Goal: Task Accomplishment & Management: Manage account settings

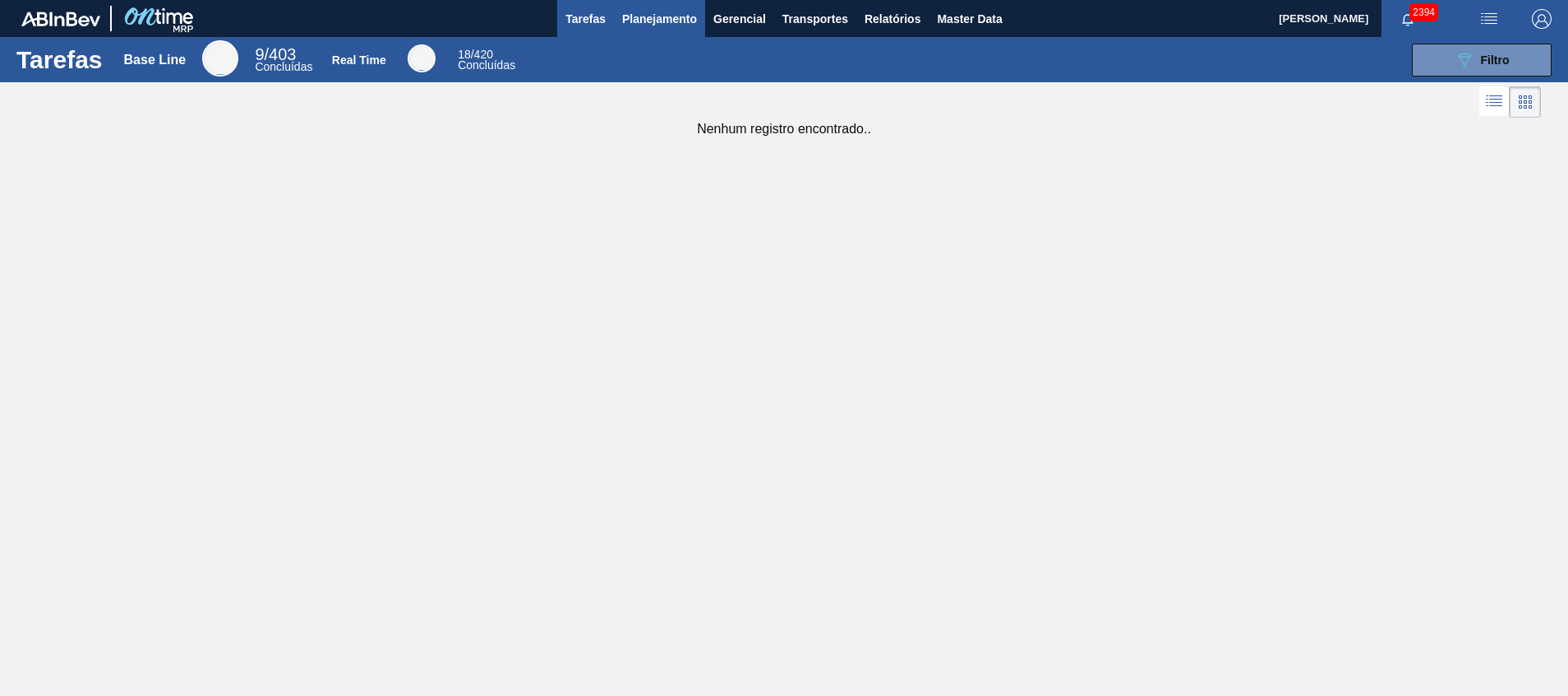
click at [660, 24] on span "Planejamento" at bounding box center [660, 18] width 75 height 20
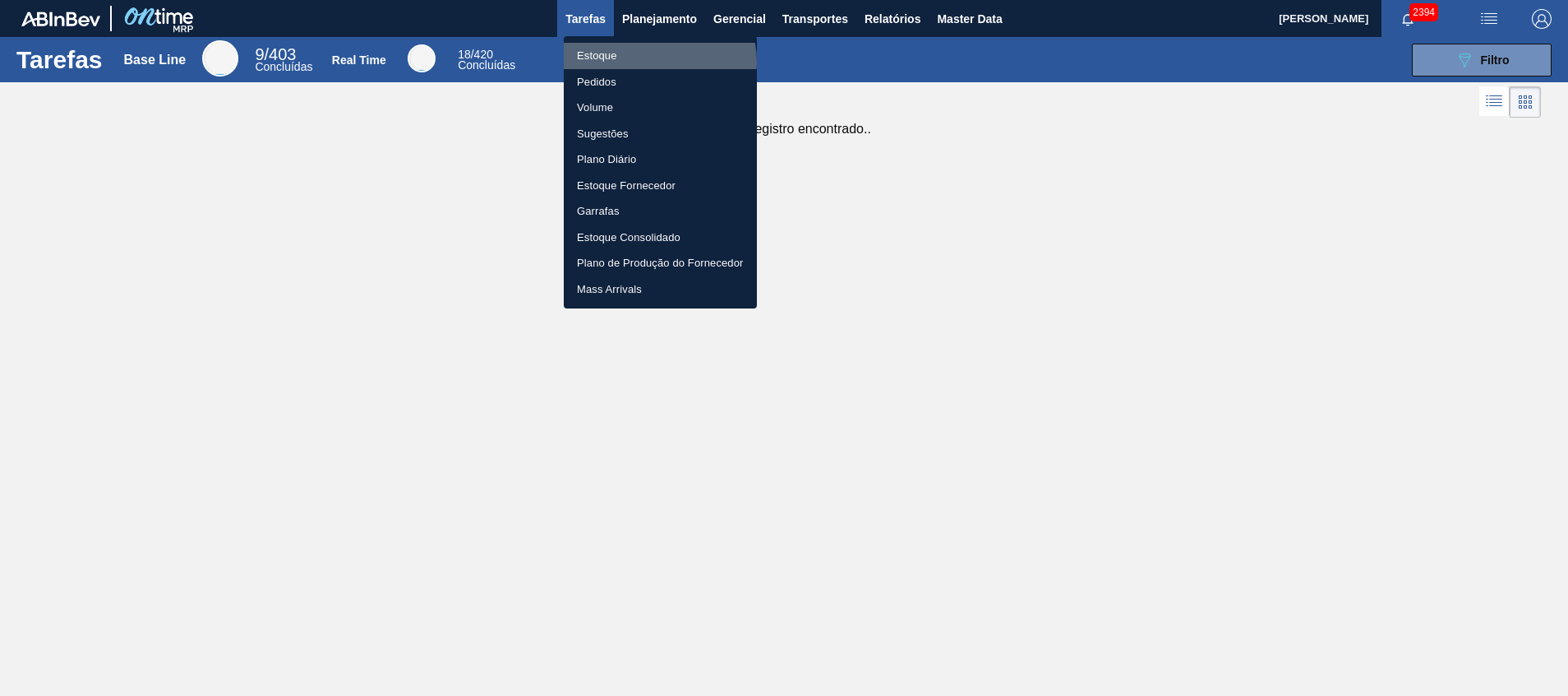
click at [657, 62] on li "Estoque" at bounding box center [660, 56] width 193 height 26
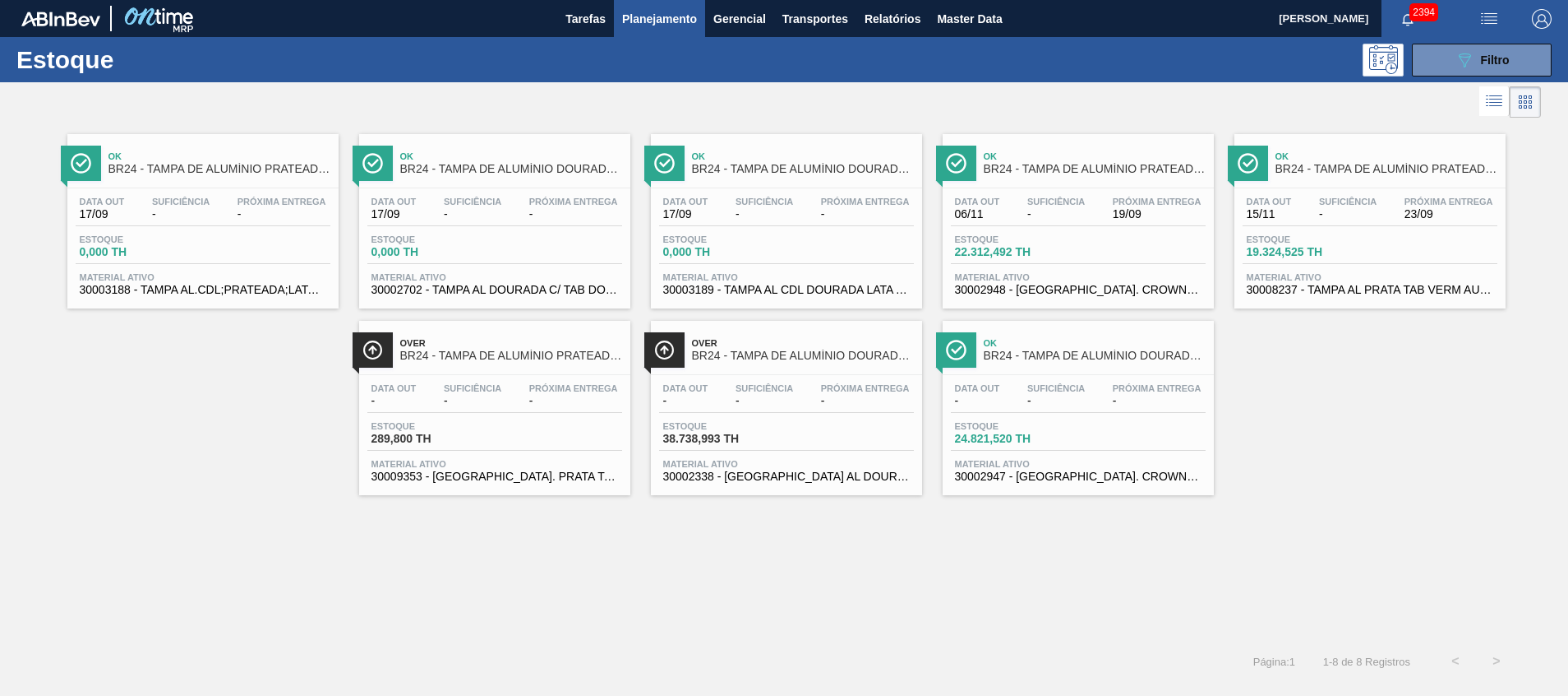
drag, startPoint x: 1466, startPoint y: 68, endPoint x: 1461, endPoint y: 86, distance: 18.7
click at [1466, 68] on icon "089F7B8B-B2A5-4AFE-B5C0-19BA573D28AC" at bounding box center [1465, 59] width 20 height 20
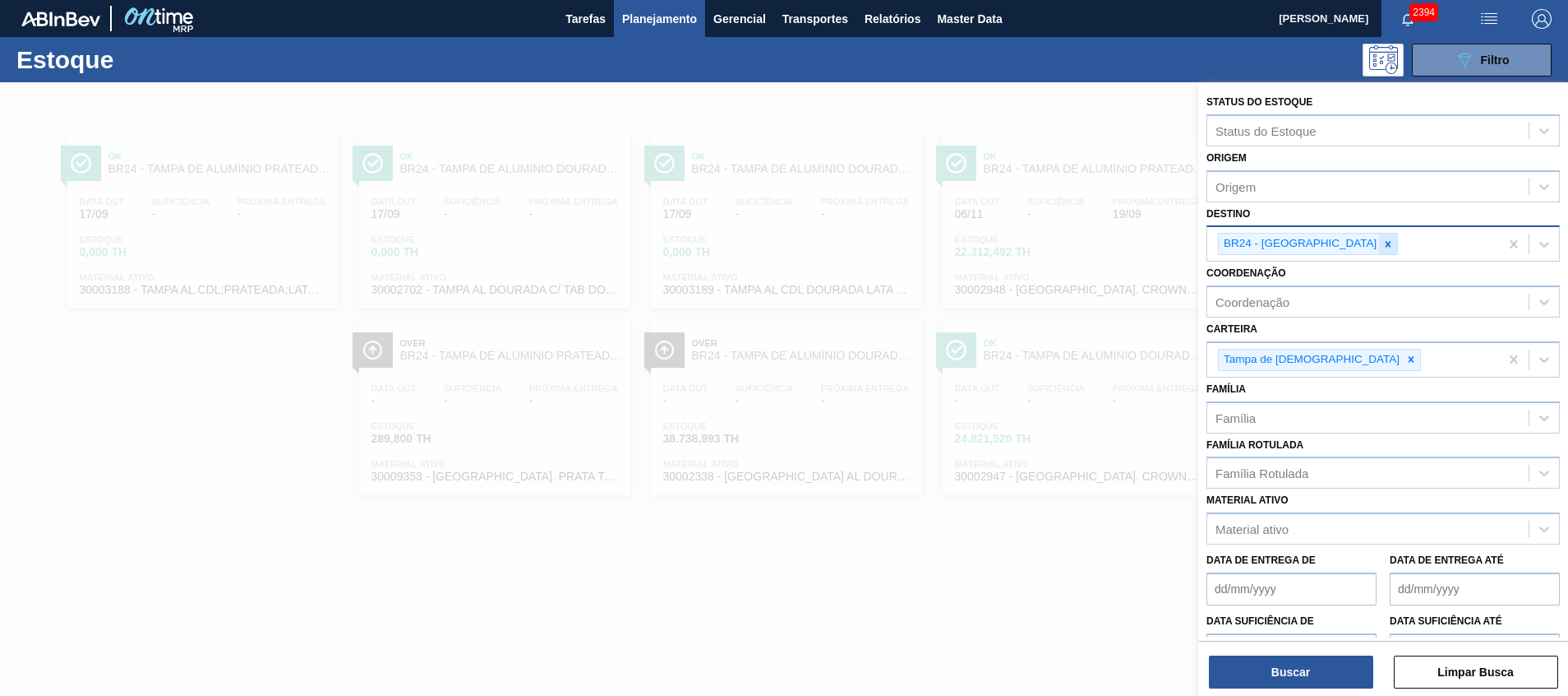
click at [1379, 253] on div at bounding box center [1388, 244] width 18 height 21
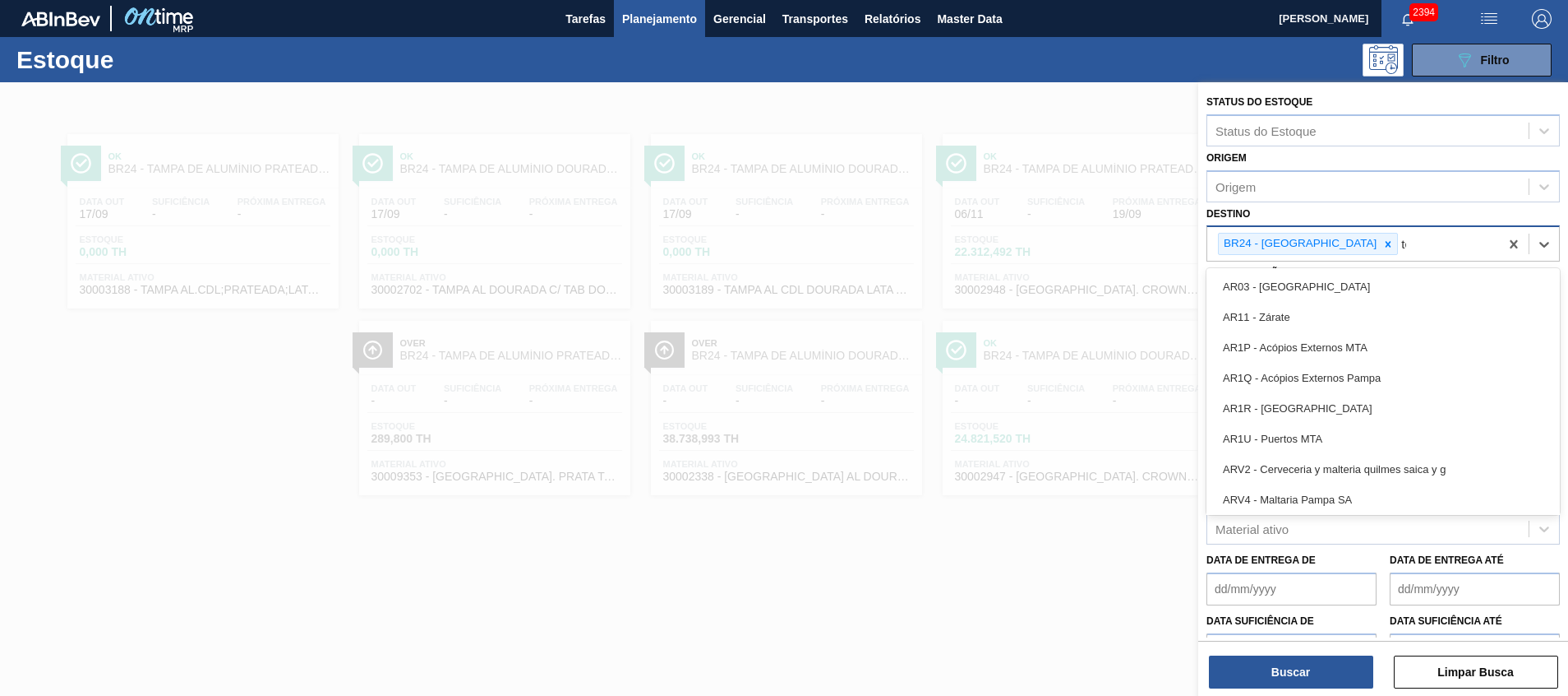
type input "tere"
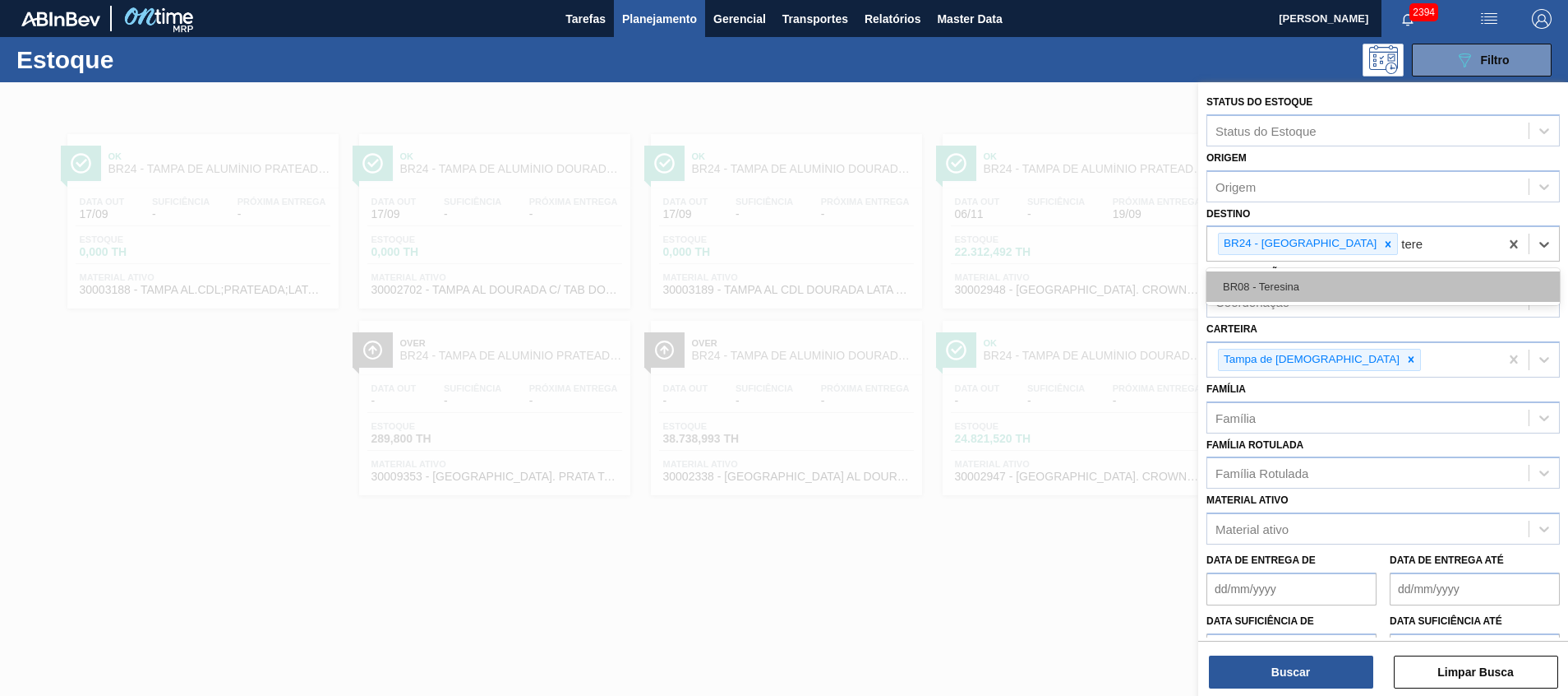
click at [1328, 283] on div "BR08 - Teresina" at bounding box center [1384, 286] width 353 height 31
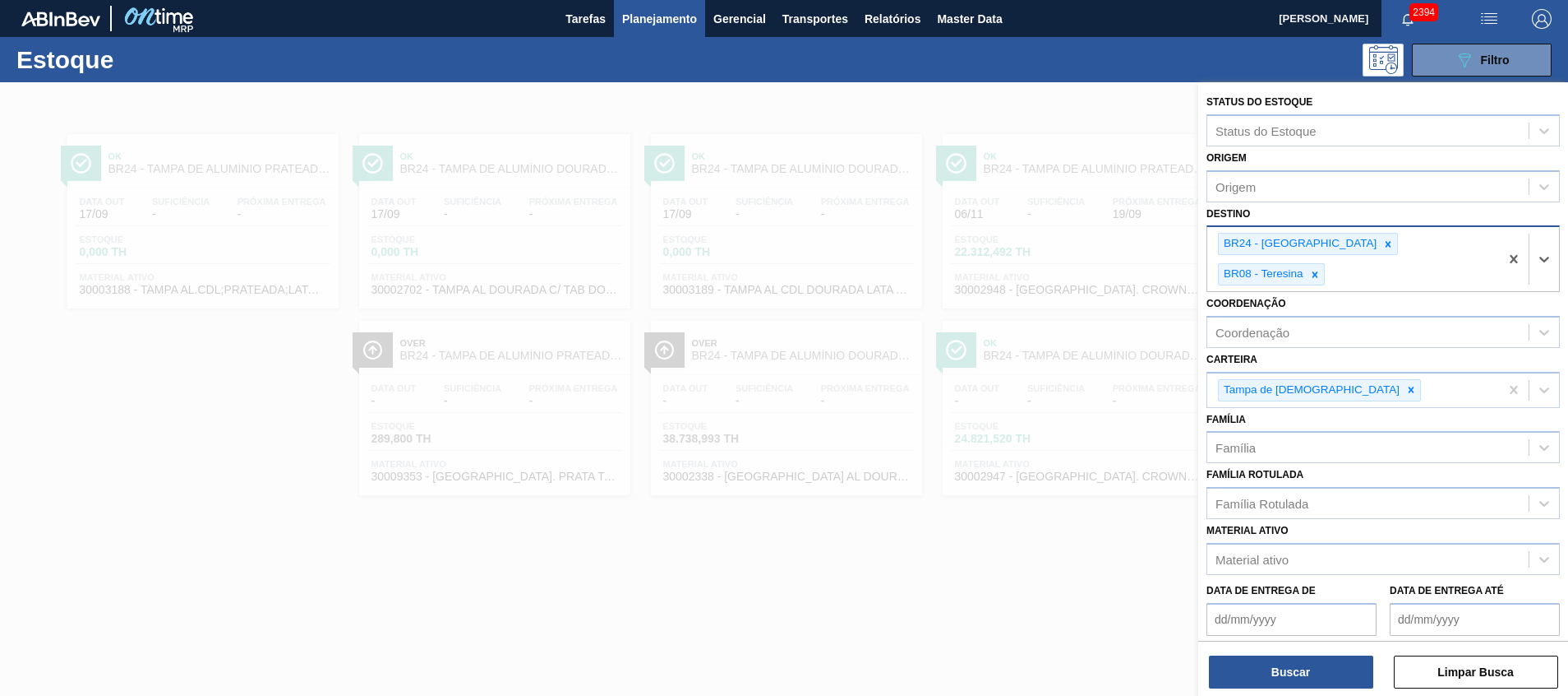
click at [1330, 249] on div "BR24 - Ponta Grossa" at bounding box center [1299, 244] width 160 height 21
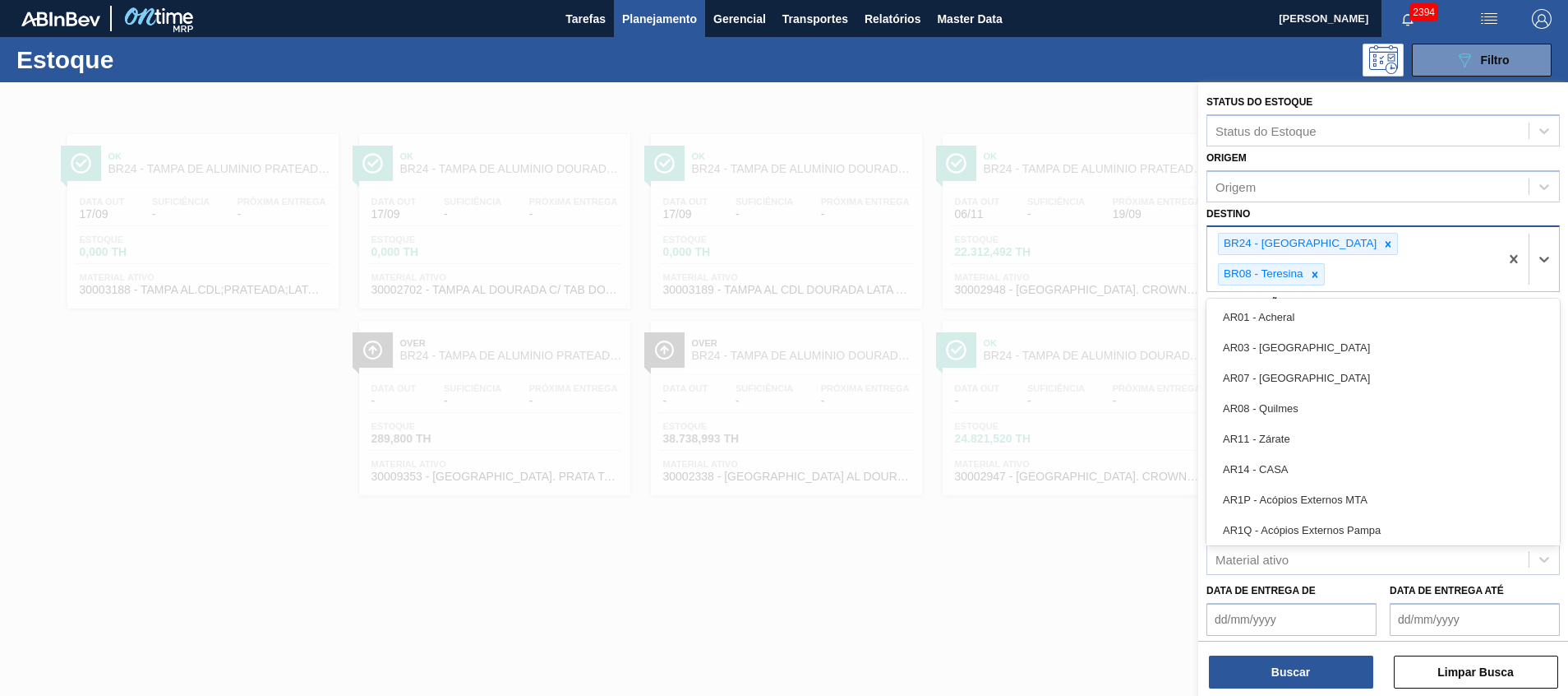
click at [1383, 247] on icon at bounding box center [1388, 244] width 11 height 11
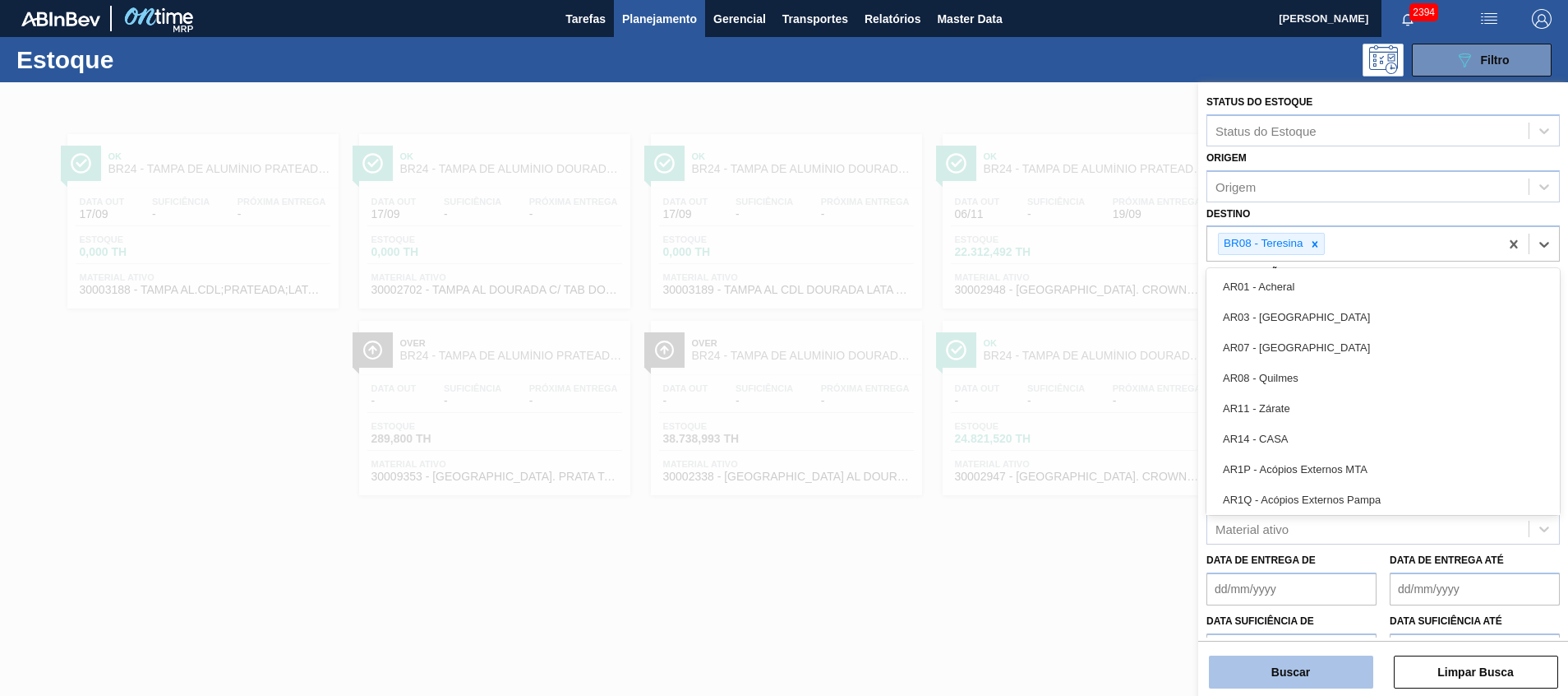
click at [1247, 664] on button "Buscar" at bounding box center [1291, 672] width 164 height 33
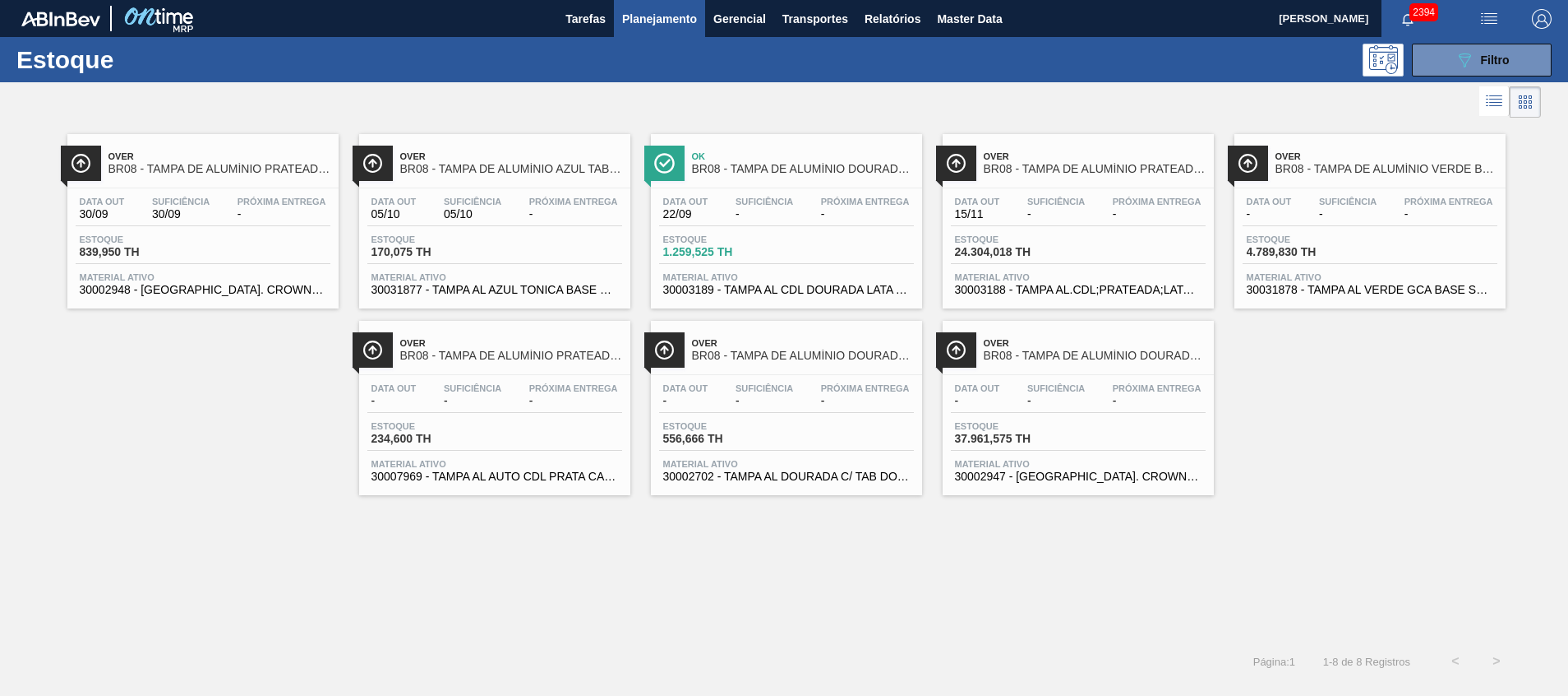
click at [1030, 477] on span "30002947 - TAMPA AL. CROWN; DOURADA; ISE" at bounding box center [1079, 477] width 246 height 12
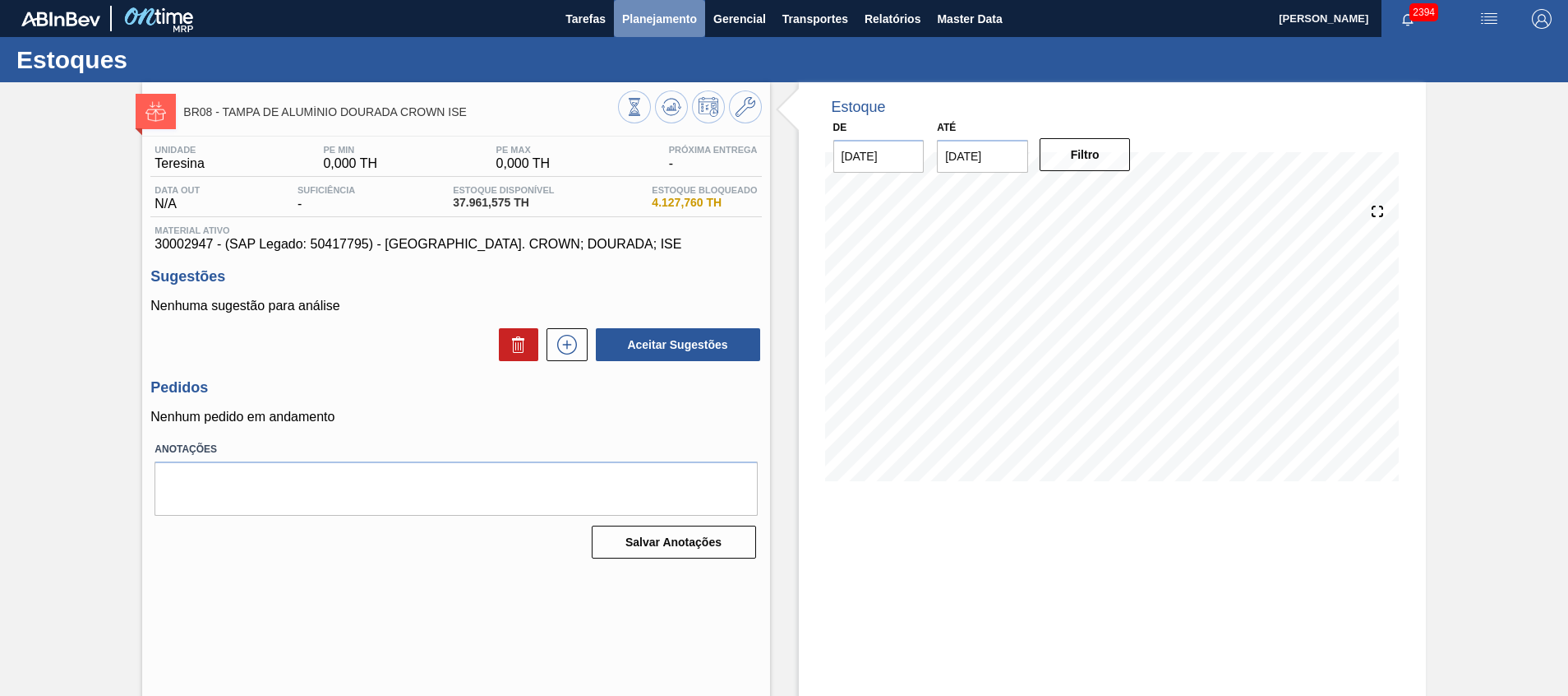
click at [676, 21] on span "Planejamento" at bounding box center [660, 18] width 75 height 20
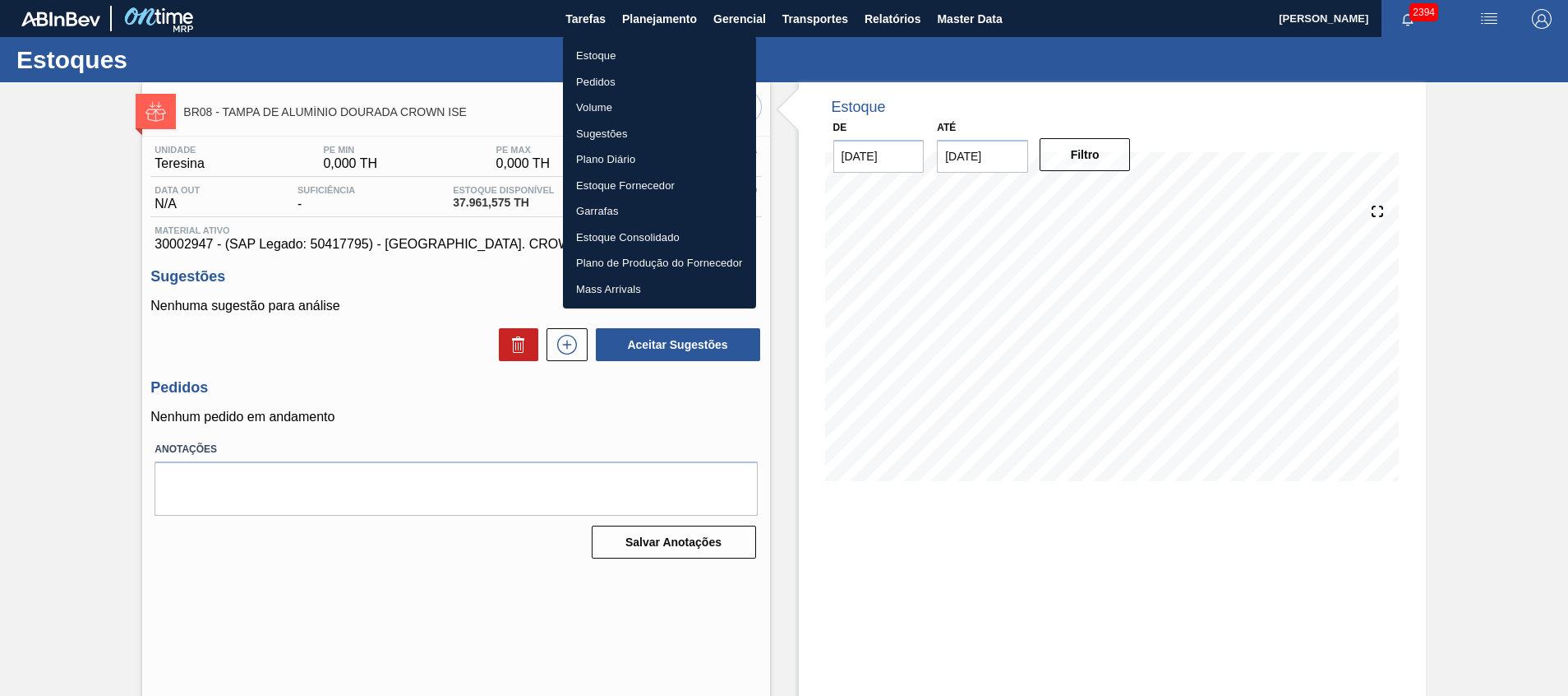
click at [666, 48] on li "Estoque" at bounding box center [659, 56] width 193 height 26
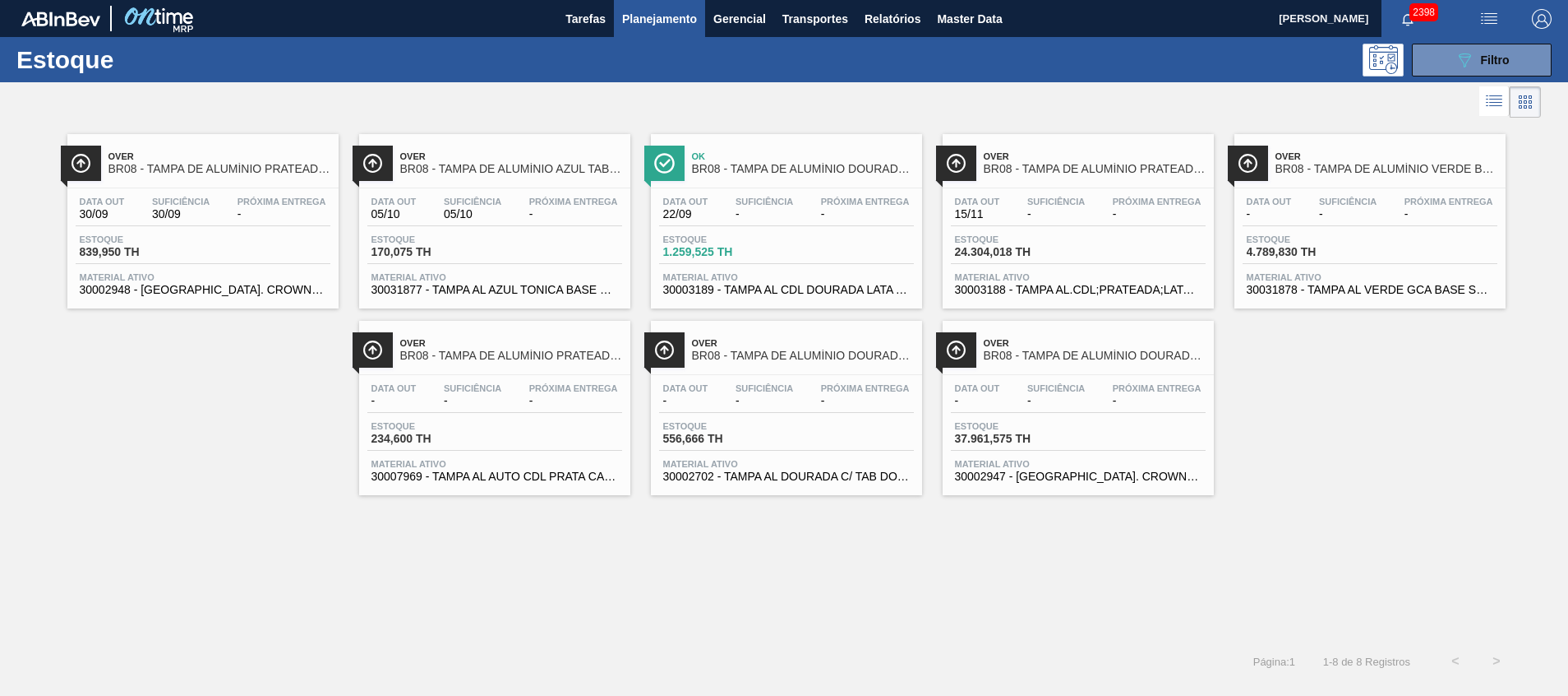
drag, startPoint x: 1463, startPoint y: 67, endPoint x: 1453, endPoint y: 86, distance: 21.5
click at [1462, 67] on icon "089F7B8B-B2A5-4AFE-B5C0-19BA573D28AC" at bounding box center [1465, 59] width 20 height 20
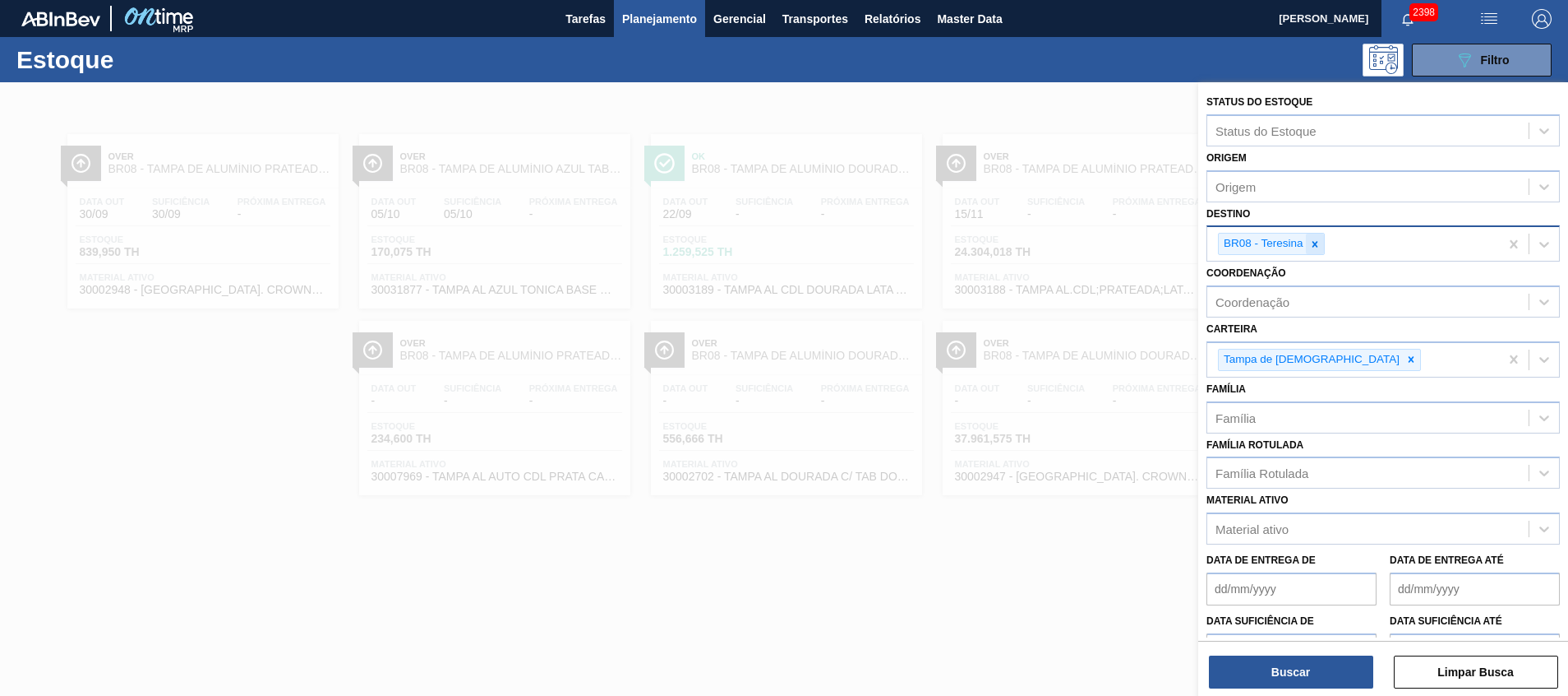
click at [1308, 241] on div at bounding box center [1315, 244] width 18 height 21
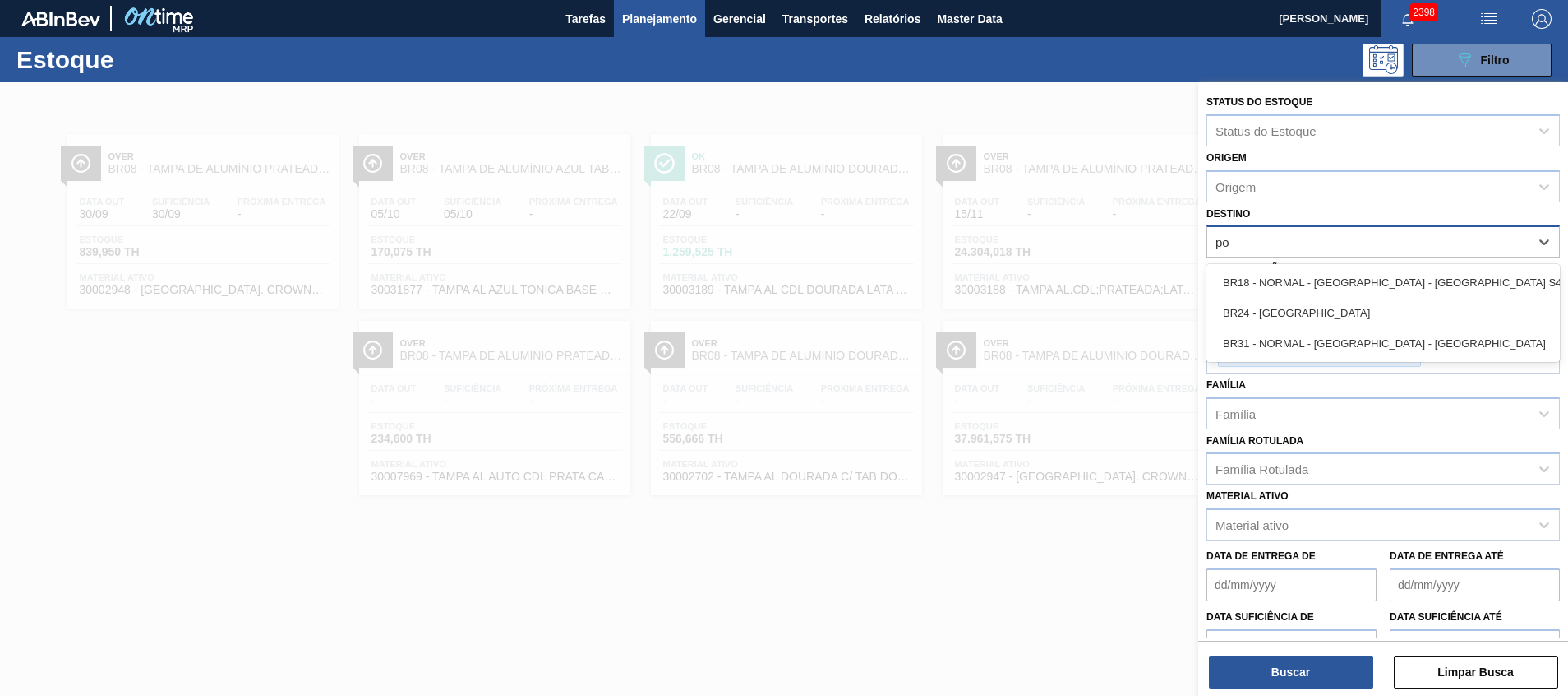
type input "p"
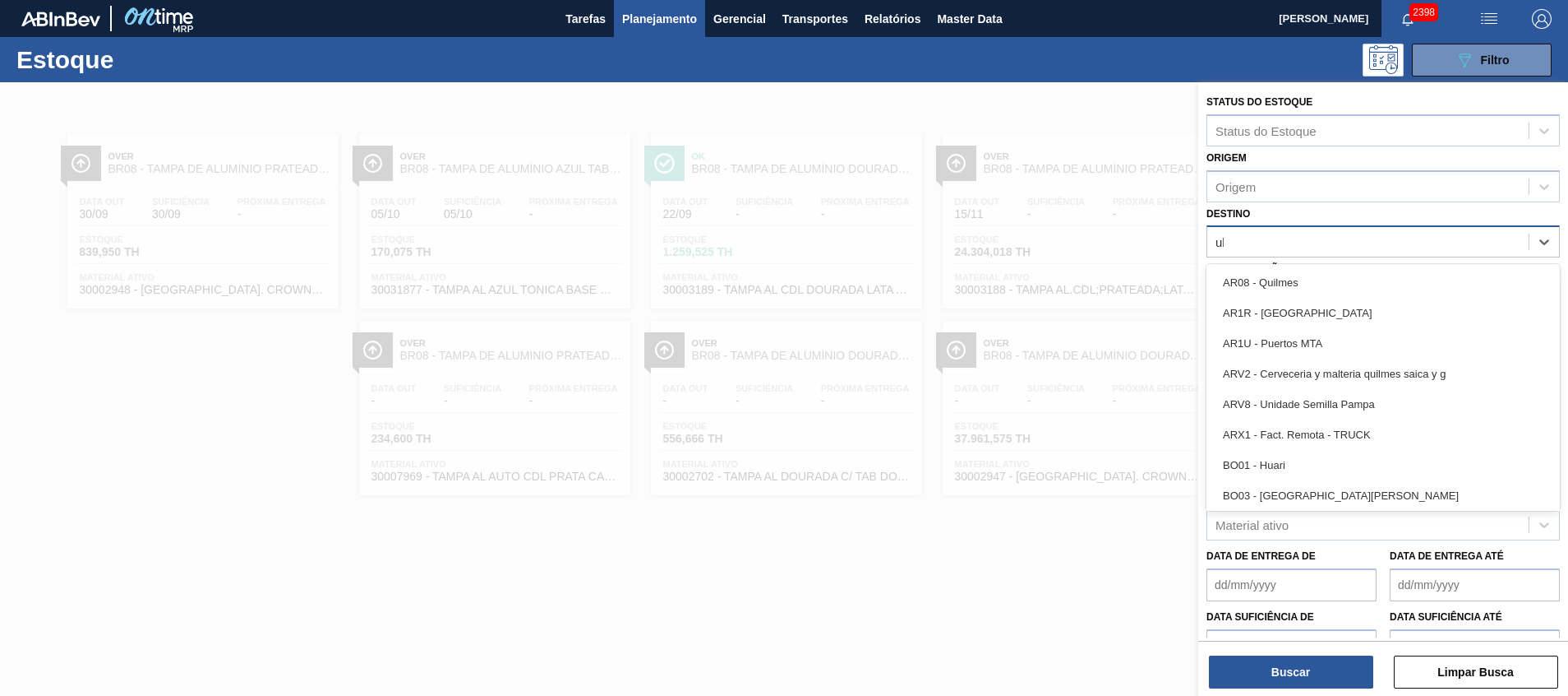
type input "uber"
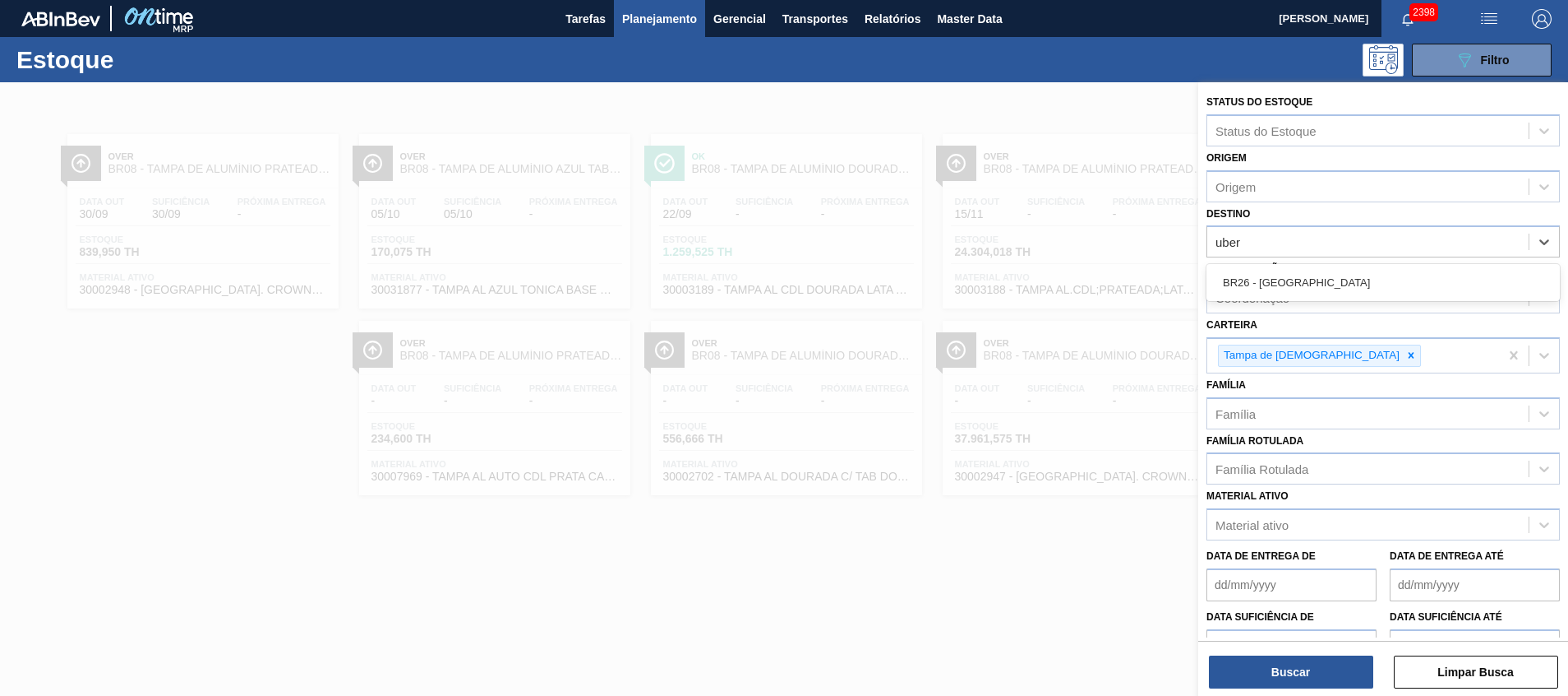
drag, startPoint x: 1424, startPoint y: 274, endPoint x: 1405, endPoint y: 327, distance: 56.3
click at [1424, 274] on div "BR26 - [GEOGRAPHIC_DATA]" at bounding box center [1384, 282] width 353 height 31
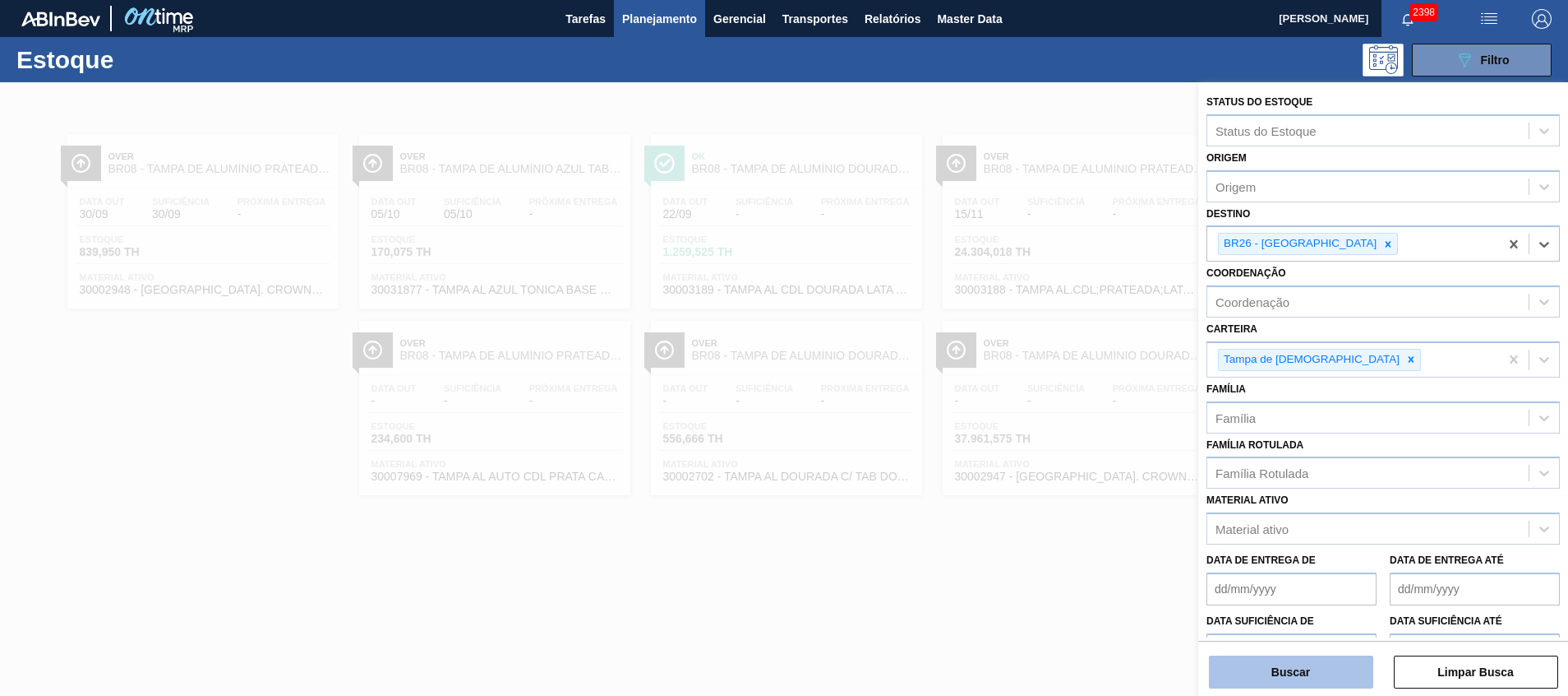
click at [1259, 665] on button "Buscar" at bounding box center [1291, 672] width 164 height 33
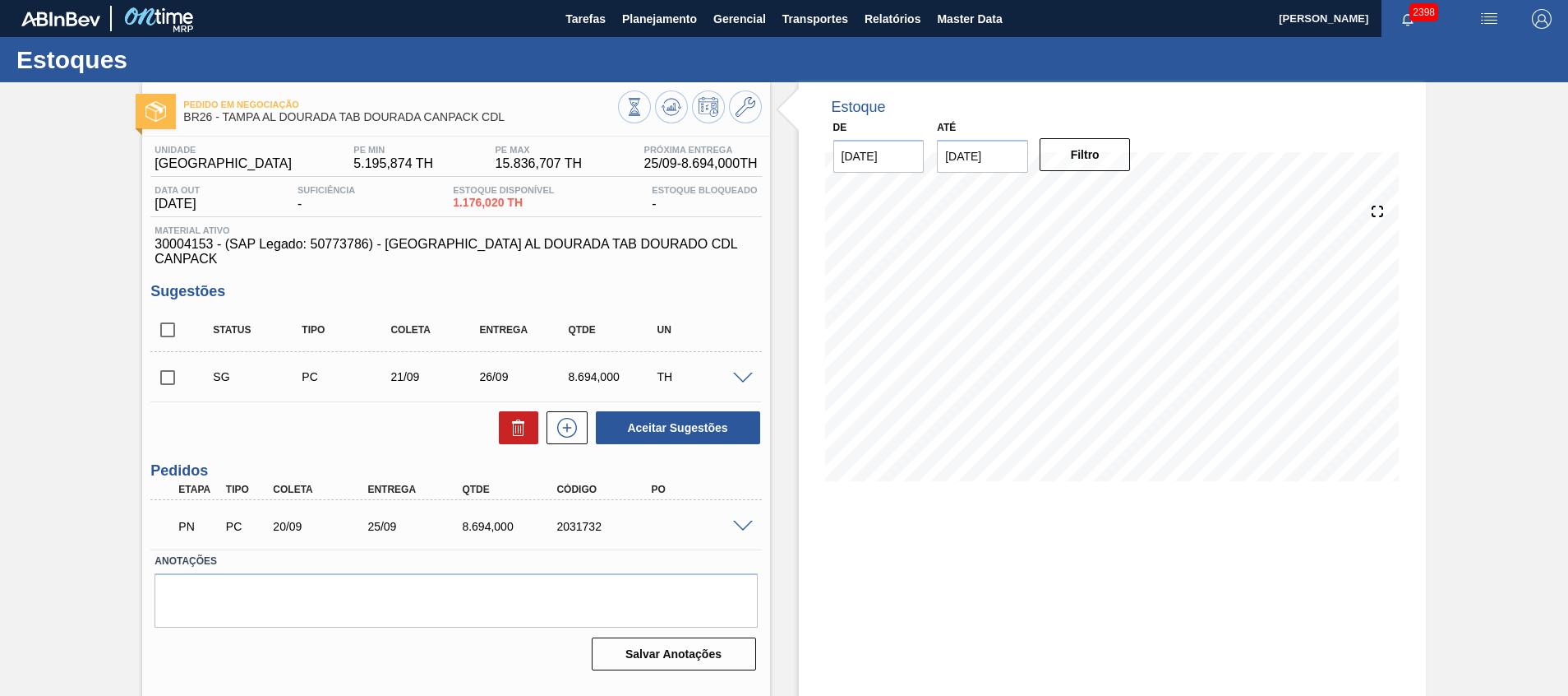
click at [738, 520] on span at bounding box center [743, 526] width 20 height 12
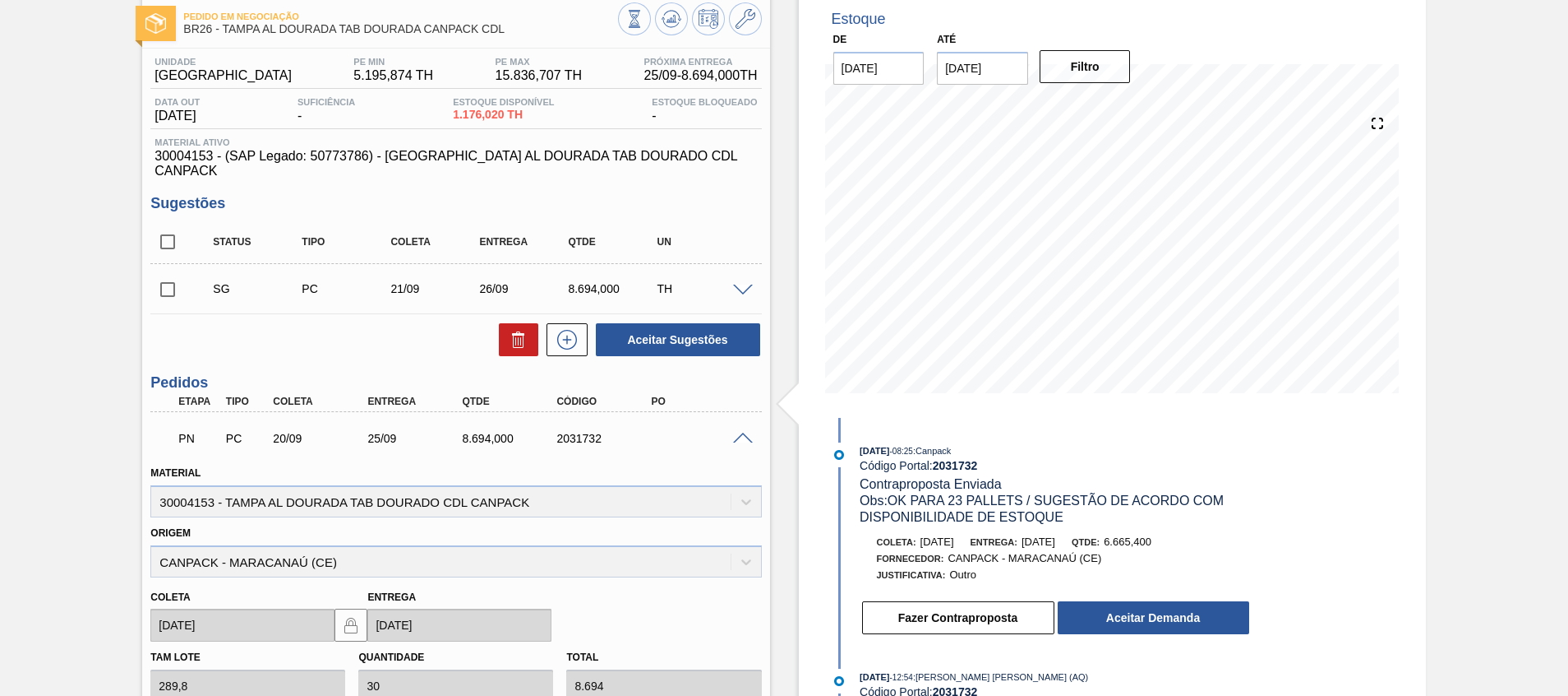
scroll to position [123, 0]
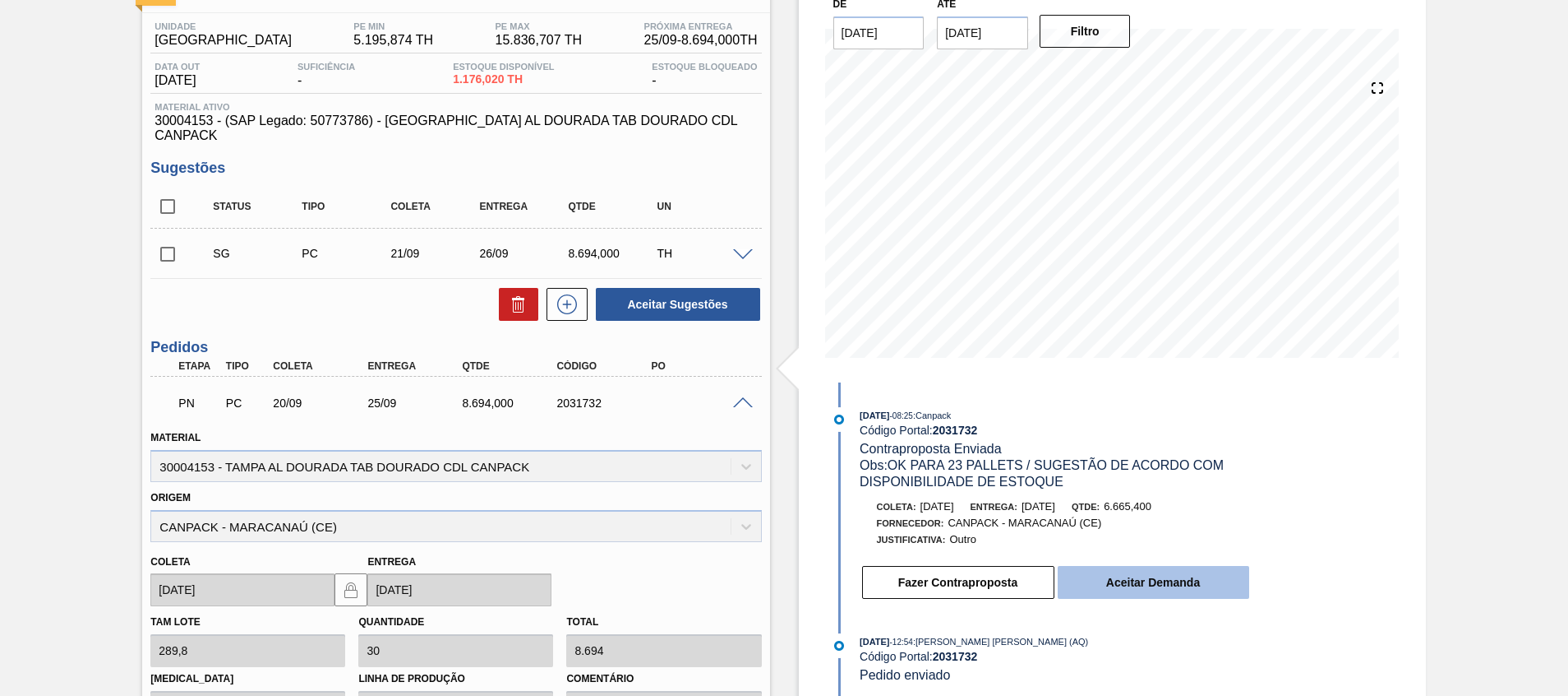
click at [1162, 584] on button "Aceitar Demanda" at bounding box center [1153, 582] width 191 height 33
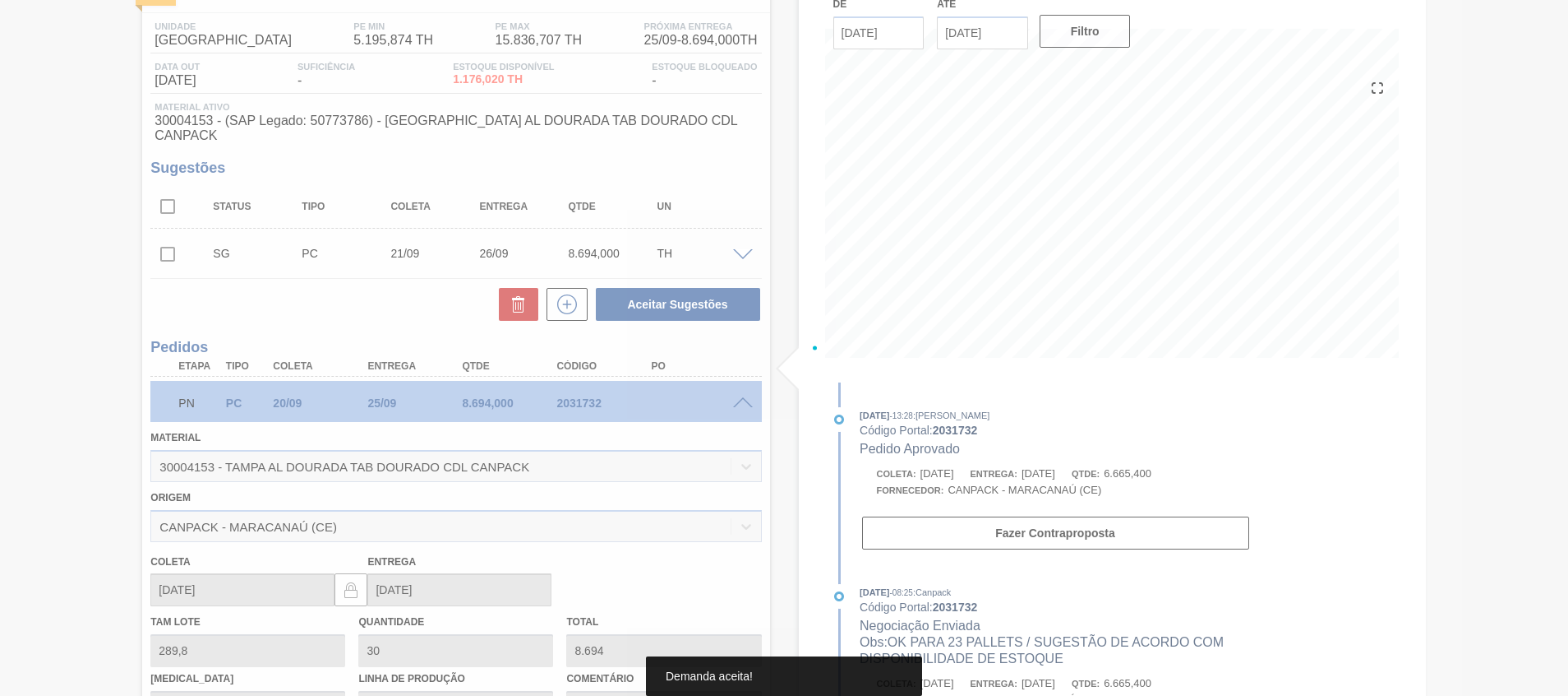
type input "23"
type input "6.665,4"
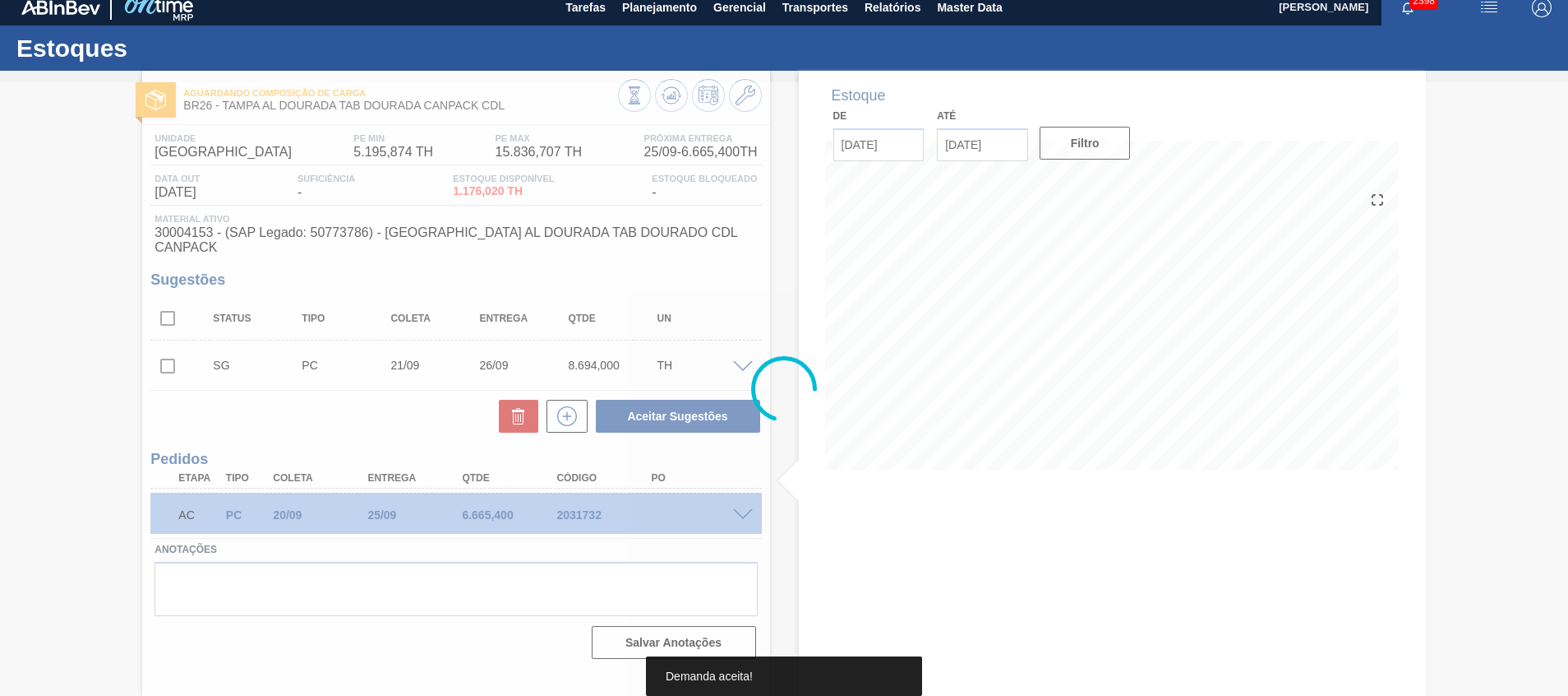
scroll to position [11, 0]
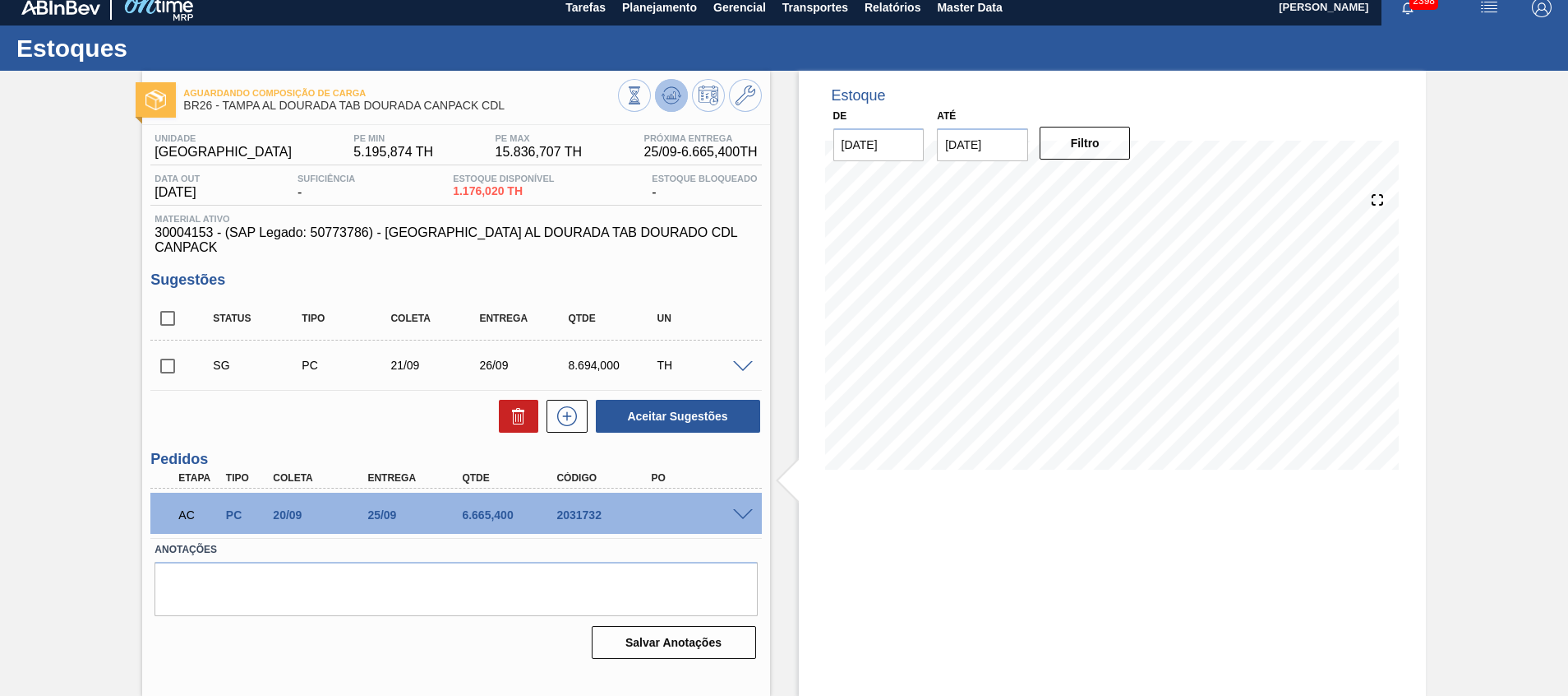
click at [671, 101] on icon at bounding box center [671, 95] width 20 height 20
click at [565, 508] on div "2031732" at bounding box center [605, 514] width 106 height 13
click at [734, 509] on span at bounding box center [743, 515] width 20 height 12
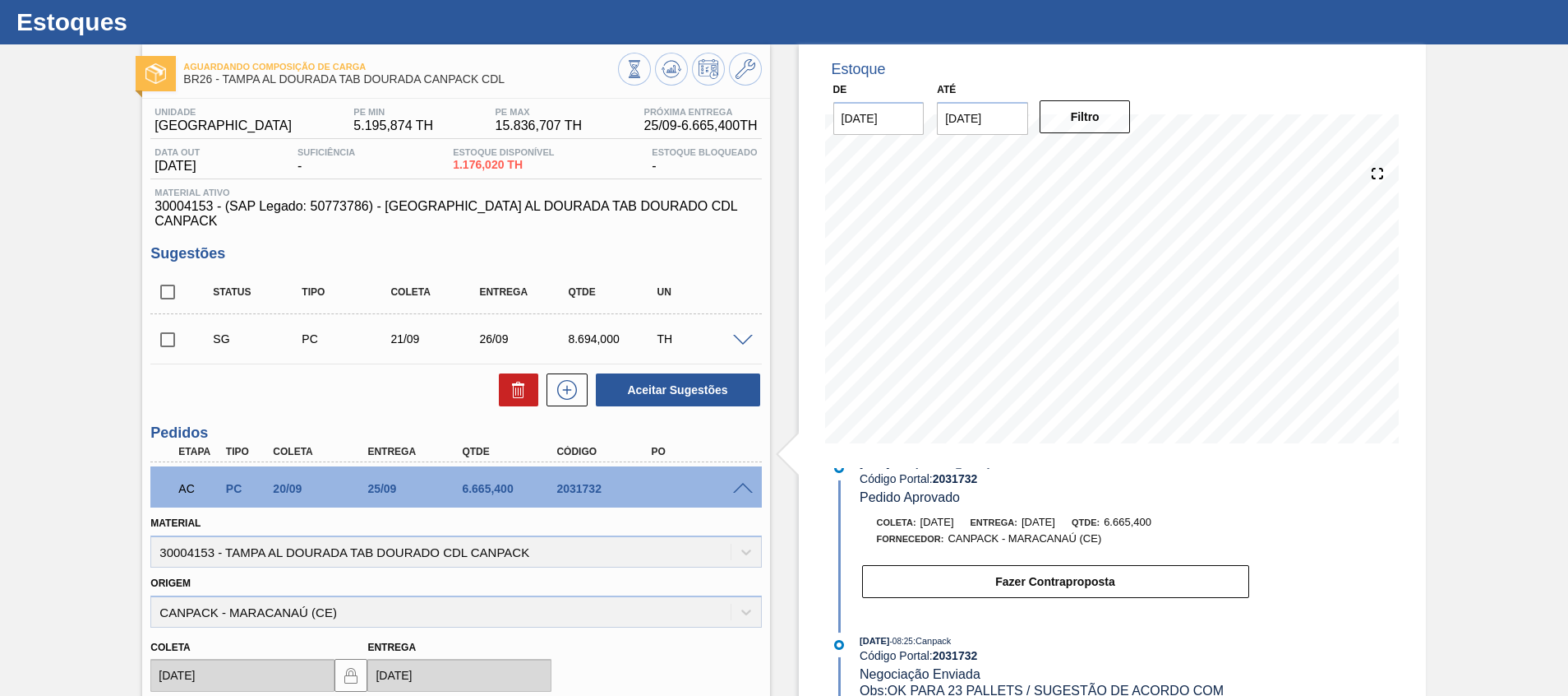
scroll to position [3, 0]
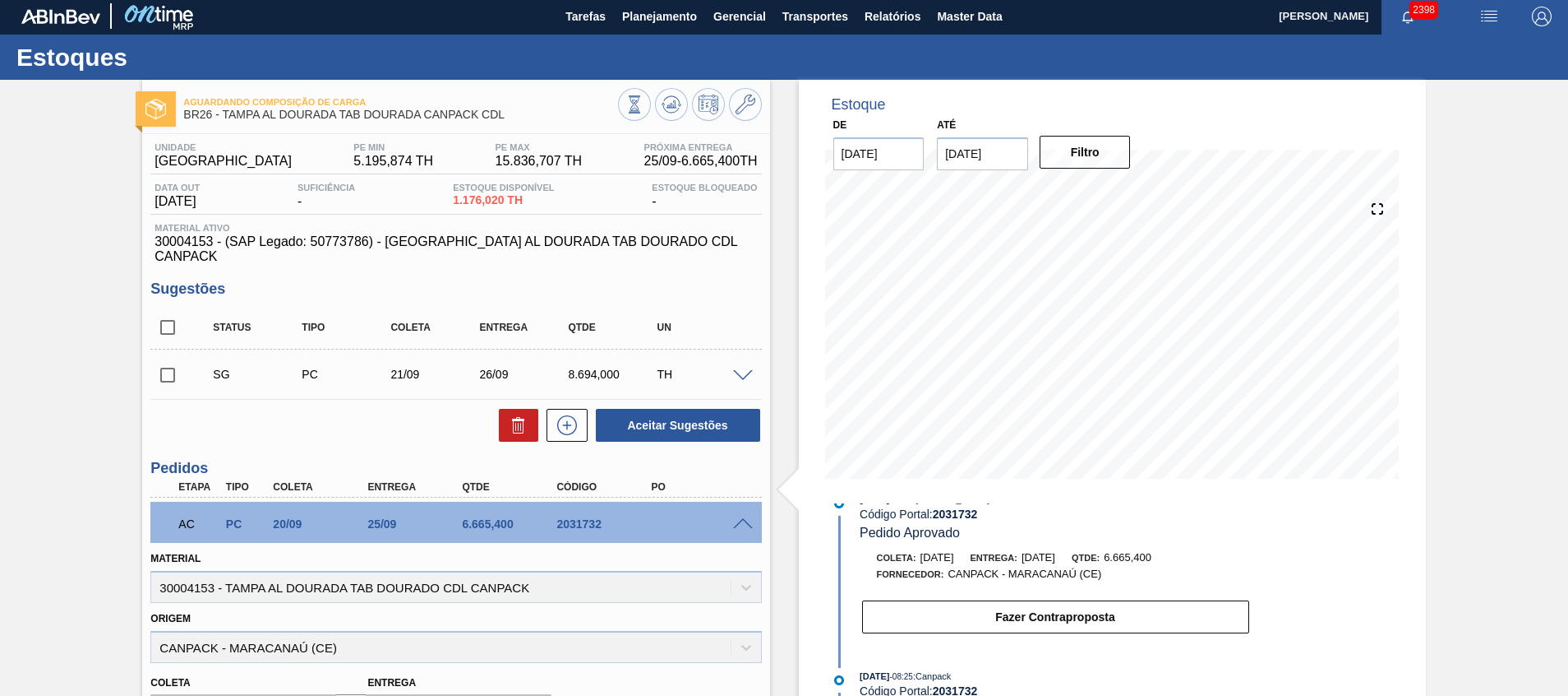
click at [750, 518] on span at bounding box center [743, 524] width 20 height 12
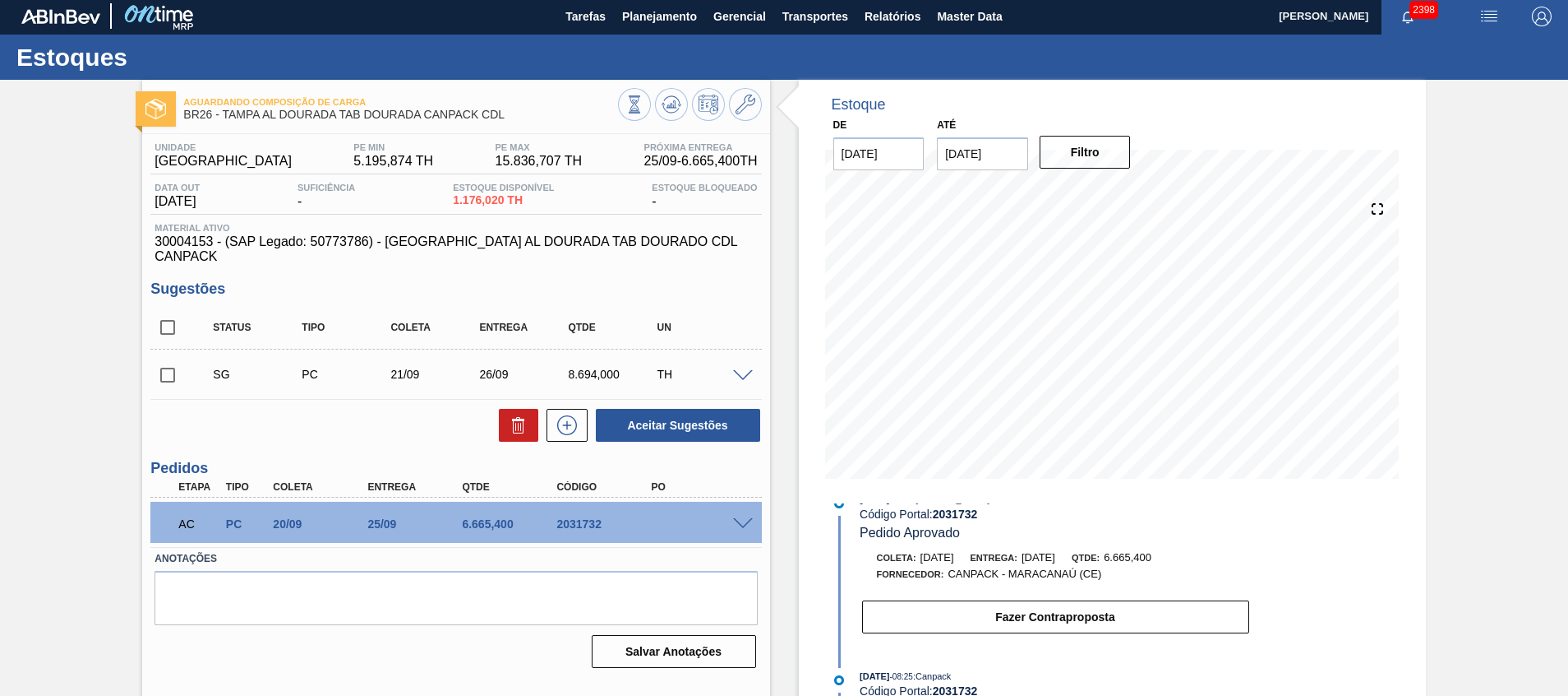
click at [565, 518] on div "2031732" at bounding box center [605, 524] width 106 height 13
click at [566, 518] on div "2031732" at bounding box center [605, 524] width 106 height 13
copy div "2031732"
click at [705, 477] on div "Etapa Tipo Coleta Entrega Qtde Código PO" at bounding box center [455, 487] width 611 height 21
click at [173, 365] on input "checkbox" at bounding box center [167, 374] width 34 height 34
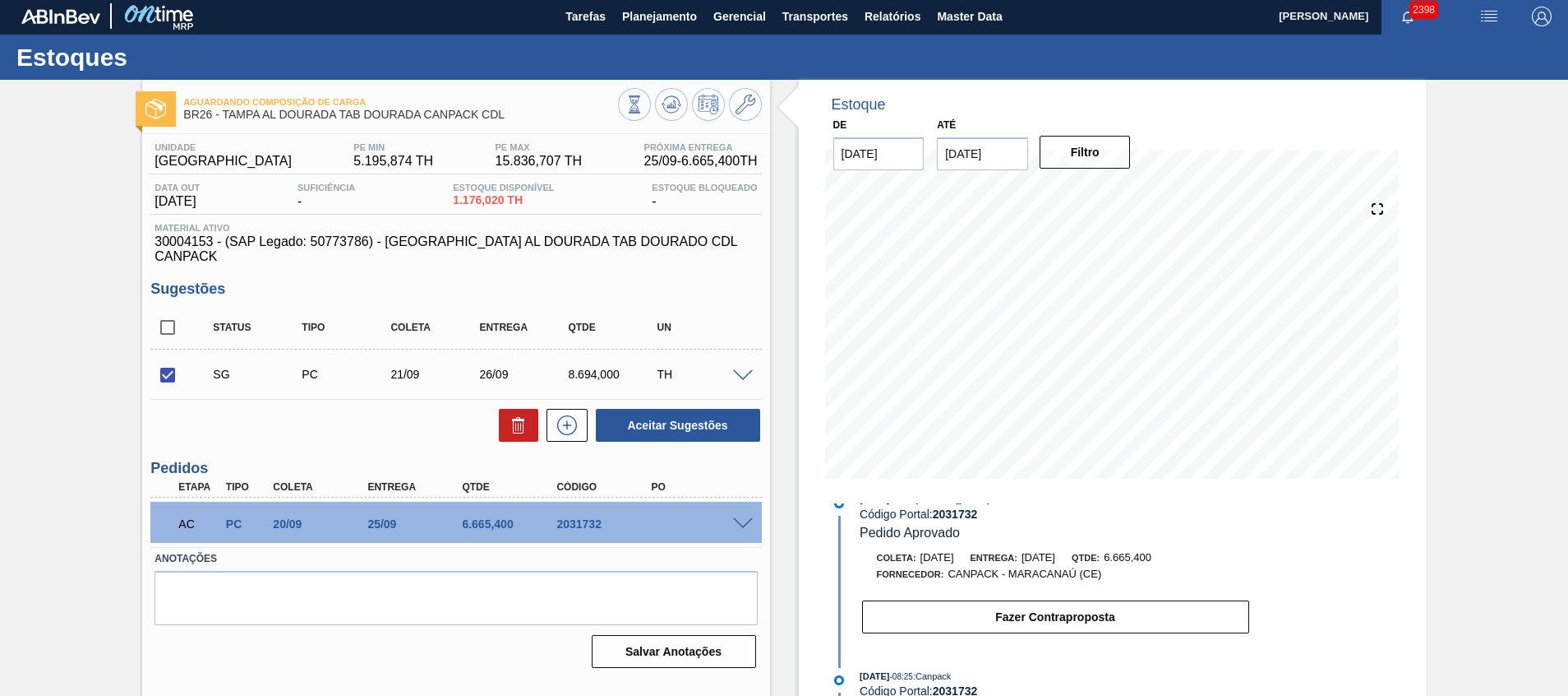
click at [738, 370] on span at bounding box center [743, 376] width 20 height 12
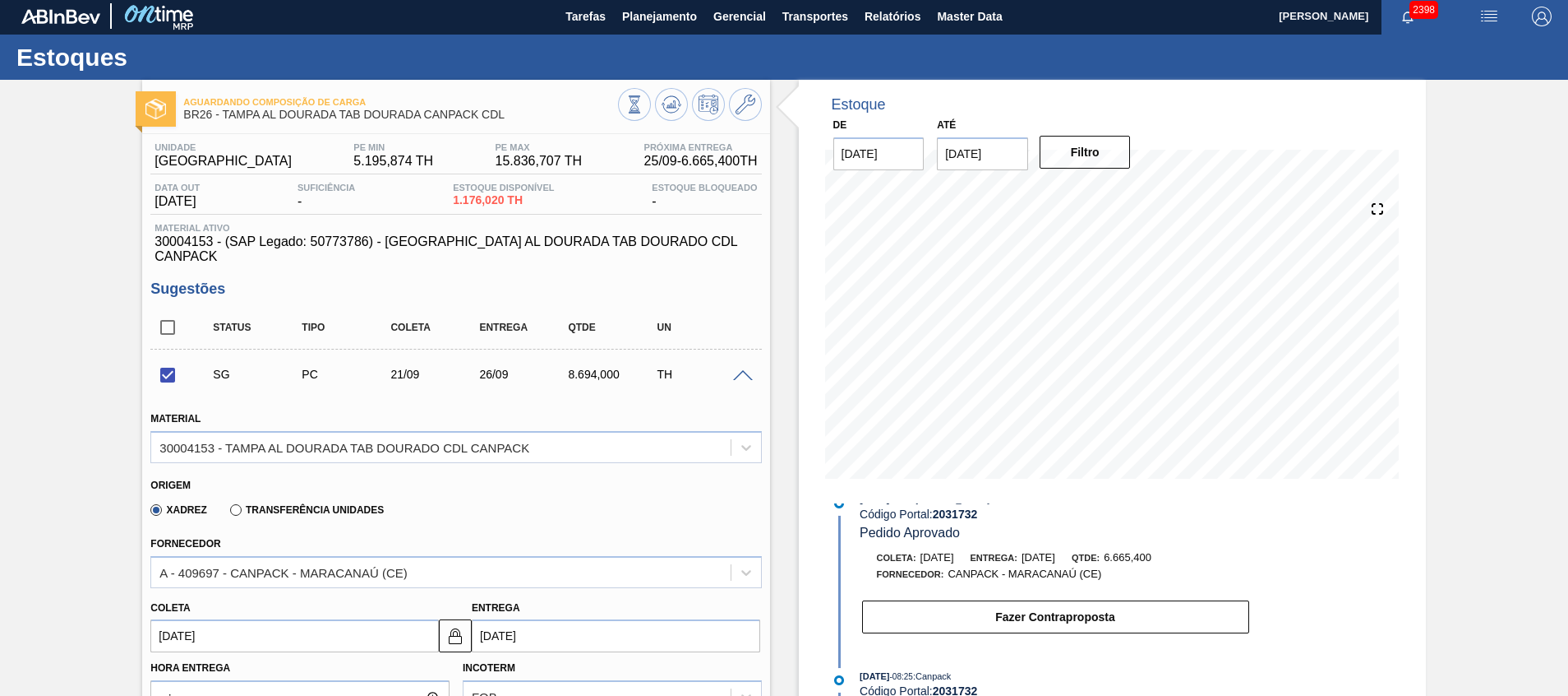
click at [738, 370] on span at bounding box center [743, 376] width 20 height 12
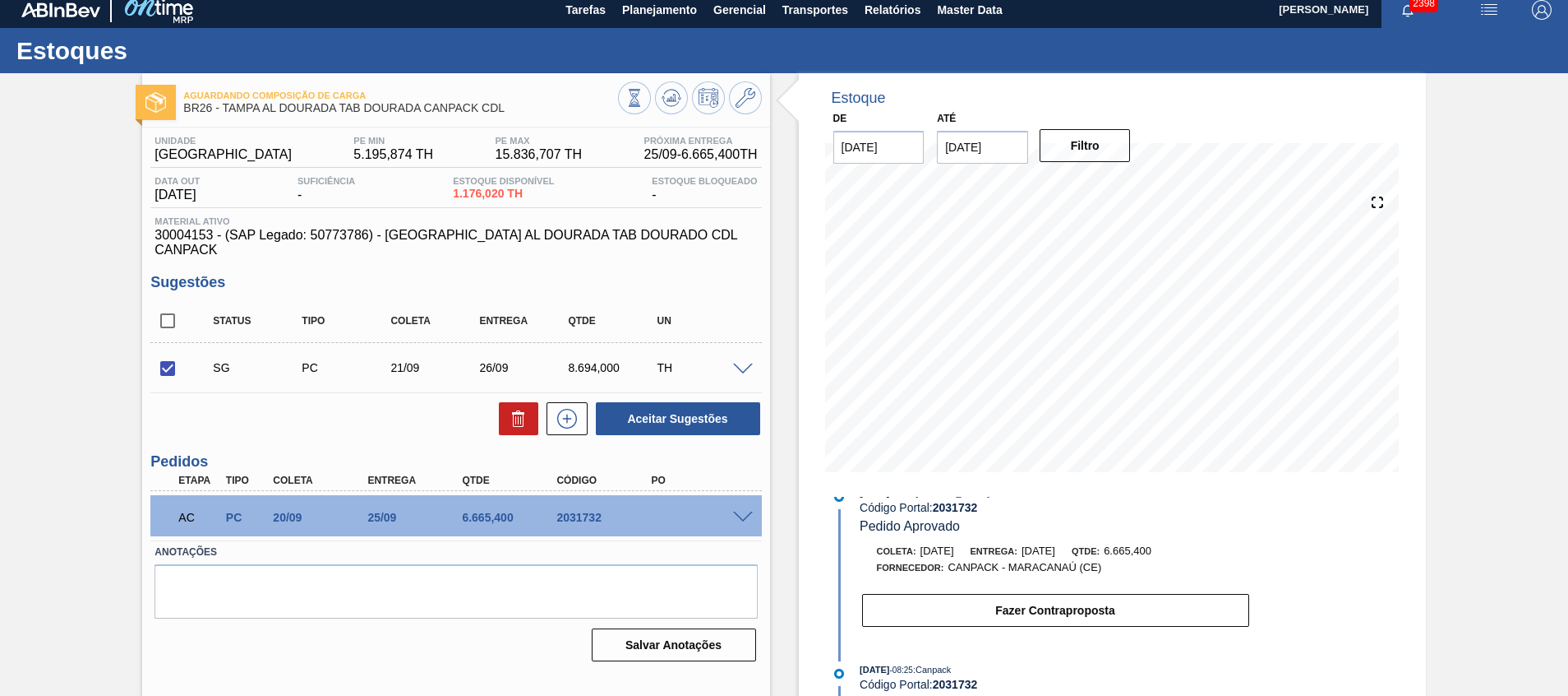
scroll to position [11, 0]
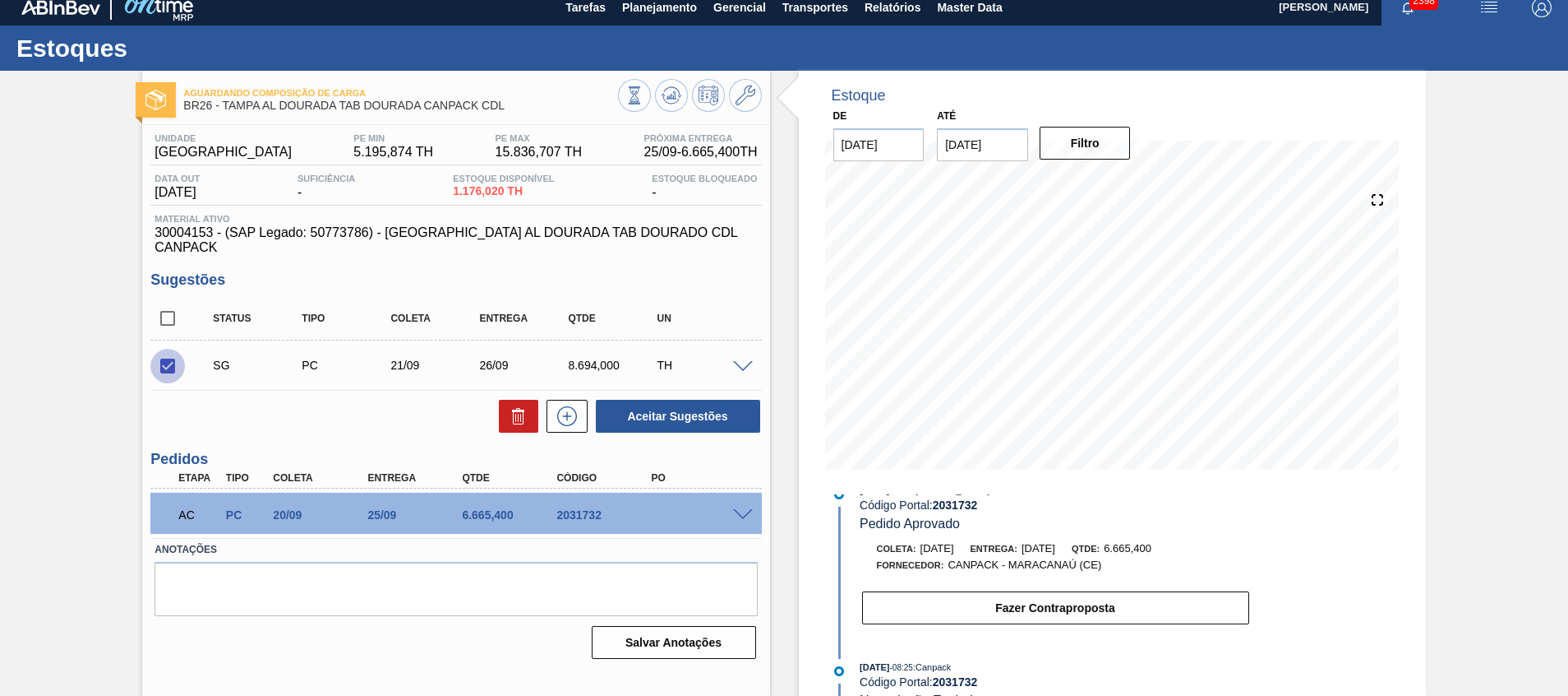
click at [162, 352] on input "checkbox" at bounding box center [167, 365] width 34 height 34
checkbox input "false"
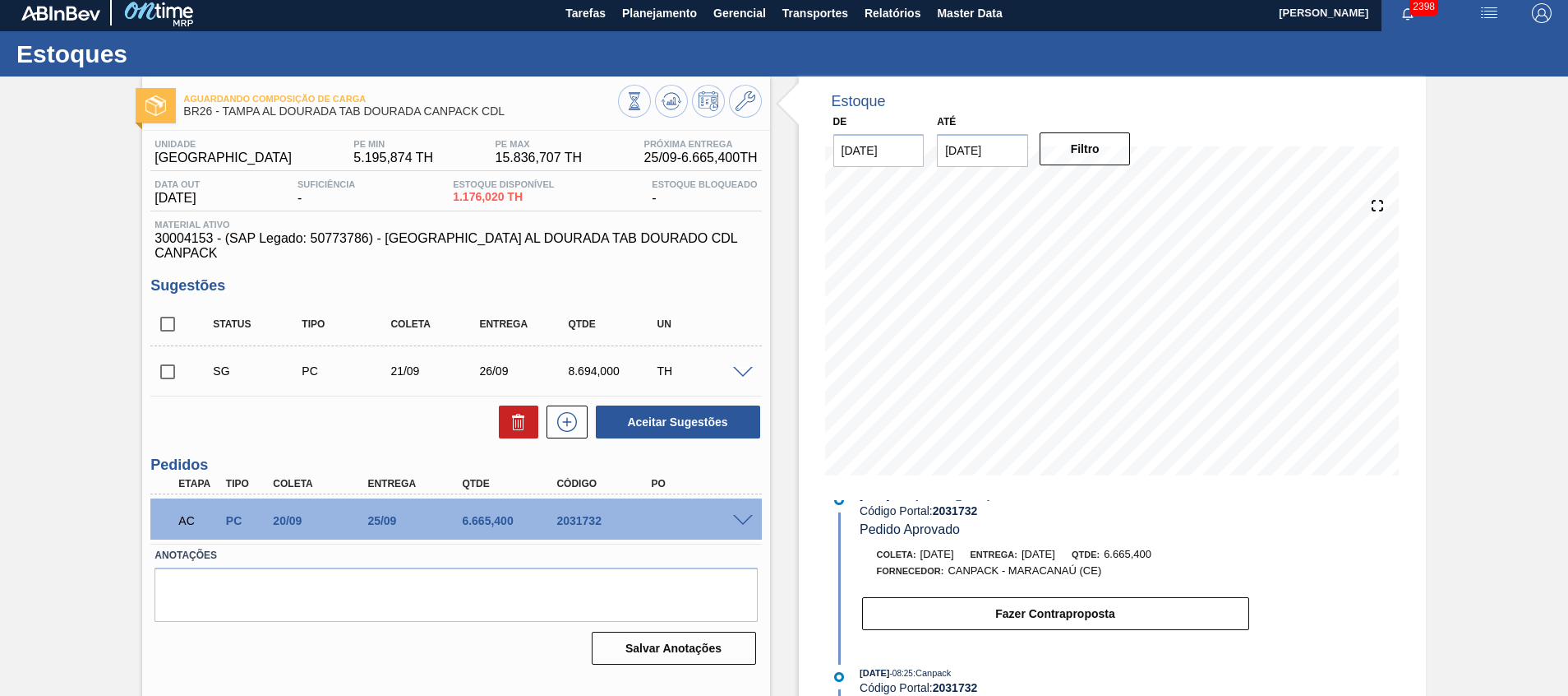
scroll to position [0, 0]
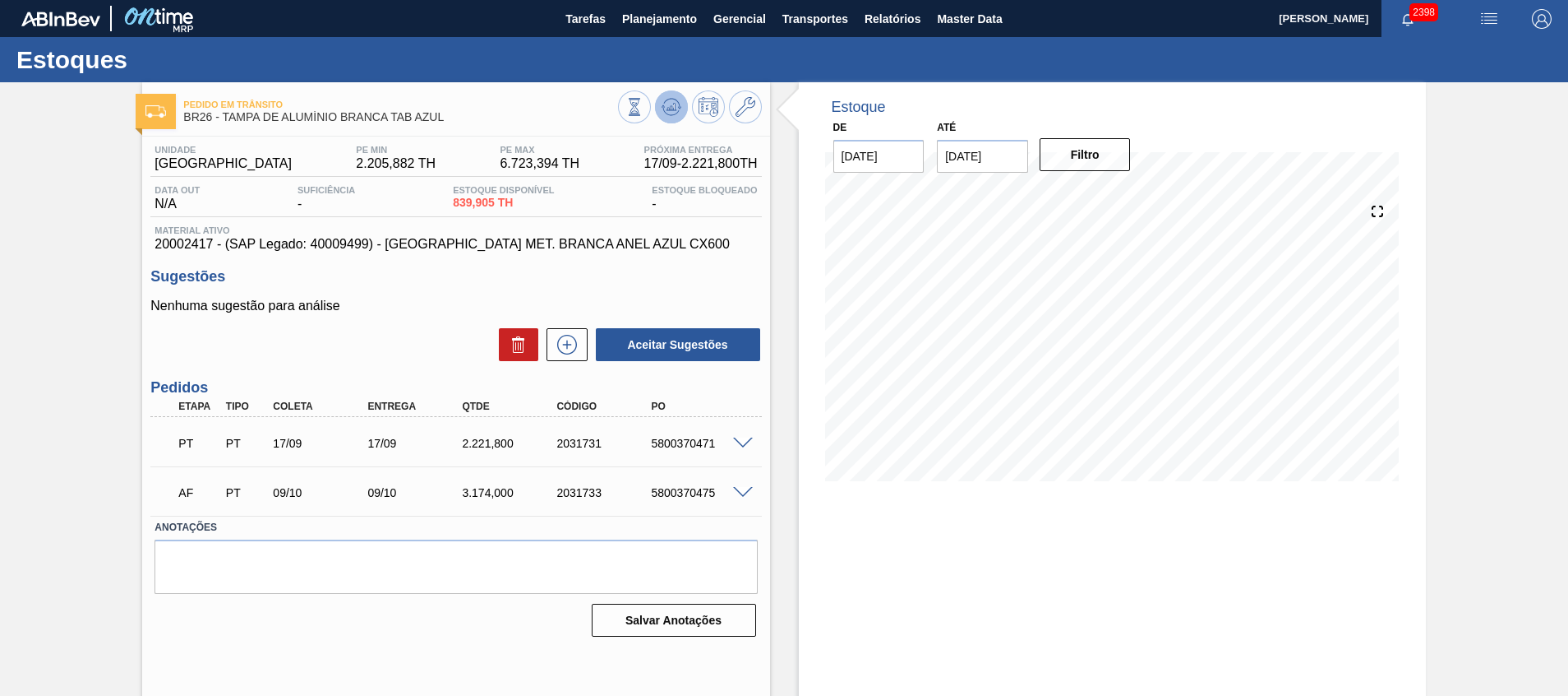
click at [675, 104] on icon at bounding box center [671, 107] width 20 height 20
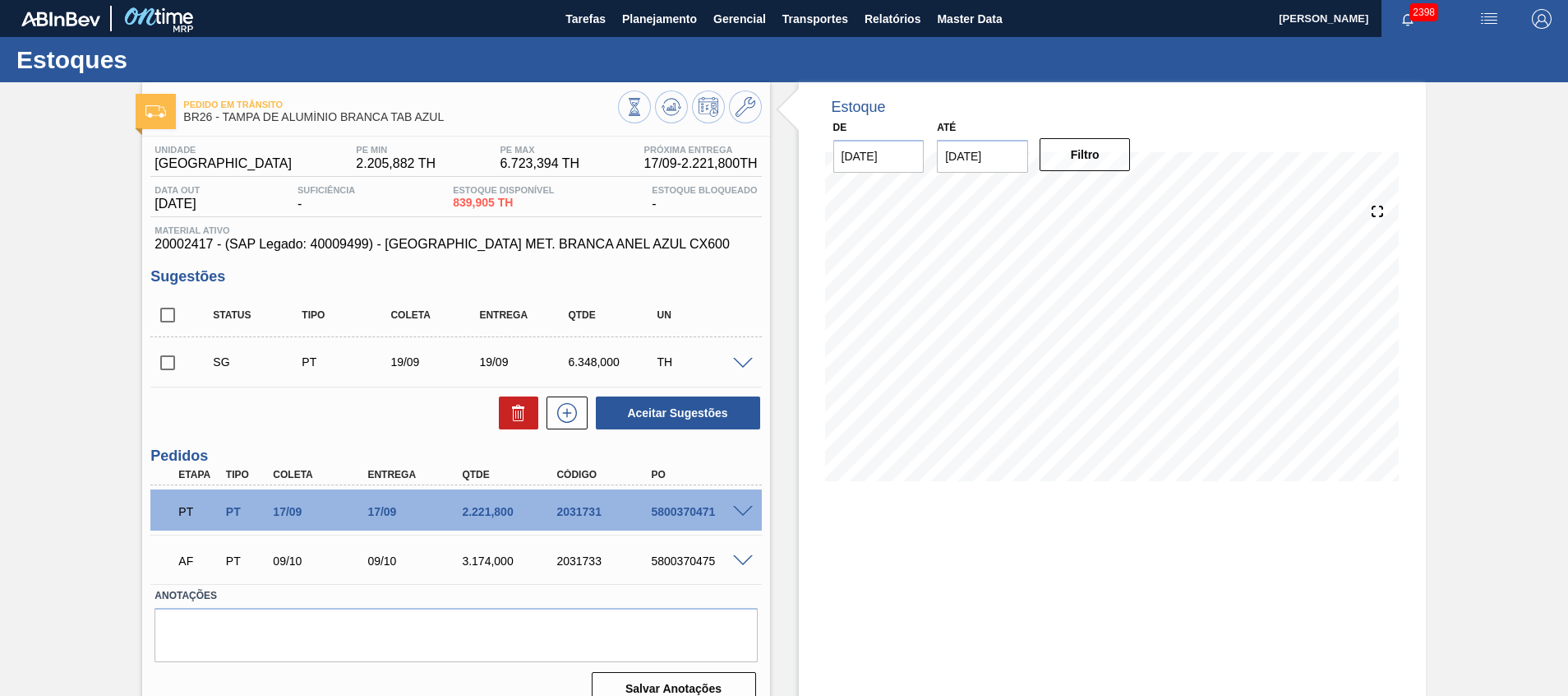
click at [740, 562] on span at bounding box center [743, 561] width 20 height 12
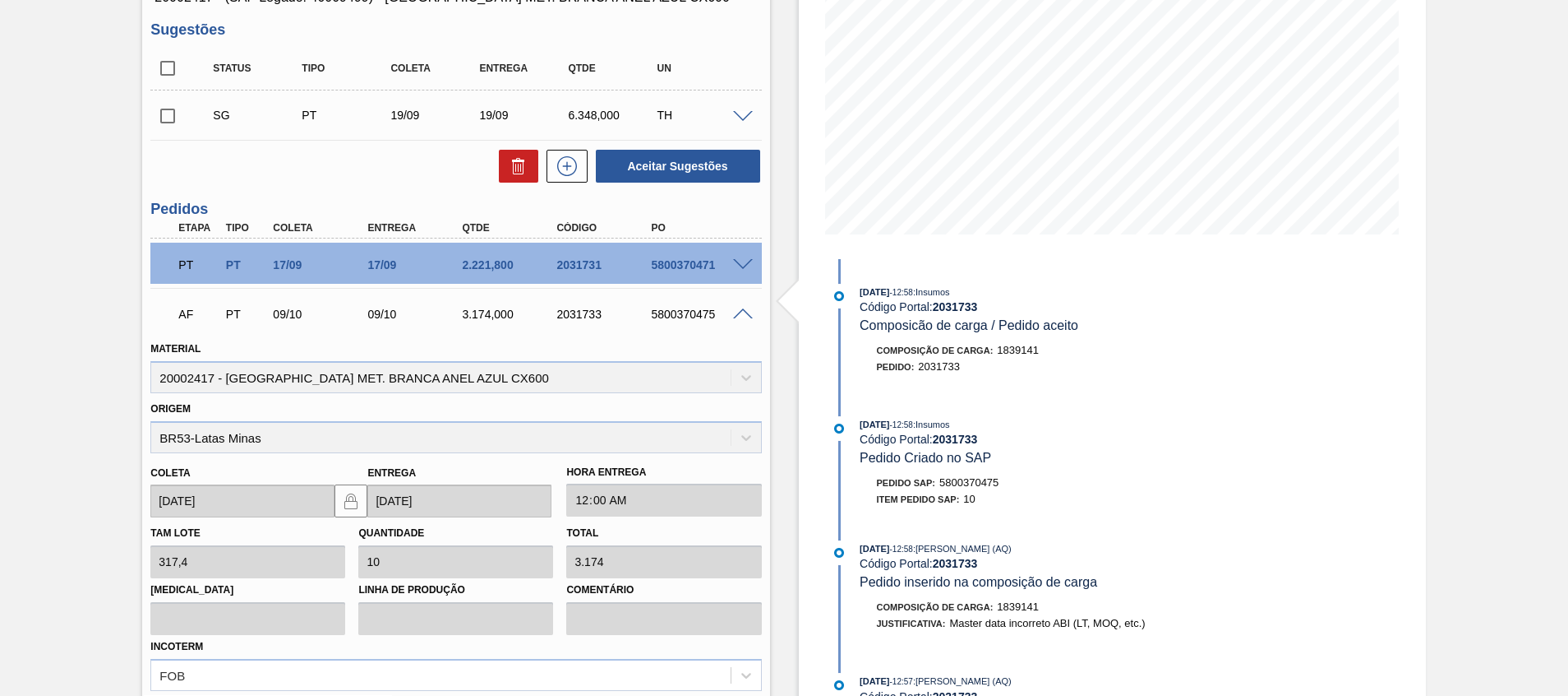
click at [736, 317] on span at bounding box center [743, 315] width 20 height 12
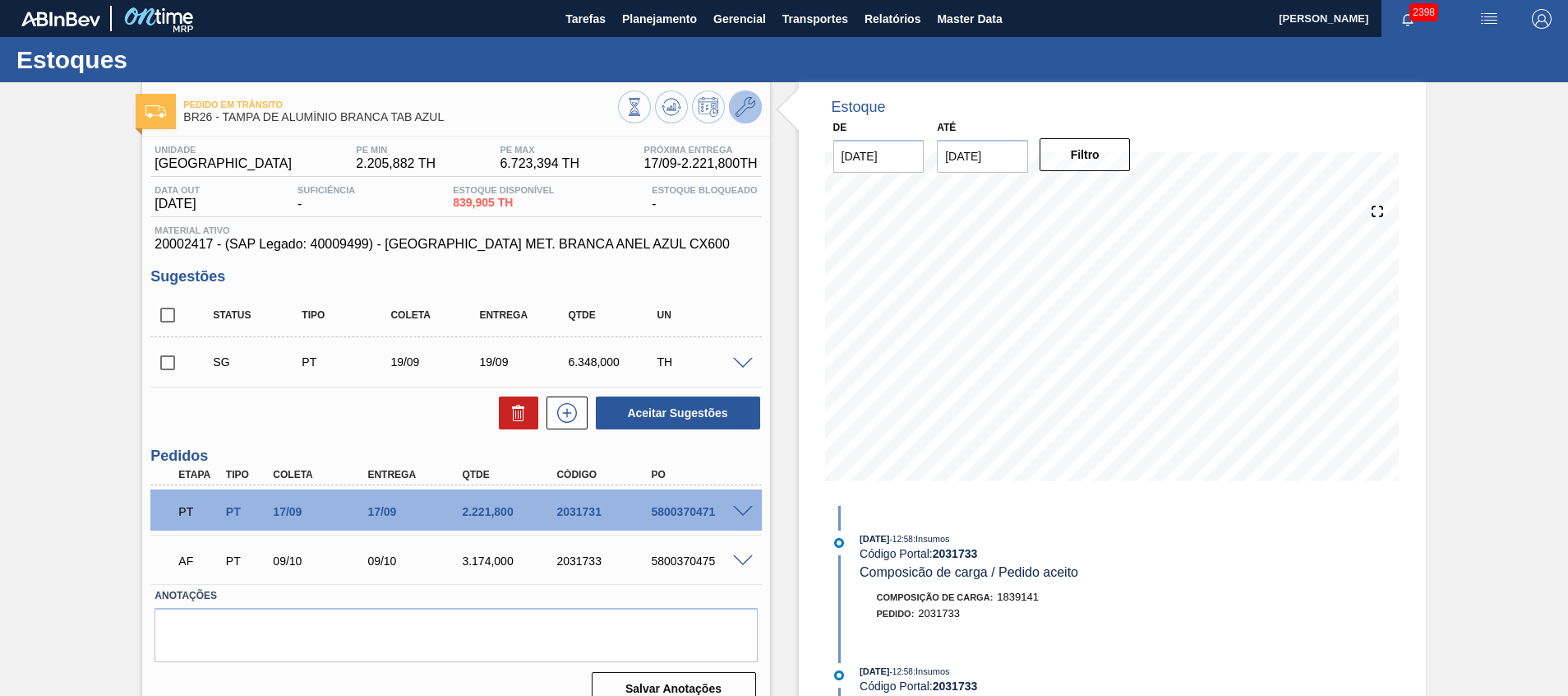
click at [752, 113] on icon at bounding box center [746, 107] width 20 height 20
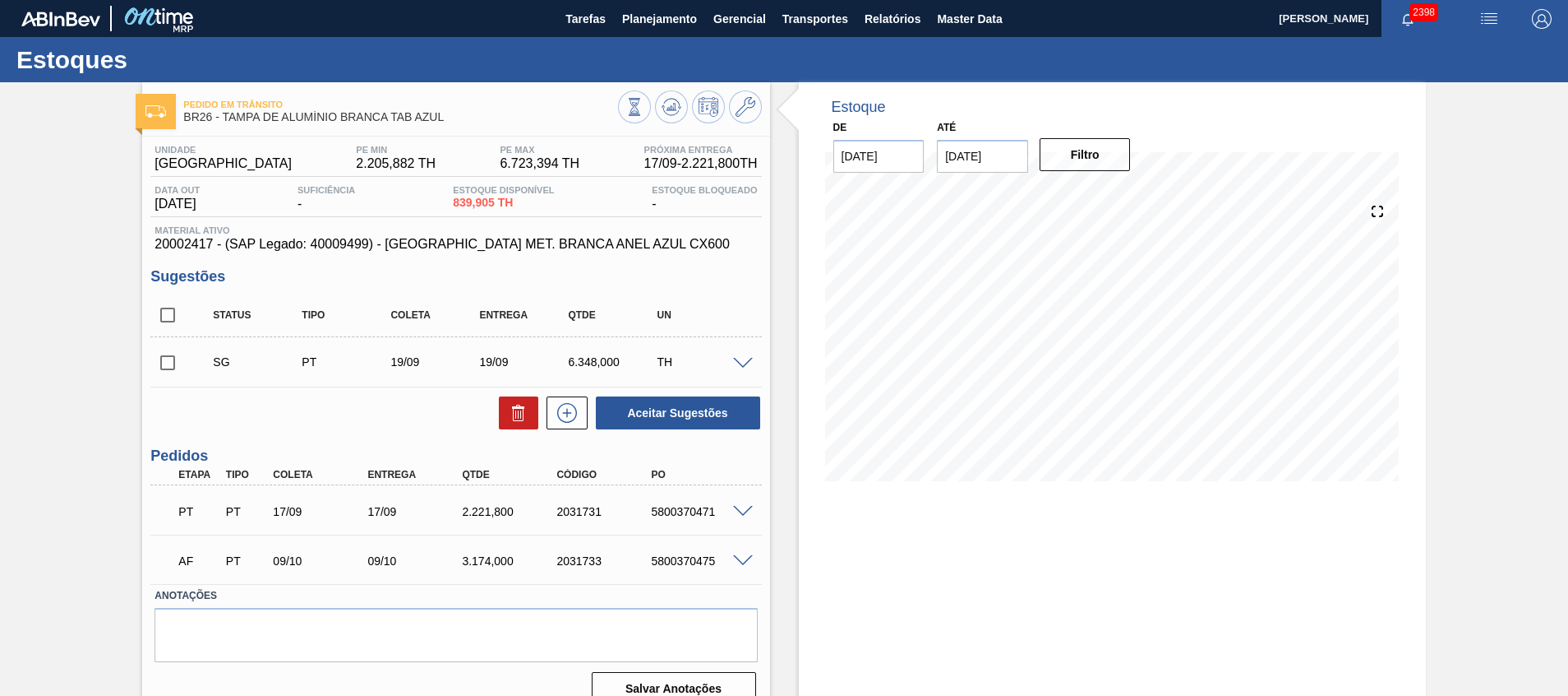
click at [472, 563] on div "3.174,000" at bounding box center [510, 560] width 106 height 13
click at [737, 512] on span at bounding box center [743, 512] width 20 height 12
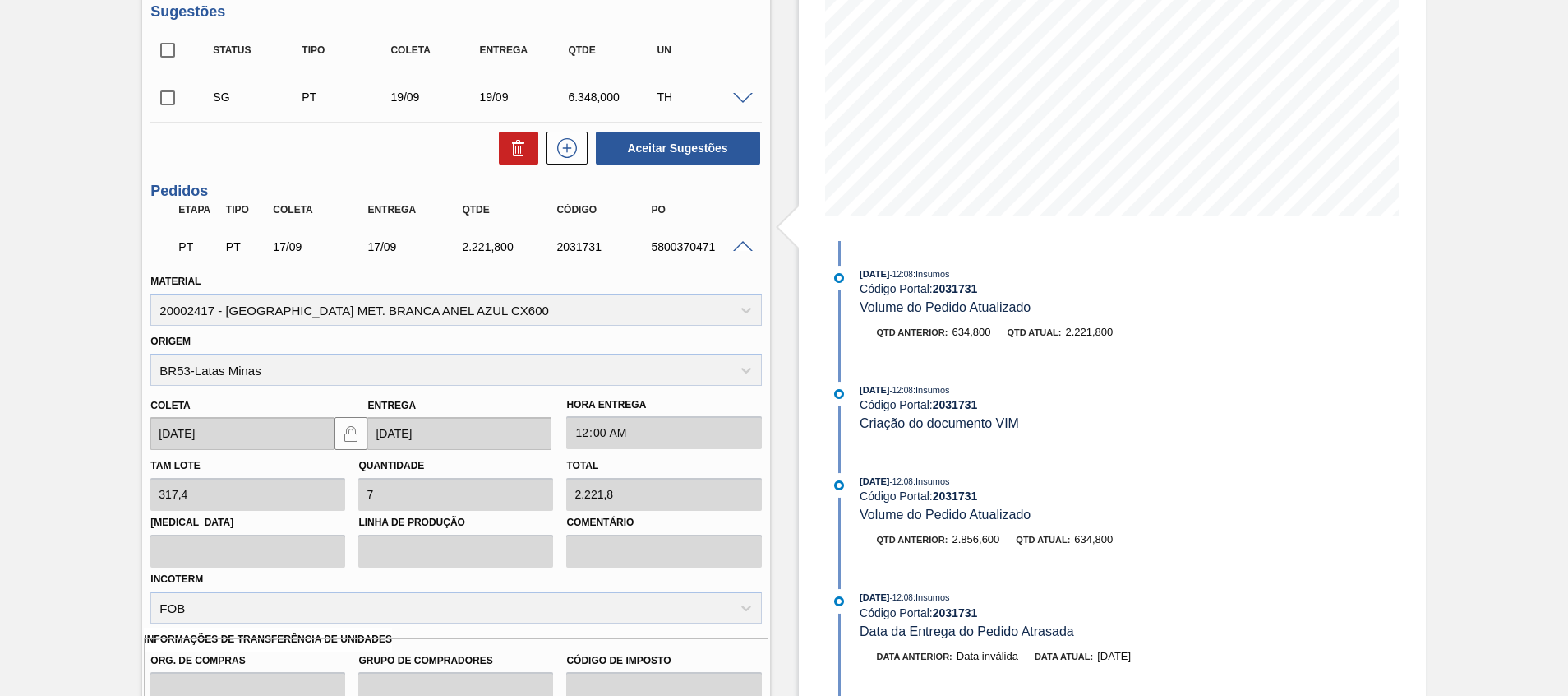
click at [736, 246] on span at bounding box center [743, 247] width 20 height 12
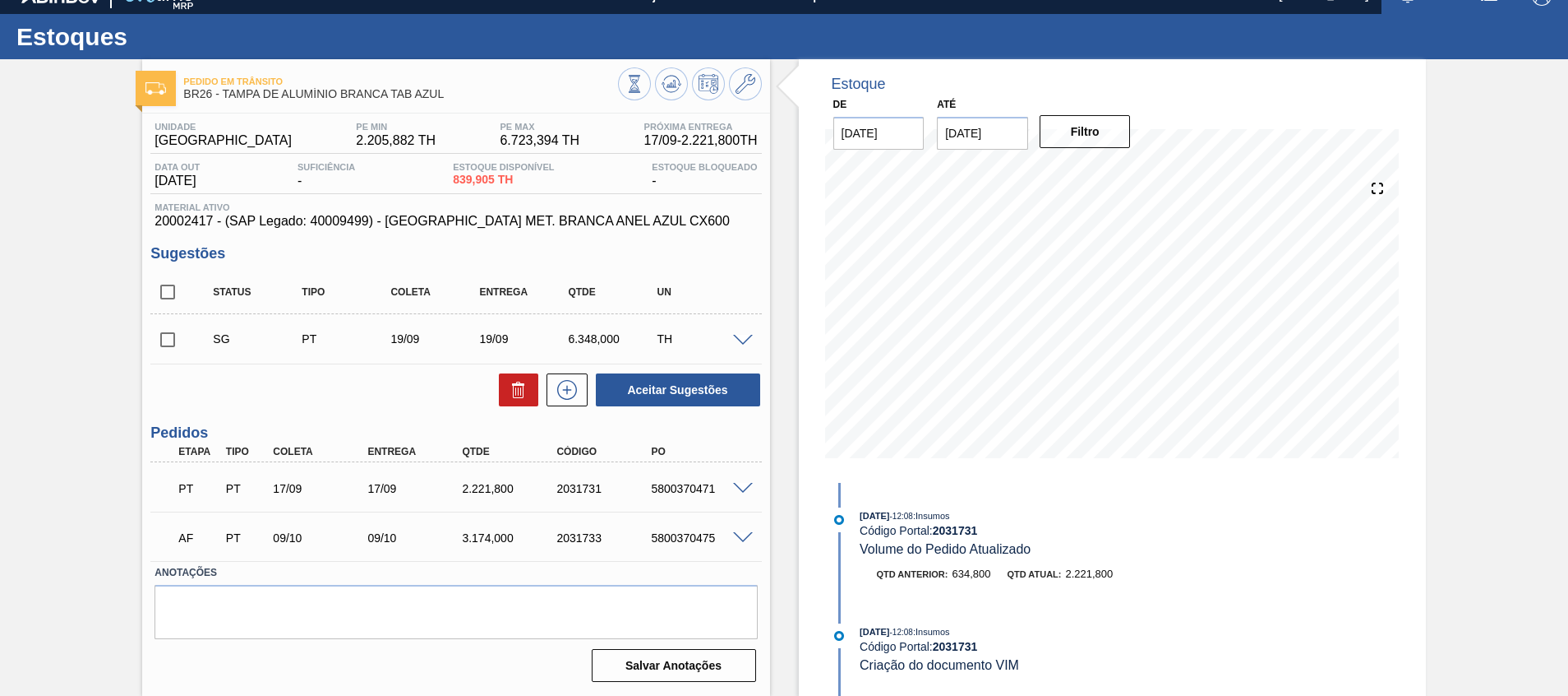
scroll to position [23, 0]
click at [488, 535] on div "3.174,000" at bounding box center [510, 538] width 106 height 13
copy div "3.174,000"
click at [741, 540] on span at bounding box center [743, 538] width 20 height 12
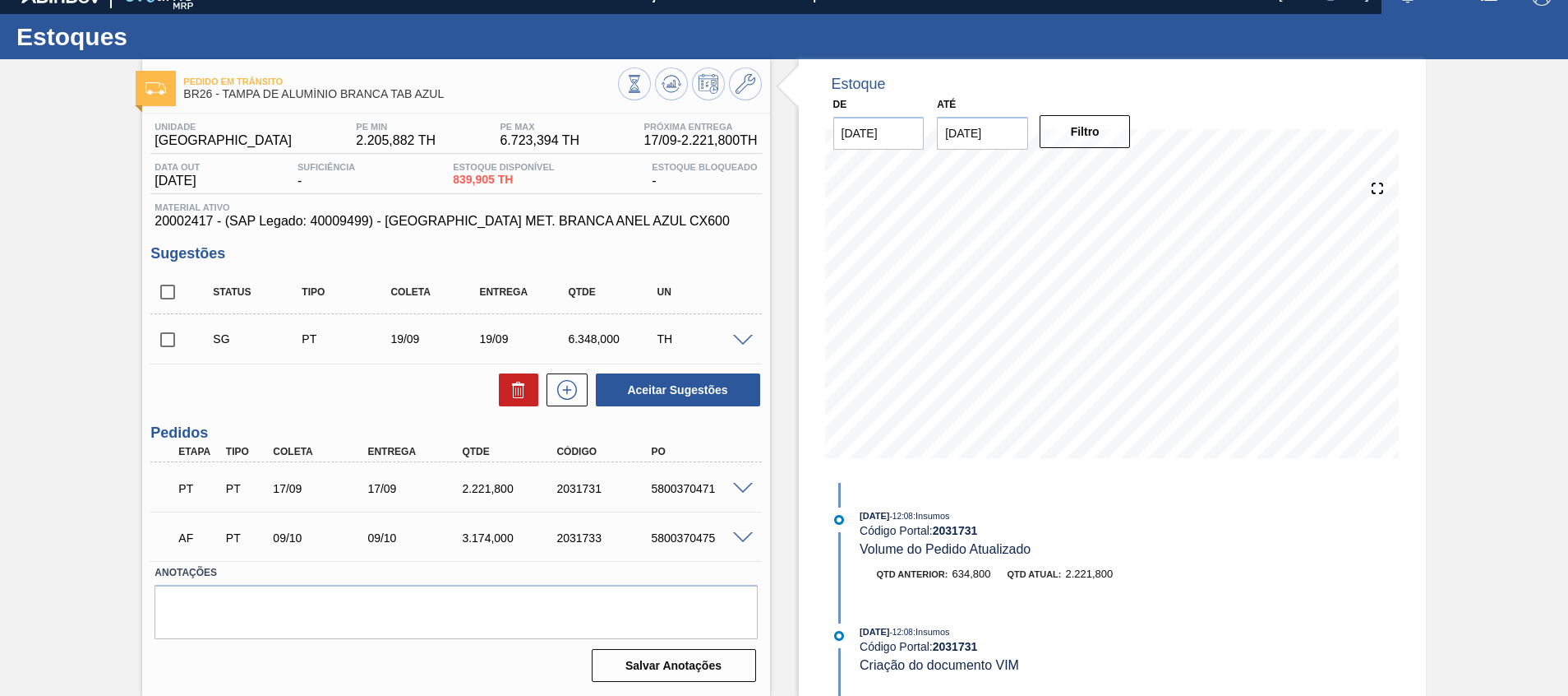
scroll to position [265, 0]
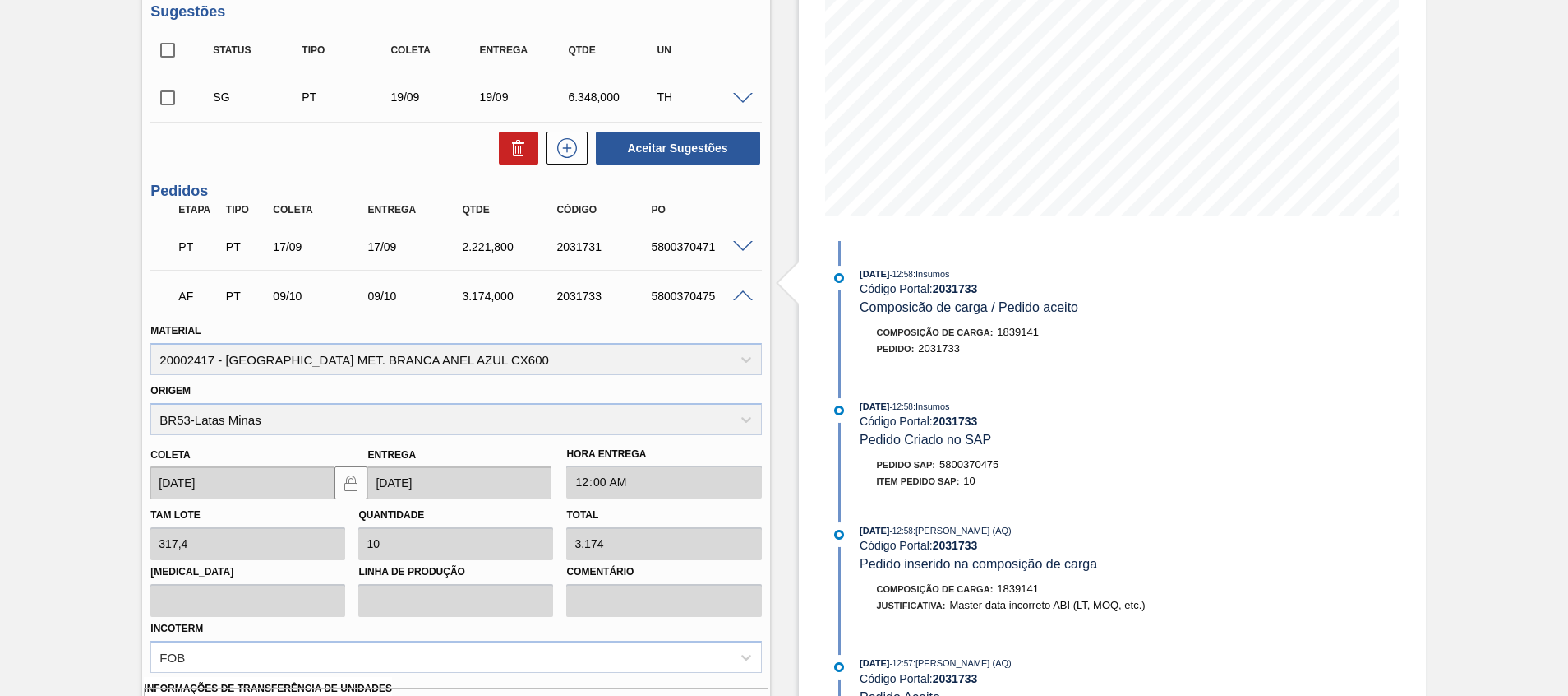
click at [742, 290] on span at bounding box center [743, 296] width 20 height 12
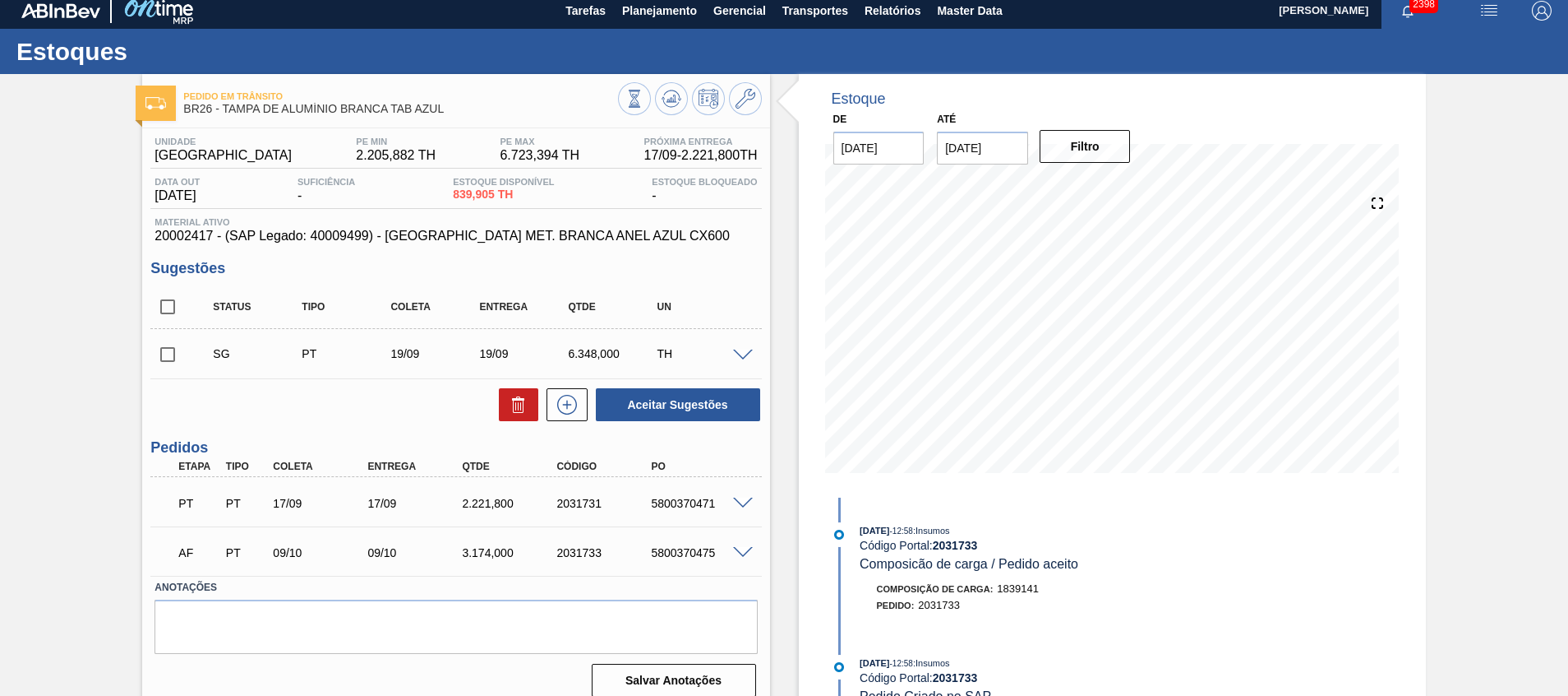
scroll to position [0, 0]
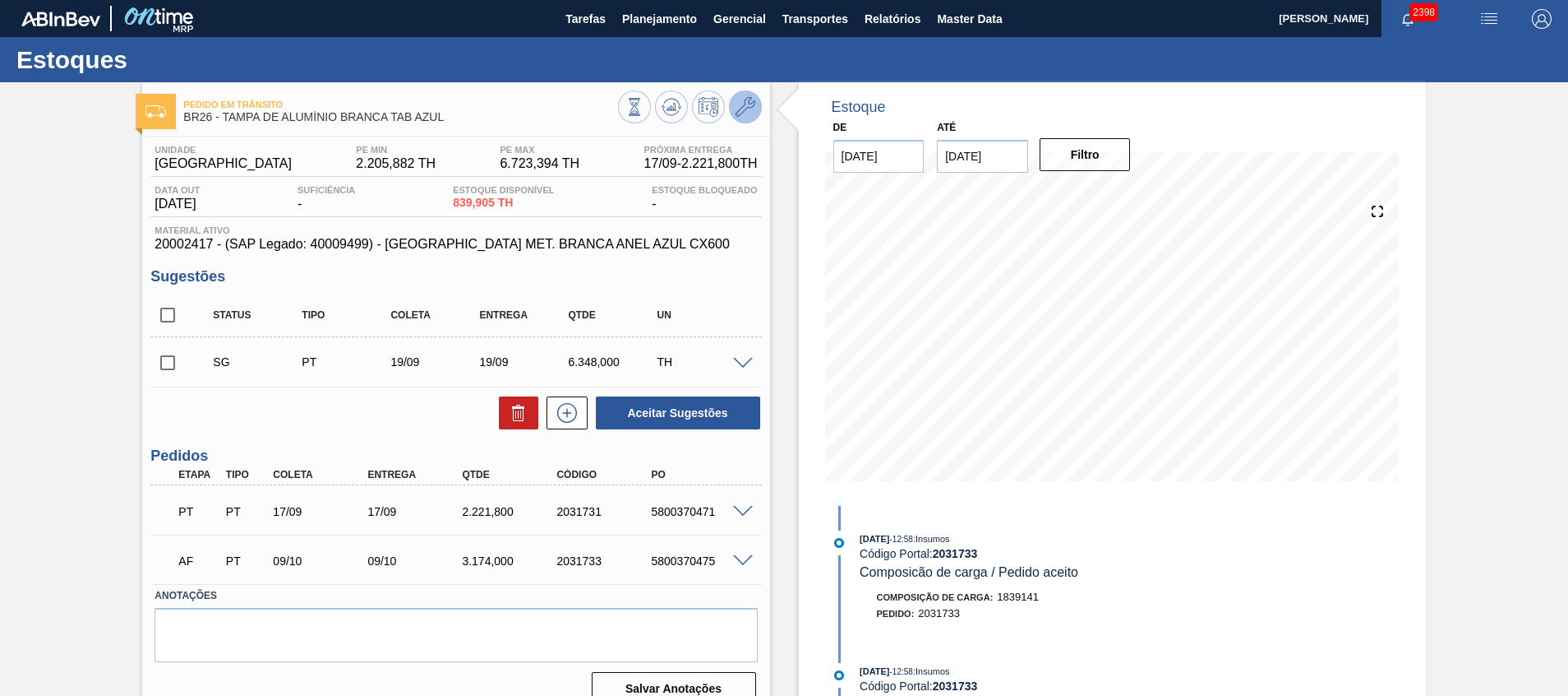
click at [738, 115] on icon at bounding box center [746, 107] width 20 height 20
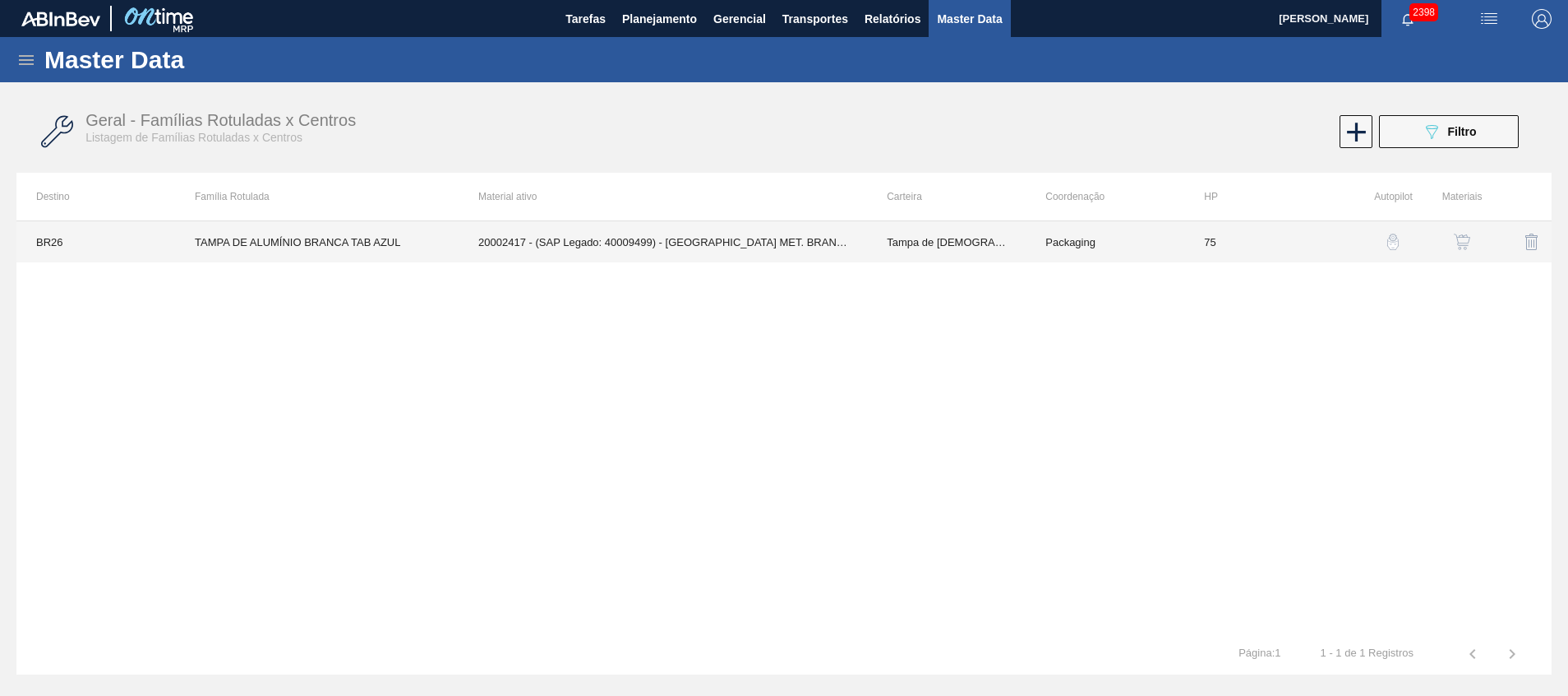
click at [1289, 222] on td "75" at bounding box center [1264, 241] width 159 height 41
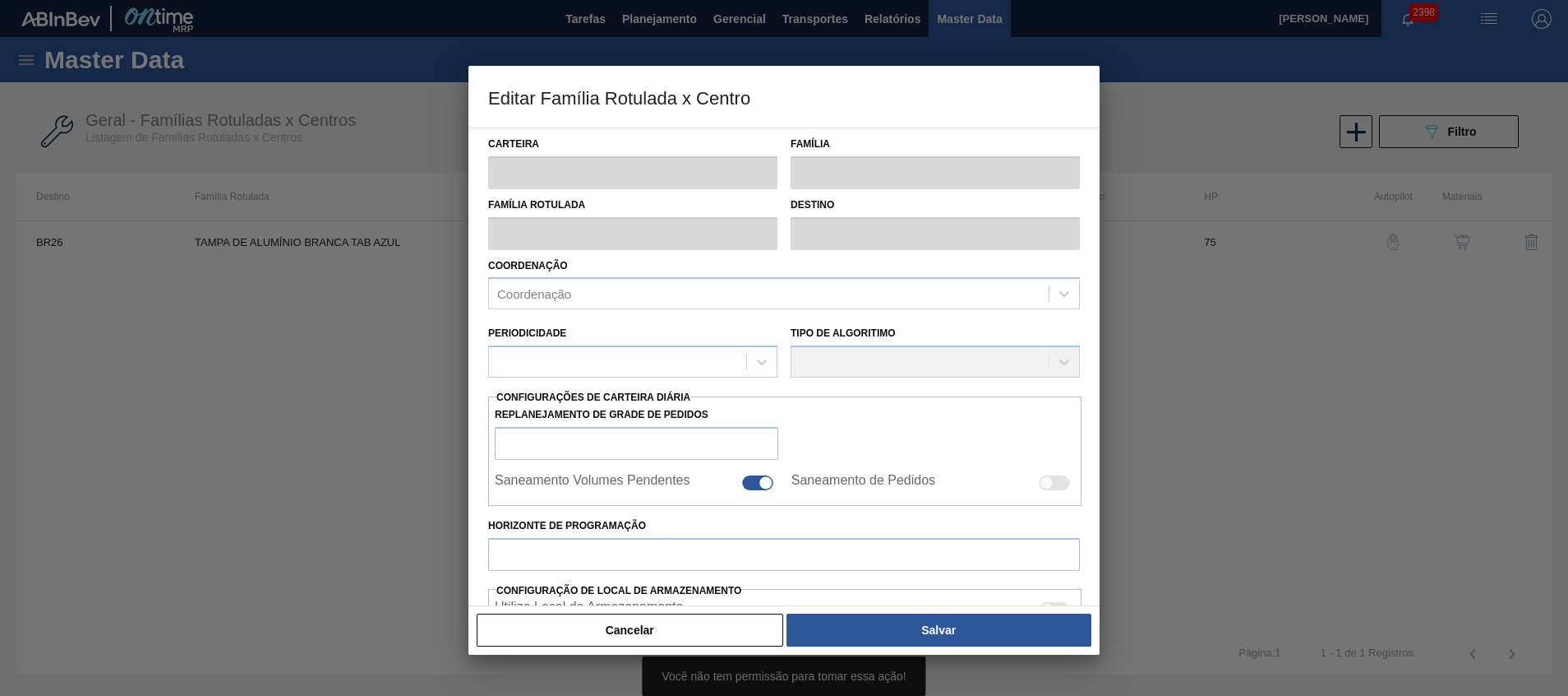
type input "Tampa de Lata"
type input "Tampa de Alumínio"
type input "TAMPA DE ALUMÍNIO BRANCA TAB AZUL"
type input "BR26 - [GEOGRAPHIC_DATA]"
type input "75"
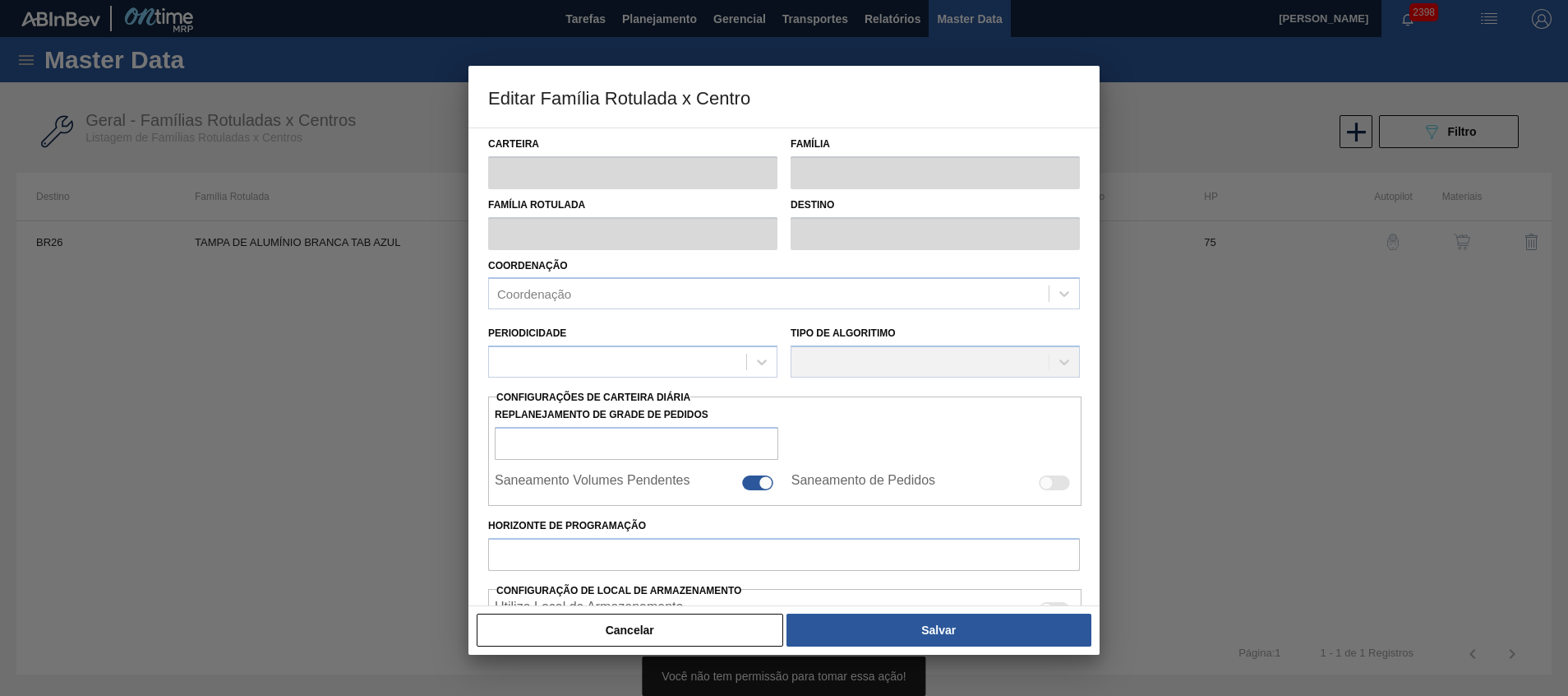
type input "2.205,882"
type input "6.723,394"
type input "80"
type input "5.798,231"
checkbox input "true"
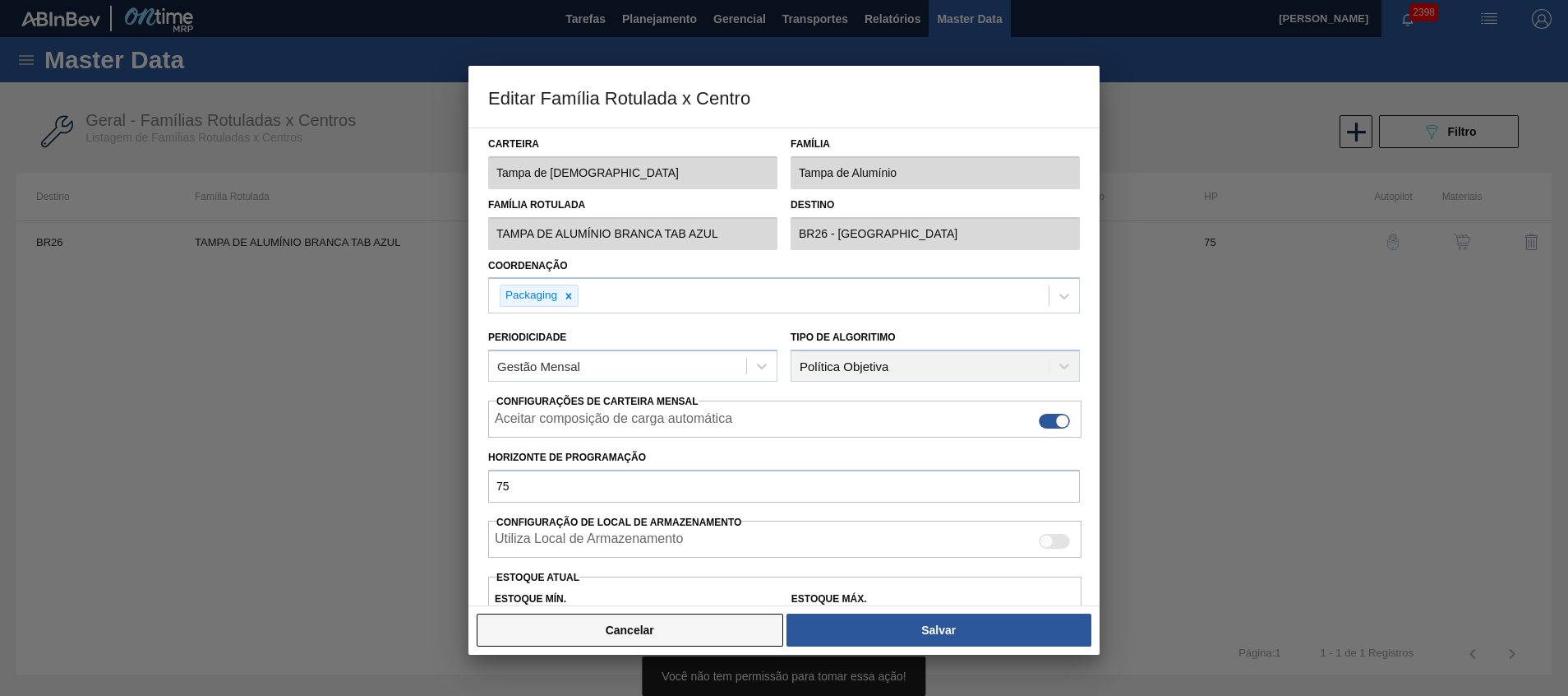
click at [614, 627] on button "Cancelar" at bounding box center [629, 630] width 307 height 33
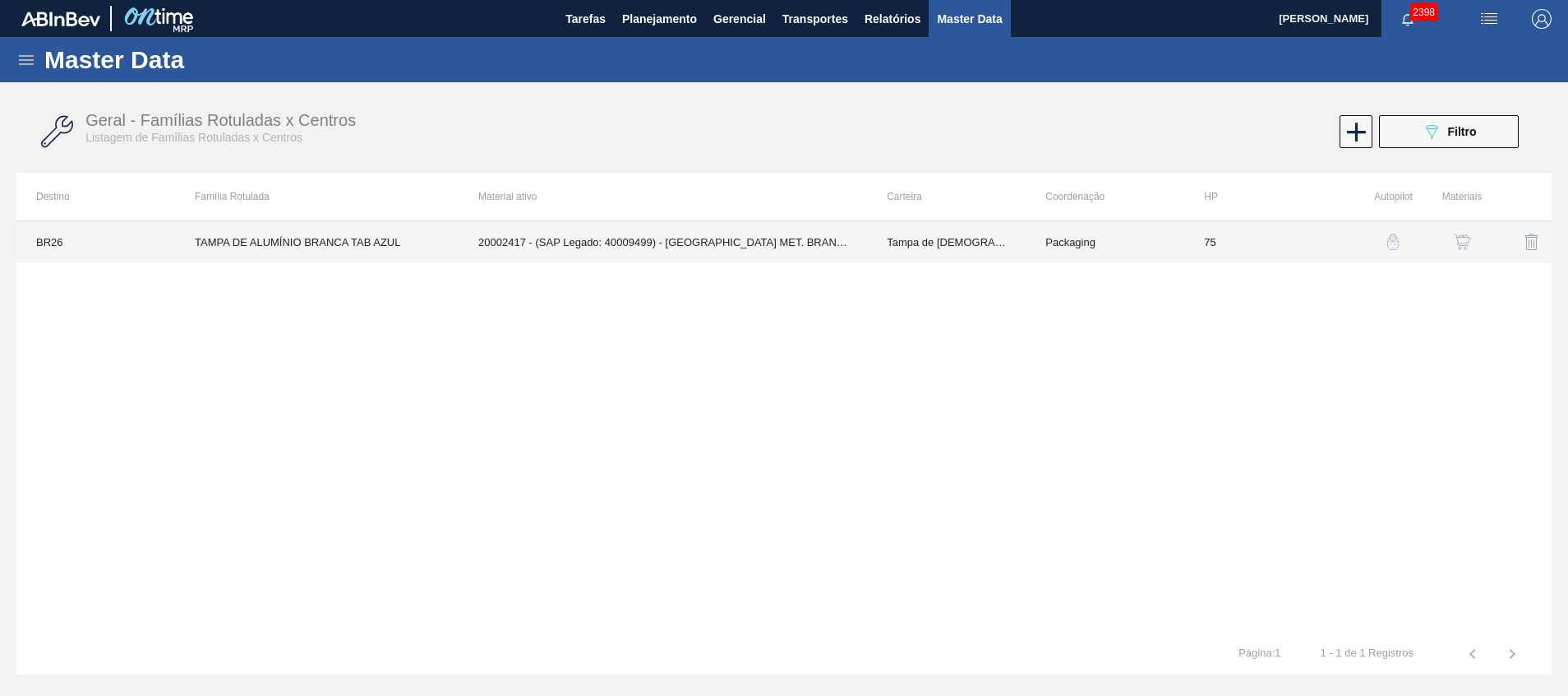
click at [544, 257] on td "20002417 - (SAP Legado: 40009499) - [GEOGRAPHIC_DATA] MET. [PERSON_NAME] AZUL C…" at bounding box center [663, 241] width 408 height 41
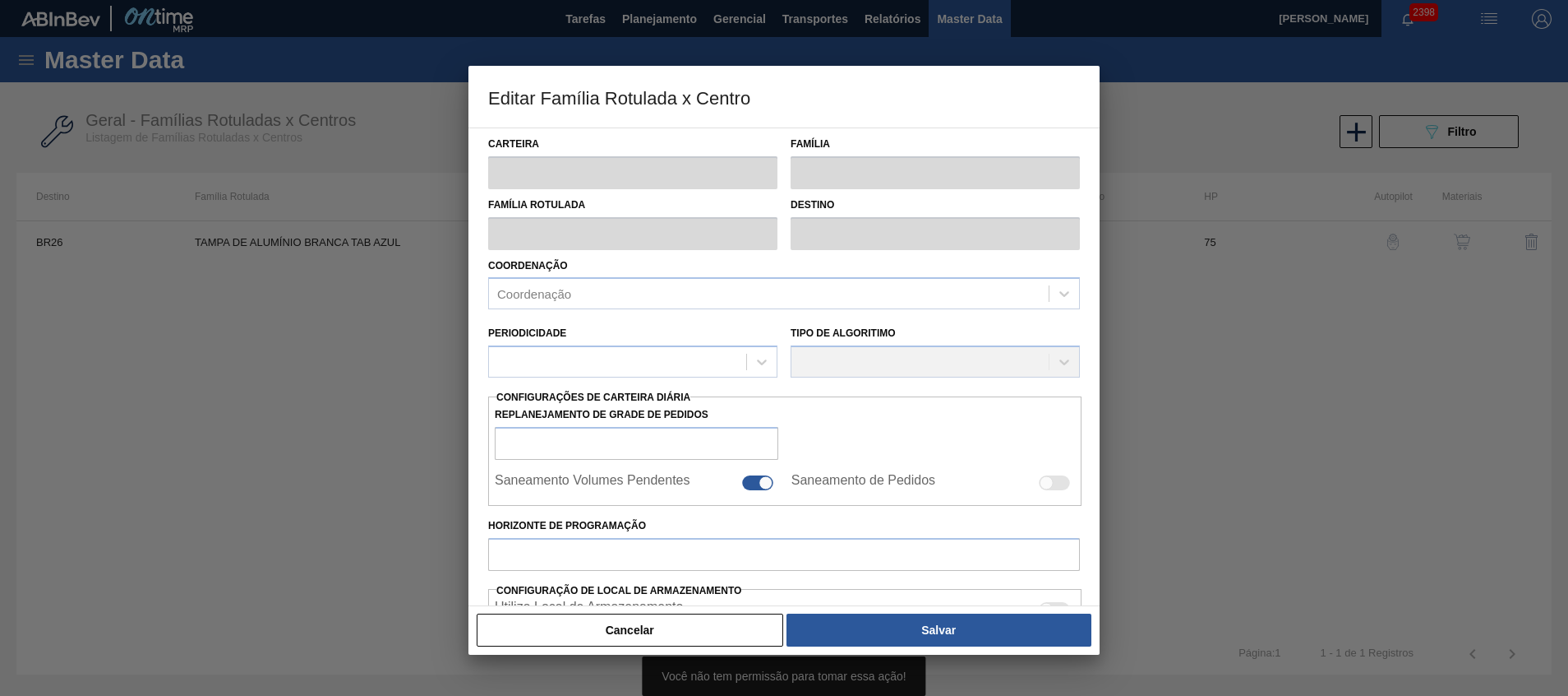
type input "Tampa de [DEMOGRAPHIC_DATA]"
type input "Tampa de Alumínio"
type input "TAMPA DE ALUMÍNIO BRANCA TAB AZUL"
type input "BR26 - [GEOGRAPHIC_DATA]"
type input "75"
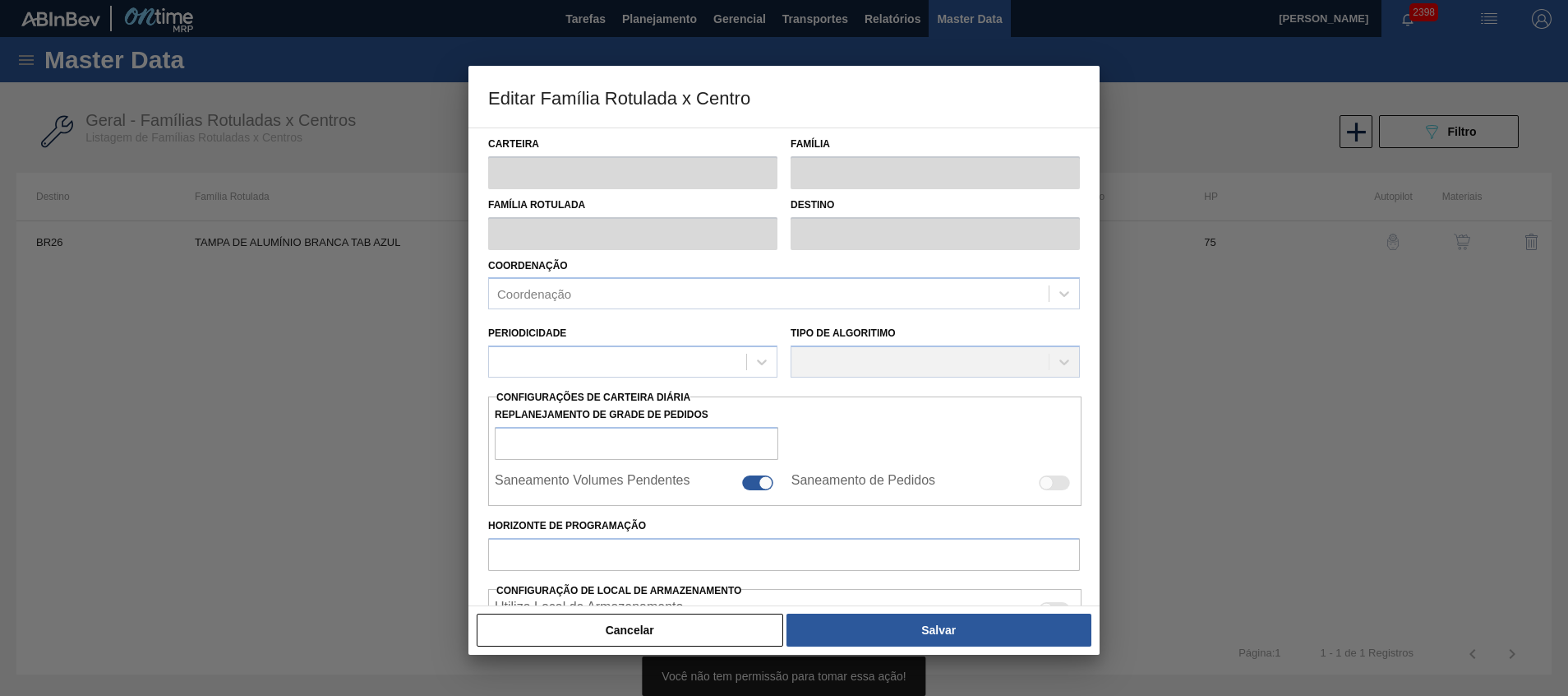
type input "2.205,882"
type input "6.723,394"
type input "80"
type input "5.798,231"
checkbox input "true"
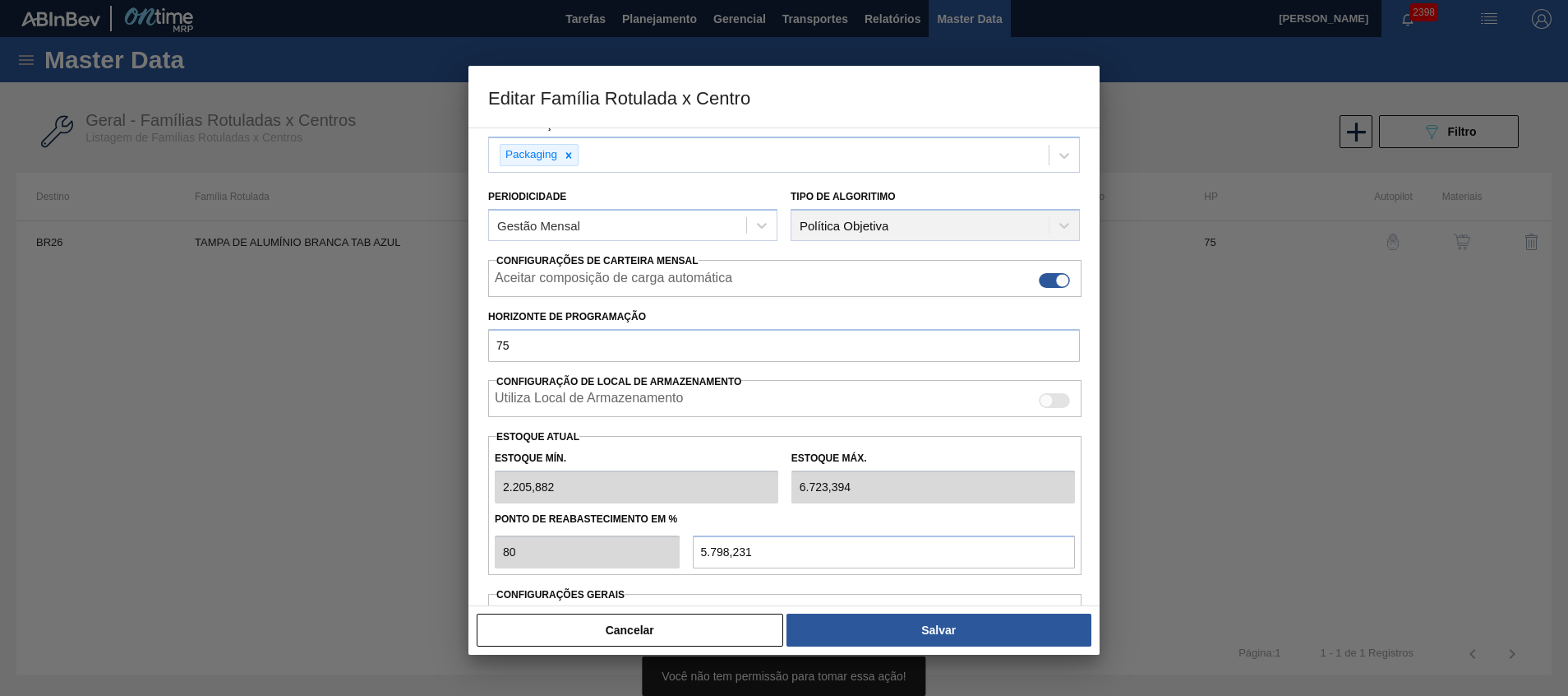
scroll to position [254, 0]
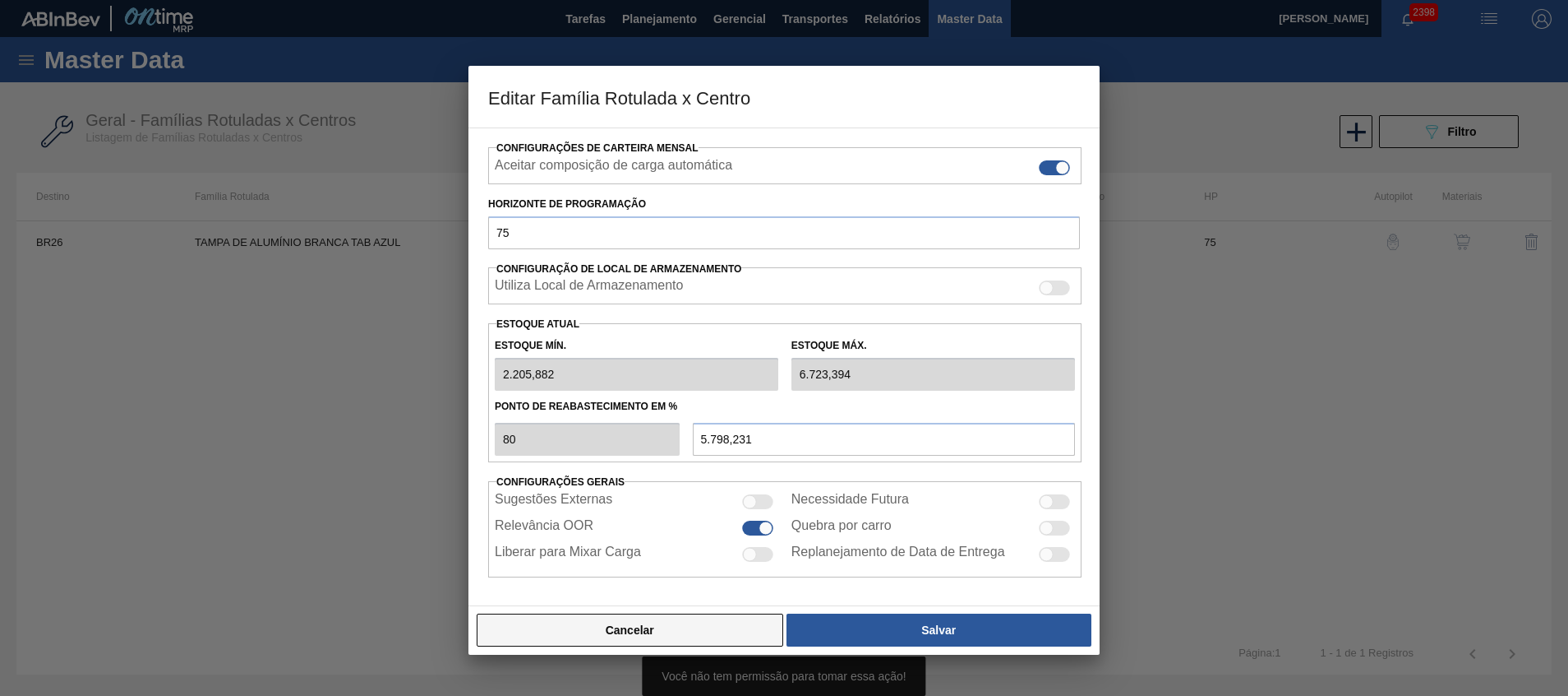
click at [630, 623] on button "Cancelar" at bounding box center [629, 630] width 307 height 33
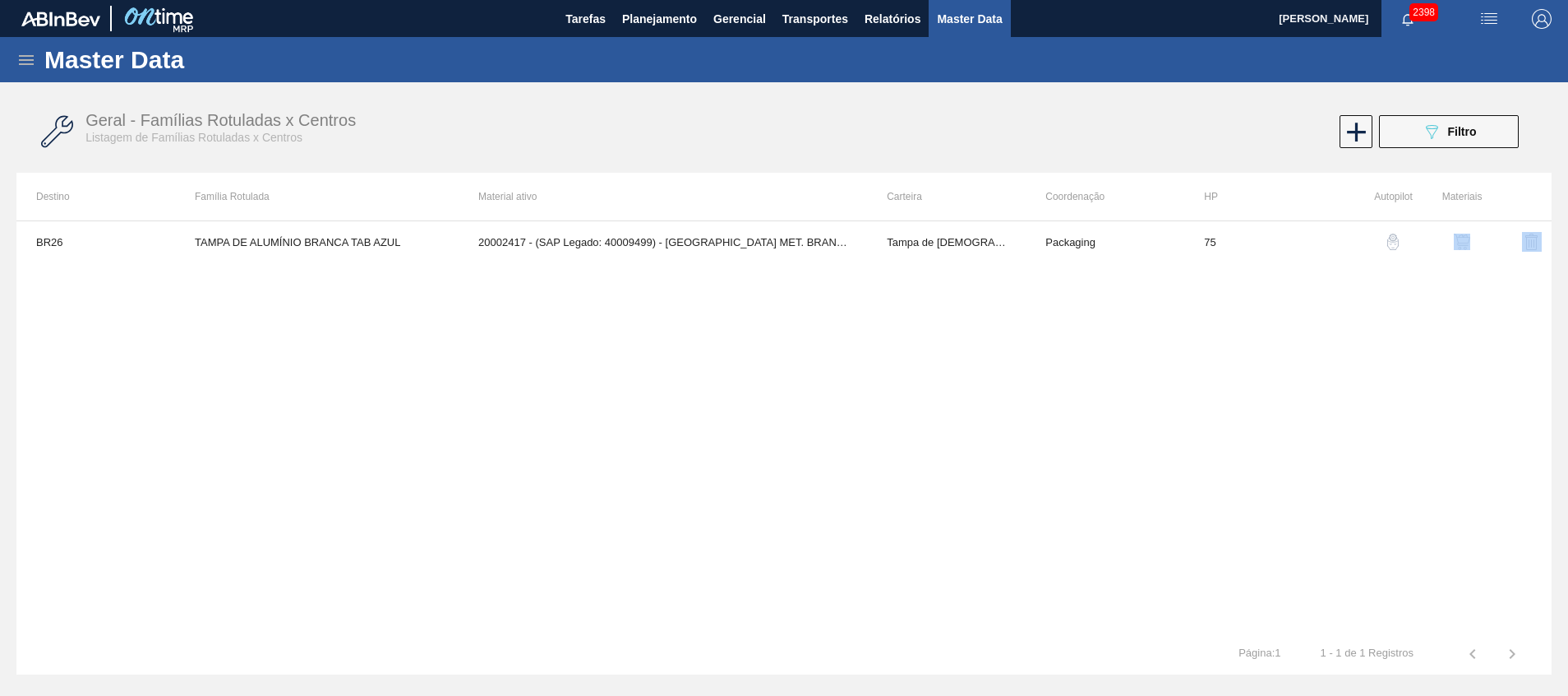
click at [1481, 235] on tr "BR26 TAMPA DE ALUMÍNIO BRANCA TAB AZUL 20002417 - (SAP Legado: 40009499) - TAMP…" at bounding box center [784, 241] width 1536 height 41
click at [1460, 240] on img "button" at bounding box center [1462, 241] width 17 height 17
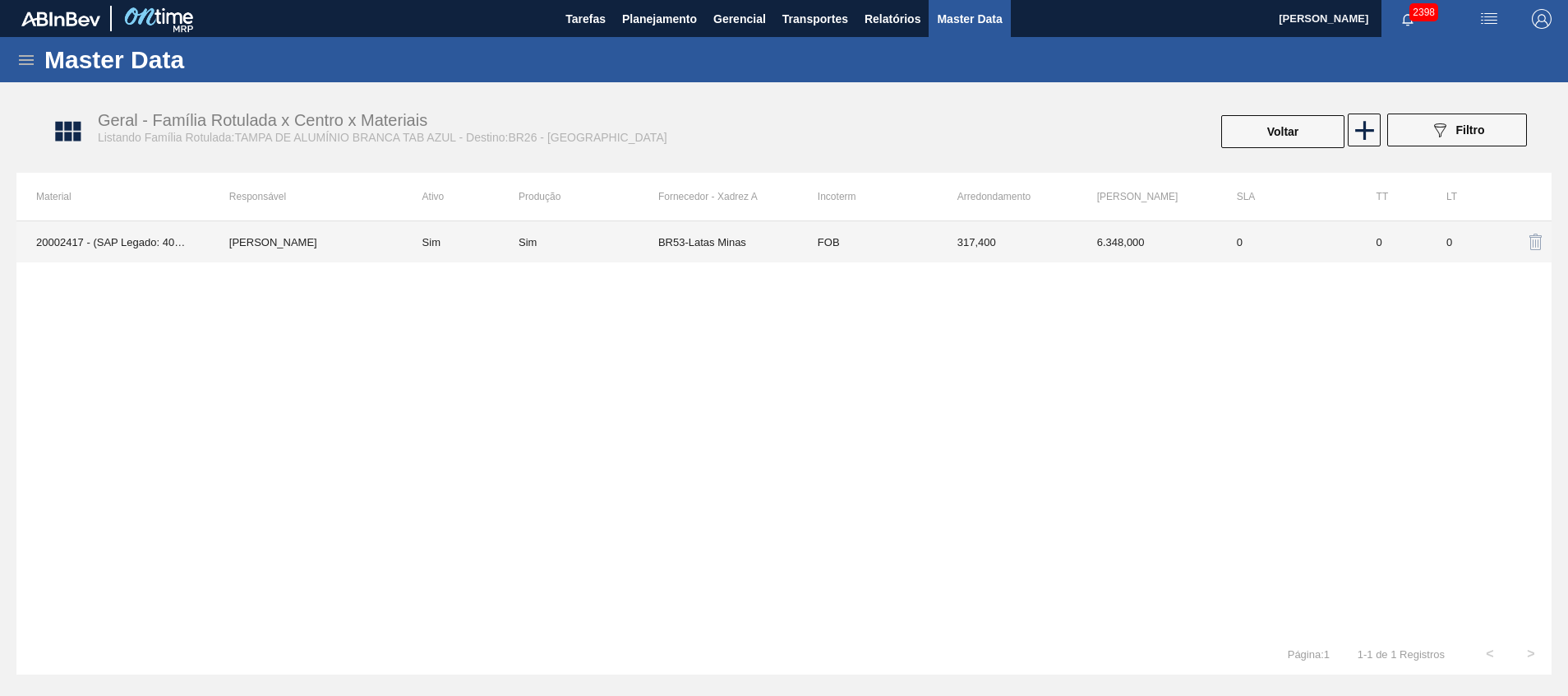
click at [1114, 245] on td "6.348,000" at bounding box center [1148, 241] width 140 height 41
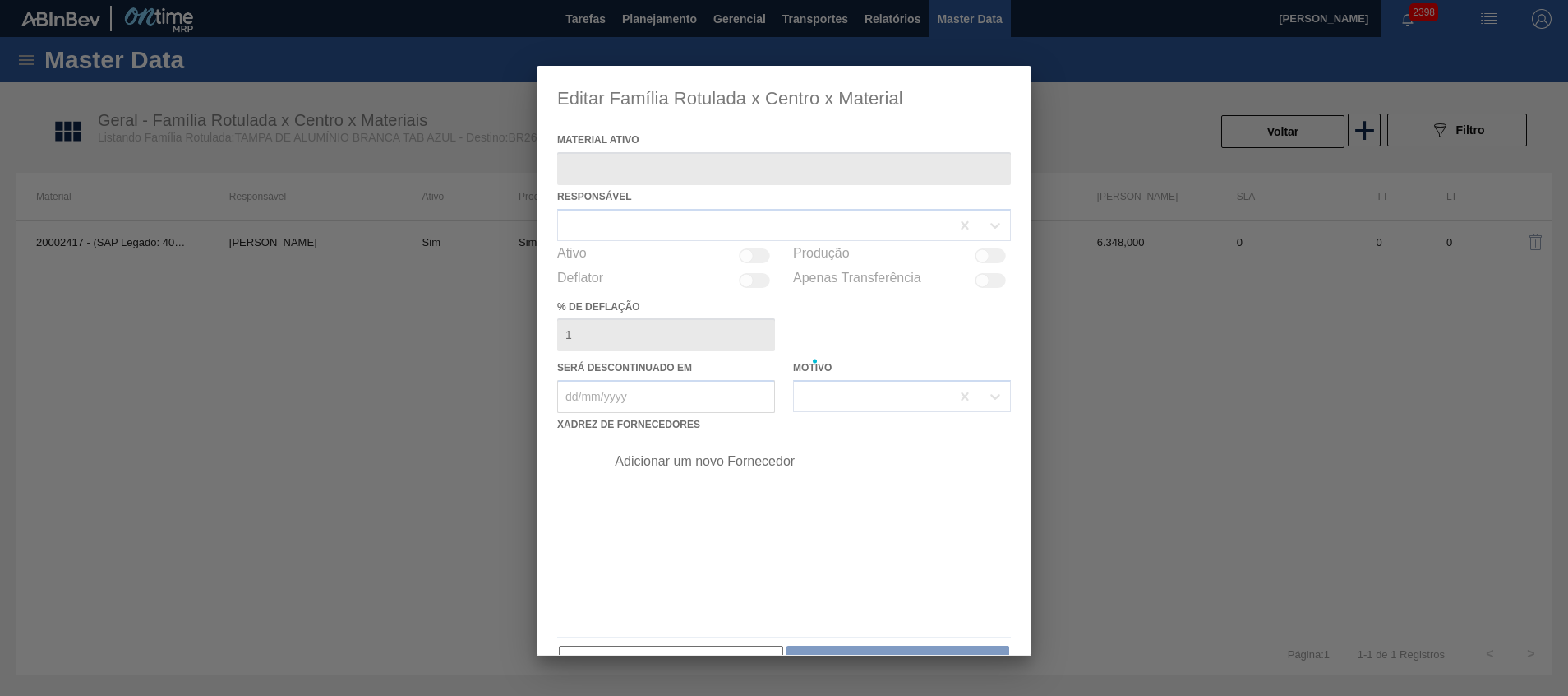
type ativo "20002417 - (SAP Legado: 40009499) - [GEOGRAPHIC_DATA] MET. [PERSON_NAME] AZUL C…"
checkbox input "true"
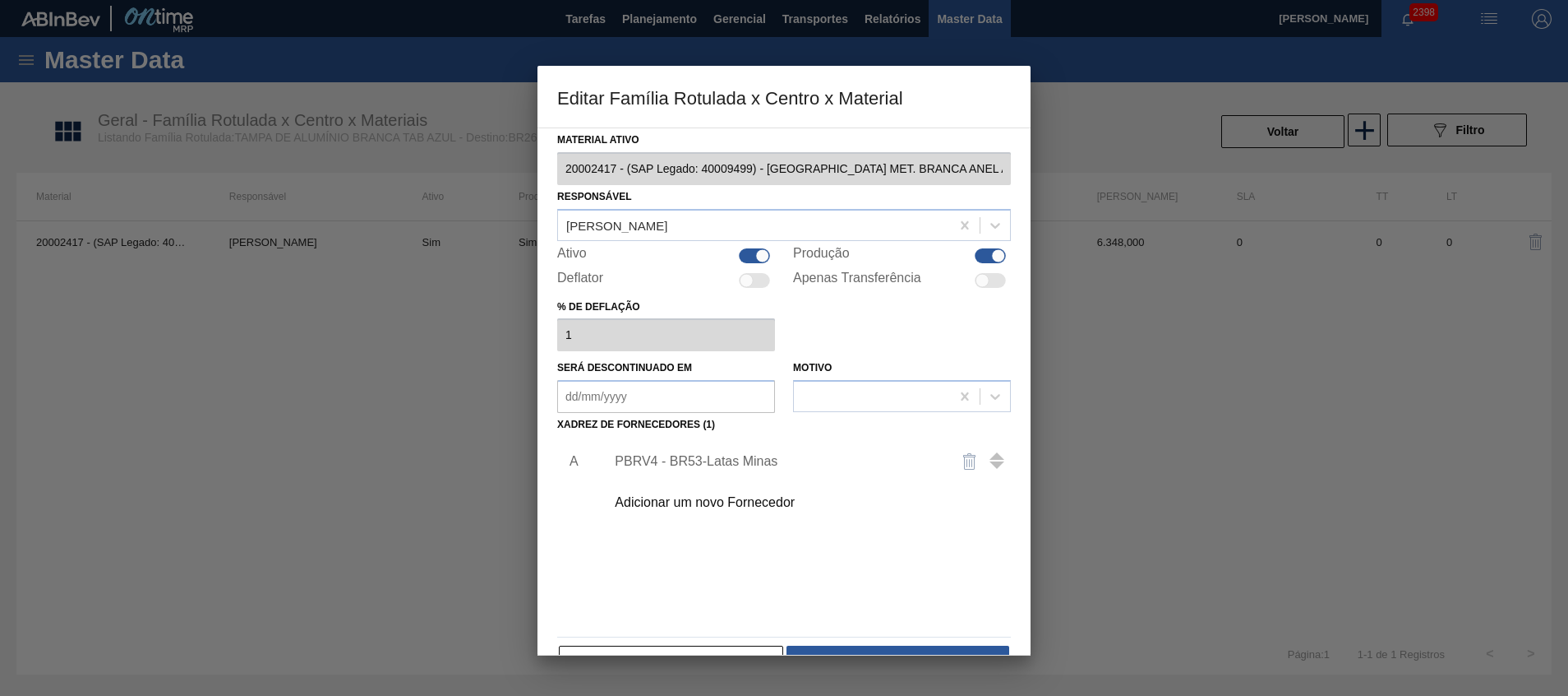
click at [718, 451] on div "PBRV4 - BR53-Latas Minas" at bounding box center [803, 461] width 415 height 41
click at [711, 465] on div "PBRV4 - BR53-Latas Minas" at bounding box center [775, 461] width 323 height 15
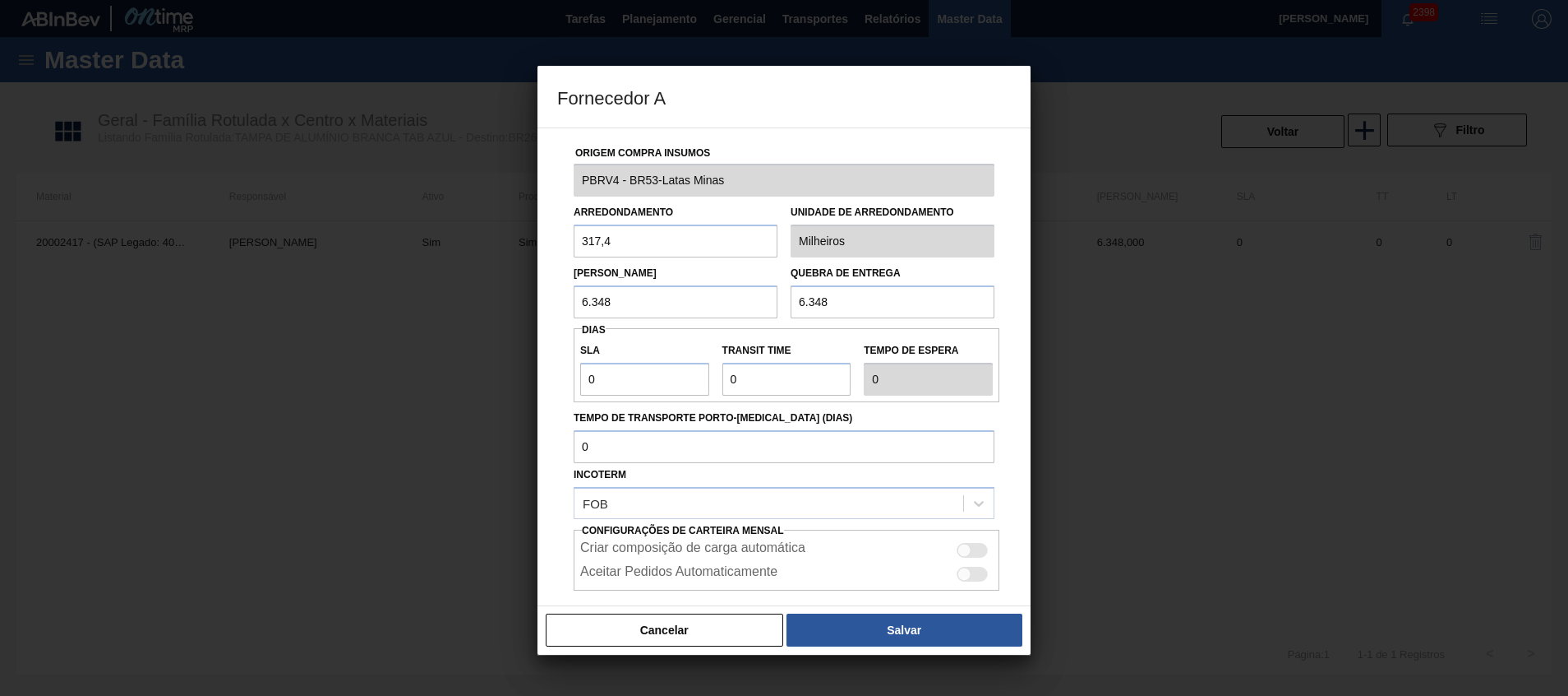
drag, startPoint x: 676, startPoint y: 307, endPoint x: 247, endPoint y: 278, distance: 430.0
click at [262, 281] on div "Fornecedor A Origem Compra Insumos PBRV4 - BR53-Latas Minas Arredondamento 317,…" at bounding box center [784, 348] width 1568 height 696
paste input "3.174,000"
type input "3.174,000"
drag, startPoint x: 850, startPoint y: 306, endPoint x: 628, endPoint y: 303, distance: 222.0
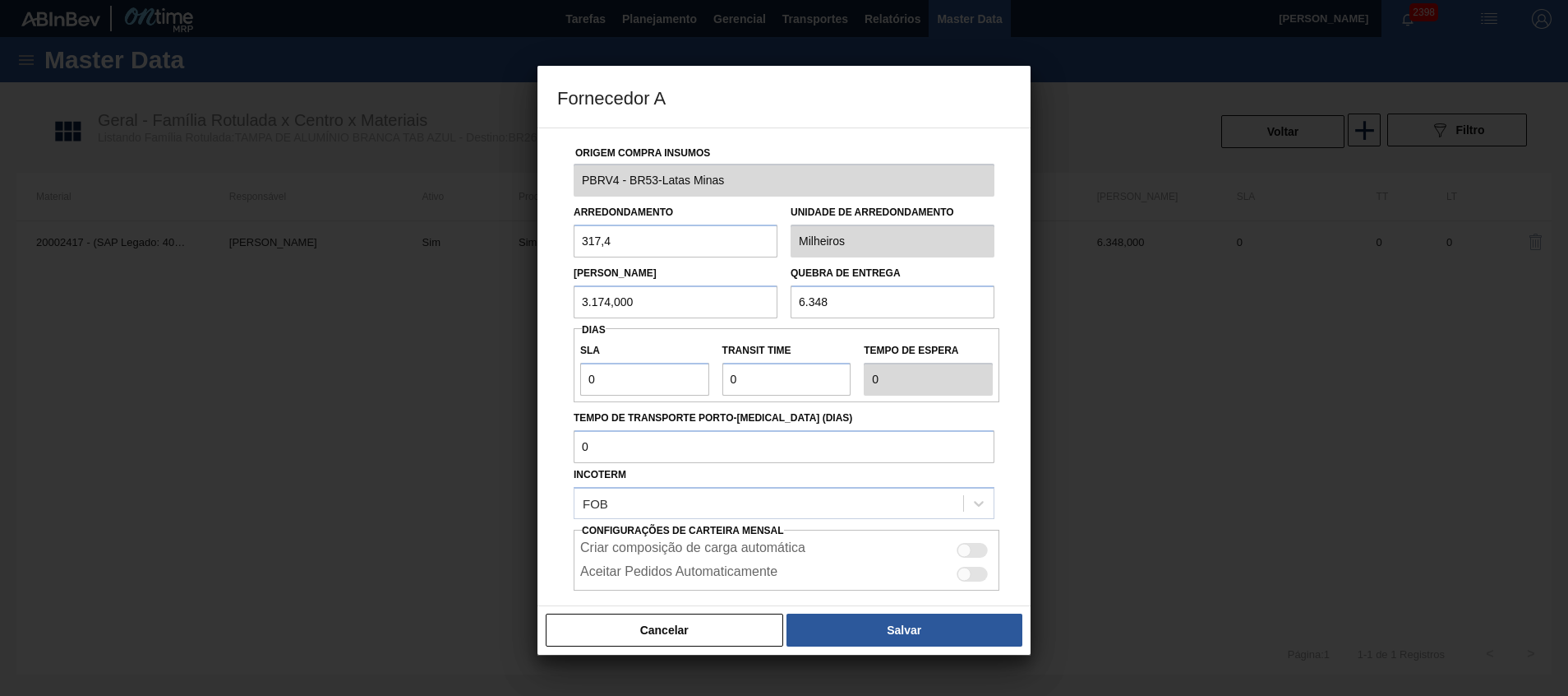
click at [628, 303] on div "Lote Mínimo 3.174,000 Quebra de entrega 6.348" at bounding box center [784, 288] width 434 height 61
paste input "3.174,000"
type input "3.174,00"
click at [670, 306] on input "3.174,000" at bounding box center [675, 302] width 204 height 33
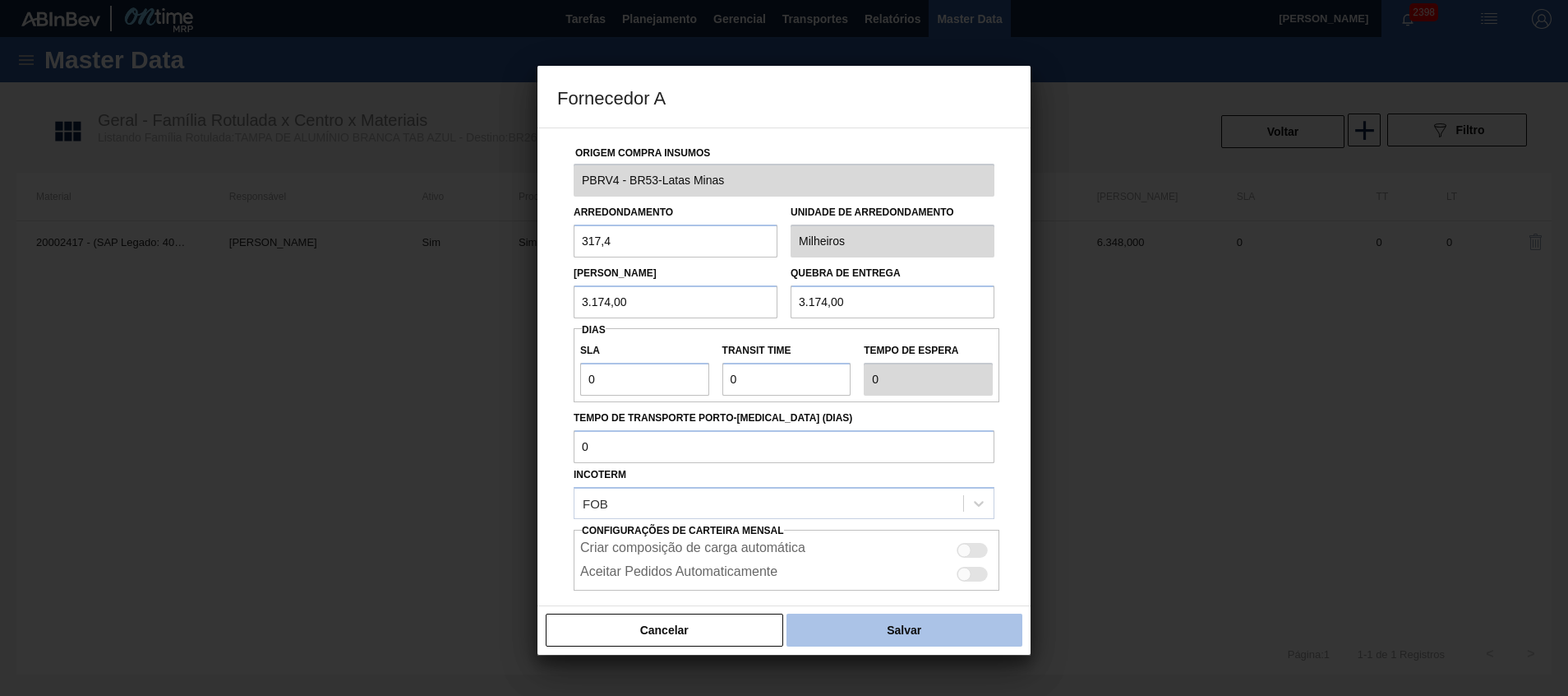
type input "3.174,00"
click at [857, 625] on button "Salvar" at bounding box center [905, 630] width 236 height 33
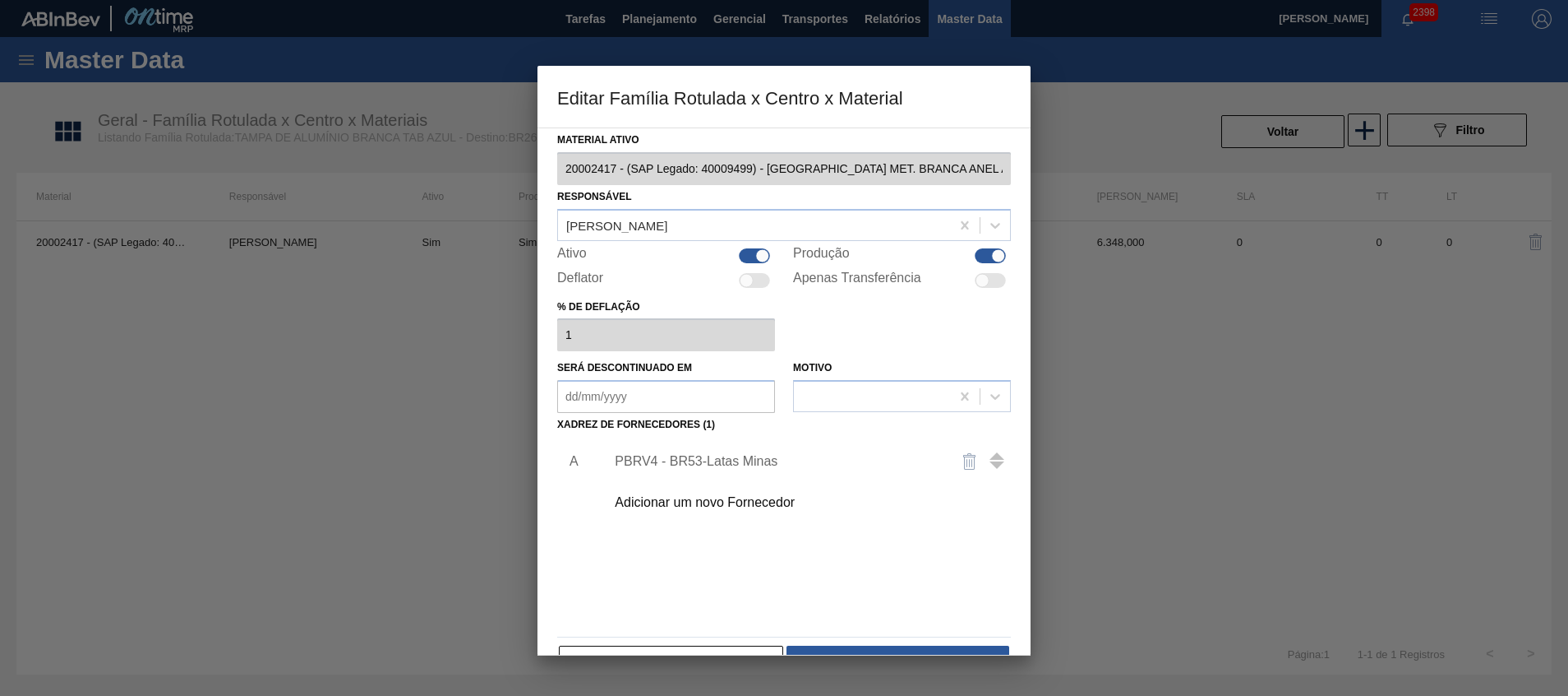
scroll to position [45, 0]
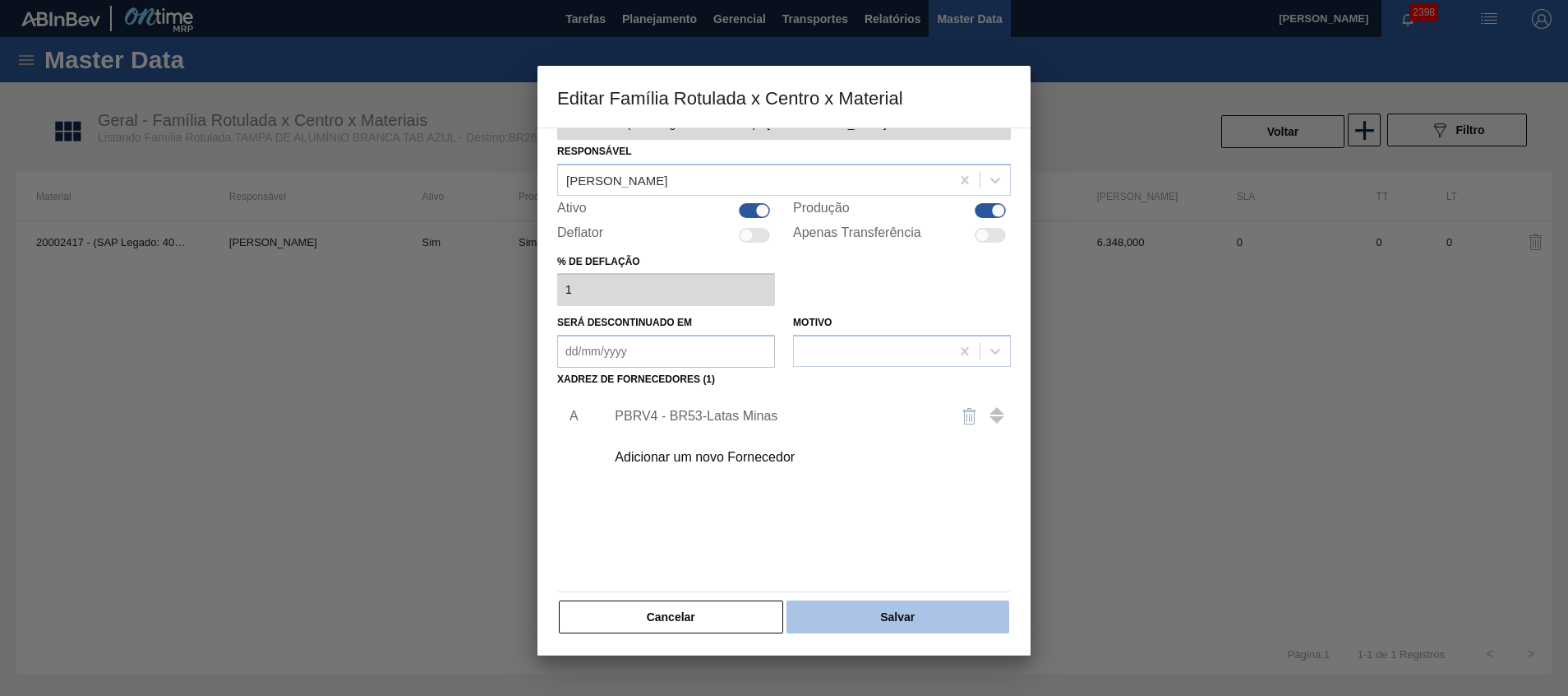
click at [826, 615] on button "Salvar" at bounding box center [898, 617] width 223 height 33
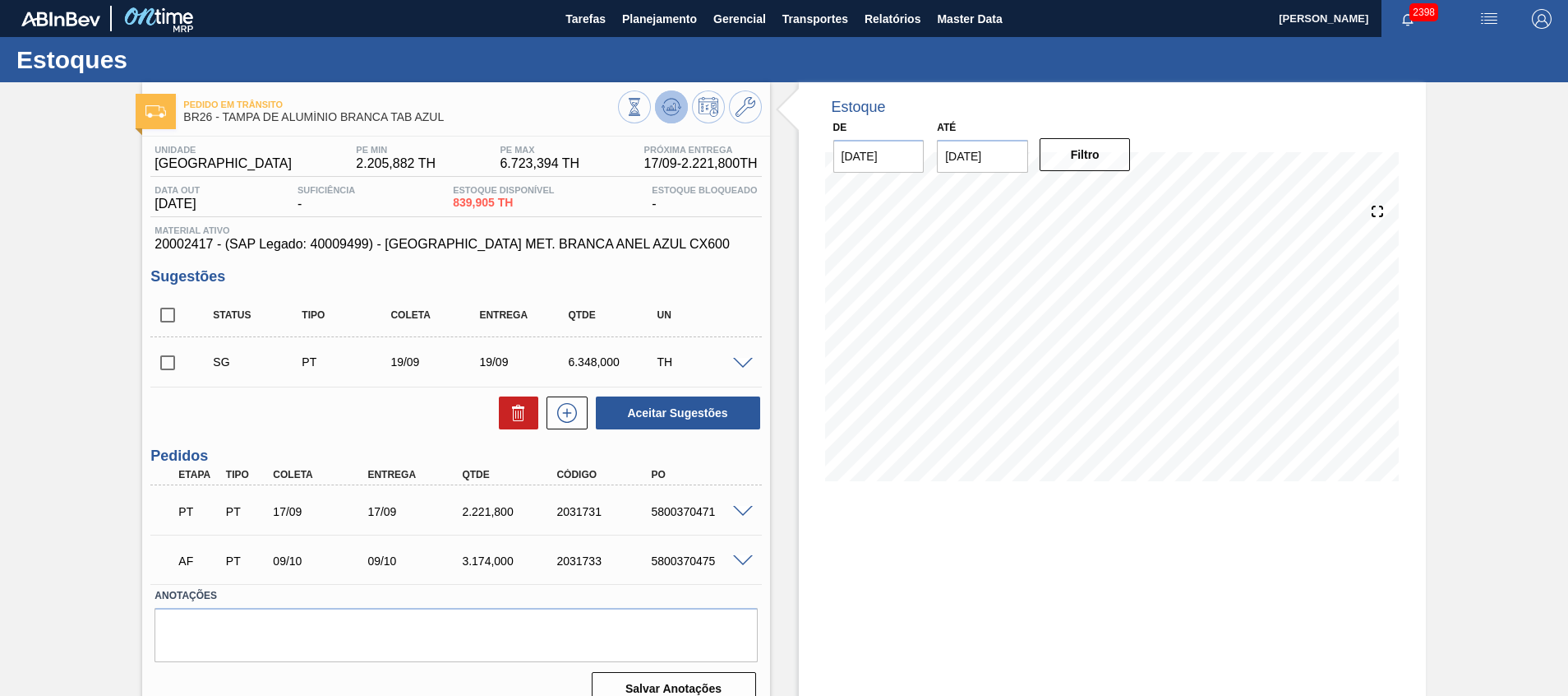
click at [663, 116] on icon at bounding box center [671, 107] width 20 height 20
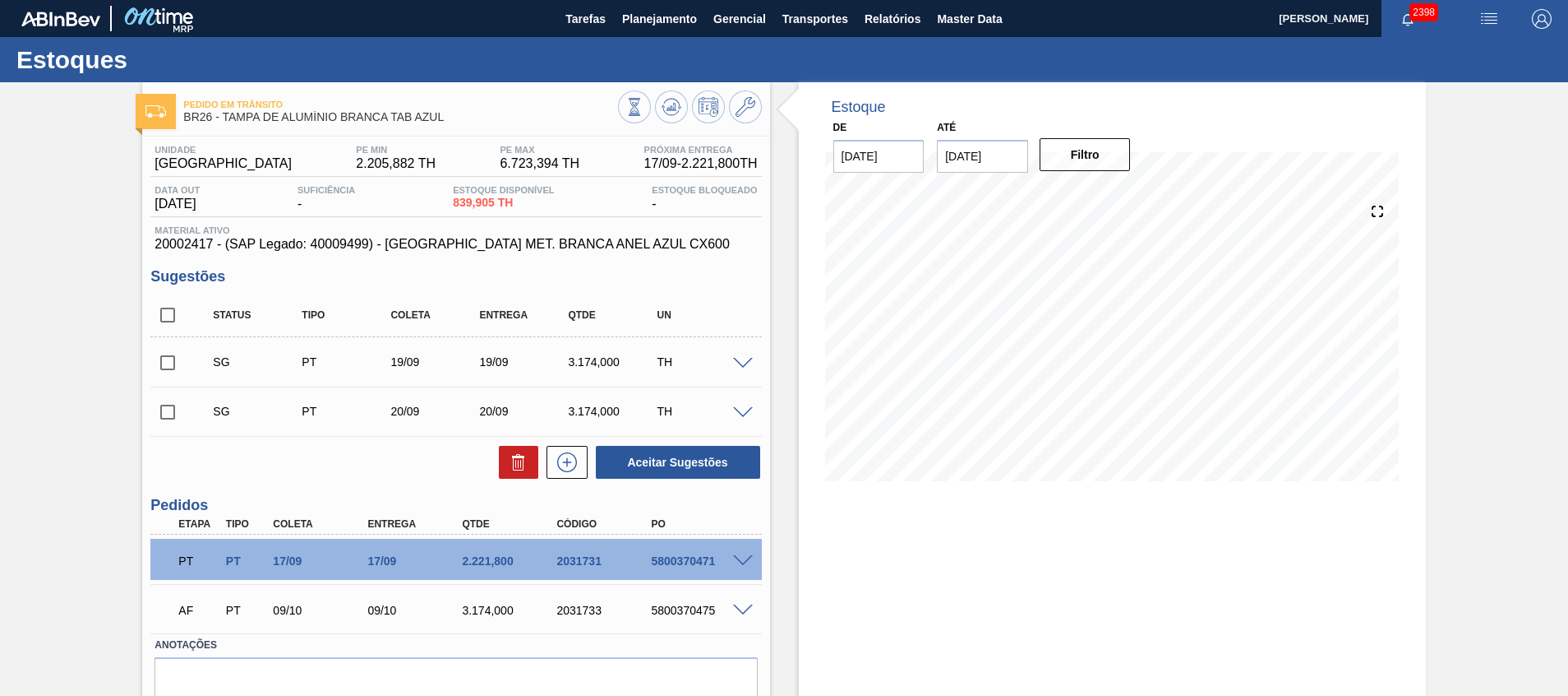
click at [172, 407] on input "checkbox" at bounding box center [167, 411] width 34 height 34
checkbox input "true"
click at [171, 364] on input "checkbox" at bounding box center [167, 362] width 34 height 34
checkbox input "true"
click at [167, 414] on input "checkbox" at bounding box center [167, 411] width 34 height 34
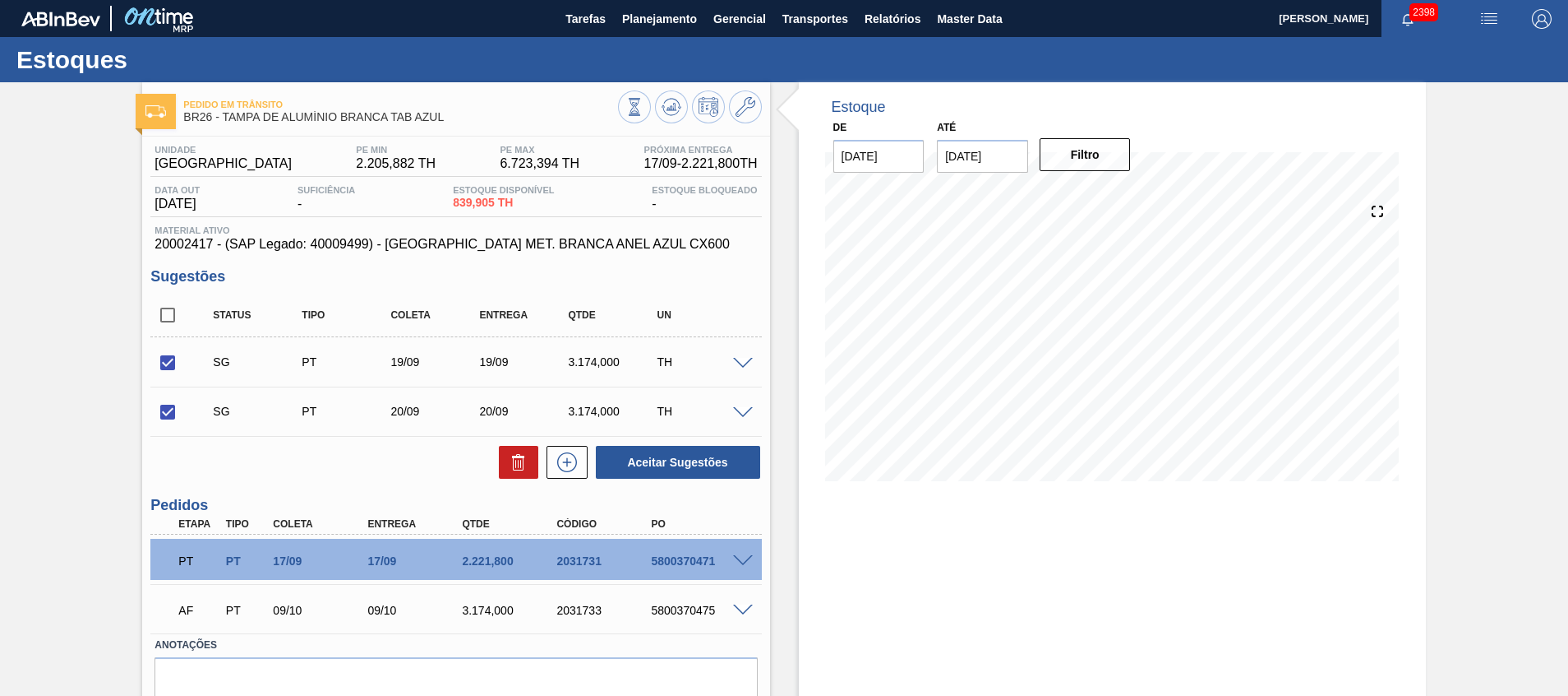
checkbox input "false"
click at [501, 463] on button at bounding box center [518, 463] width 39 height 33
checkbox input "false"
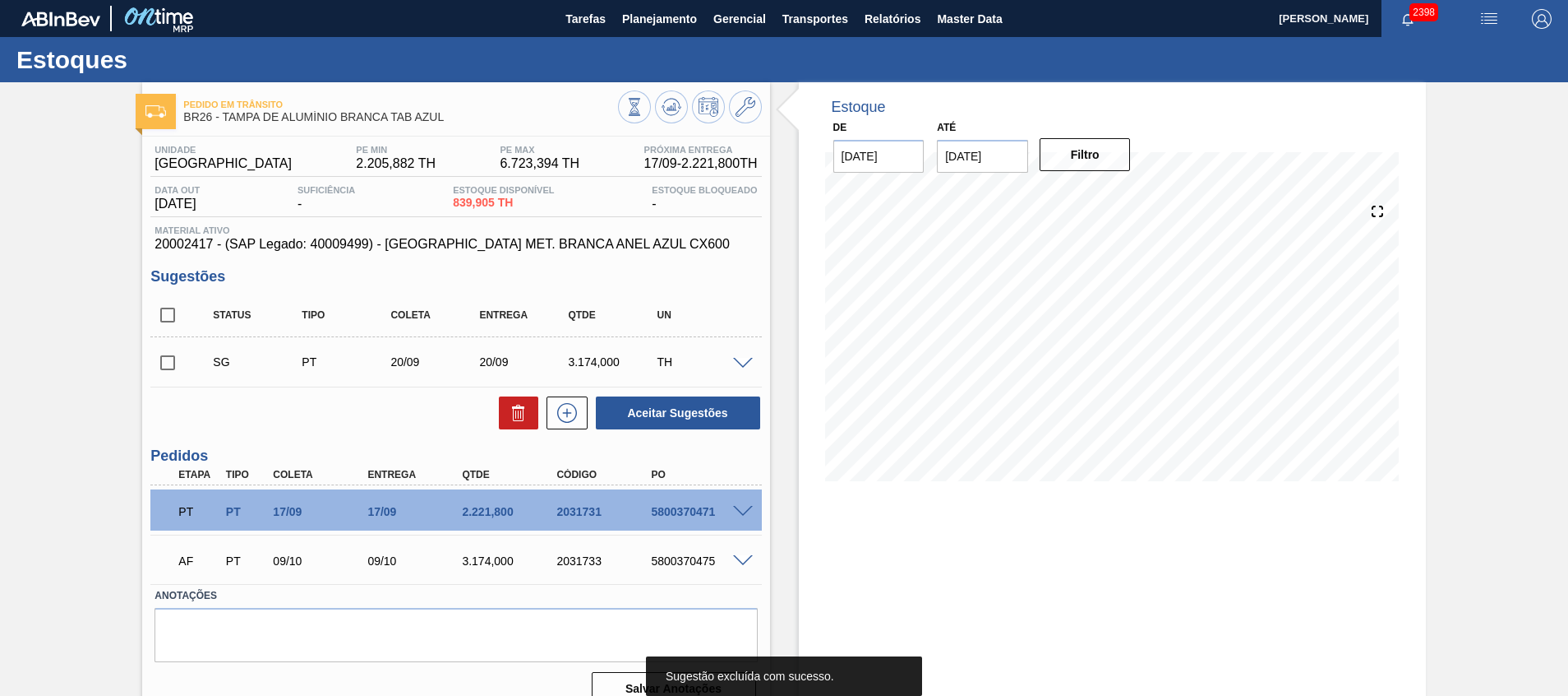
click at [650, 127] on div at bounding box center [690, 108] width 144 height 37
click at [668, 114] on icon at bounding box center [671, 107] width 20 height 20
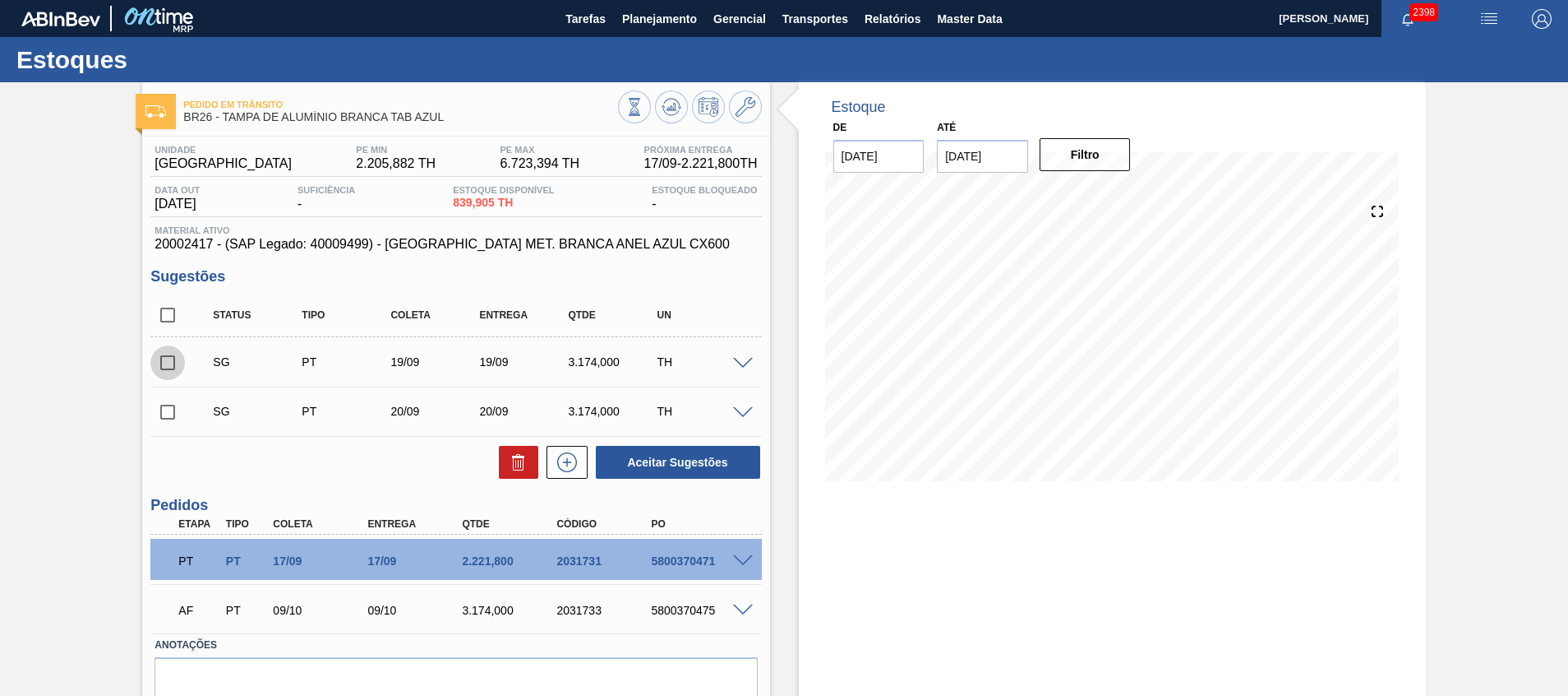
click at [173, 364] on input "checkbox" at bounding box center [167, 362] width 34 height 34
click at [164, 371] on input "checkbox" at bounding box center [167, 362] width 34 height 34
checkbox input "false"
click at [169, 420] on input "checkbox" at bounding box center [167, 411] width 34 height 34
checkbox input "true"
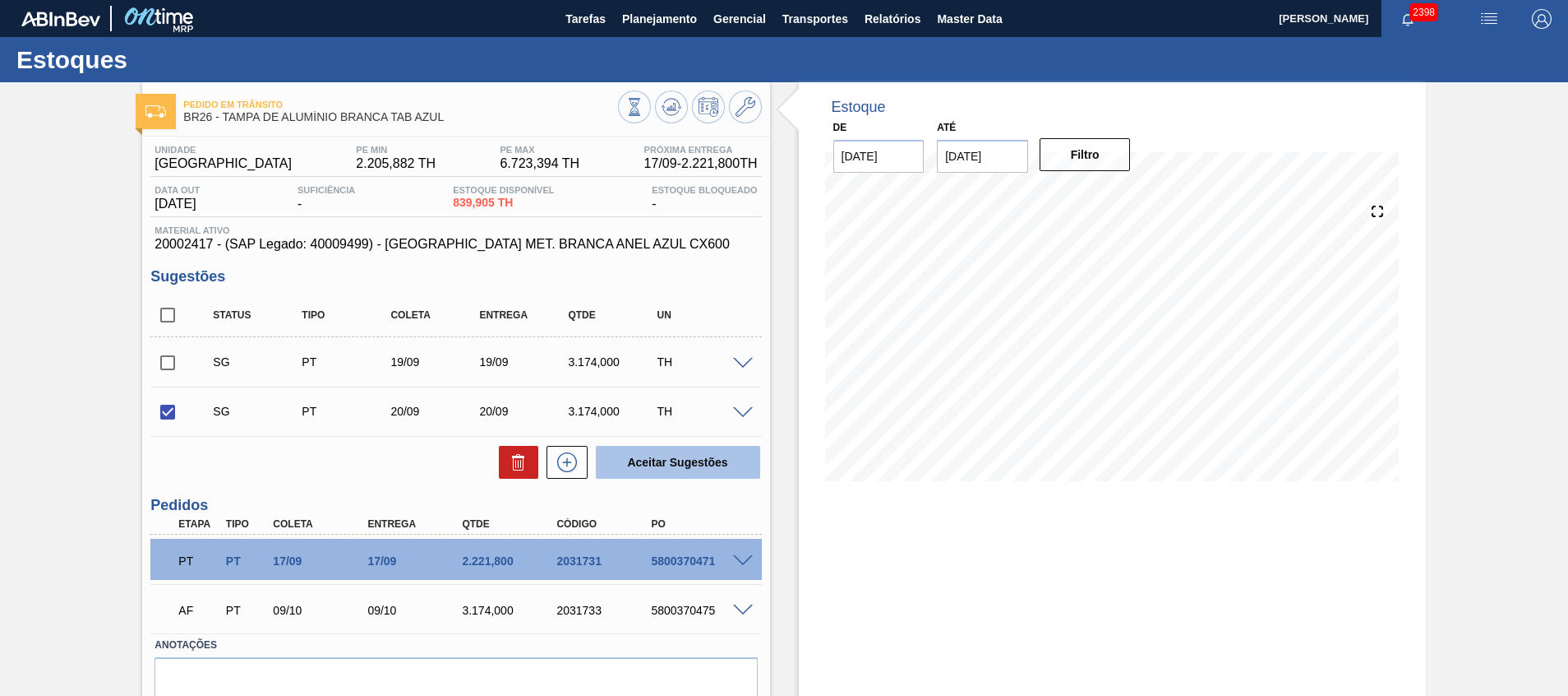
click at [670, 471] on button "Aceitar Sugestões" at bounding box center [678, 463] width 164 height 33
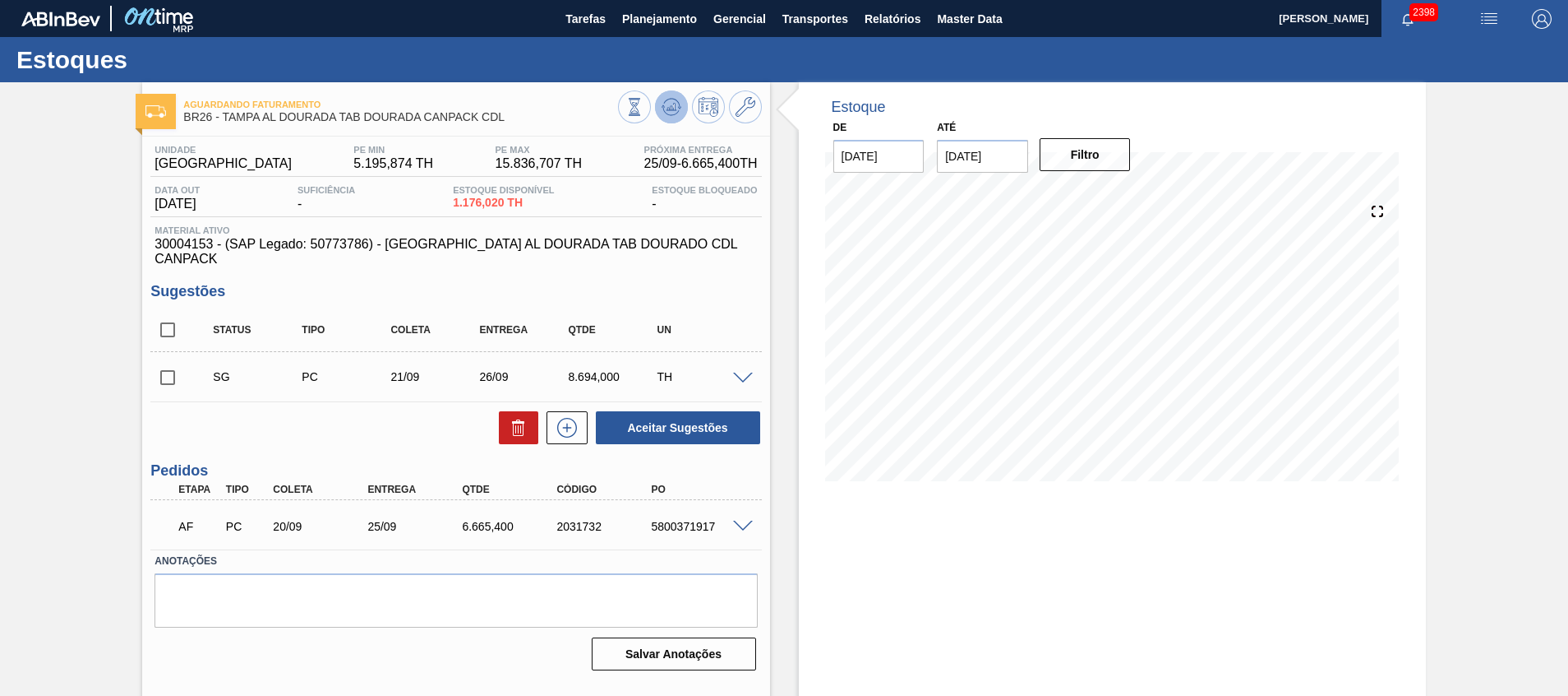
click at [668, 112] on icon at bounding box center [671, 107] width 20 height 20
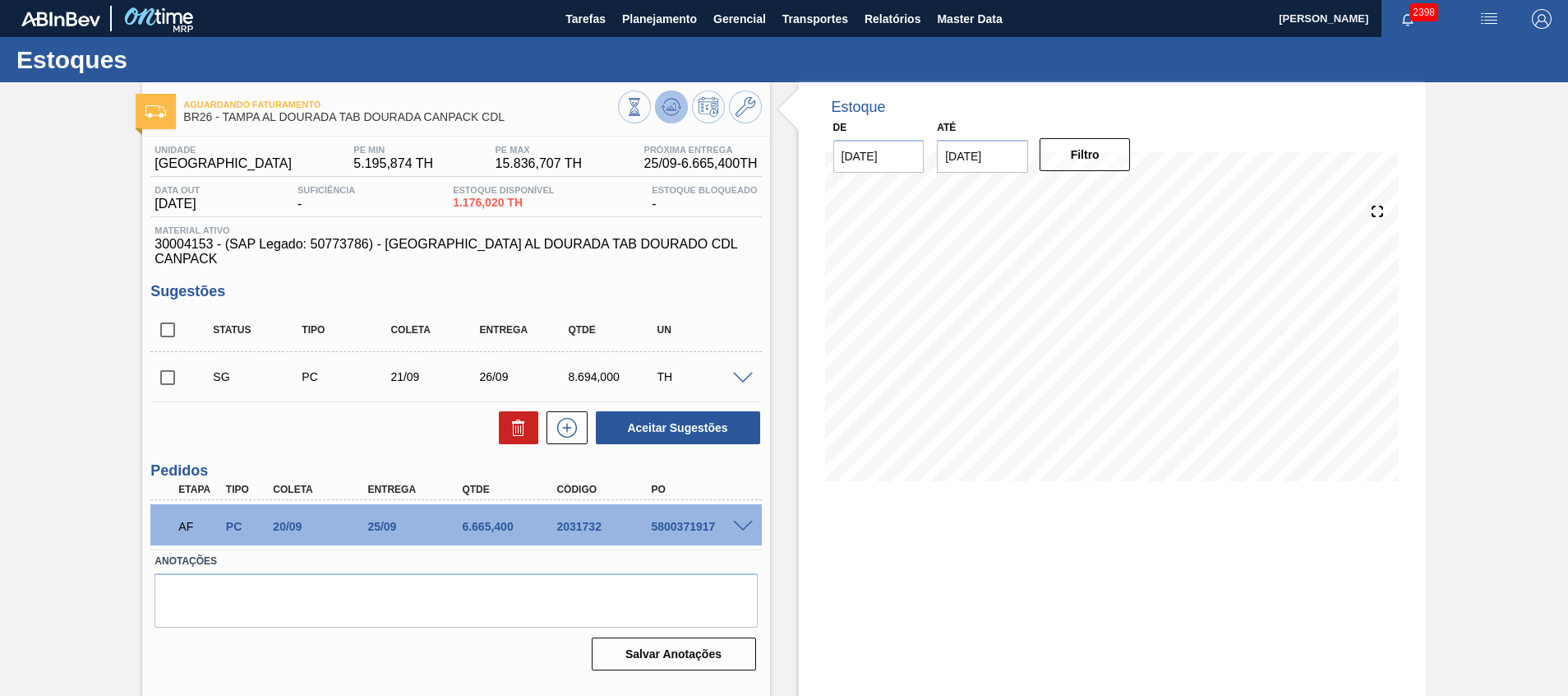
click at [670, 94] on button at bounding box center [672, 107] width 33 height 33
click at [159, 360] on input "checkbox" at bounding box center [167, 377] width 34 height 34
click at [713, 411] on button "Aceitar Sugestões" at bounding box center [678, 428] width 164 height 33
checkbox input "false"
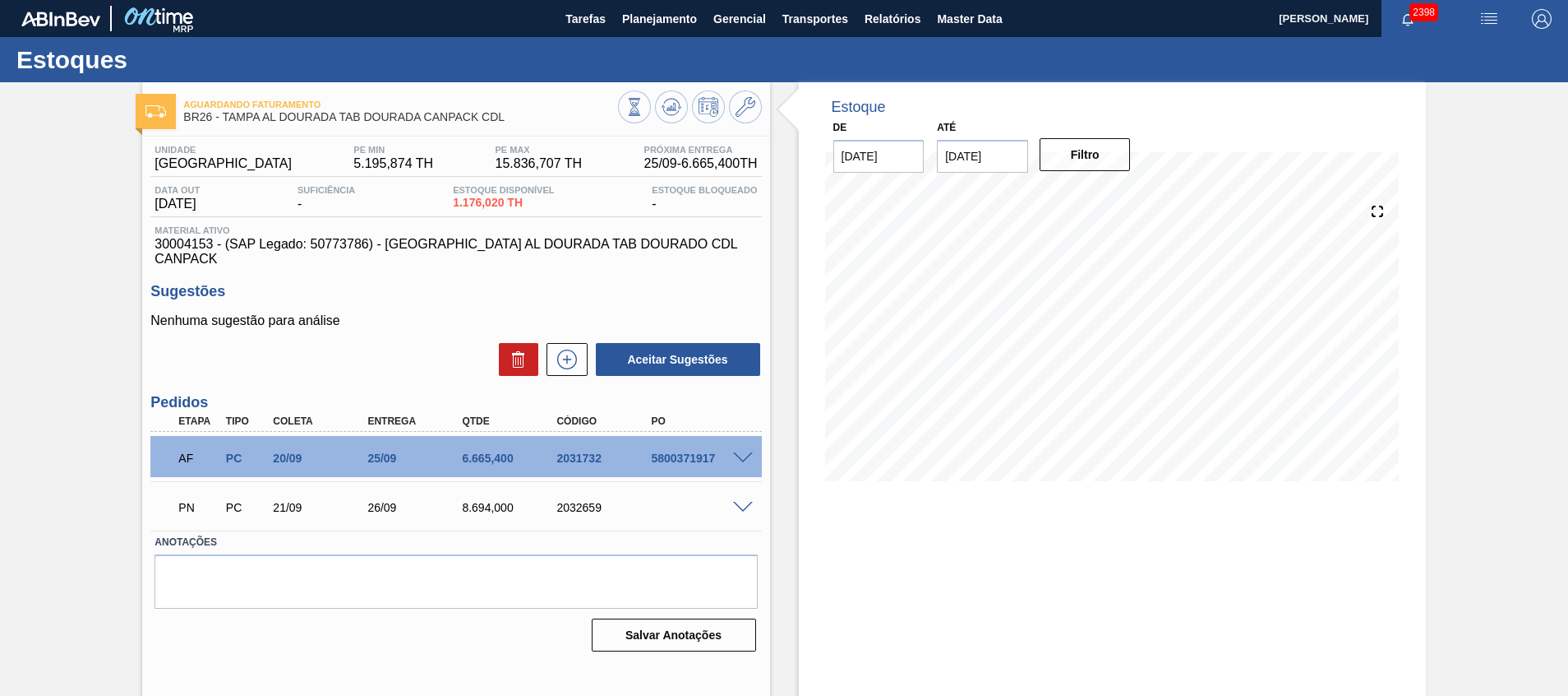
click at [564, 501] on div "2032659" at bounding box center [605, 507] width 106 height 13
copy div "2032659"
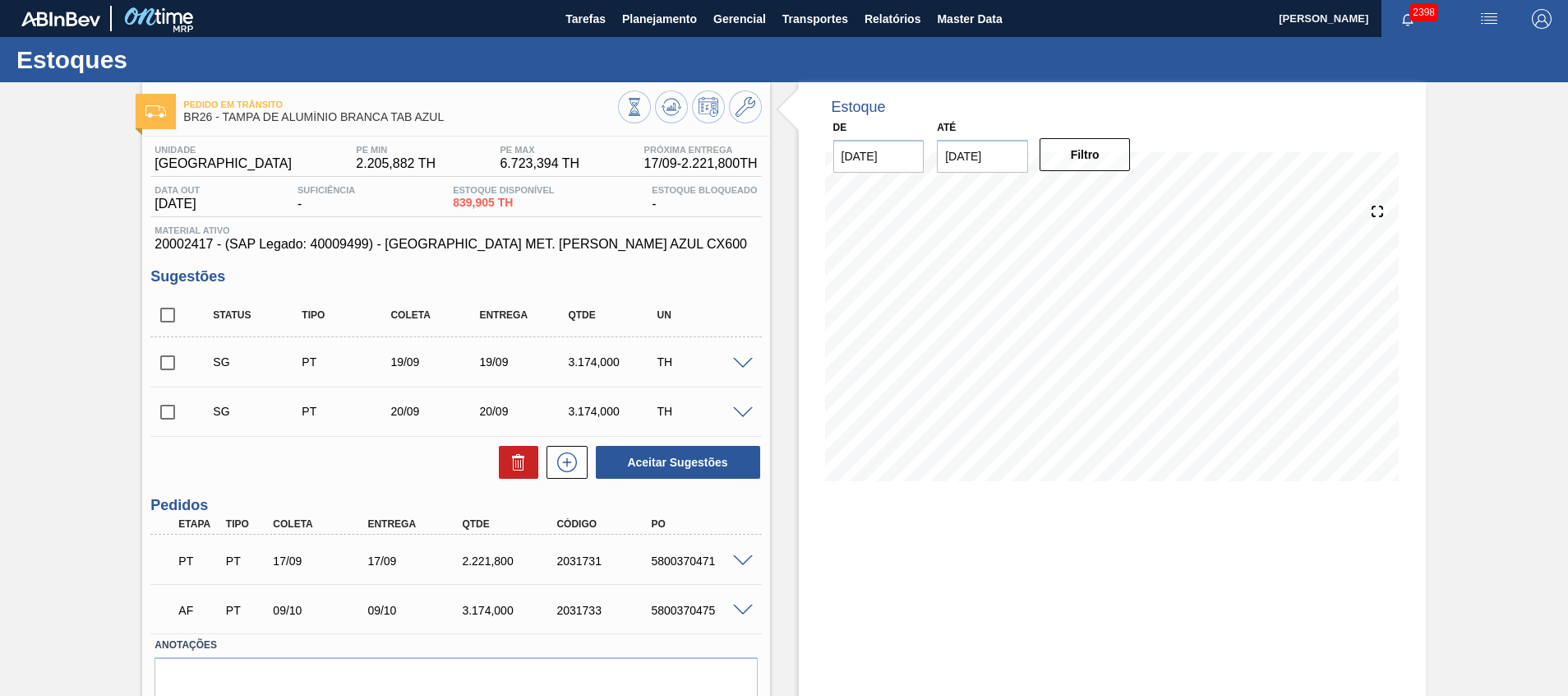
click at [155, 410] on input "checkbox" at bounding box center [167, 411] width 34 height 34
click at [688, 463] on button "Aceitar Sugestões" at bounding box center [678, 463] width 164 height 33
checkbox input "false"
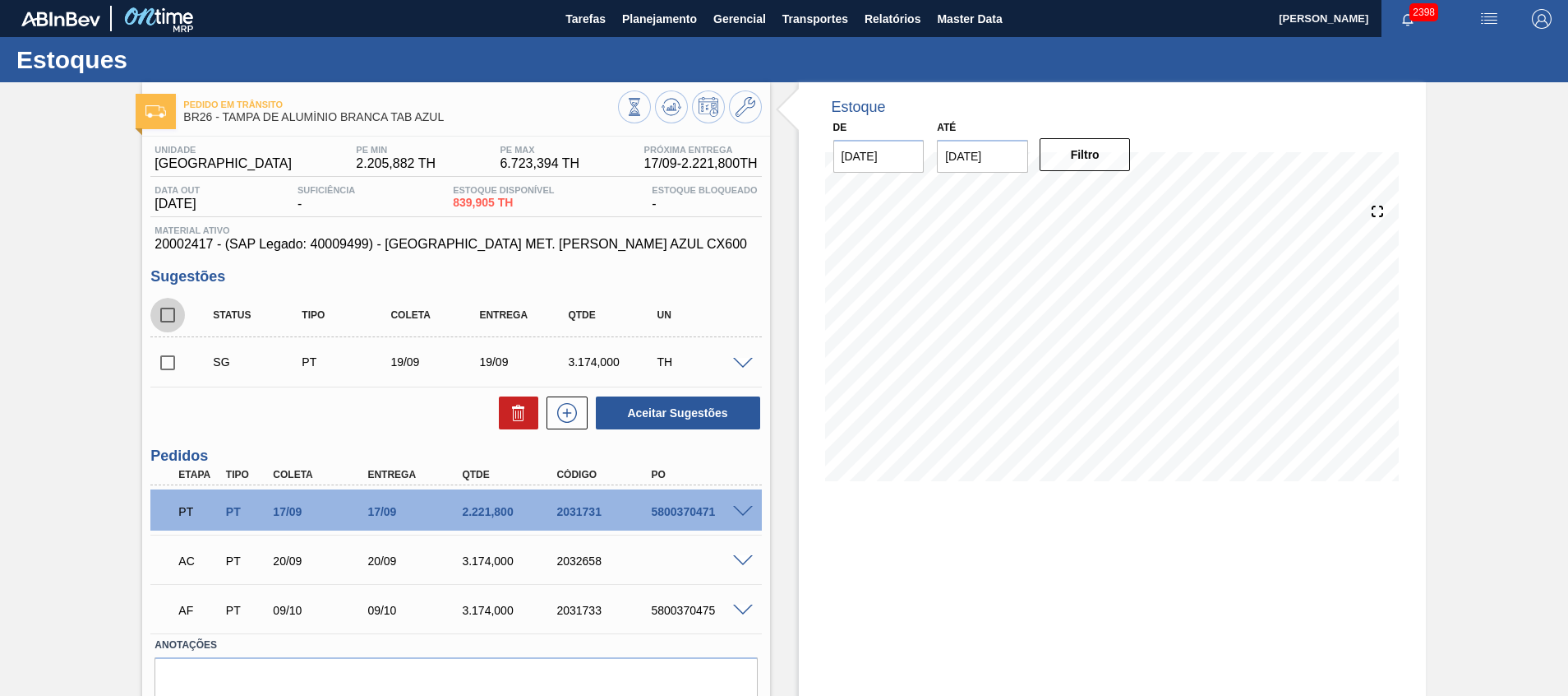
click at [172, 307] on input "checkbox" at bounding box center [167, 314] width 34 height 34
checkbox input "true"
click at [515, 418] on icon at bounding box center [518, 413] width 20 height 20
checkbox input "false"
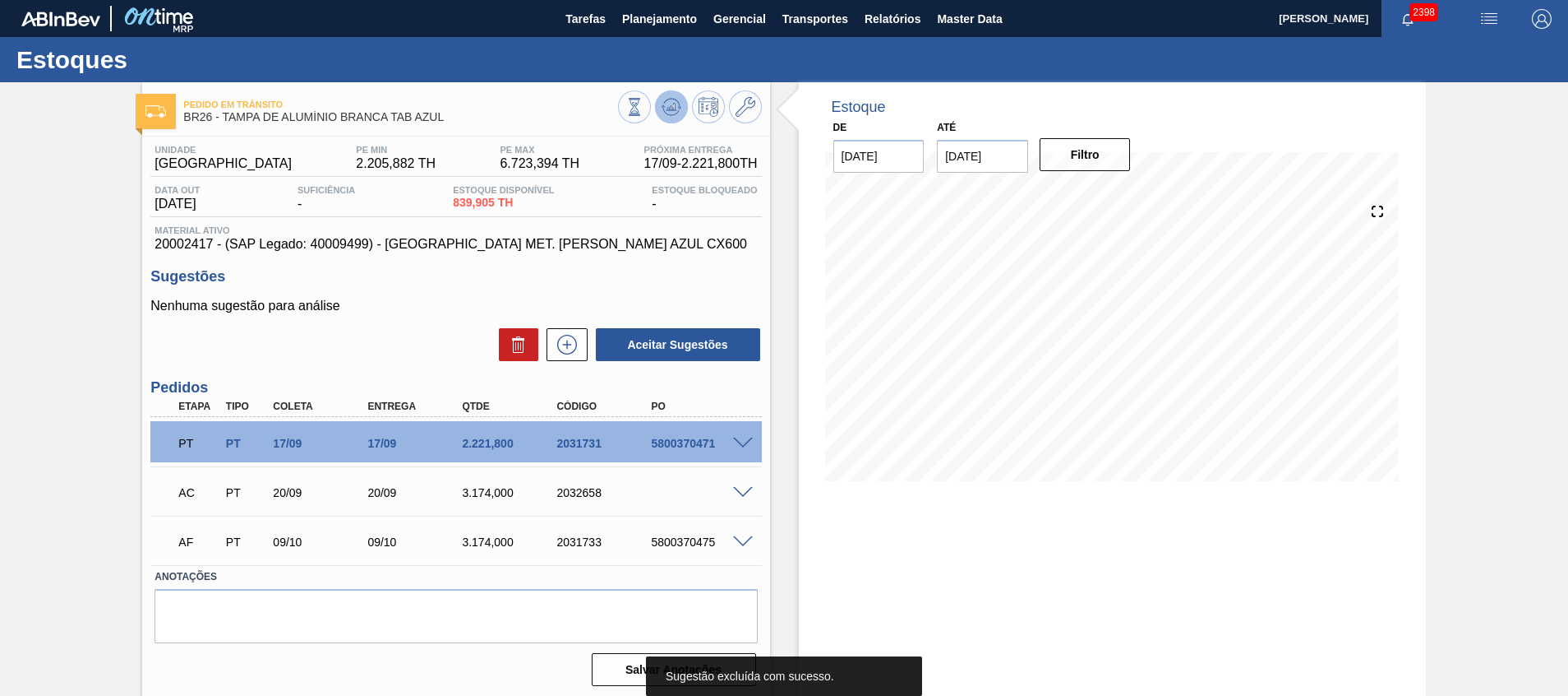
click at [670, 120] on button at bounding box center [672, 107] width 33 height 33
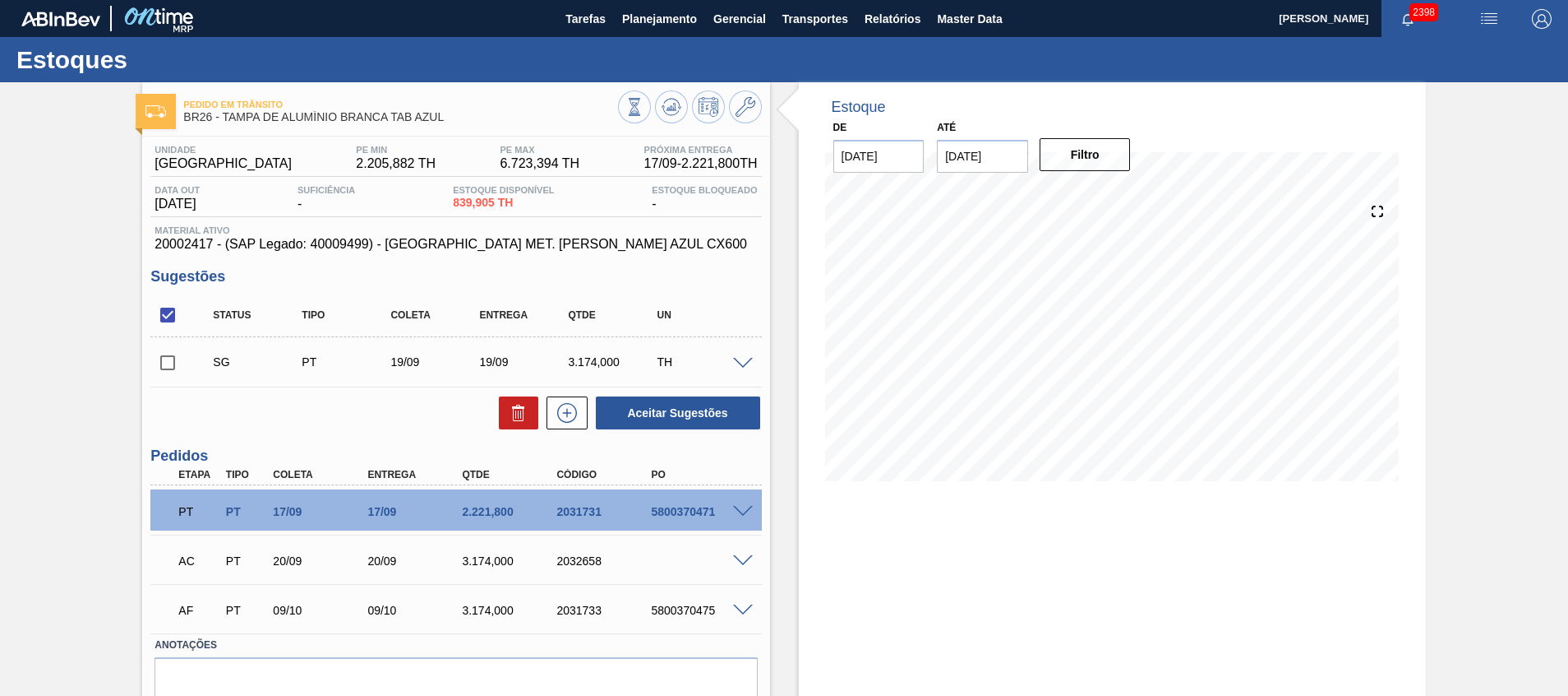
click at [174, 315] on input "checkbox" at bounding box center [167, 314] width 34 height 34
checkbox input "true"
click at [531, 419] on button at bounding box center [518, 413] width 39 height 33
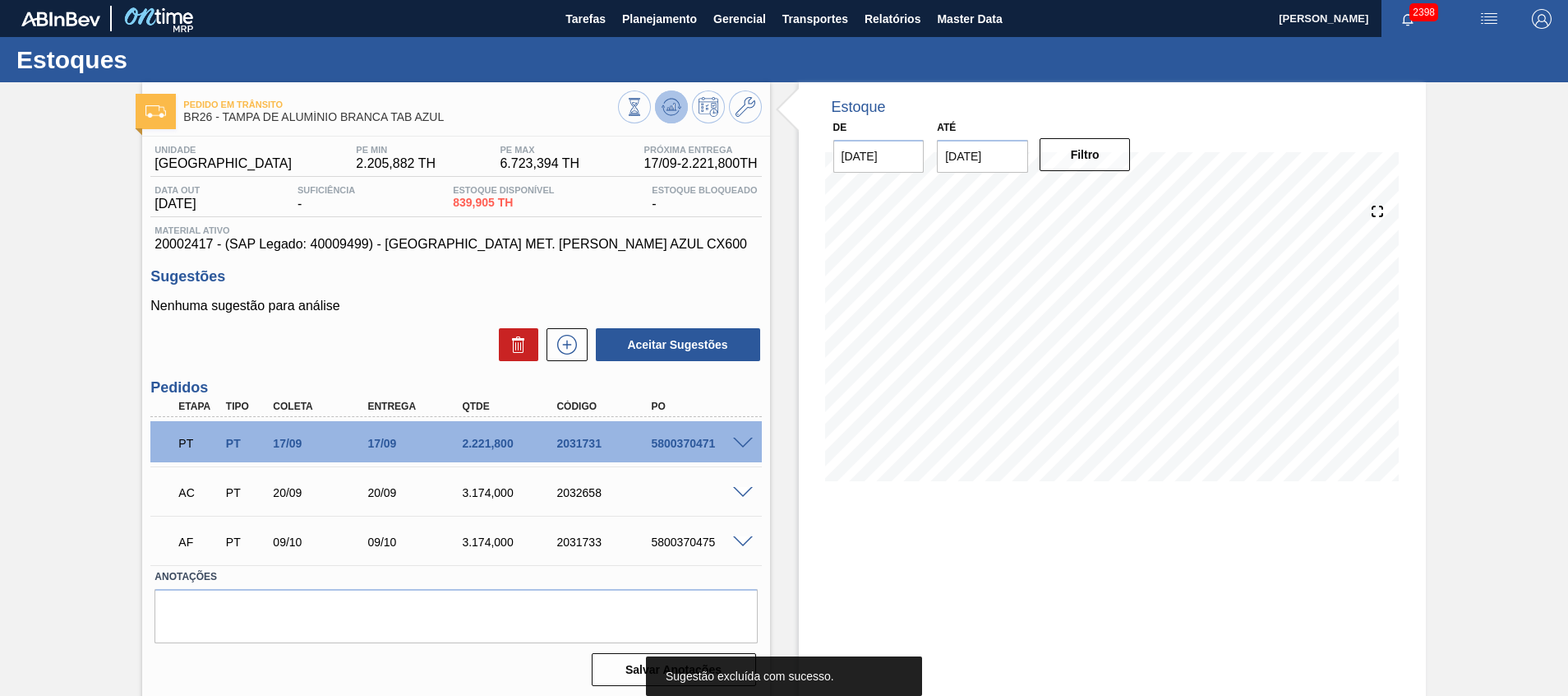
click at [680, 103] on button at bounding box center [672, 107] width 33 height 33
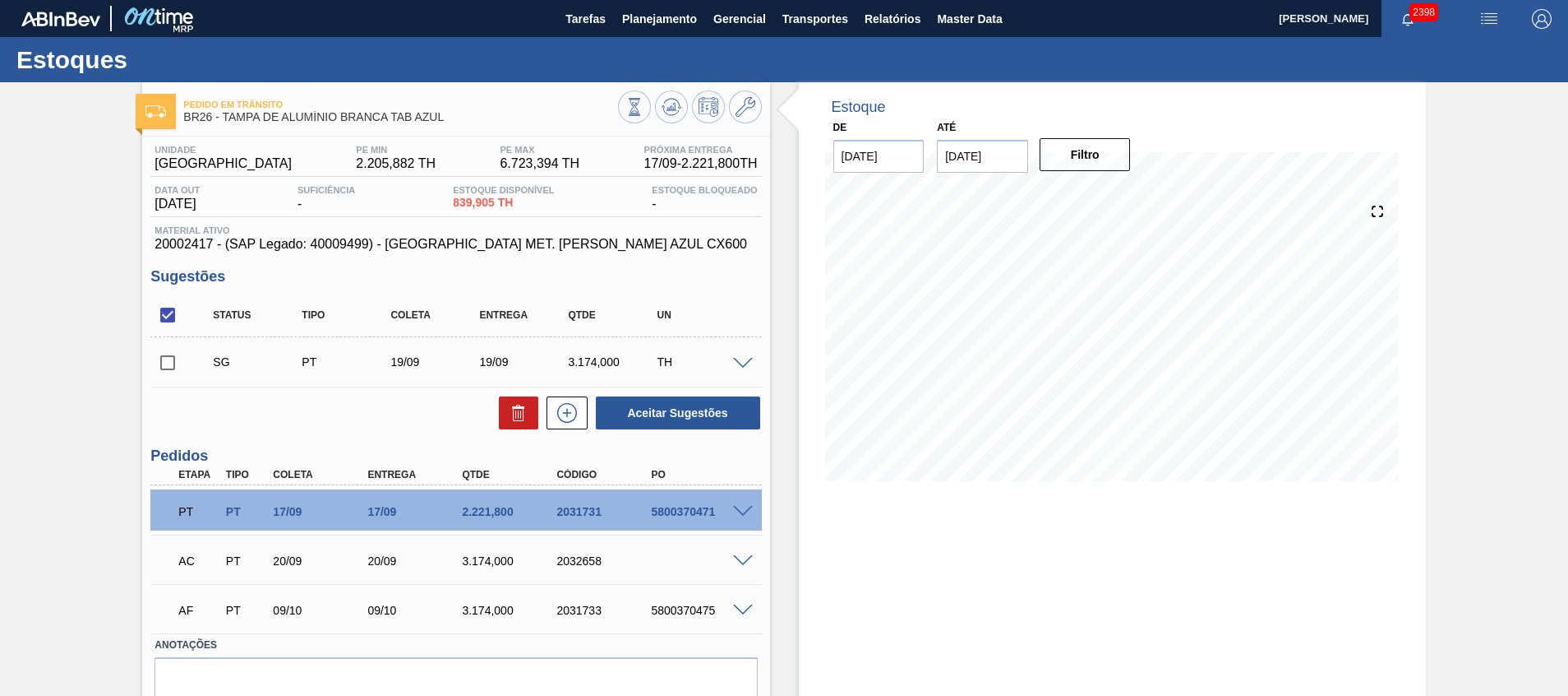
click at [183, 365] on input "checkbox" at bounding box center [167, 362] width 34 height 34
checkbox input "true"
click at [506, 420] on button at bounding box center [518, 413] width 39 height 33
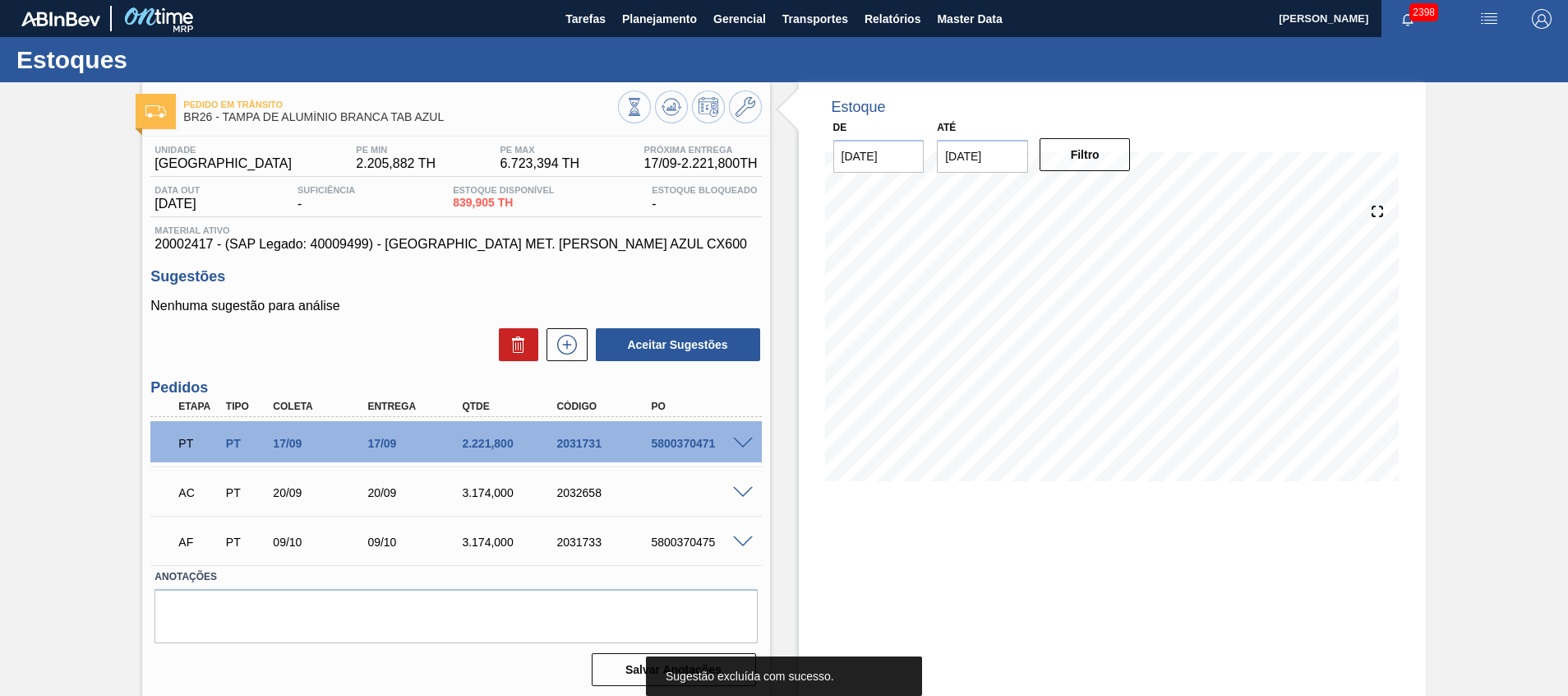
scroll to position [11, 0]
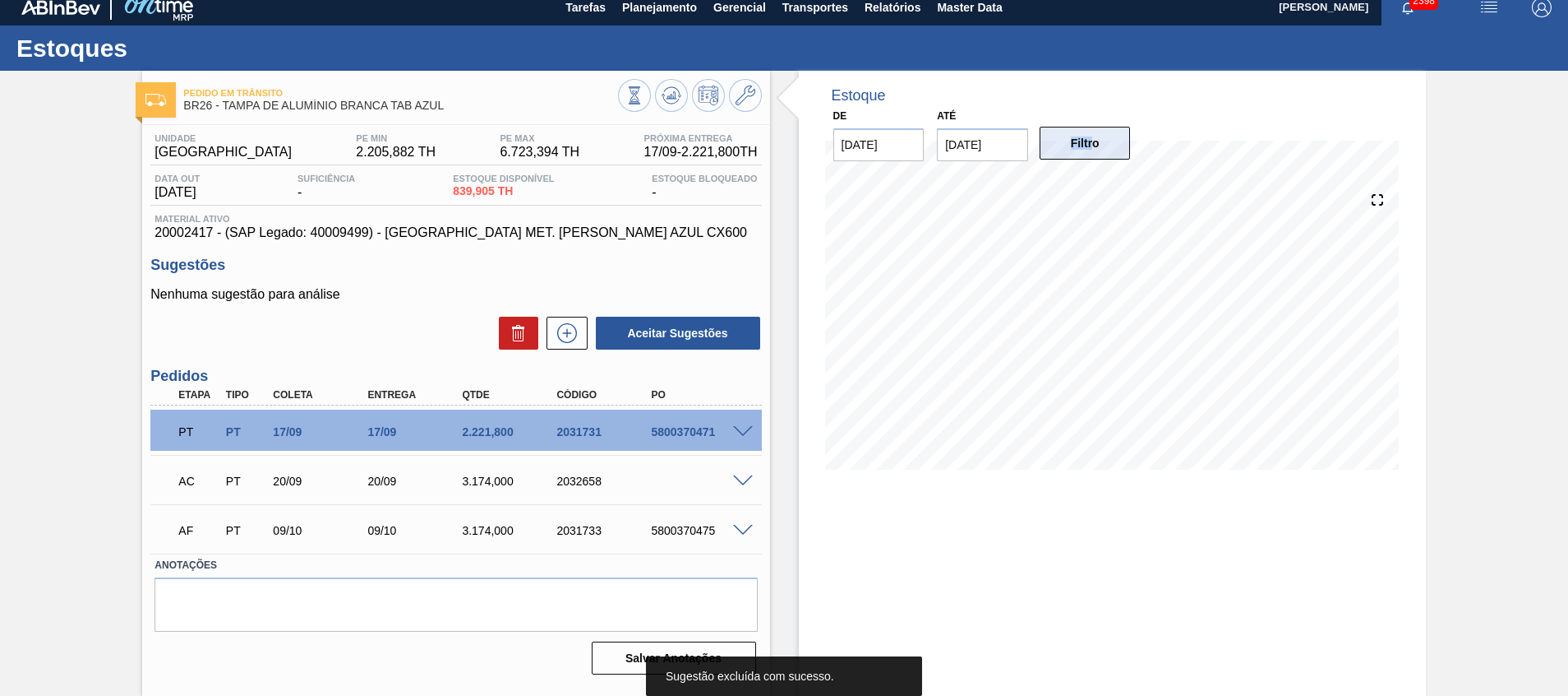
click at [1094, 159] on div "Filtro" at bounding box center [1086, 143] width 104 height 36
click at [1102, 136] on button "Filtro" at bounding box center [1086, 143] width 91 height 33
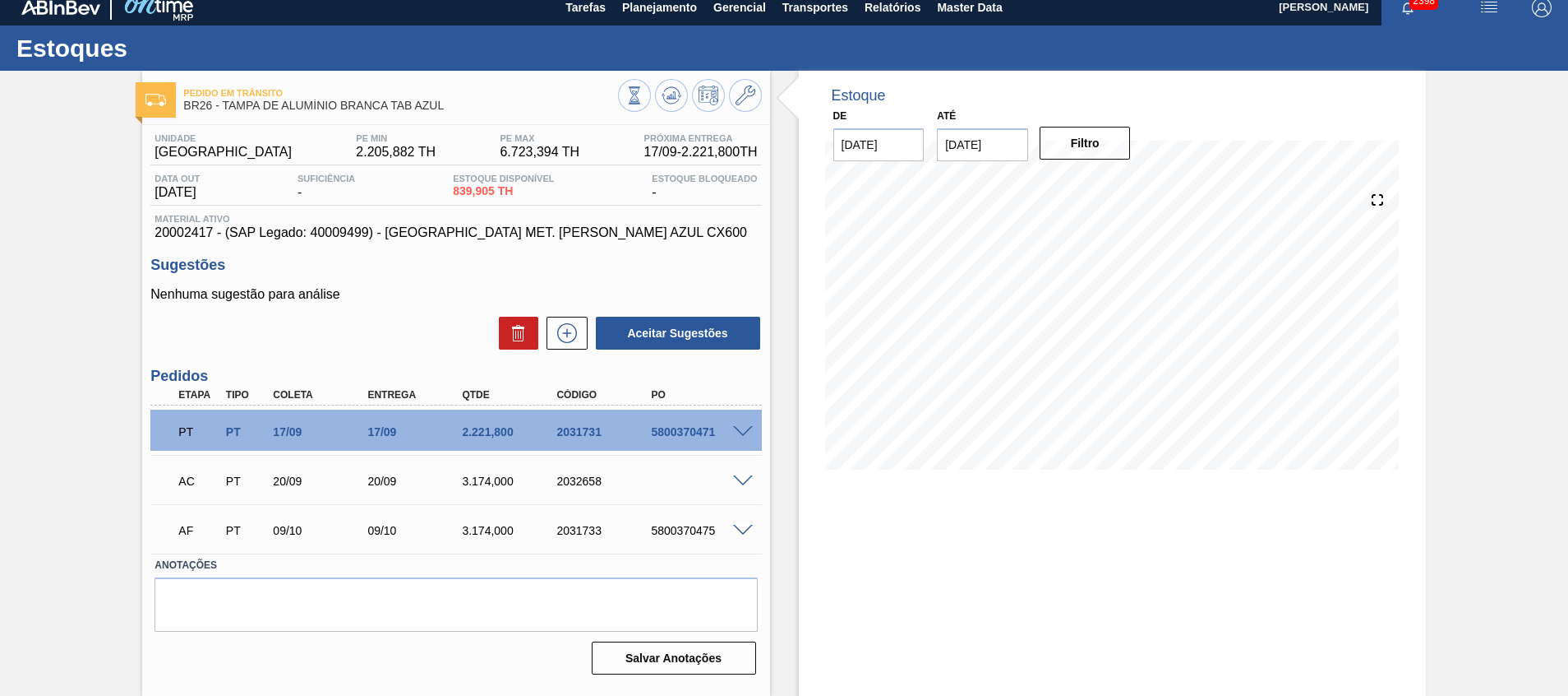
click at [737, 431] on span at bounding box center [743, 432] width 20 height 12
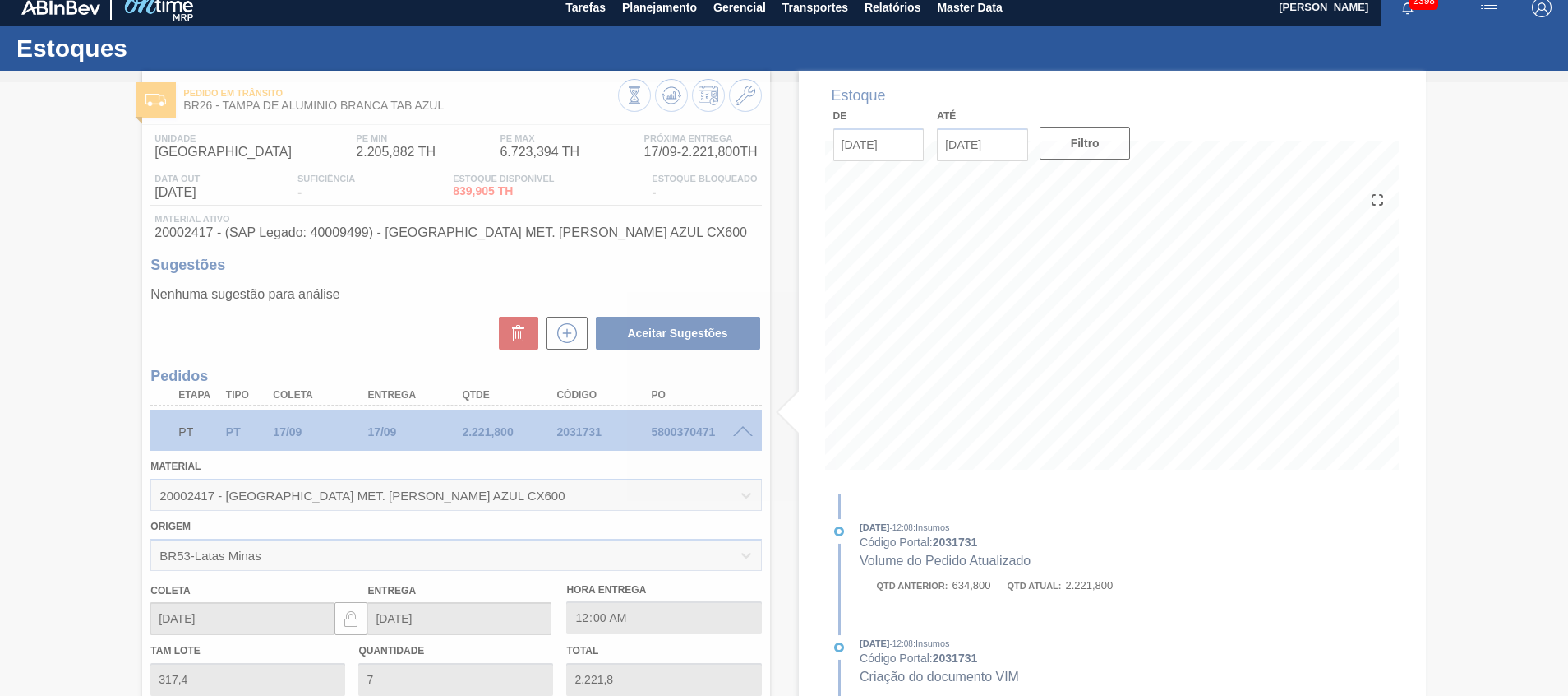
click at [744, 431] on div at bounding box center [784, 389] width 1568 height 614
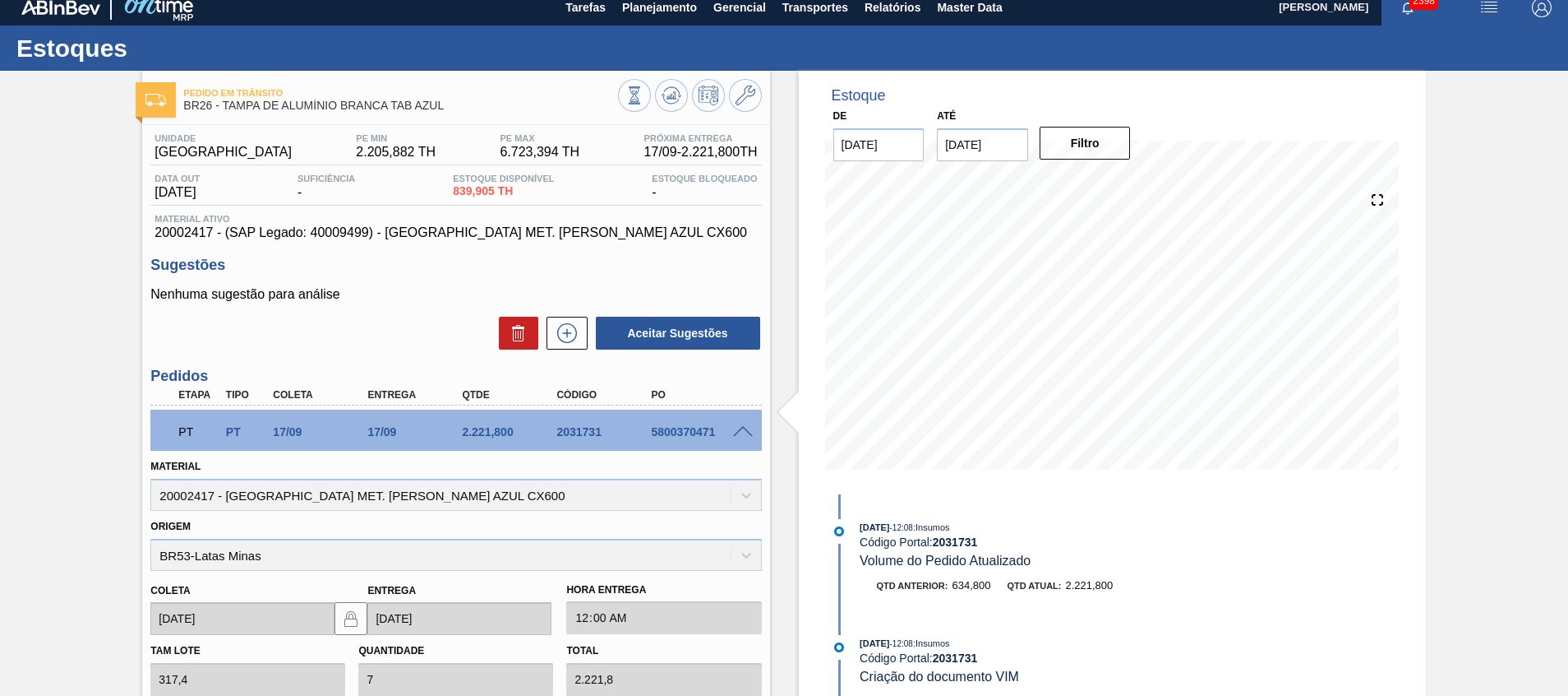
click at [744, 431] on span at bounding box center [743, 432] width 20 height 12
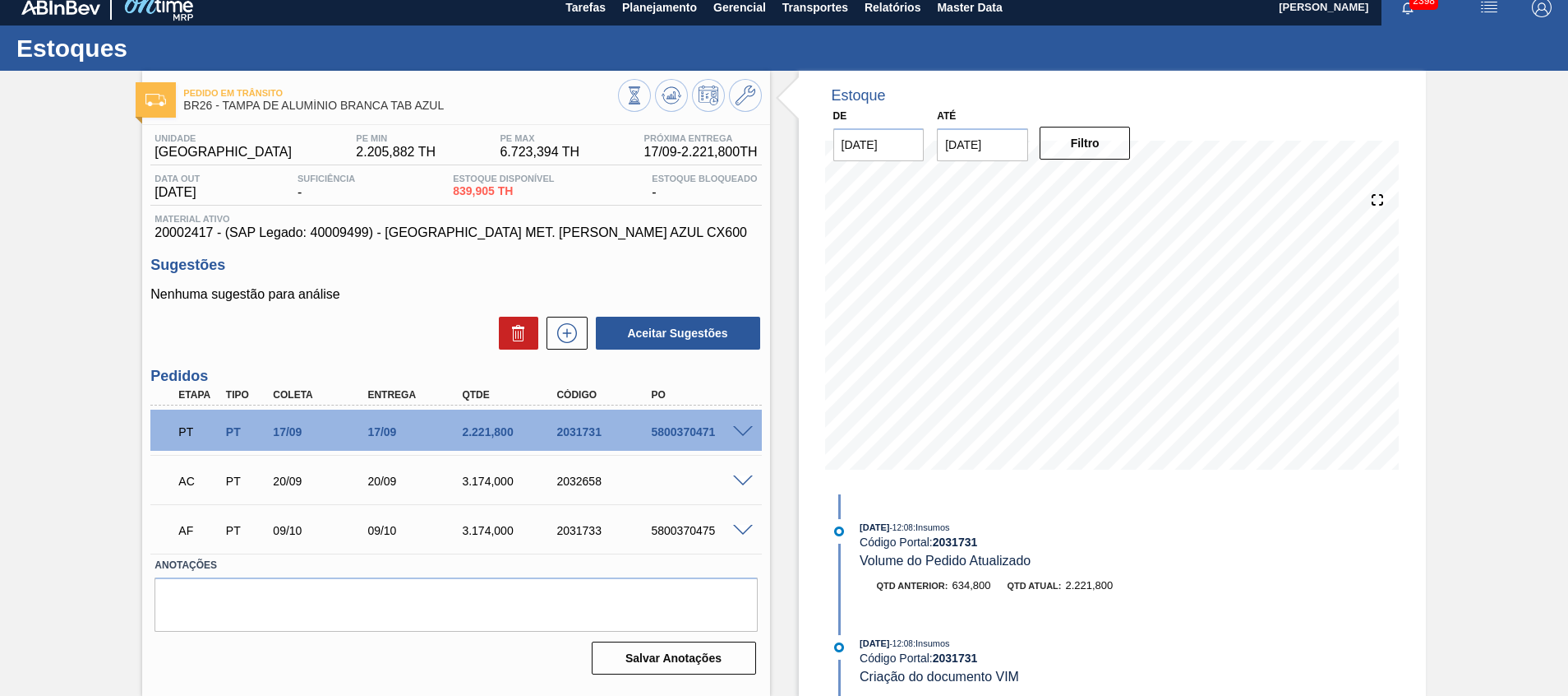
click at [744, 477] on span at bounding box center [743, 482] width 20 height 12
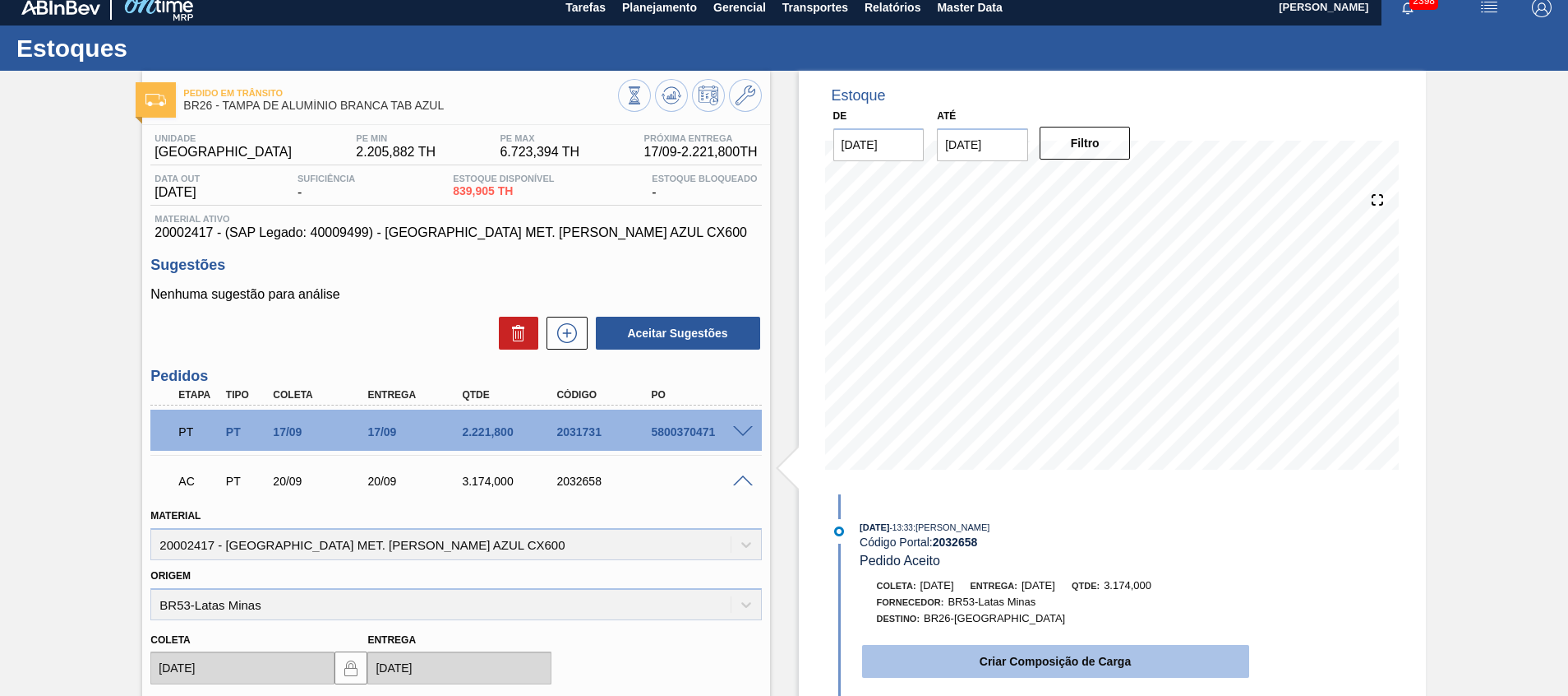
click at [940, 666] on button "Criar Composição de Carga" at bounding box center [1056, 661] width 387 height 33
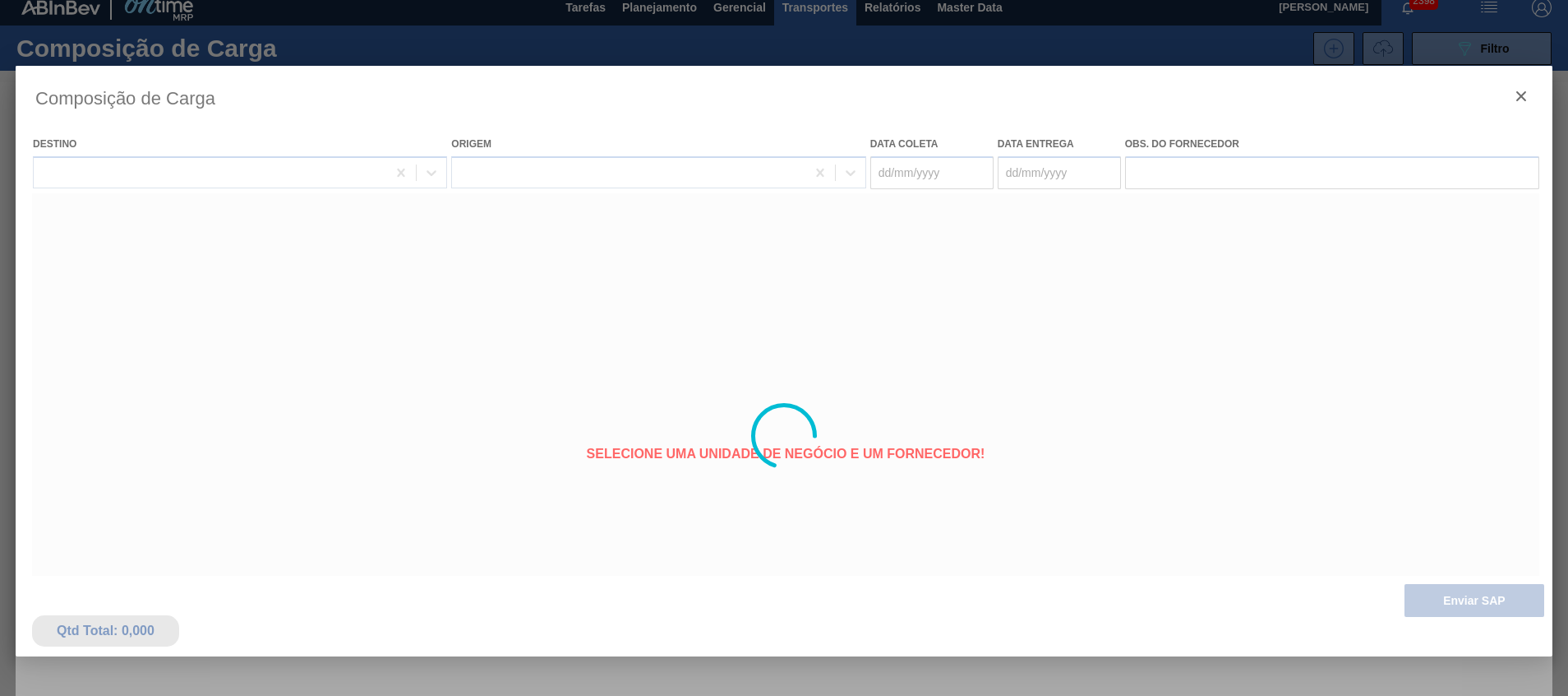
type coleta "20/09/2025"
type entrega "20/09/2025"
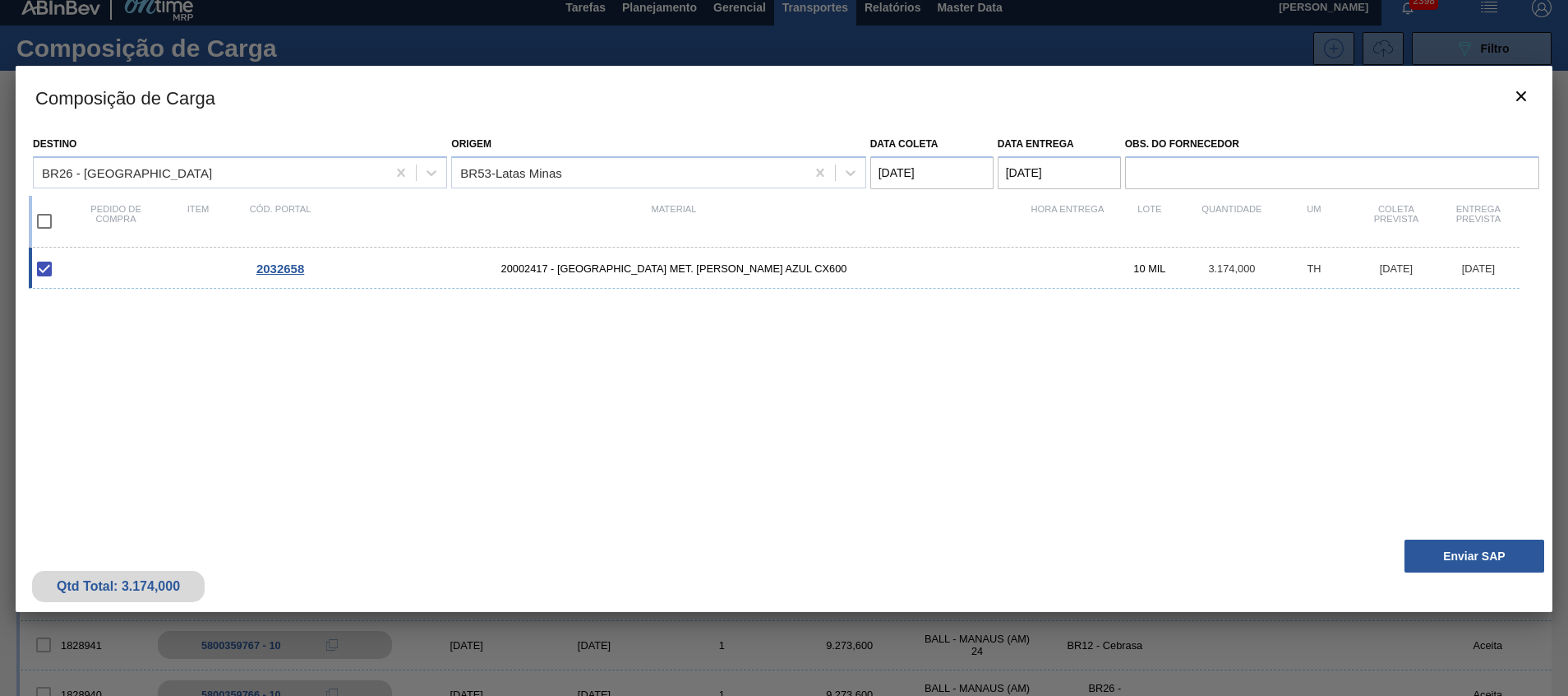
click at [1151, 447] on div "2032658 20002417 - TAMPA MET. BRANCA ANEL AZUL CX600 10 MIL 3.174,000 TH 20/09/…" at bounding box center [781, 379] width 1504 height 264
click at [1492, 553] on button "Enviar SAP" at bounding box center [1474, 556] width 140 height 33
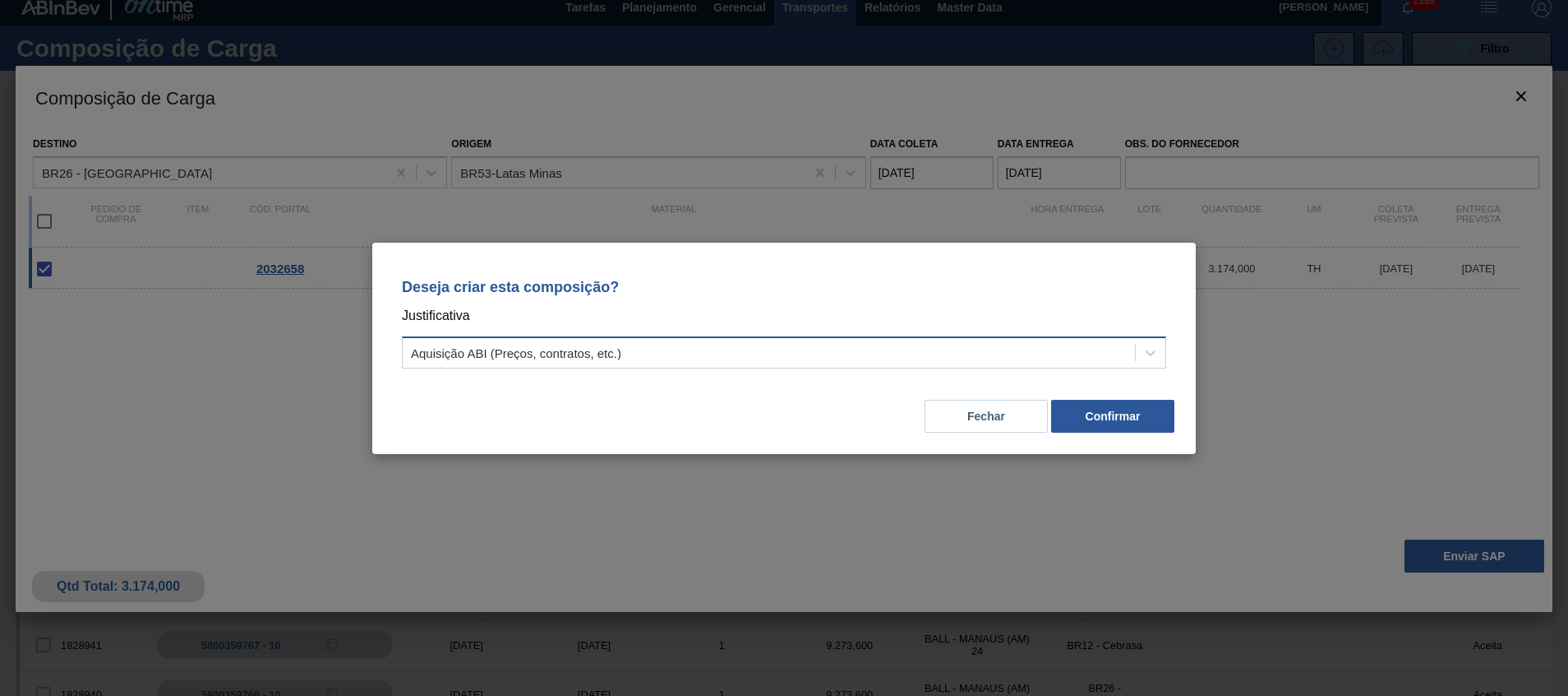
drag, startPoint x: 1074, startPoint y: 357, endPoint x: 1072, endPoint y: 365, distance: 8.2
click at [1074, 357] on div "Aquisição ABI (Preços, contratos, etc.)" at bounding box center [769, 351] width 732 height 24
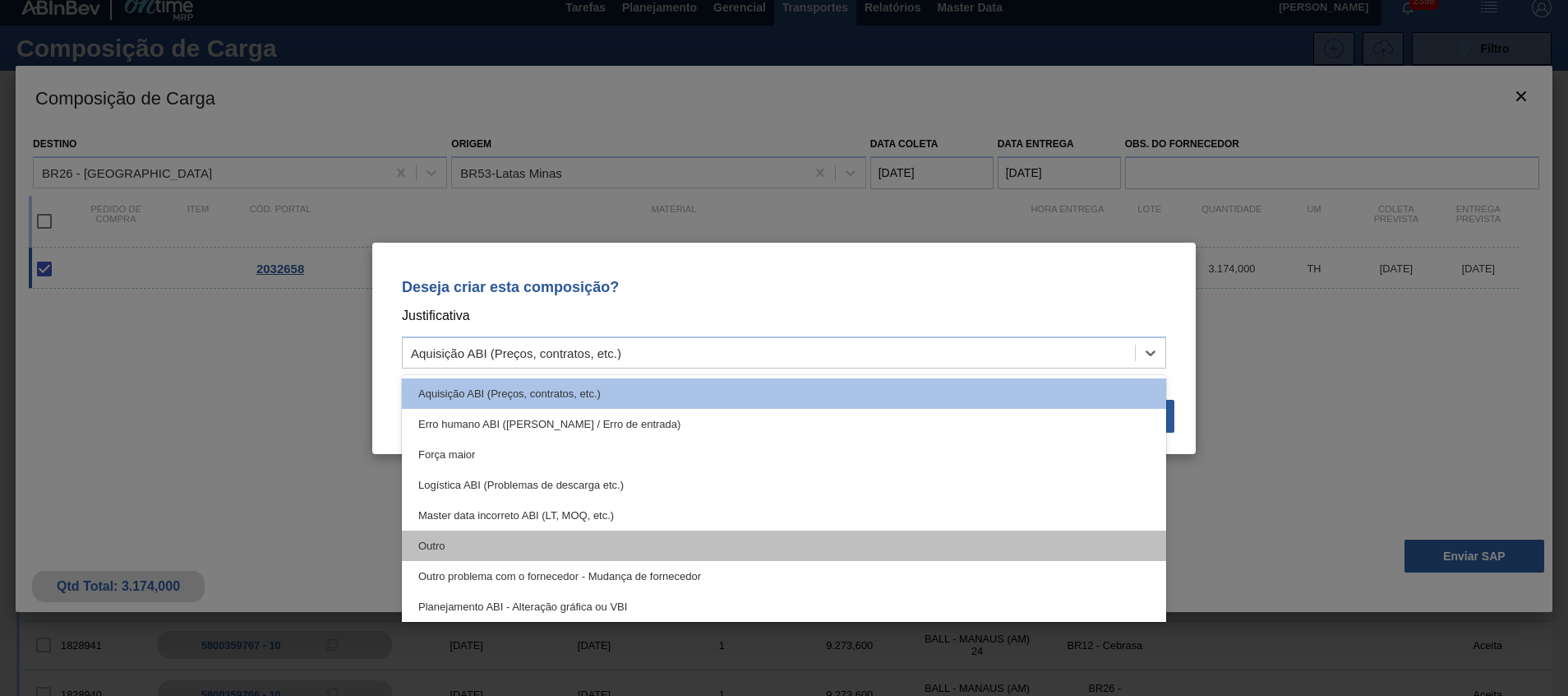
click at [1009, 533] on div "Outro" at bounding box center [784, 546] width 765 height 31
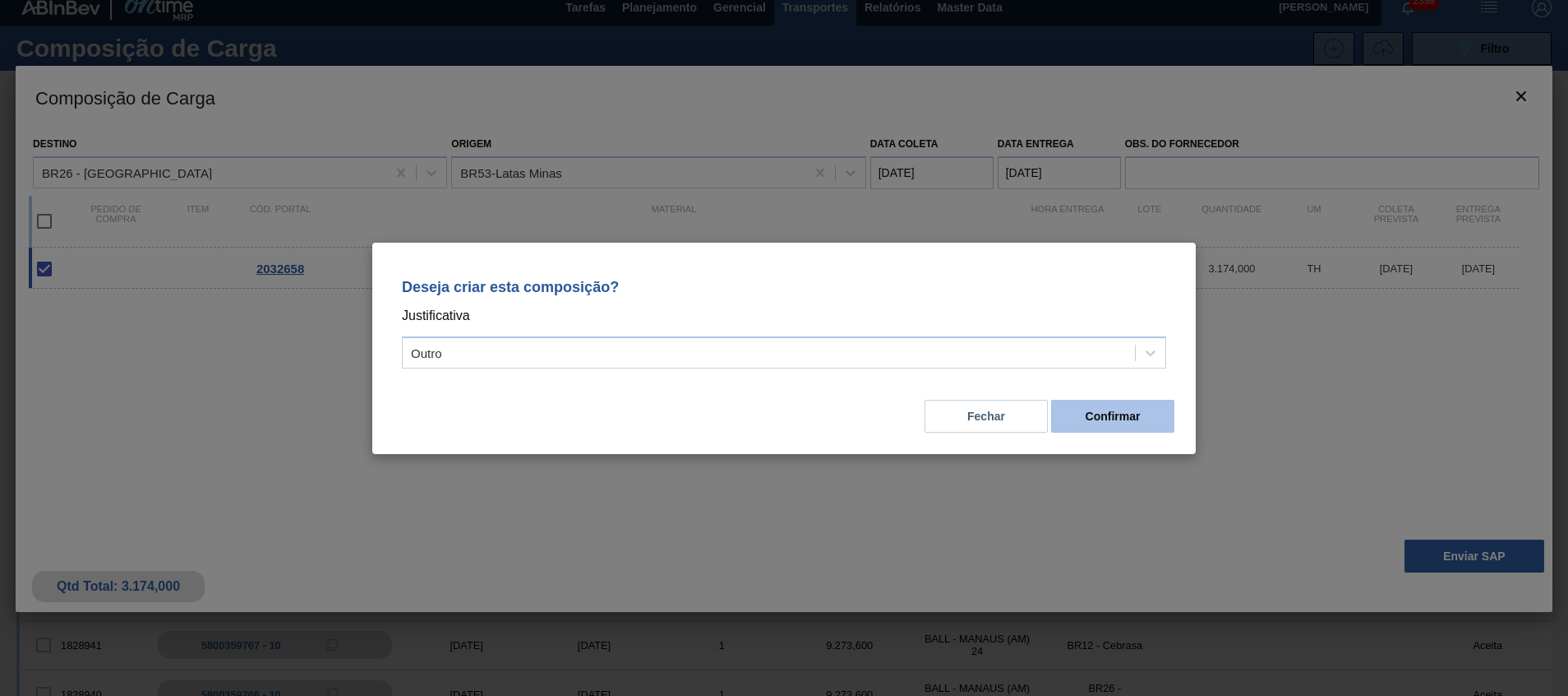
click at [1120, 424] on button "Confirmar" at bounding box center [1113, 416] width 123 height 33
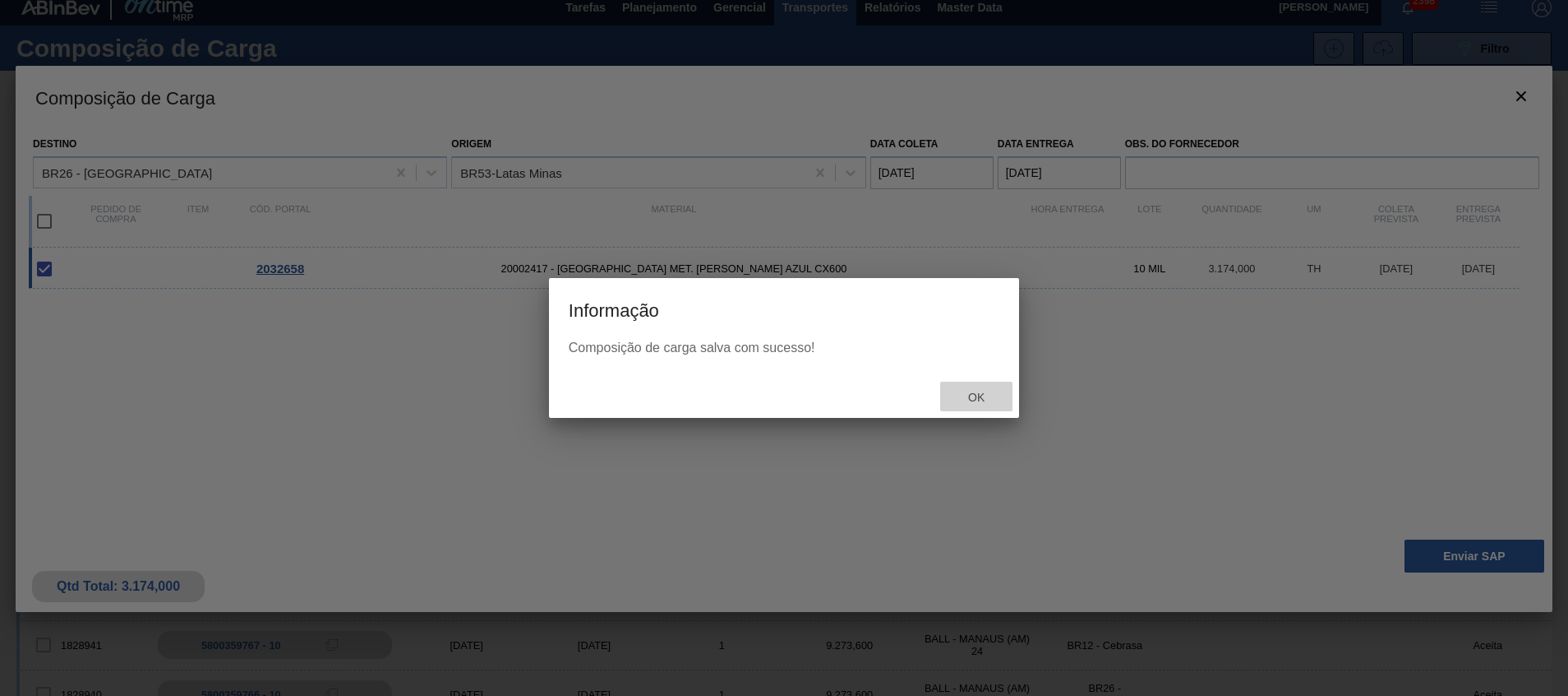
click at [977, 400] on span "Ok" at bounding box center [976, 397] width 43 height 13
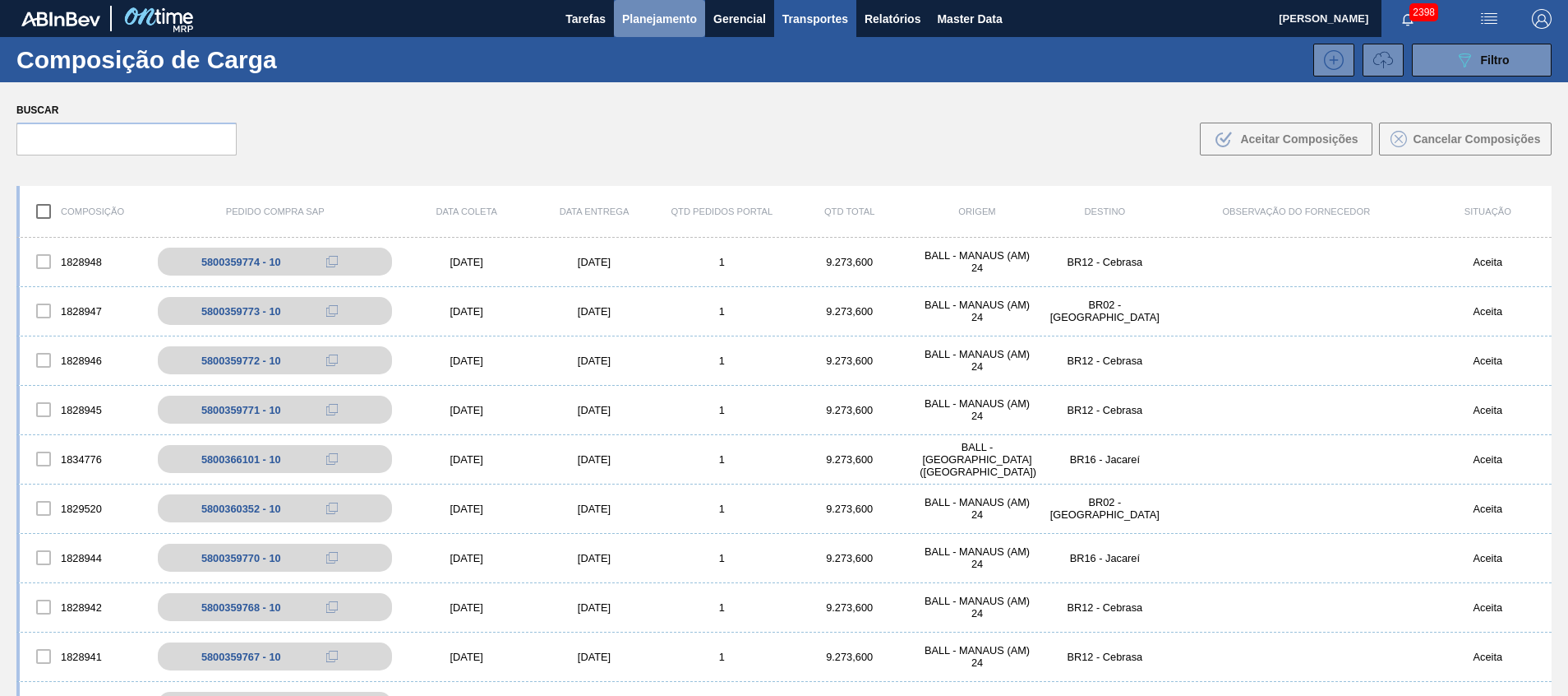
click at [642, 31] on button "Planejamento" at bounding box center [660, 18] width 91 height 37
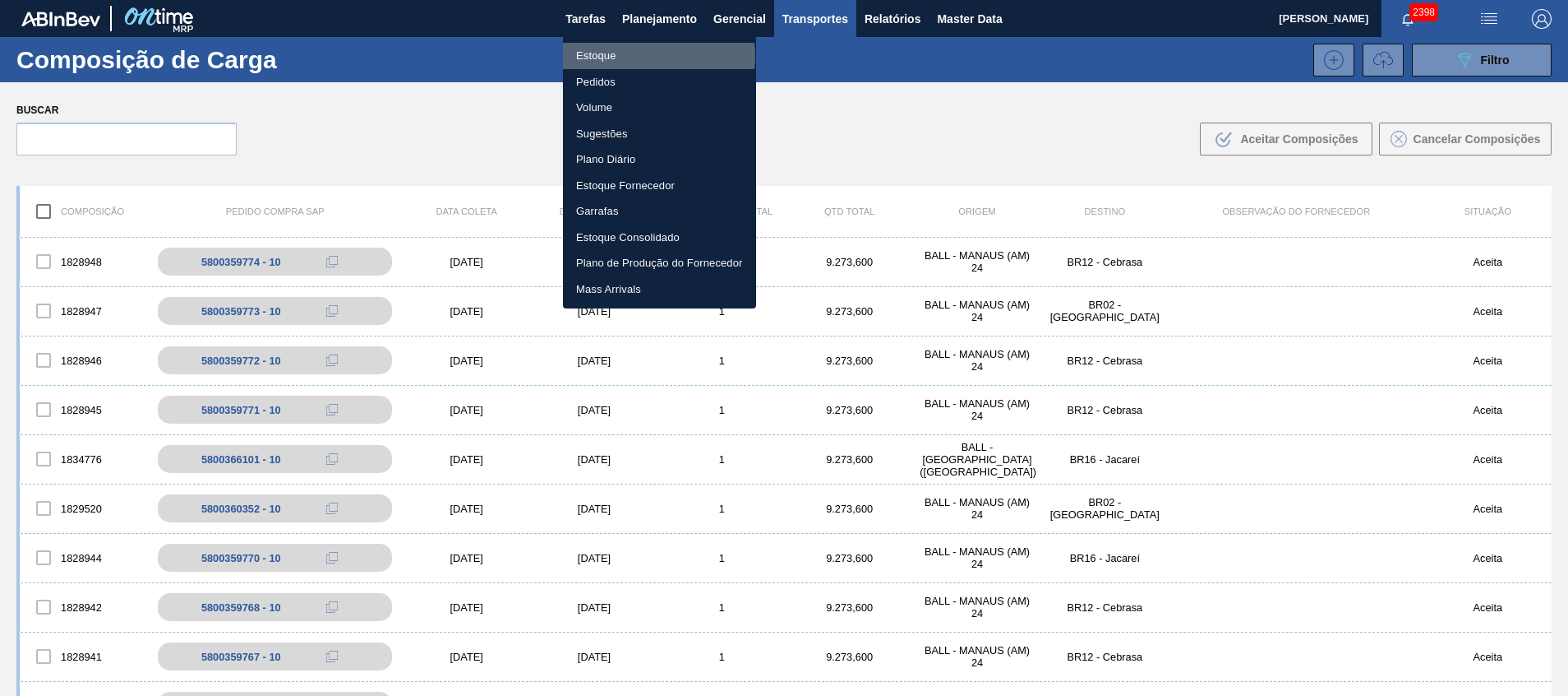
click at [635, 56] on li "Estoque" at bounding box center [659, 56] width 193 height 26
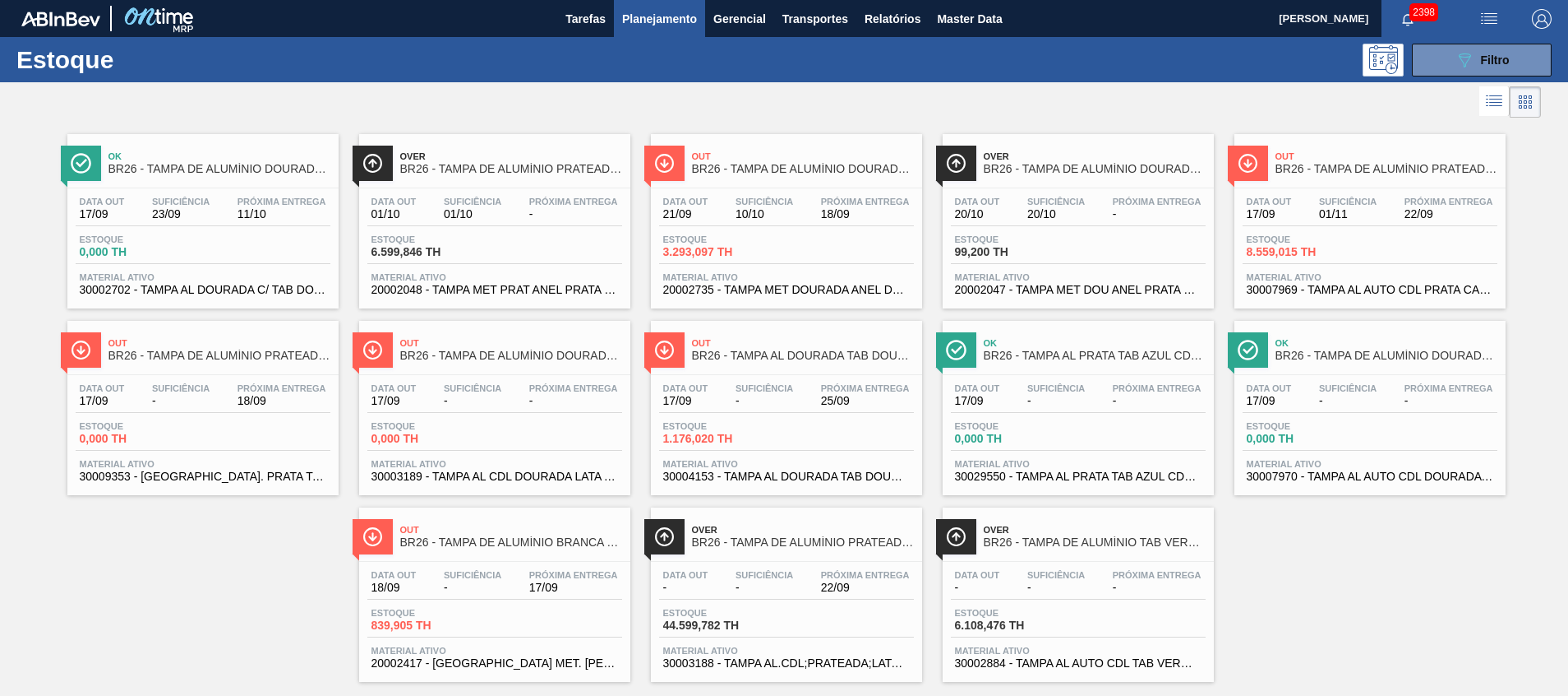
drag, startPoint x: 814, startPoint y: 289, endPoint x: 1013, endPoint y: 304, distance: 199.6
drag, startPoint x: 1013, startPoint y: 304, endPoint x: 1114, endPoint y: 113, distance: 216.1
click at [1114, 112] on div at bounding box center [770, 101] width 1541 height 39
click at [1455, 61] on icon "089F7B8B-B2A5-4AFE-B5C0-19BA573D28AC" at bounding box center [1465, 59] width 20 height 20
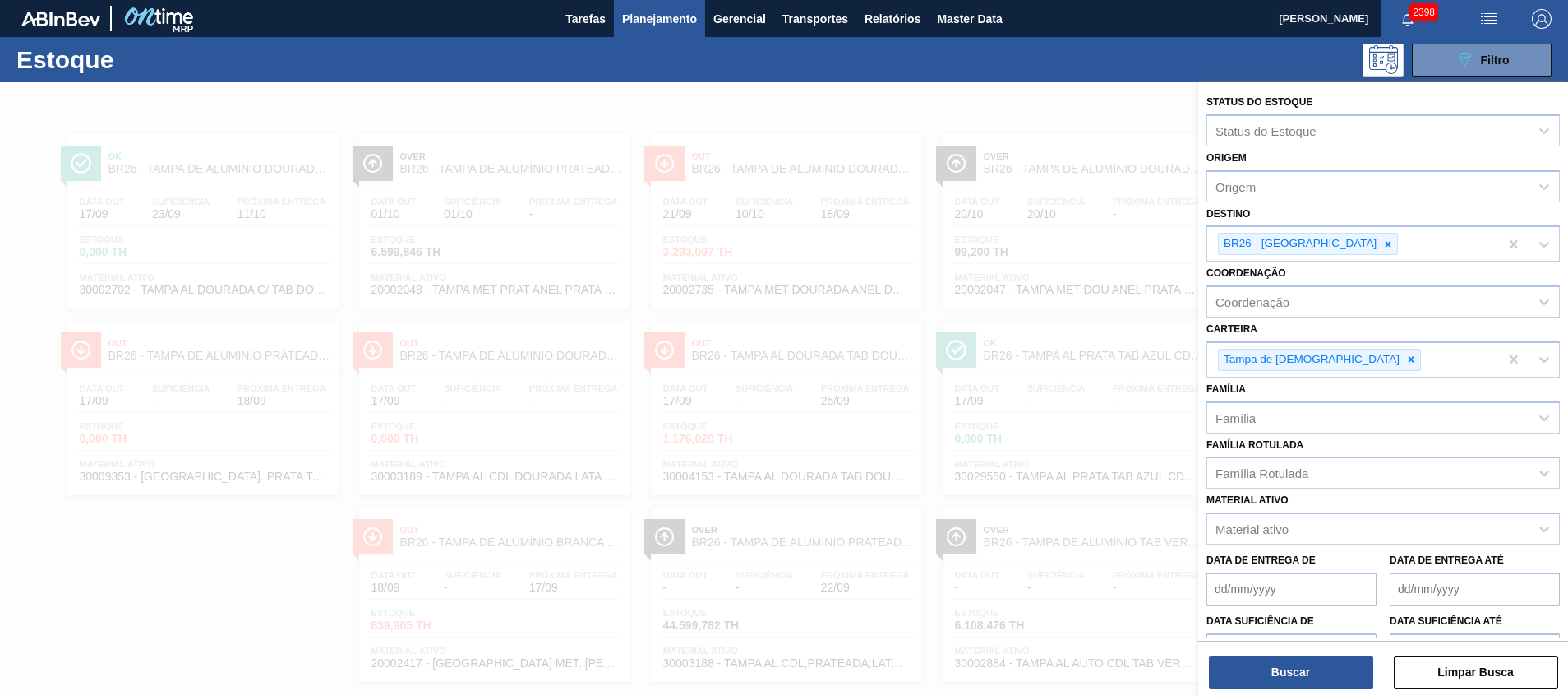
click at [1396, 210] on div "Destino BR26 - Uberlândia" at bounding box center [1384, 232] width 353 height 60
click at [1361, 242] on div "BR26 - Uberlândia" at bounding box center [1354, 244] width 292 height 34
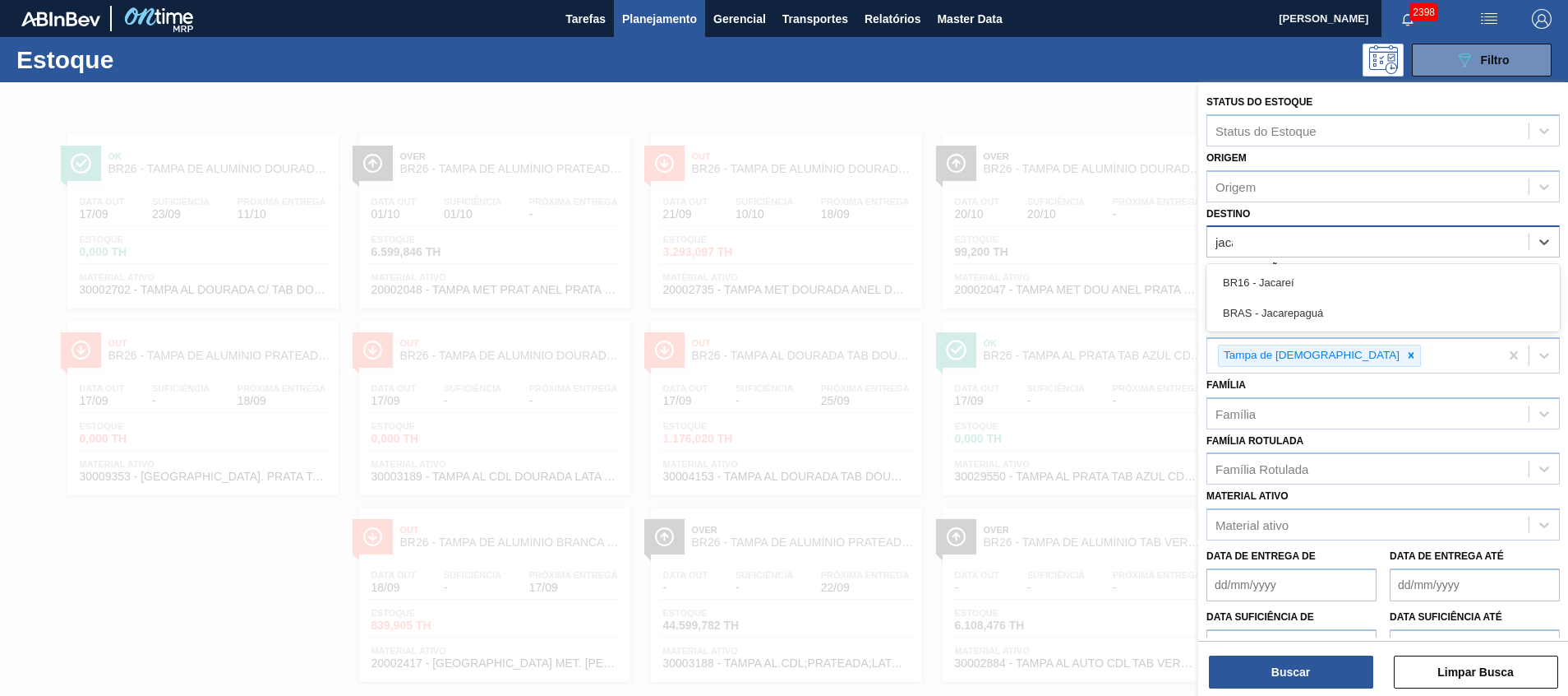
type input "jacar"
click at [1301, 275] on div "BR16 - Jacareí" at bounding box center [1384, 282] width 353 height 31
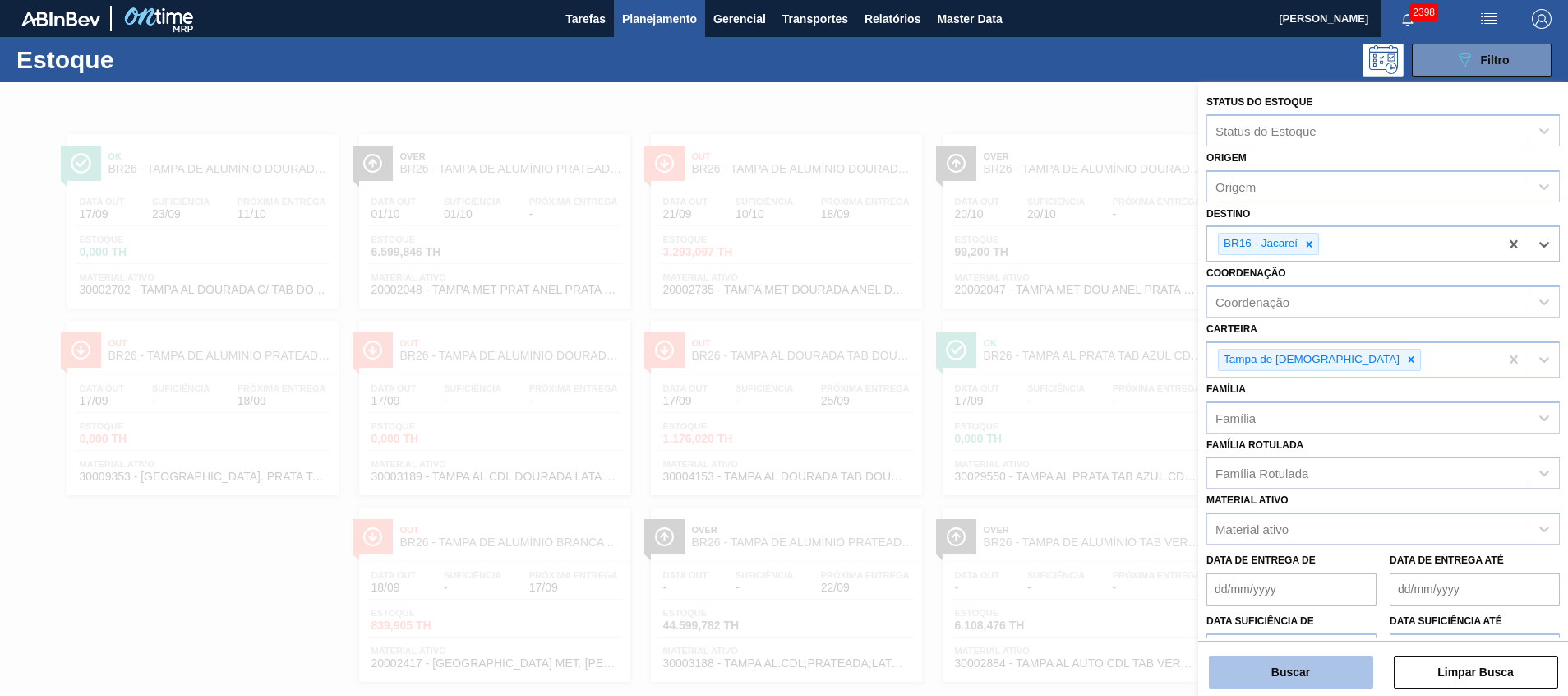
click at [1266, 665] on button "Buscar" at bounding box center [1291, 672] width 164 height 33
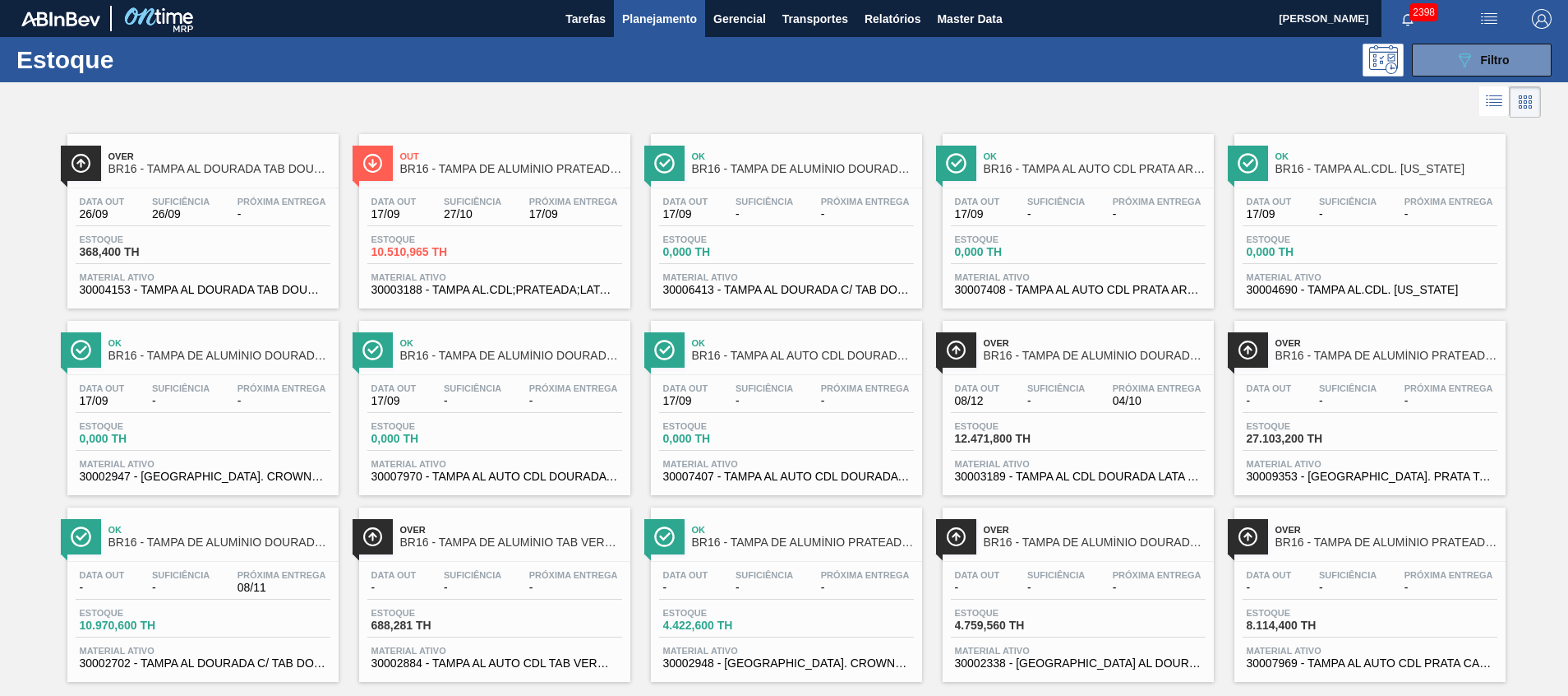
click at [472, 289] on span "30003188 - TAMPA AL.CDL;PRATEADA;LATA-AUTOMATICA;" at bounding box center [495, 289] width 246 height 12
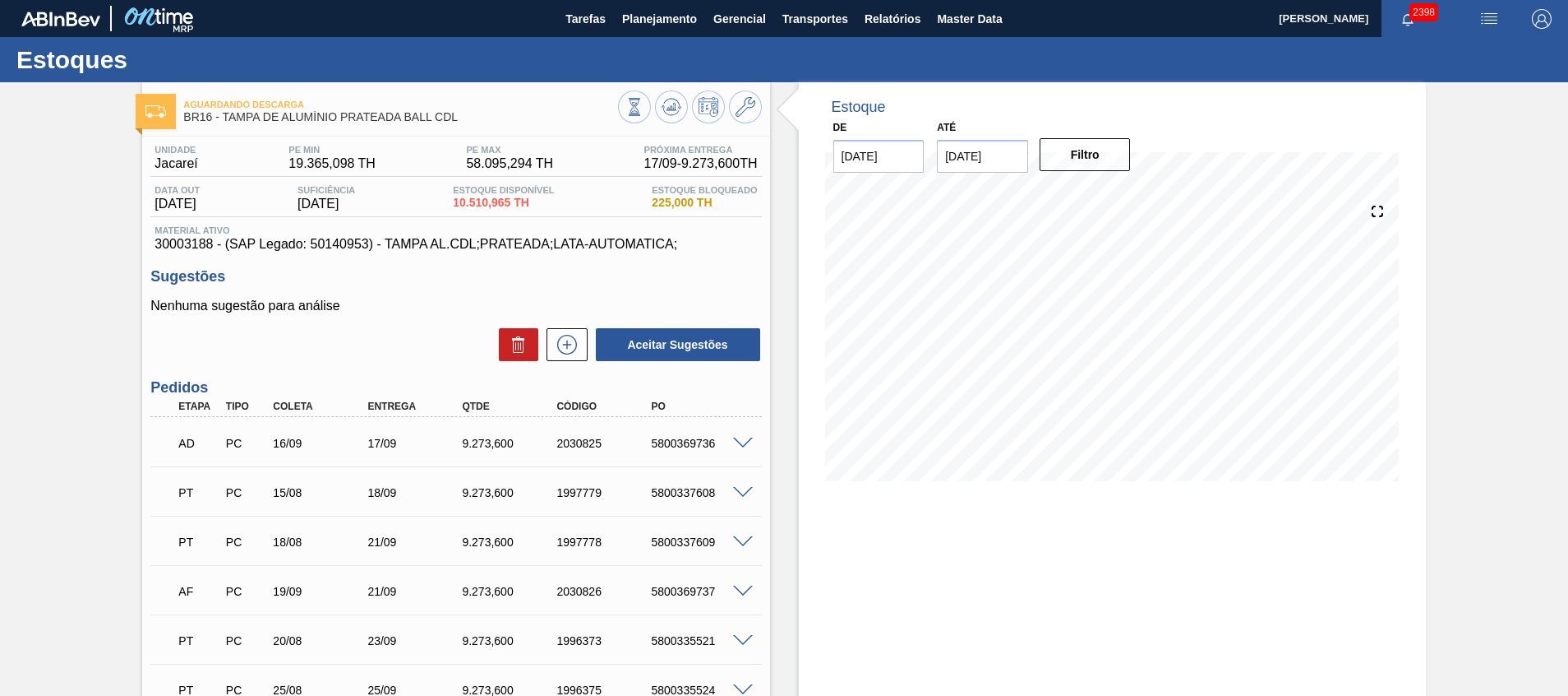
click at [737, 546] on div "5800337609" at bounding box center [699, 541] width 106 height 13
click at [744, 539] on span at bounding box center [743, 542] width 20 height 12
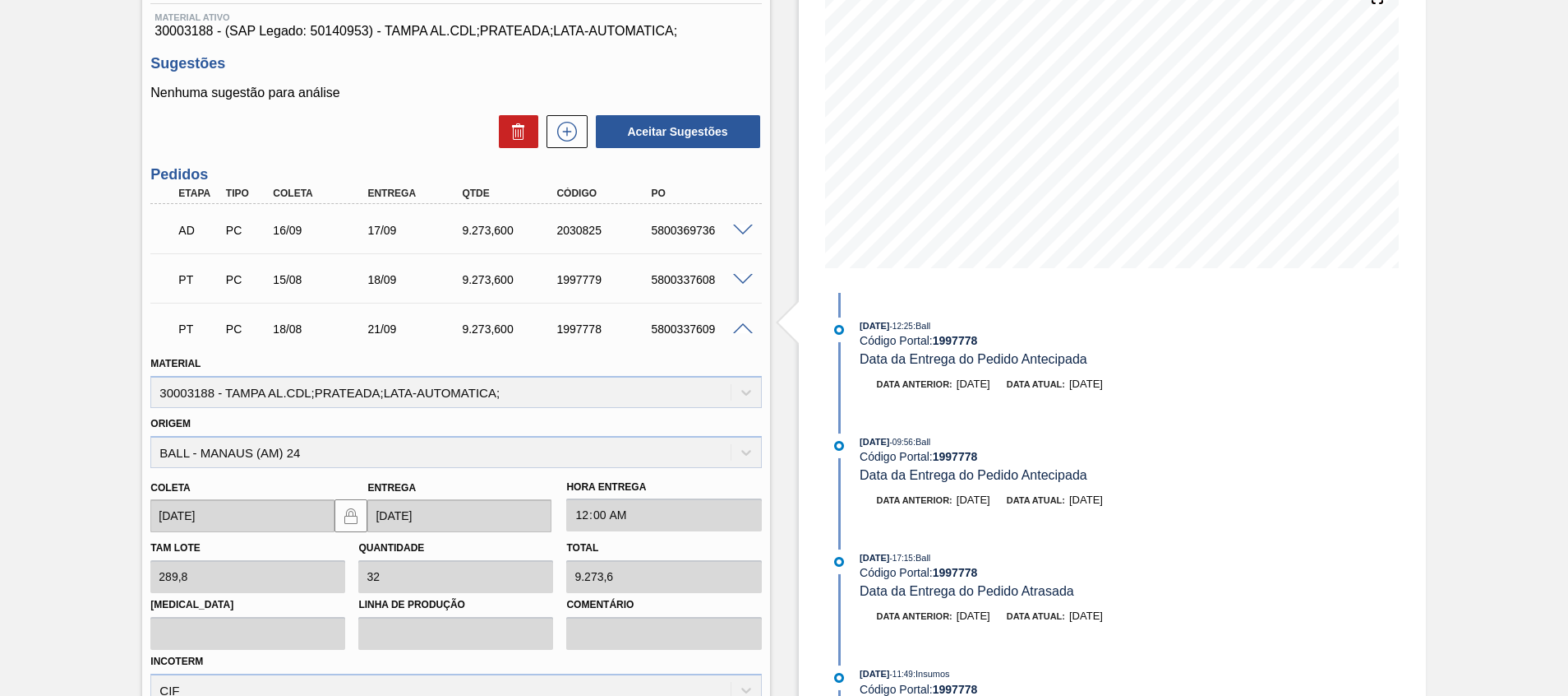
scroll to position [247, 0]
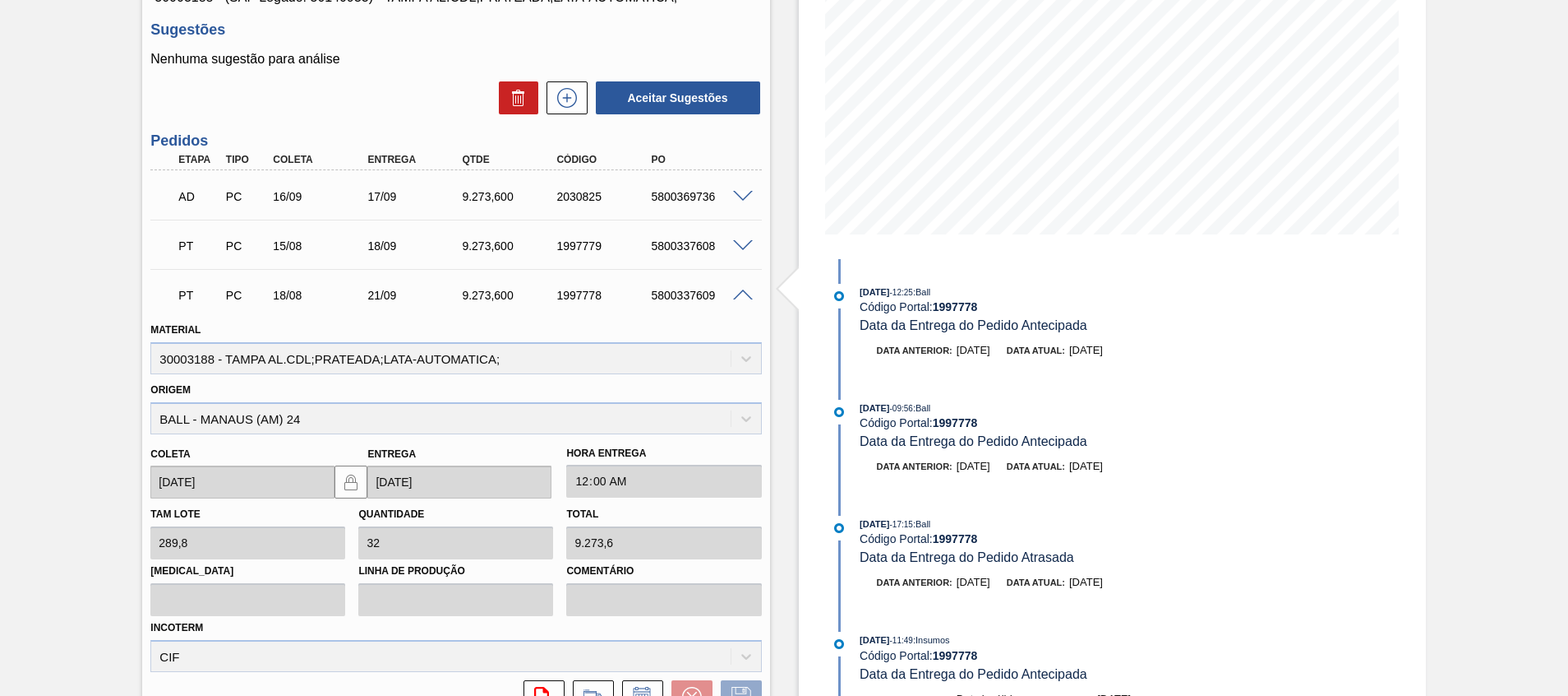
click at [739, 297] on span at bounding box center [743, 296] width 20 height 12
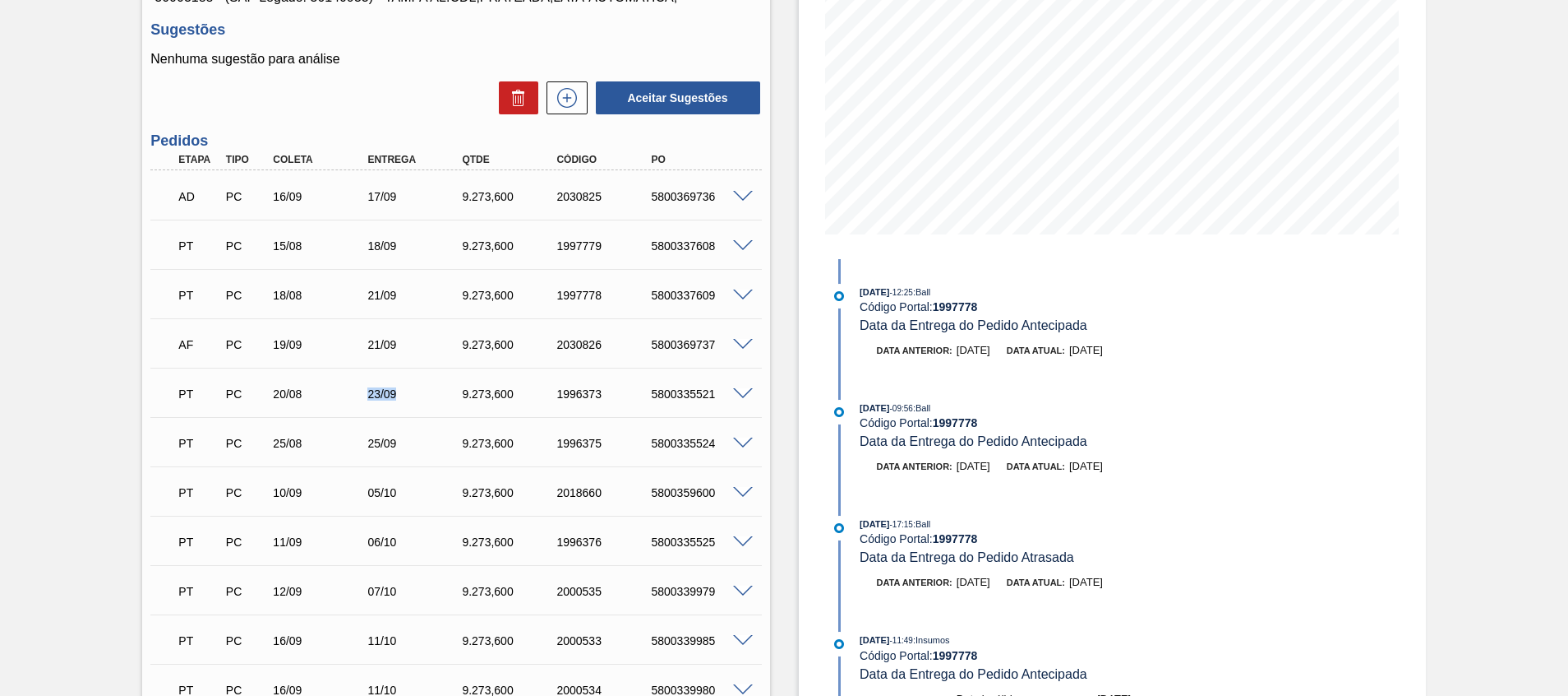
drag, startPoint x: 354, startPoint y: 398, endPoint x: 424, endPoint y: 393, distance: 70.2
click at [424, 393] on div "PT PC 20/08 23/09 9.273,600 1996373 5800335521" at bounding box center [451, 393] width 567 height 33
click at [364, 395] on div "23/09" at bounding box center [416, 393] width 106 height 13
click at [744, 393] on span at bounding box center [743, 394] width 20 height 12
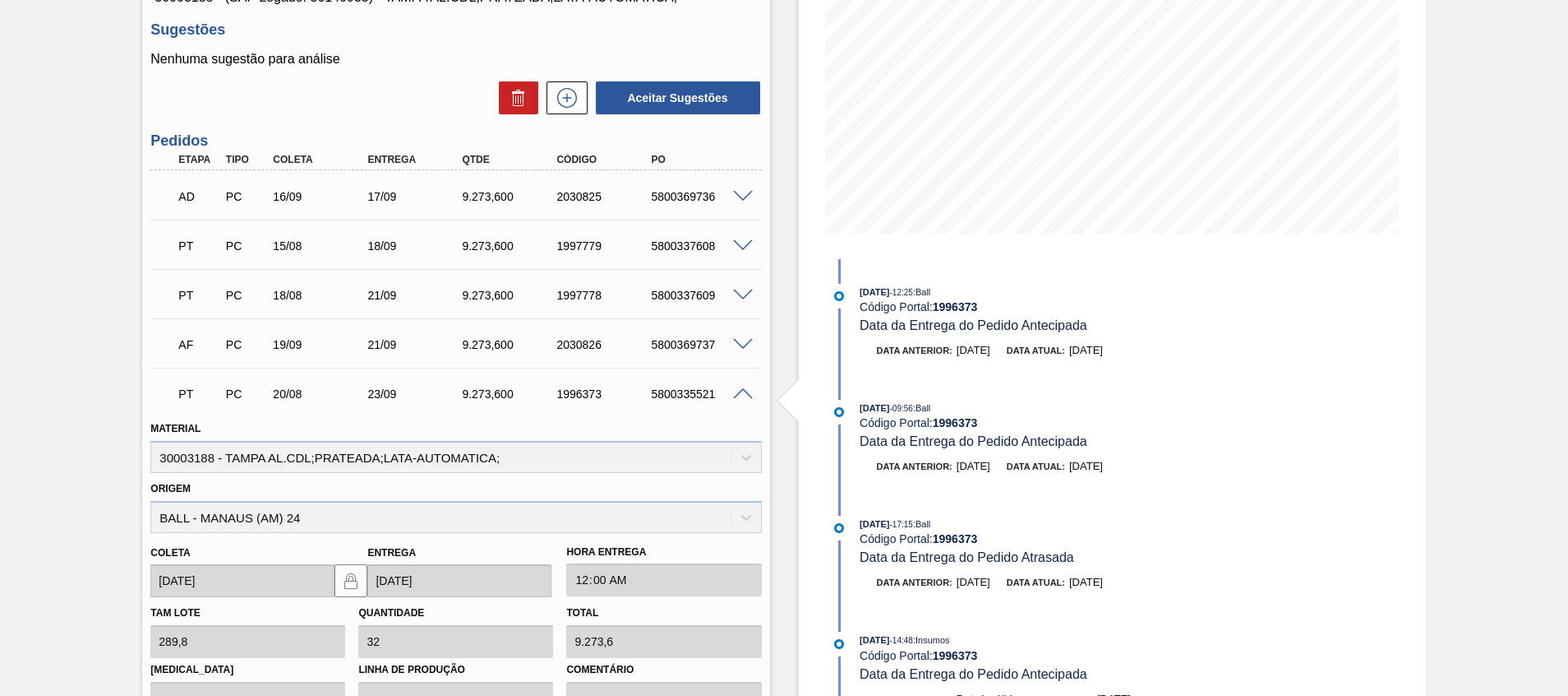
click at [744, 393] on span at bounding box center [743, 394] width 20 height 12
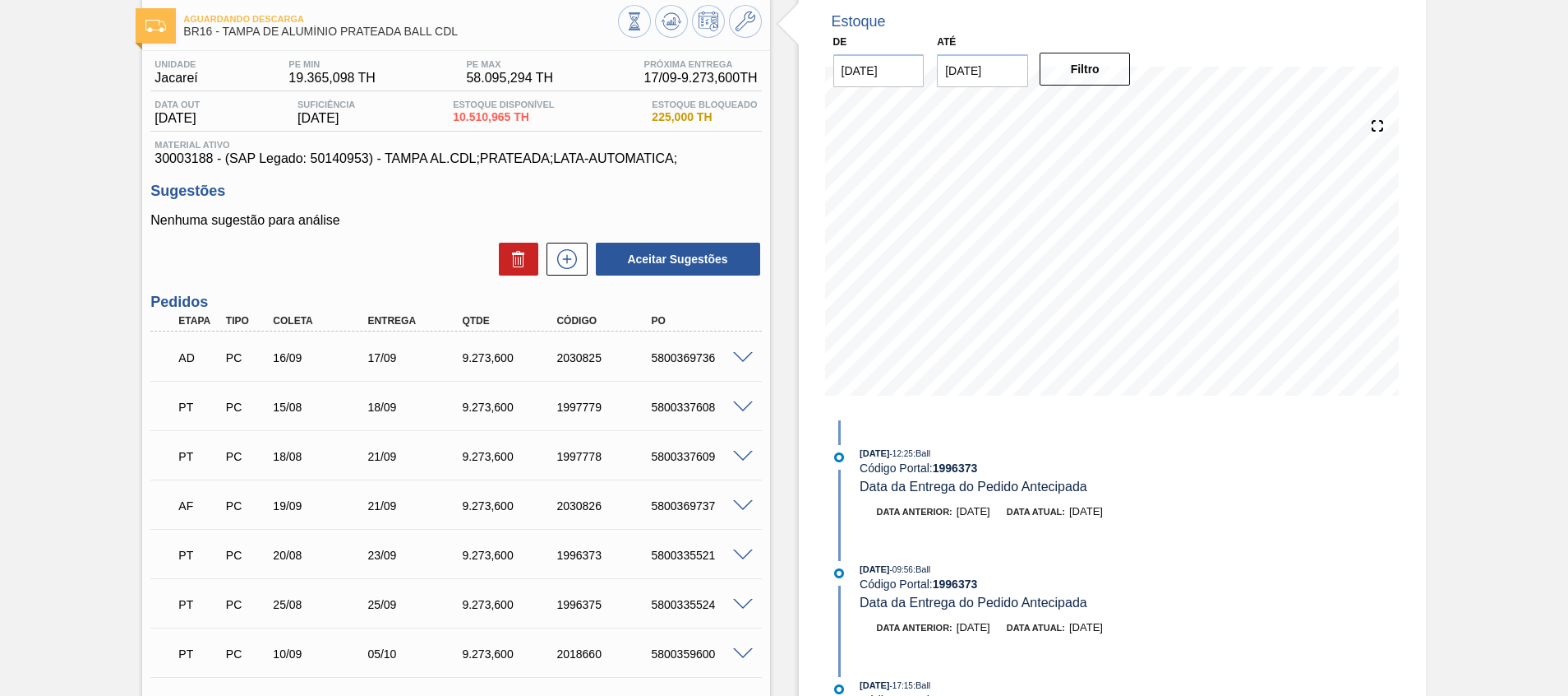
scroll to position [123, 0]
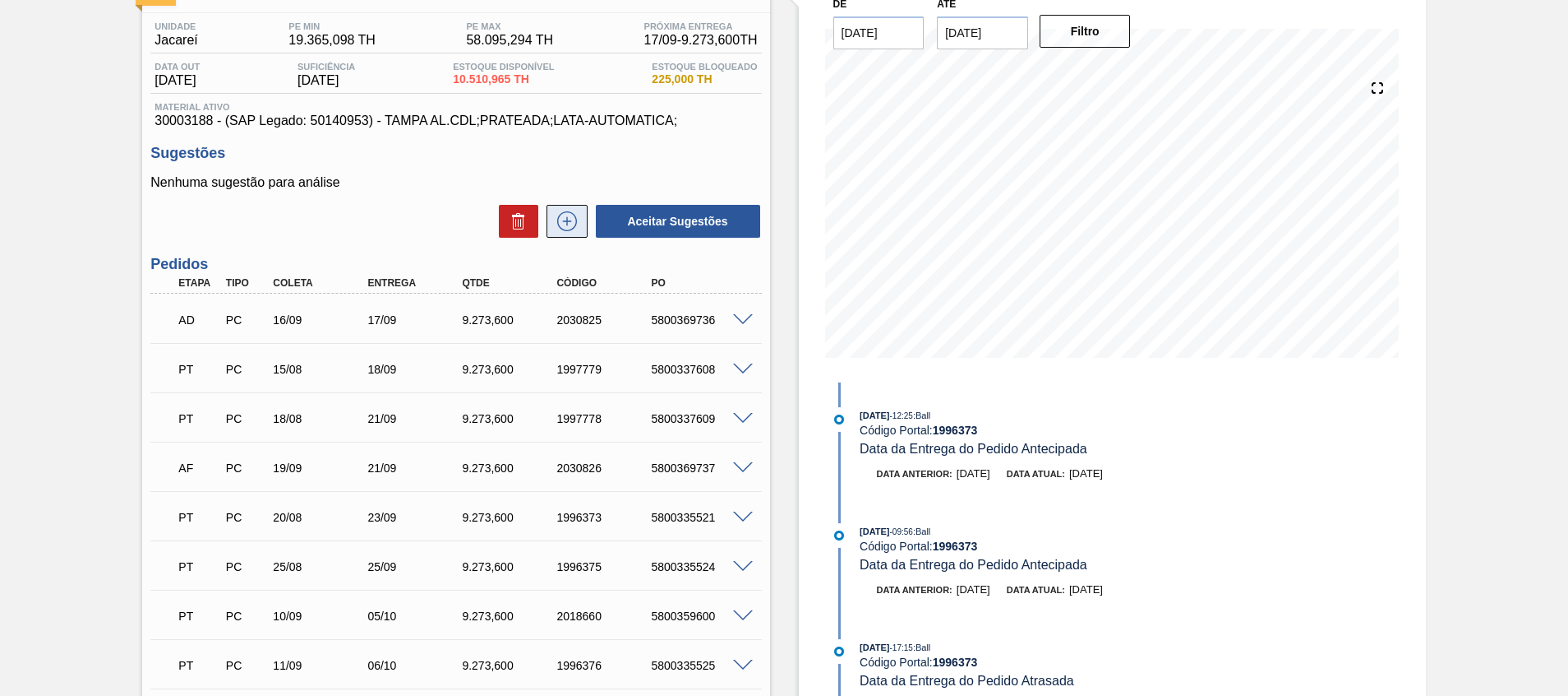
click at [557, 227] on icon at bounding box center [567, 221] width 26 height 20
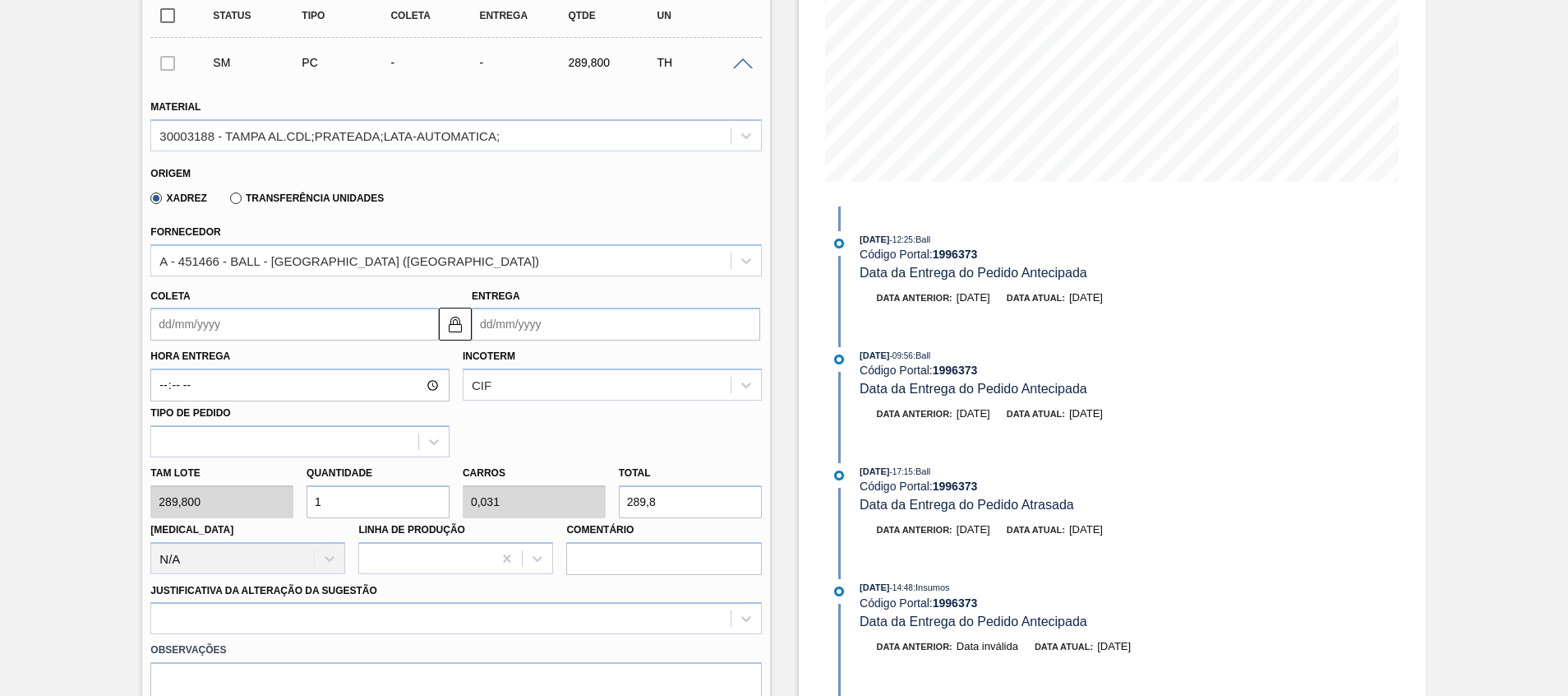
scroll to position [370, 0]
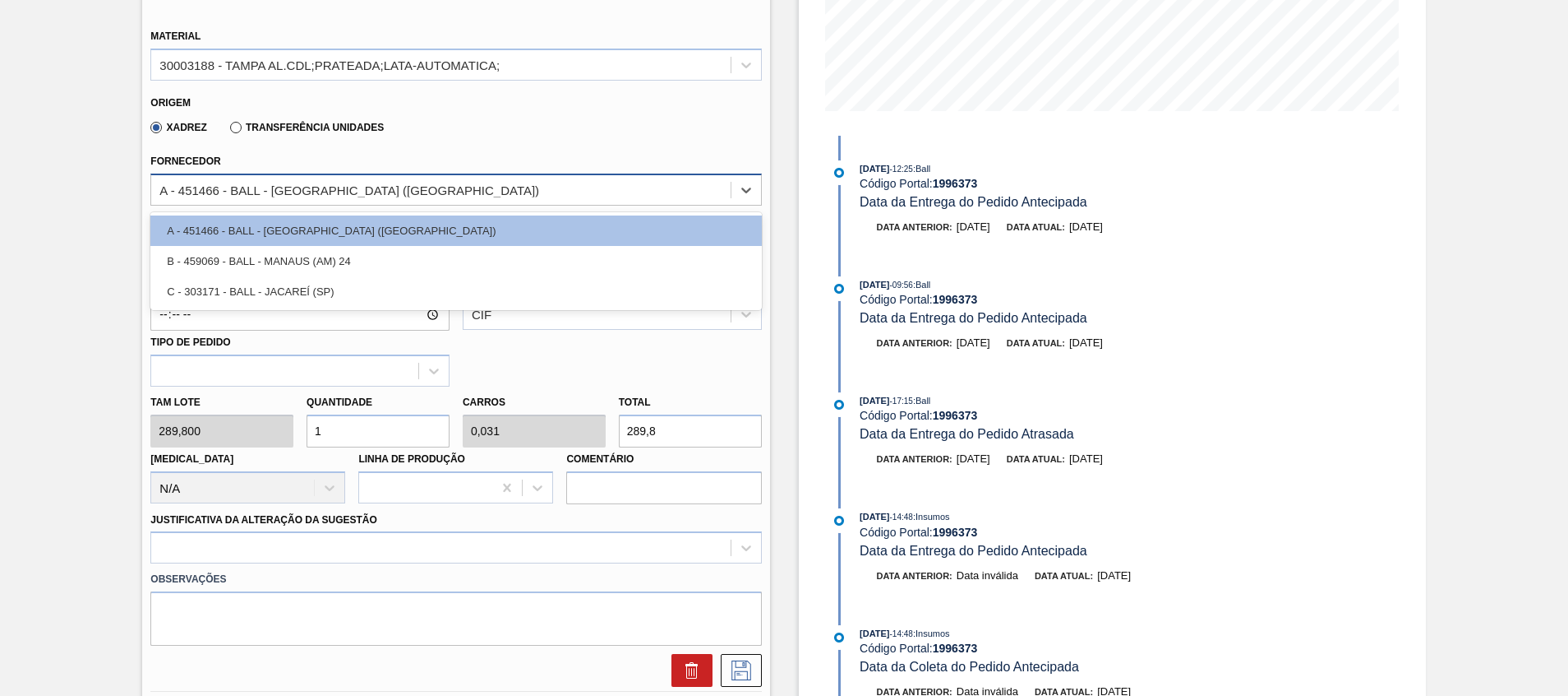
click at [229, 179] on div "A - 451466 - BALL - RECIFE (PE)" at bounding box center [441, 189] width 579 height 24
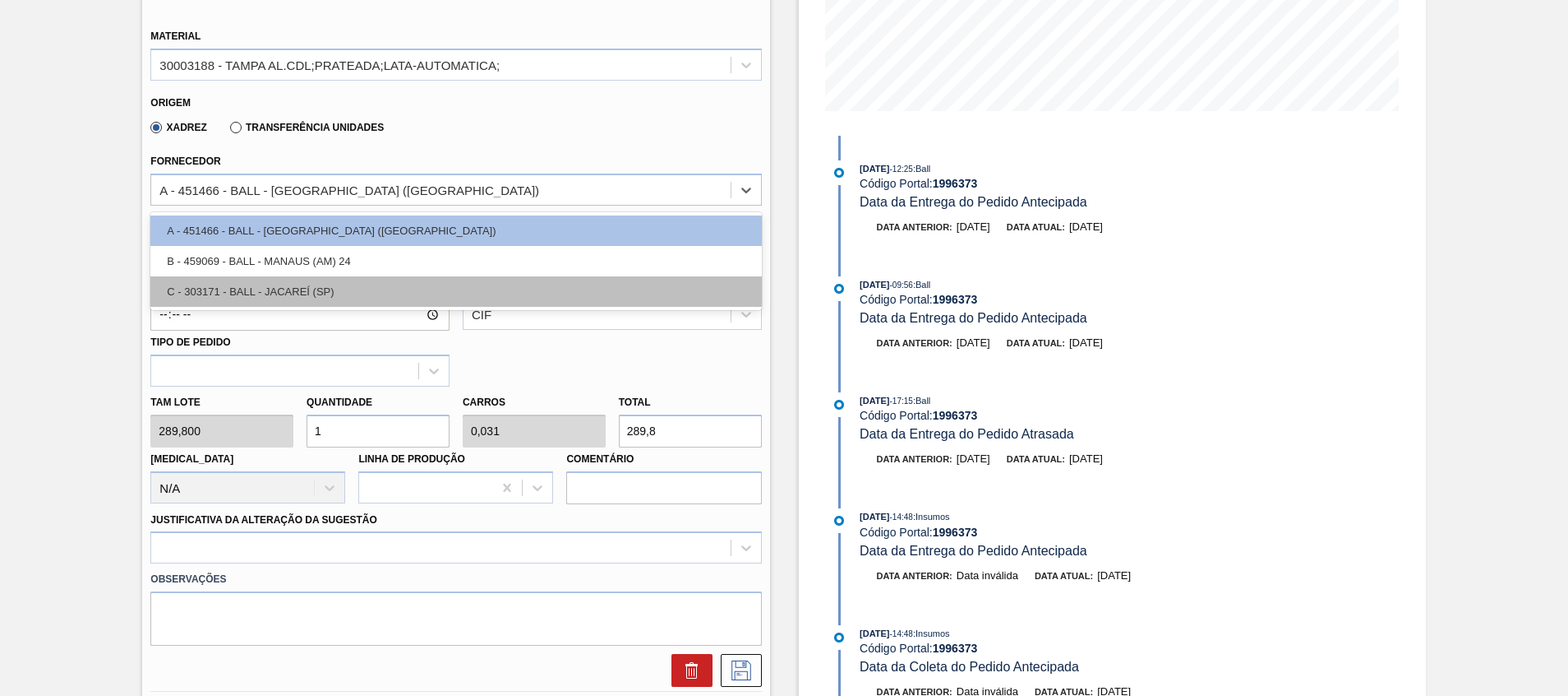
click at [236, 276] on div "C - 303171 - BALL - JACAREÍ (SP)" at bounding box center [455, 291] width 611 height 31
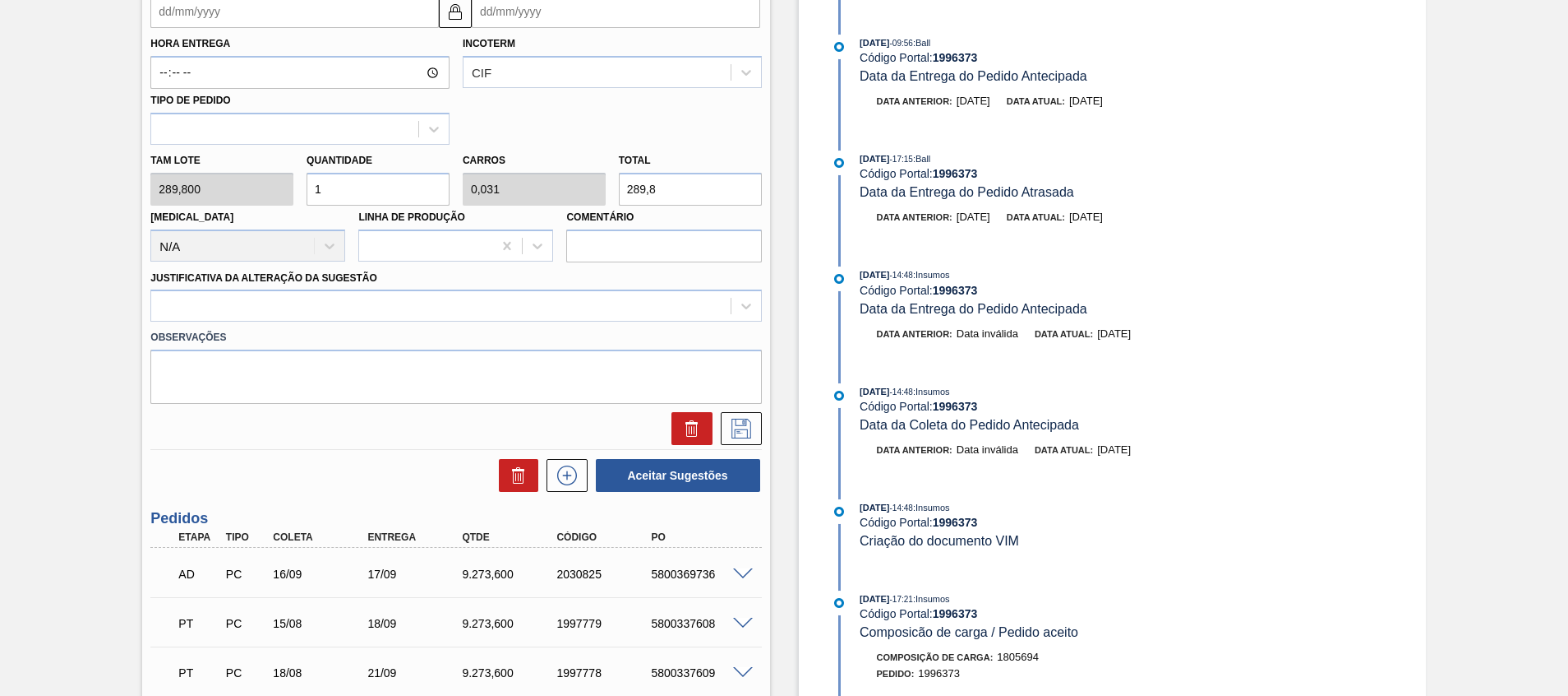
scroll to position [493, 0]
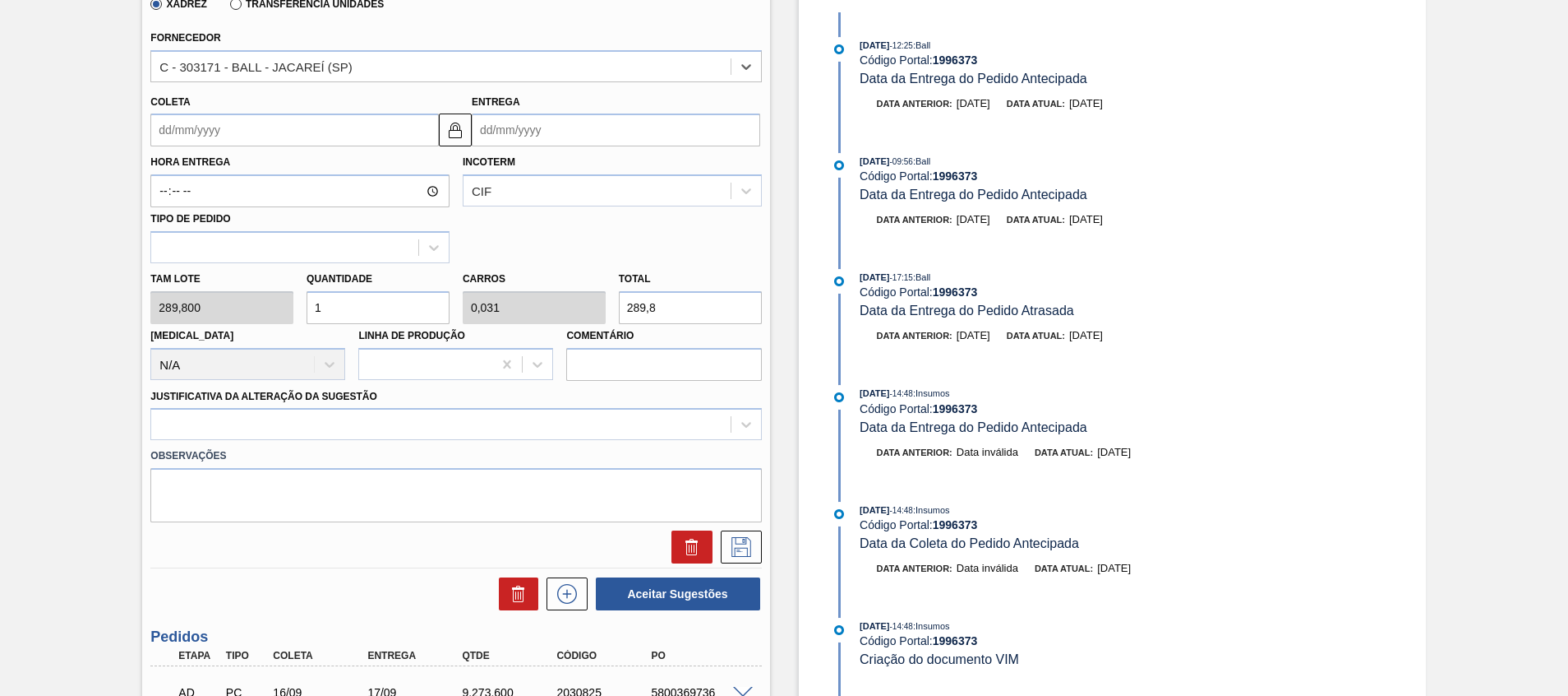
click at [542, 134] on input "Entrega" at bounding box center [616, 130] width 288 height 33
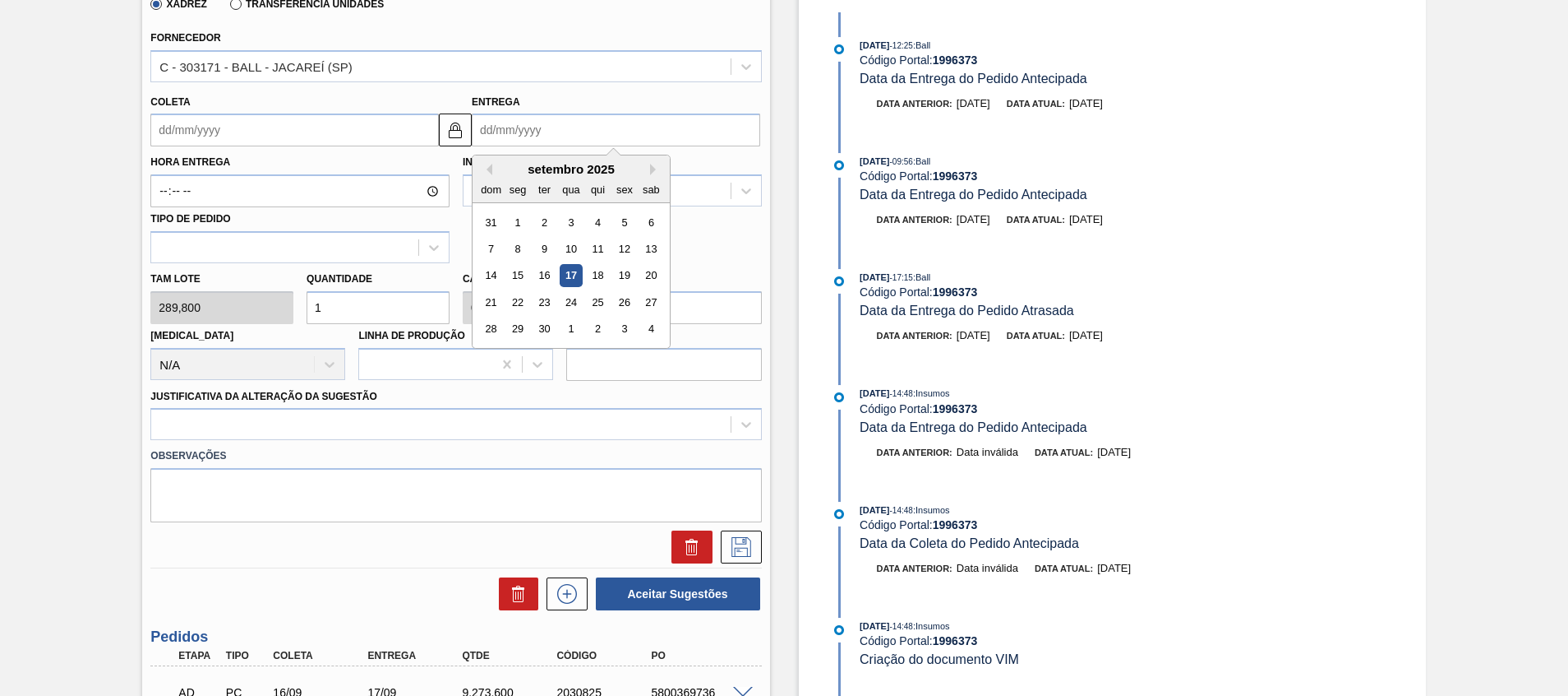
type input "2"
type input "31/08/2025"
type input "23"
type input "[DATE]"
click at [543, 306] on div "23" at bounding box center [544, 302] width 22 height 22
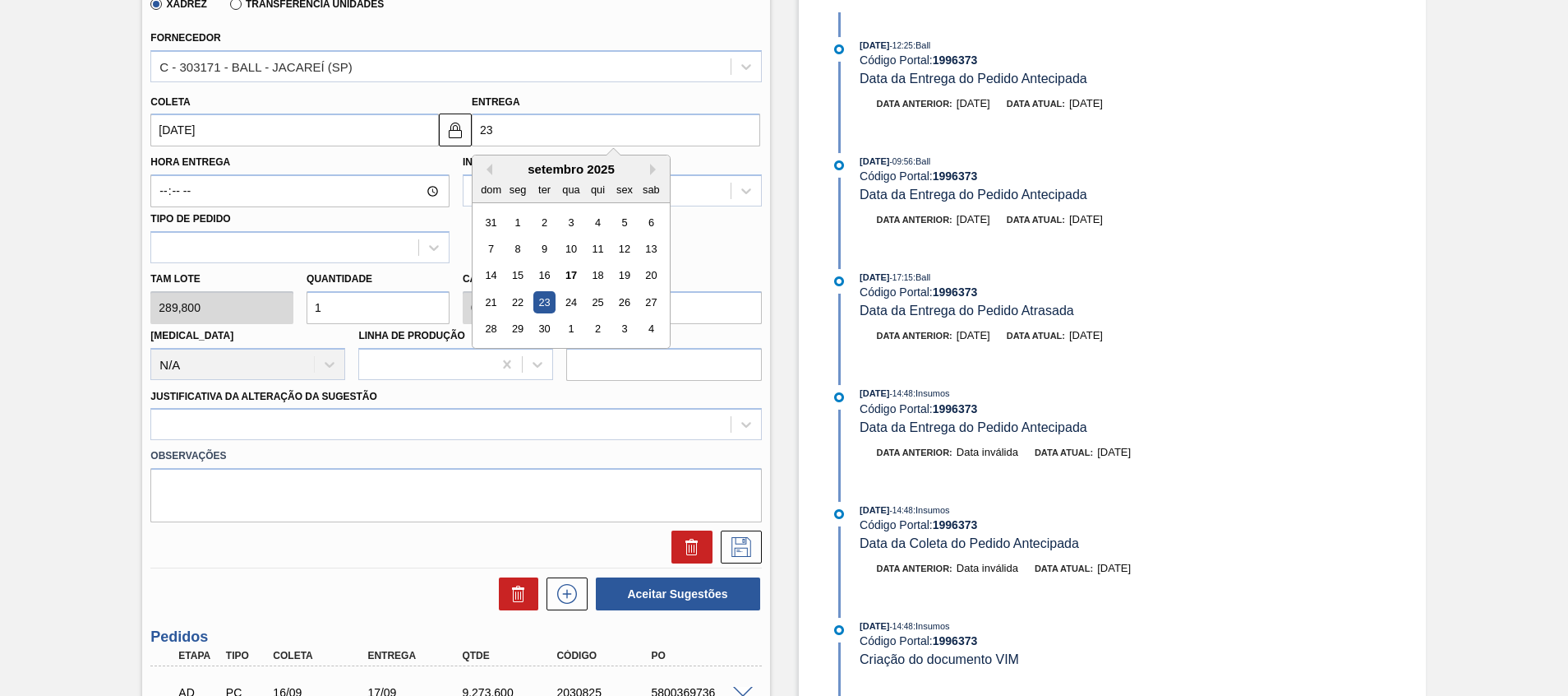
type input "23/09/2025"
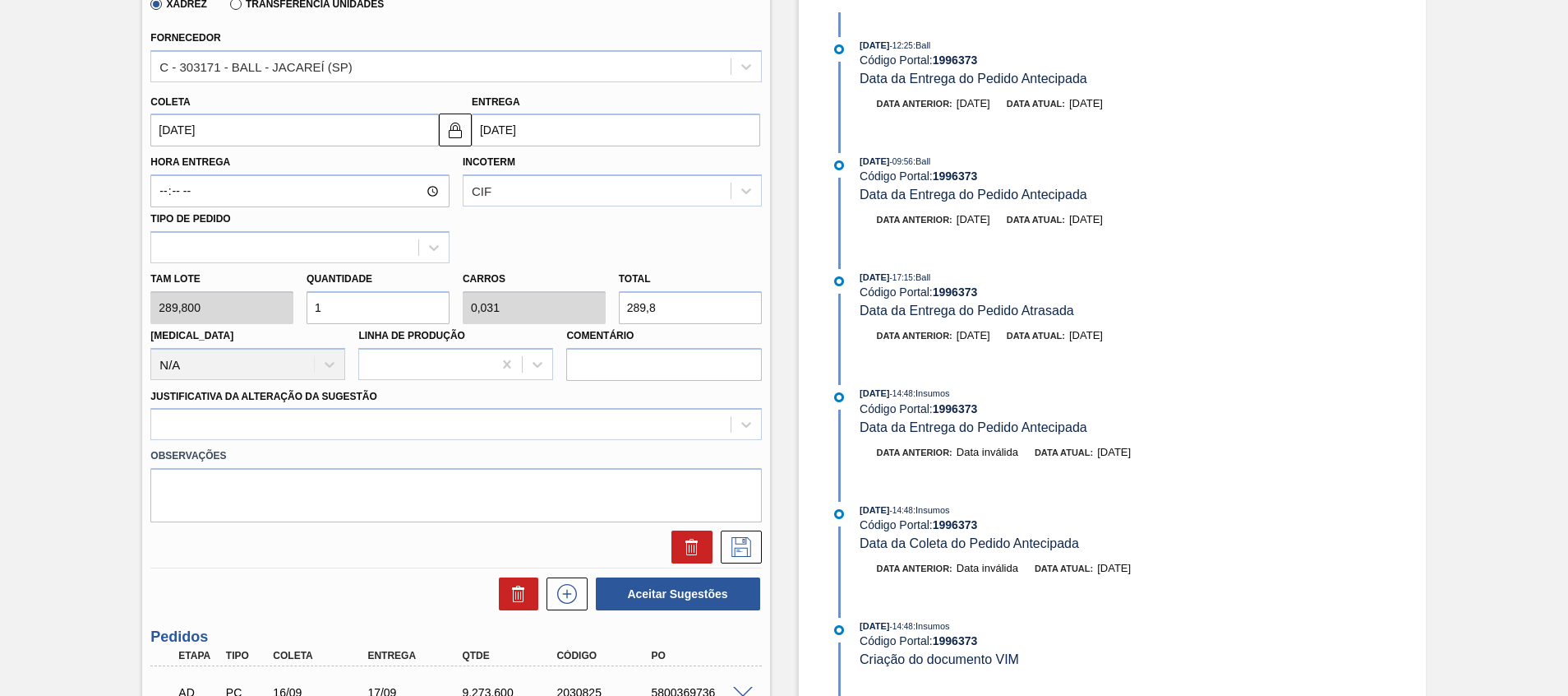
click at [348, 296] on input "1" at bounding box center [378, 308] width 143 height 33
type input "0"
type input "3"
type input "0,094"
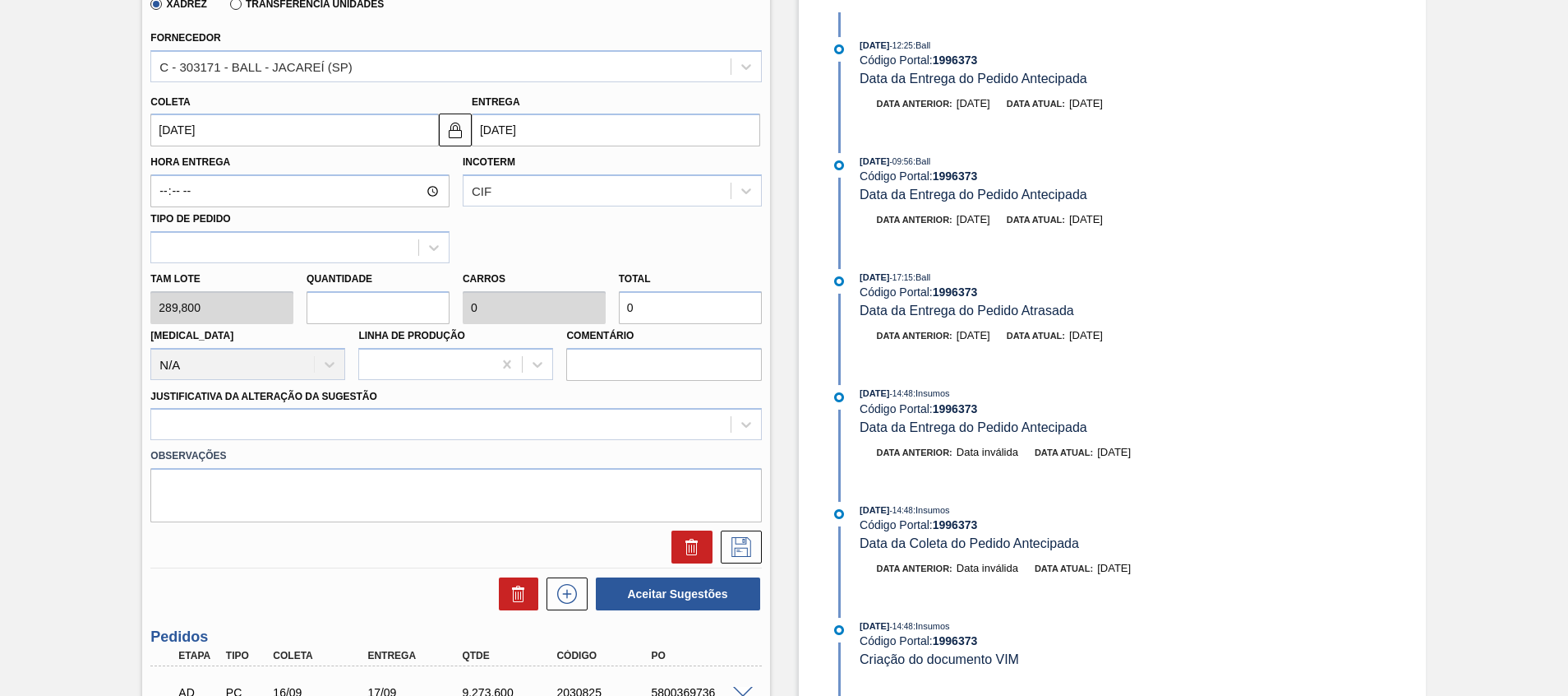
type input "869,4"
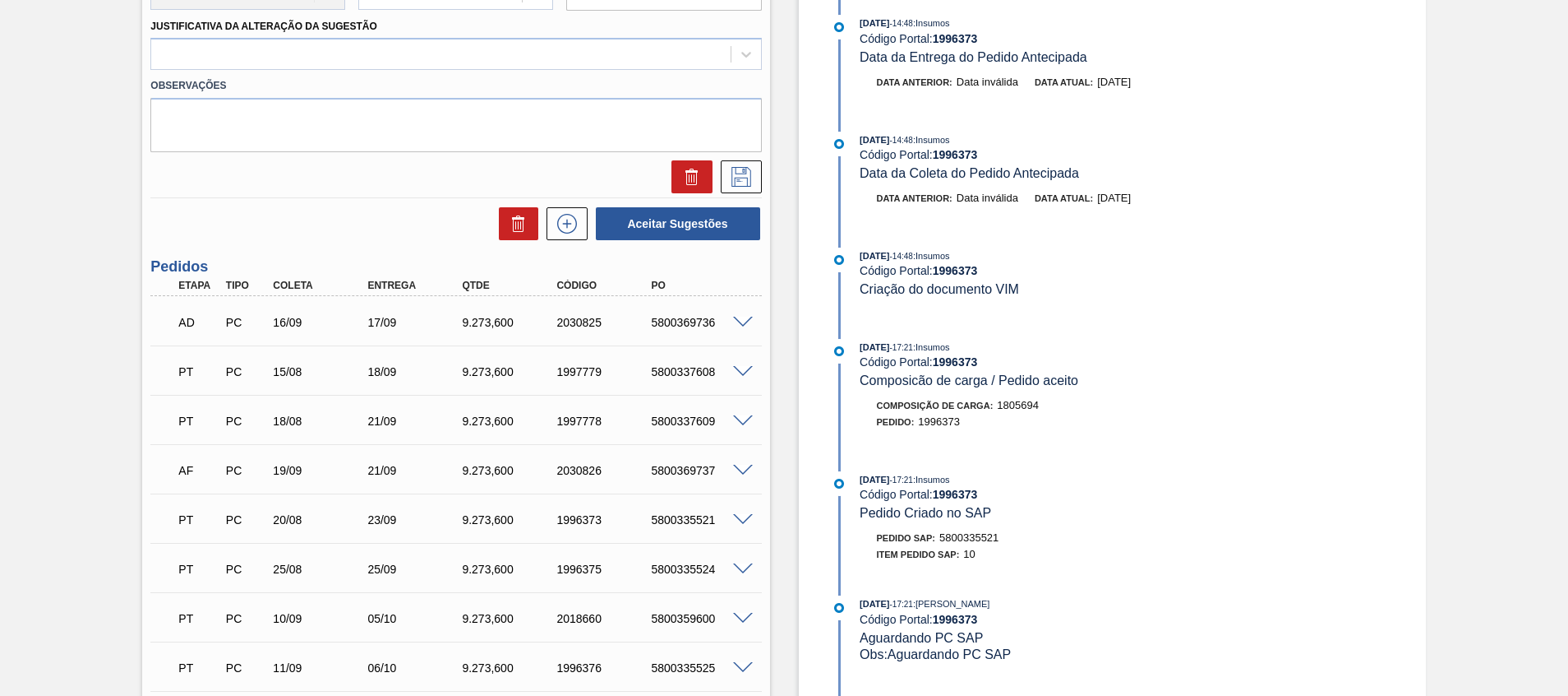
type input "32"
type input "1"
type input "9.273,6"
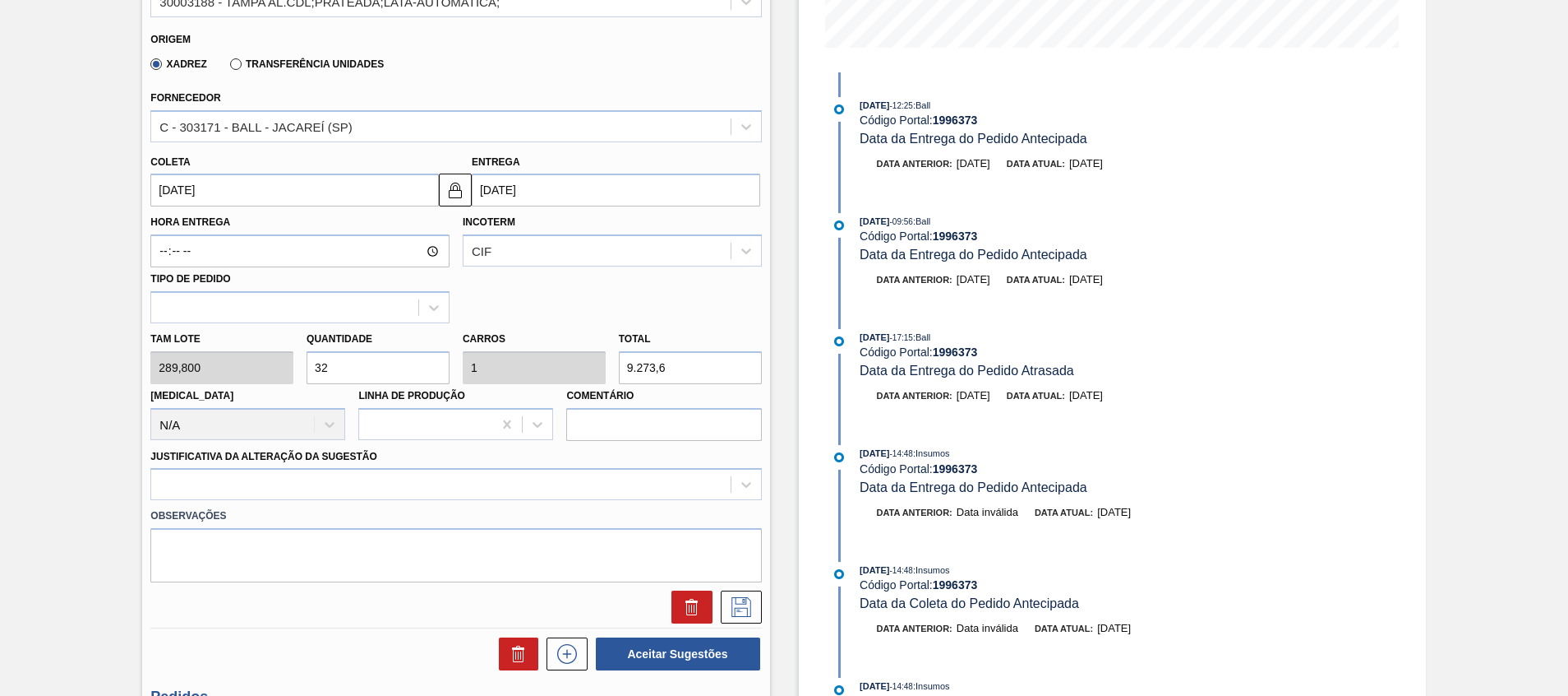
scroll to position [424, 0]
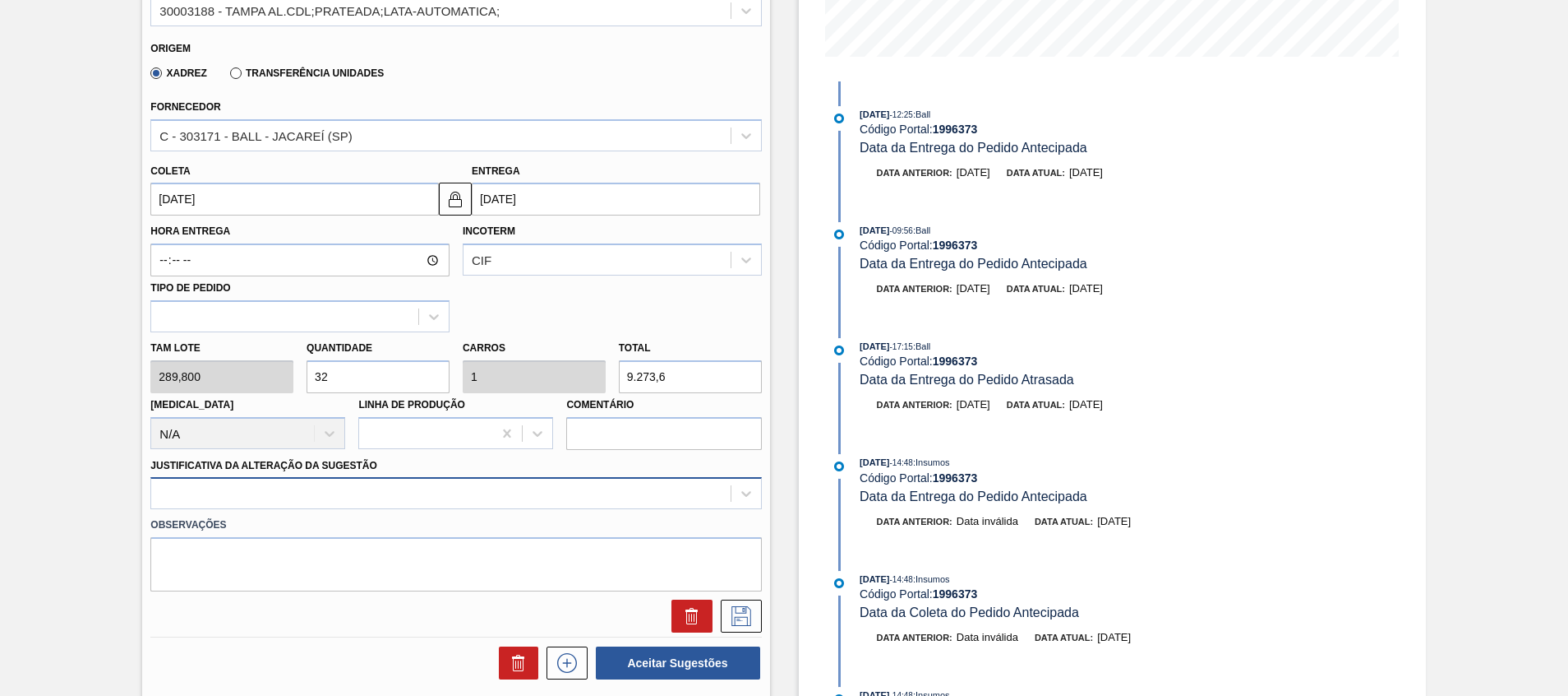
type input "32"
click at [402, 488] on div at bounding box center [455, 492] width 611 height 32
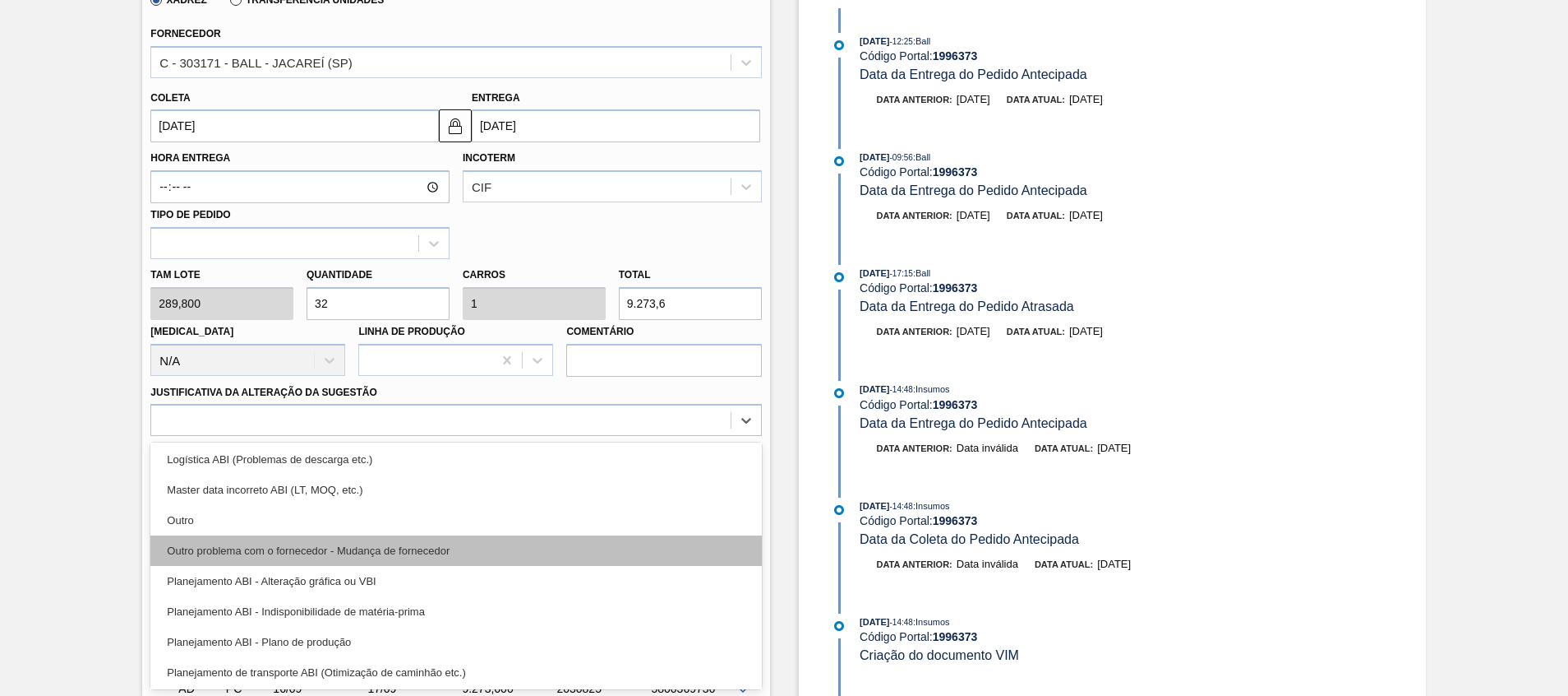
scroll to position [123, 0]
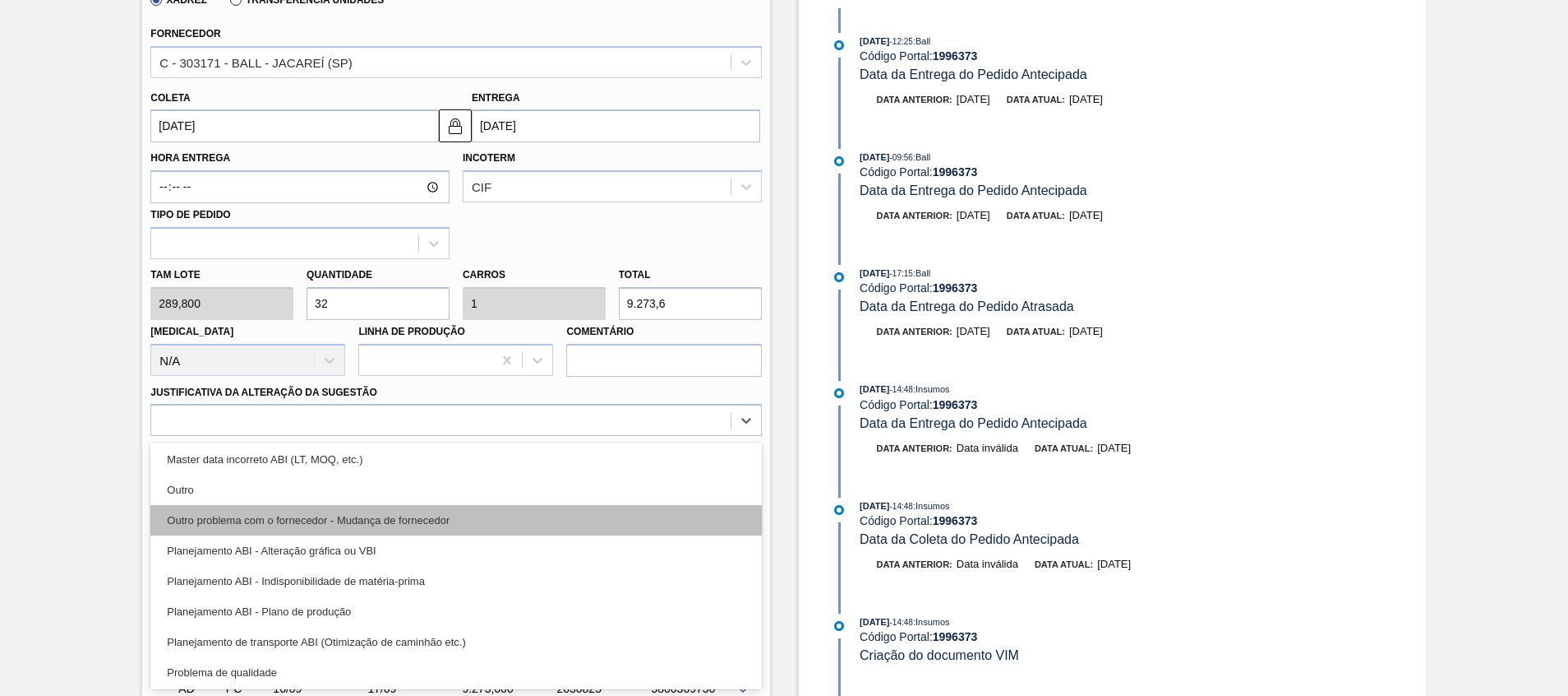
click at [420, 526] on div "Outro problema com o fornecedor - Mudança de fornecedor" at bounding box center [455, 519] width 611 height 31
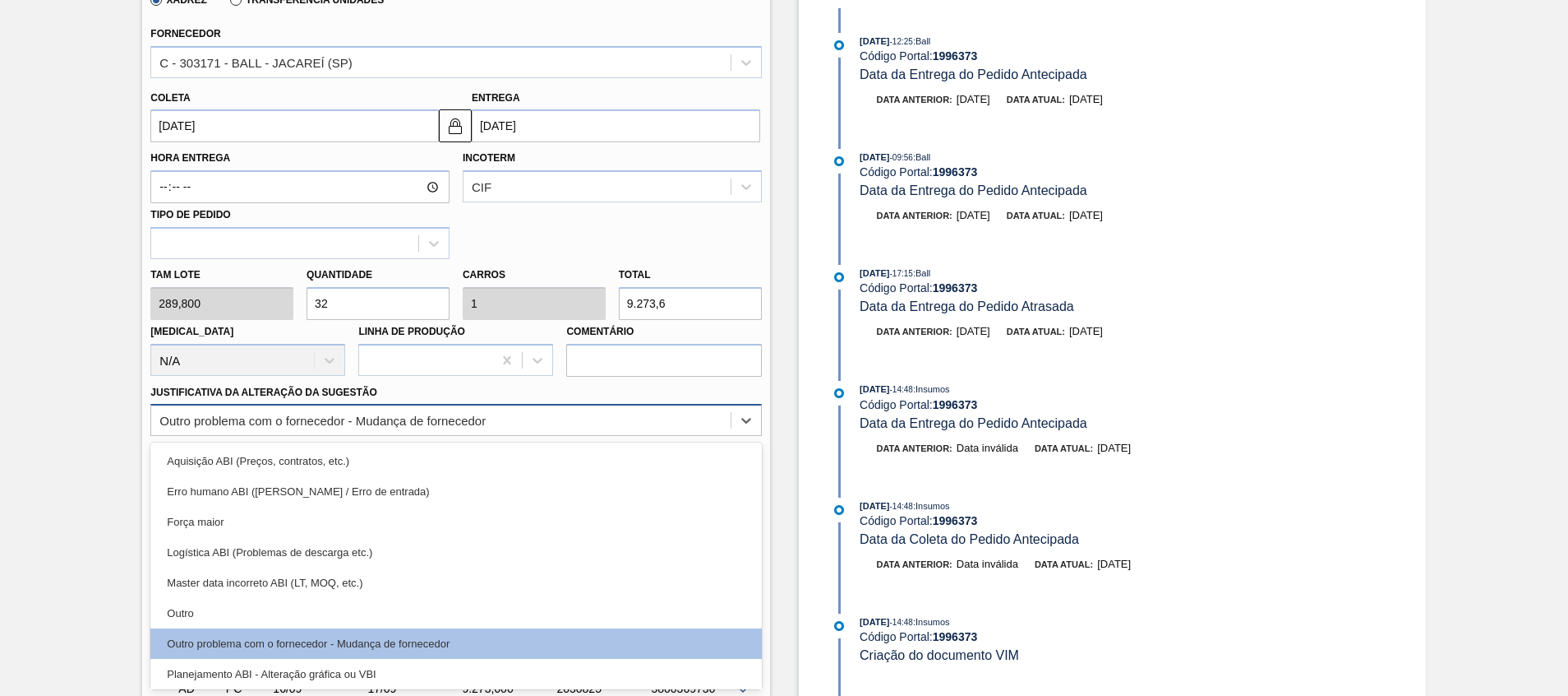
click at [430, 414] on div "Outro problema com o fornecedor - Mudança de fornecedor" at bounding box center [322, 421] width 326 height 14
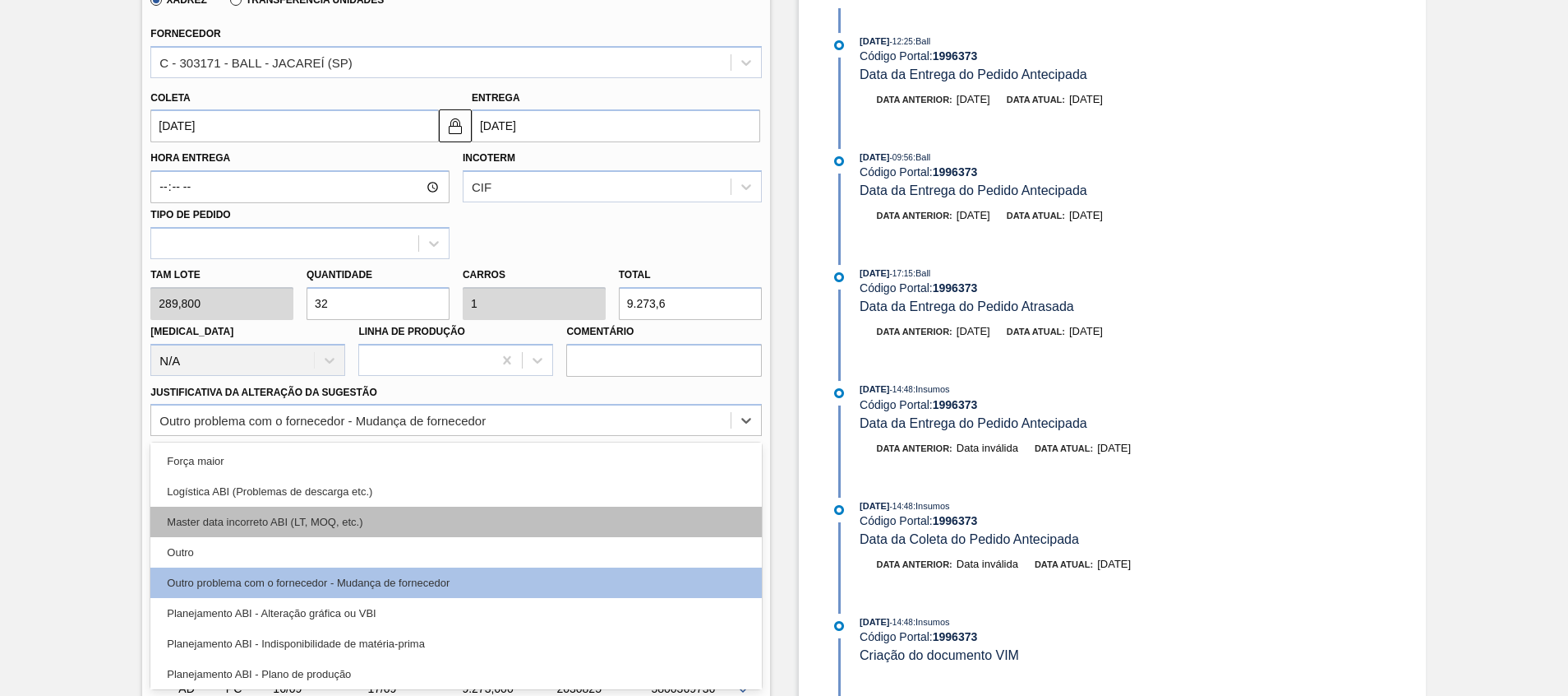
scroll to position [0, 0]
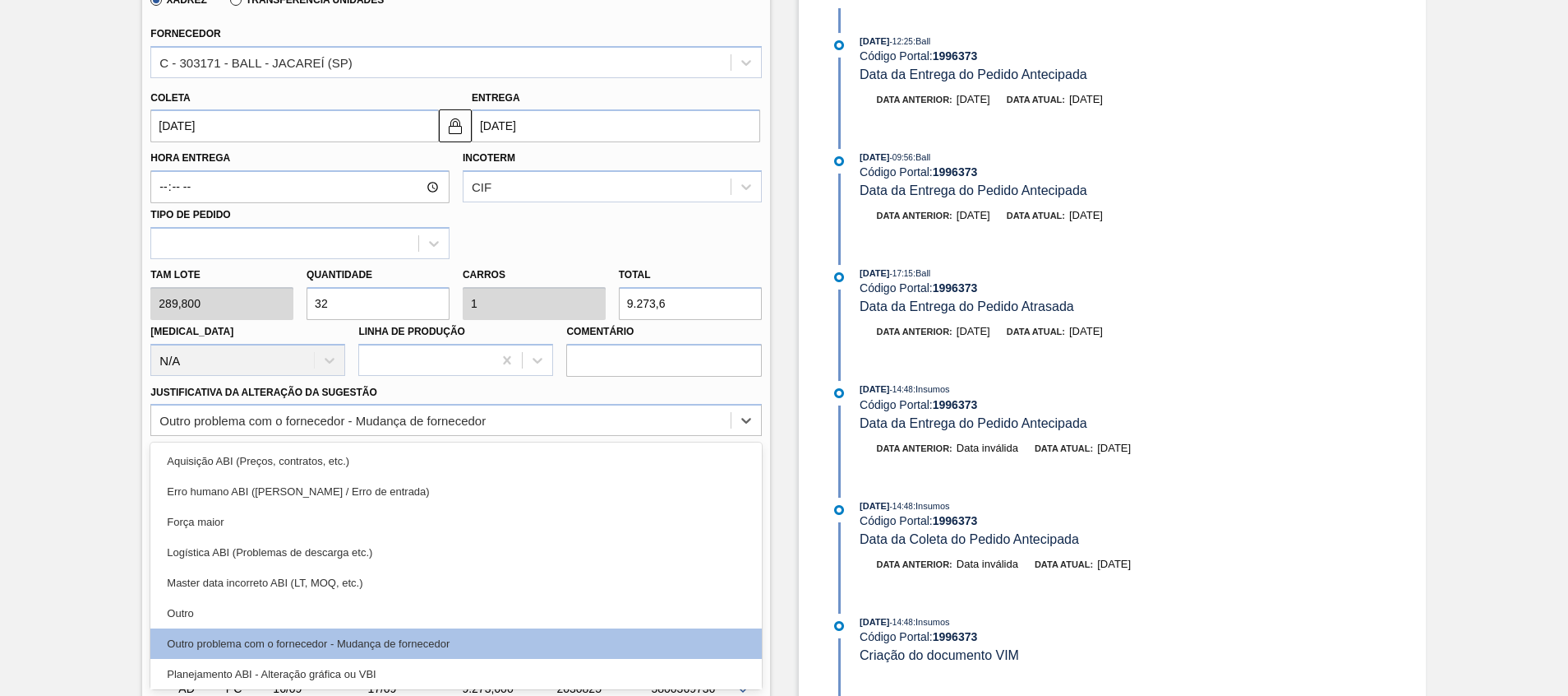
click at [836, 393] on img at bounding box center [839, 393] width 10 height 10
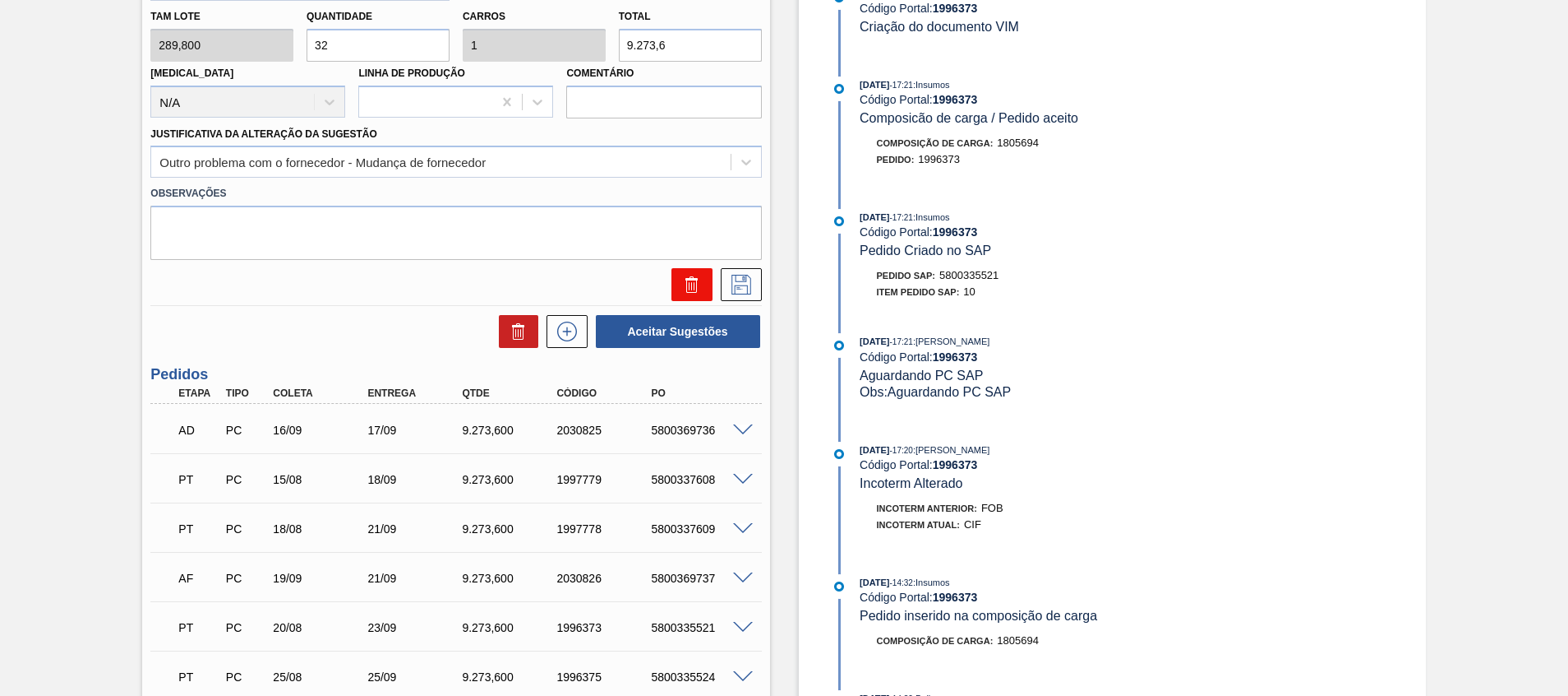
scroll to position [991, 0]
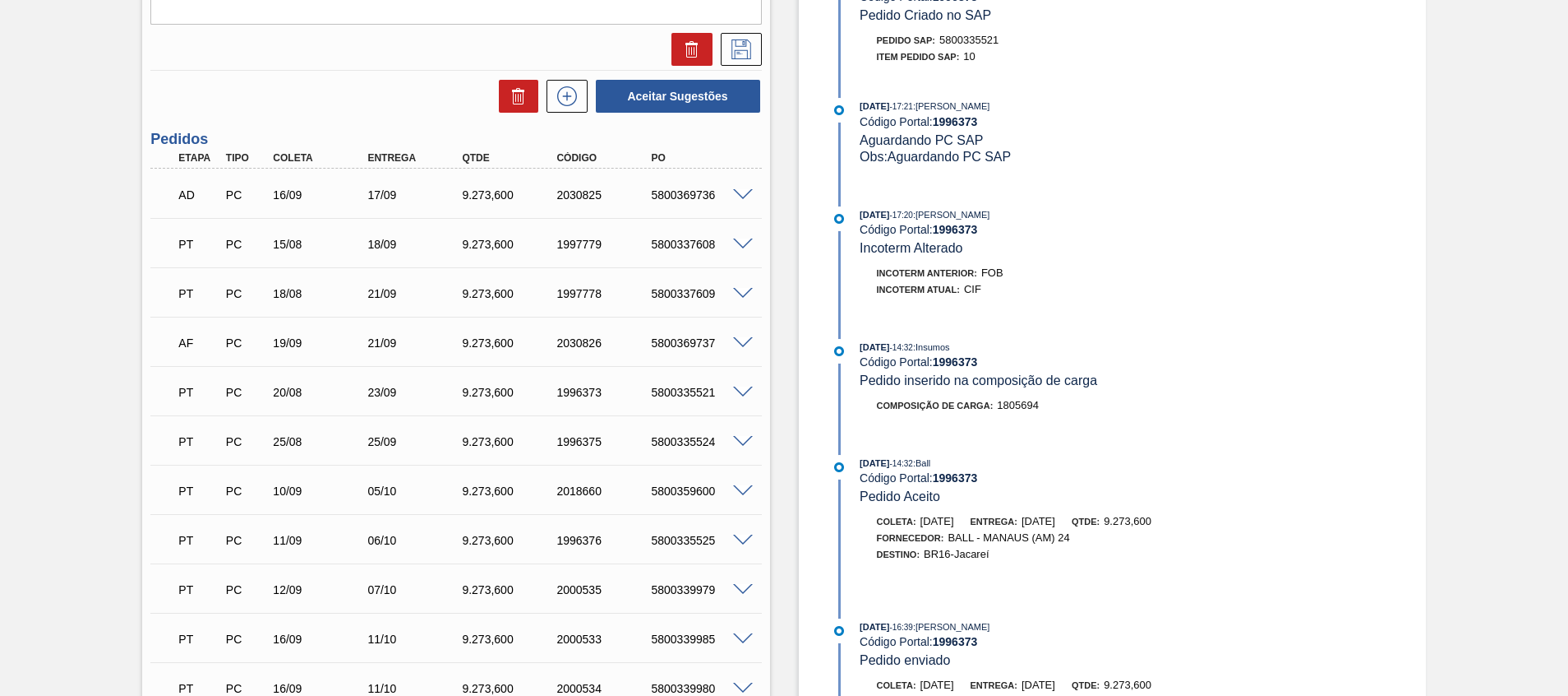
click at [743, 441] on span at bounding box center [743, 442] width 20 height 12
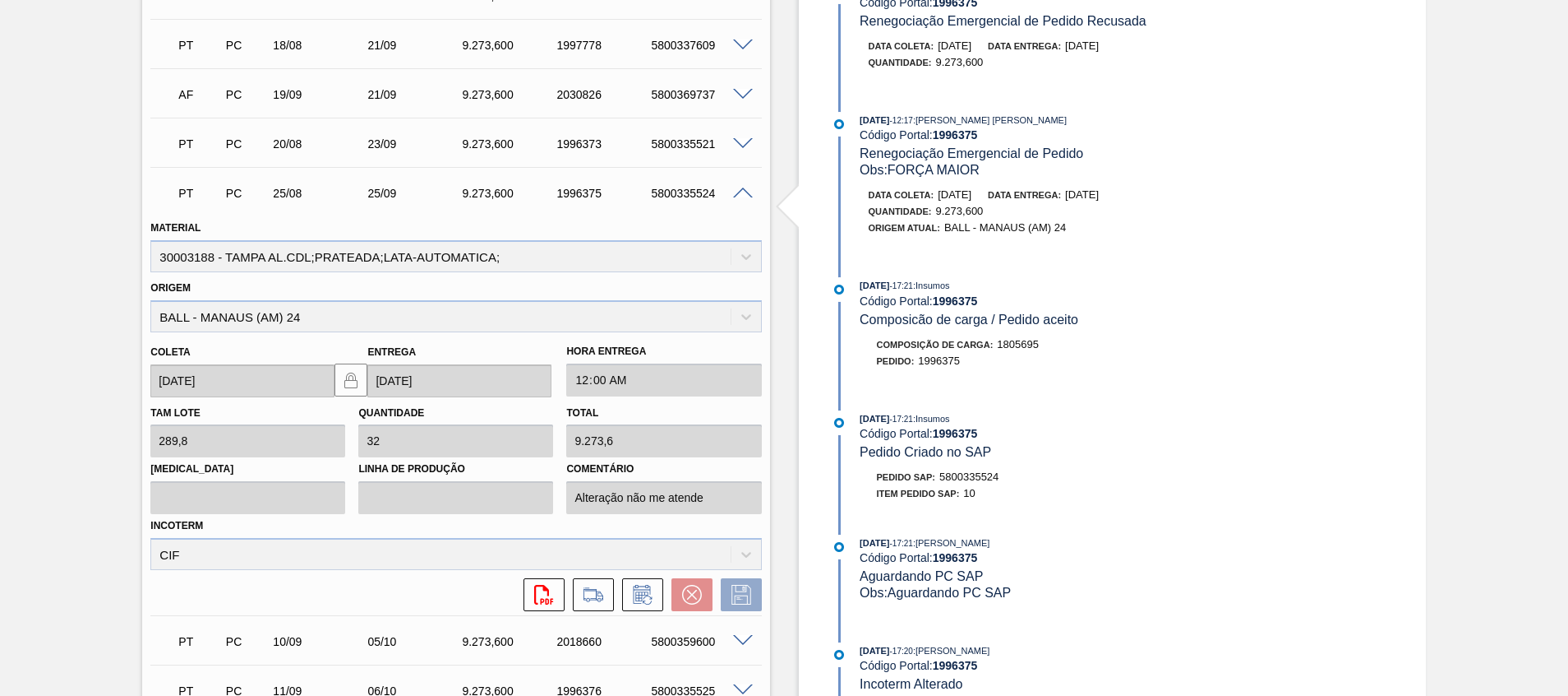
scroll to position [1485, 0]
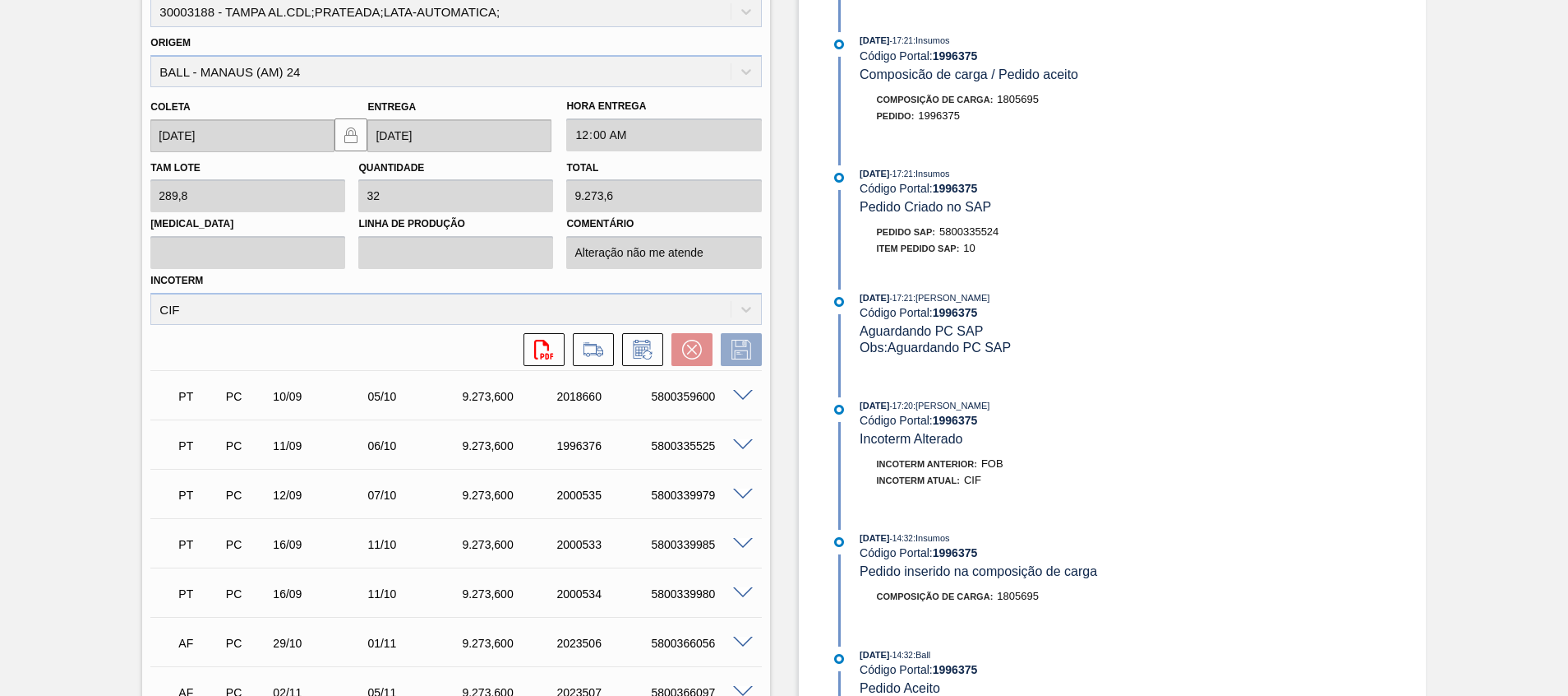
click at [743, 498] on span at bounding box center [743, 495] width 20 height 12
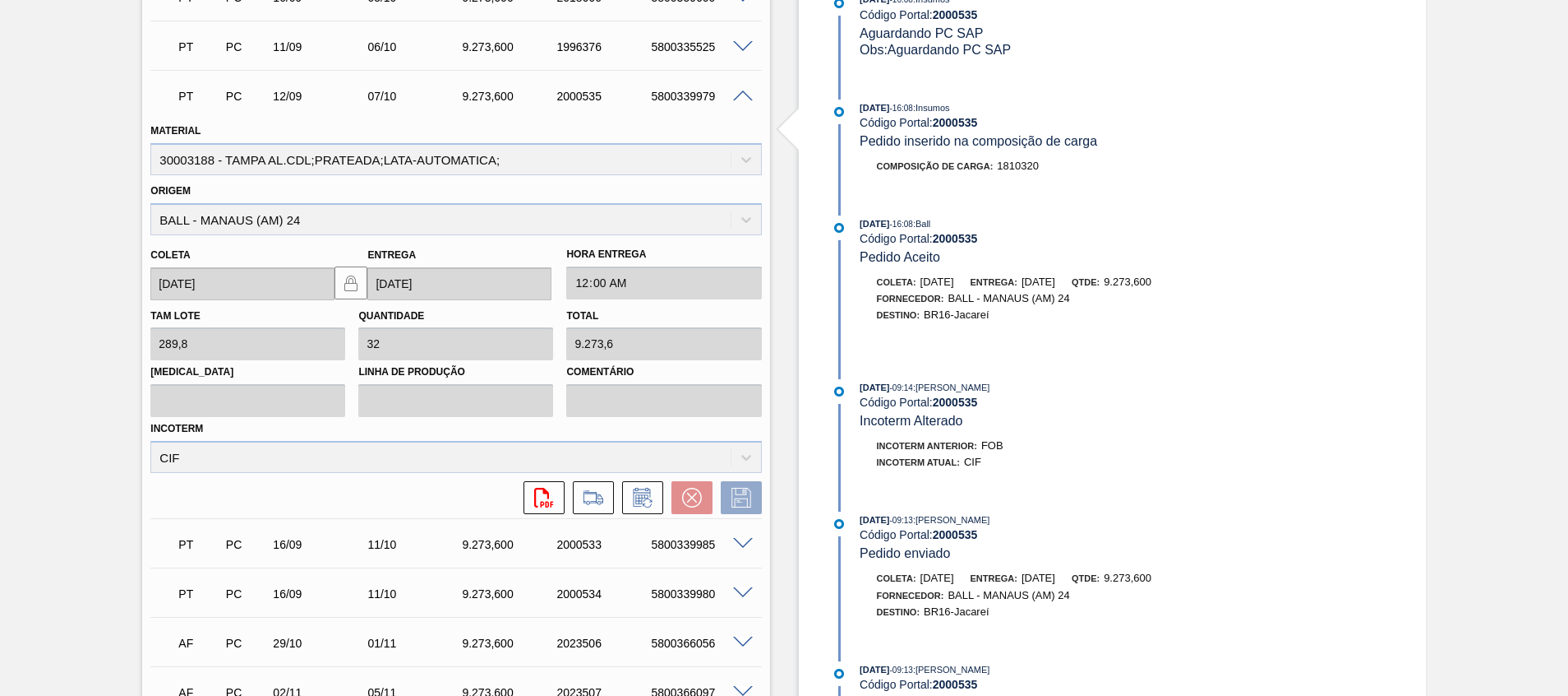
scroll to position [1114, 0]
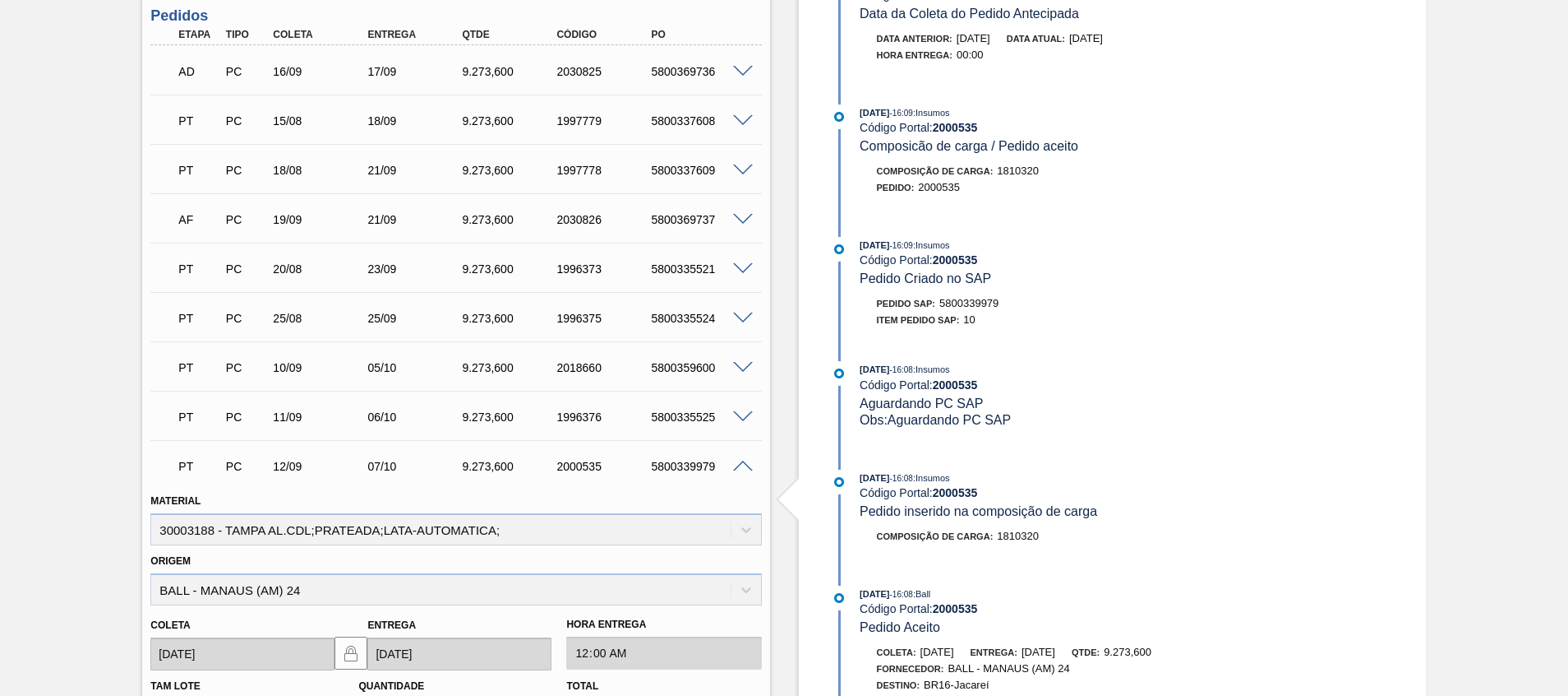
click at [750, 471] on div "5800339979" at bounding box center [699, 466] width 106 height 13
click at [741, 467] on span at bounding box center [743, 467] width 20 height 12
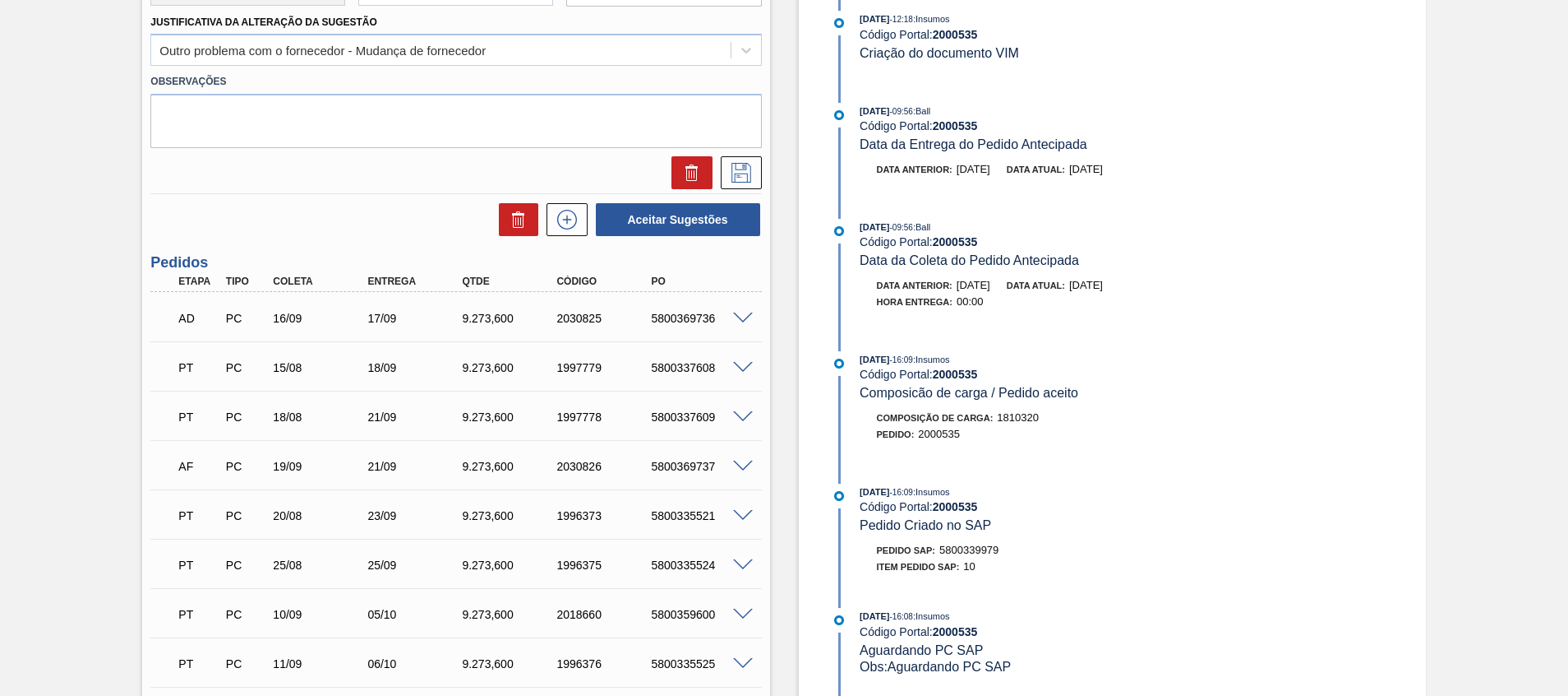
scroll to position [744, 0]
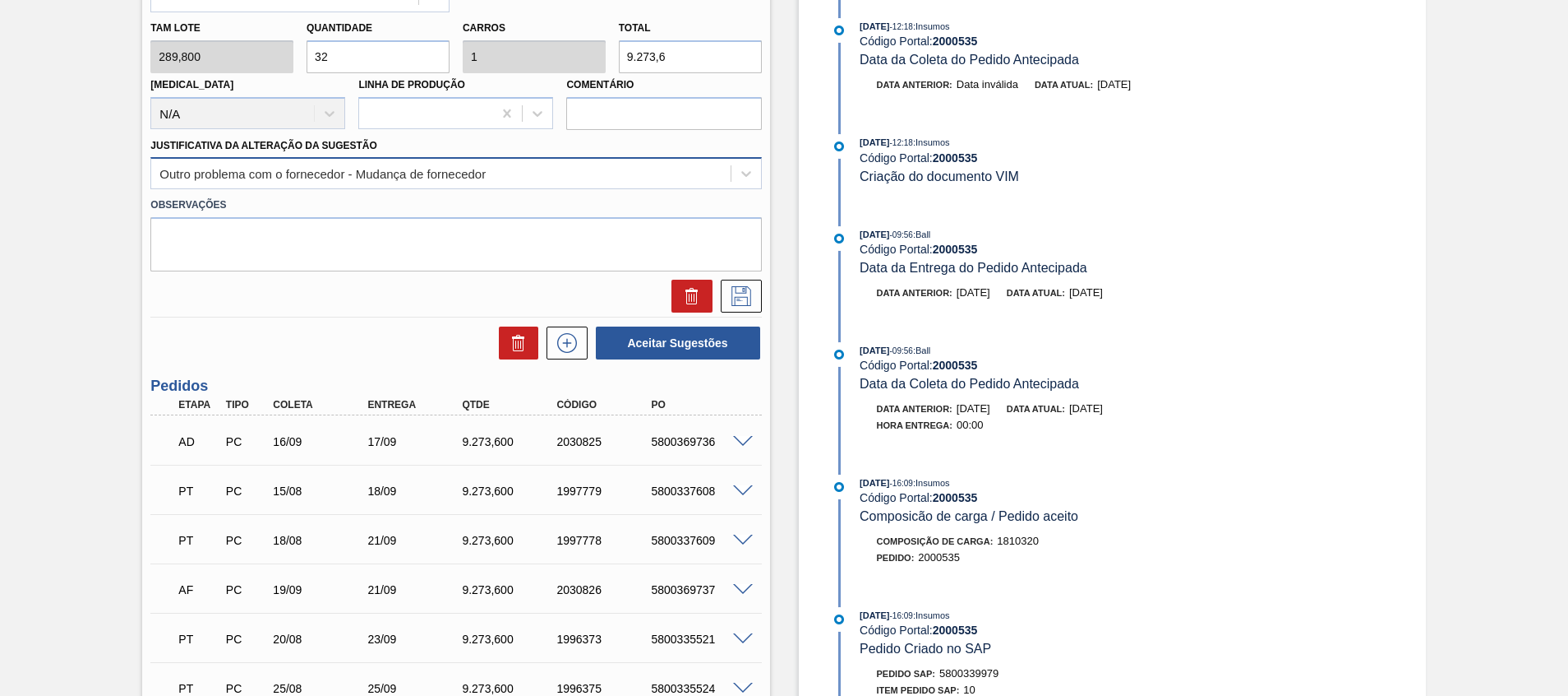
click at [353, 188] on div "Outro problema com o fornecedor - Mudança de fornecedor" at bounding box center [455, 173] width 611 height 32
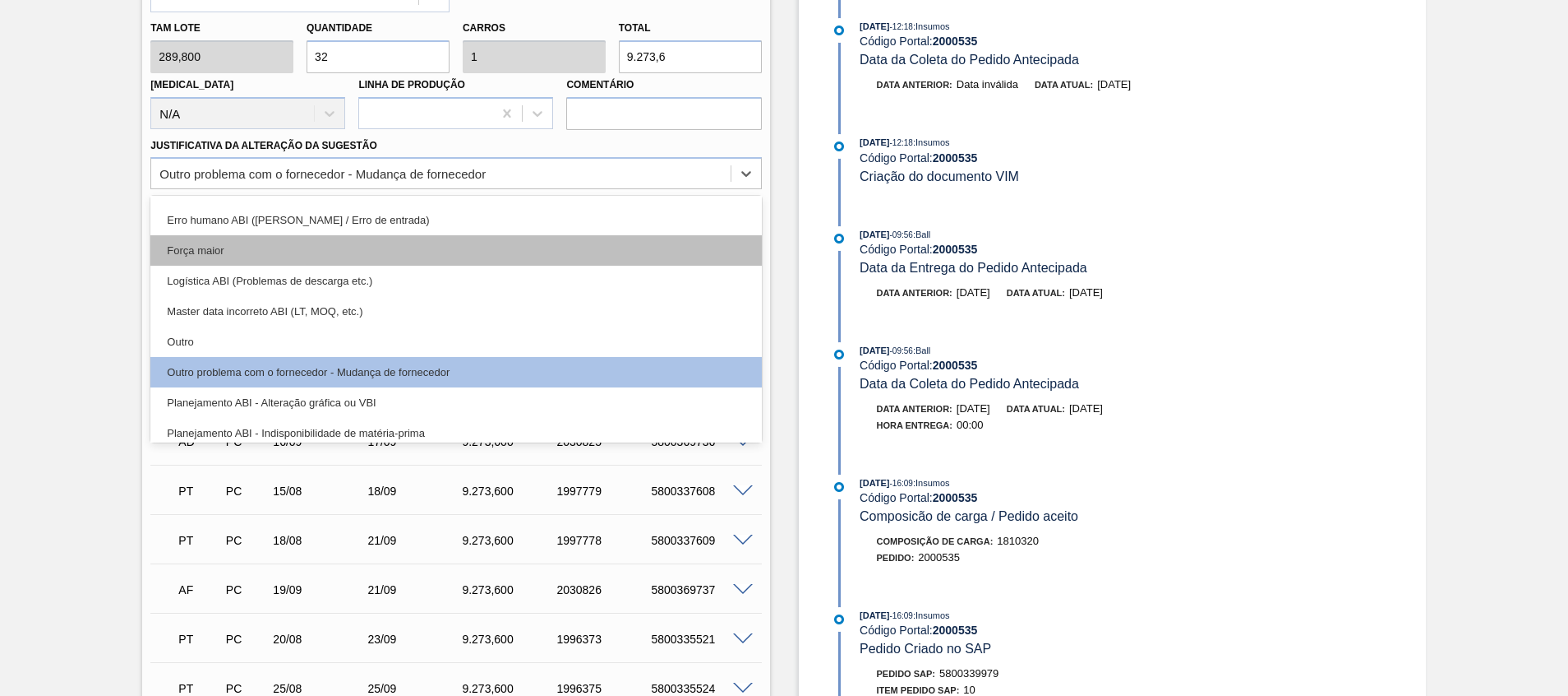
scroll to position [25, 0]
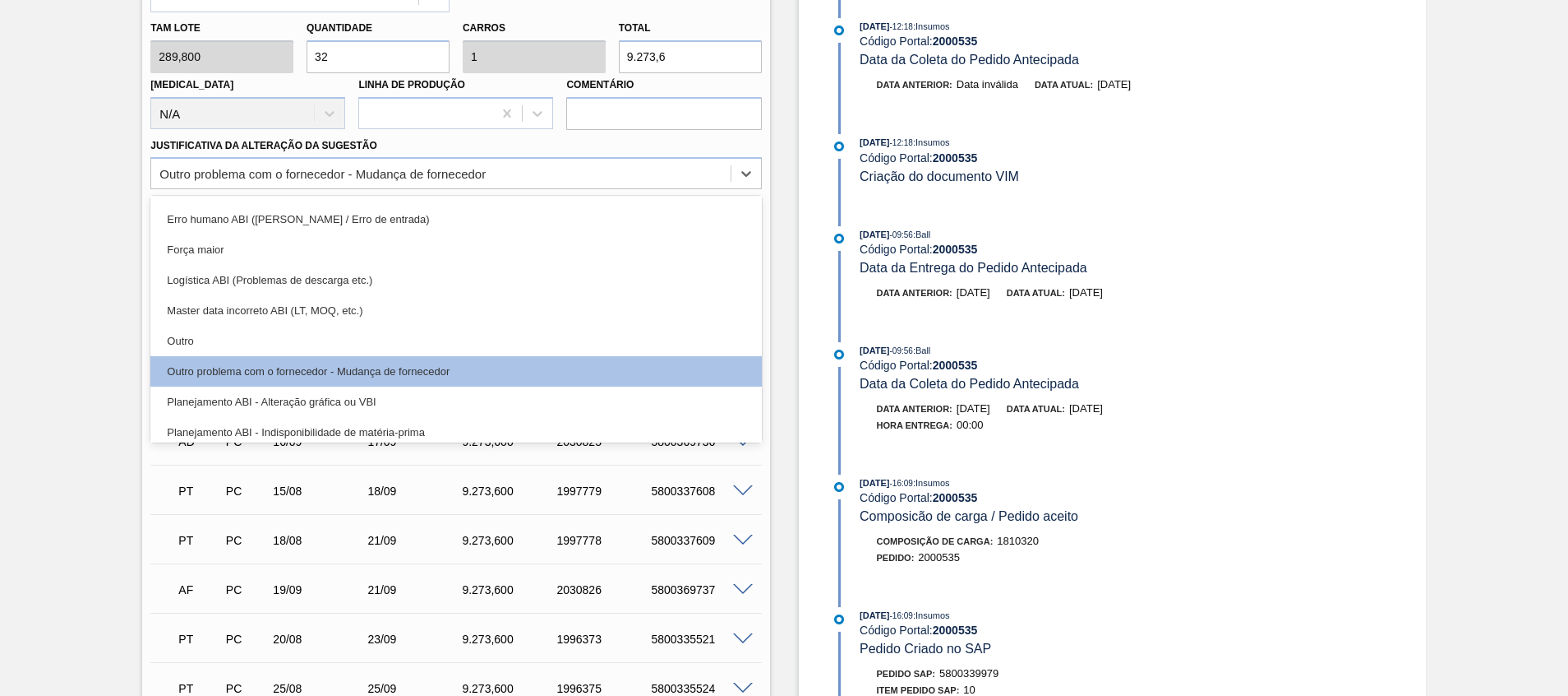
drag, startPoint x: 607, startPoint y: 261, endPoint x: 598, endPoint y: 261, distance: 9.0
click at [607, 261] on div "Força maior" at bounding box center [455, 249] width 611 height 31
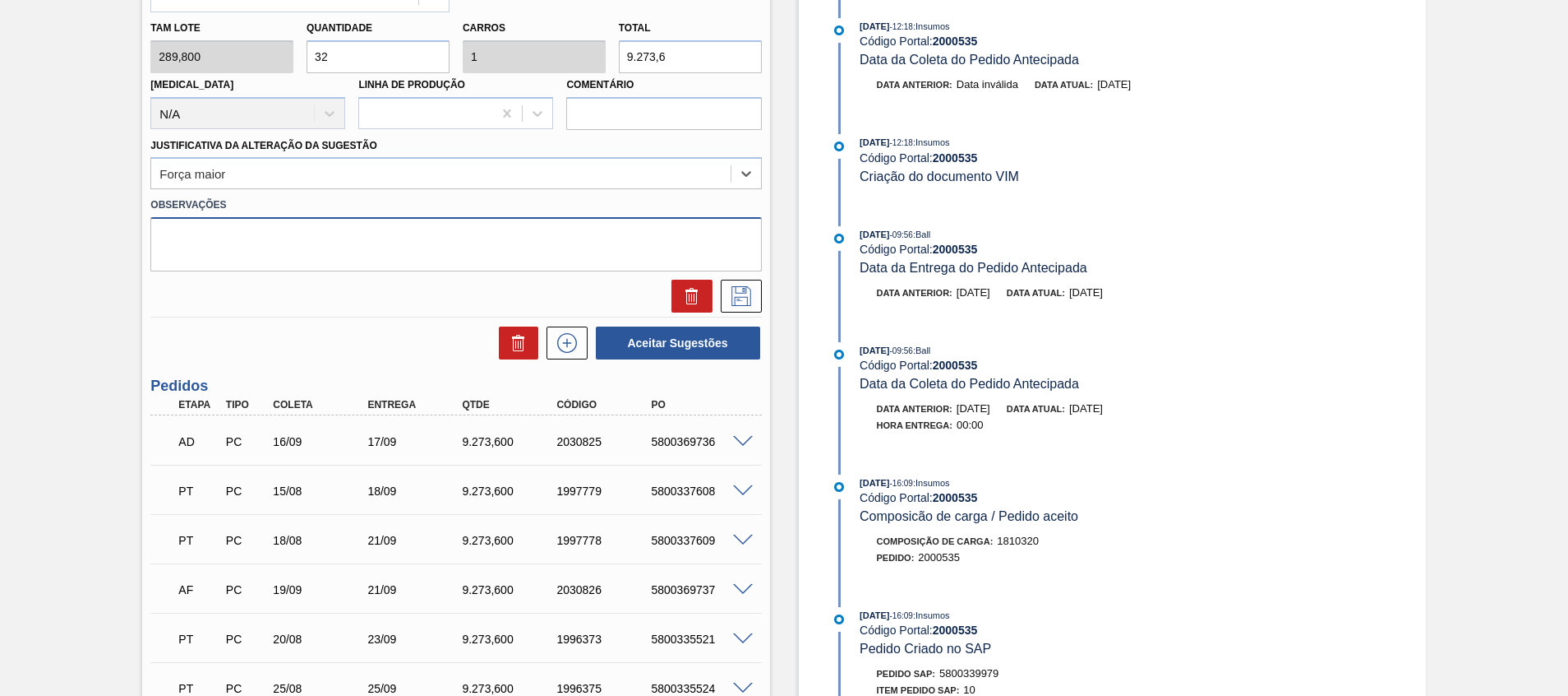
click at [441, 240] on textarea at bounding box center [455, 244] width 611 height 54
type textarea "C"
type textarea "Volume Ball"
click at [732, 289] on icon at bounding box center [741, 296] width 20 height 20
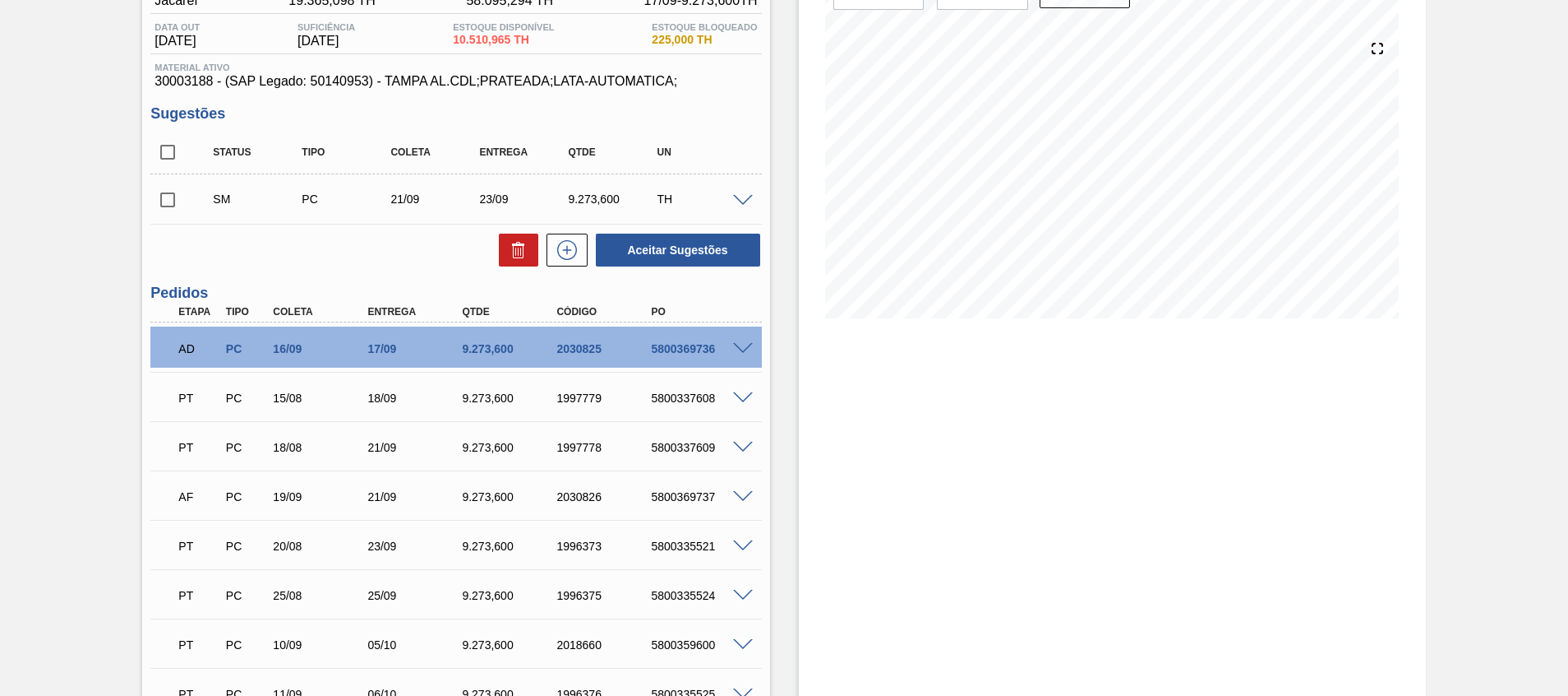
scroll to position [247, 0]
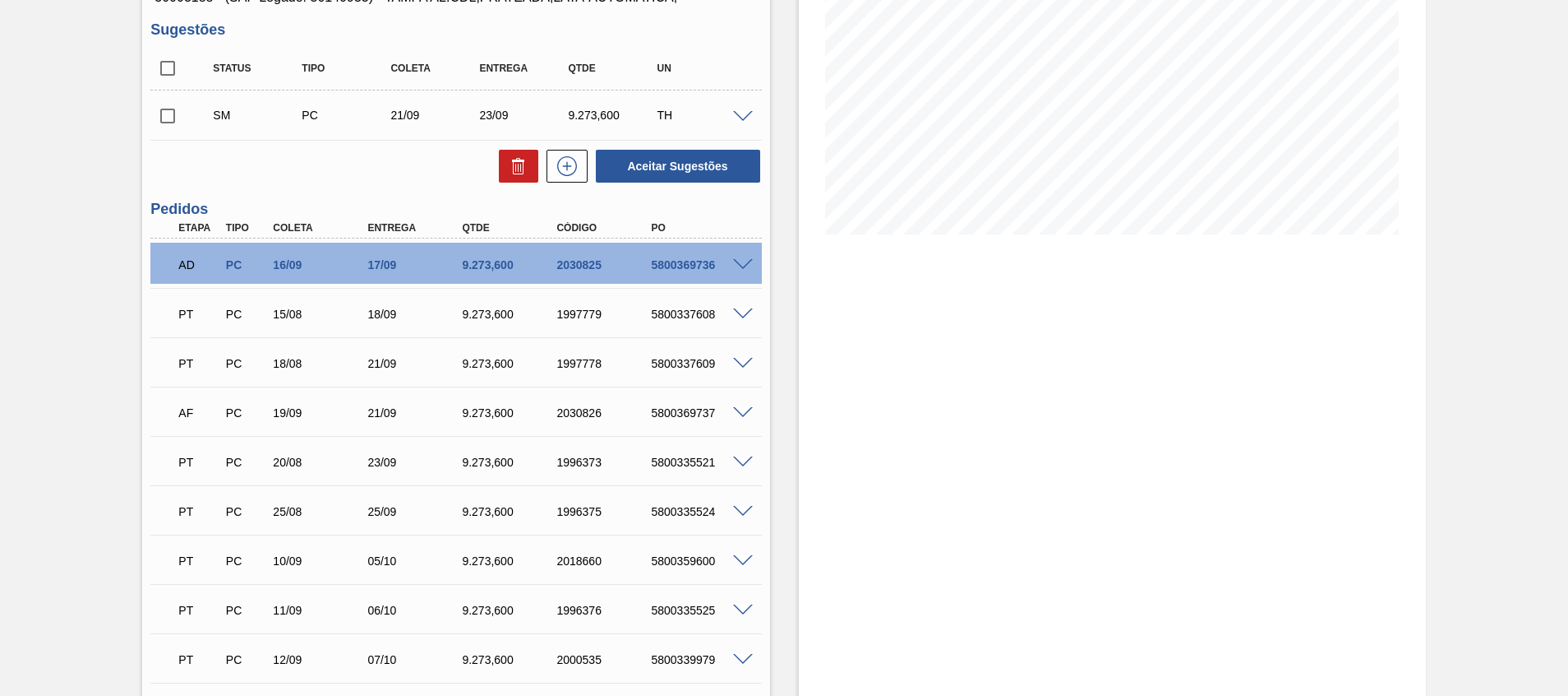
click at [687, 504] on div "PT PC 25/08 25/09 9.273,600 1996375 5800335524" at bounding box center [451, 510] width 567 height 33
click at [684, 468] on div "5800335521" at bounding box center [699, 462] width 106 height 13
copy div "5800335521"
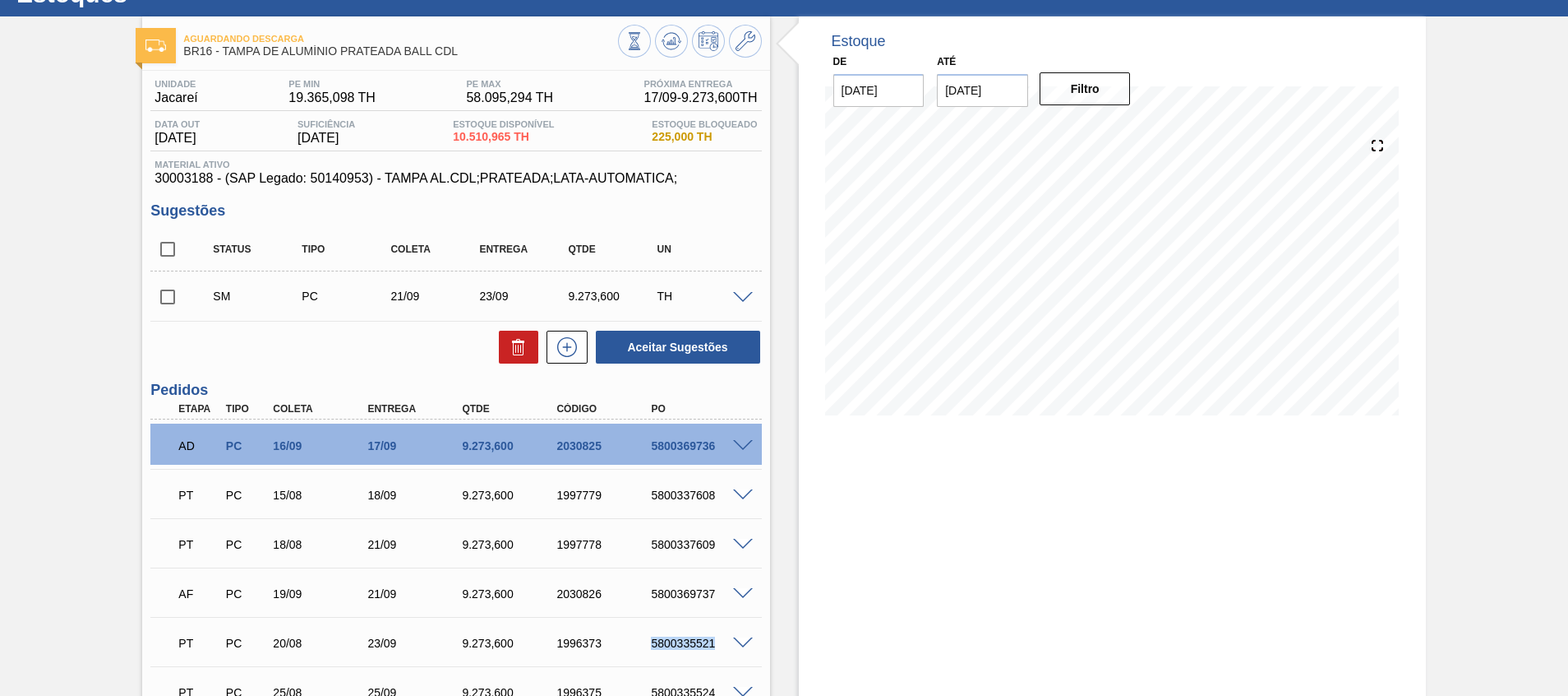
scroll to position [0, 0]
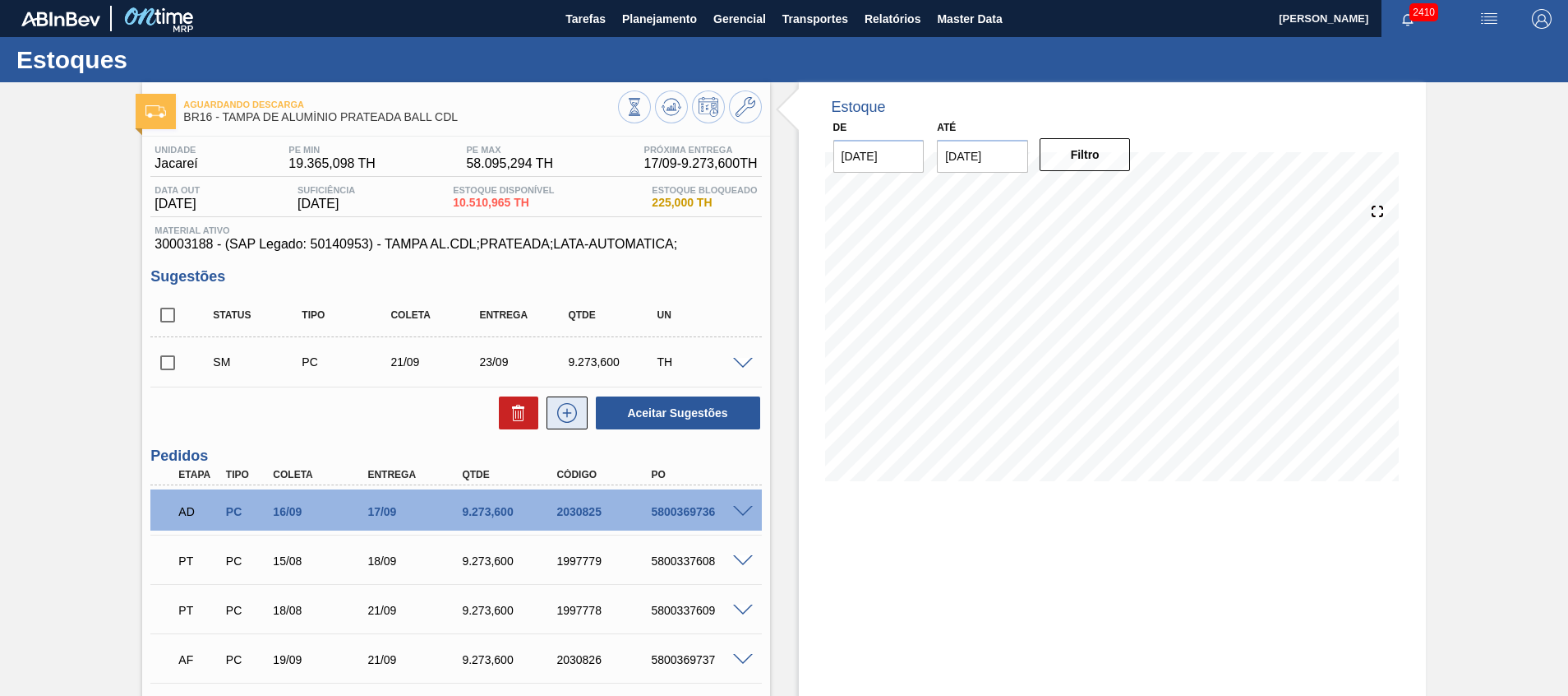
click at [554, 407] on icon at bounding box center [567, 413] width 26 height 20
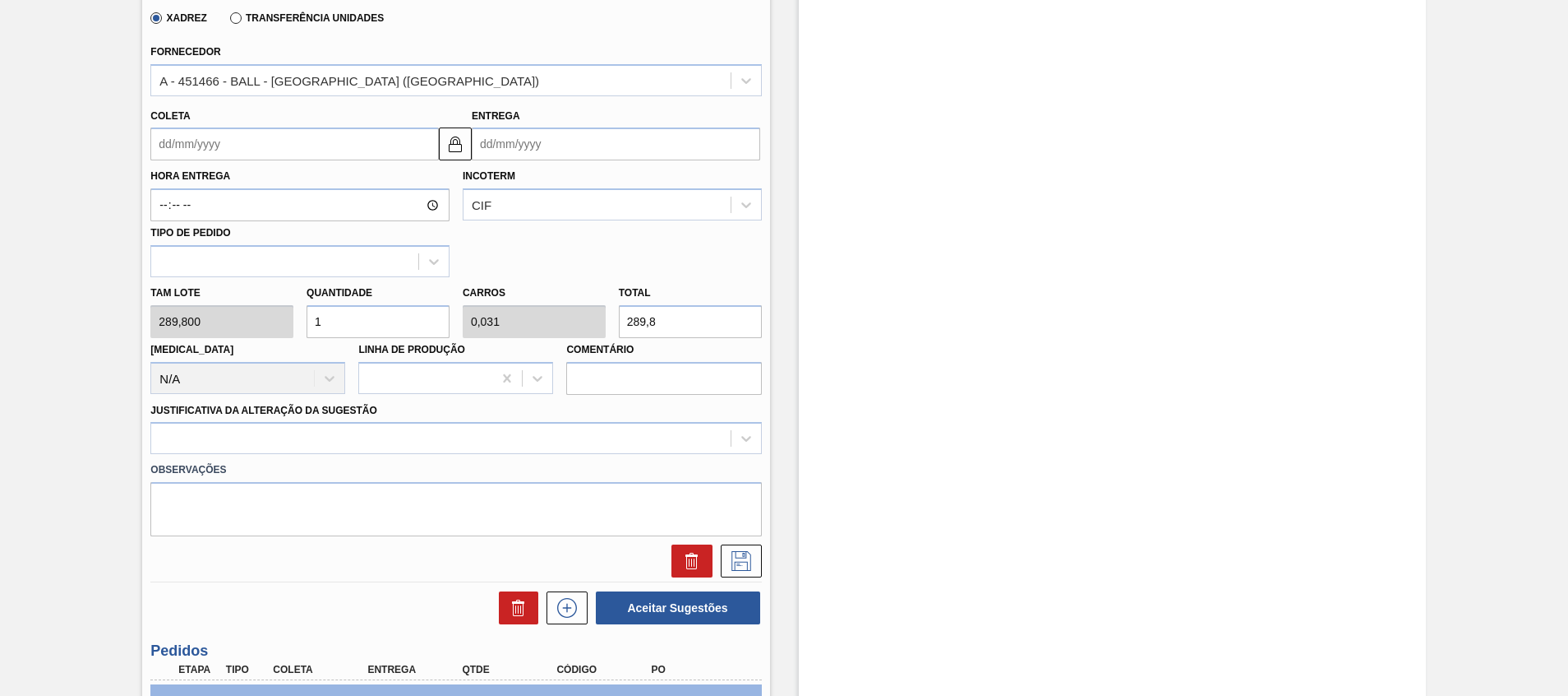
scroll to position [370, 0]
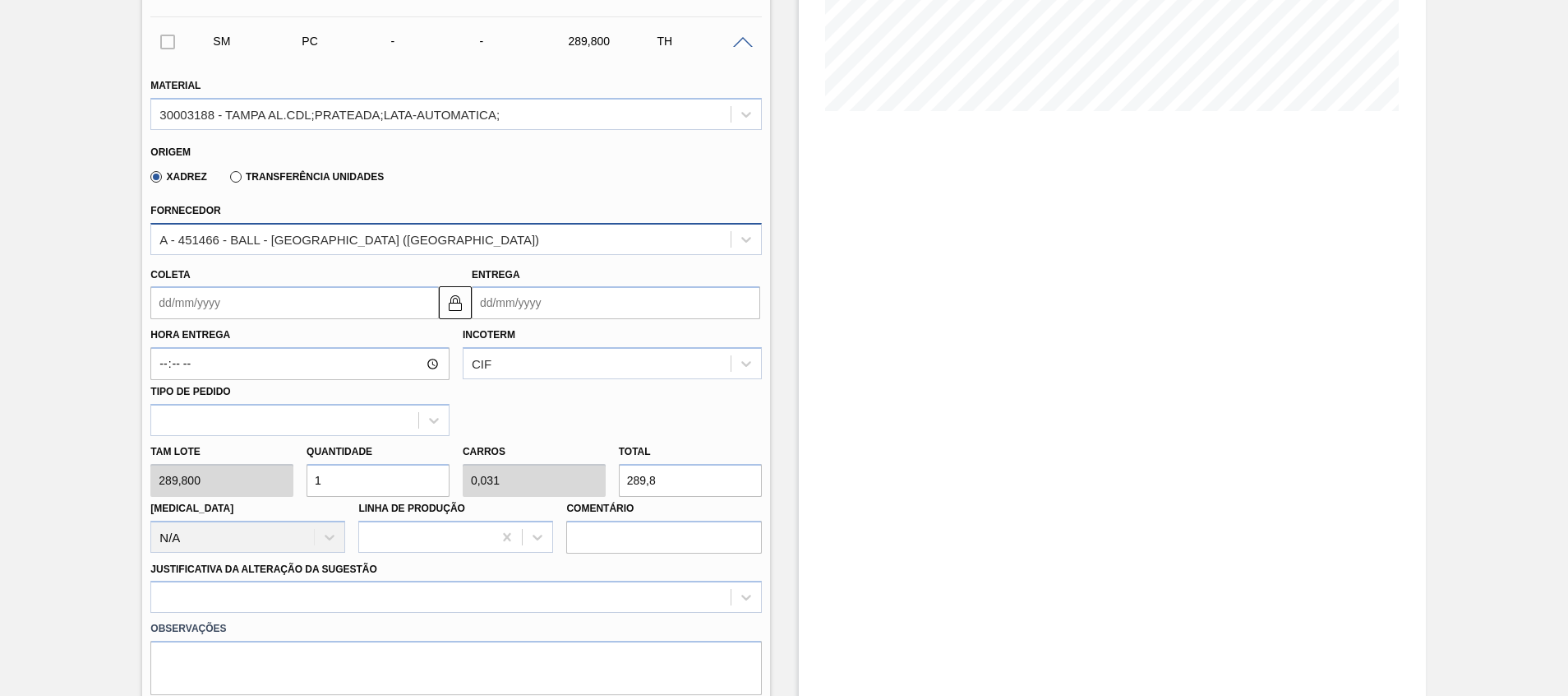
click at [235, 234] on div "A - 451466 - BALL - RECIFE (PE)" at bounding box center [349, 239] width 379 height 14
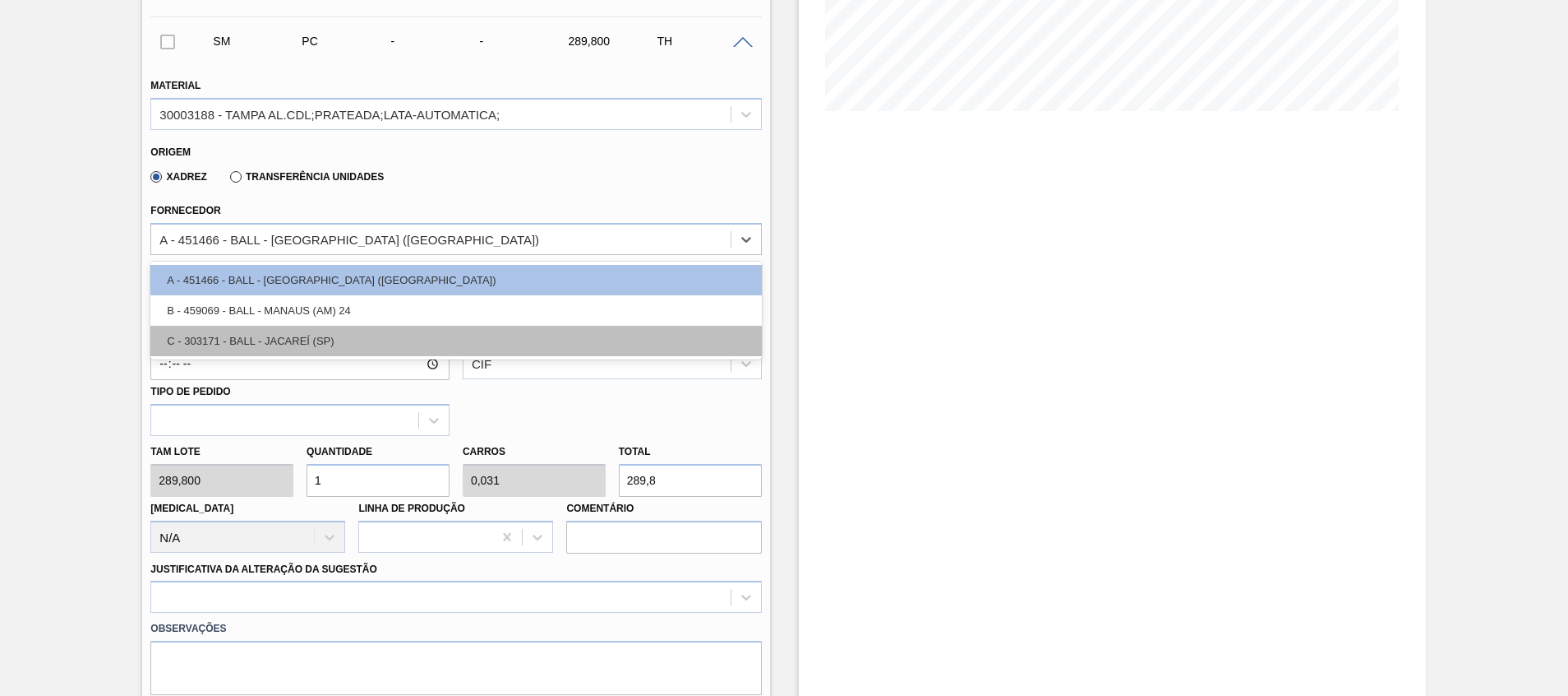
click at [250, 325] on div "C - 303171 - BALL - JACAREÍ (SP)" at bounding box center [455, 340] width 611 height 31
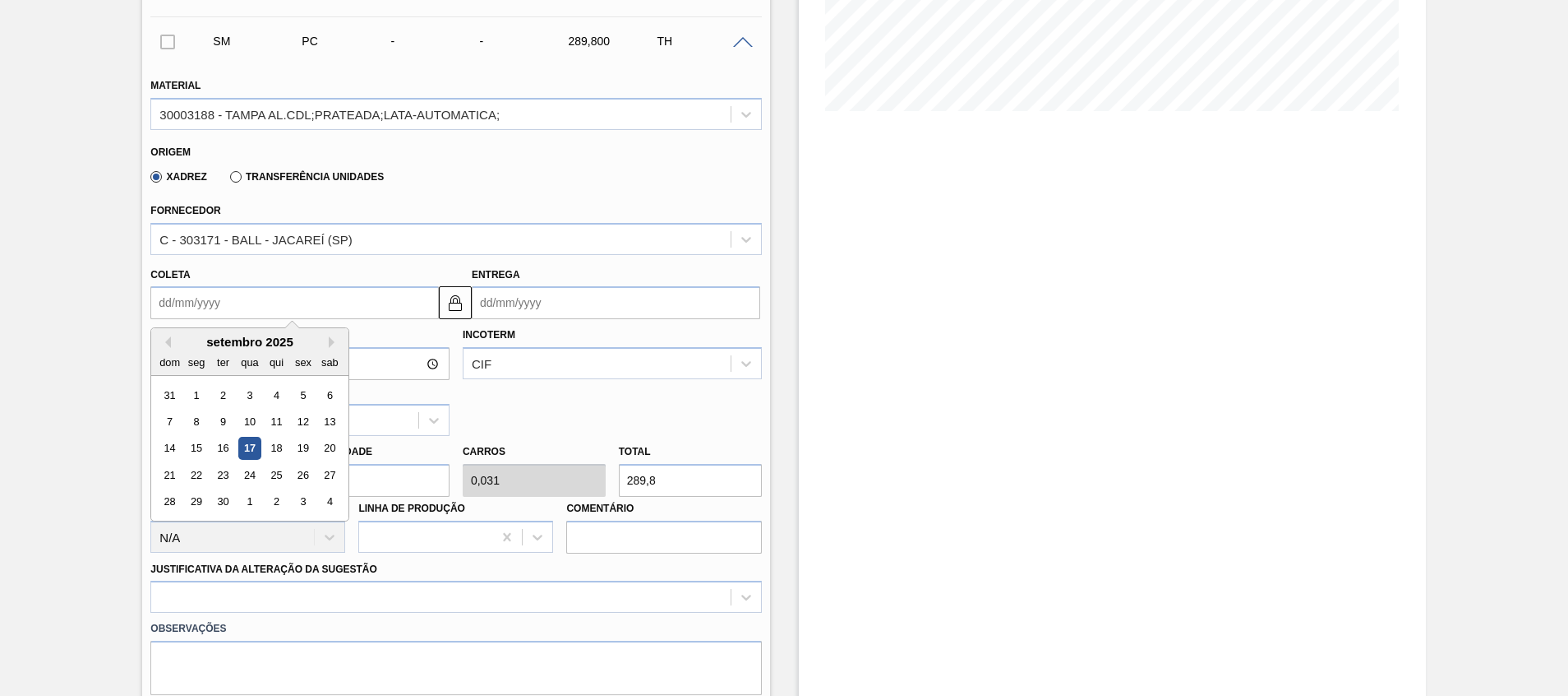
drag, startPoint x: 330, startPoint y: 308, endPoint x: 366, endPoint y: 310, distance: 36.1
click at [331, 309] on input "Coleta" at bounding box center [295, 303] width 288 height 33
click at [275, 470] on div "25" at bounding box center [276, 474] width 22 height 22
type input "[DATE]"
type input "27/09/2025"
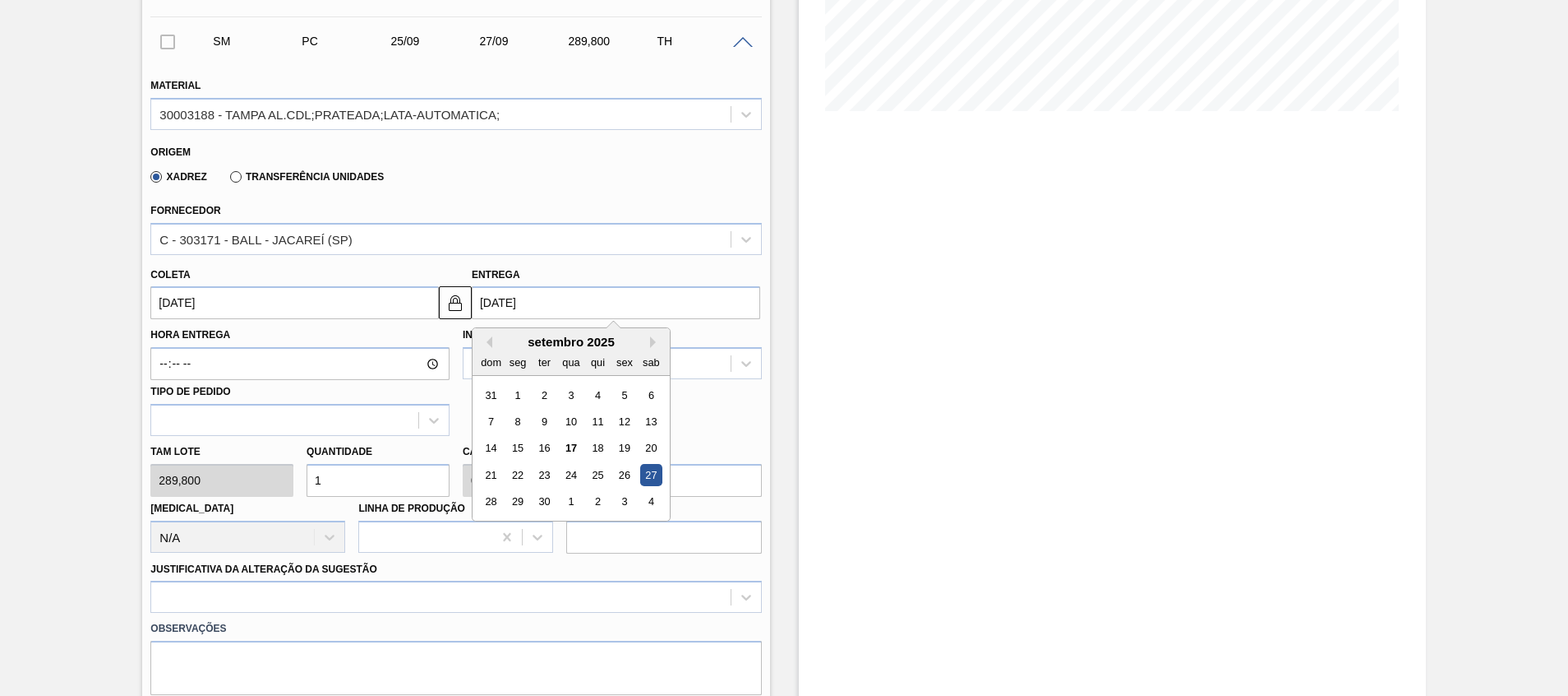
click at [496, 301] on input "27/09/2025" at bounding box center [616, 303] width 288 height 33
click at [596, 470] on div "25" at bounding box center [597, 474] width 22 height 22
type input "23/09/2025"
type input "[DATE]"
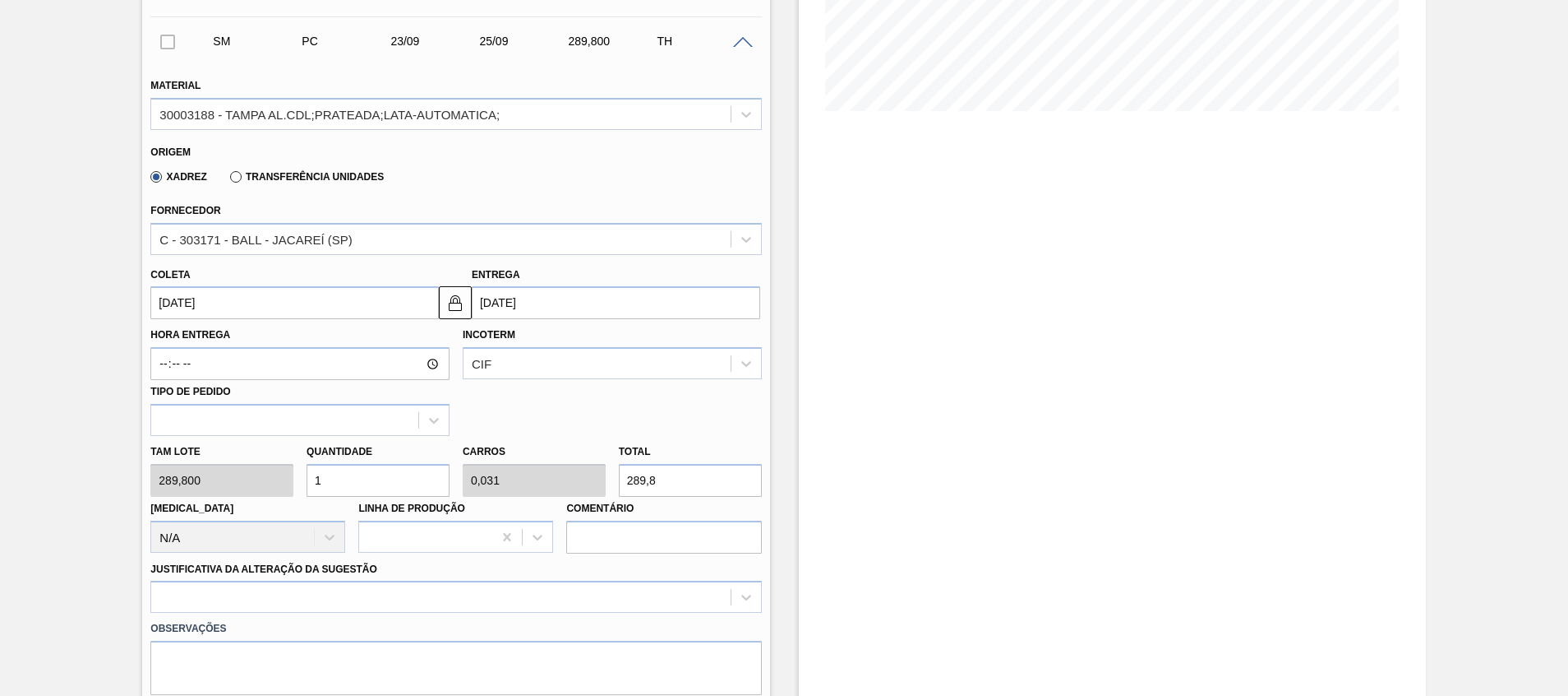
drag, startPoint x: 371, startPoint y: 475, endPoint x: 169, endPoint y: 458, distance: 202.7
click at [195, 463] on div "Tam lote 289,800 Quantidade 1 Carros 0,031 Total 289,8 Doca N/A Linha de Produç…" at bounding box center [456, 494] width 624 height 117
type input "3"
type input "0,094"
type input "869,4"
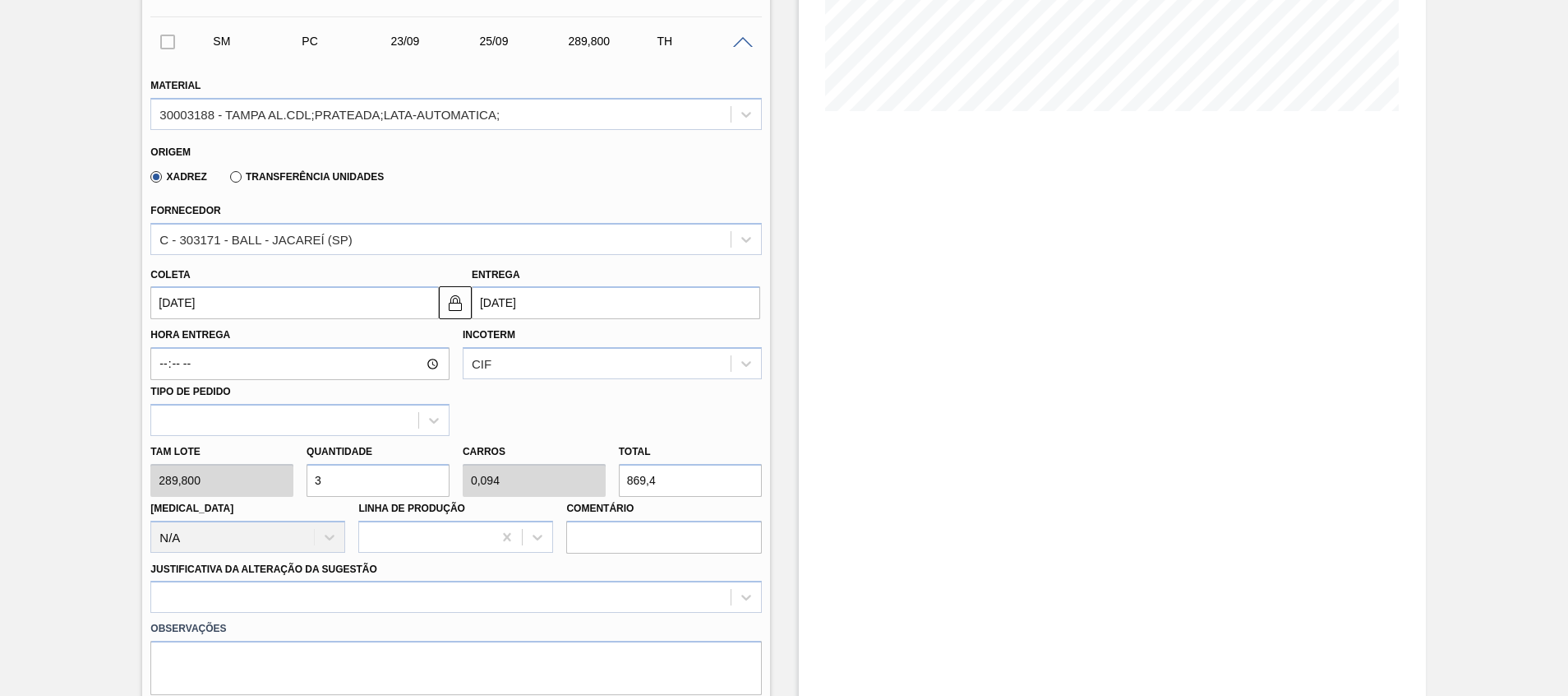
type input "32"
type input "1"
type input "9.273,6"
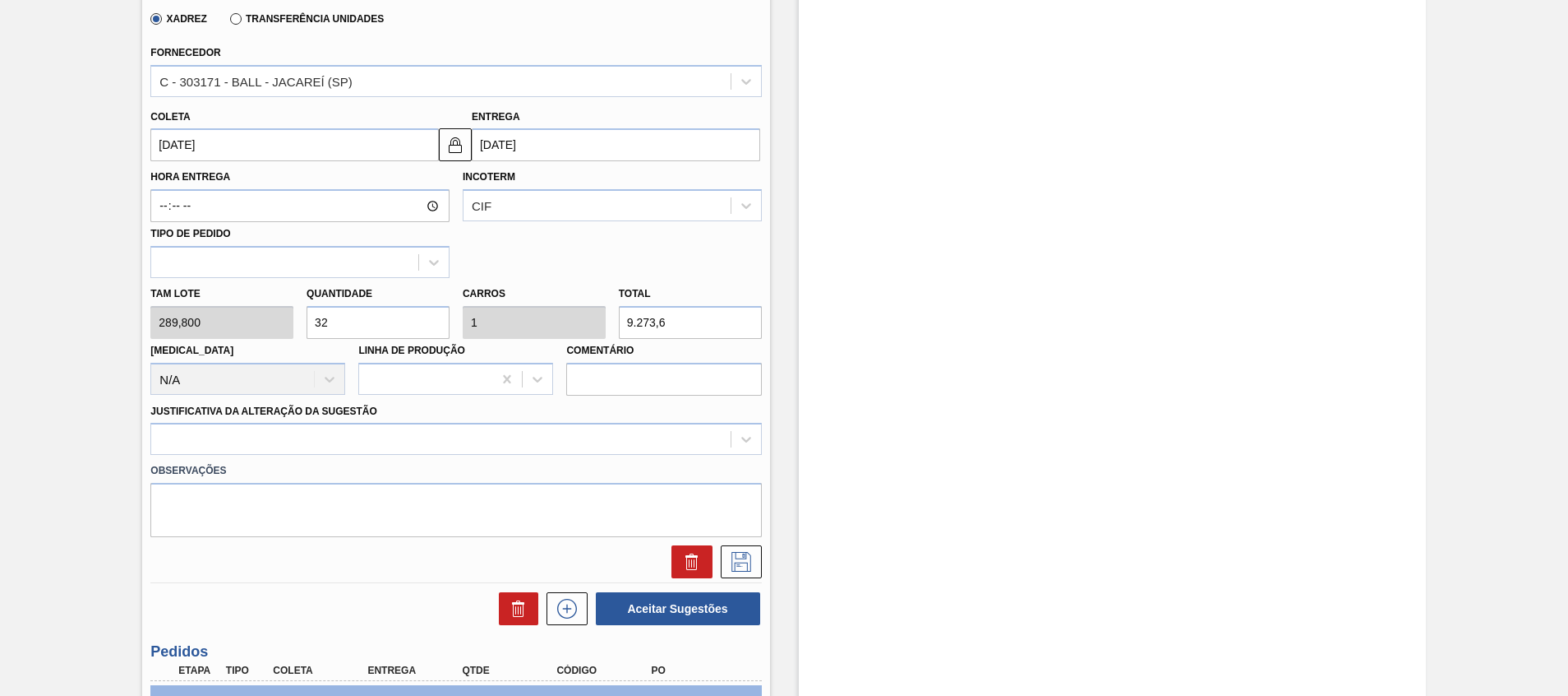
scroll to position [616, 0]
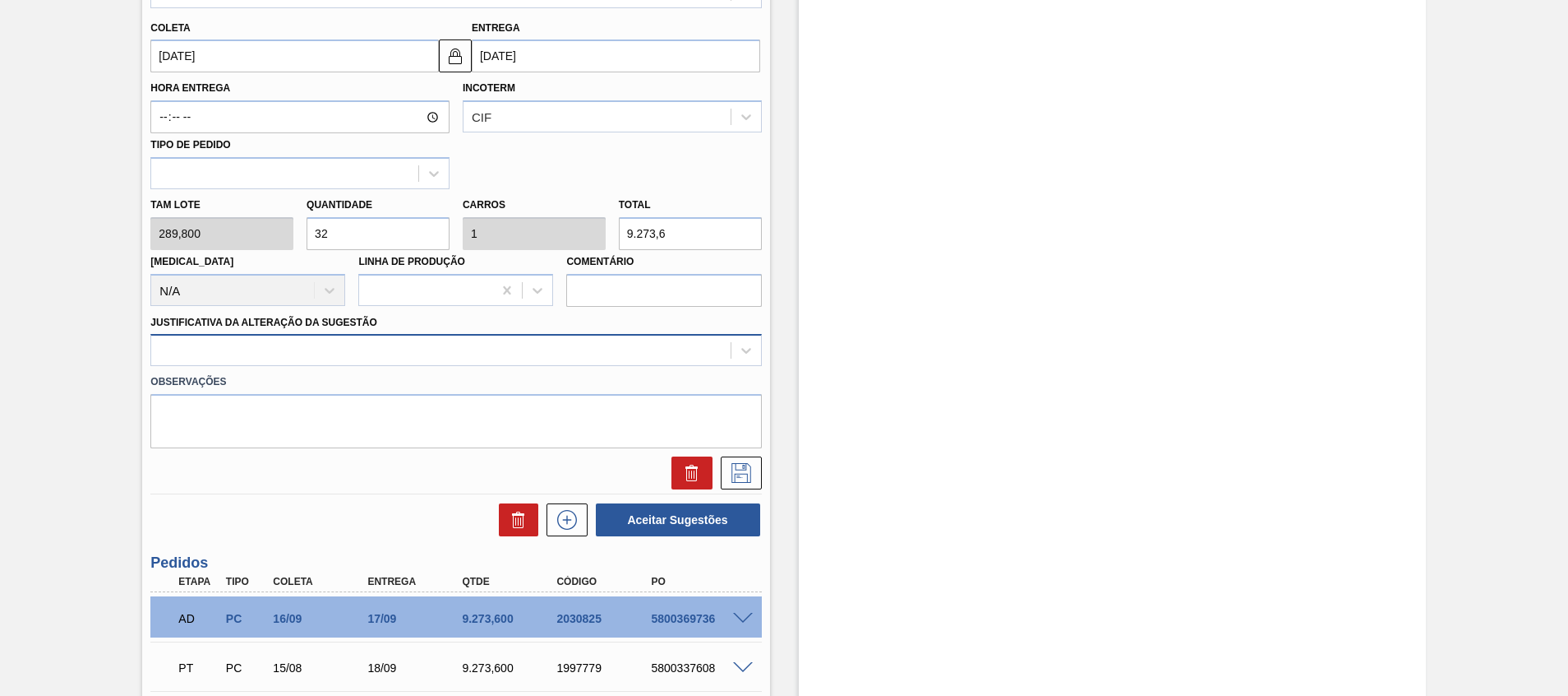
type input "32"
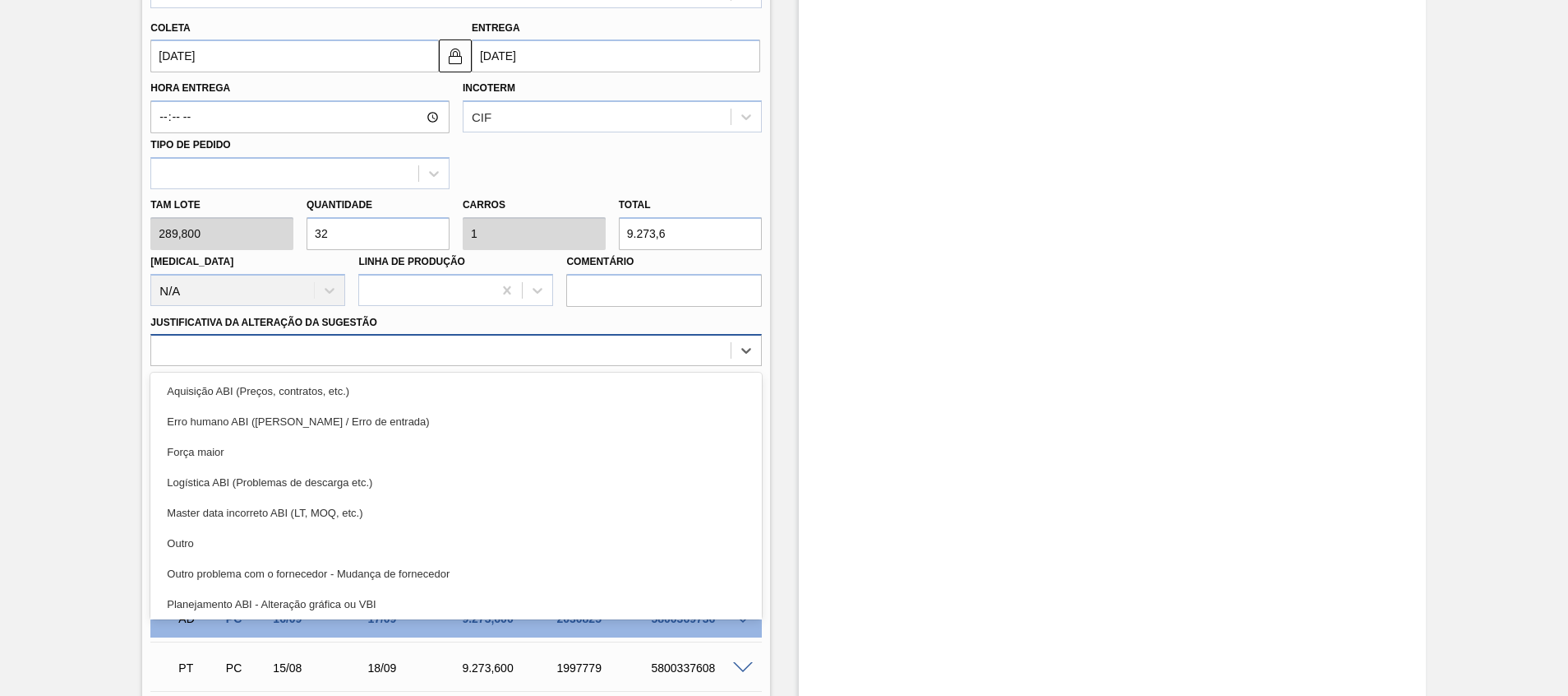
click at [359, 355] on div at bounding box center [441, 350] width 579 height 24
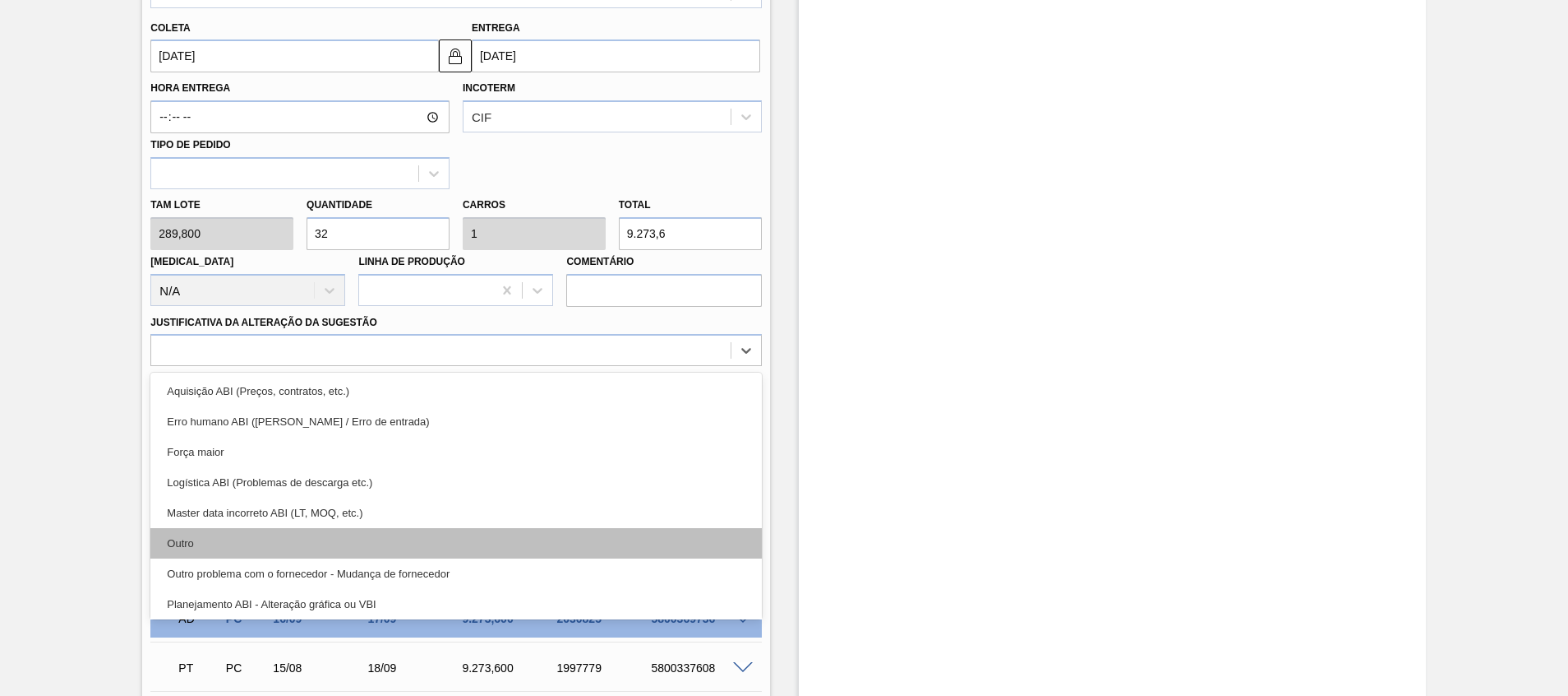
click at [340, 537] on div "Outro" at bounding box center [455, 543] width 611 height 31
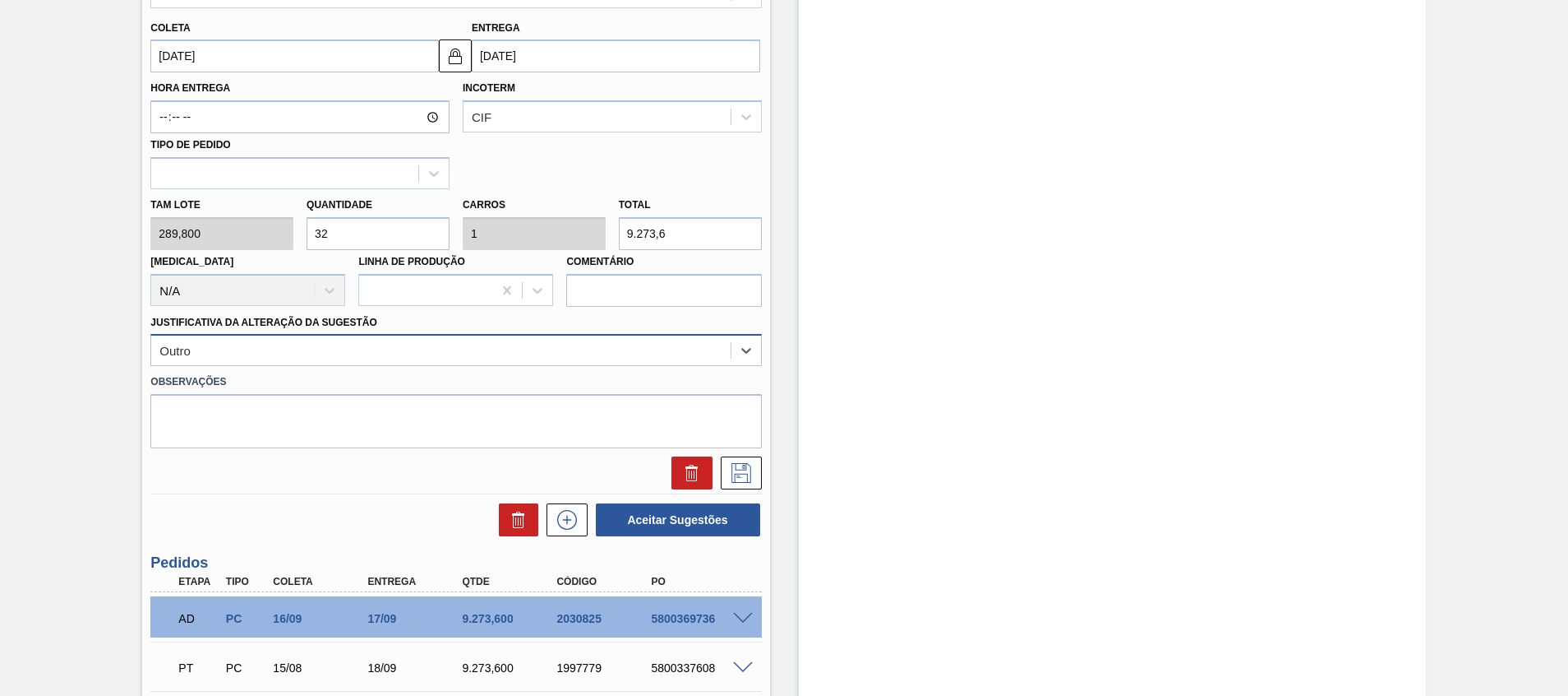
click at [600, 347] on div "Outro" at bounding box center [441, 350] width 579 height 24
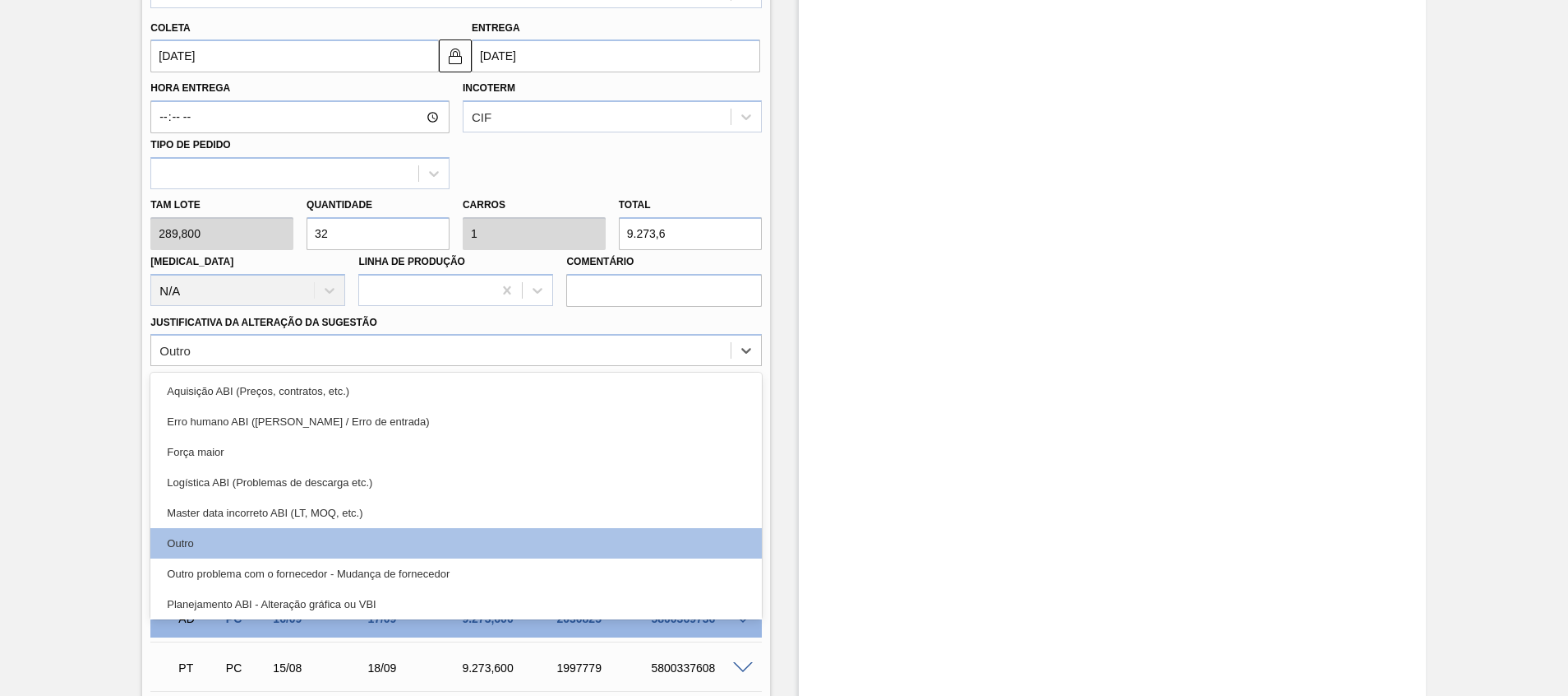
click at [503, 445] on div "Força maior" at bounding box center [455, 451] width 611 height 31
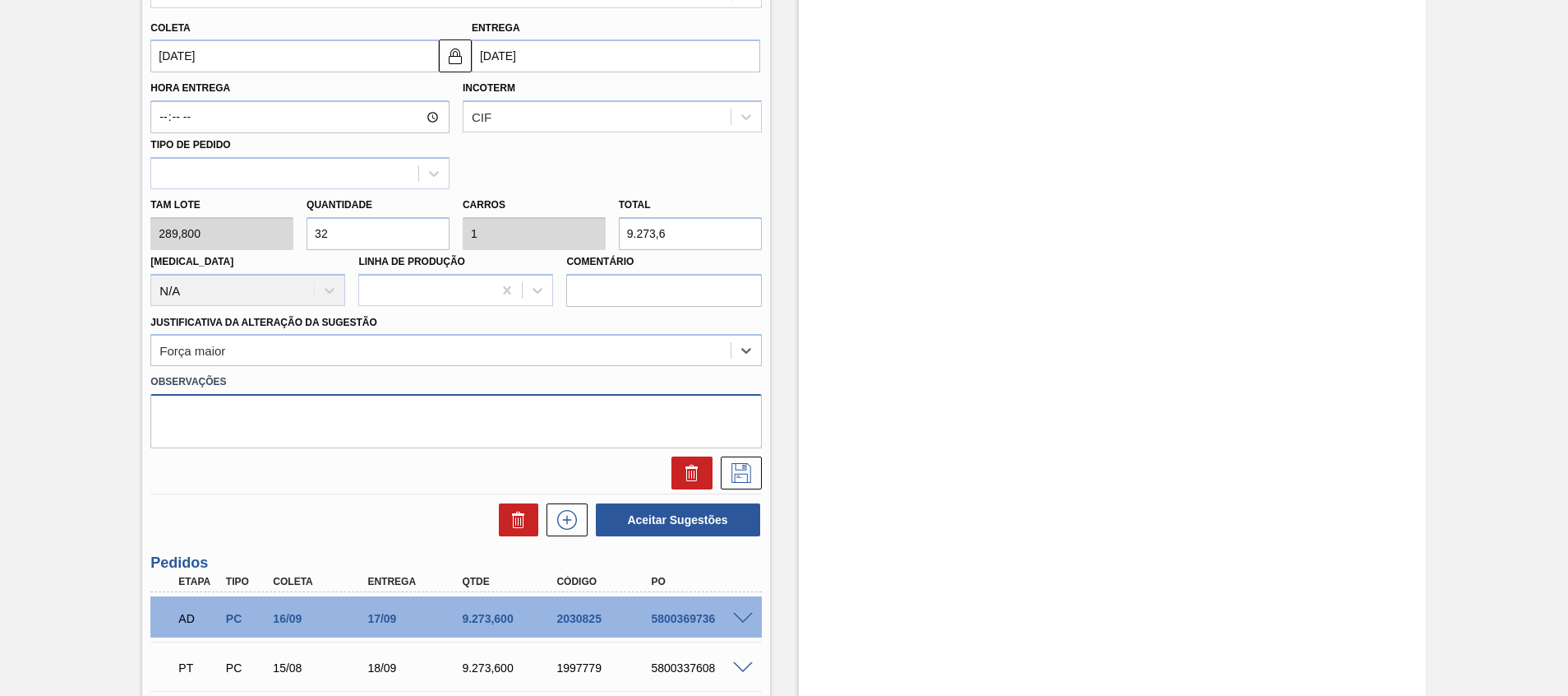
click at [476, 428] on textarea at bounding box center [455, 421] width 611 height 54
type textarea "v"
type textarea "Volume Ball"
click at [732, 475] on icon at bounding box center [741, 472] width 26 height 20
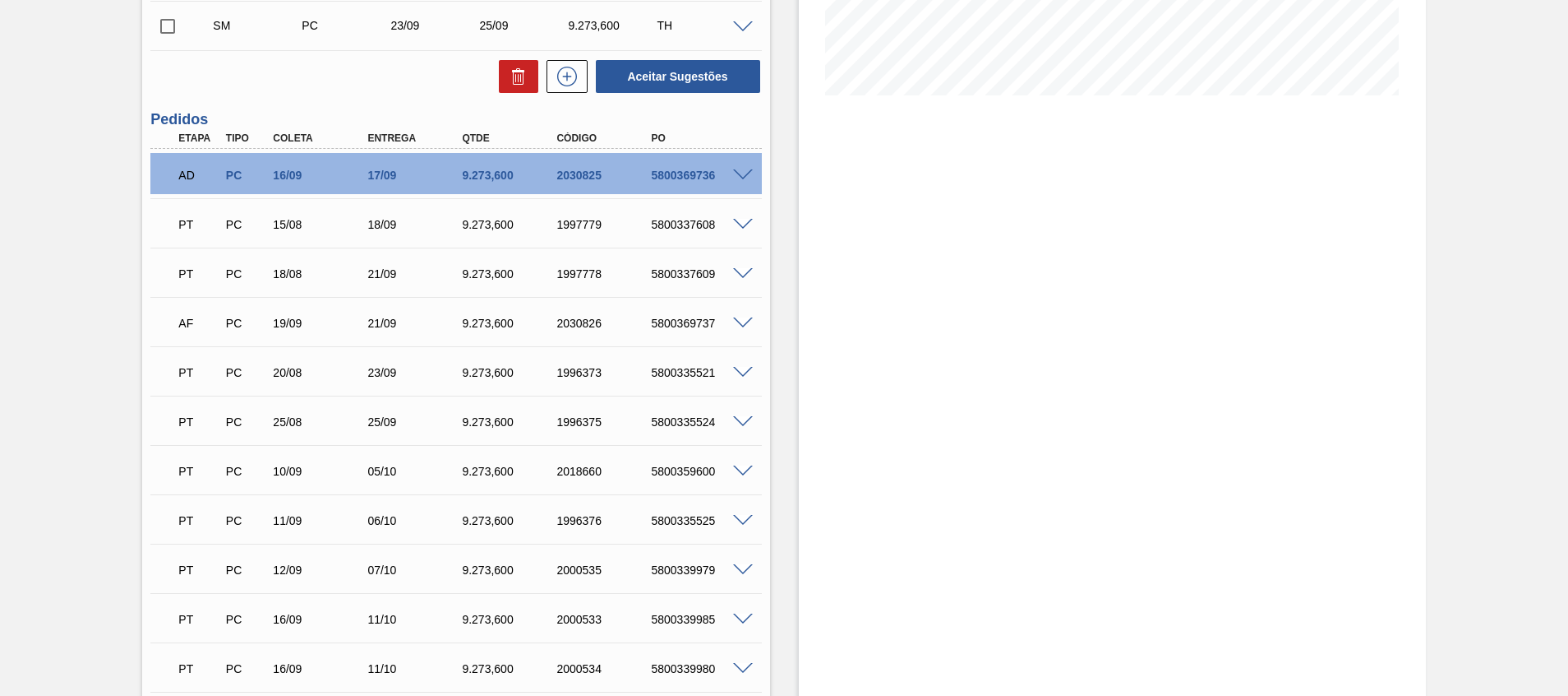
scroll to position [262, 0]
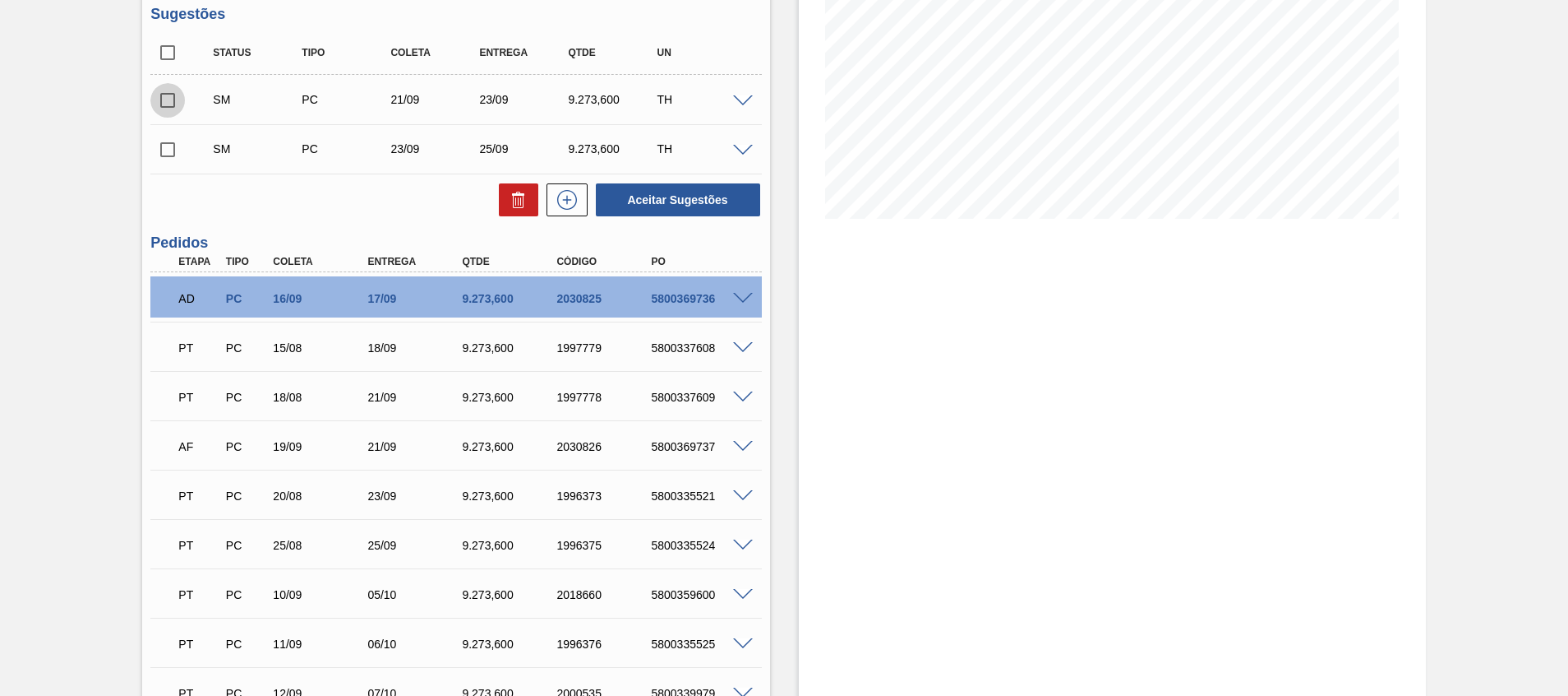
click at [166, 101] on input "checkbox" at bounding box center [167, 100] width 34 height 34
checkbox input "true"
click at [169, 150] on input "checkbox" at bounding box center [167, 149] width 34 height 34
checkbox input "true"
click at [646, 193] on button "Aceitar Sugestões" at bounding box center [678, 200] width 164 height 33
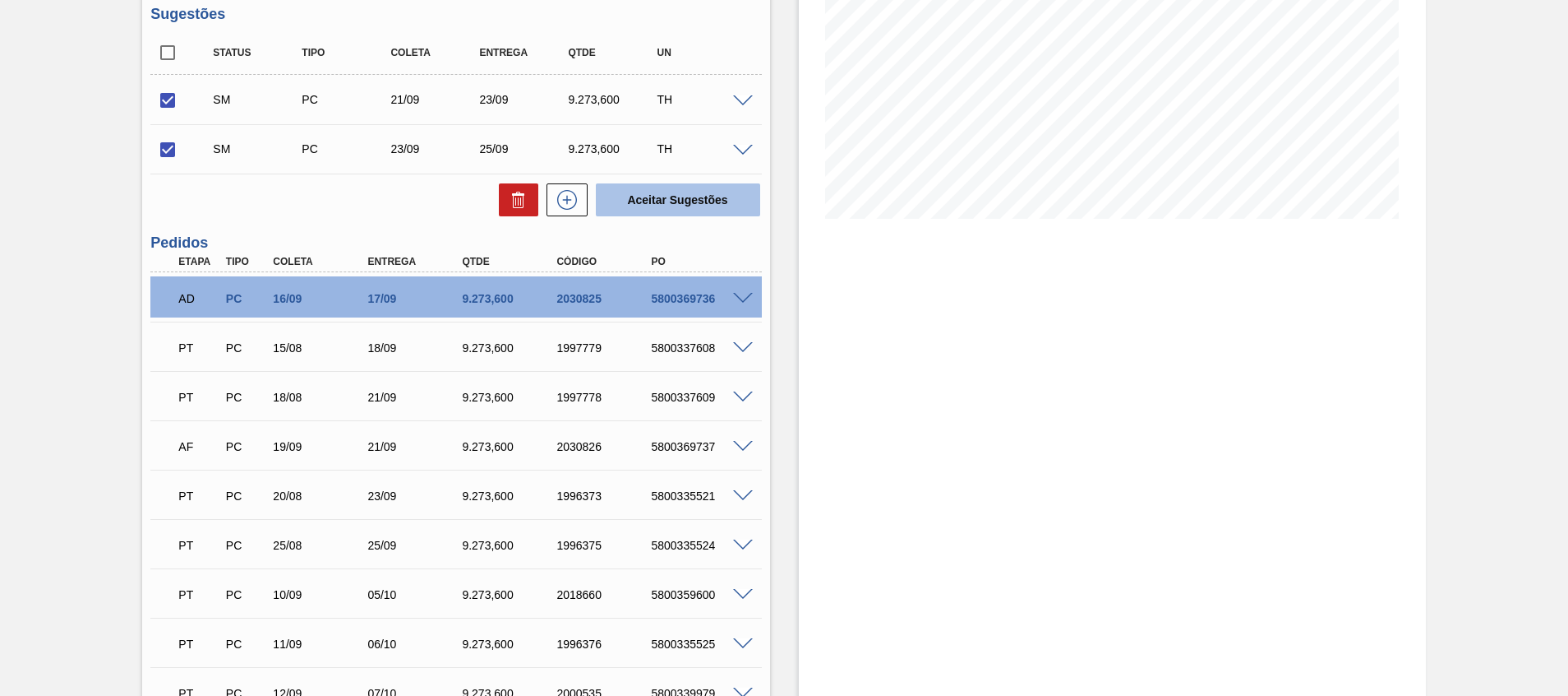
checkbox input "false"
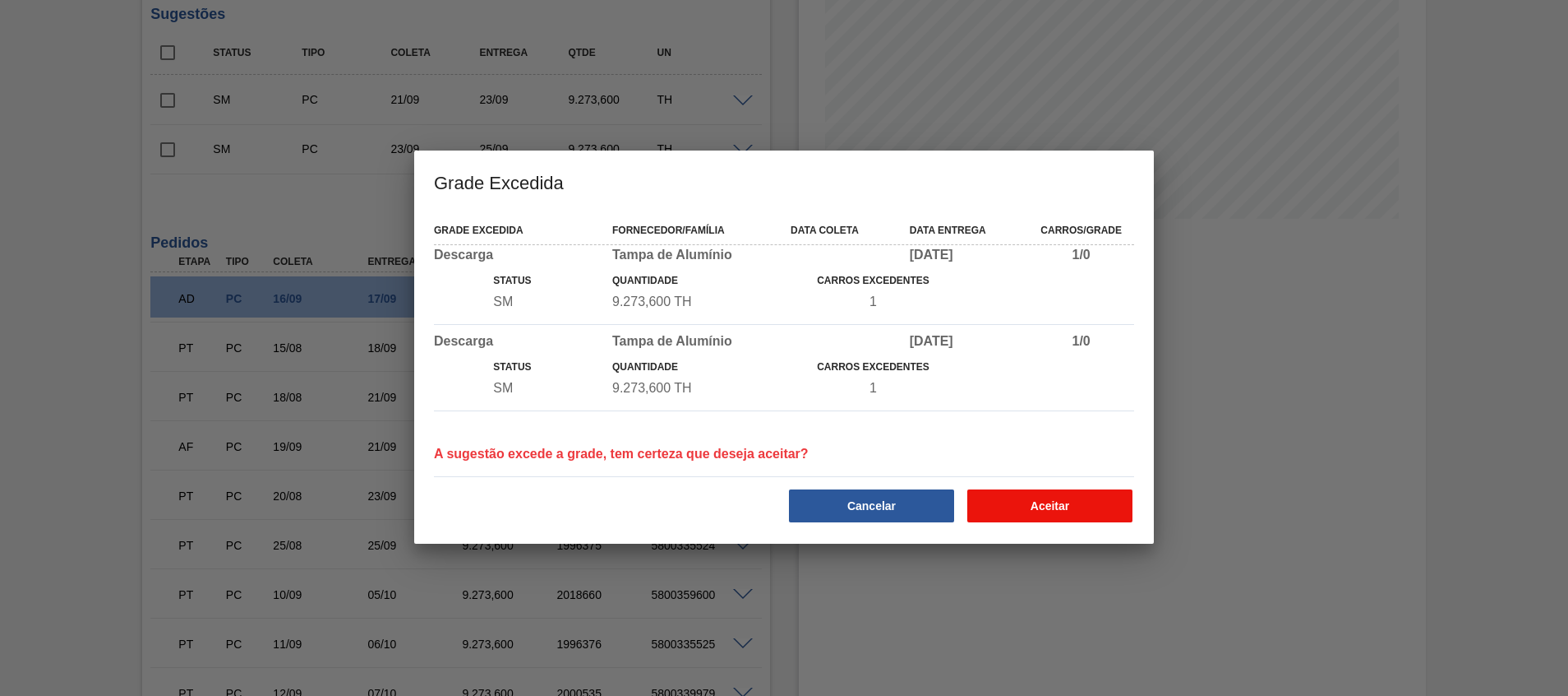
click at [1012, 500] on button "Aceitar" at bounding box center [1050, 506] width 165 height 33
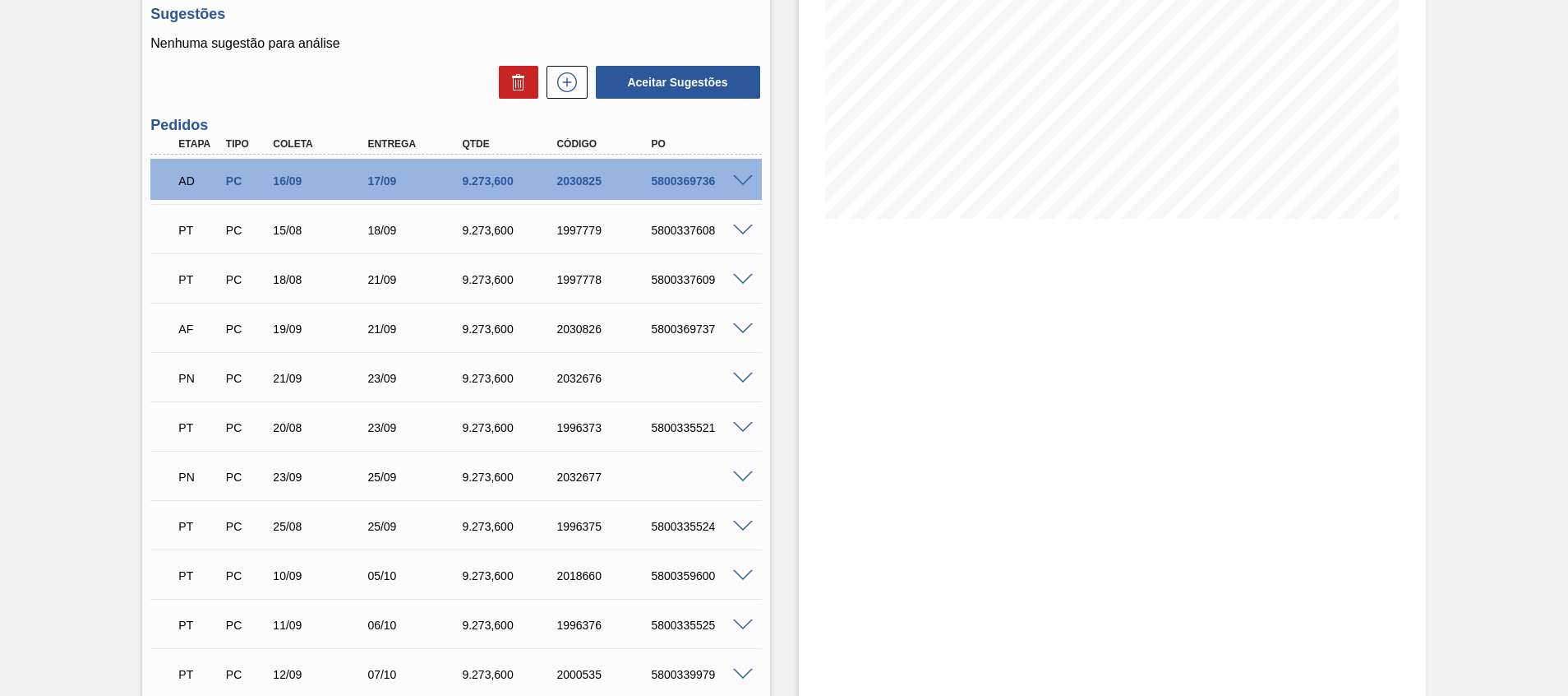
click at [548, 428] on div "1996373" at bounding box center [593, 428] width 94 height 13
click at [740, 430] on span at bounding box center [743, 428] width 20 height 12
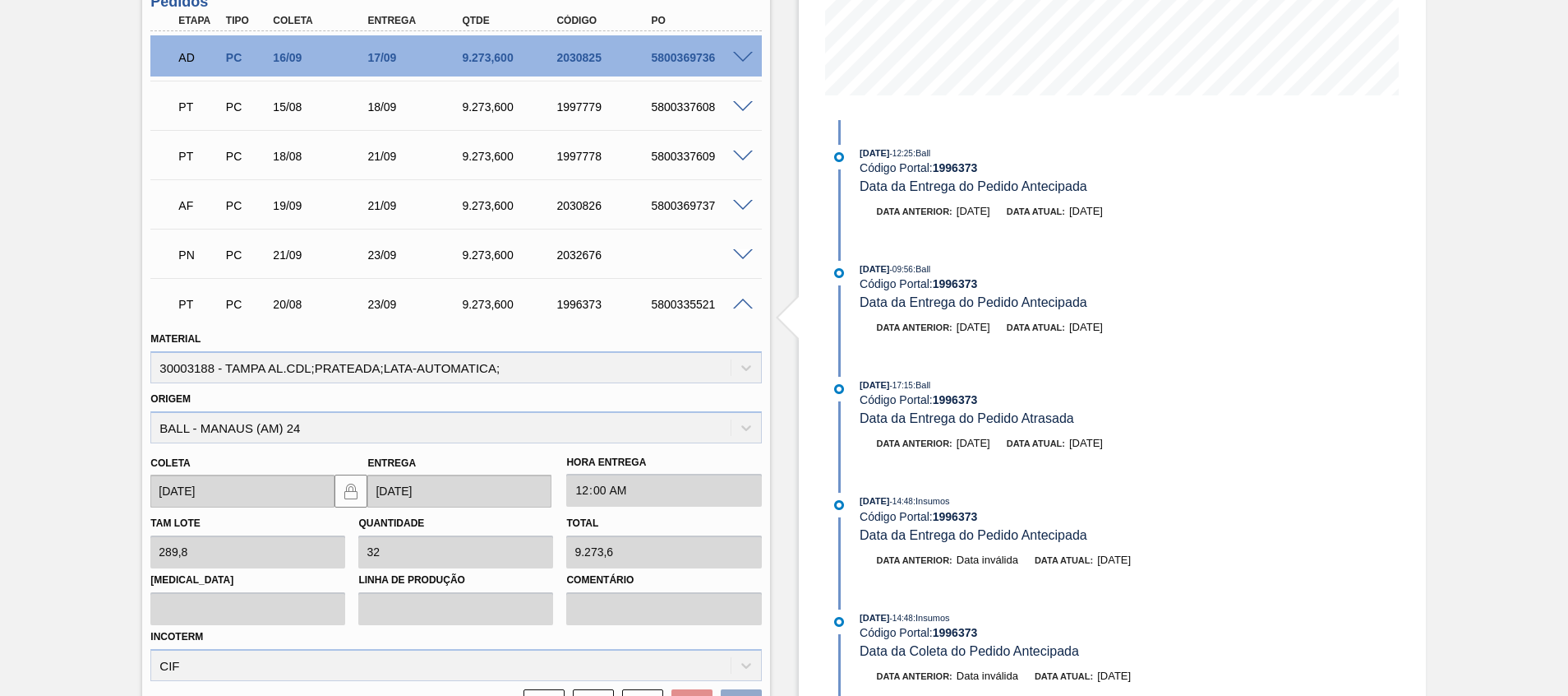
scroll to position [632, 0]
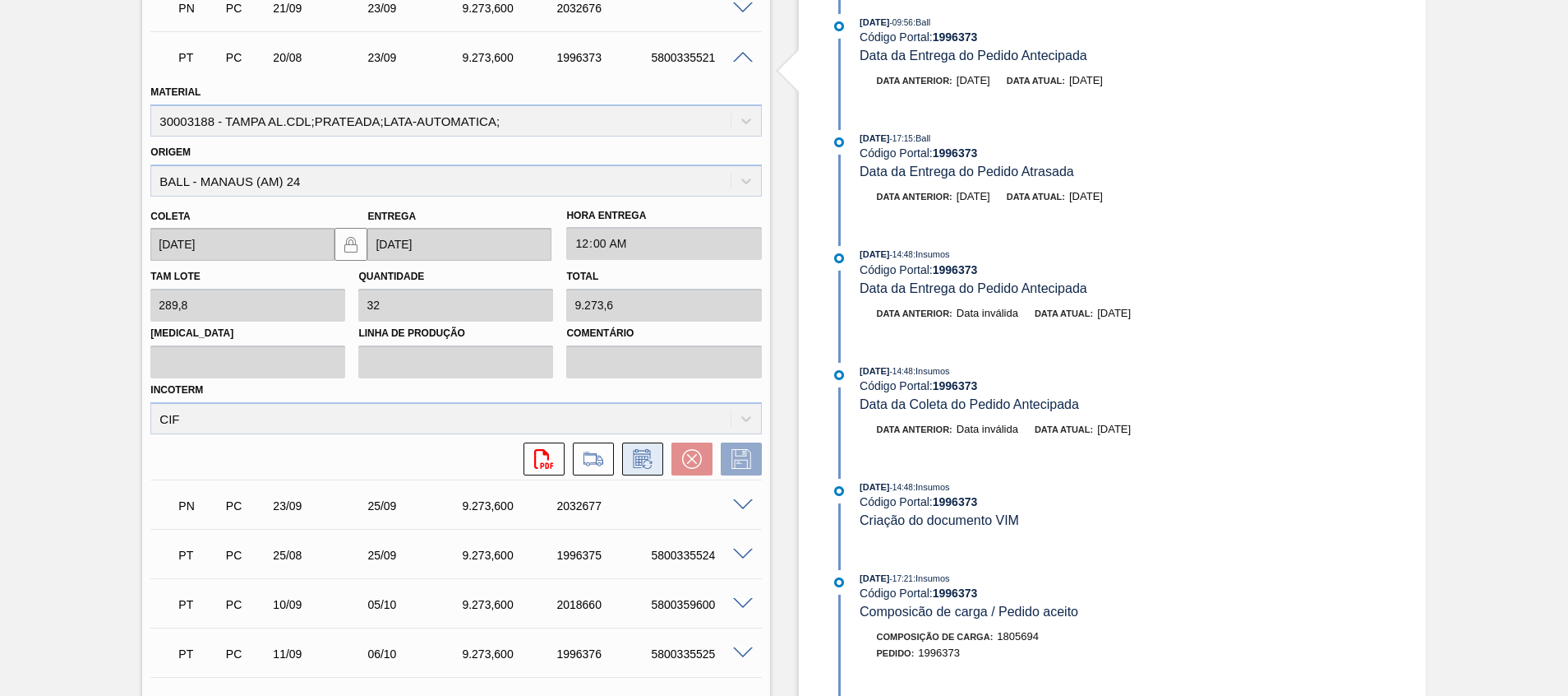
click at [635, 460] on icon at bounding box center [642, 458] width 26 height 20
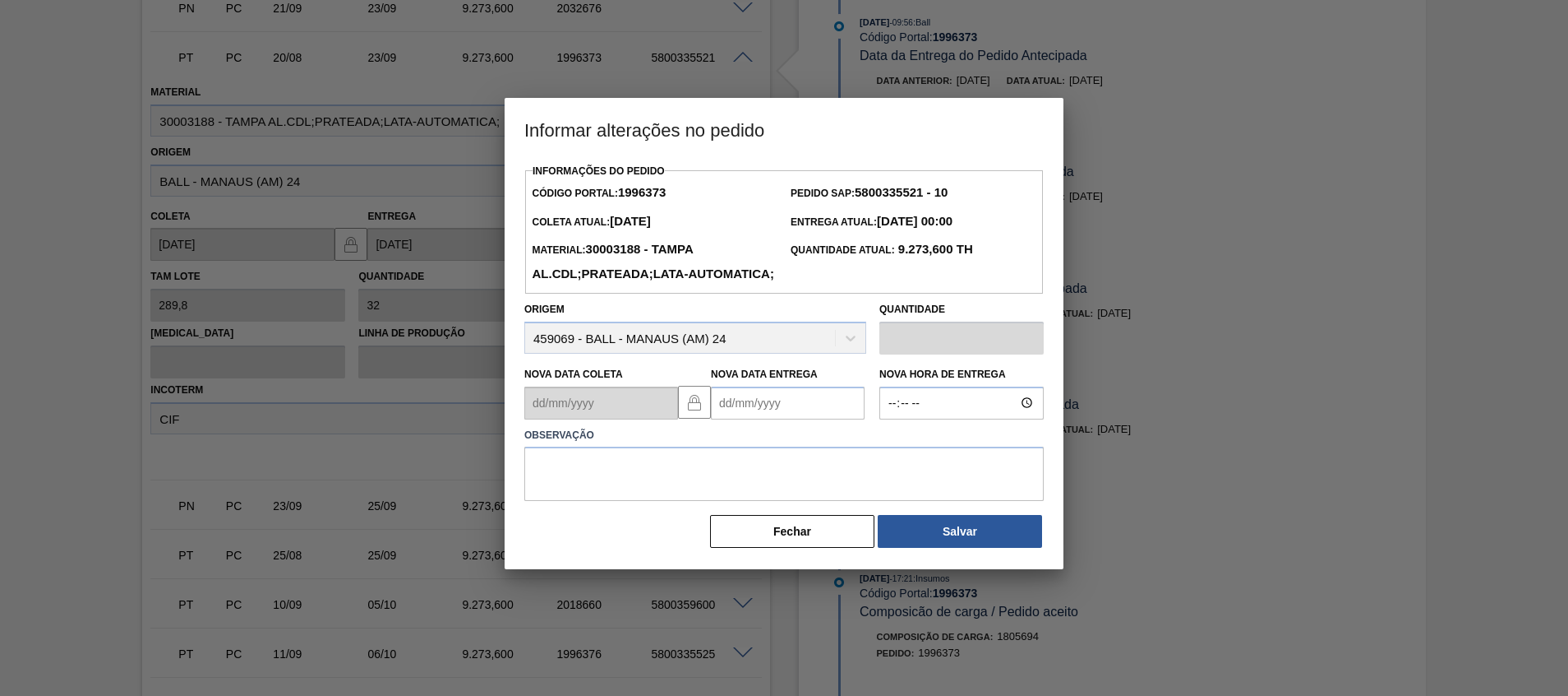
click at [769, 420] on Entrega1996373 "Nova Data Entrega" at bounding box center [787, 403] width 154 height 33
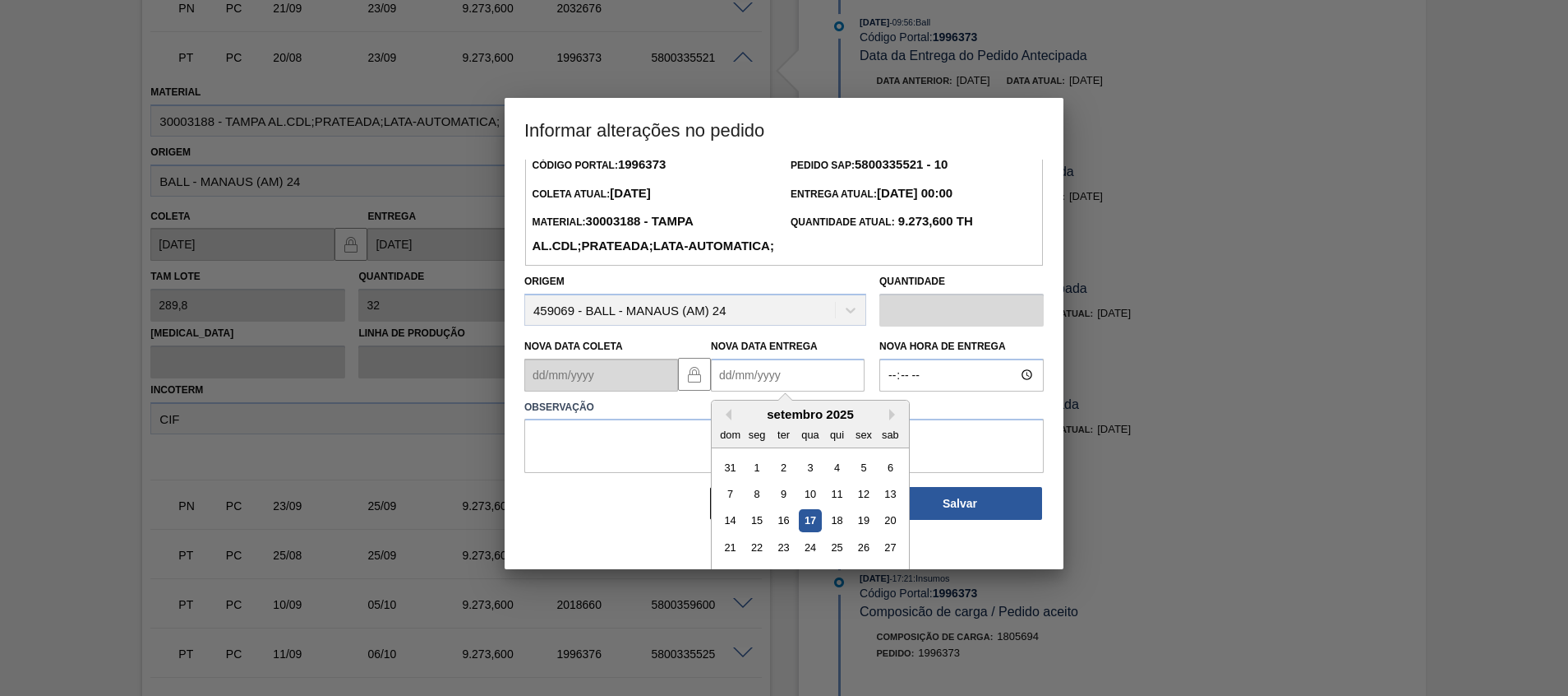
scroll to position [55, 0]
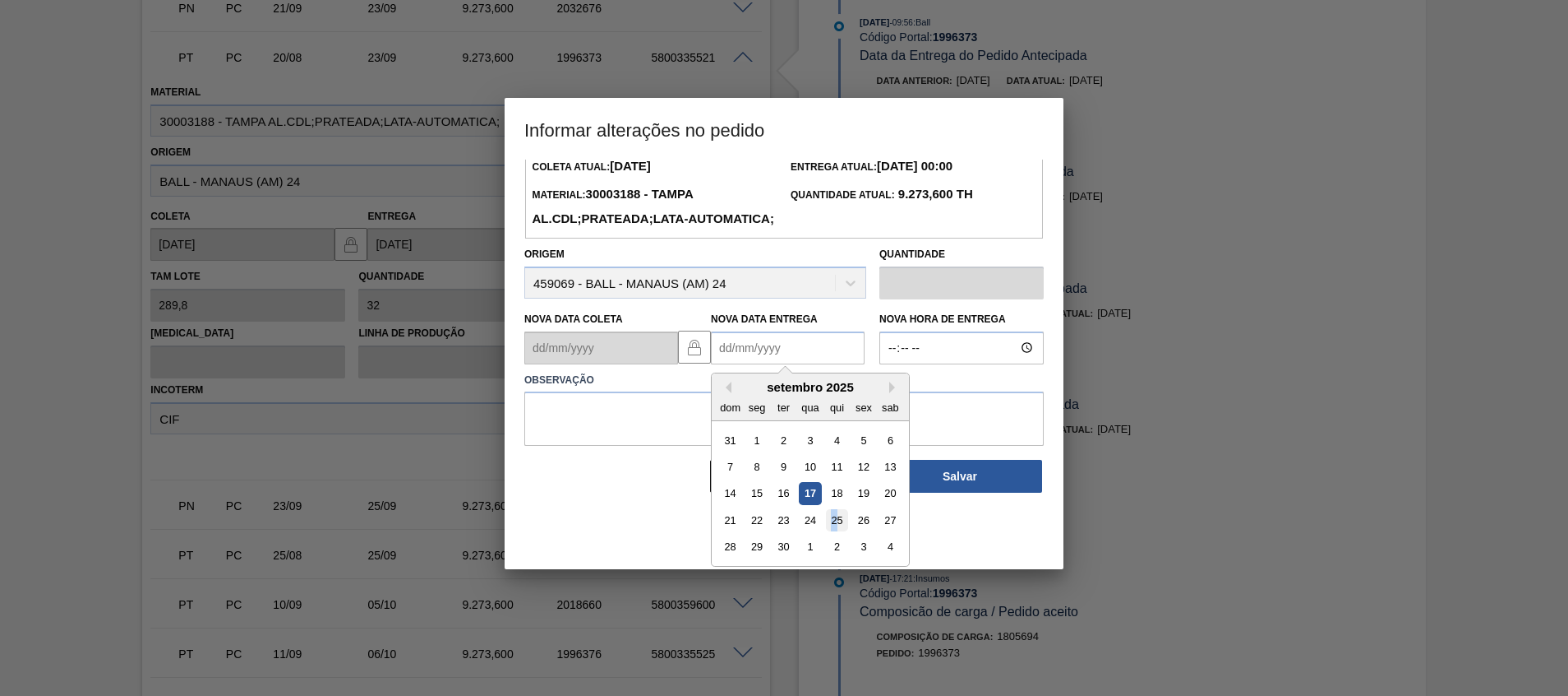
click at [833, 532] on div "25" at bounding box center [836, 519] width 22 height 22
type Entrega1996373 "[DATE]"
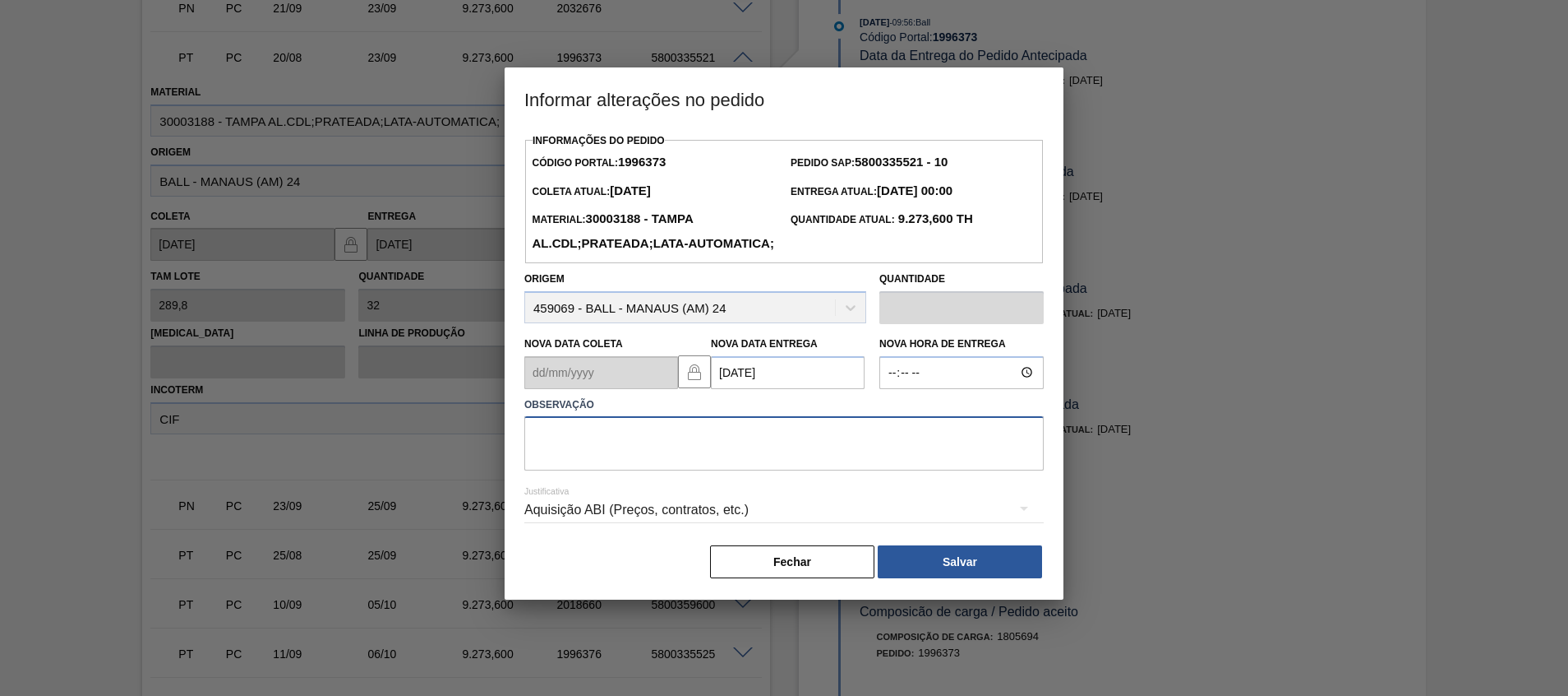
click at [802, 470] on textarea at bounding box center [784, 443] width 519 height 54
type textarea "A"
type textarea "Reagenda ABI"
click at [906, 577] on button "Salvar" at bounding box center [960, 562] width 164 height 33
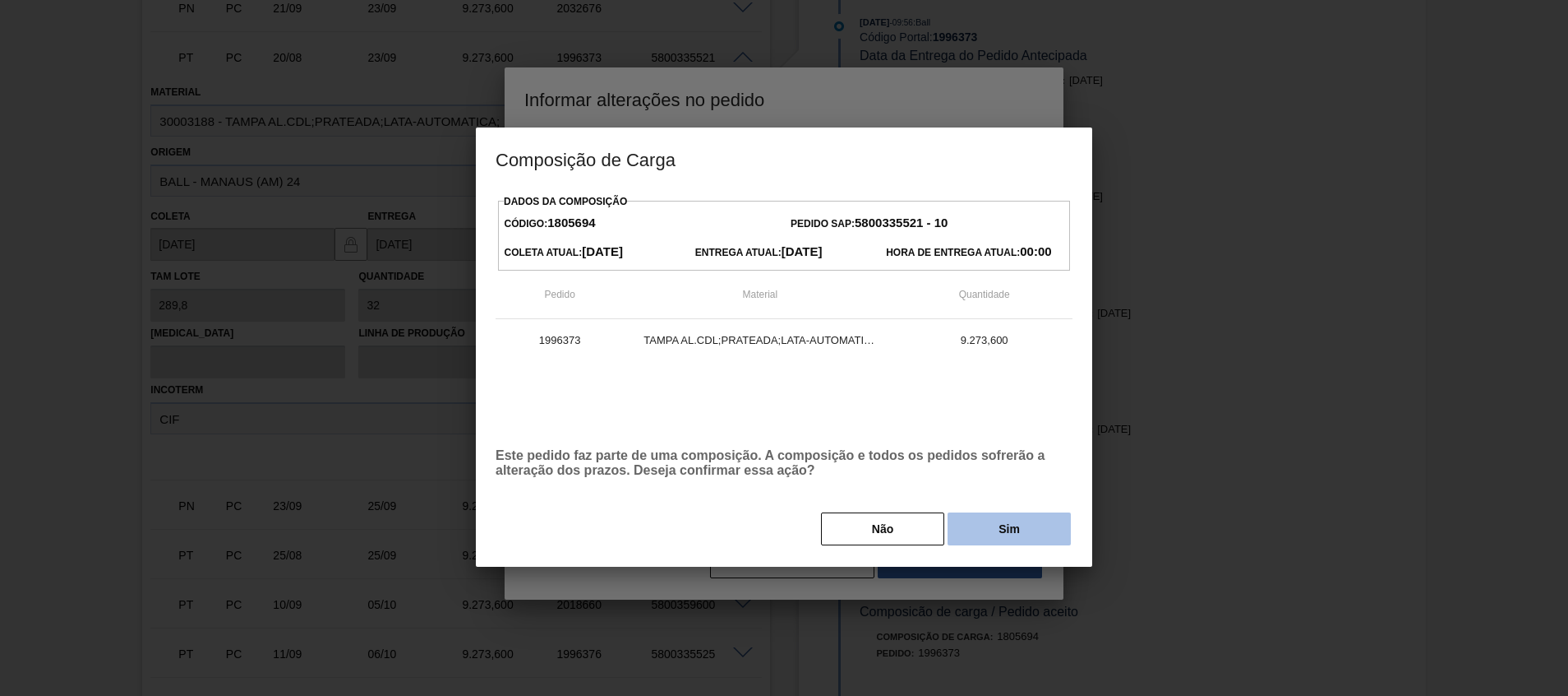
click at [990, 529] on button "Sim" at bounding box center [1009, 529] width 123 height 33
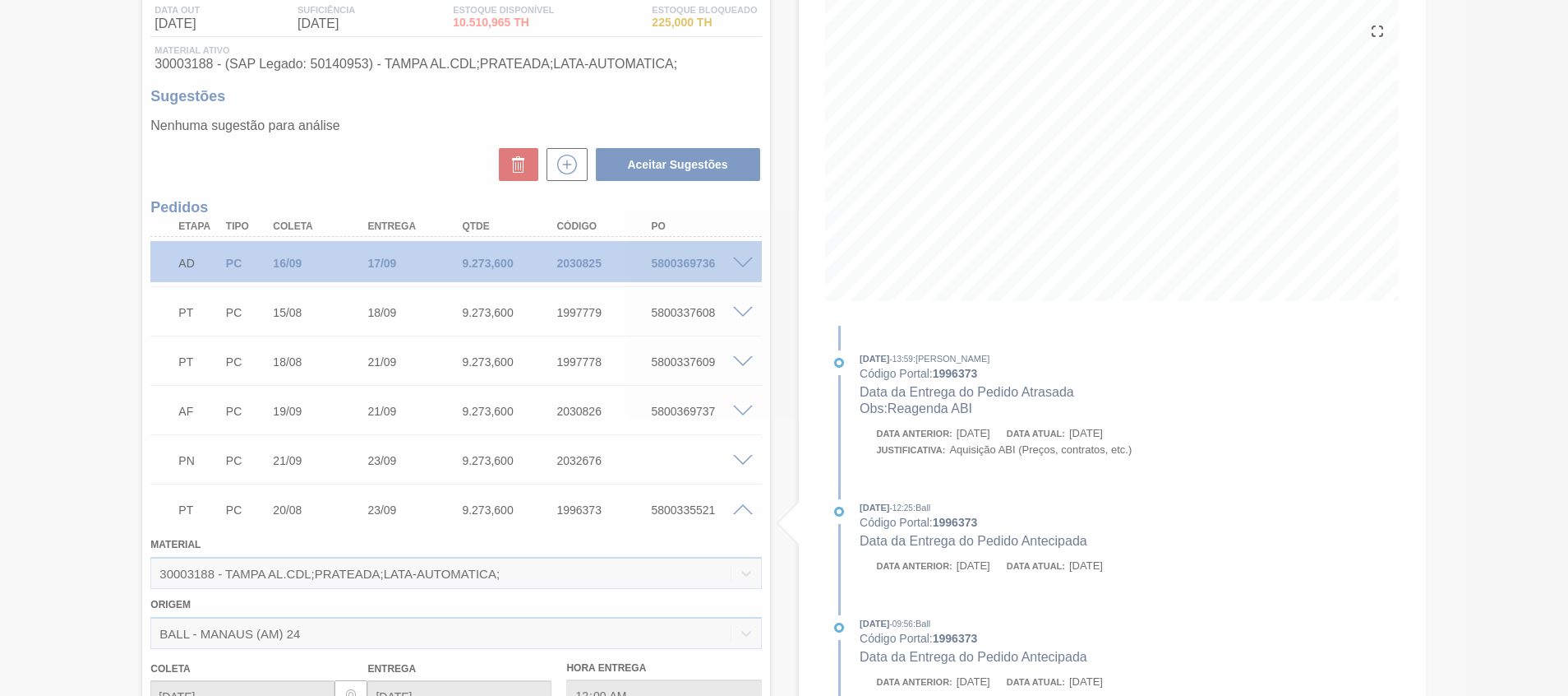
scroll to position [94, 0]
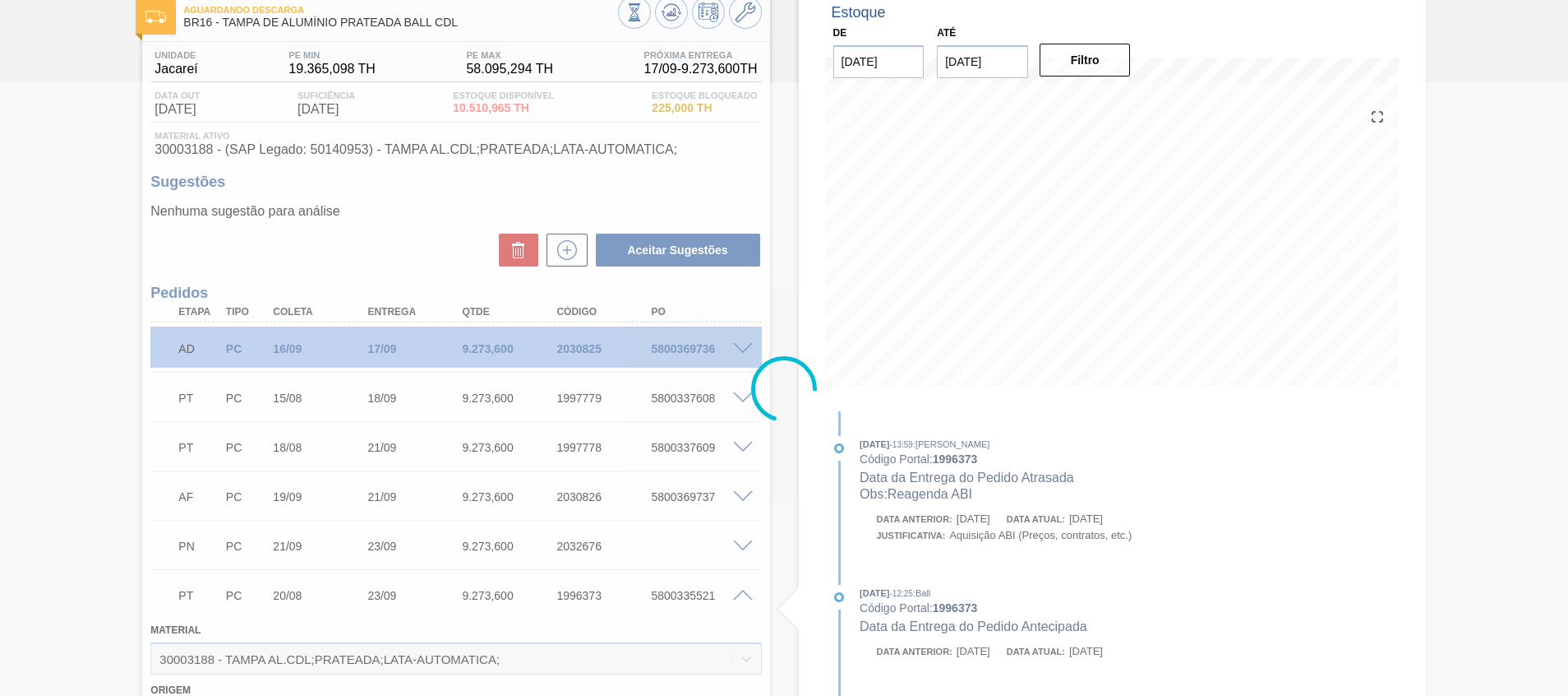
type input "Reagenda ABI"
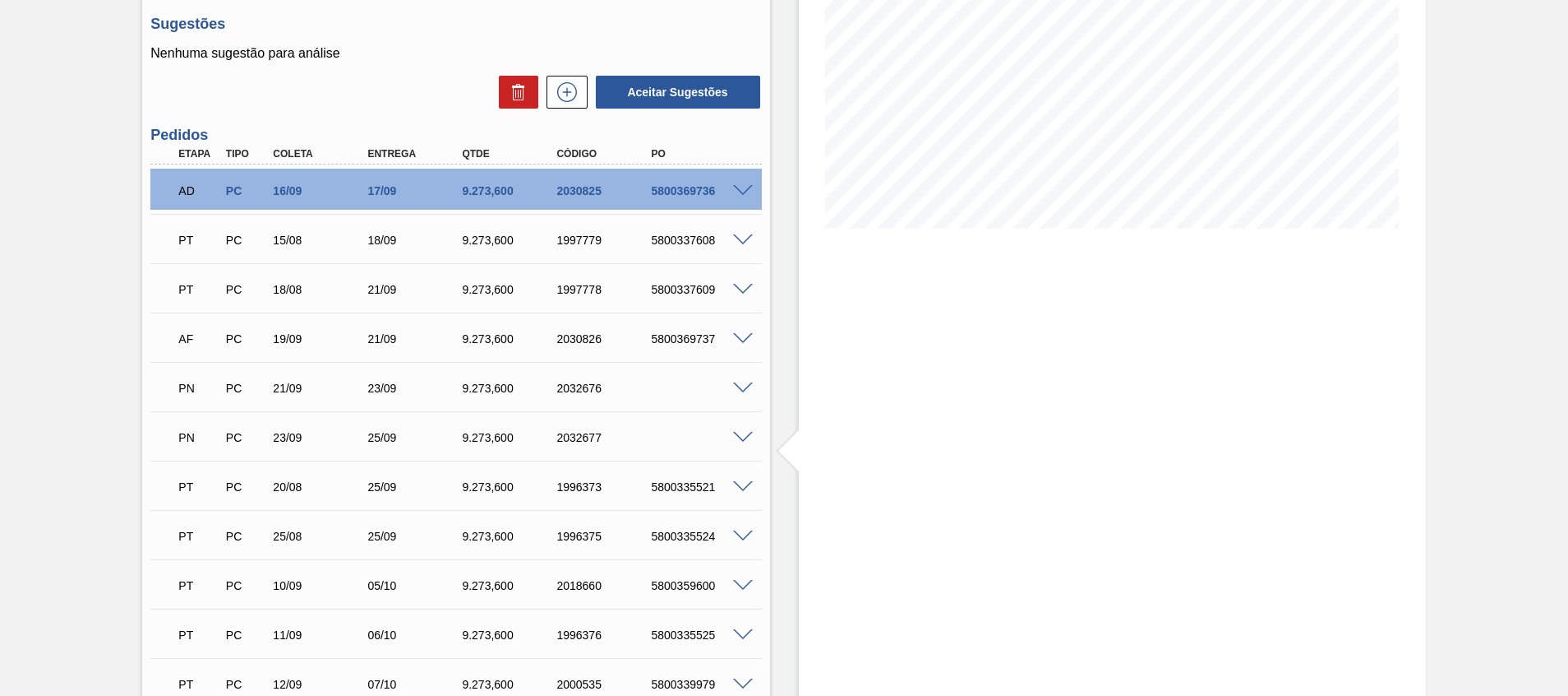
scroll to position [371, 0]
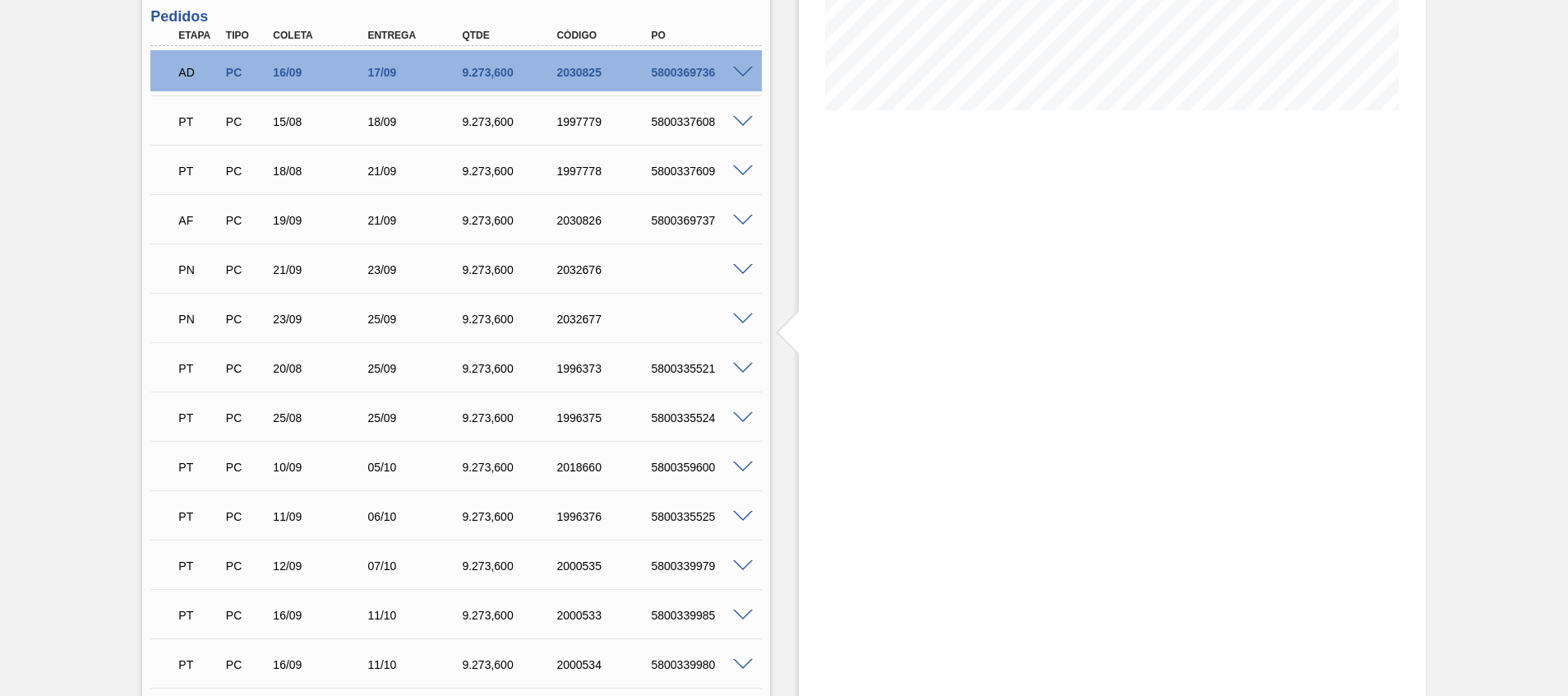
click at [689, 418] on div "5800335524" at bounding box center [699, 417] width 106 height 13
click at [794, 377] on div "Estoque De 17/09/2025 Até 31/10/2025 Filtro" at bounding box center [1098, 588] width 656 height 1752
click at [739, 419] on span at bounding box center [743, 418] width 20 height 12
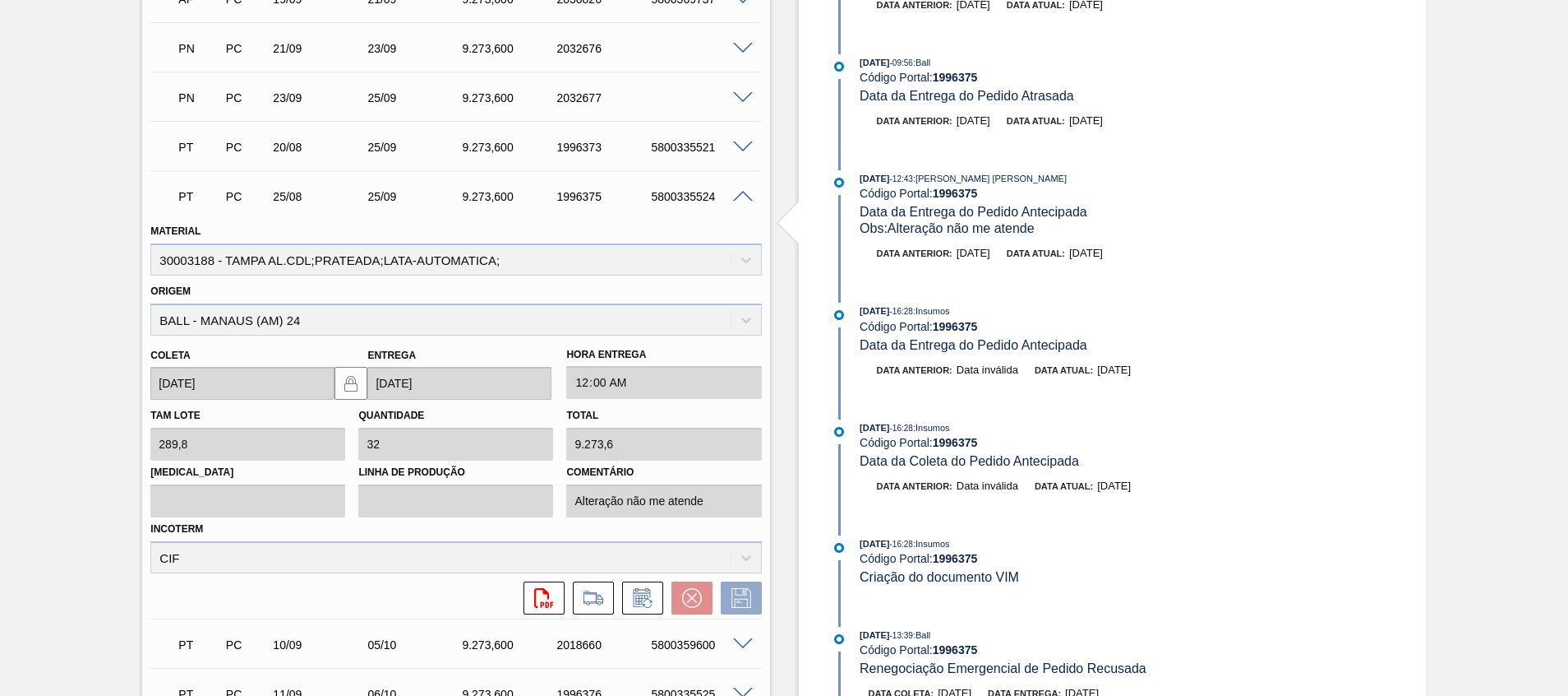
scroll to position [741, 0]
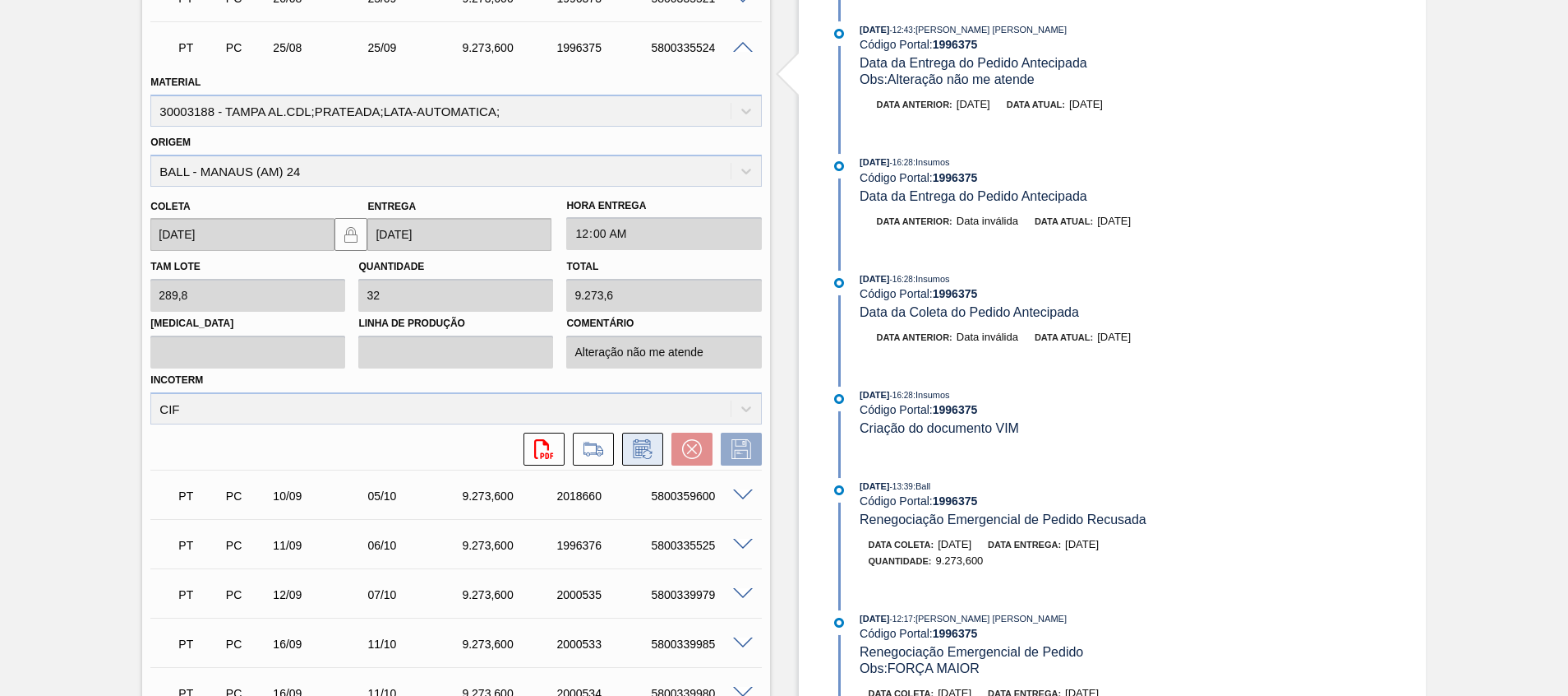
click at [639, 456] on icon at bounding box center [642, 449] width 26 height 20
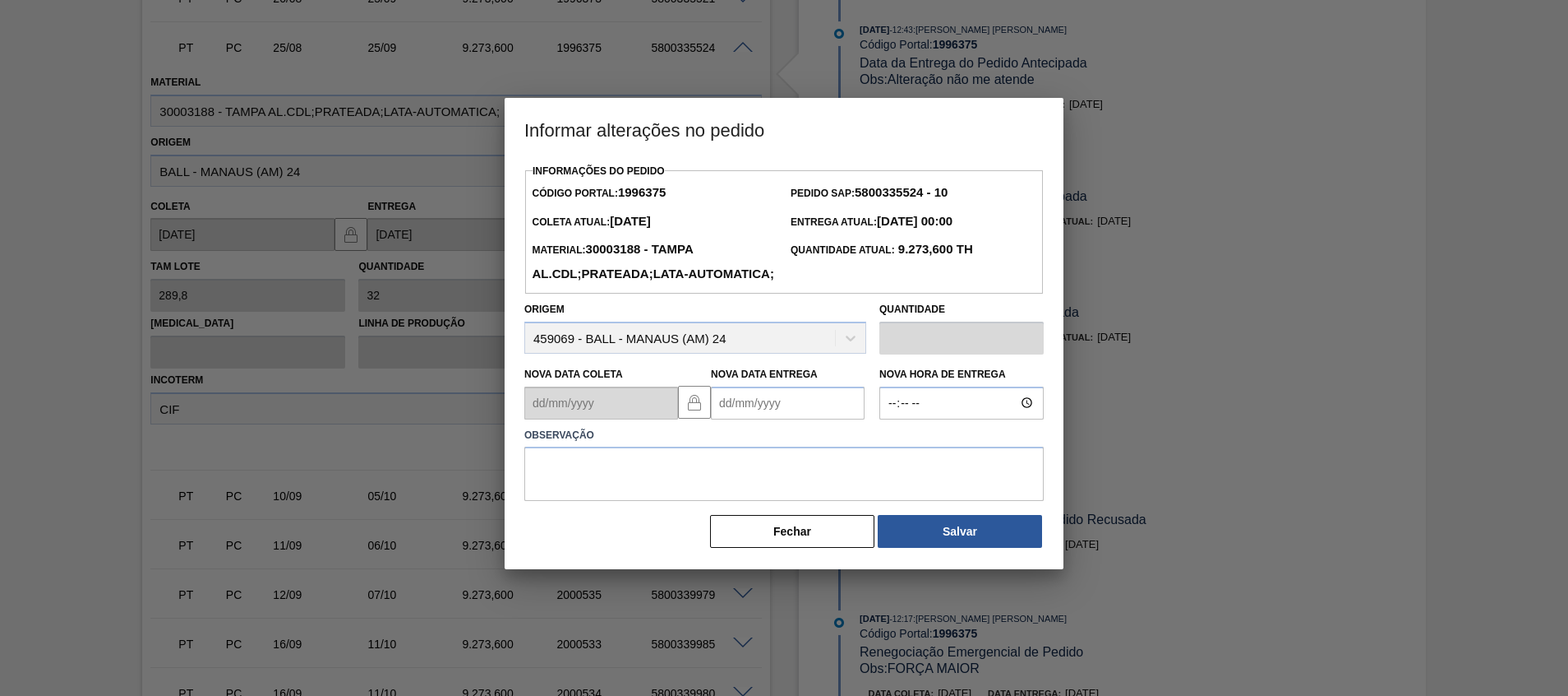
click at [718, 420] on div "Nova Data Coleta Nova Data Entrega" at bounding box center [695, 389] width 355 height 61
click at [745, 420] on Entrega1996375 "Nova Data Entrega" at bounding box center [787, 403] width 154 height 33
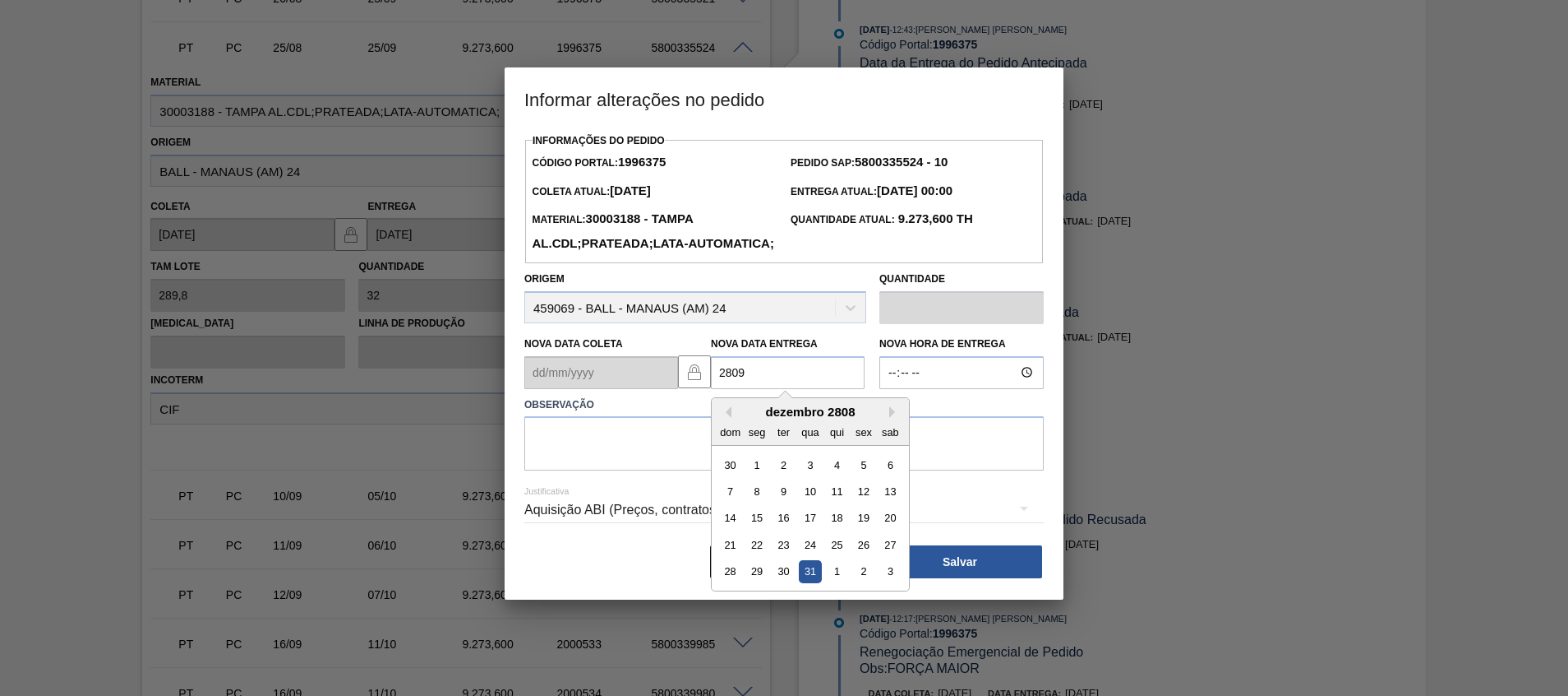
click at [732, 389] on Entrega1996375 "2809" at bounding box center [787, 372] width 154 height 33
click at [755, 582] on div "29" at bounding box center [757, 570] width 22 height 22
type Entrega1996375 "29/09/2025"
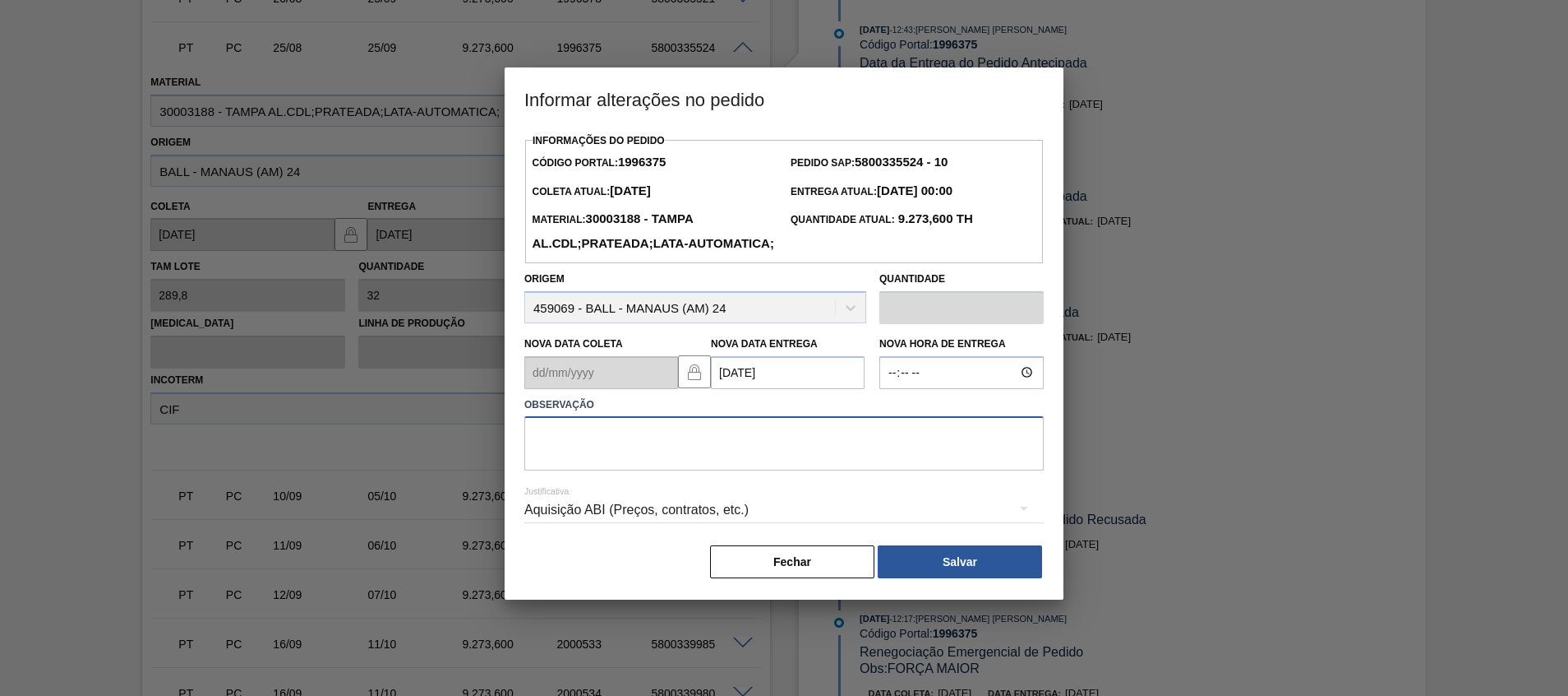
click at [788, 470] on textarea at bounding box center [784, 443] width 519 height 54
click at [746, 578] on button "Fechar" at bounding box center [793, 562] width 164 height 33
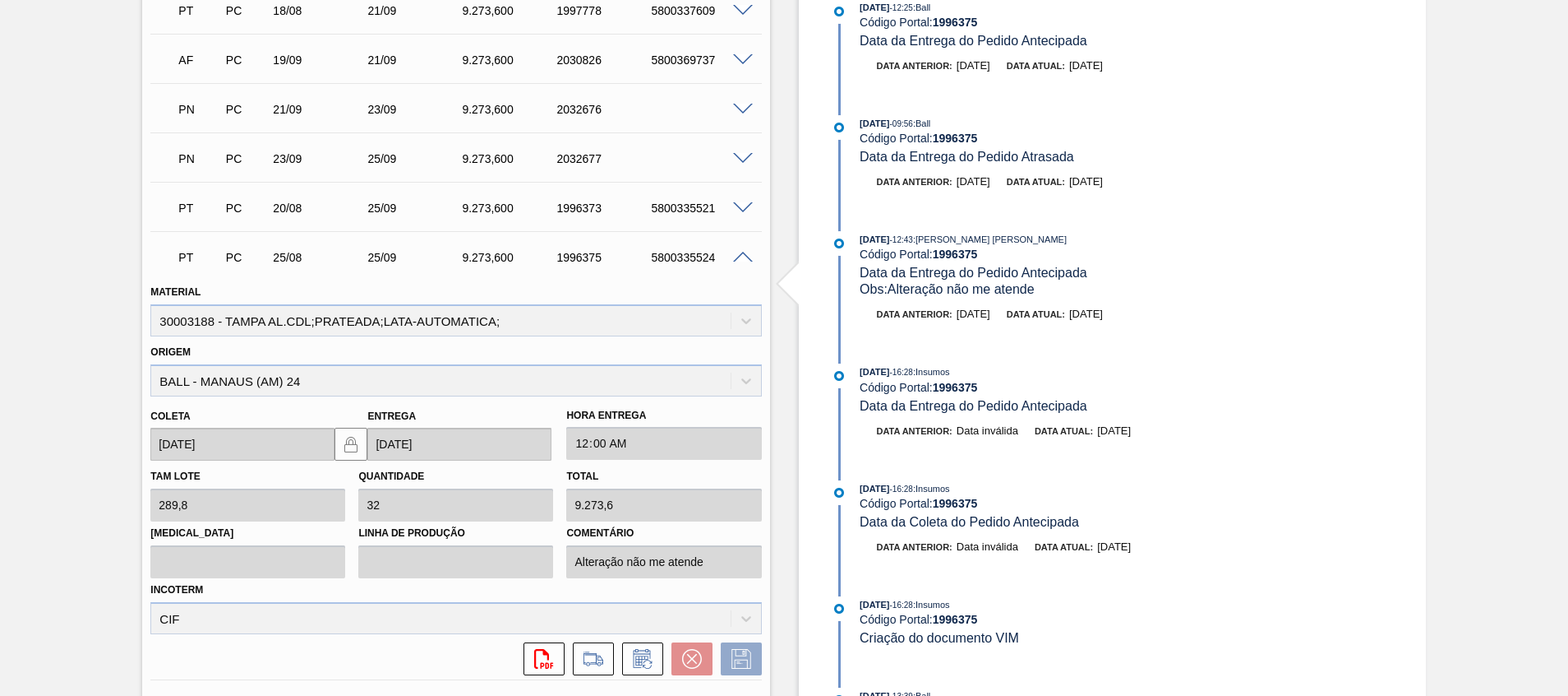
scroll to position [494, 0]
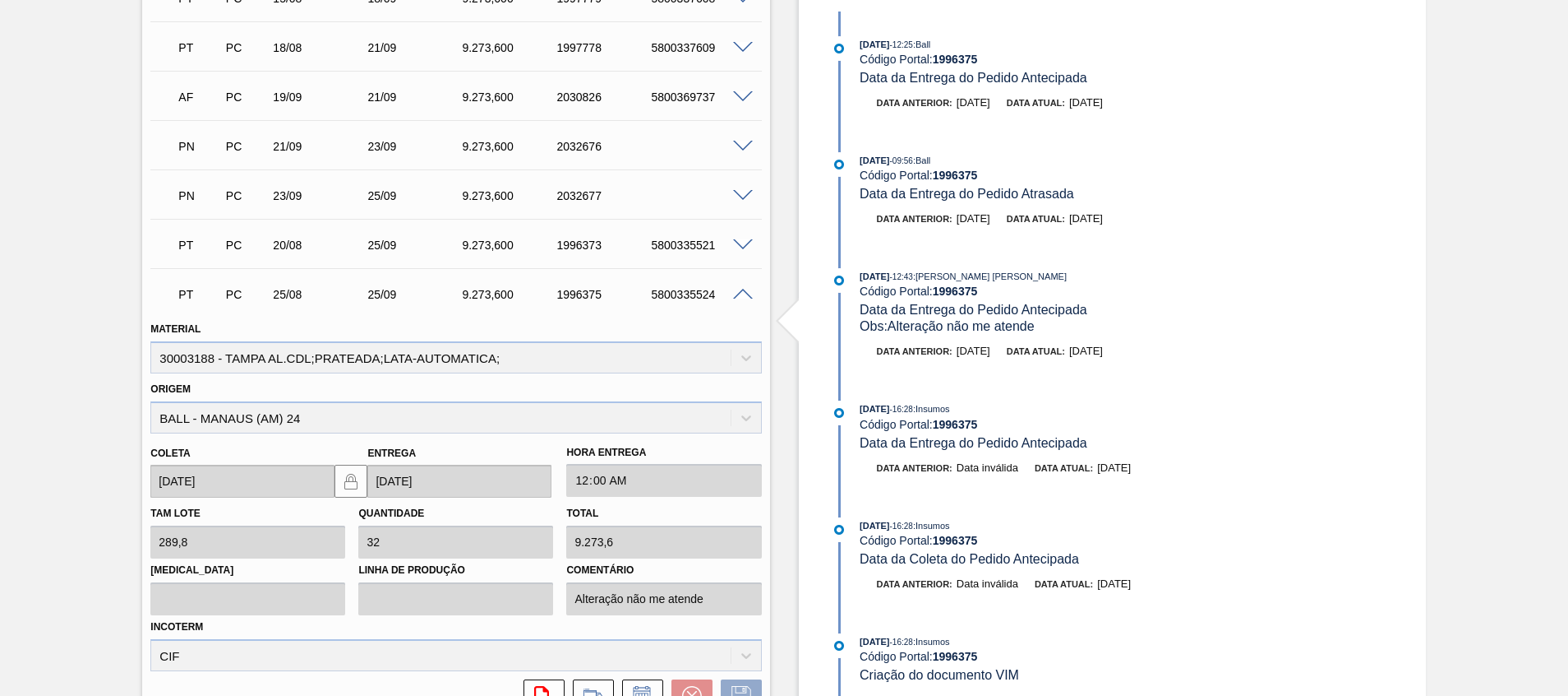
click at [739, 243] on span at bounding box center [743, 246] width 20 height 12
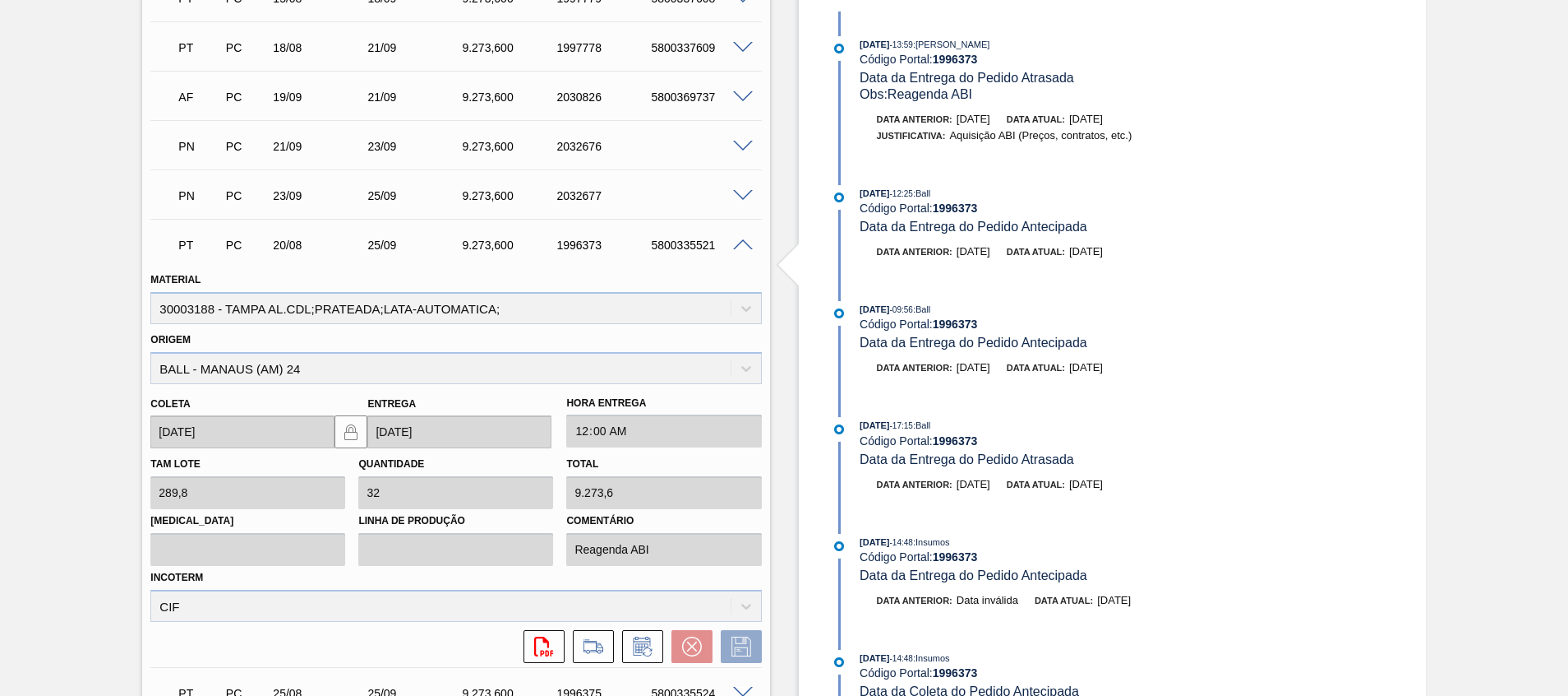
click at [742, 254] on div "PT PC 20/08 25/09 9.273,600 1996373 5800335521" at bounding box center [455, 243] width 611 height 41
click at [742, 251] on div "5800335521" at bounding box center [699, 245] width 106 height 13
click at [741, 240] on span at bounding box center [743, 246] width 20 height 12
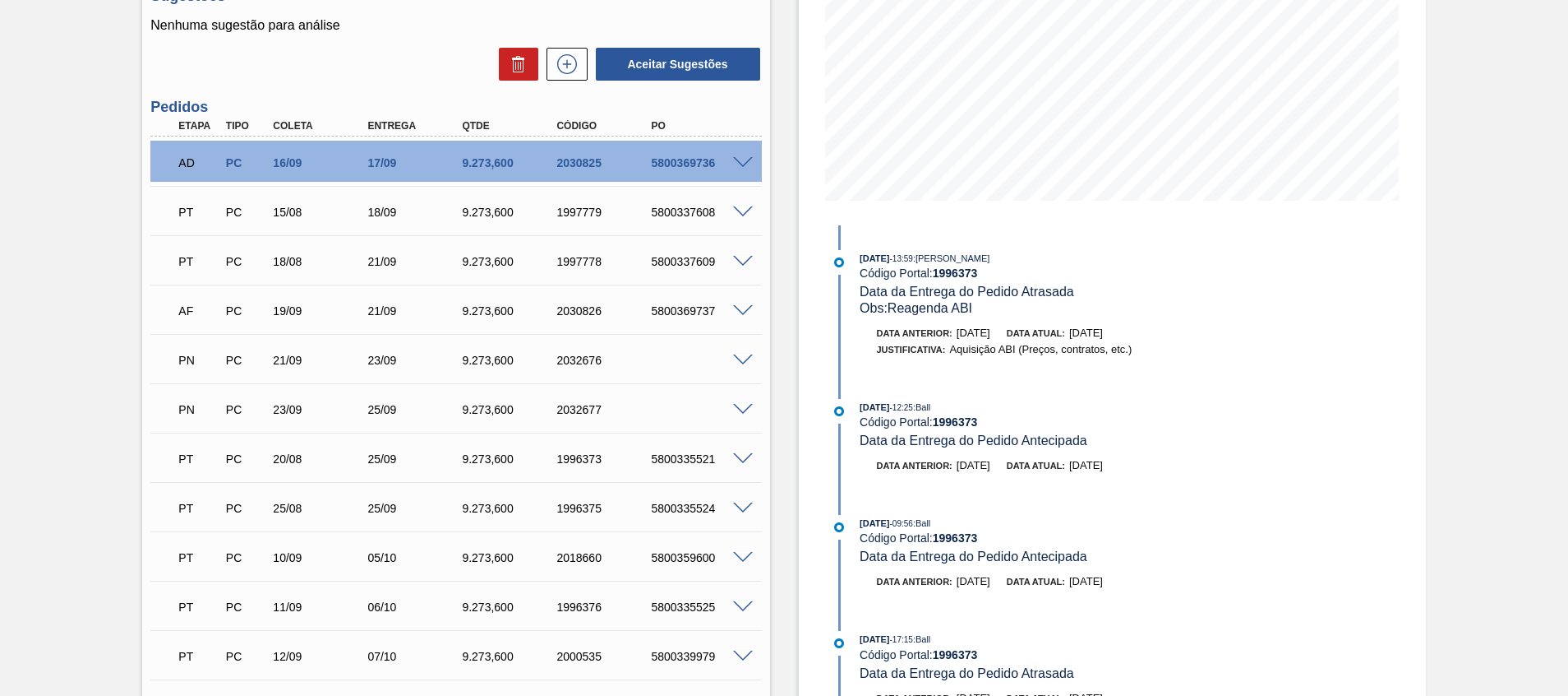
scroll to position [247, 0]
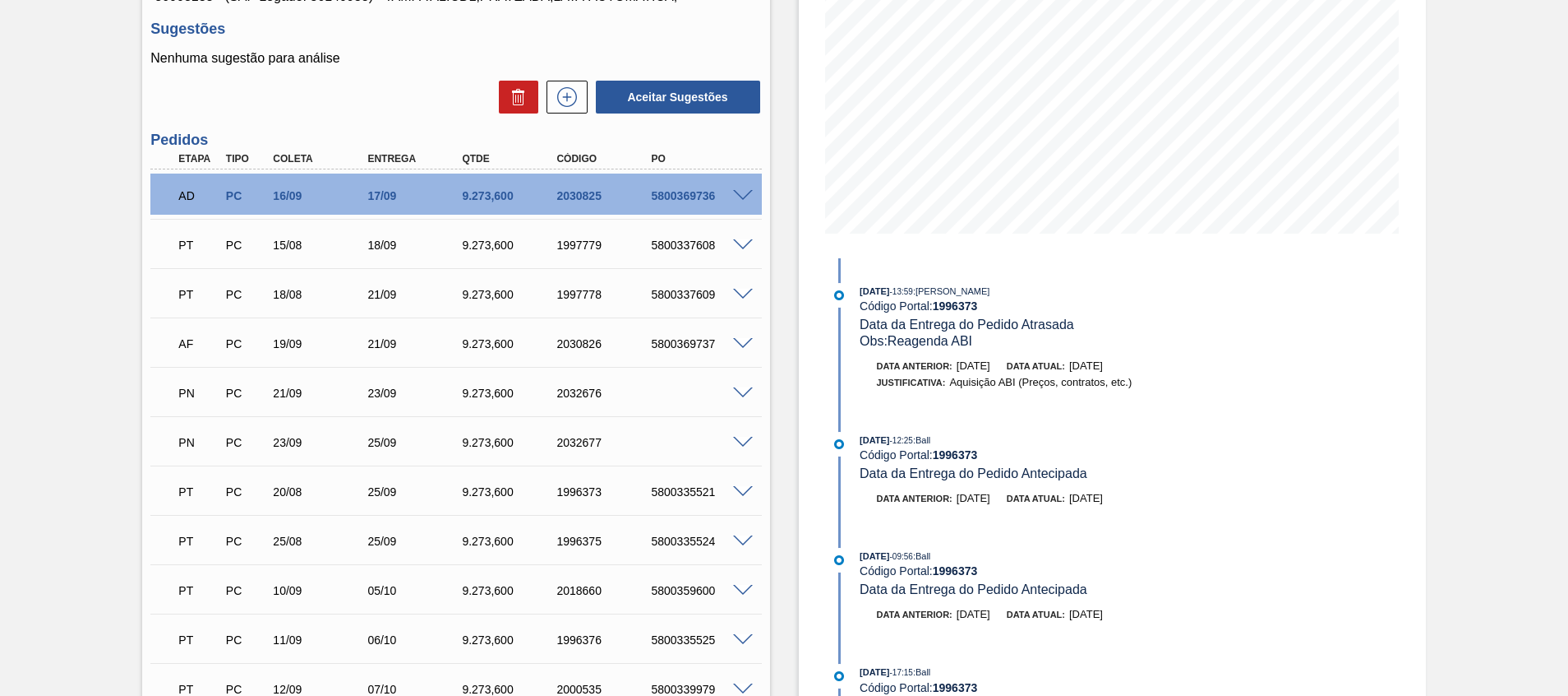
click at [743, 290] on span at bounding box center [743, 295] width 20 height 12
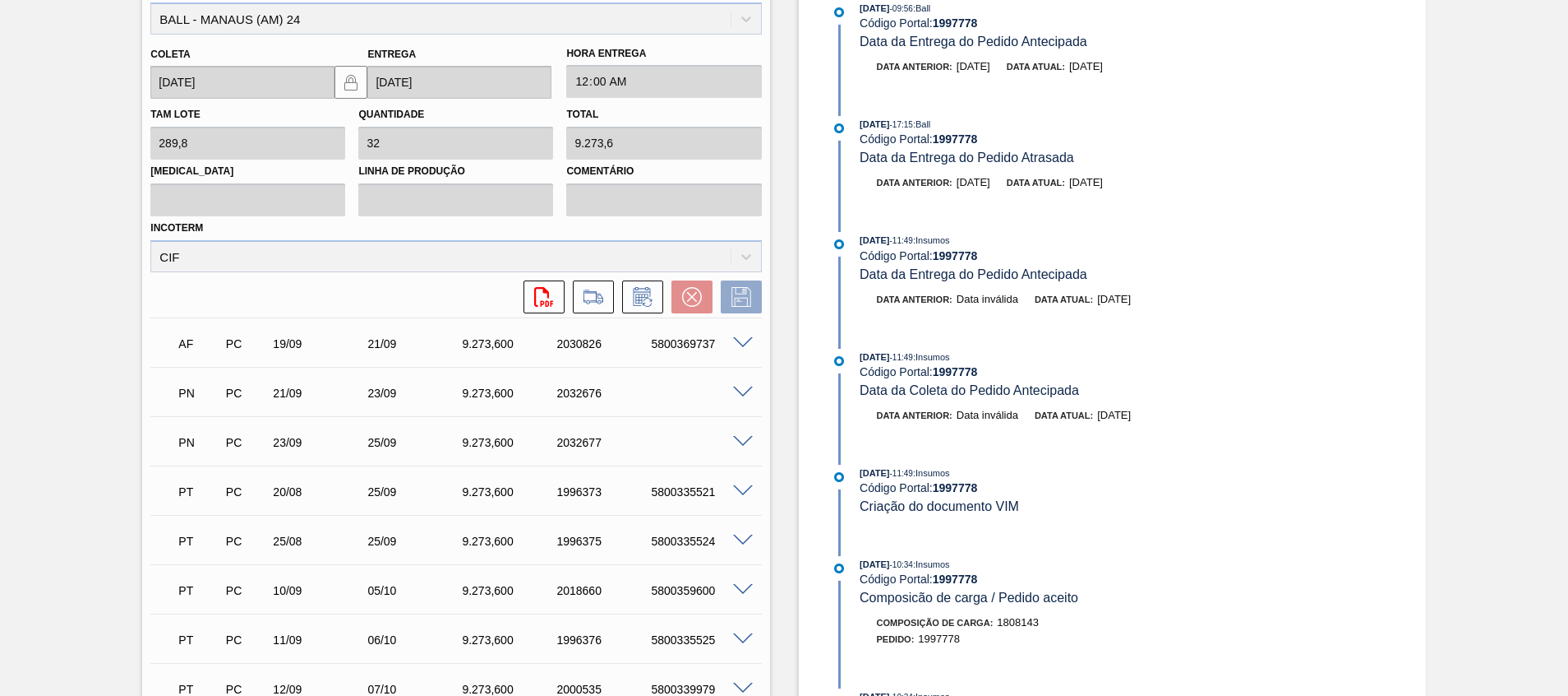
scroll to position [276, 0]
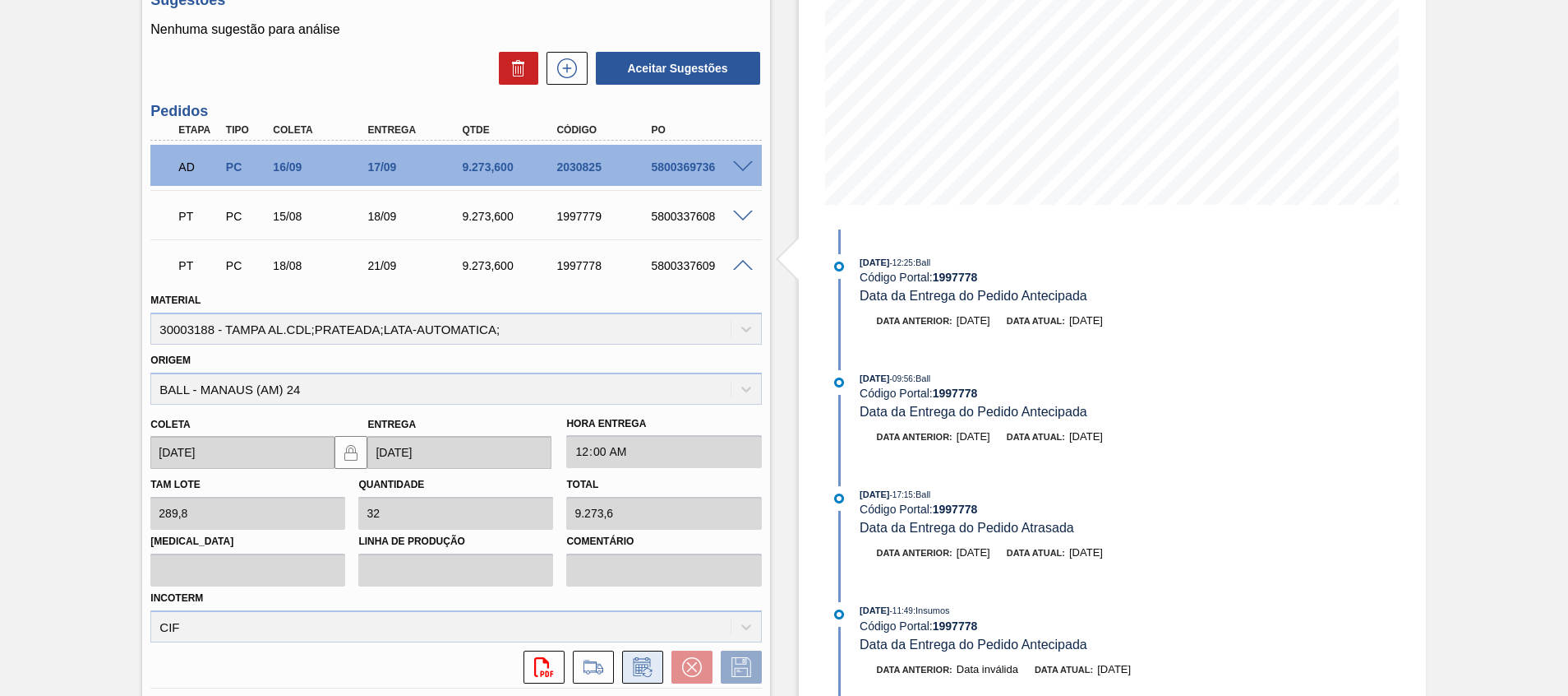
click at [640, 665] on icon at bounding box center [642, 666] width 26 height 20
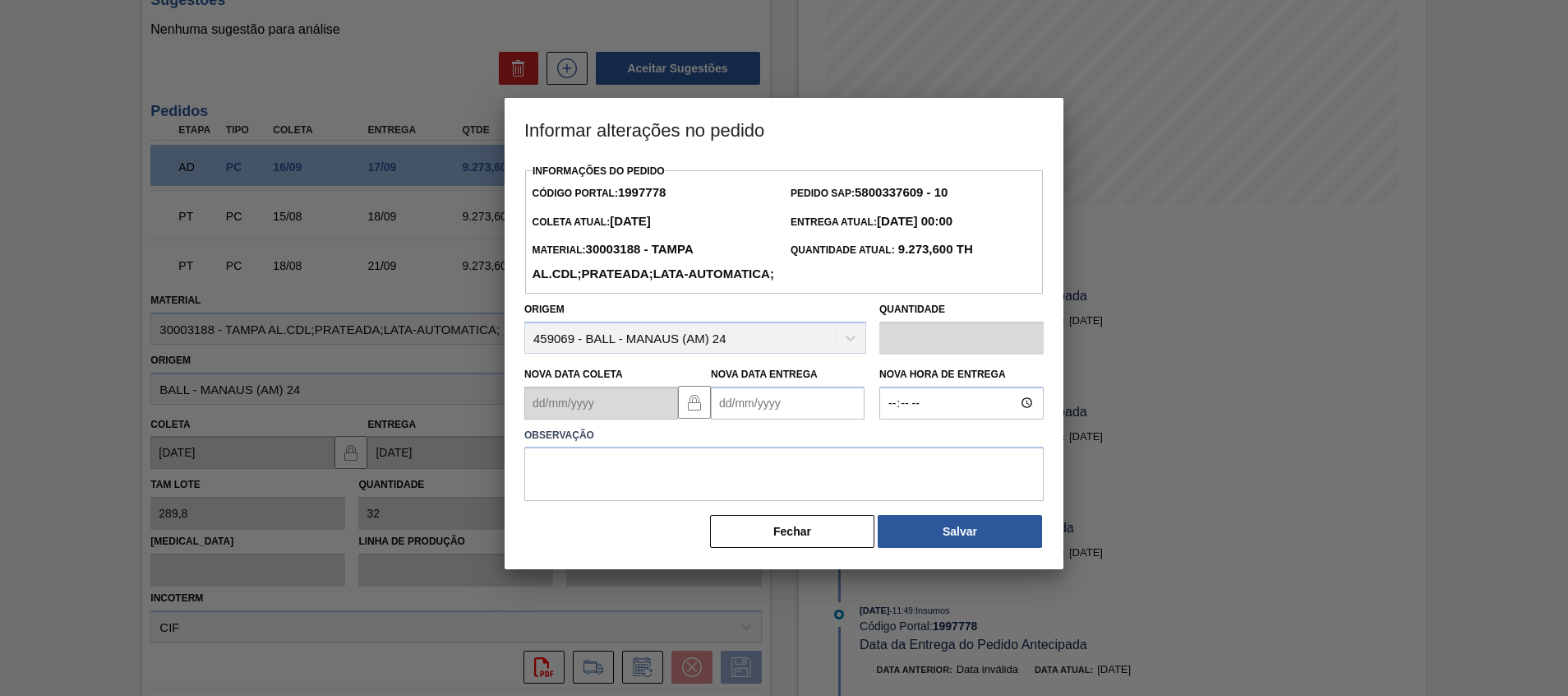
click at [766, 420] on Entrega1997778 "Nova Data Entrega" at bounding box center [787, 403] width 154 height 33
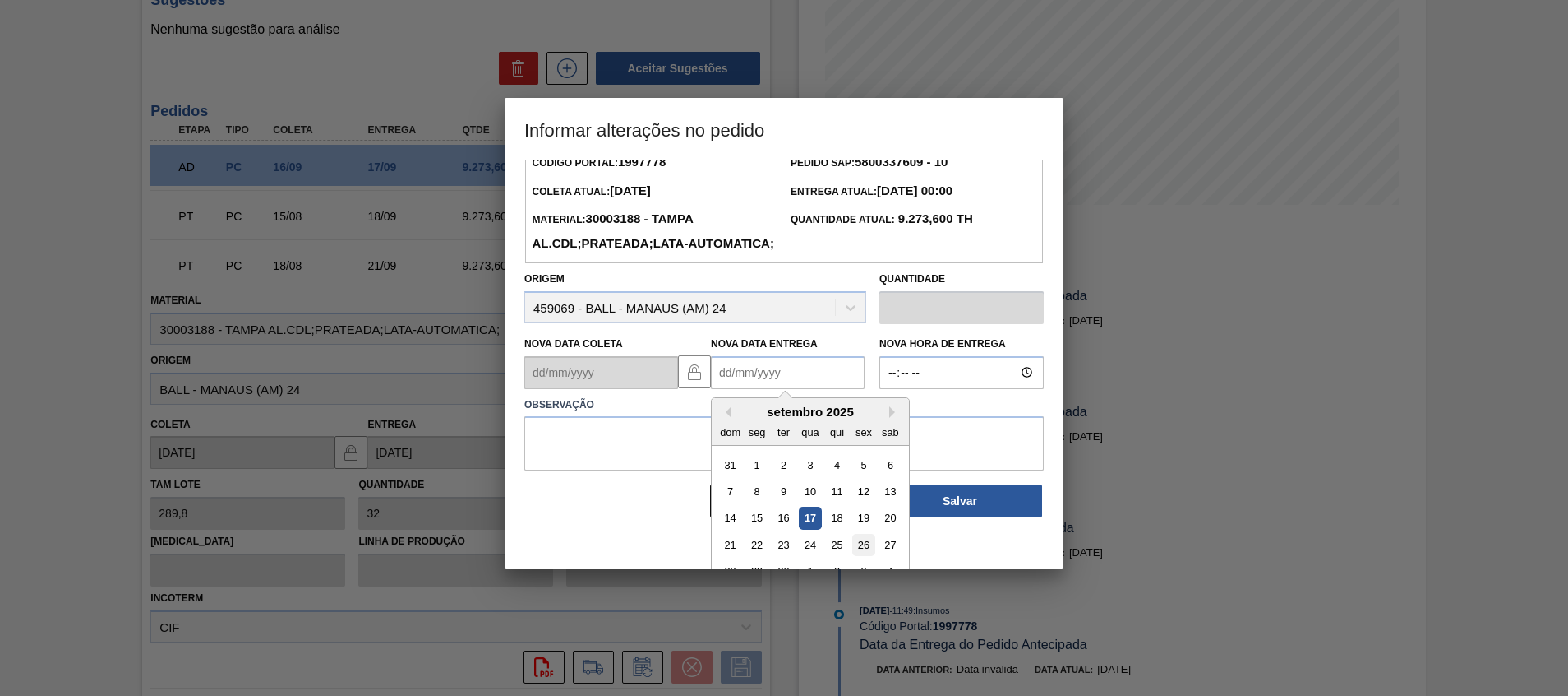
scroll to position [55, 0]
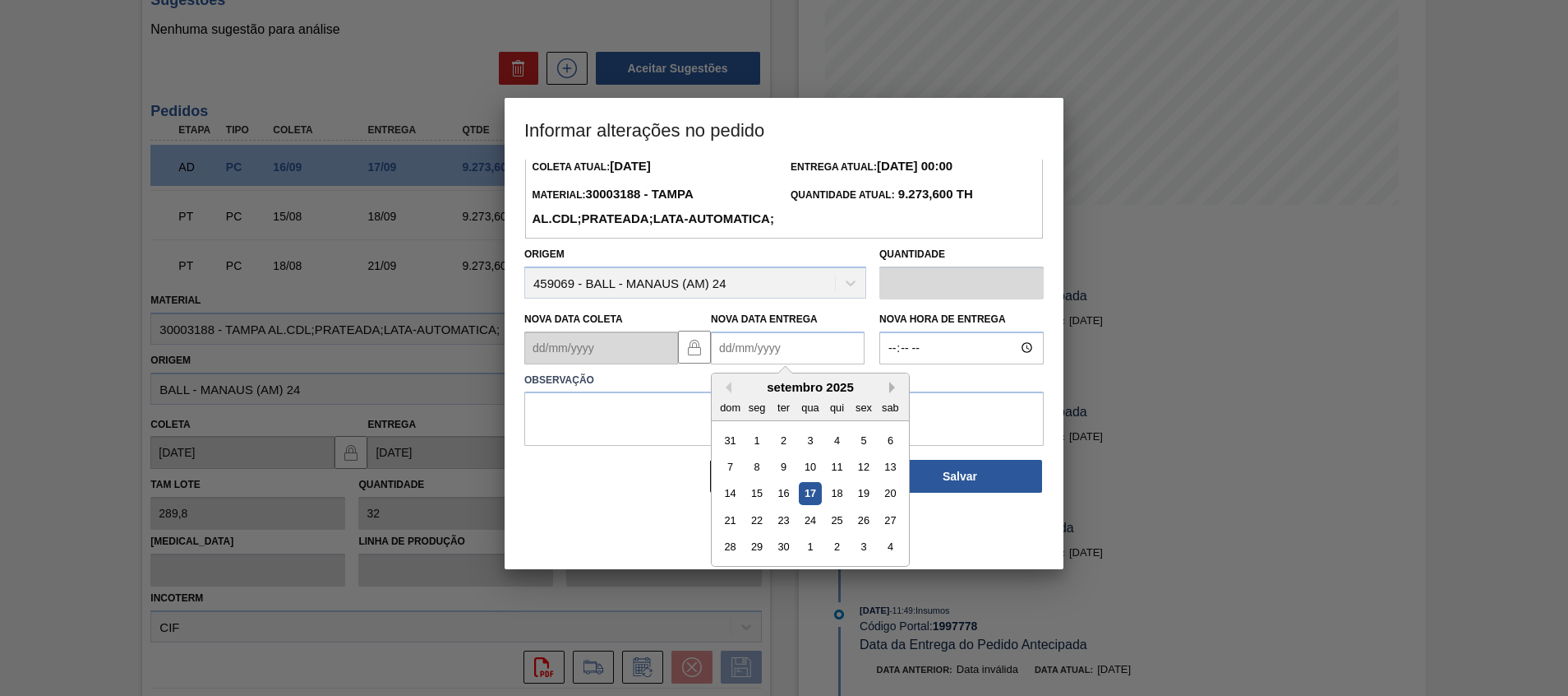
click at [892, 393] on button "Next Month" at bounding box center [895, 386] width 11 height 11
click at [756, 477] on div "6" at bounding box center [757, 466] width 22 height 22
type Entrega1997778 "[DATE]"
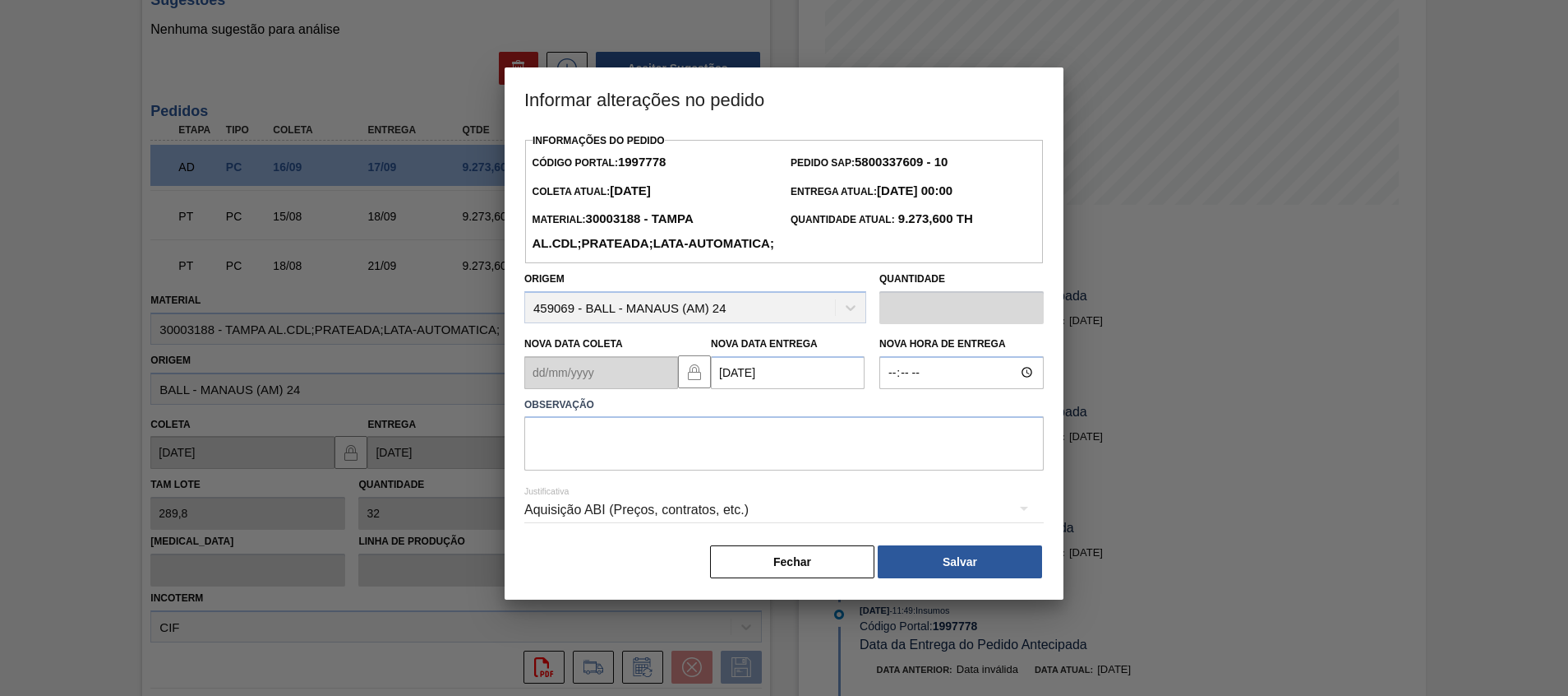
scroll to position [0, 0]
click at [766, 470] on textarea at bounding box center [784, 443] width 519 height 54
click at [619, 580] on div "Fechar Salvar" at bounding box center [784, 561] width 519 height 36
click at [793, 578] on button "Fechar" at bounding box center [793, 562] width 164 height 33
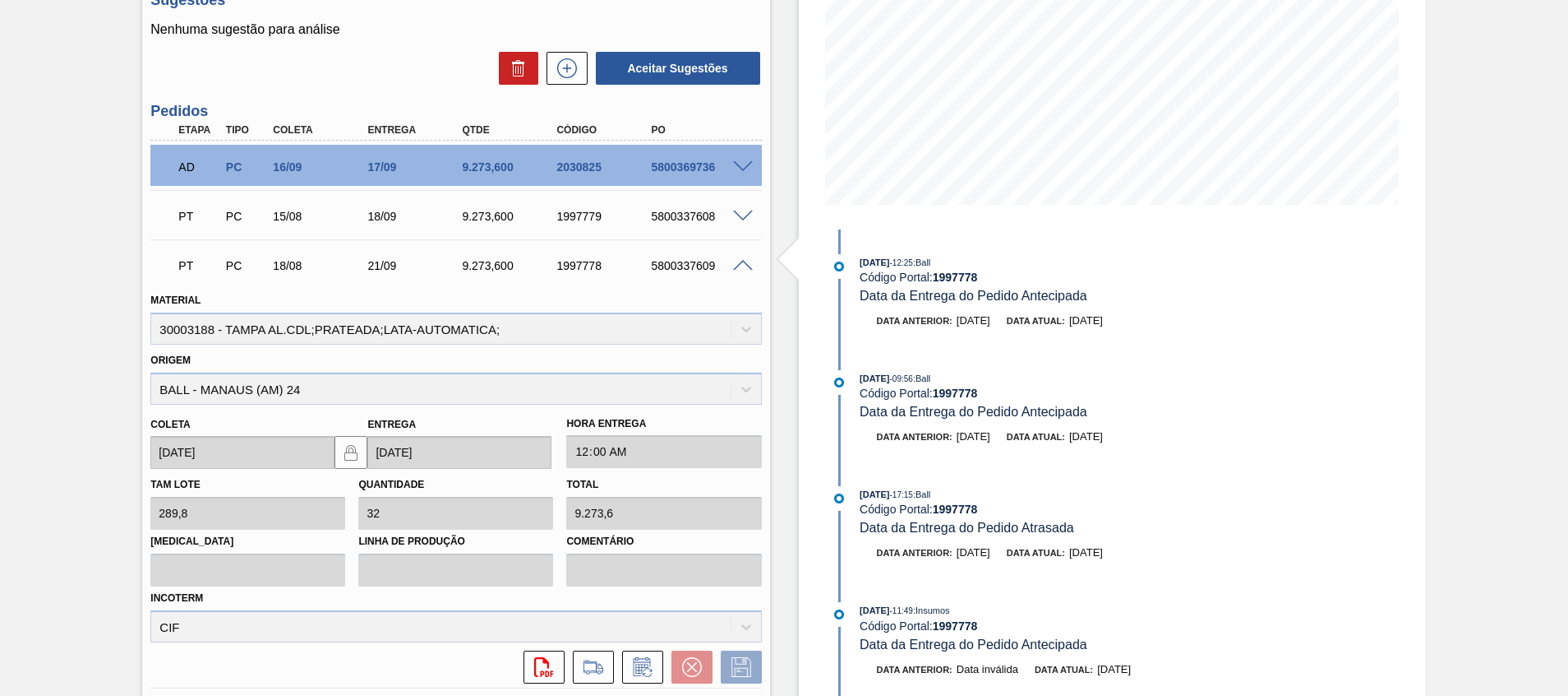
click at [738, 265] on span at bounding box center [743, 266] width 20 height 12
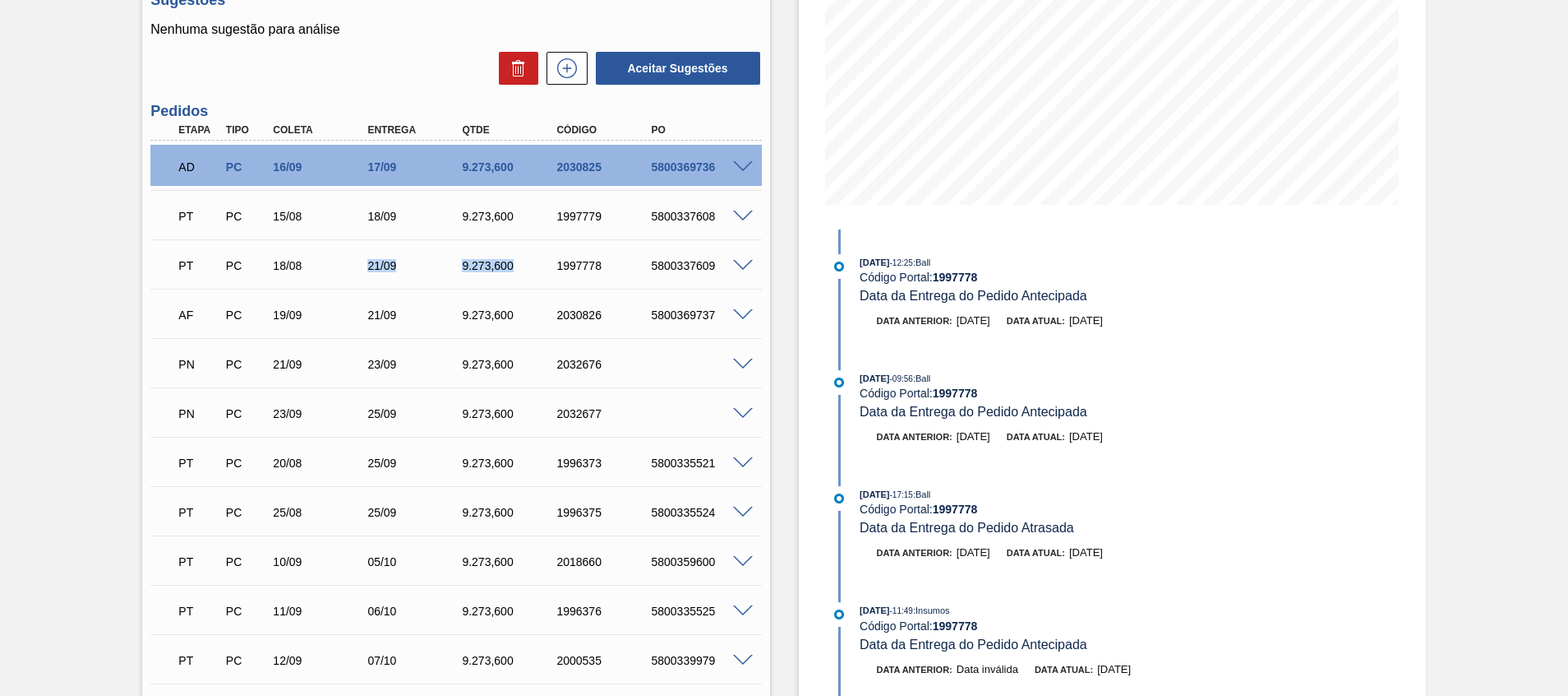
drag, startPoint x: 335, startPoint y: 254, endPoint x: 700, endPoint y: 283, distance: 366.2
click at [676, 280] on div "PT PC 18/08 21/09 9.273,600 1997778 5800337609" at bounding box center [451, 264] width 567 height 33
click at [742, 318] on span at bounding box center [743, 316] width 20 height 12
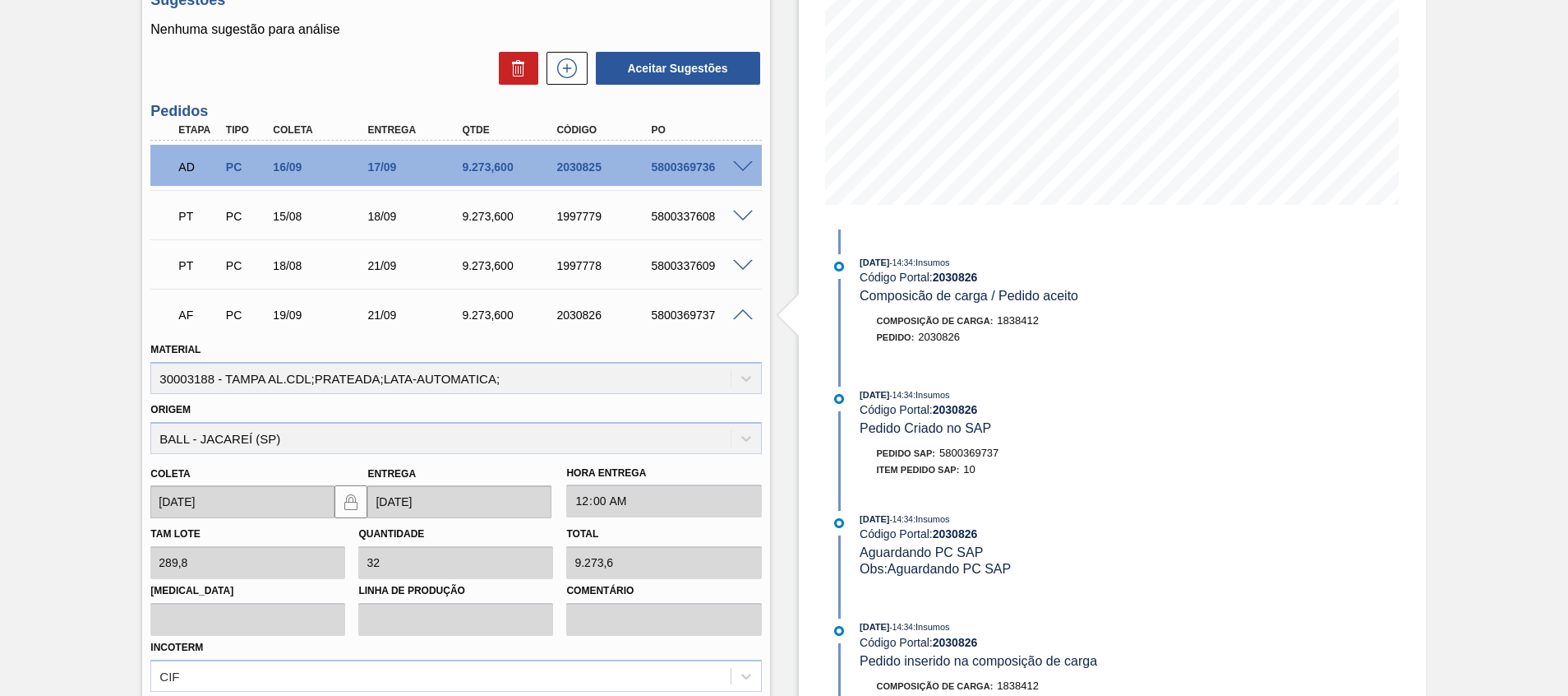
click at [742, 318] on span at bounding box center [743, 316] width 20 height 12
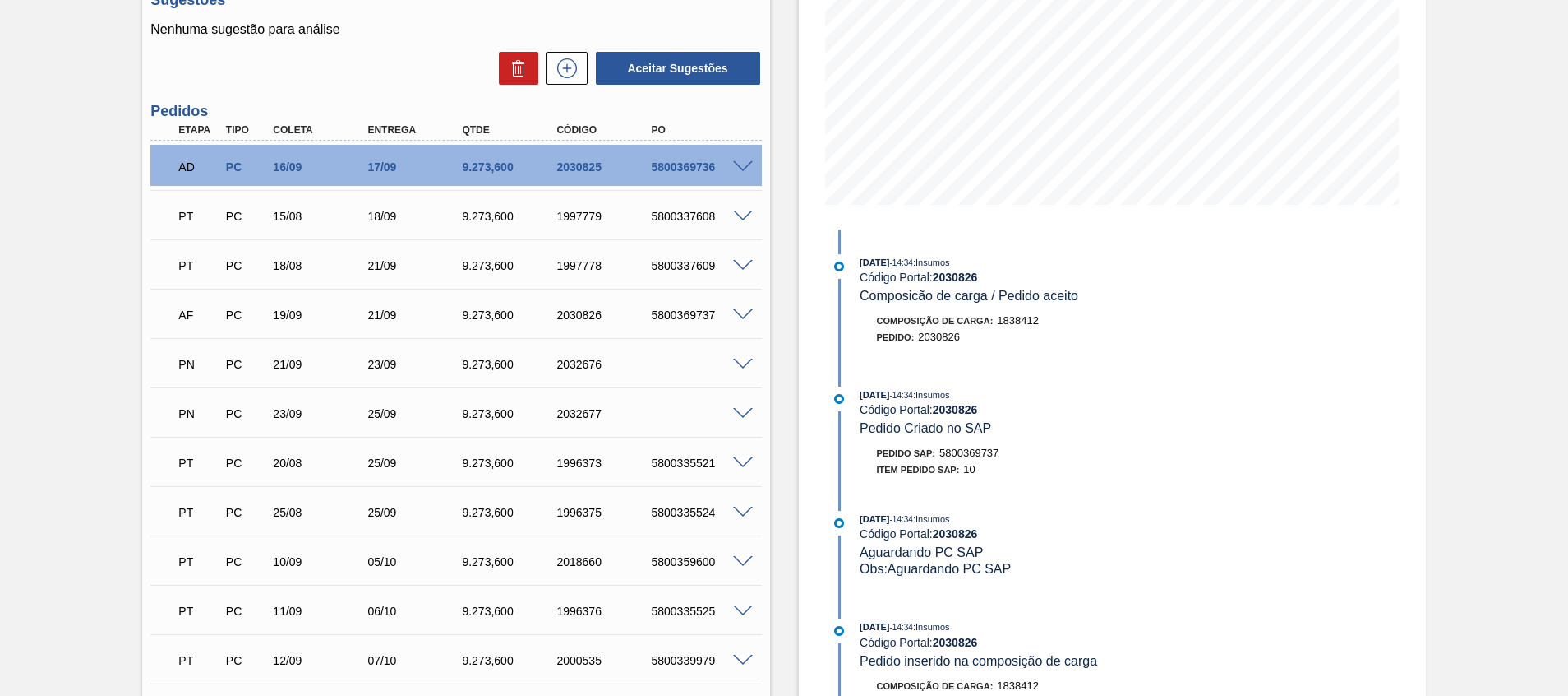
click at [662, 353] on div "PN PC 21/09 23/09 9.273,600 2032676" at bounding box center [451, 363] width 567 height 33
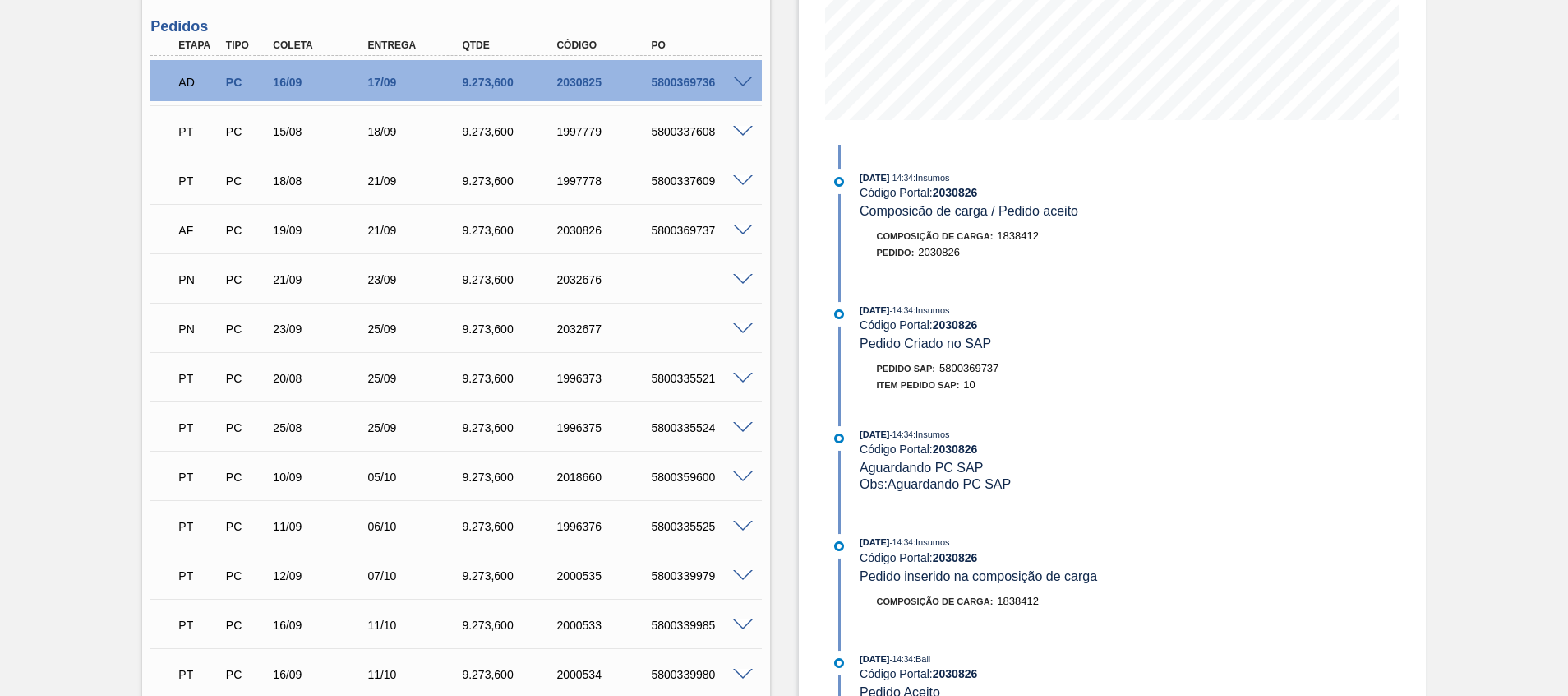
scroll to position [400, 0]
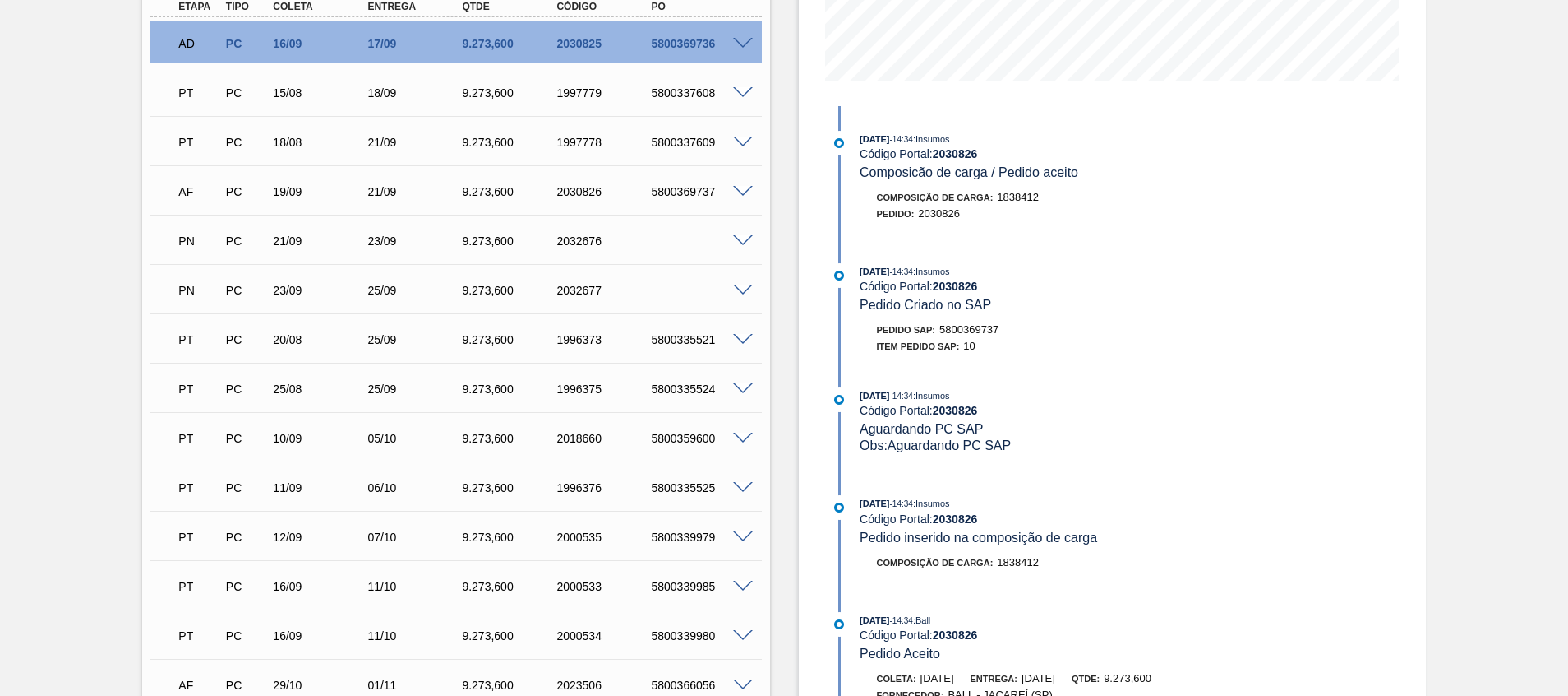
click at [743, 137] on span at bounding box center [743, 143] width 20 height 12
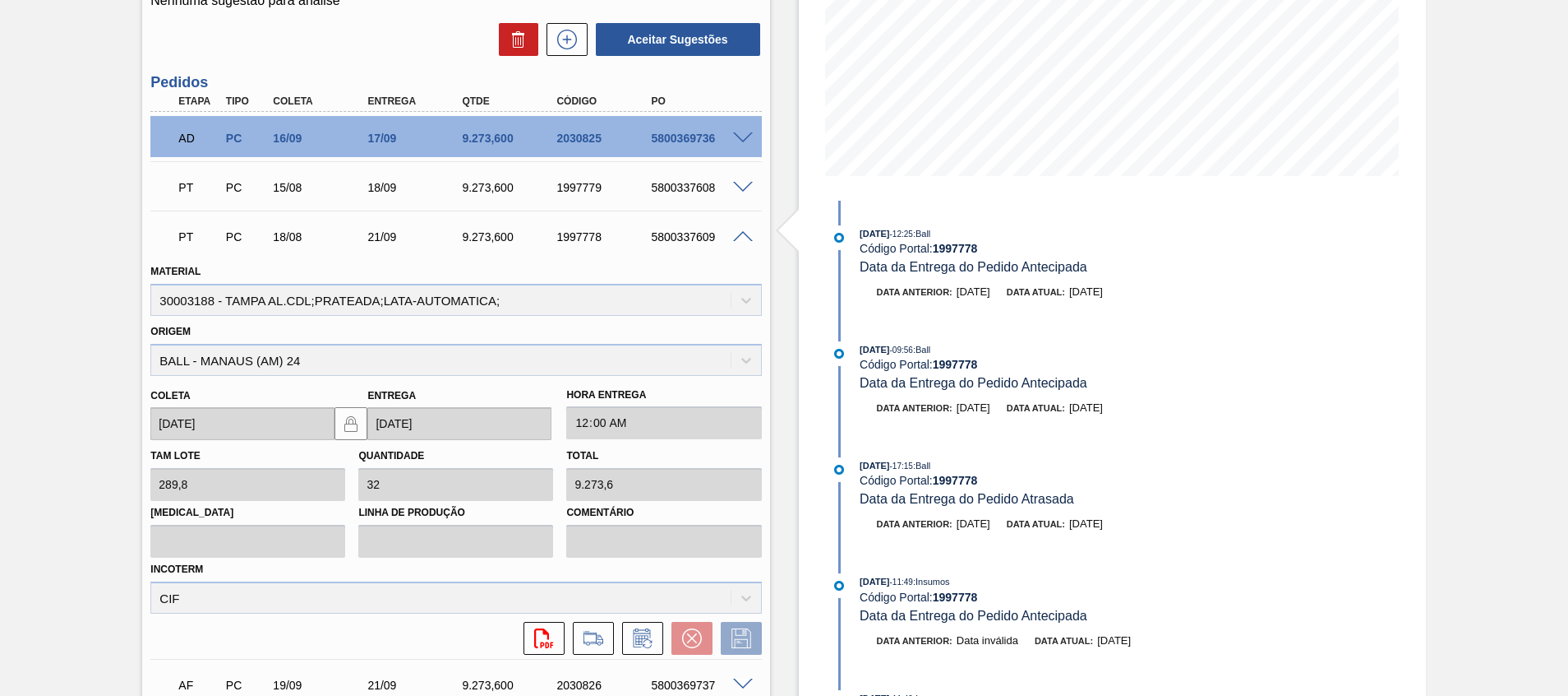
scroll to position [552, 0]
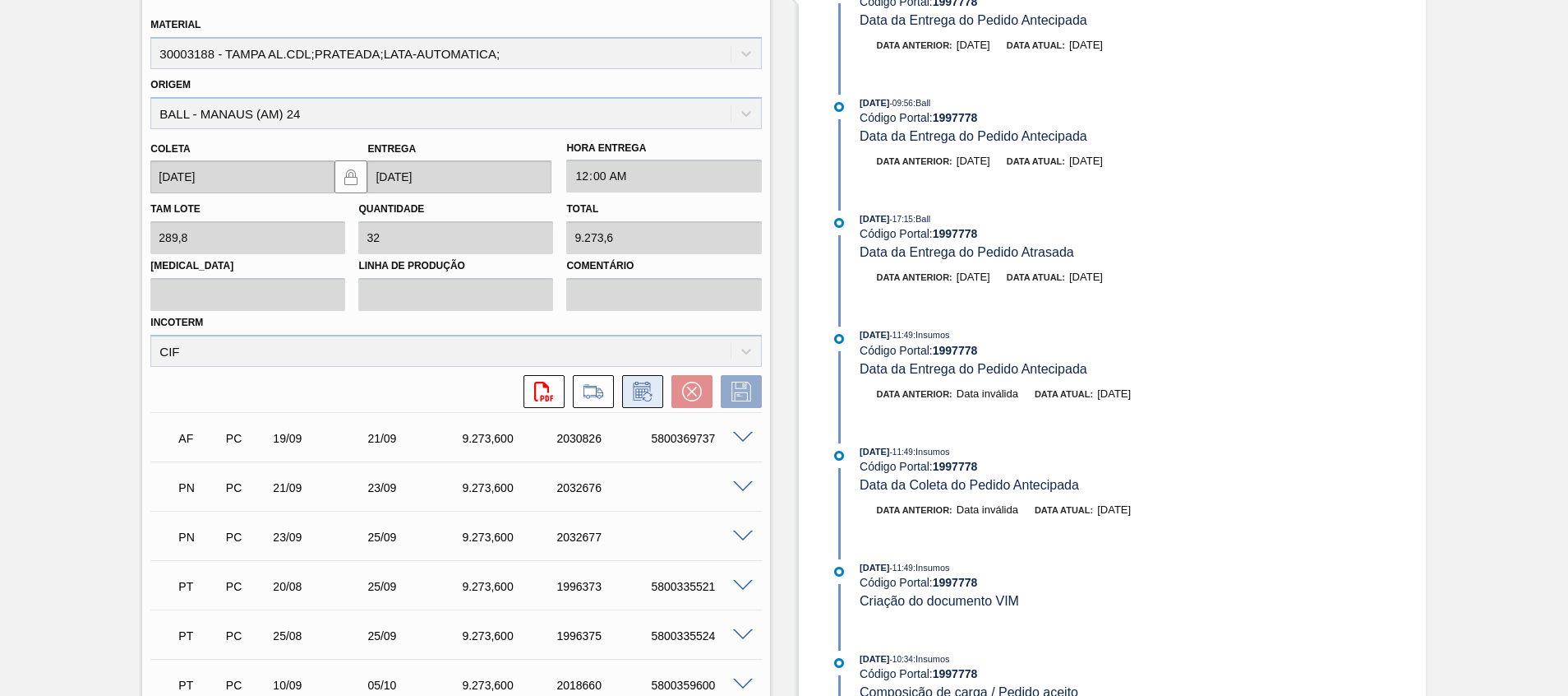
click at [635, 381] on icon at bounding box center [642, 391] width 26 height 20
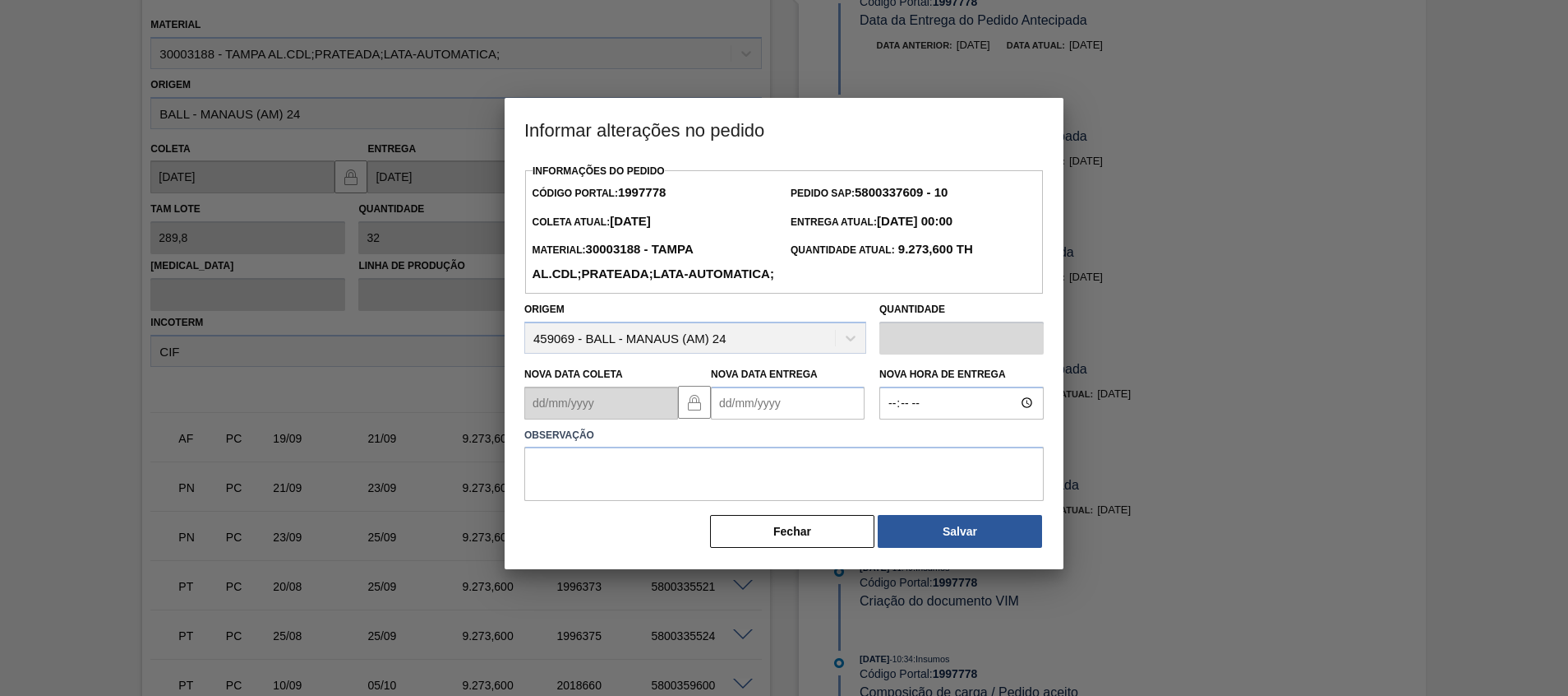
click at [757, 420] on Entrega1997778 "Nova Data Entrega" at bounding box center [787, 403] width 154 height 33
paste Entrega1997778 "[DATE]"
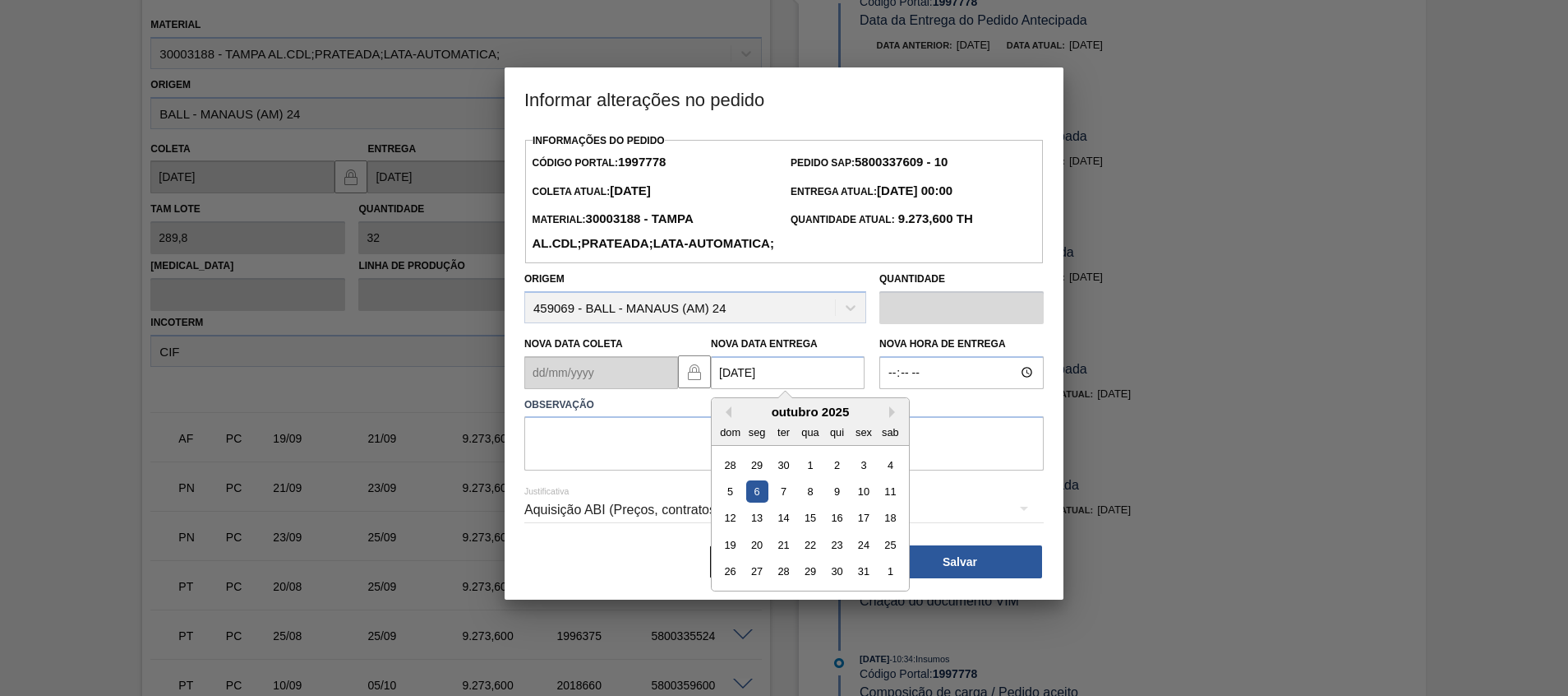
type Entrega1997778 "[DATE]"
click at [654, 470] on textarea at bounding box center [784, 443] width 519 height 54
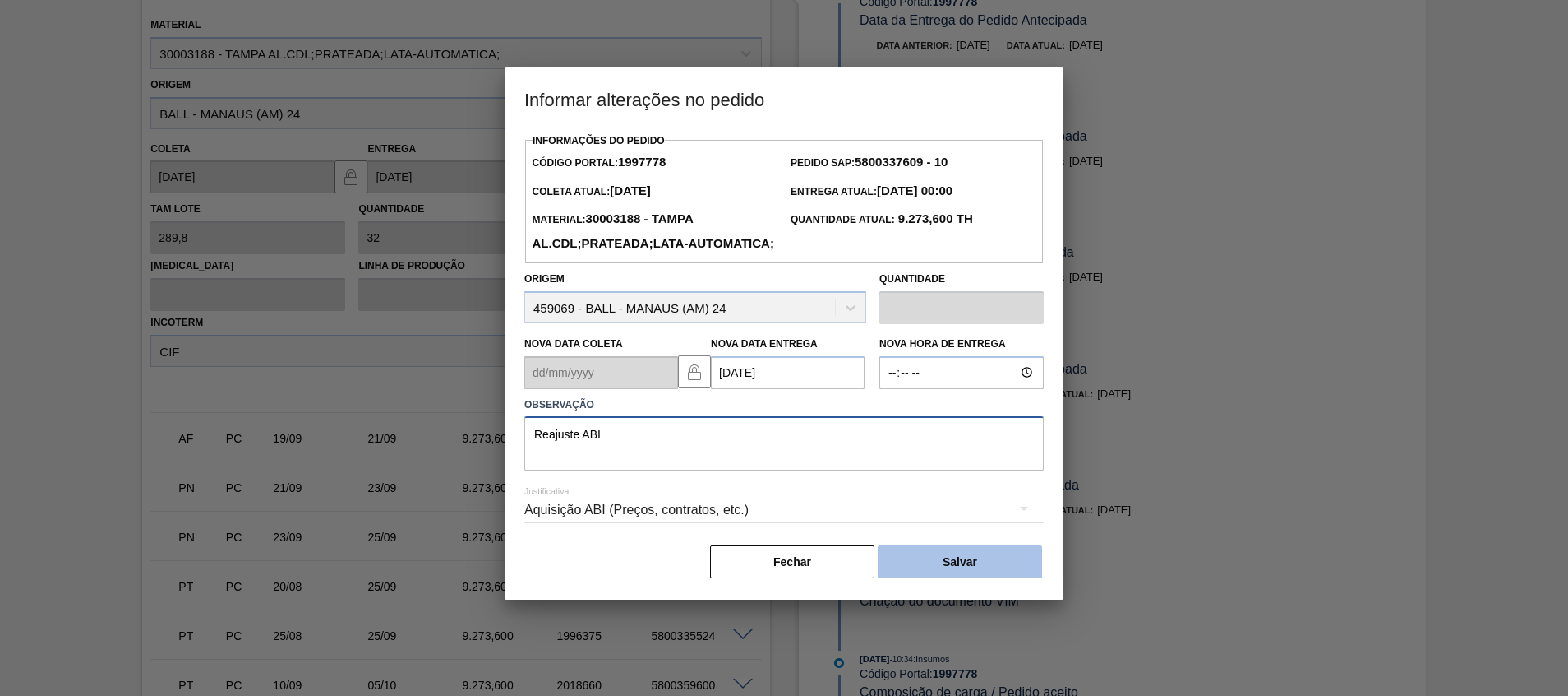
type textarea "Reajuste ABI"
click at [942, 578] on button "Salvar" at bounding box center [960, 562] width 164 height 33
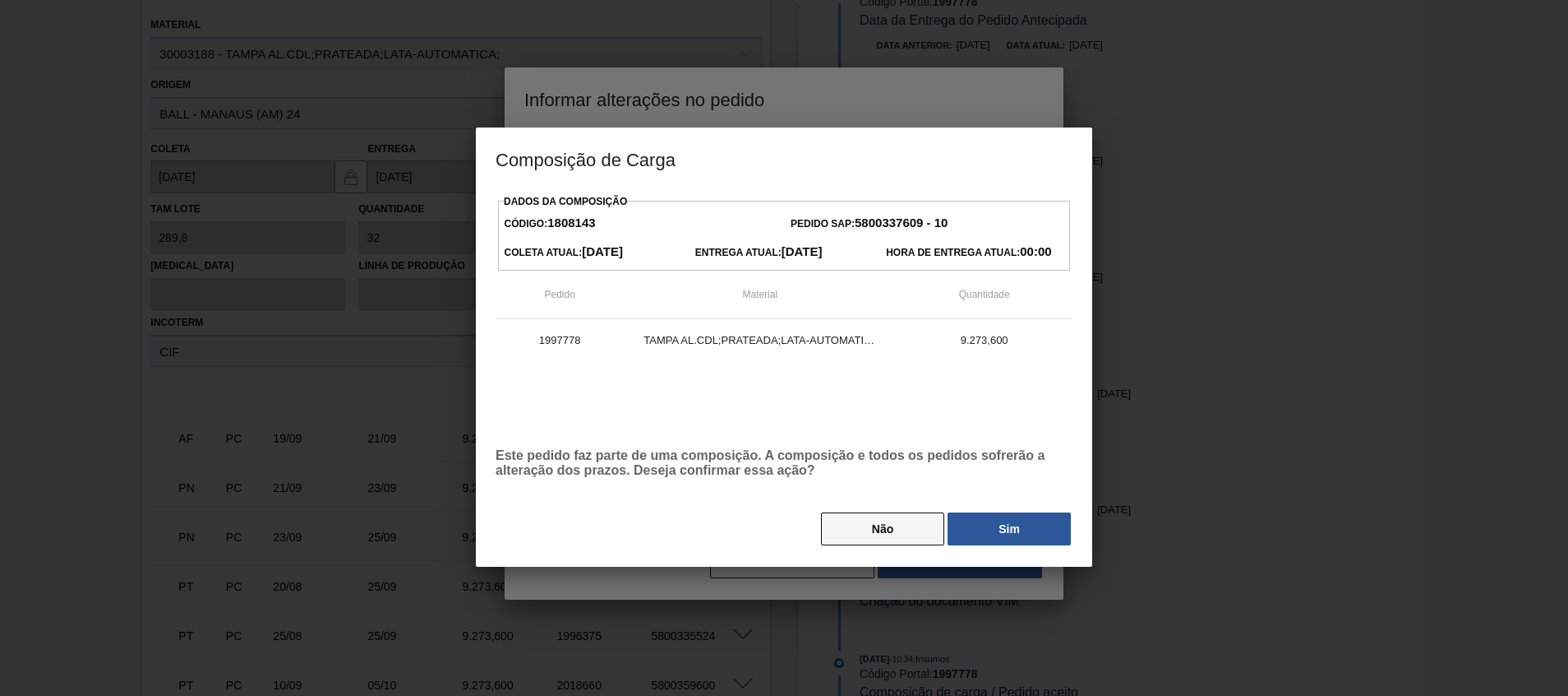
click at [898, 522] on button "Não" at bounding box center [883, 529] width 123 height 33
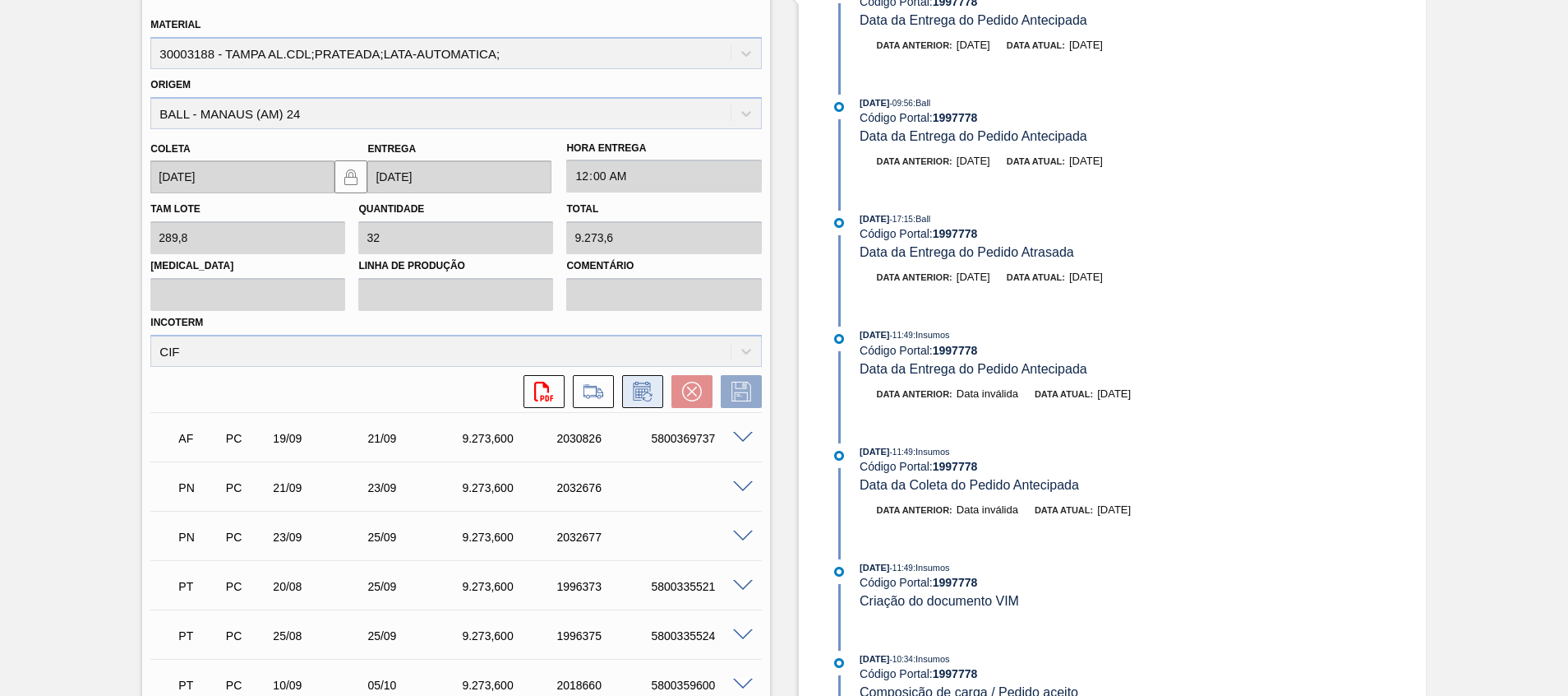
click at [642, 402] on button at bounding box center [642, 392] width 41 height 33
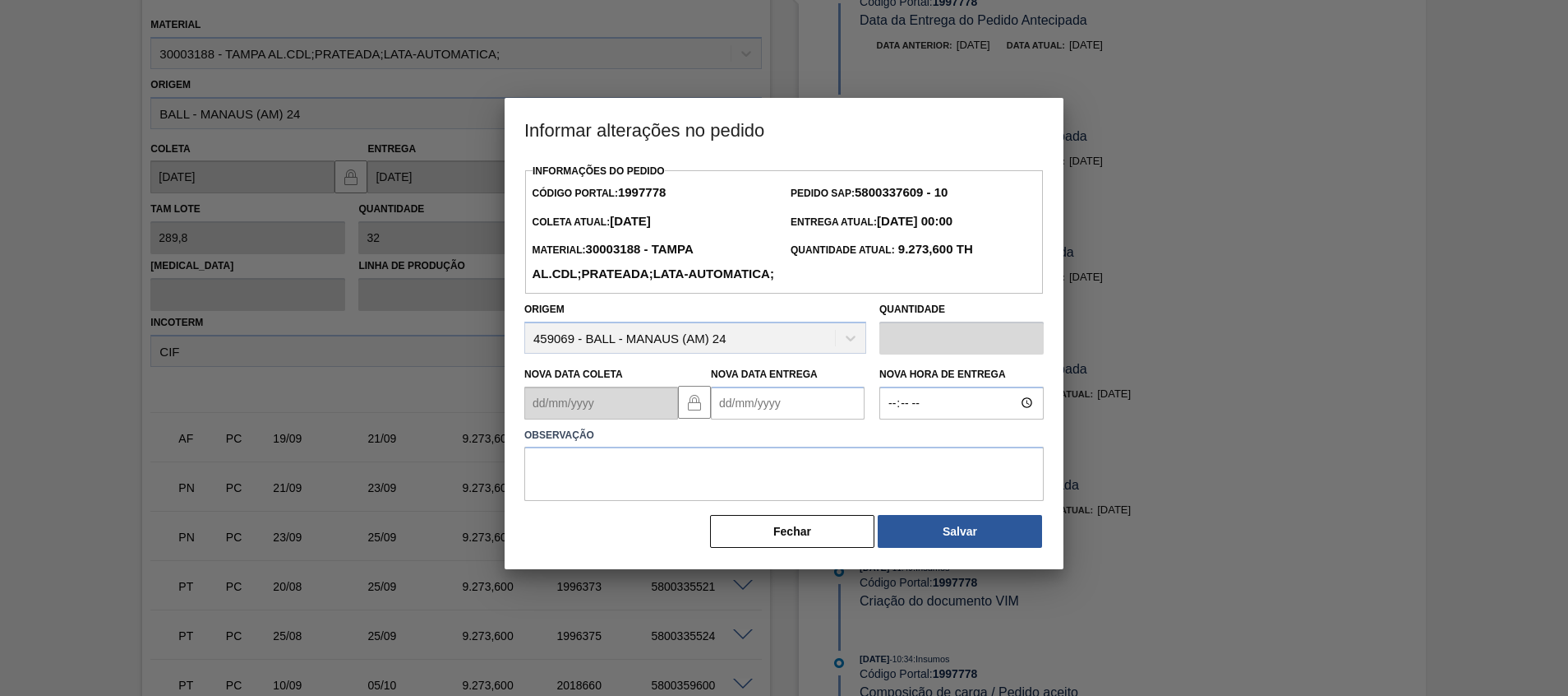
click at [787, 420] on Entrega1997778 "Nova Data Entrega" at bounding box center [787, 403] width 154 height 33
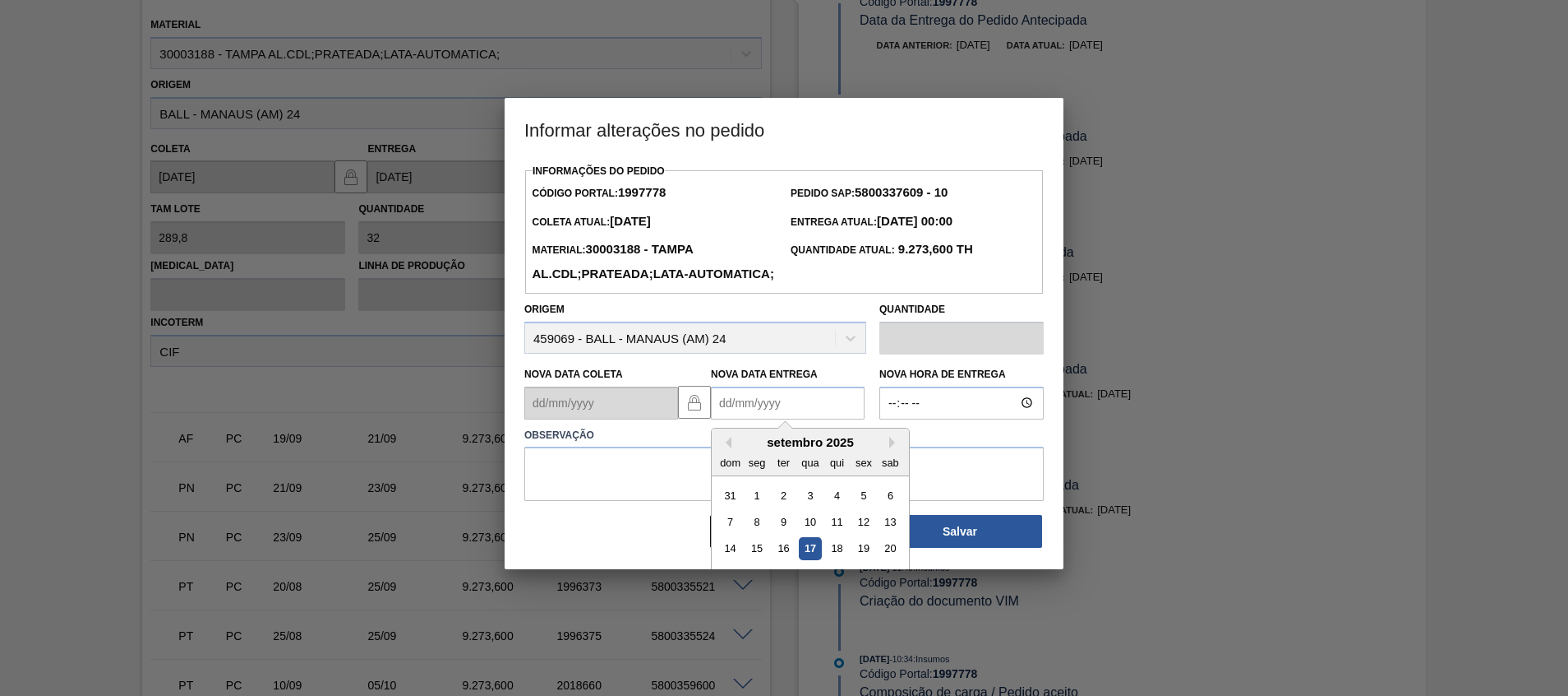
paste Entrega1997778 "[DATE]"
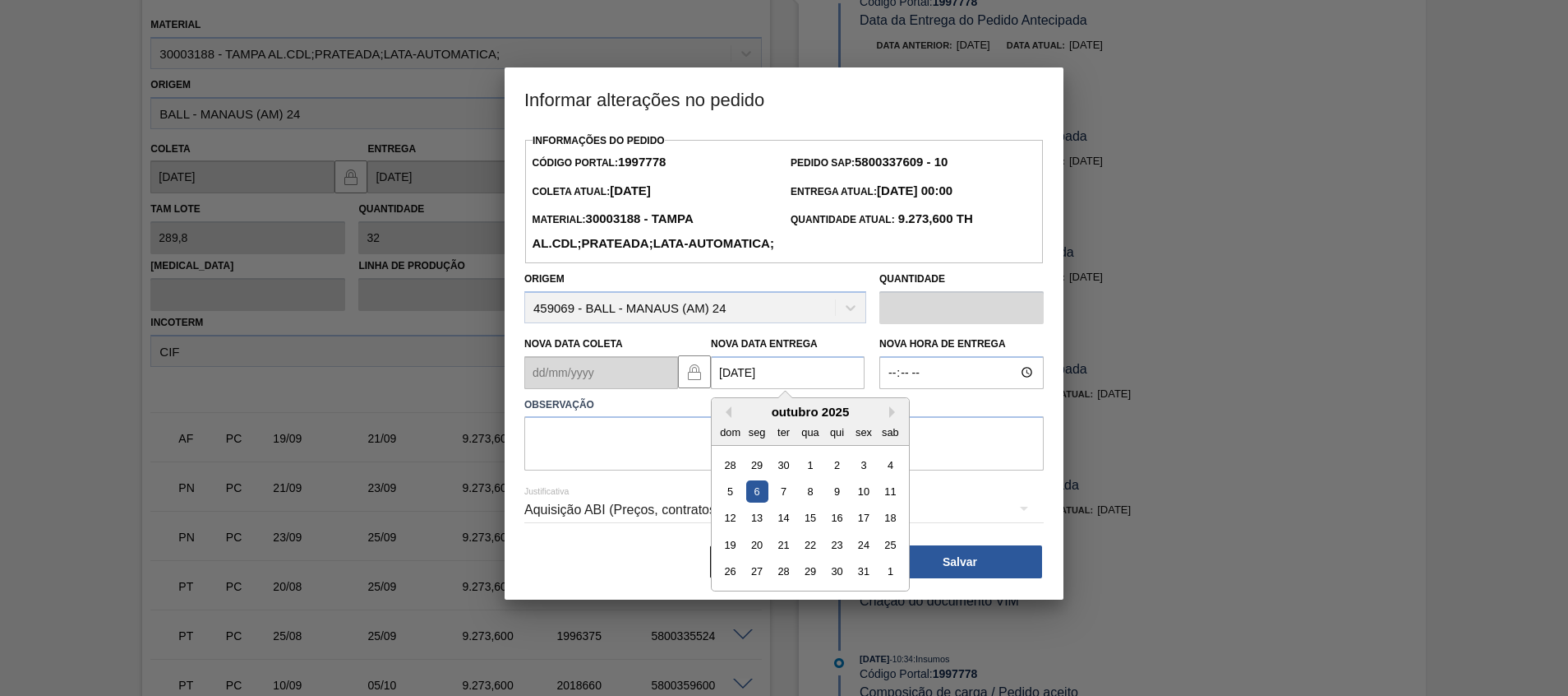
type Entrega1997778 "[DATE]"
click at [753, 503] on div "6" at bounding box center [757, 491] width 22 height 22
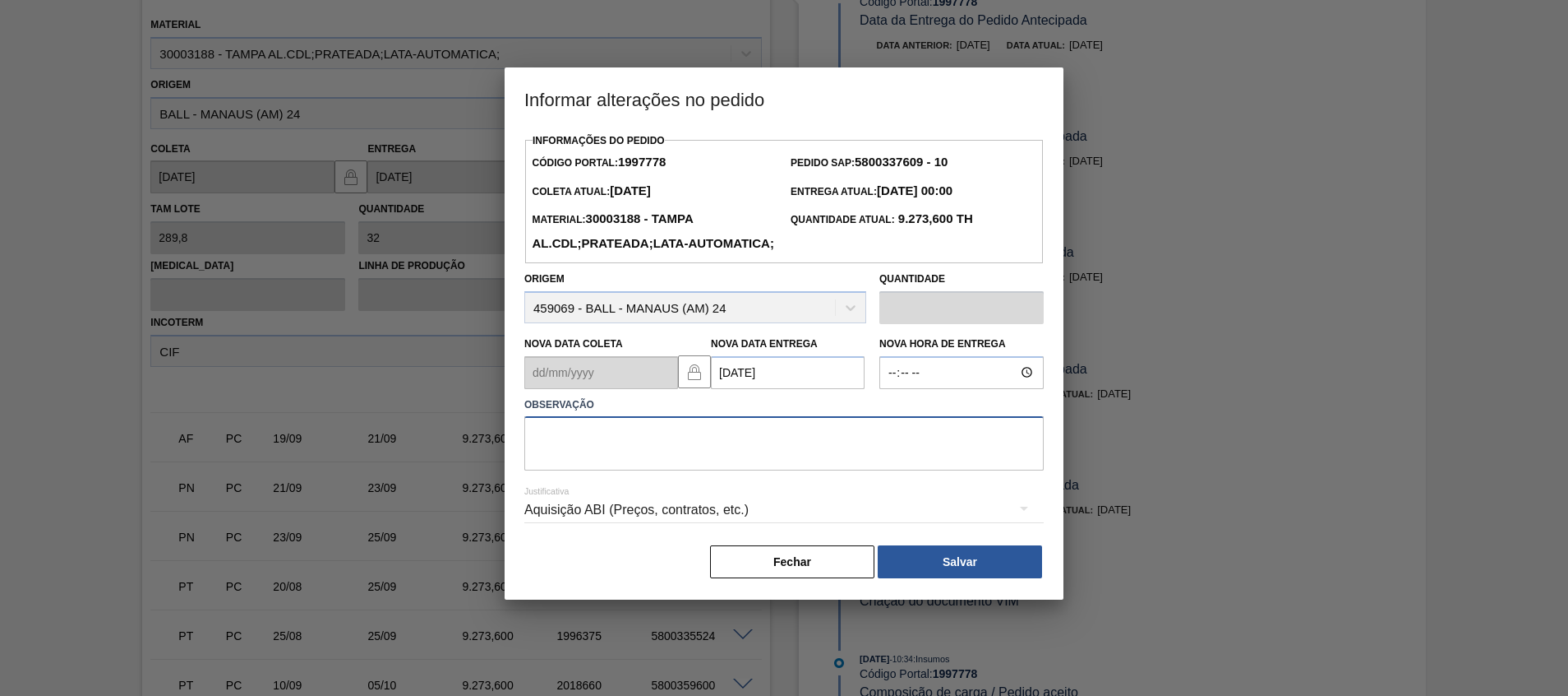
click at [679, 470] on textarea at bounding box center [784, 443] width 519 height 54
type textarea "Reagenda ABI"
click at [947, 578] on button "Salvar" at bounding box center [960, 562] width 164 height 33
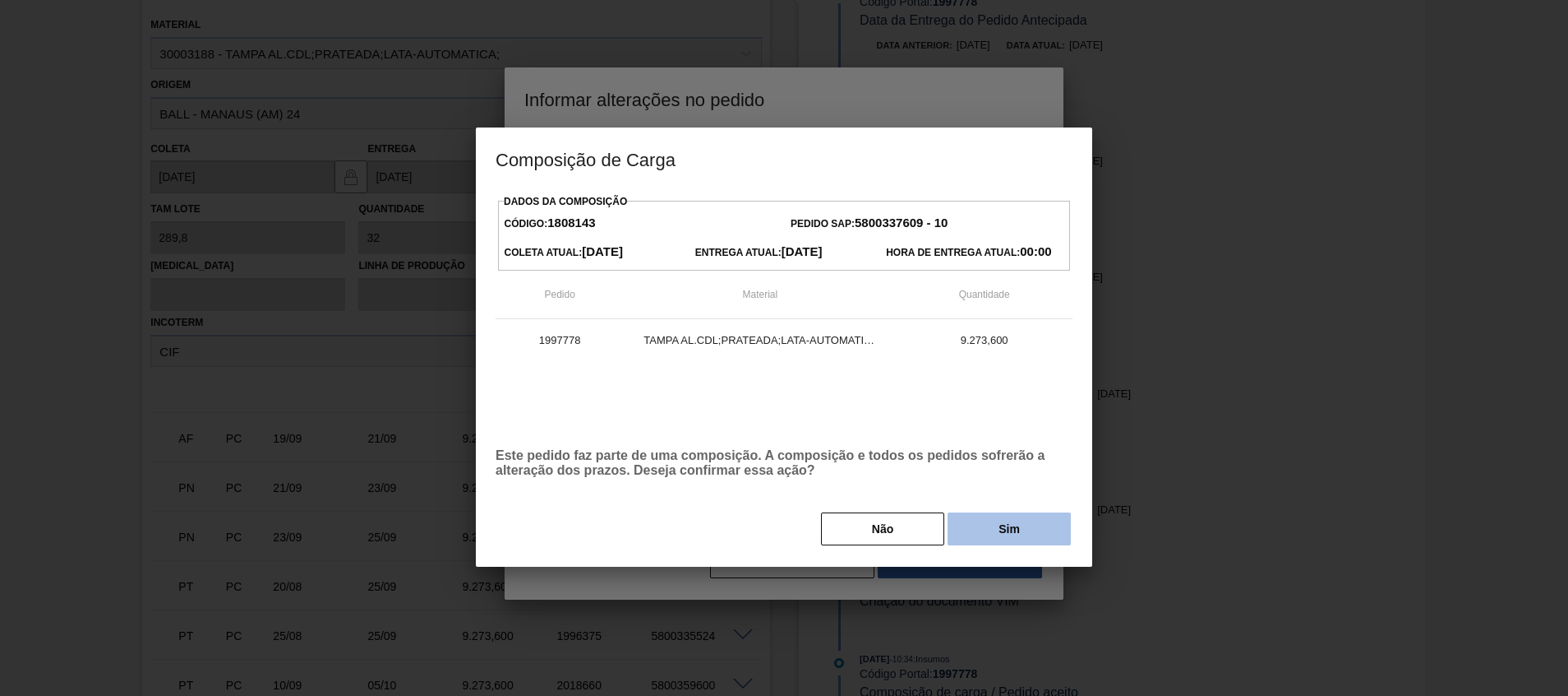
click at [1005, 526] on button "Sim" at bounding box center [1009, 529] width 123 height 33
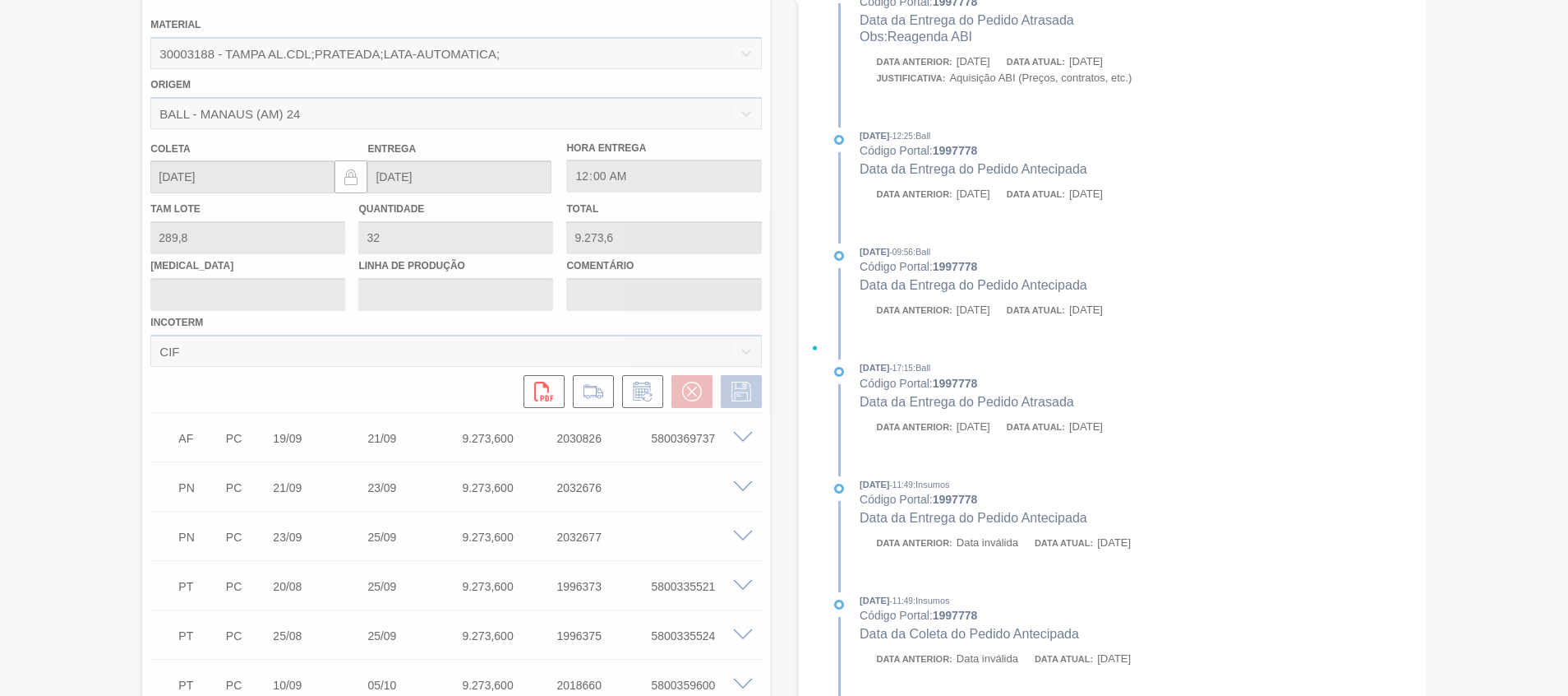
type input "Reagenda ABI"
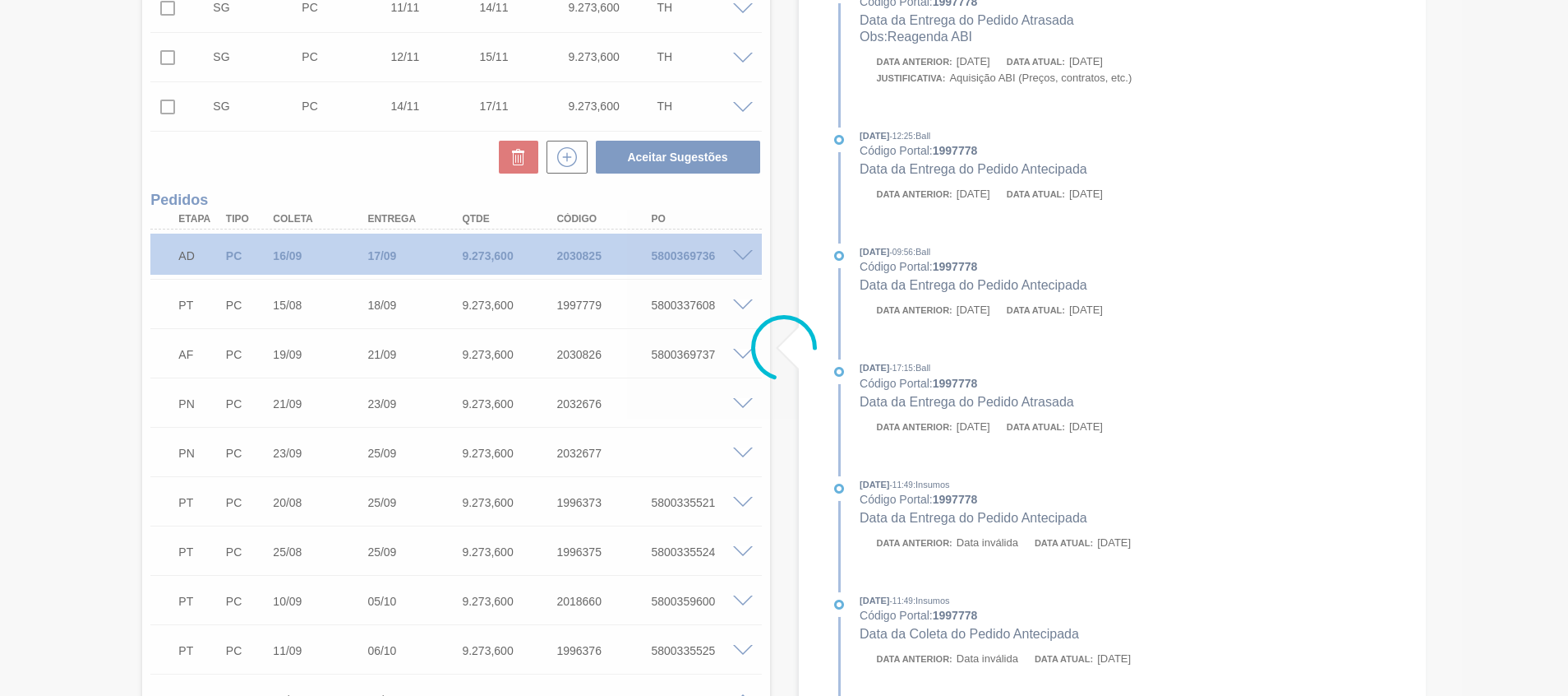
scroll to position [468, 0]
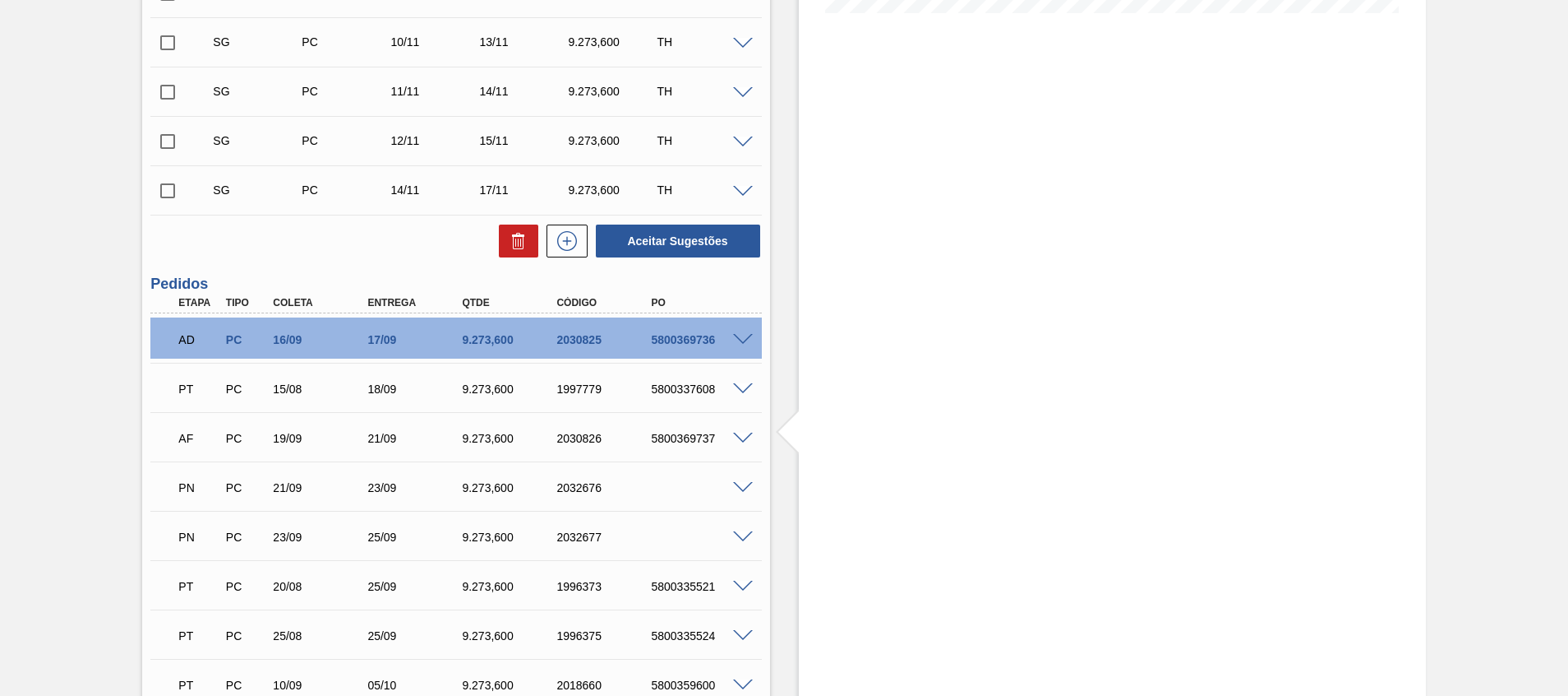
click at [744, 582] on span at bounding box center [743, 587] width 20 height 12
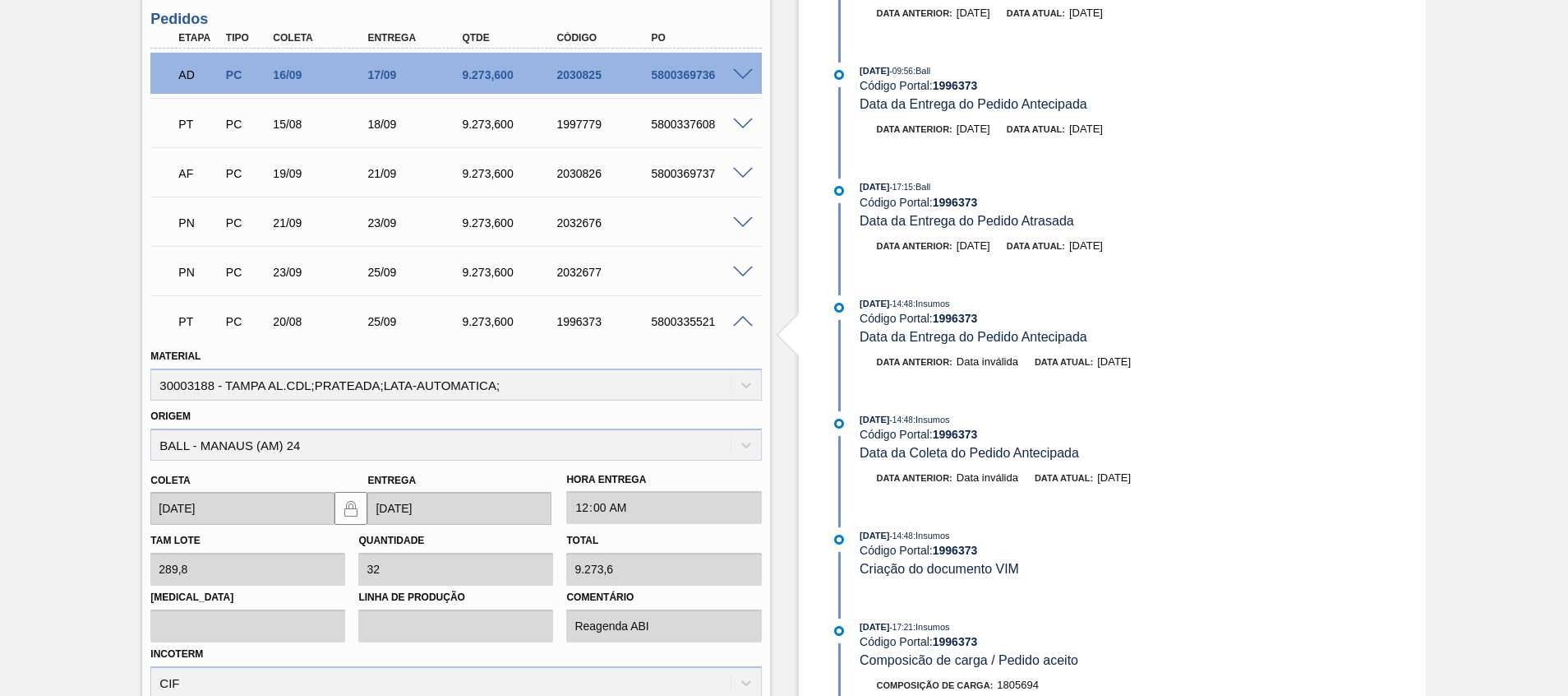
scroll to position [838, 0]
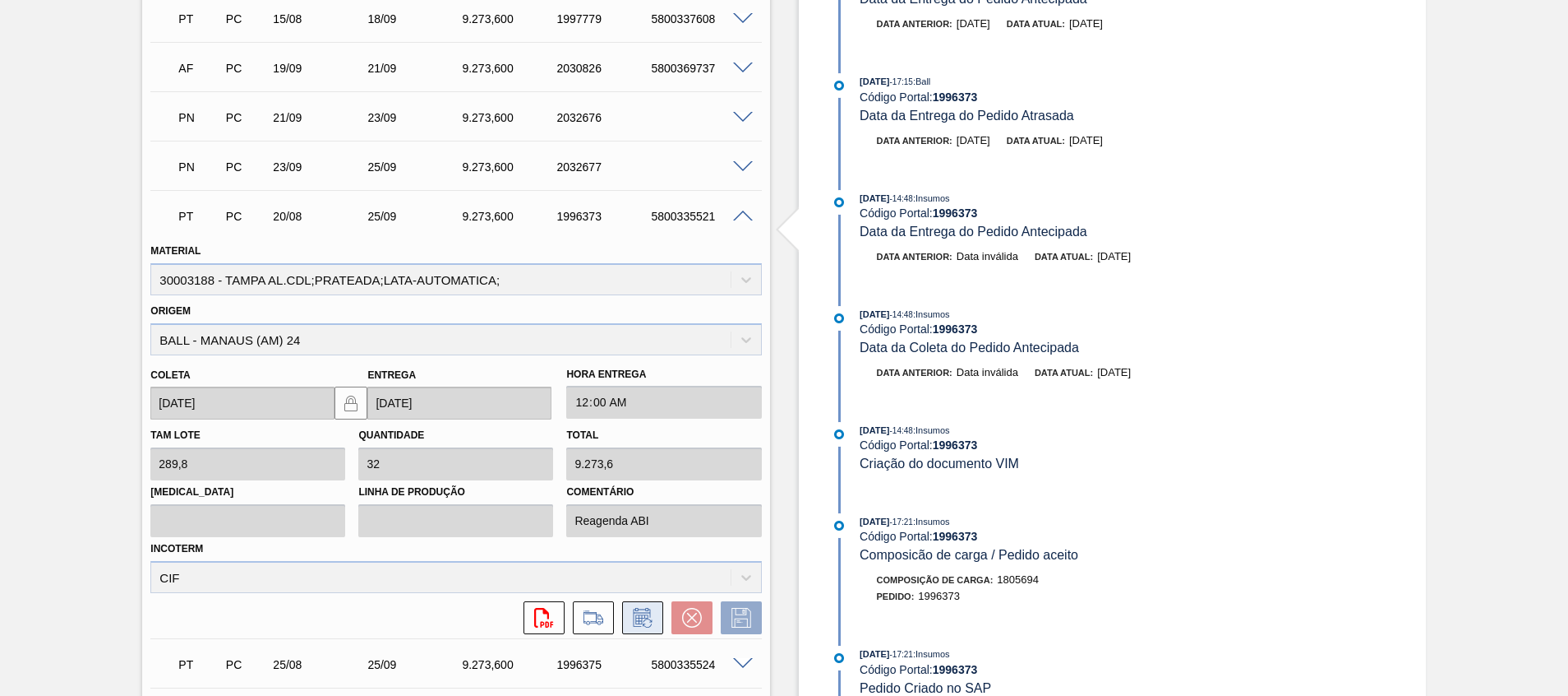
click at [646, 619] on icon at bounding box center [642, 617] width 26 height 20
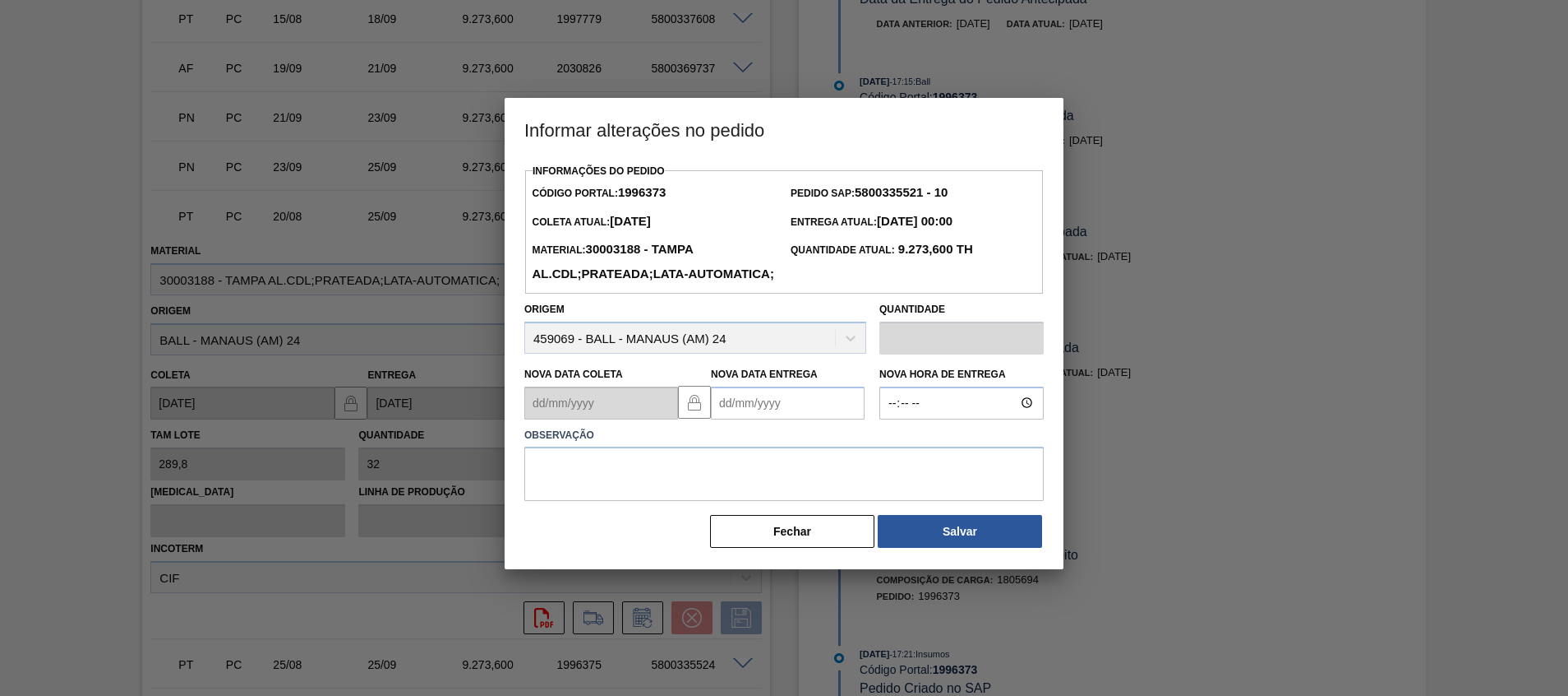
click at [803, 414] on Entrega1996373 "Nova Data Entrega" at bounding box center [787, 403] width 154 height 33
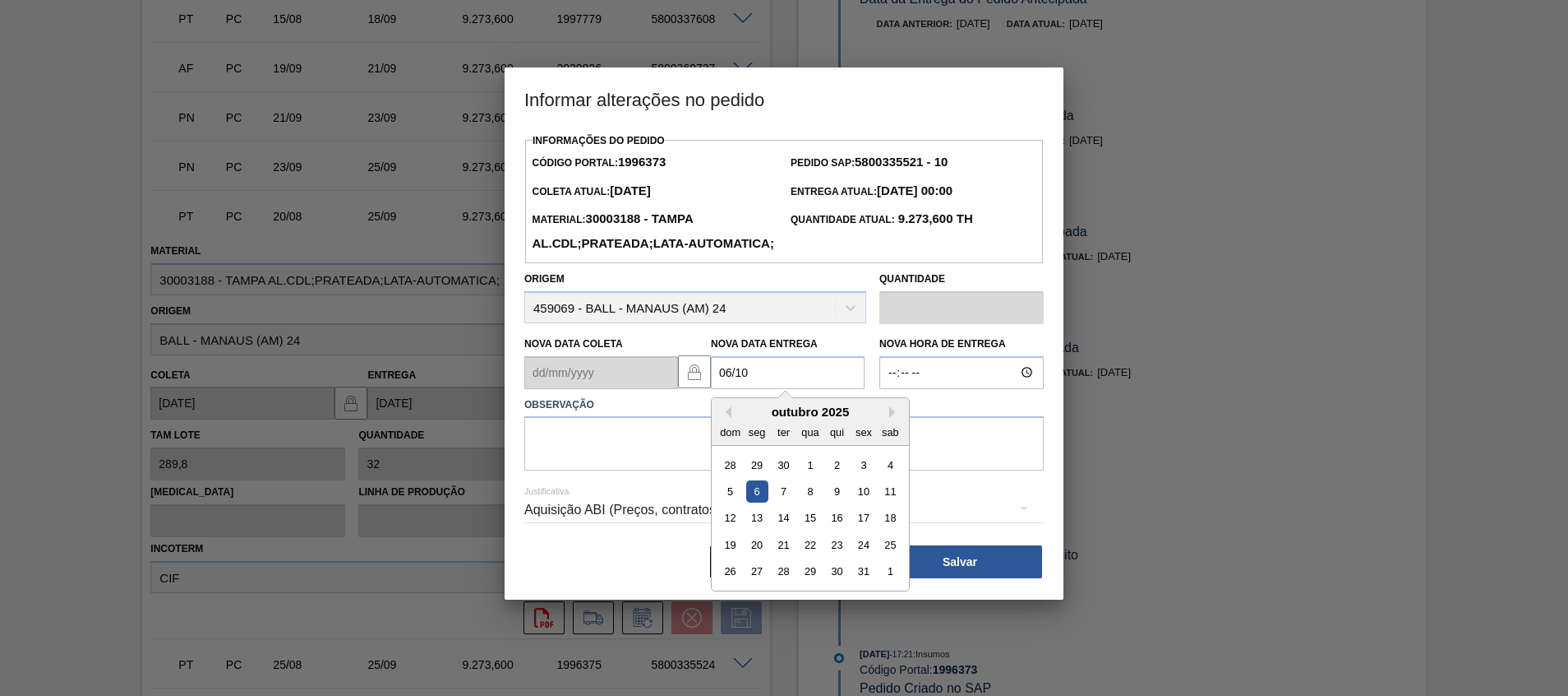
click at [760, 503] on div "6" at bounding box center [757, 491] width 22 height 22
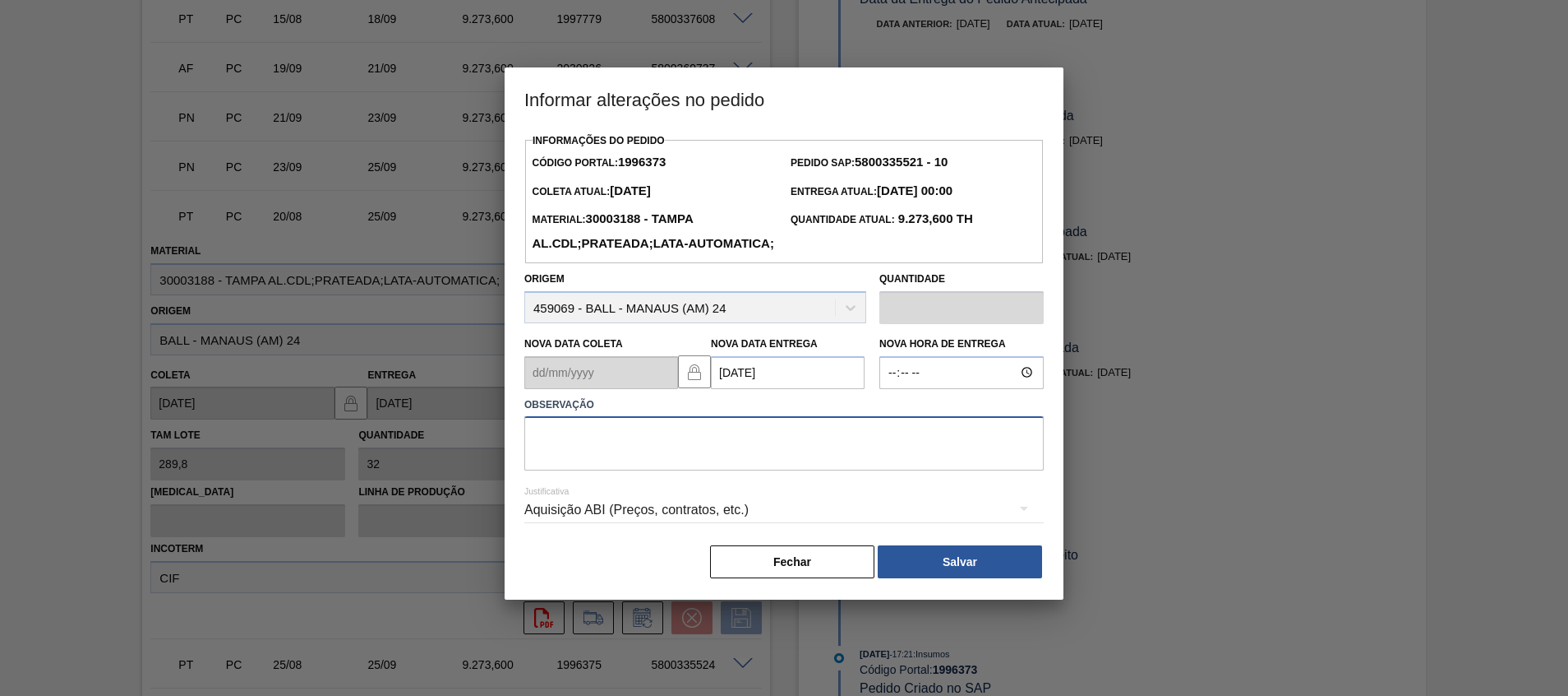
click at [663, 468] on textarea at bounding box center [784, 443] width 519 height 54
click at [739, 389] on Entrega1996373 "[DATE]" at bounding box center [787, 372] width 154 height 33
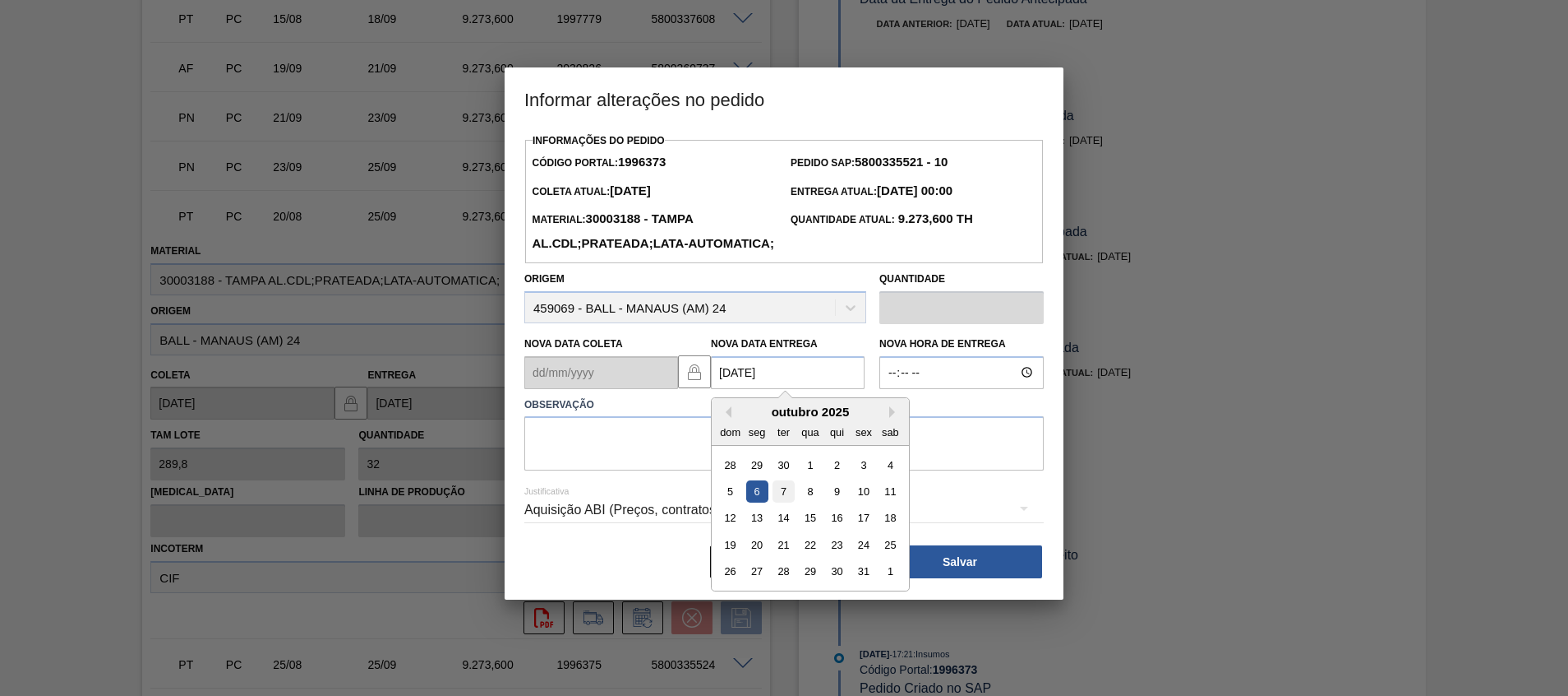
click at [786, 503] on div "7" at bounding box center [783, 491] width 22 height 22
type Entrega1996373 "07/10/2025"
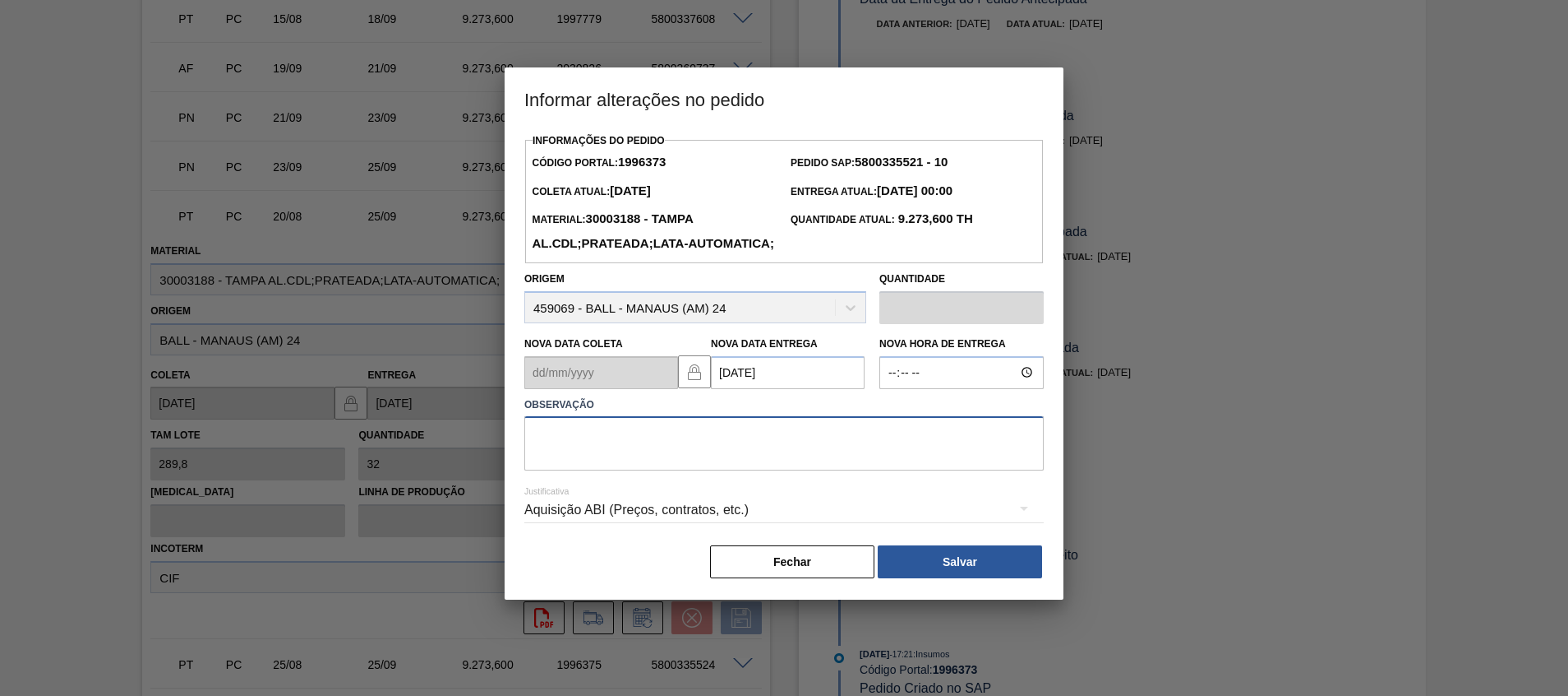
click at [782, 465] on textarea at bounding box center [784, 443] width 519 height 54
type textarea "A"
type textarea "Reagenda ABI"
click at [929, 578] on button "Salvar" at bounding box center [960, 562] width 164 height 33
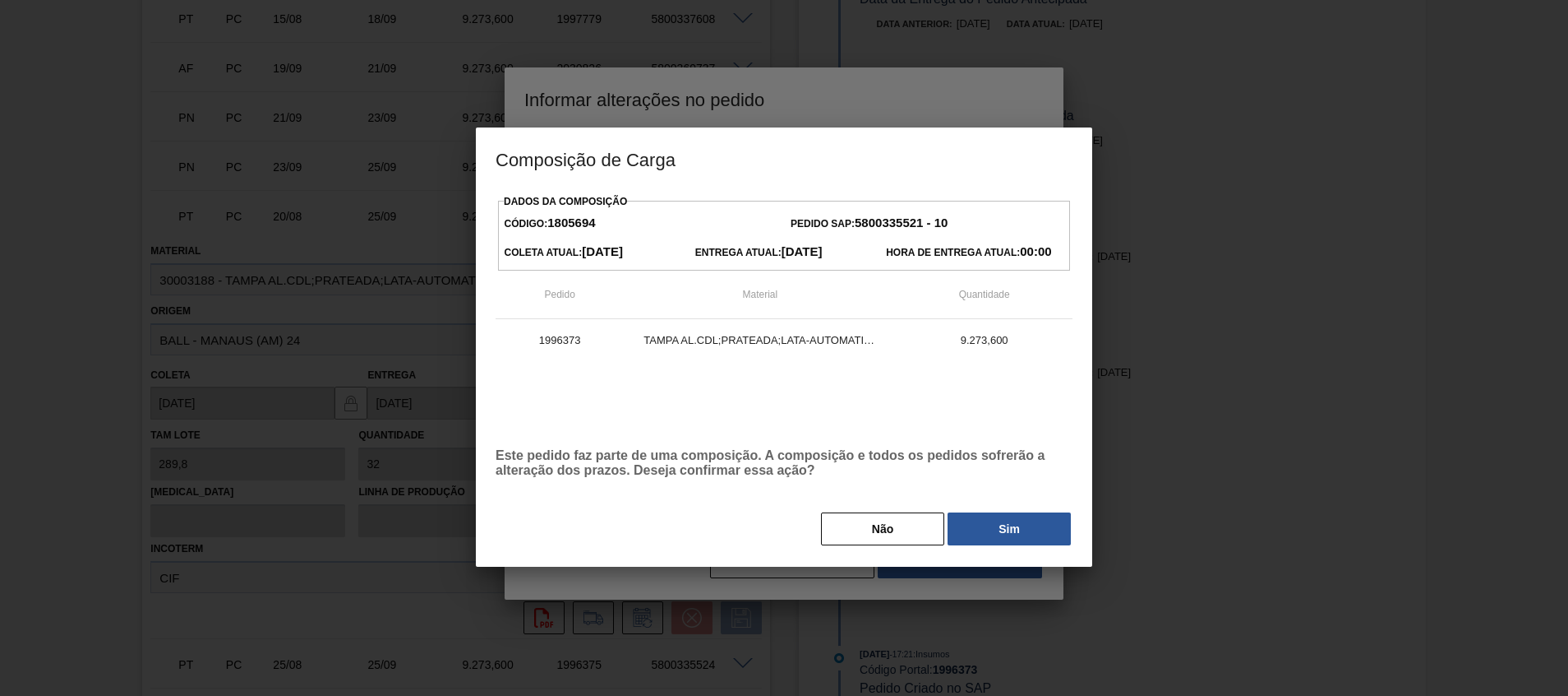
click at [997, 505] on div "Dados da Composição Código: 1805694 Pedido SAP: 5800335521 - 10 Coleta Atual: 2…" at bounding box center [784, 368] width 577 height 357
click at [996, 522] on button "Sim" at bounding box center [1009, 529] width 123 height 33
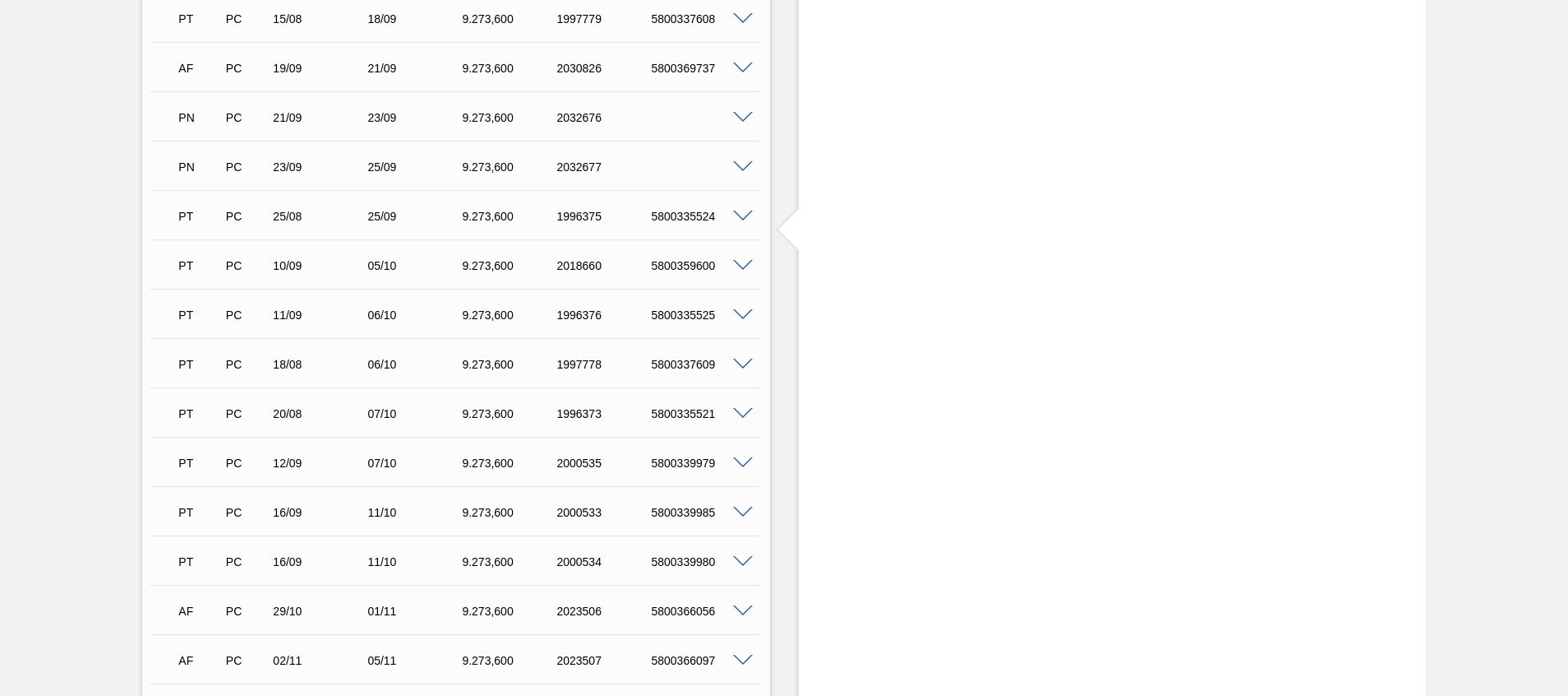
click at [733, 214] on span at bounding box center [743, 217] width 20 height 12
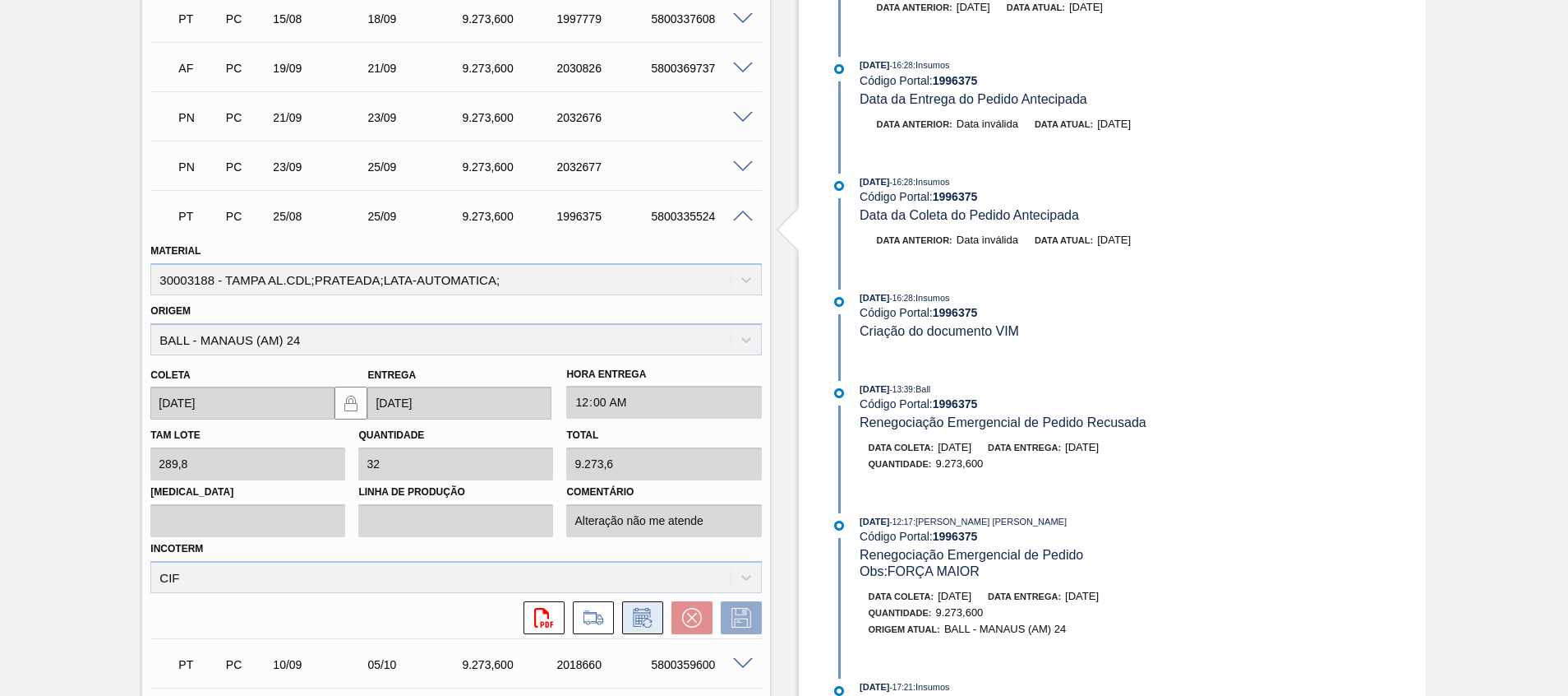
click at [637, 624] on icon at bounding box center [642, 617] width 26 height 20
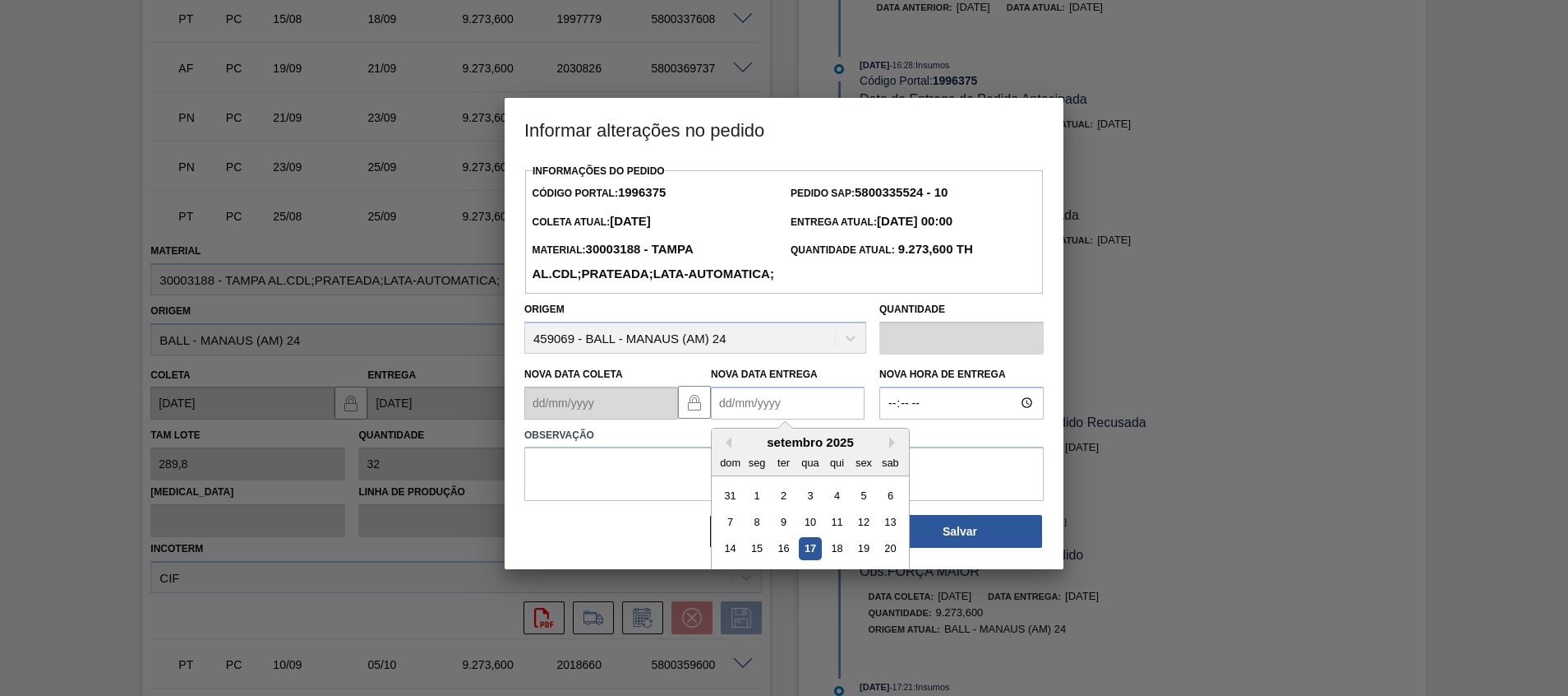
click at [785, 420] on Entrega1996375 "Nova Data Entrega" at bounding box center [787, 403] width 154 height 33
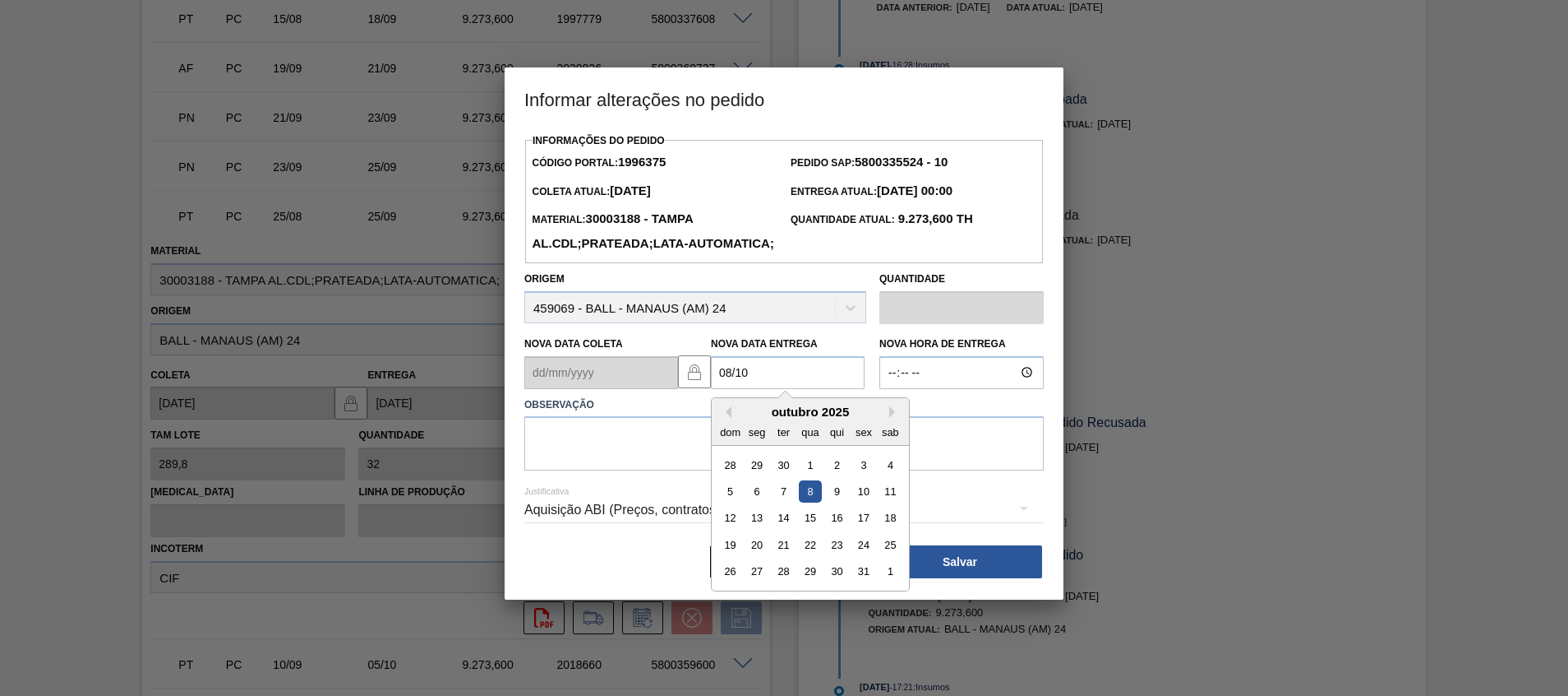
click at [808, 503] on div "8" at bounding box center [809, 491] width 22 height 22
type Entrega1996375 "08/10/2025"
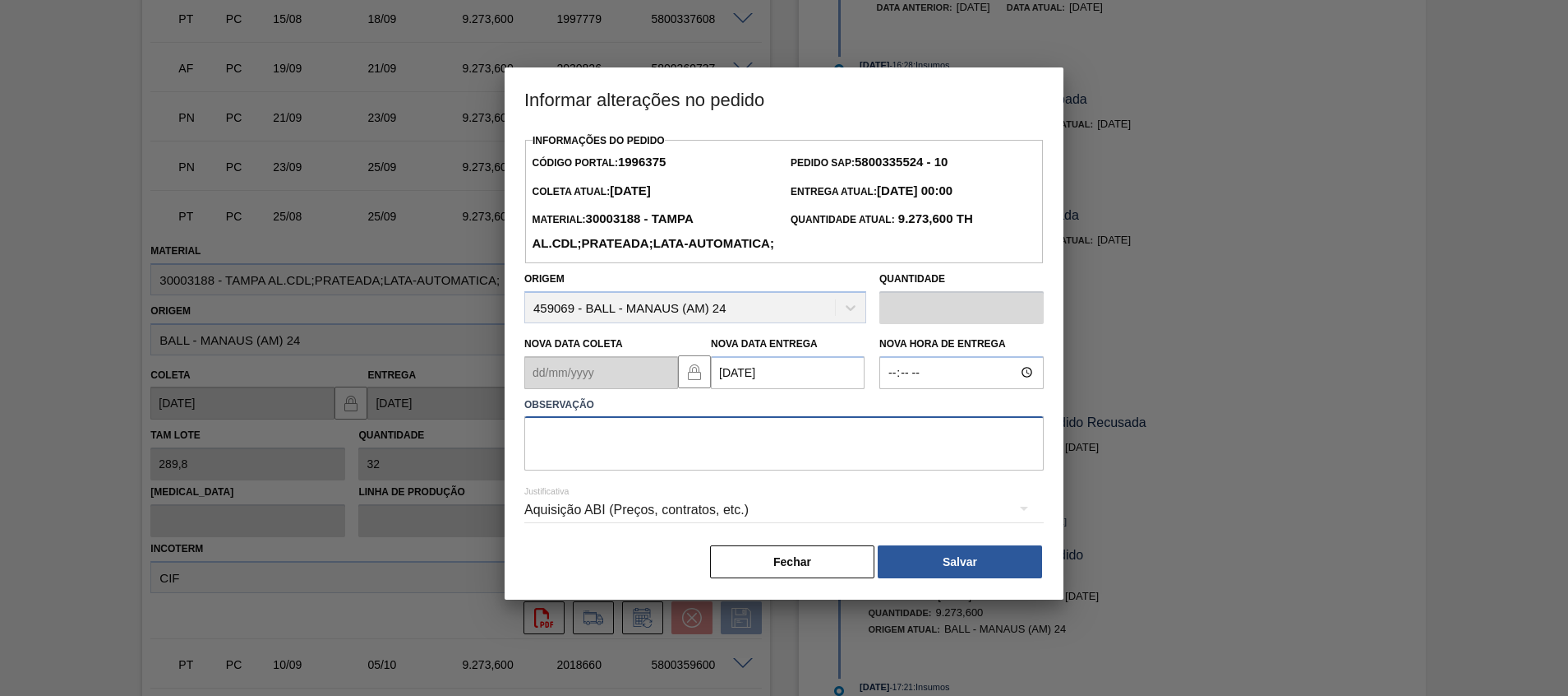
click at [808, 470] on textarea at bounding box center [784, 443] width 519 height 54
type textarea "Reagenda ABI"
click at [925, 578] on button "Salvar" at bounding box center [960, 562] width 164 height 33
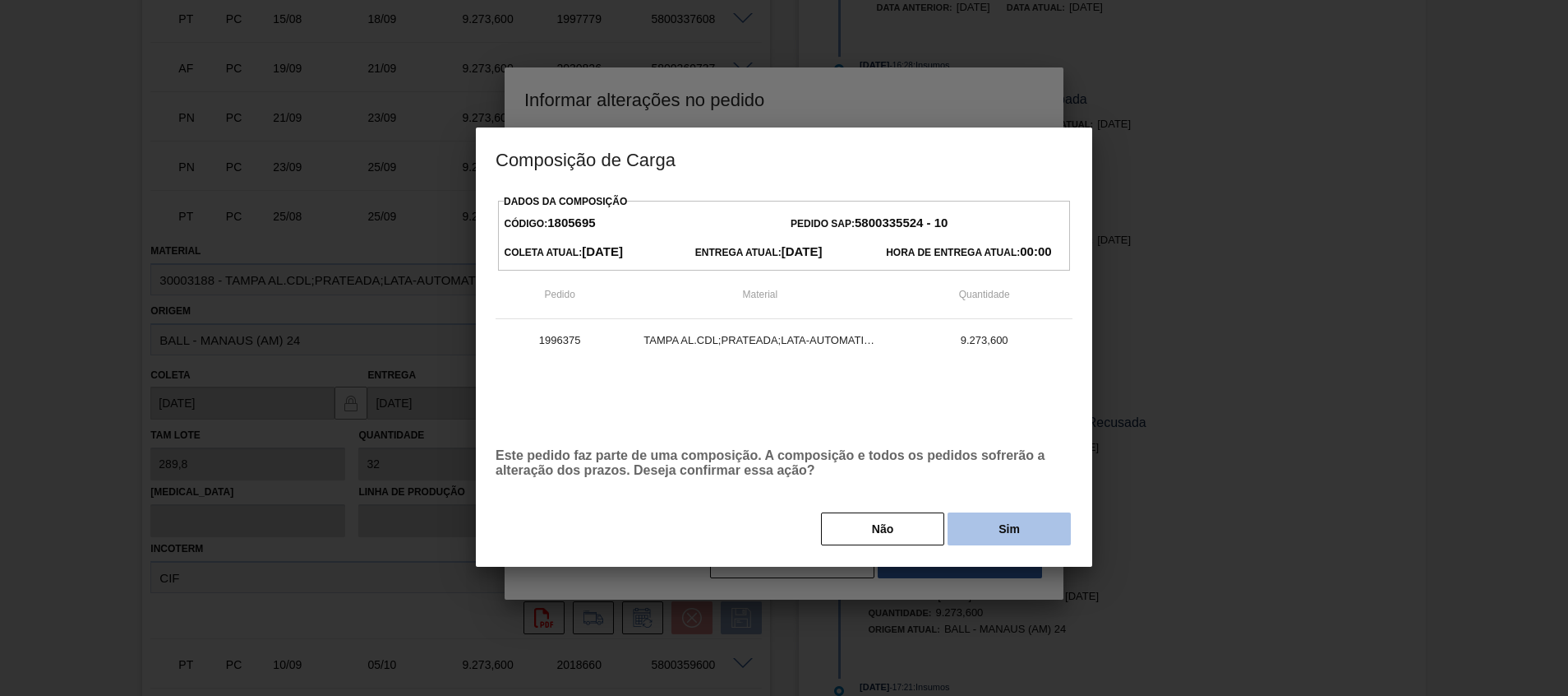
click at [1005, 521] on button "Sim" at bounding box center [1009, 529] width 123 height 33
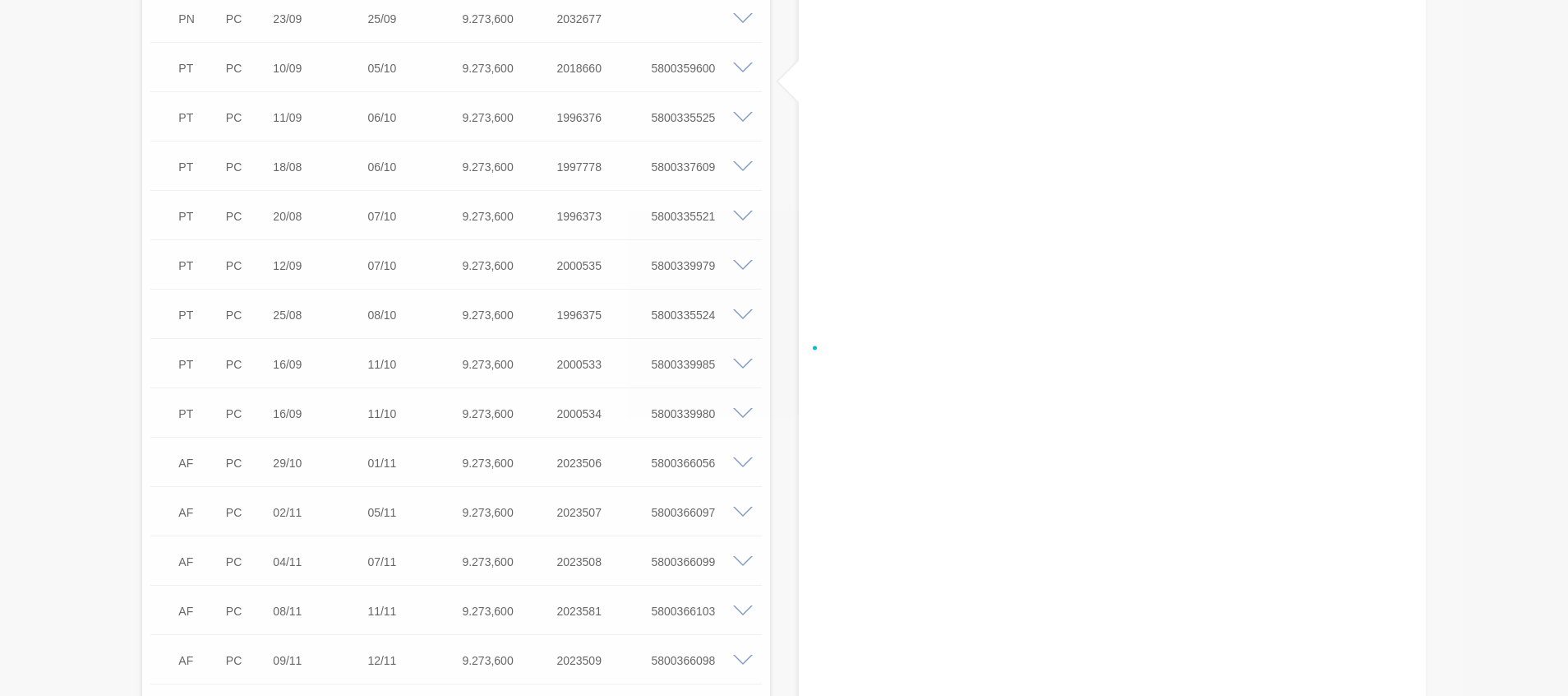
scroll to position [690, 0]
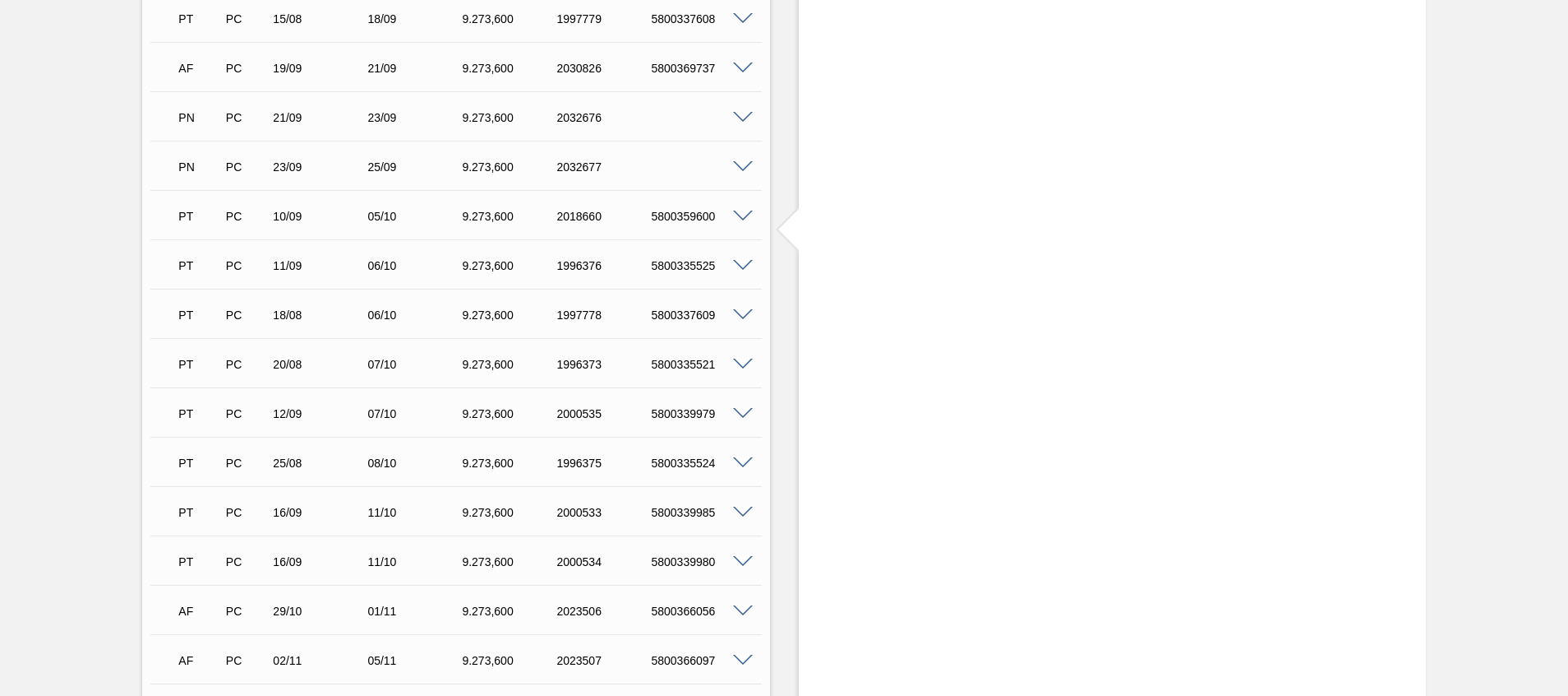
click at [741, 212] on span at bounding box center [743, 217] width 20 height 12
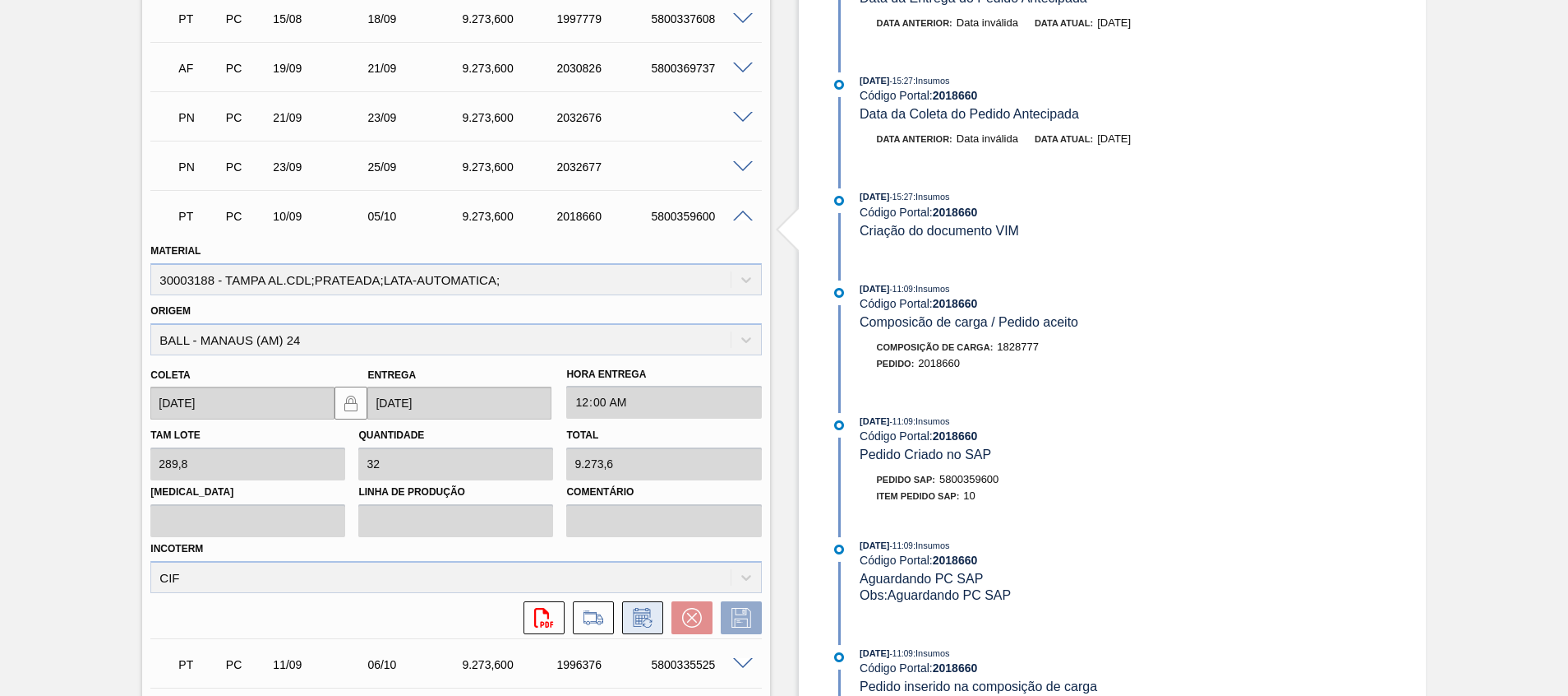
click at [641, 623] on icon at bounding box center [642, 619] width 12 height 10
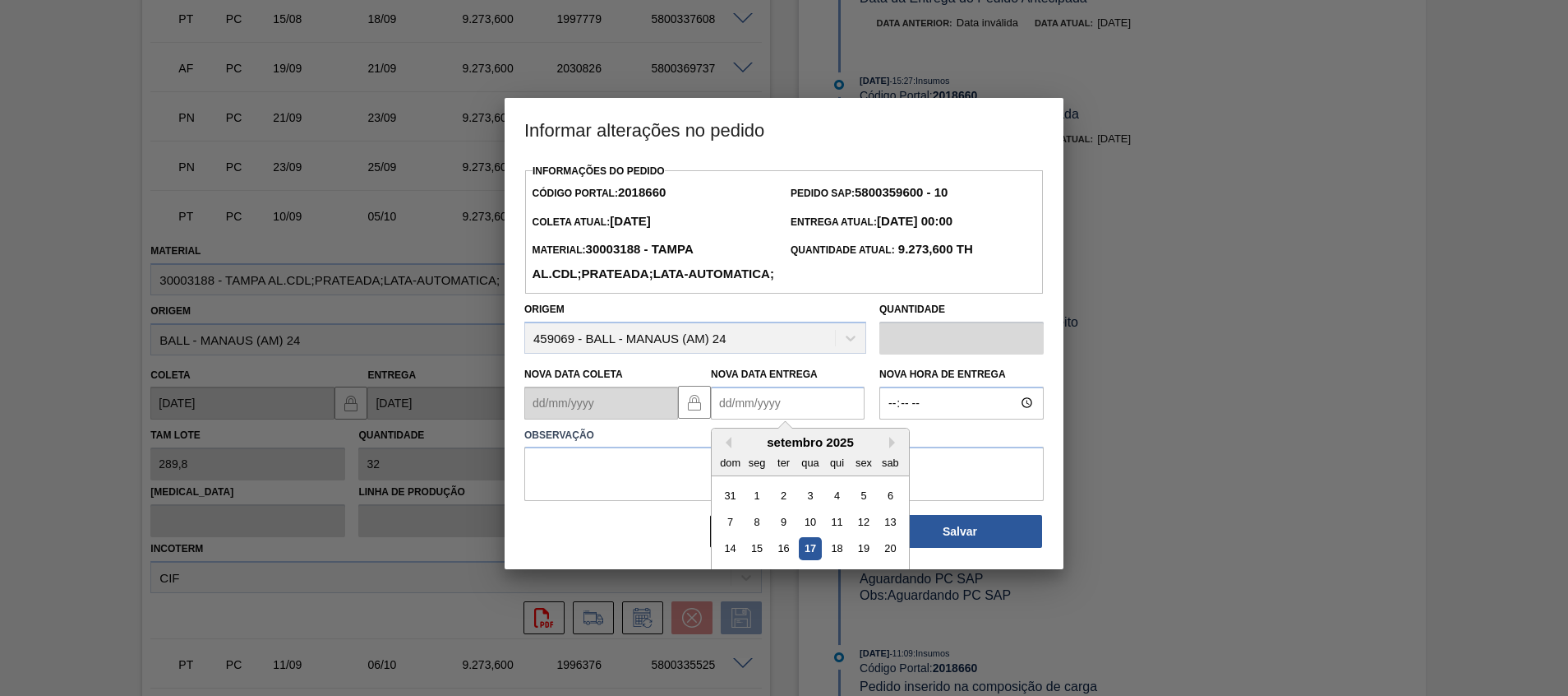
click at [739, 420] on Entrega2018660 "Nova Data Entrega" at bounding box center [787, 403] width 154 height 33
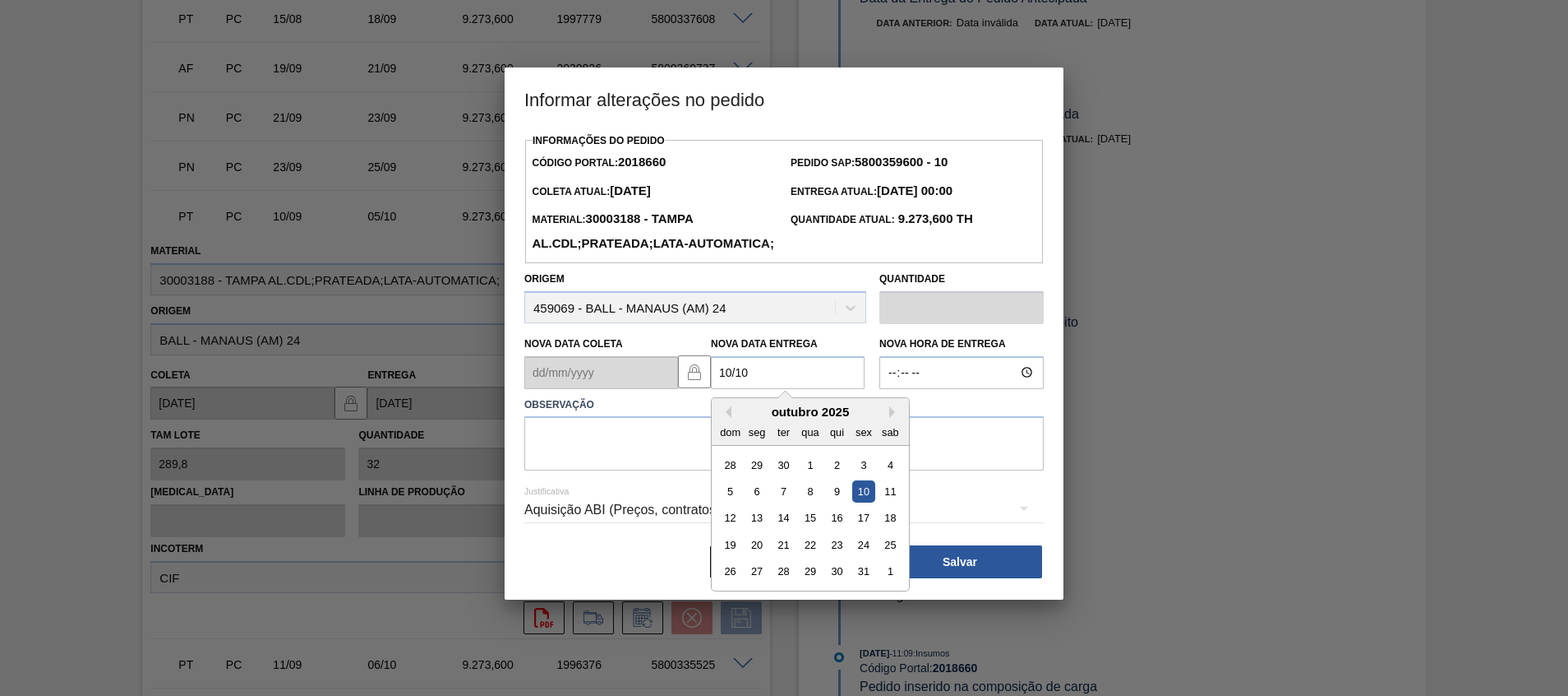
drag, startPoint x: 856, startPoint y: 512, endPoint x: 861, endPoint y: 496, distance: 16.8
click at [857, 503] on div "10" at bounding box center [863, 491] width 22 height 22
type Entrega2018660 "10/10/2025"
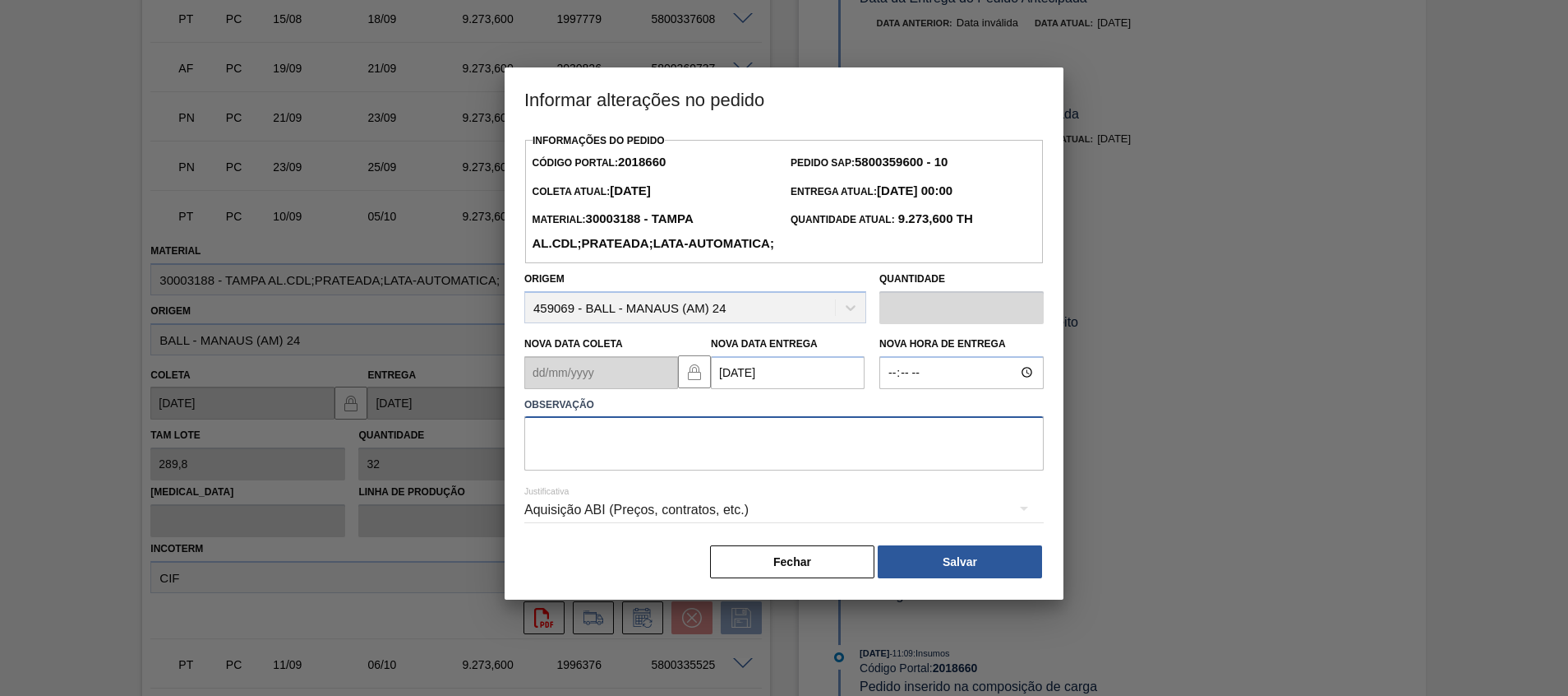
click at [861, 470] on textarea at bounding box center [784, 443] width 519 height 54
type textarea "Reagenda ABI"
click at [966, 578] on button "Salvar" at bounding box center [960, 562] width 164 height 33
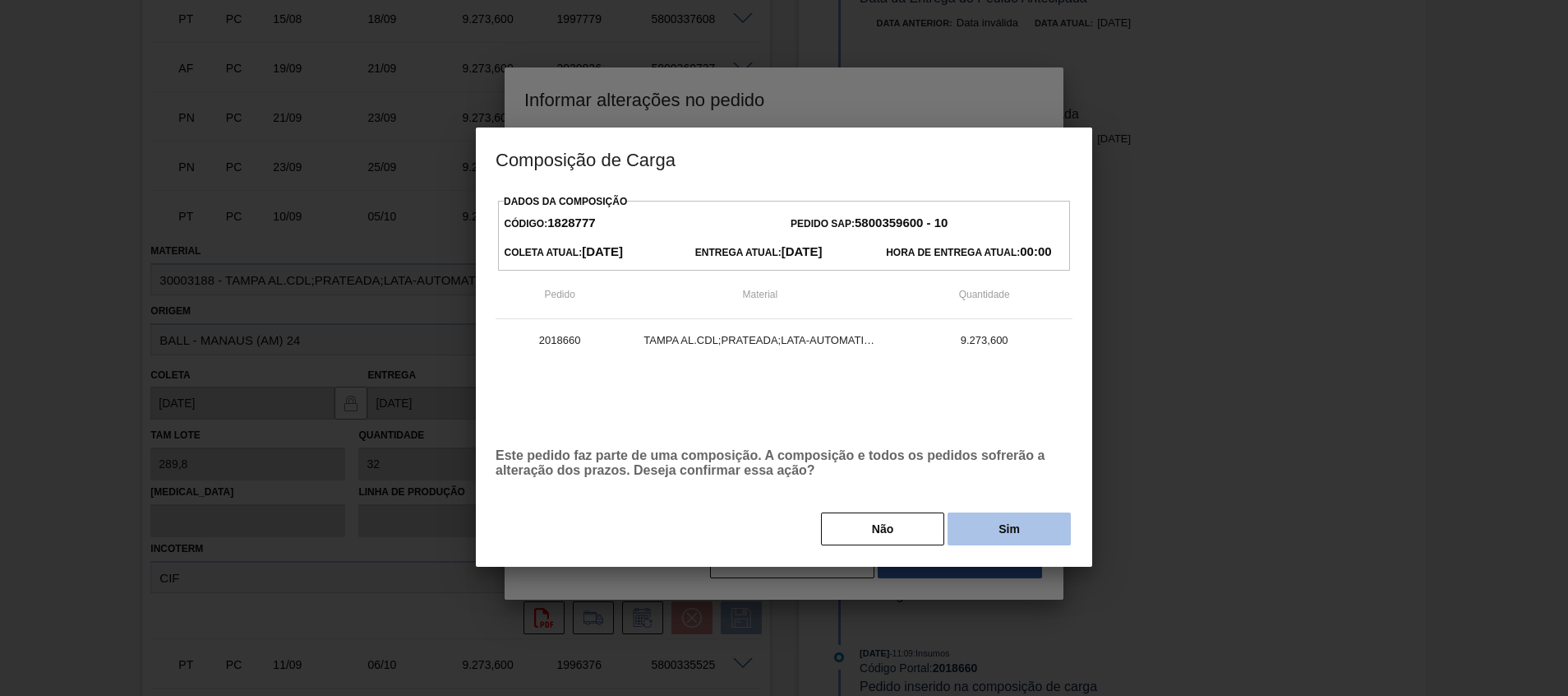
click at [985, 525] on button "Sim" at bounding box center [1009, 529] width 123 height 33
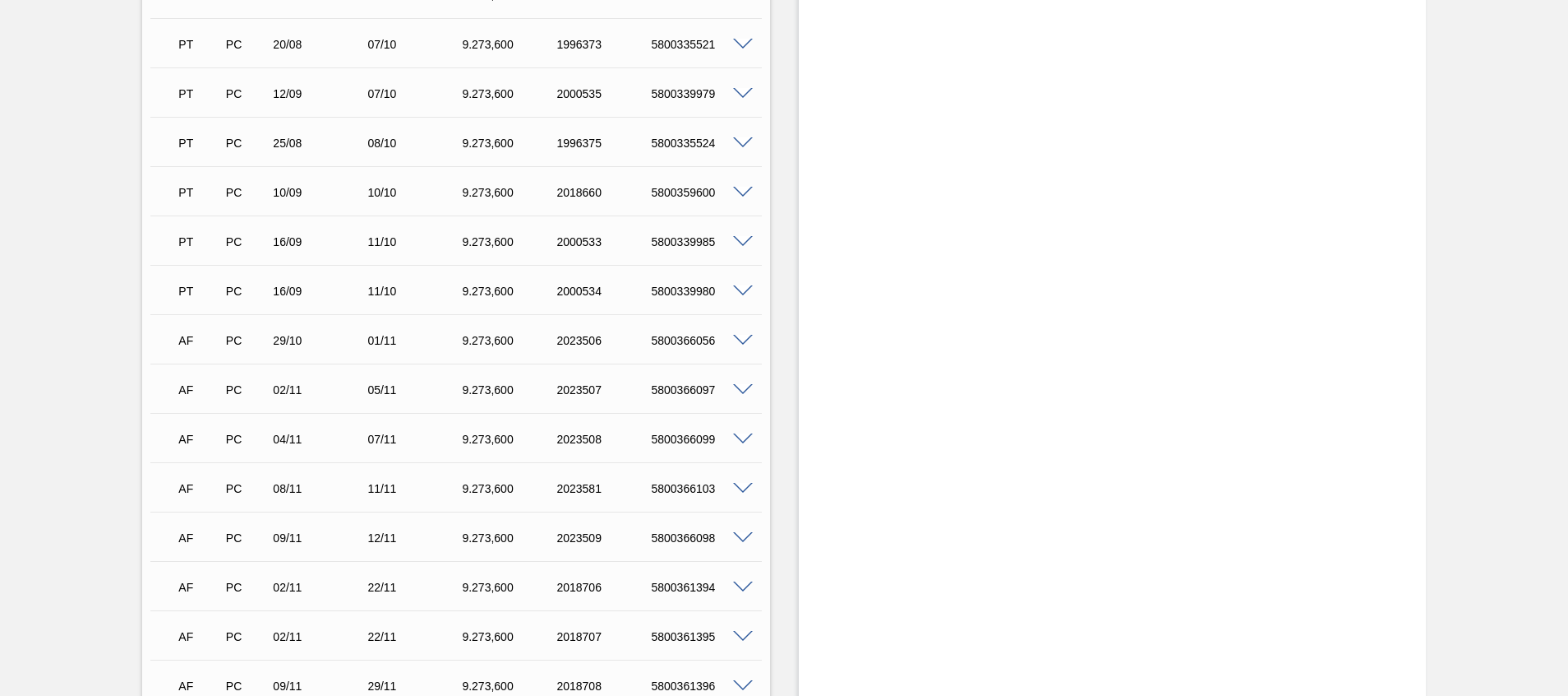
scroll to position [559, 0]
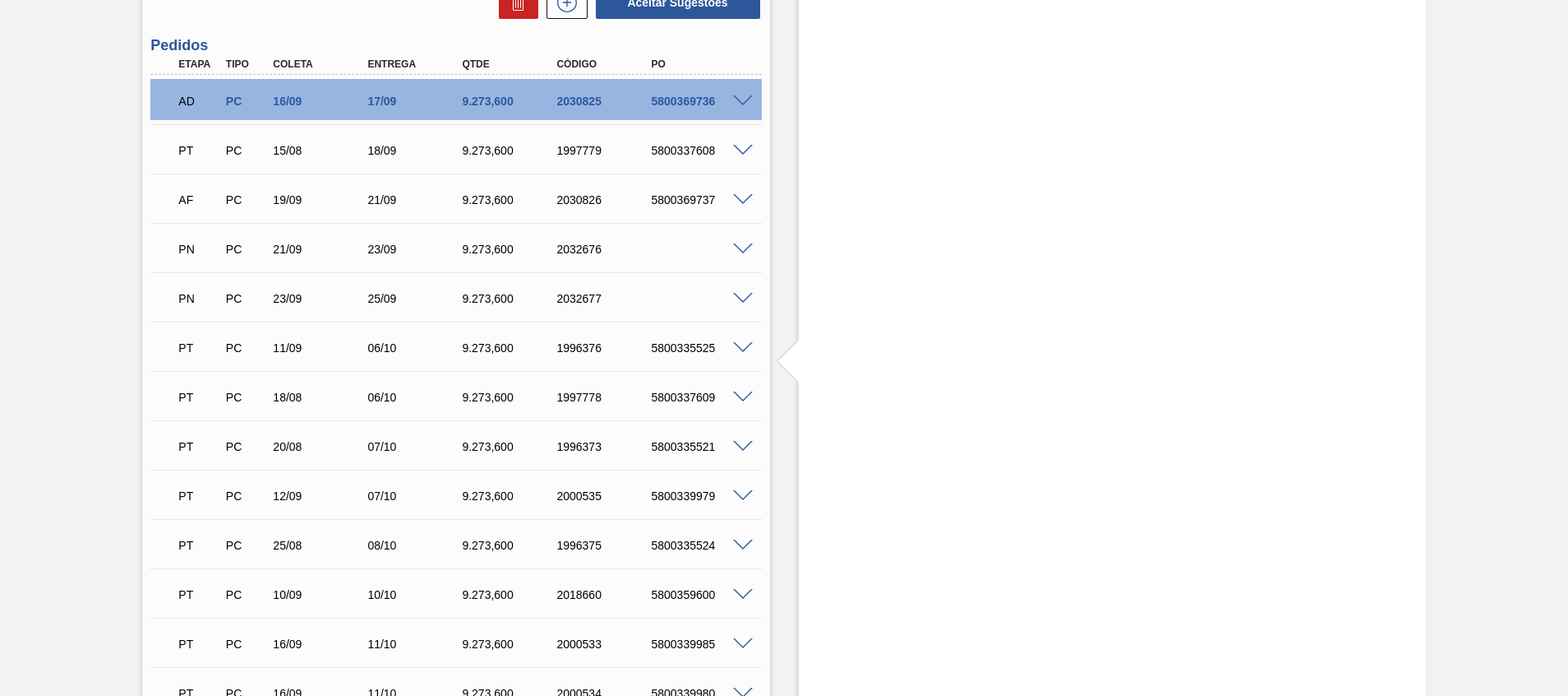
click at [739, 351] on span at bounding box center [743, 348] width 20 height 12
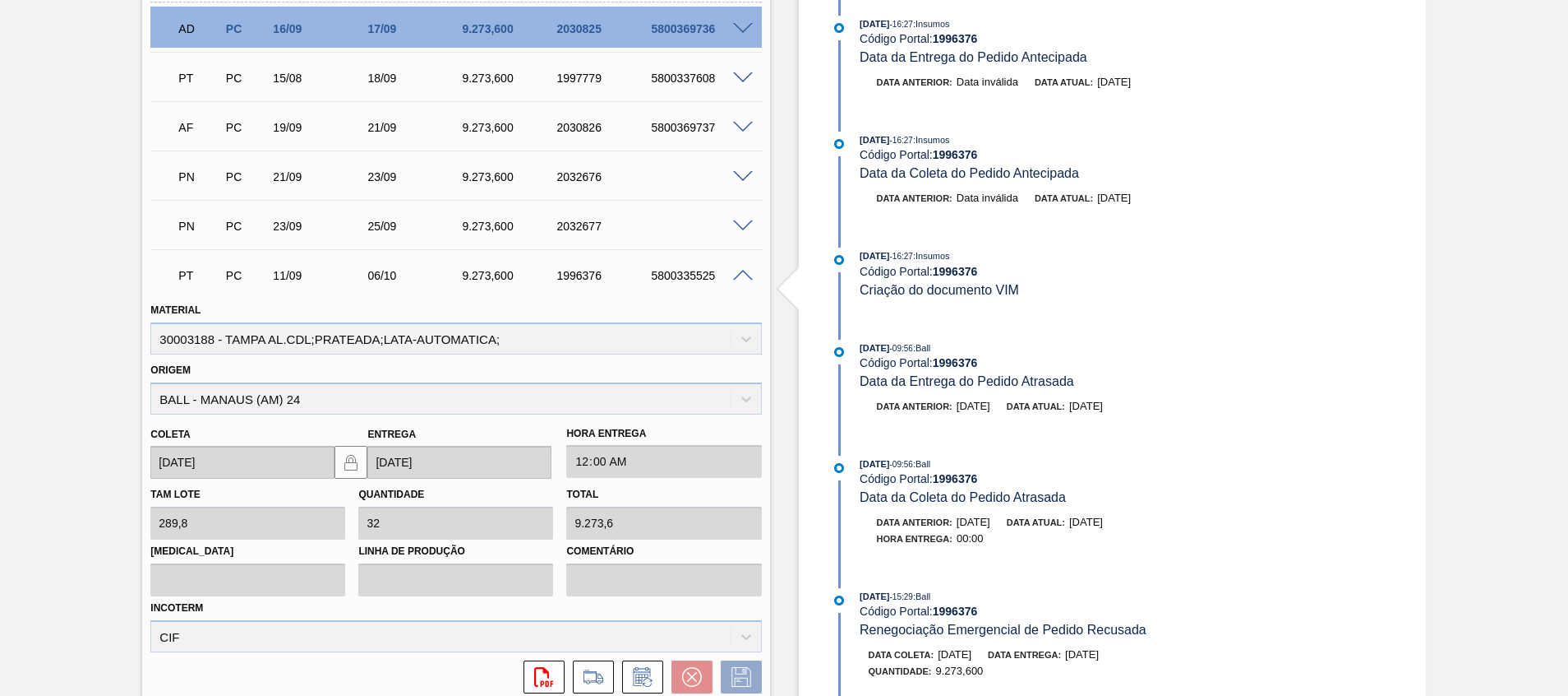
scroll to position [682, 0]
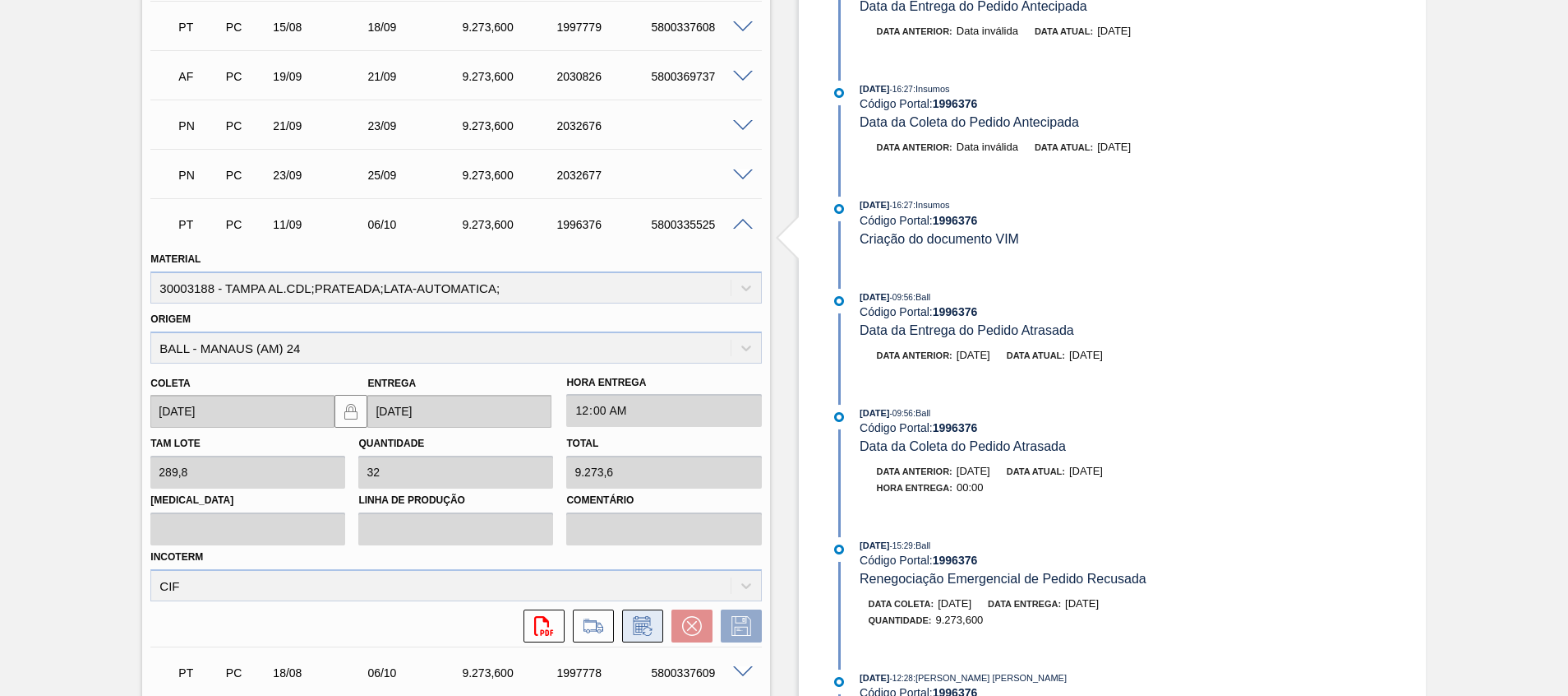
click at [653, 624] on icon at bounding box center [642, 625] width 26 height 20
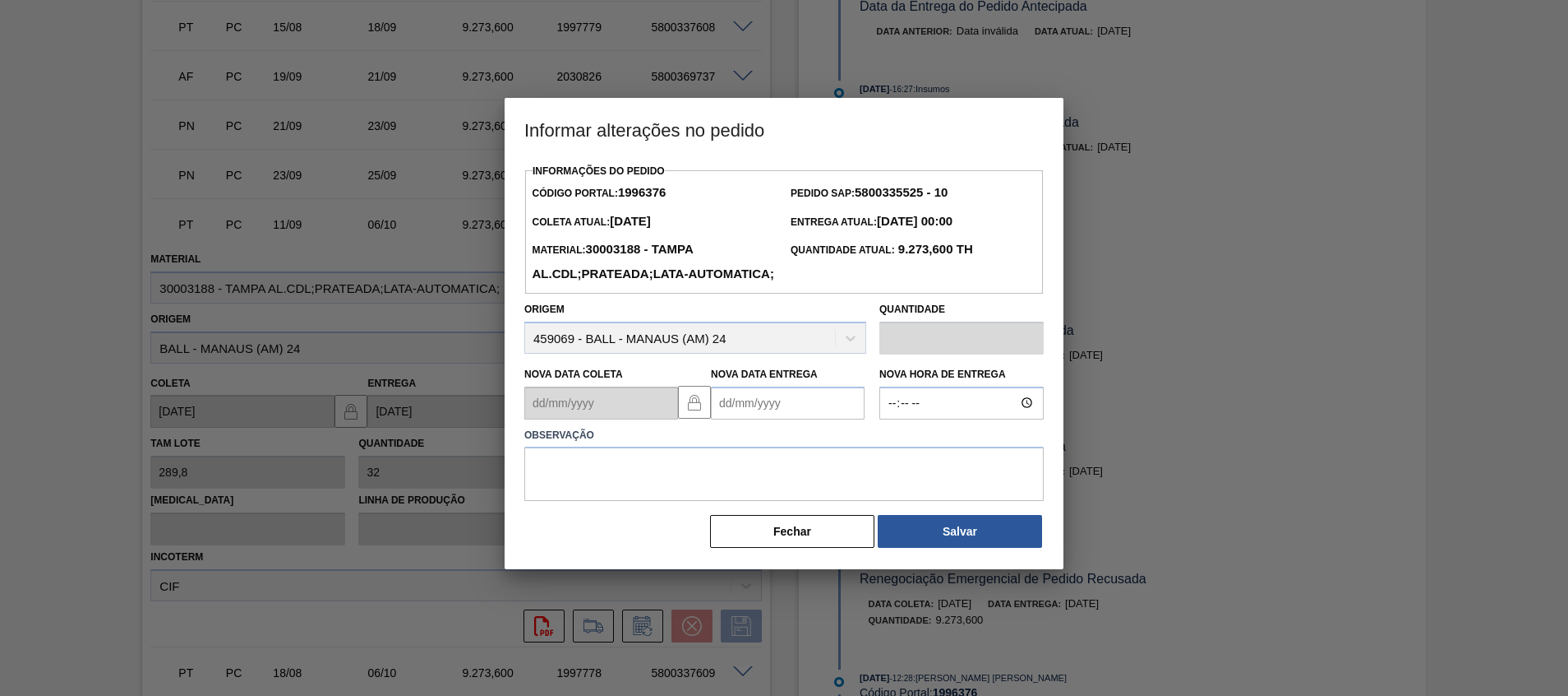
click at [829, 420] on Entrega1996376 "Nova Data Entrega" at bounding box center [787, 403] width 154 height 33
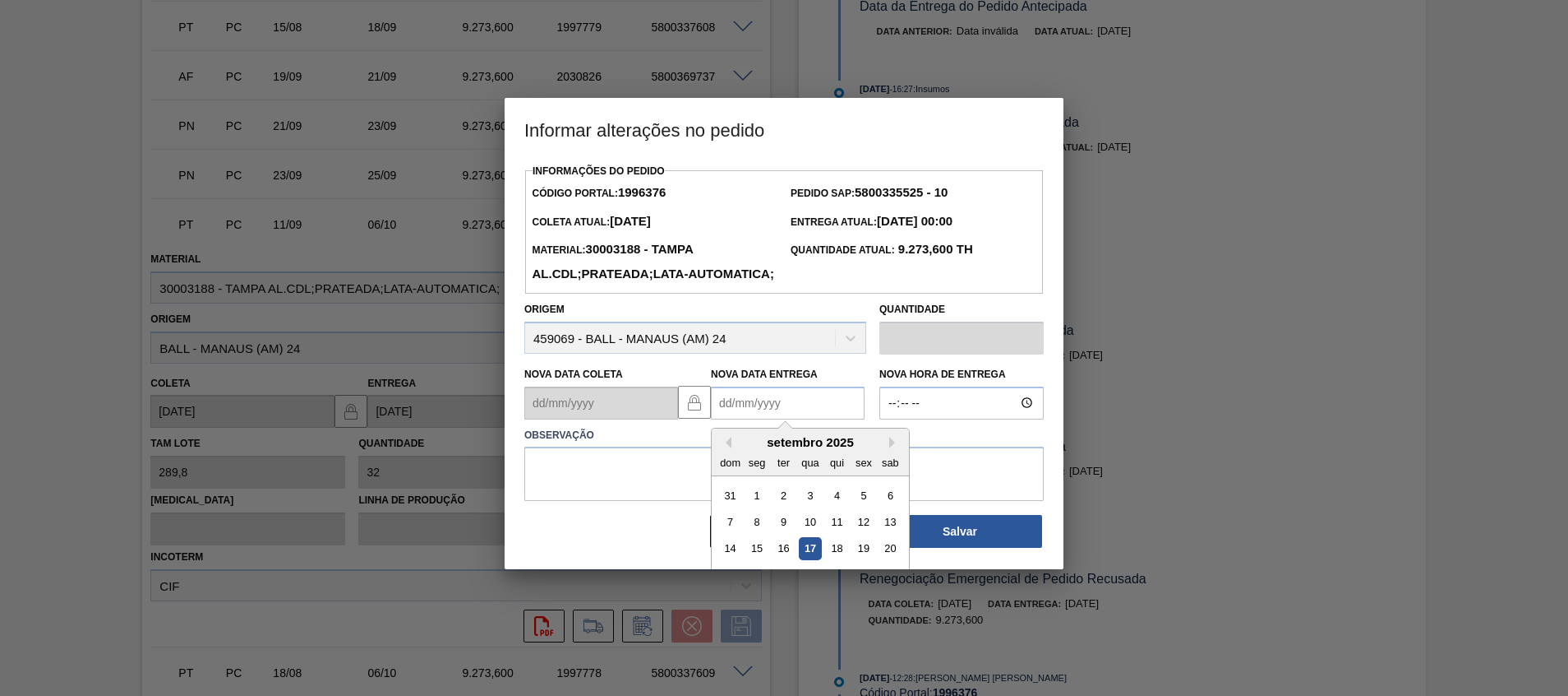
paste Entrega1996376 "5800335525"
type Entrega1996376 "5800335525"
drag, startPoint x: 829, startPoint y: 435, endPoint x: 508, endPoint y: 475, distance: 323.5
click at [525, 475] on div "Informações do Pedido Código Portal: 1996376 Pedido SAP: 5800335525 - 10 Coleta…" at bounding box center [784, 354] width 519 height 390
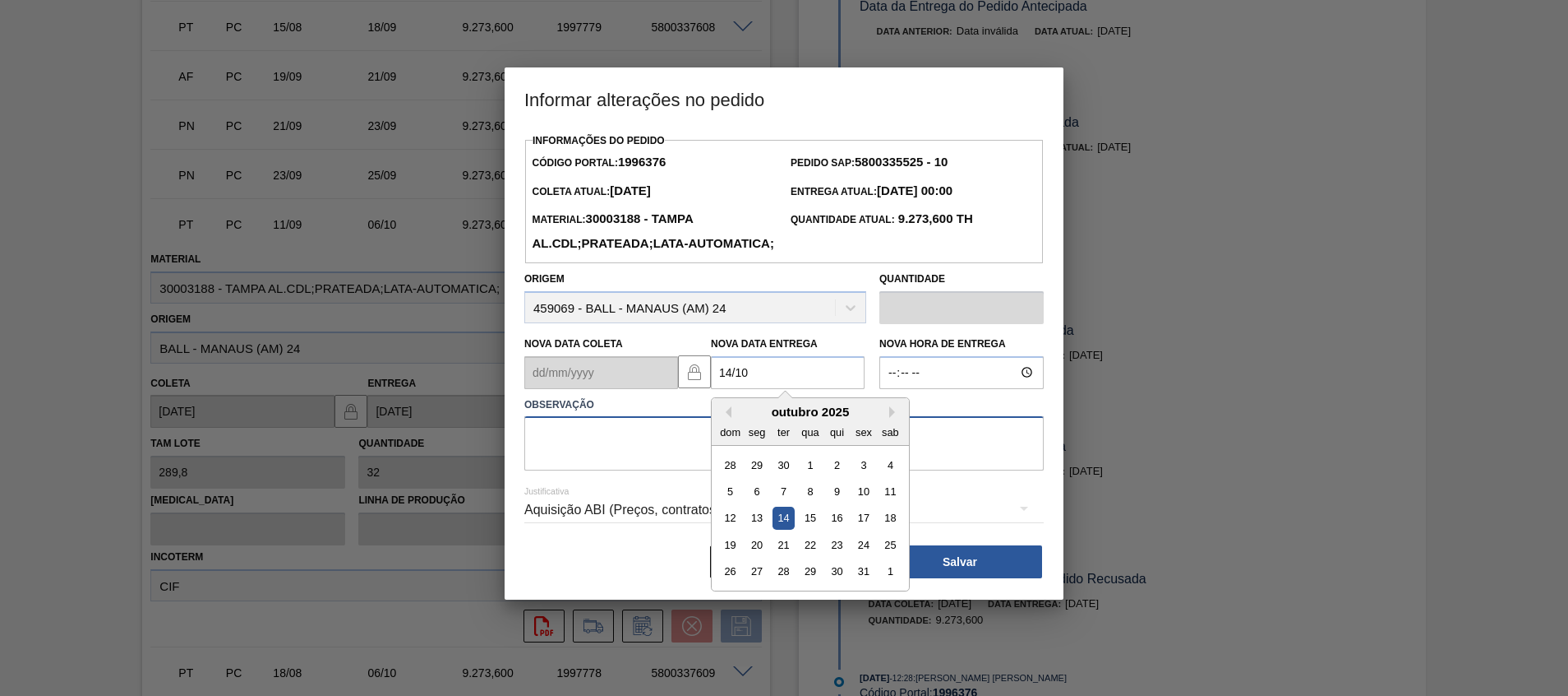
type Entrega1996376 "14/10/2025"
click at [568, 463] on textarea at bounding box center [784, 443] width 519 height 54
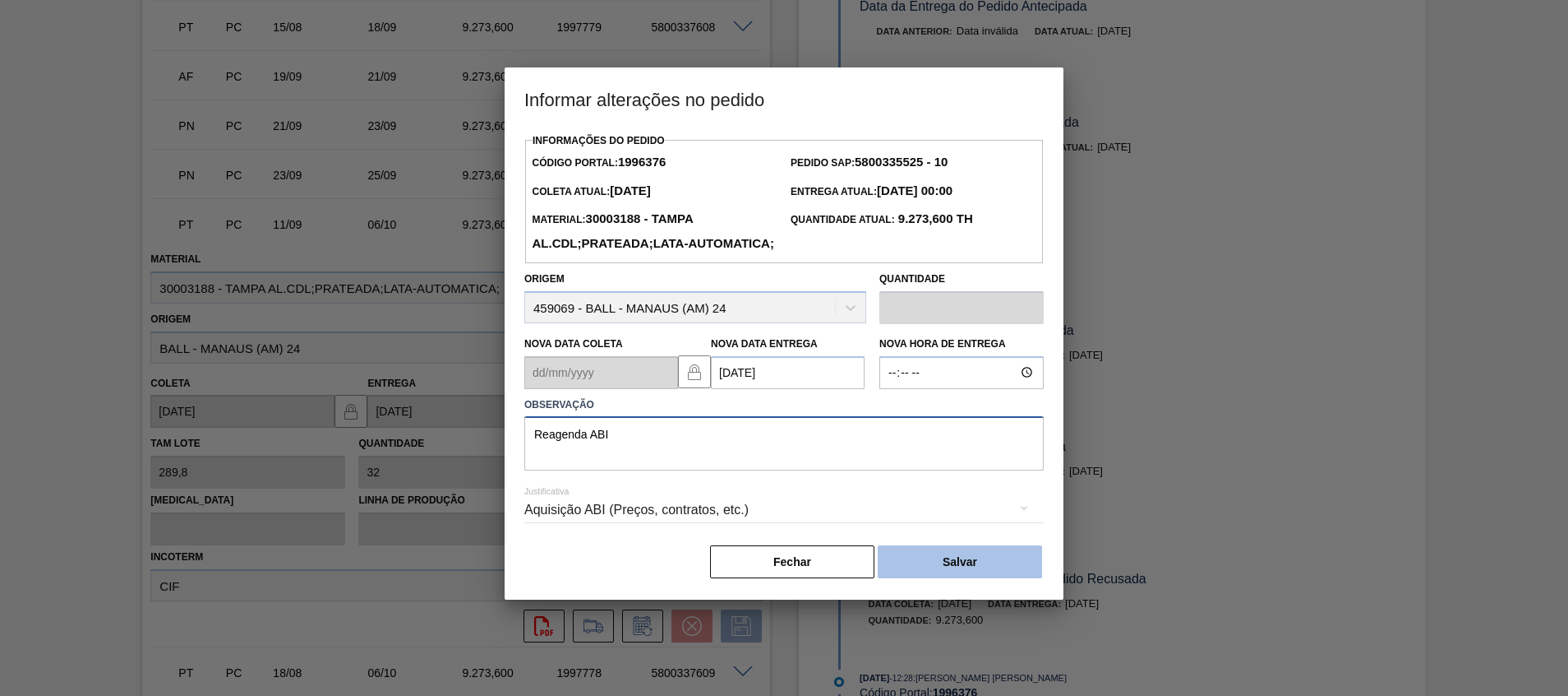
type textarea "Reagenda ABI"
click at [1013, 578] on button "Salvar" at bounding box center [960, 562] width 164 height 33
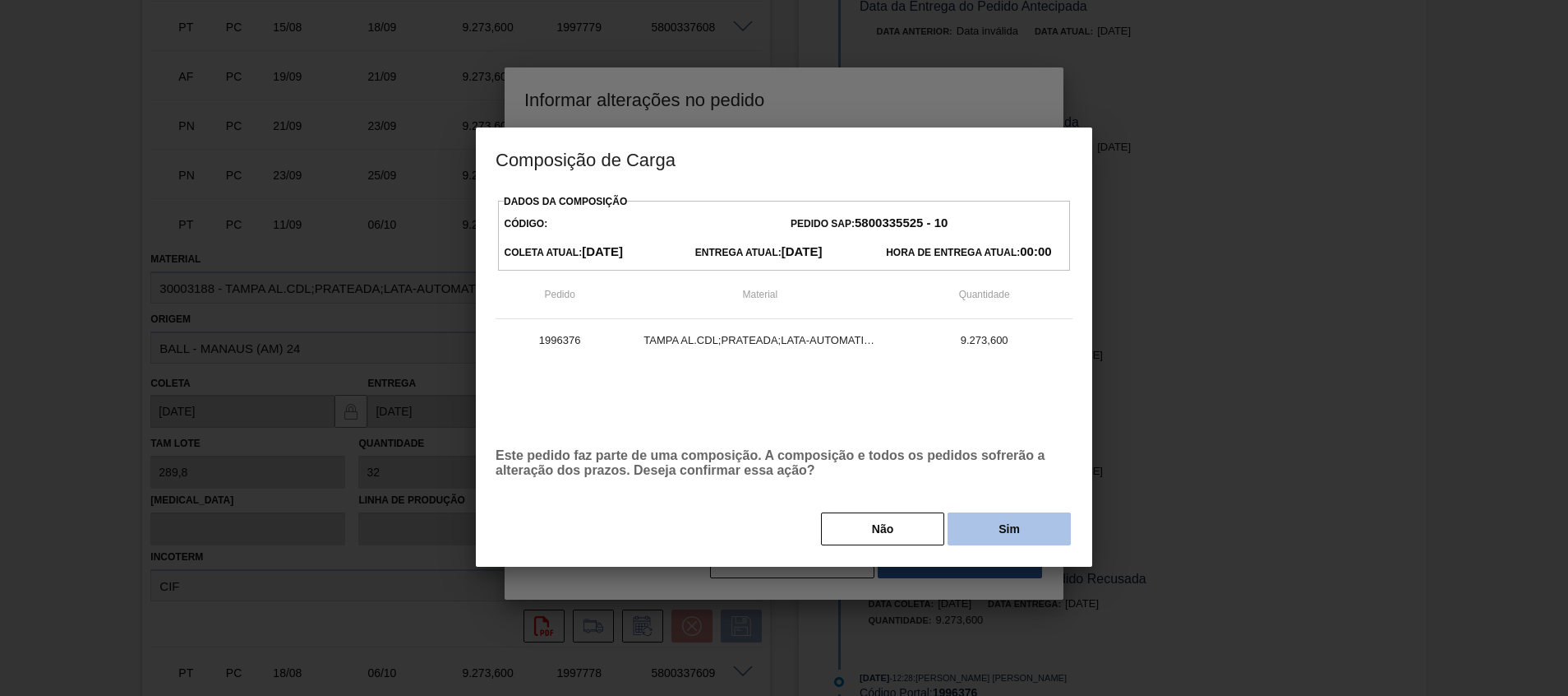
click at [1001, 518] on button "Sim" at bounding box center [1009, 529] width 123 height 33
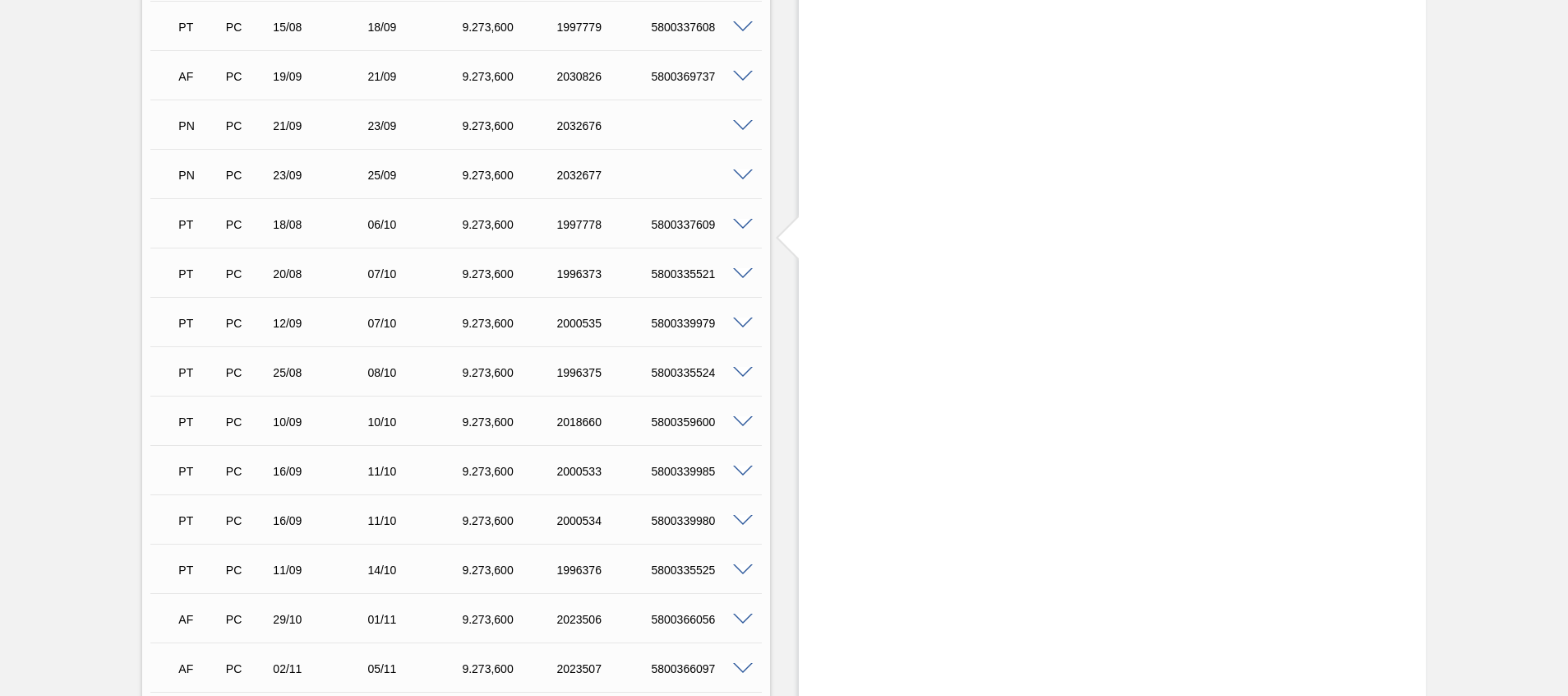
click at [744, 321] on span at bounding box center [743, 324] width 20 height 12
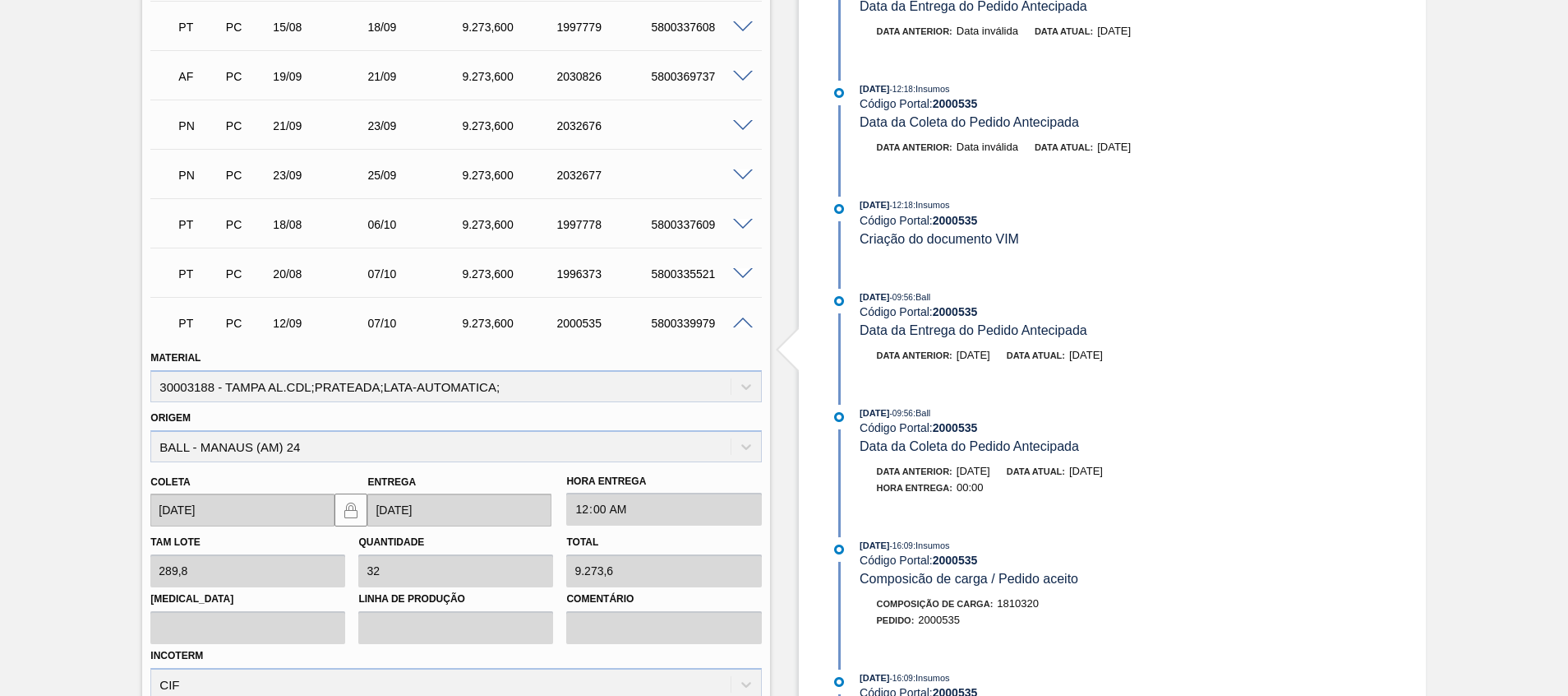
scroll to position [1052, 0]
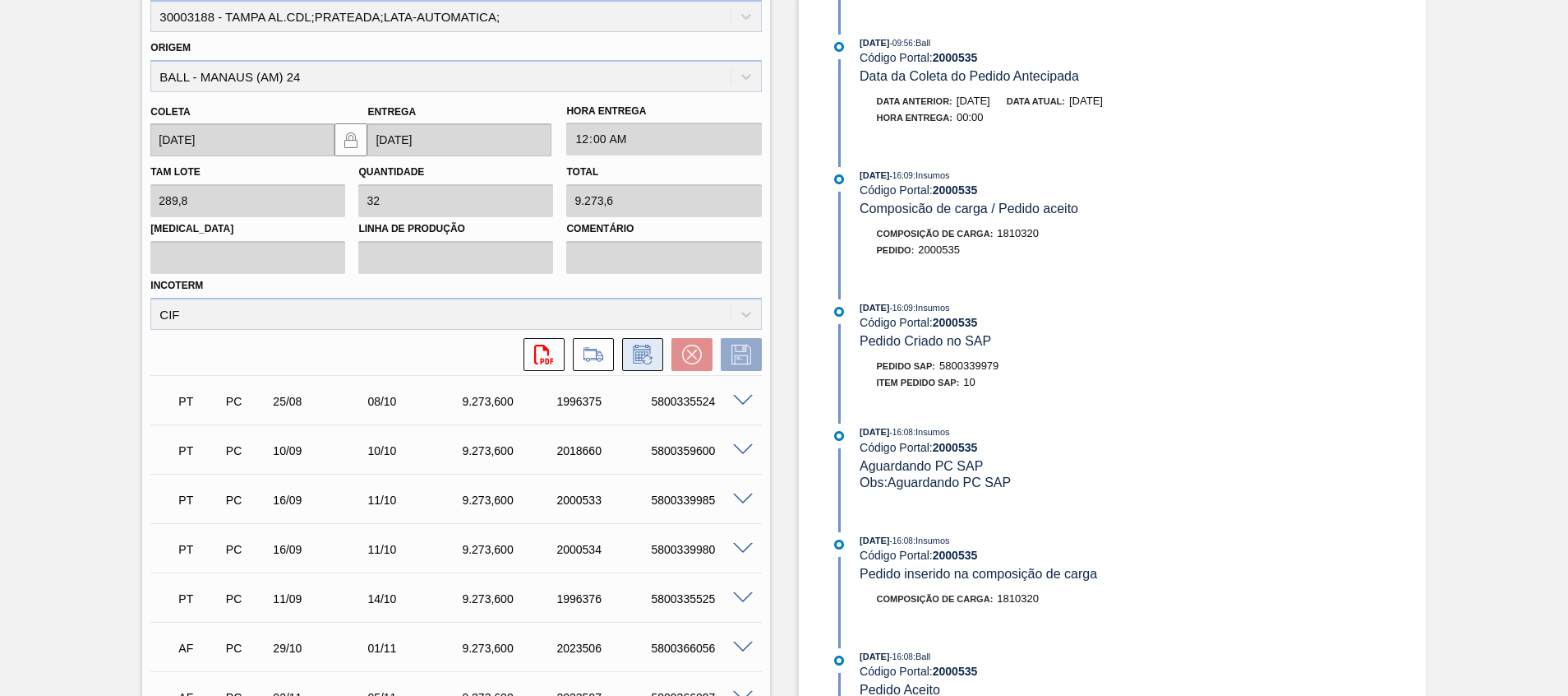
click at [642, 363] on icon at bounding box center [647, 359] width 9 height 9
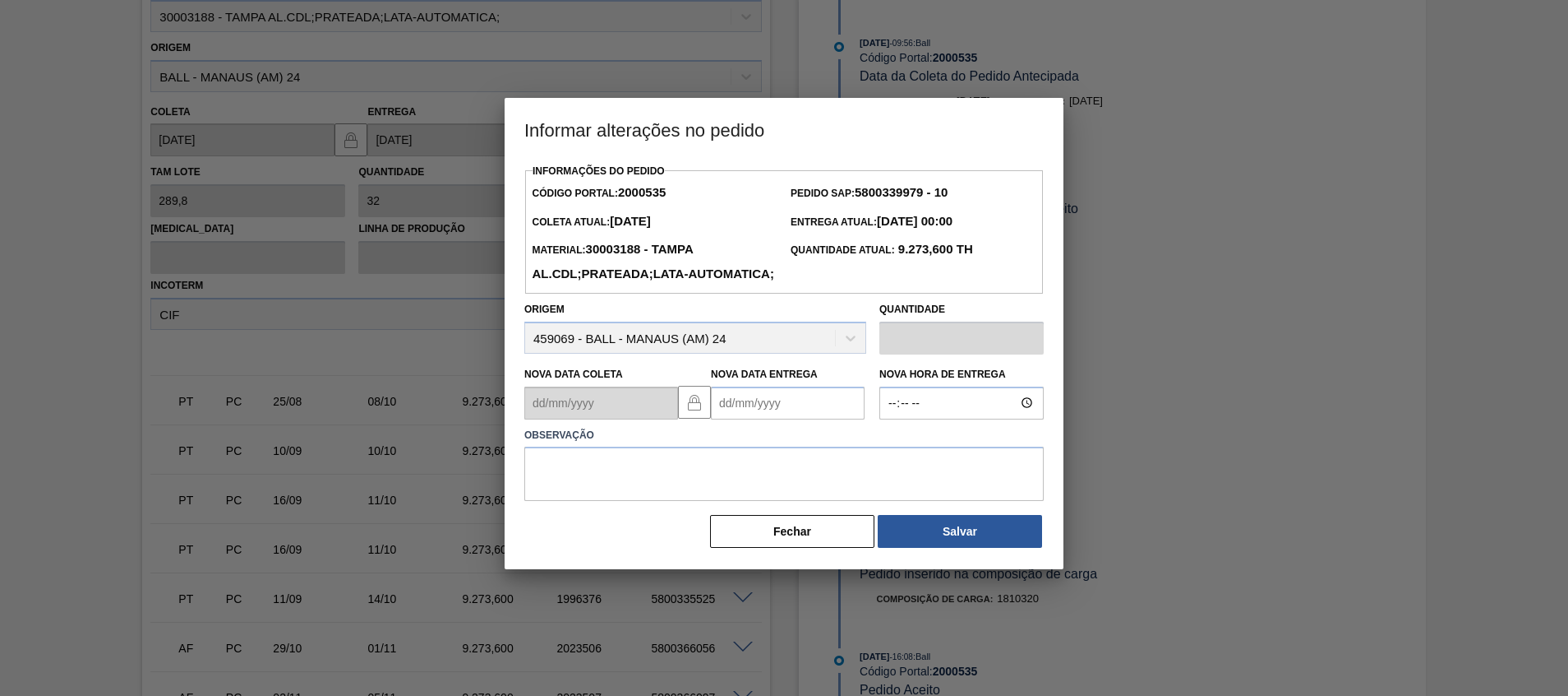
click at [749, 420] on Entrega2000535 "Nova Data Entrega" at bounding box center [787, 403] width 154 height 33
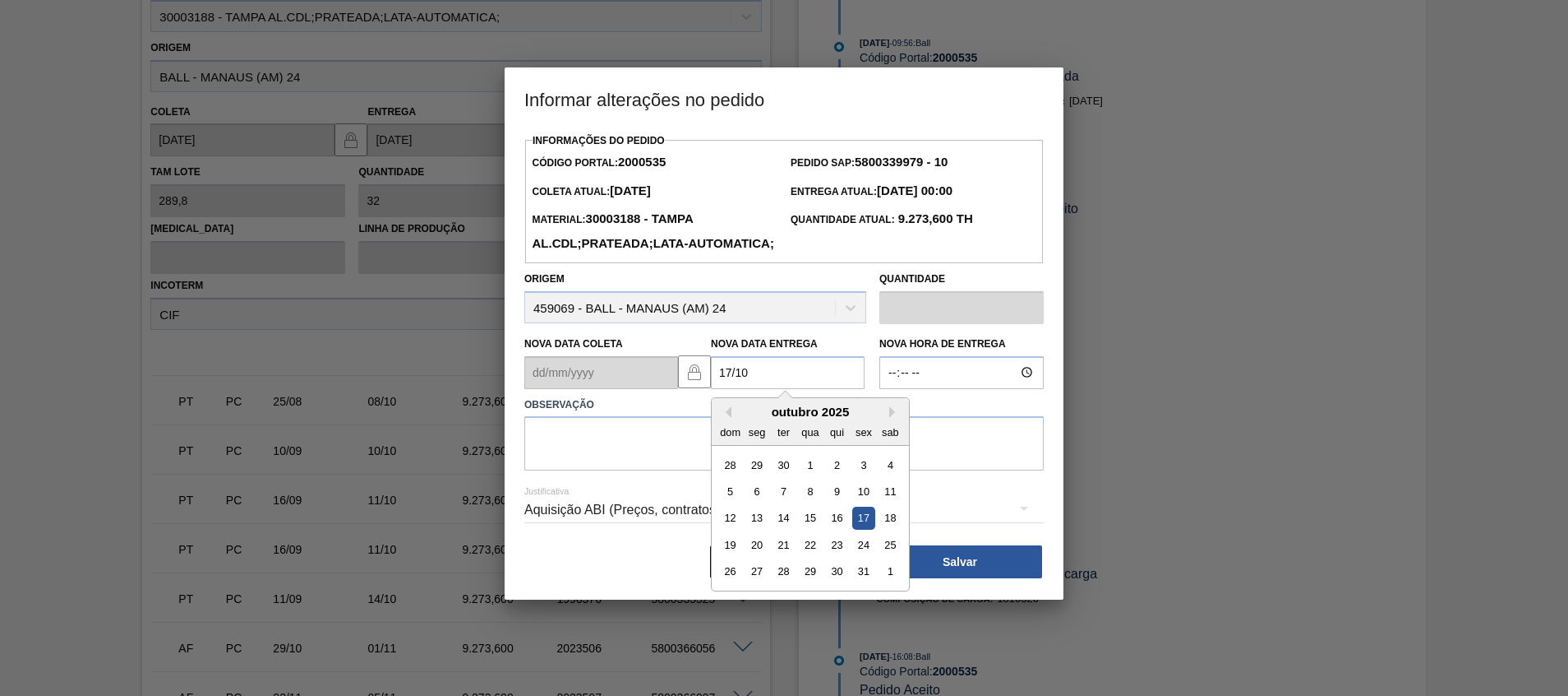
drag, startPoint x: 858, startPoint y: 546, endPoint x: 858, endPoint y: 521, distance: 25.0
click at [858, 529] on div "17" at bounding box center [863, 517] width 22 height 22
type Entrega2000535 "17/10/2025"
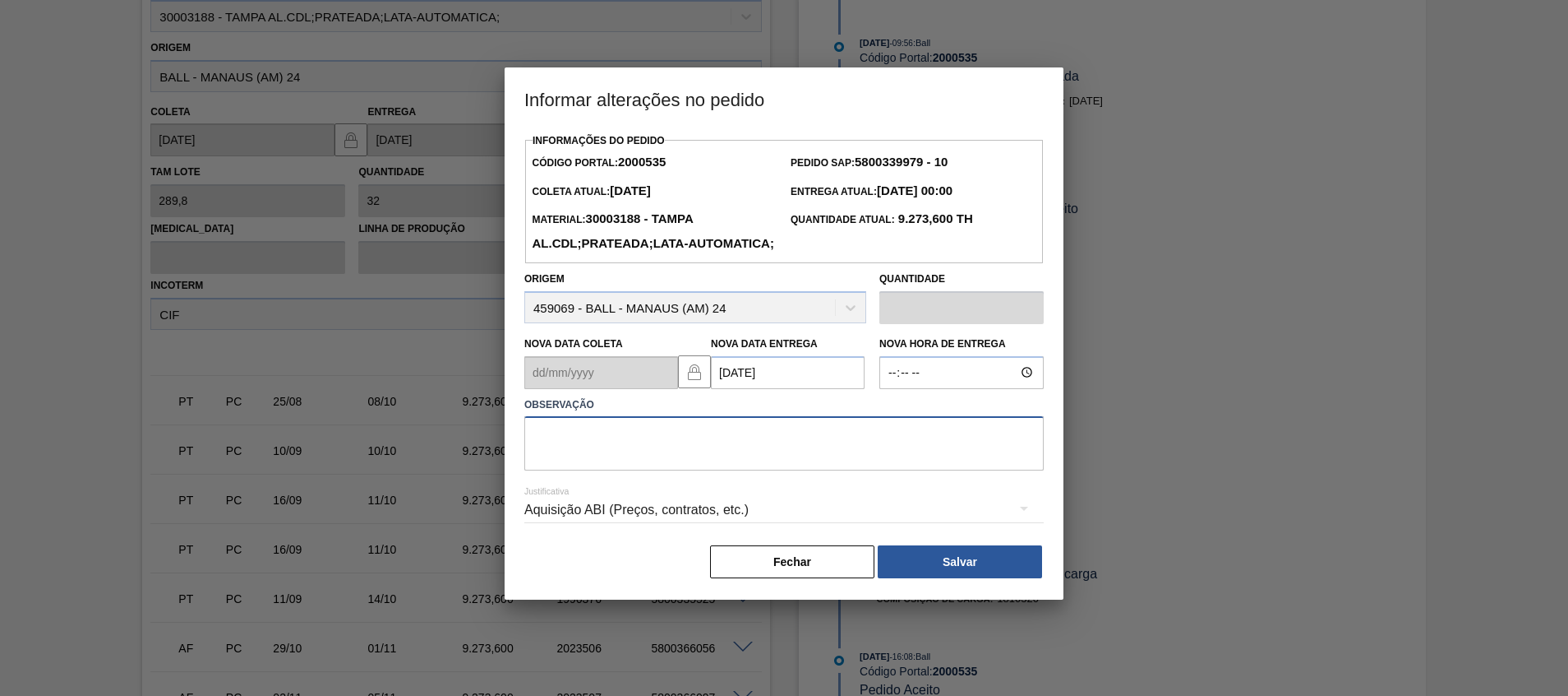
click at [853, 470] on textarea at bounding box center [784, 443] width 519 height 54
click at [819, 461] on textarea at bounding box center [784, 443] width 519 height 54
type textarea "Reagenda ABI"
click at [952, 578] on button "Salvar" at bounding box center [960, 562] width 164 height 33
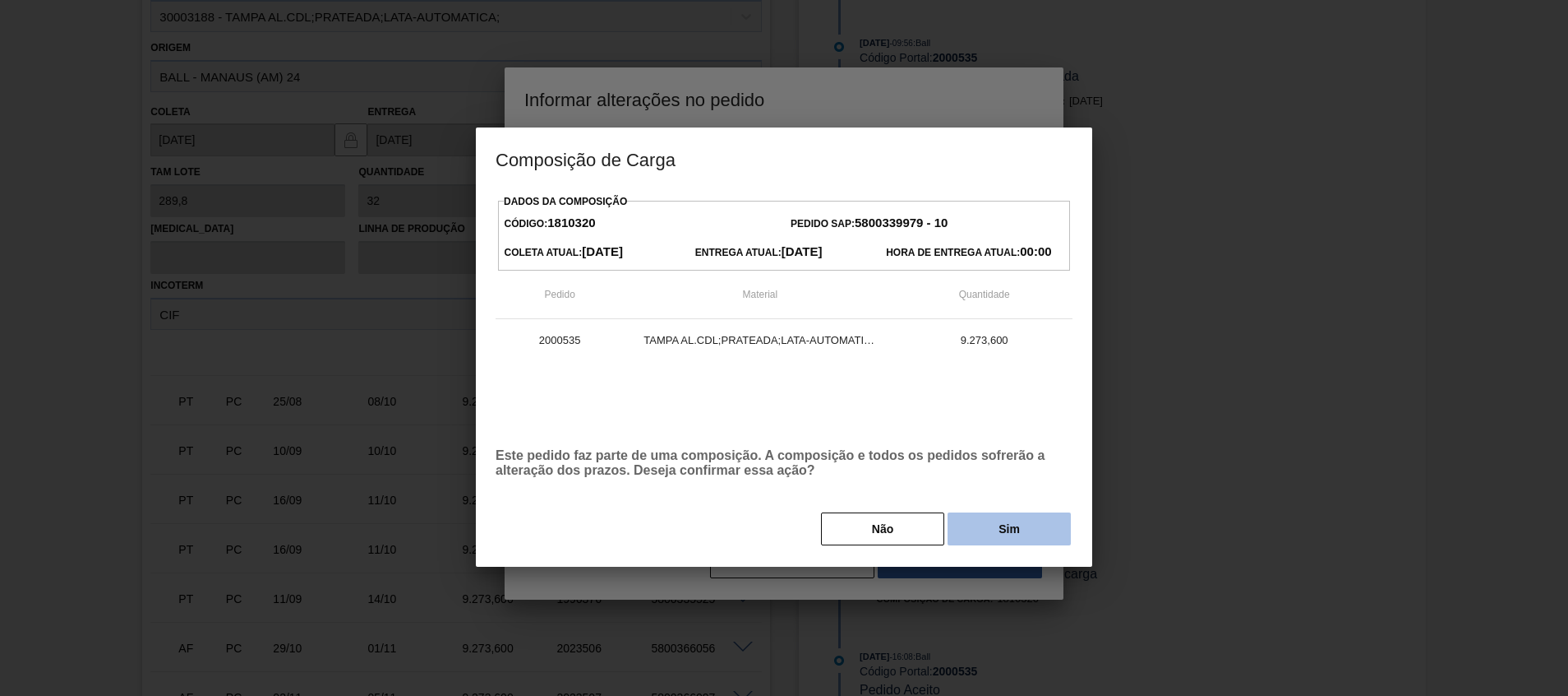
click at [1000, 532] on button "Sim" at bounding box center [1009, 529] width 123 height 33
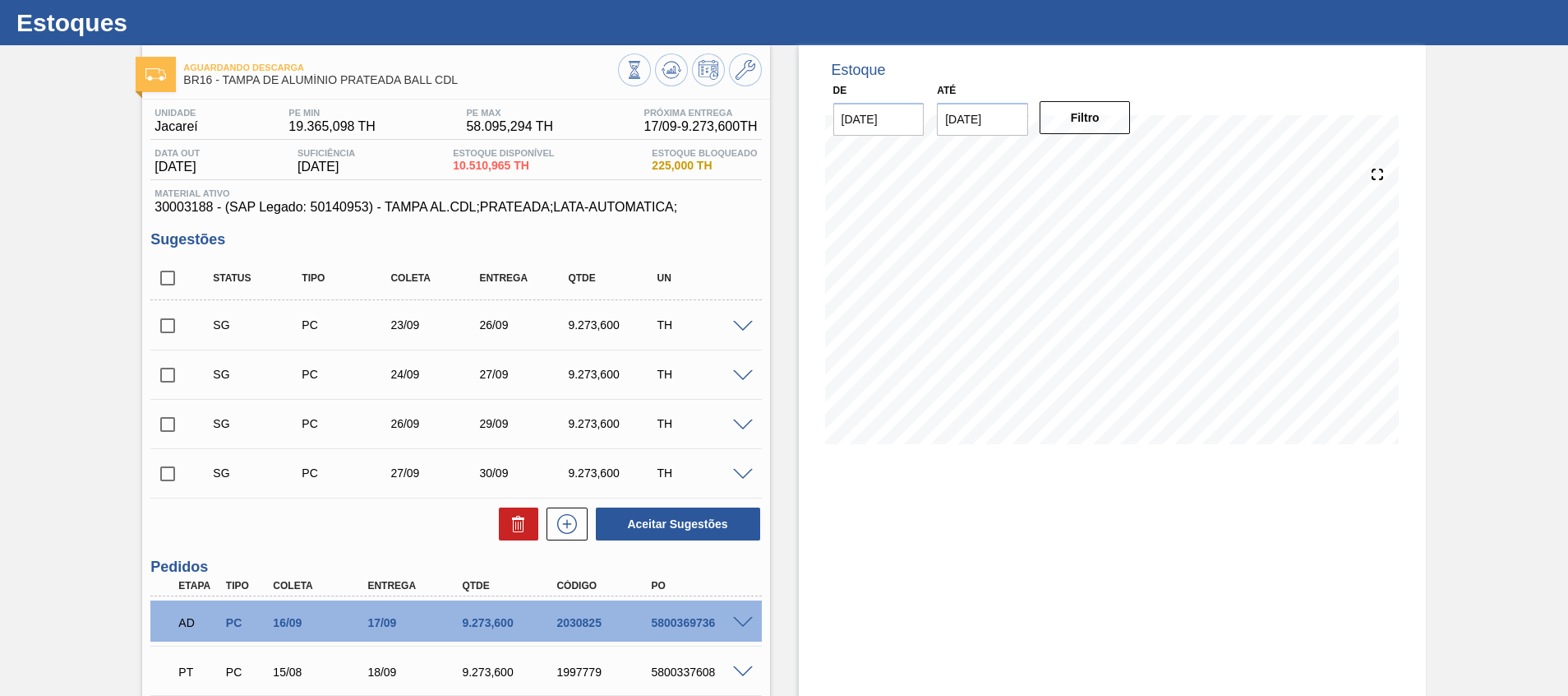
scroll to position [0, 0]
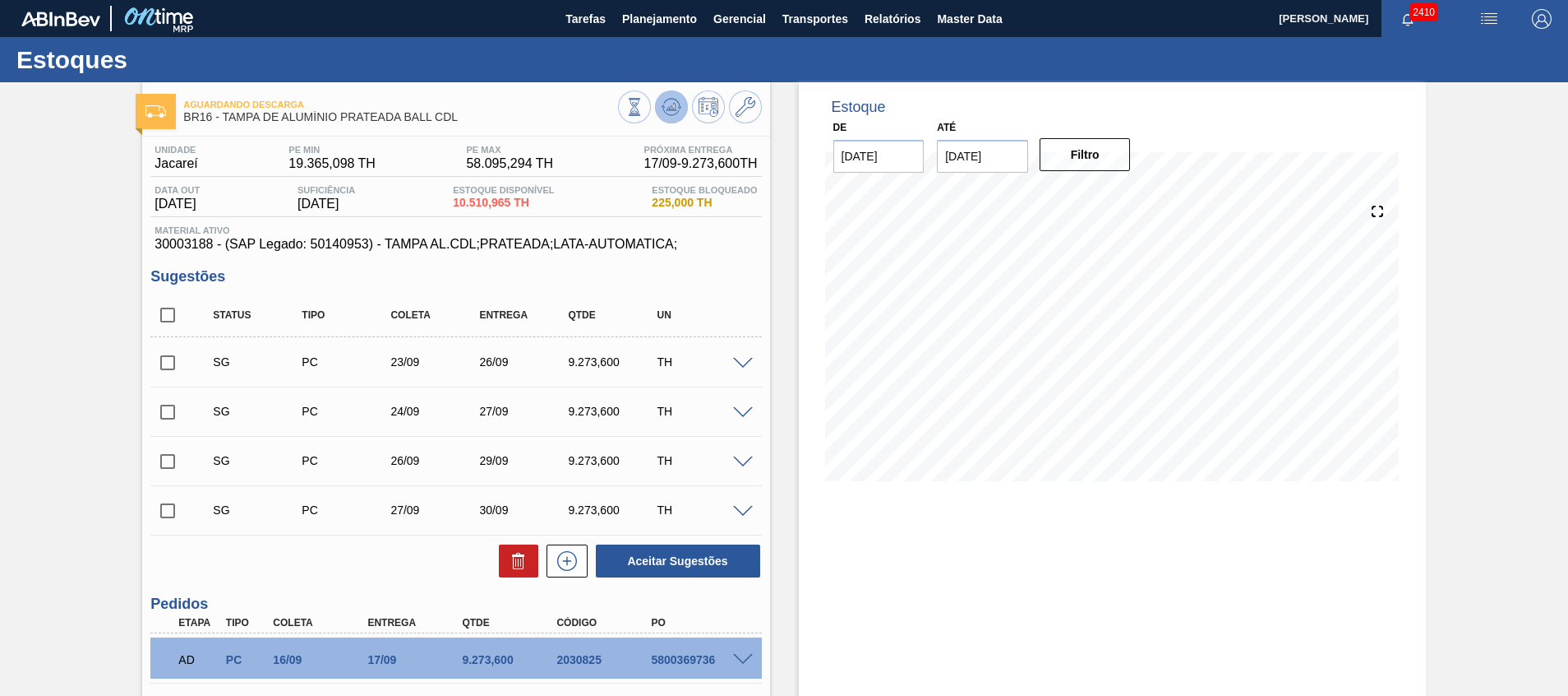
click at [671, 115] on icon at bounding box center [671, 107] width 20 height 20
click at [752, 111] on icon at bounding box center [746, 107] width 20 height 20
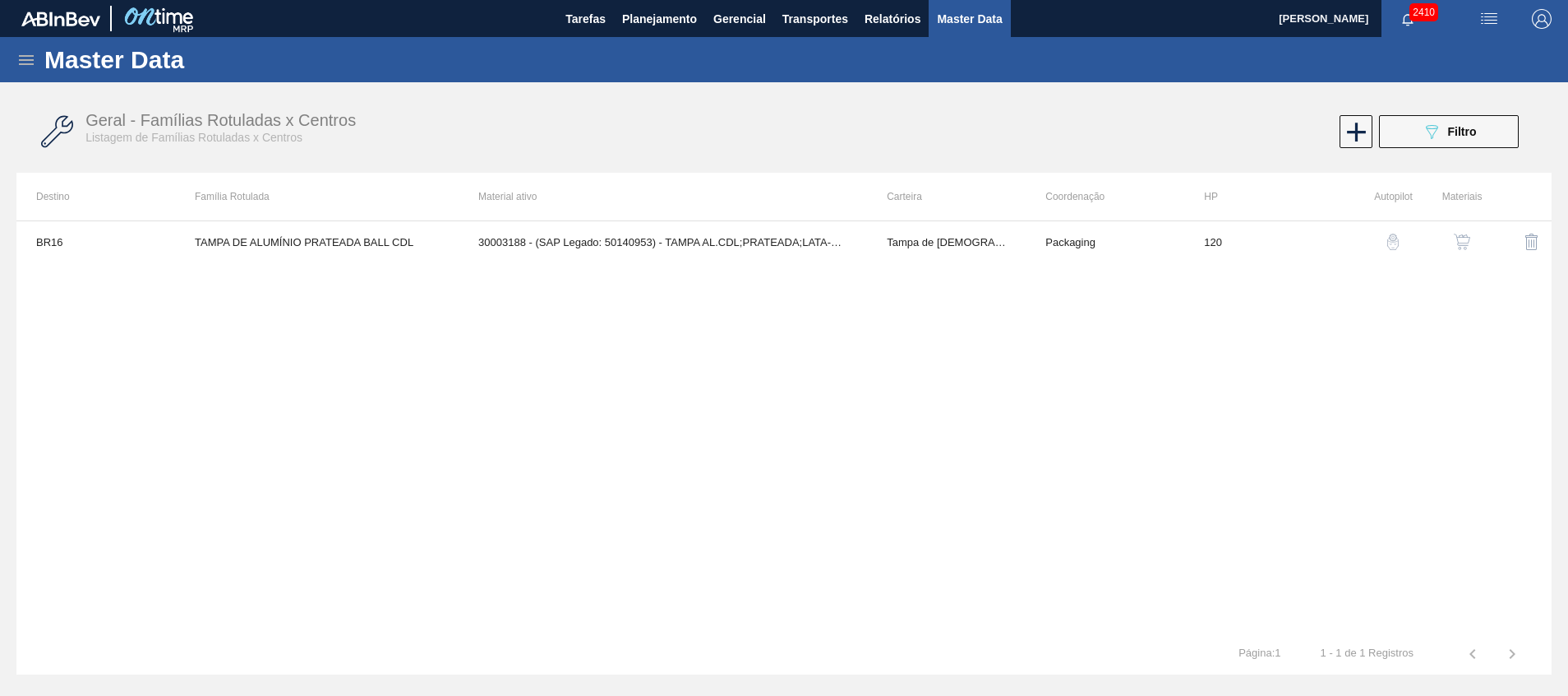
click at [1442, 236] on div at bounding box center [1452, 241] width 62 height 39
click at [1464, 236] on img "button" at bounding box center [1462, 241] width 17 height 17
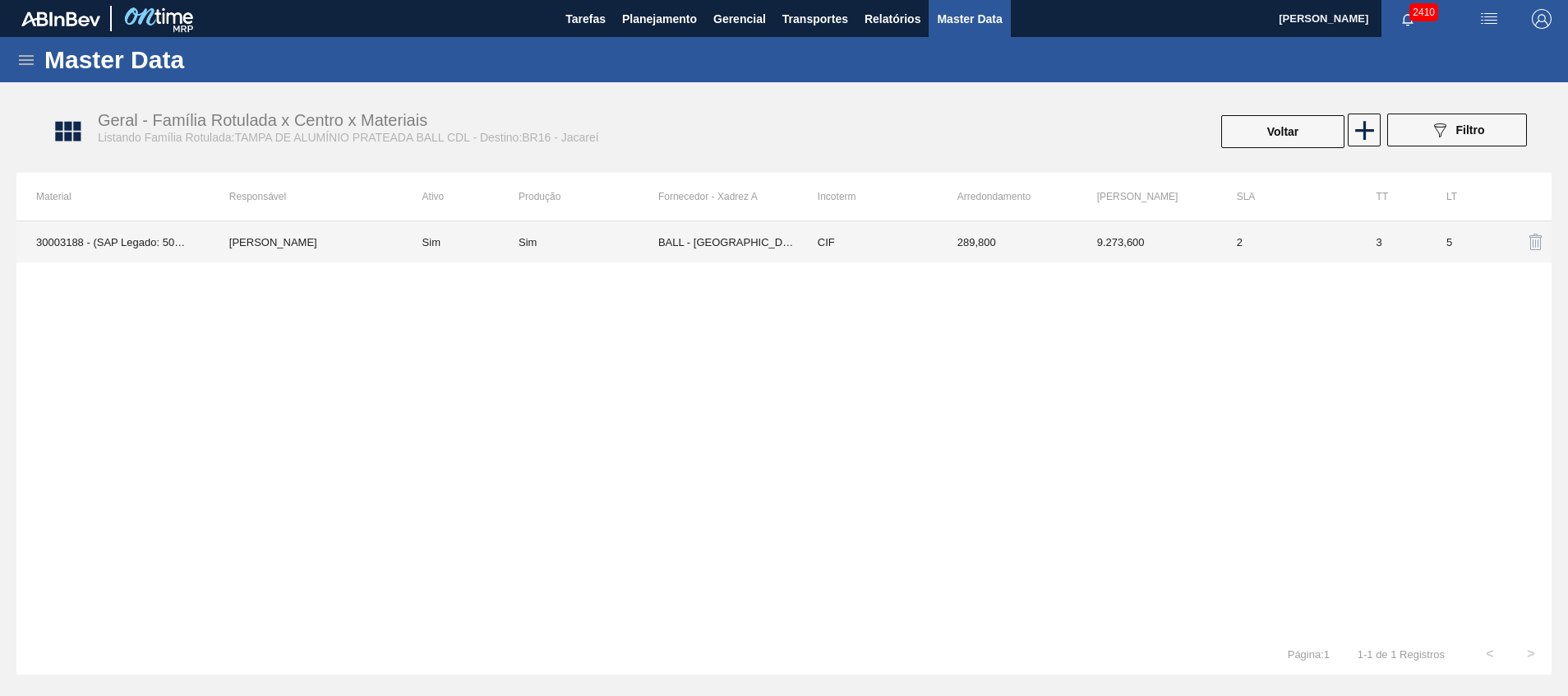
click at [734, 245] on td "BALL - [GEOGRAPHIC_DATA] ([GEOGRAPHIC_DATA])" at bounding box center [728, 241] width 140 height 41
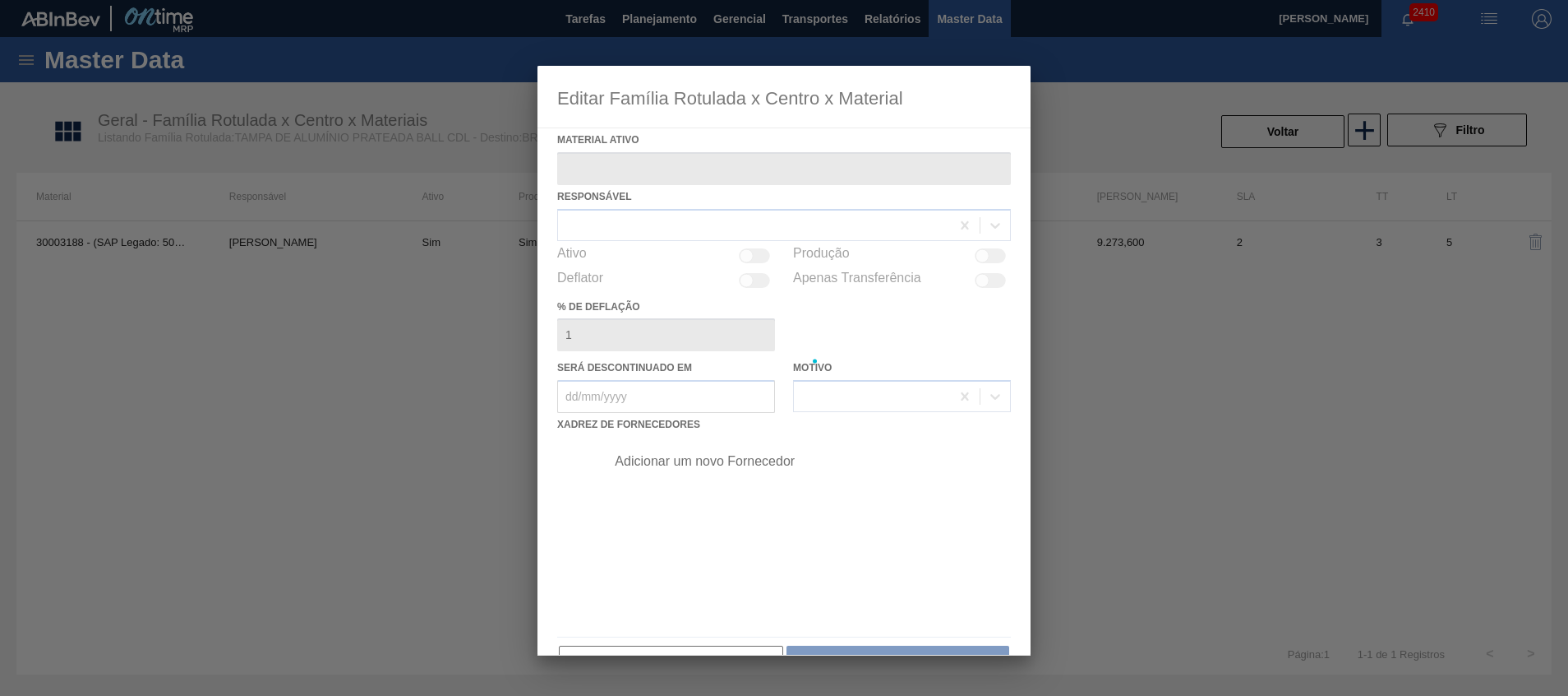
type ativo "30003188 - (SAP Legado: 50140953) - TAMPA AL.CDL;PRATEADA;LATA-AUTOMATICA;"
checkbox input "true"
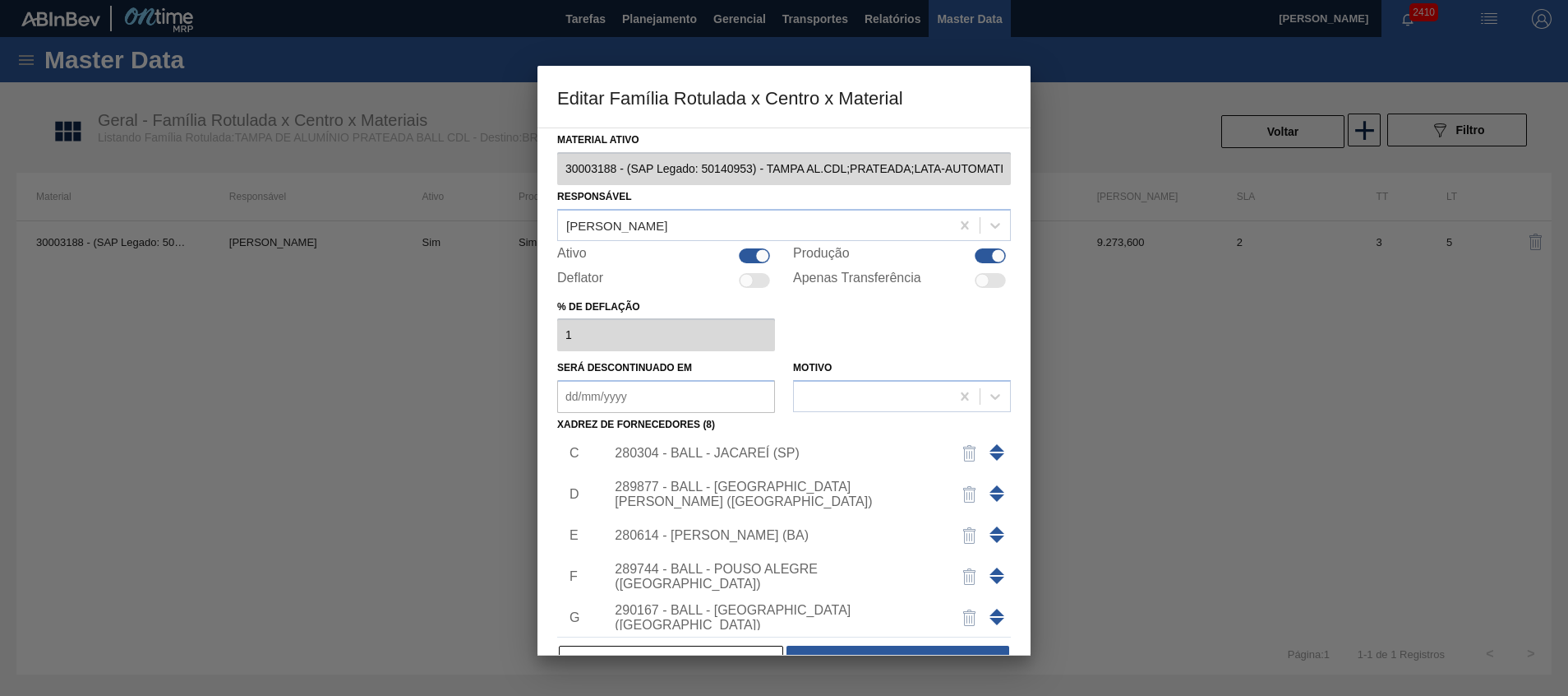
scroll to position [123, 0]
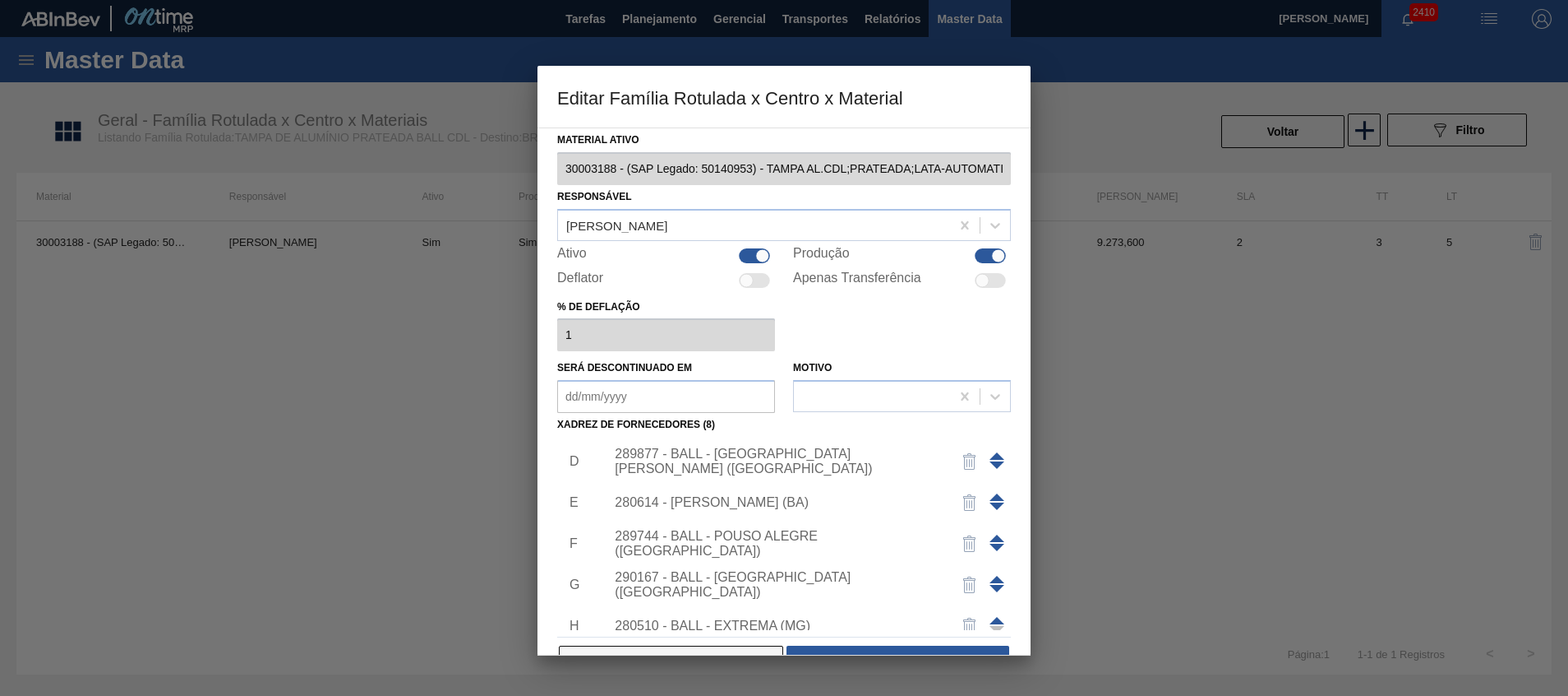
click at [642, 649] on button "Cancelar" at bounding box center [671, 662] width 225 height 33
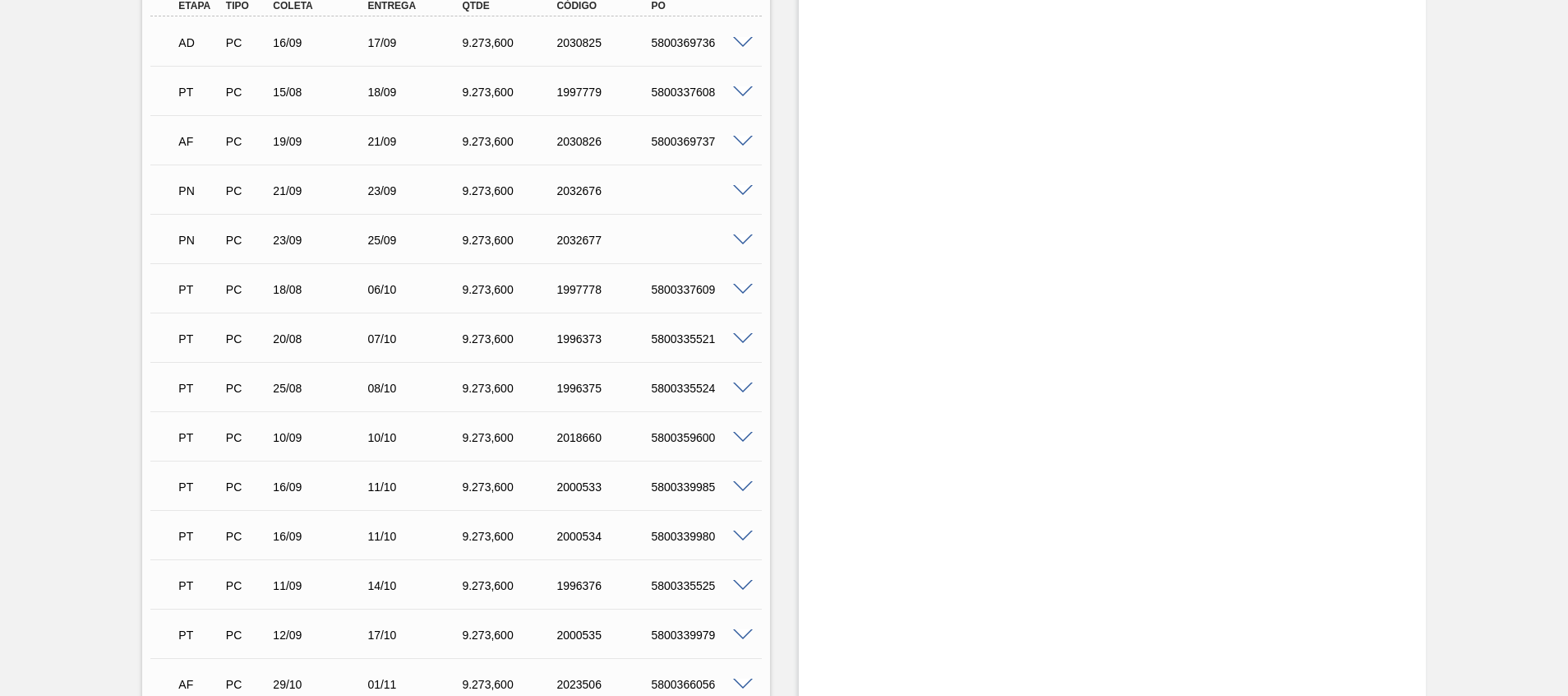
scroll to position [493, 0]
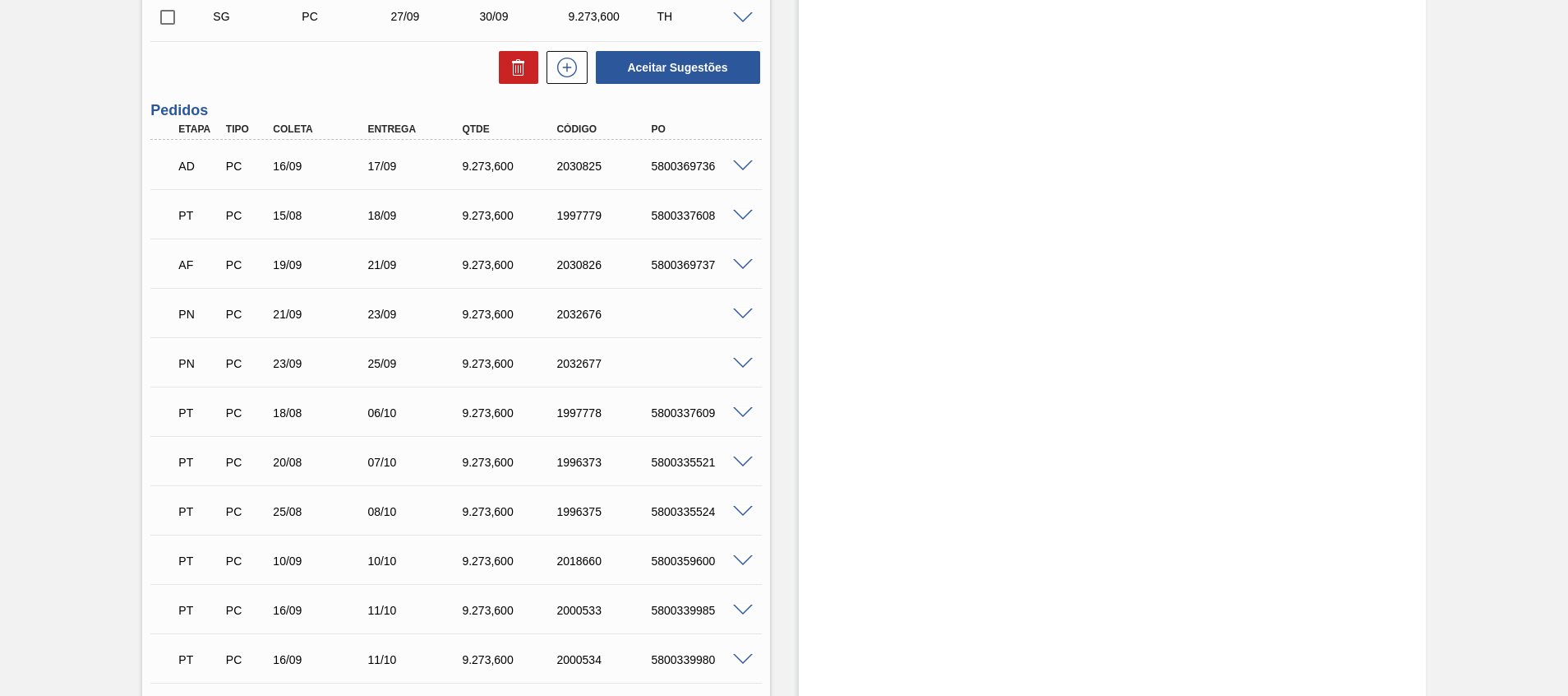
click at [741, 261] on span at bounding box center [743, 265] width 20 height 12
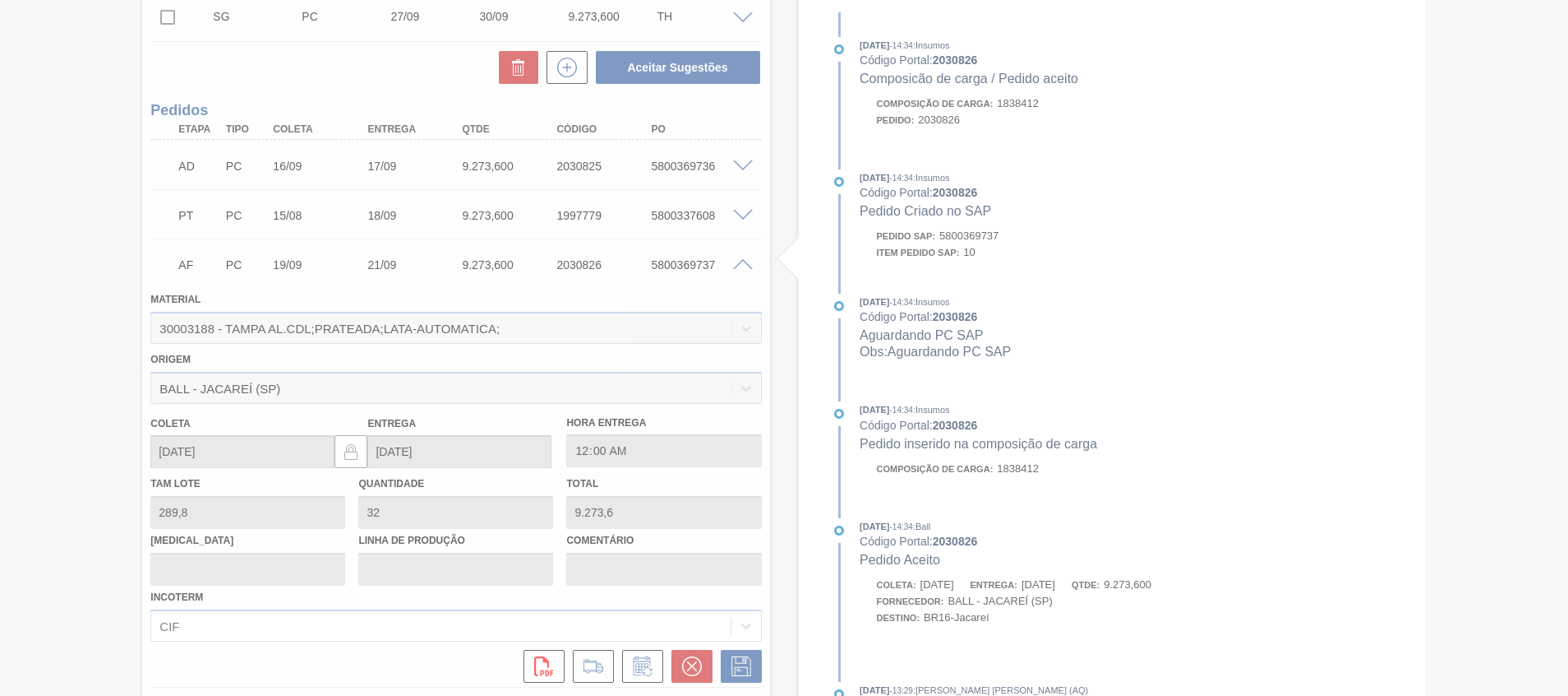
click at [741, 261] on div at bounding box center [784, 348] width 1568 height 696
click at [741, 267] on div at bounding box center [784, 348] width 1568 height 696
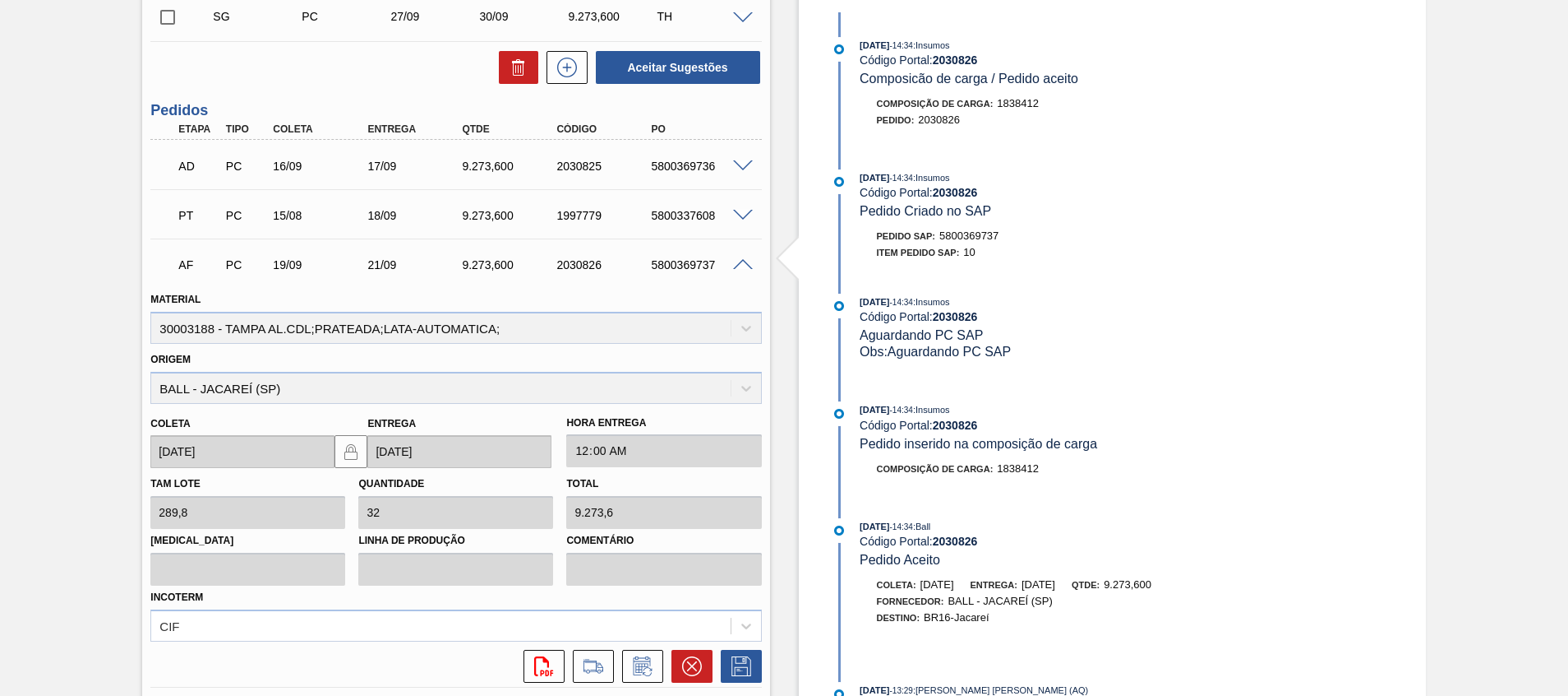
click at [739, 276] on div "AF PC 19/09 21/09 9.273,600 2030826 5800369737" at bounding box center [455, 262] width 611 height 41
click at [739, 268] on span at bounding box center [743, 265] width 20 height 12
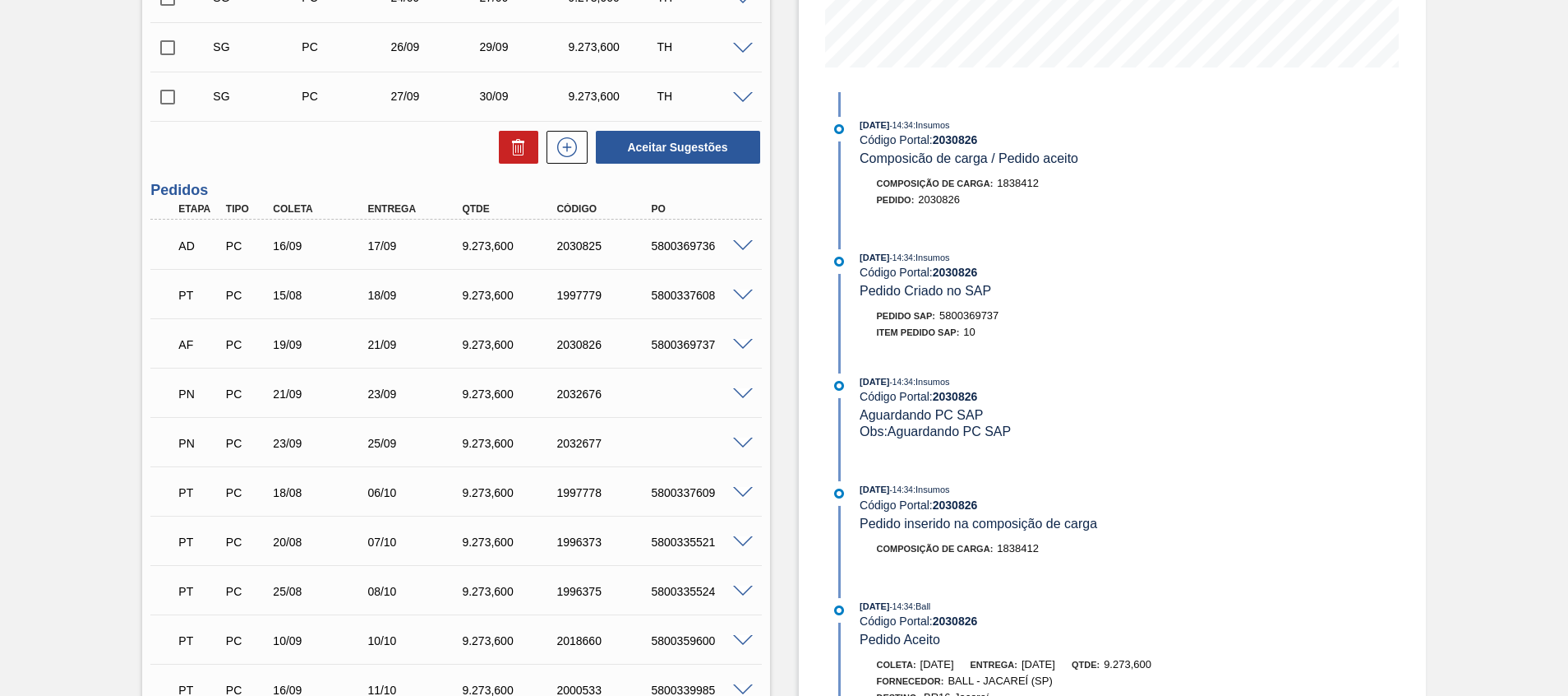
scroll to position [247, 0]
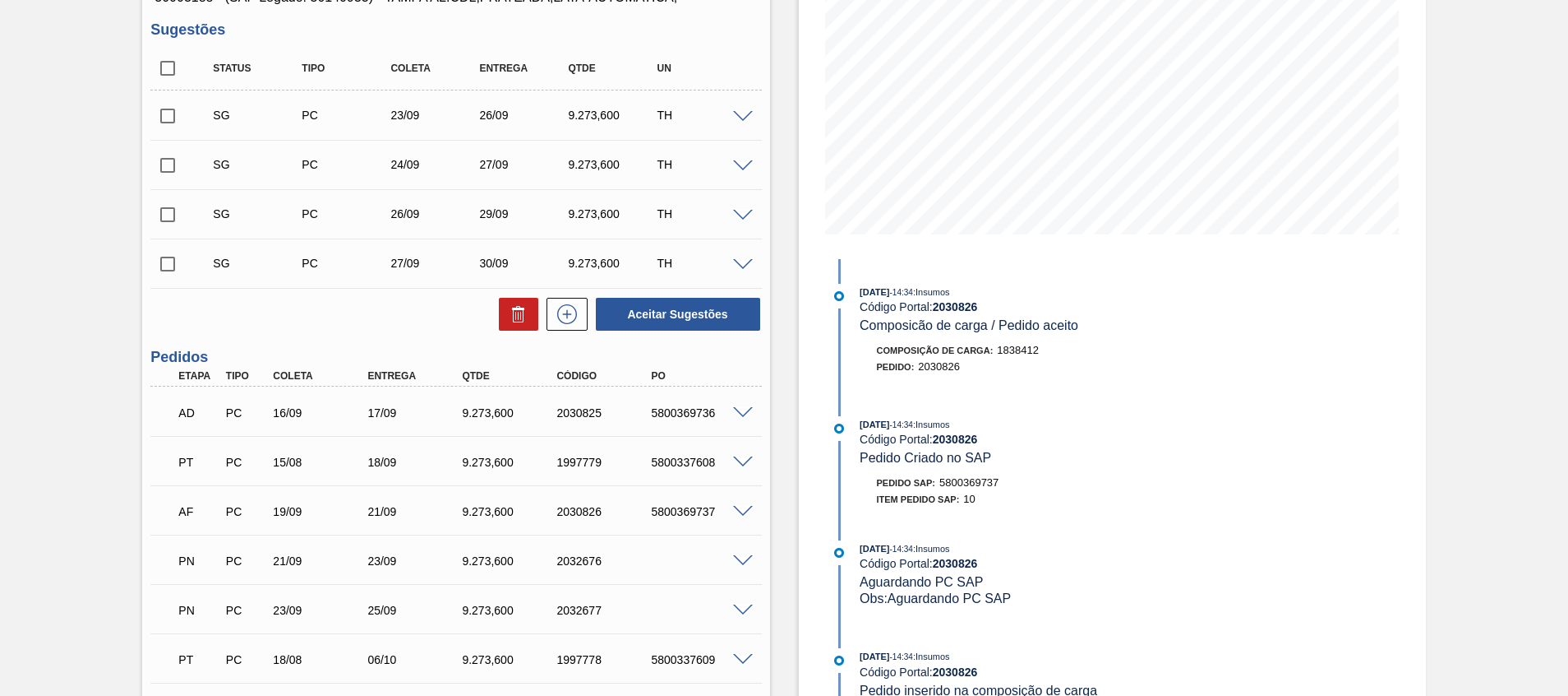
click at [158, 133] on div "SG PC 23/09 26/09 9.273,600 TH" at bounding box center [455, 115] width 611 height 41
click at [165, 122] on input "checkbox" at bounding box center [167, 115] width 34 height 34
checkbox input "true"
click at [172, 158] on input "checkbox" at bounding box center [167, 164] width 34 height 34
checkbox input "true"
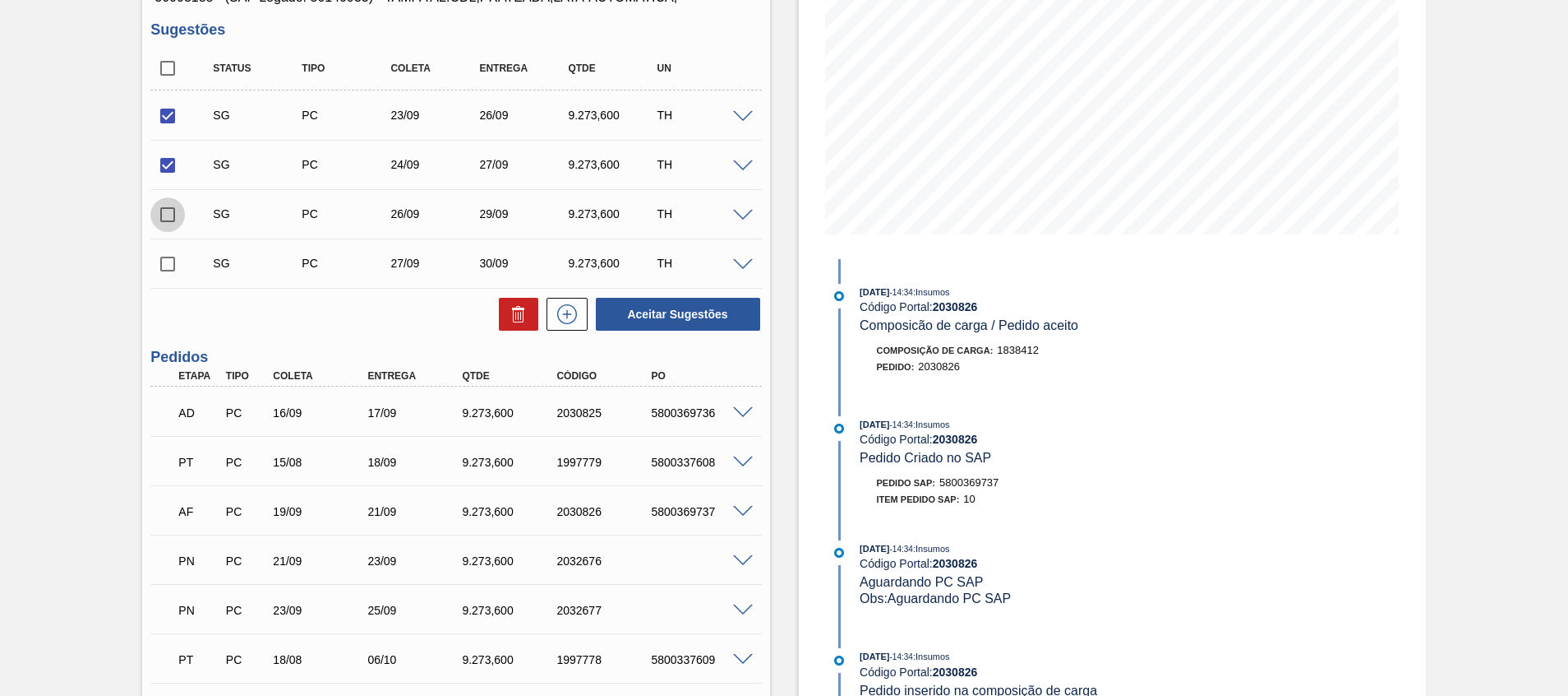
click at [174, 199] on input "checkbox" at bounding box center [167, 214] width 34 height 34
checkbox input "true"
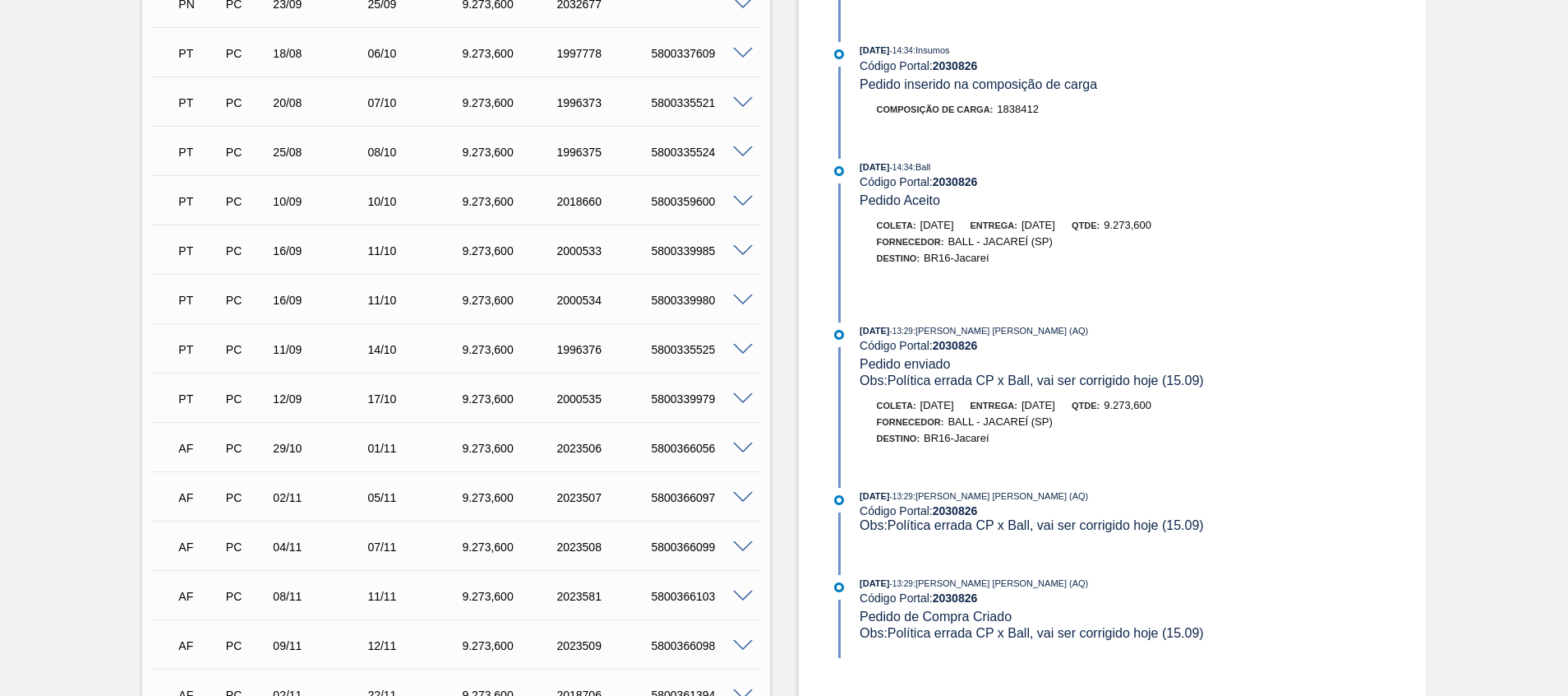
scroll to position [987, 0]
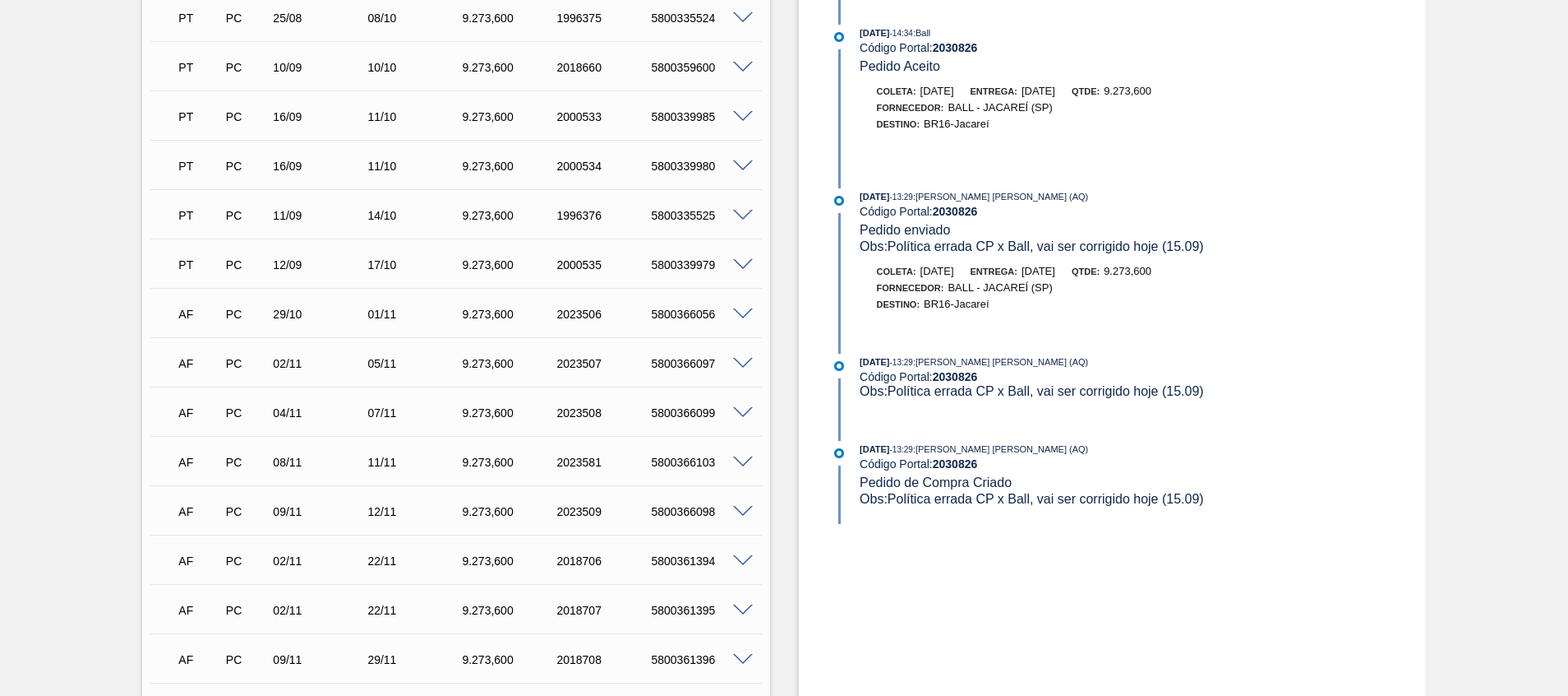
click at [737, 360] on span at bounding box center [743, 364] width 20 height 12
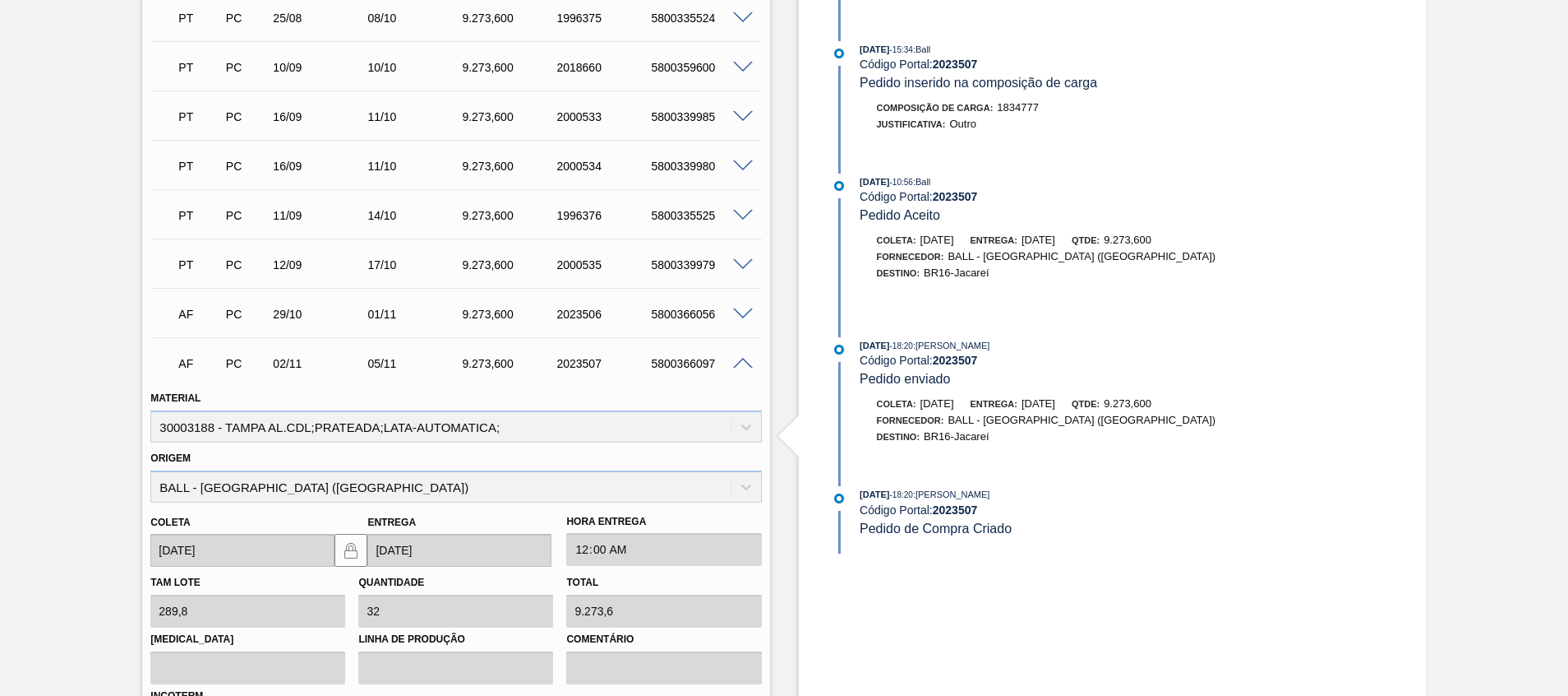
click at [737, 360] on span at bounding box center [743, 364] width 20 height 12
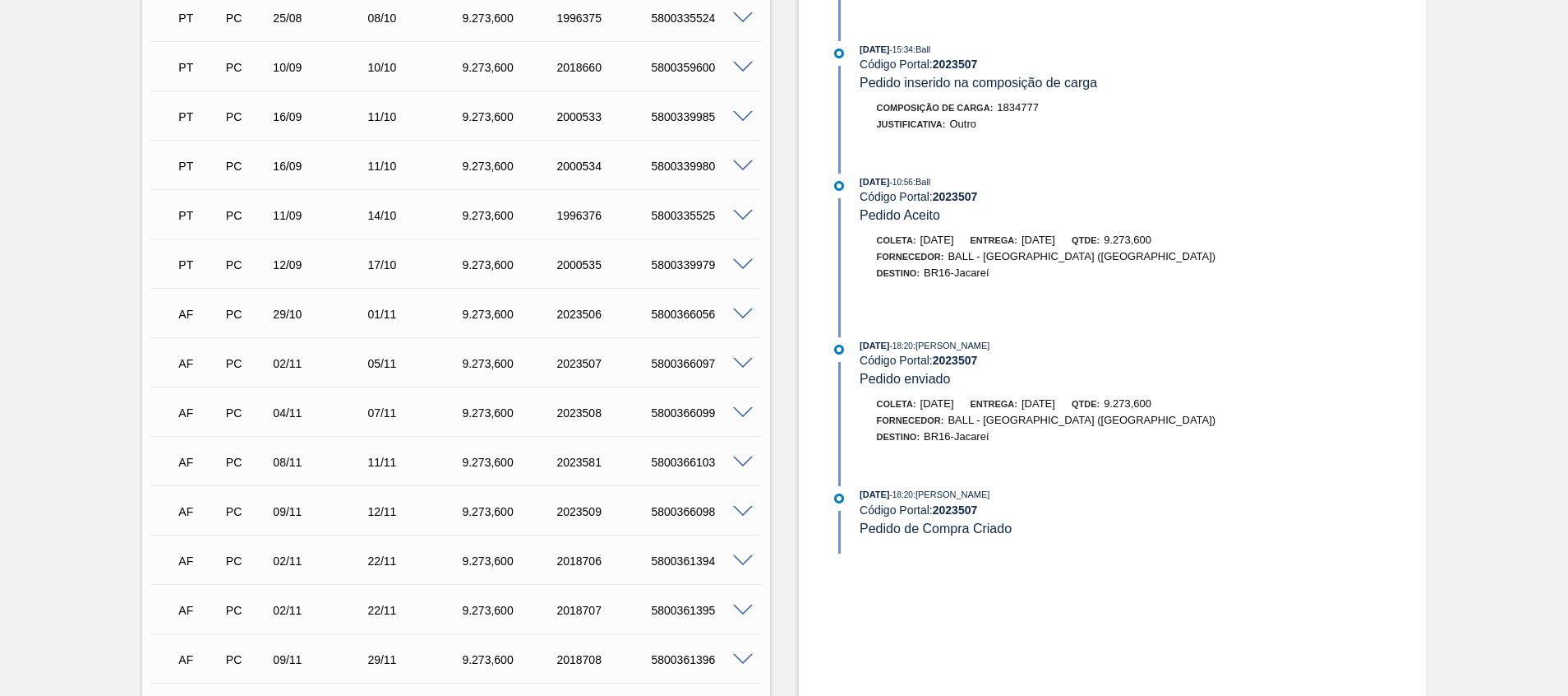
click at [739, 321] on div "AF PC 29/10 01/11 9.273,600 2023506 5800366056" at bounding box center [455, 312] width 611 height 41
click at [739, 319] on div "5800366056" at bounding box center [699, 314] width 106 height 13
click at [739, 312] on span at bounding box center [743, 315] width 20 height 12
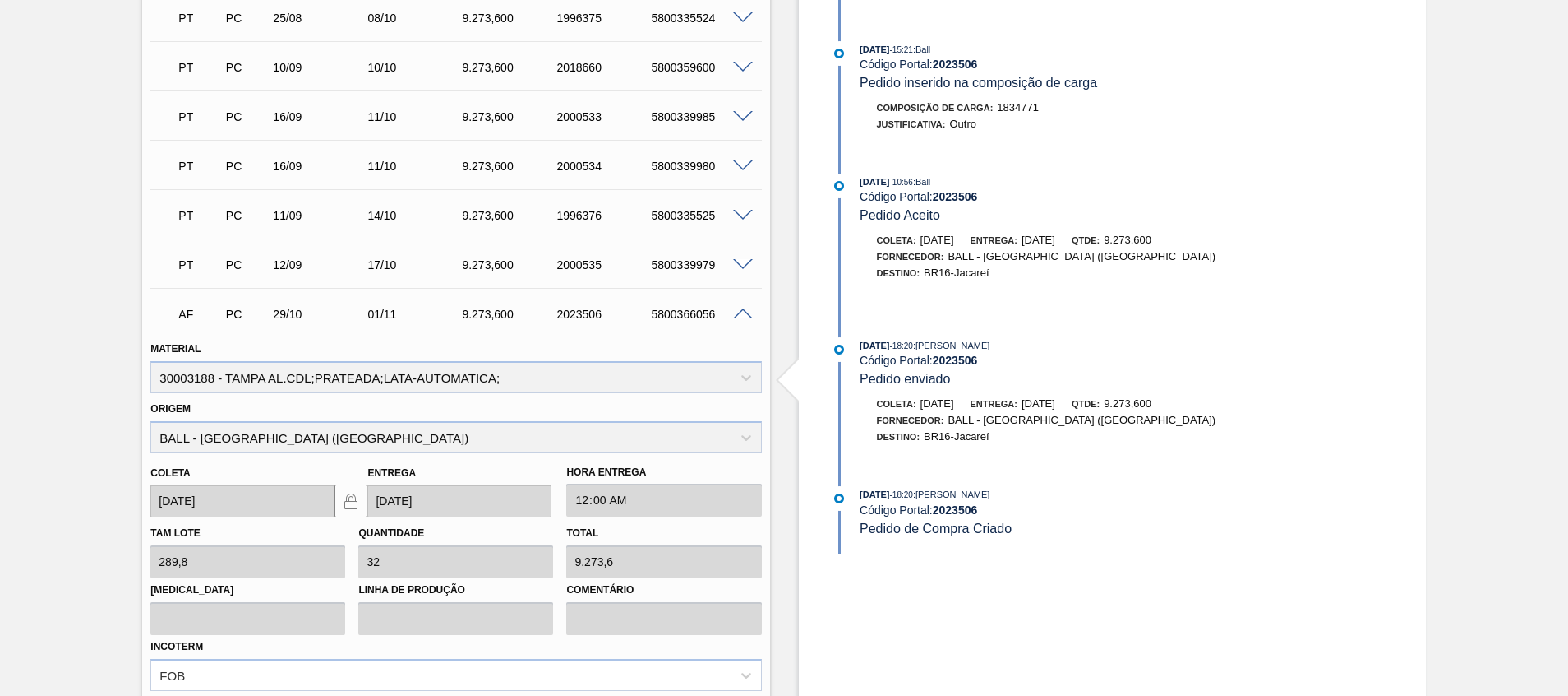
click at [739, 312] on span at bounding box center [743, 315] width 20 height 12
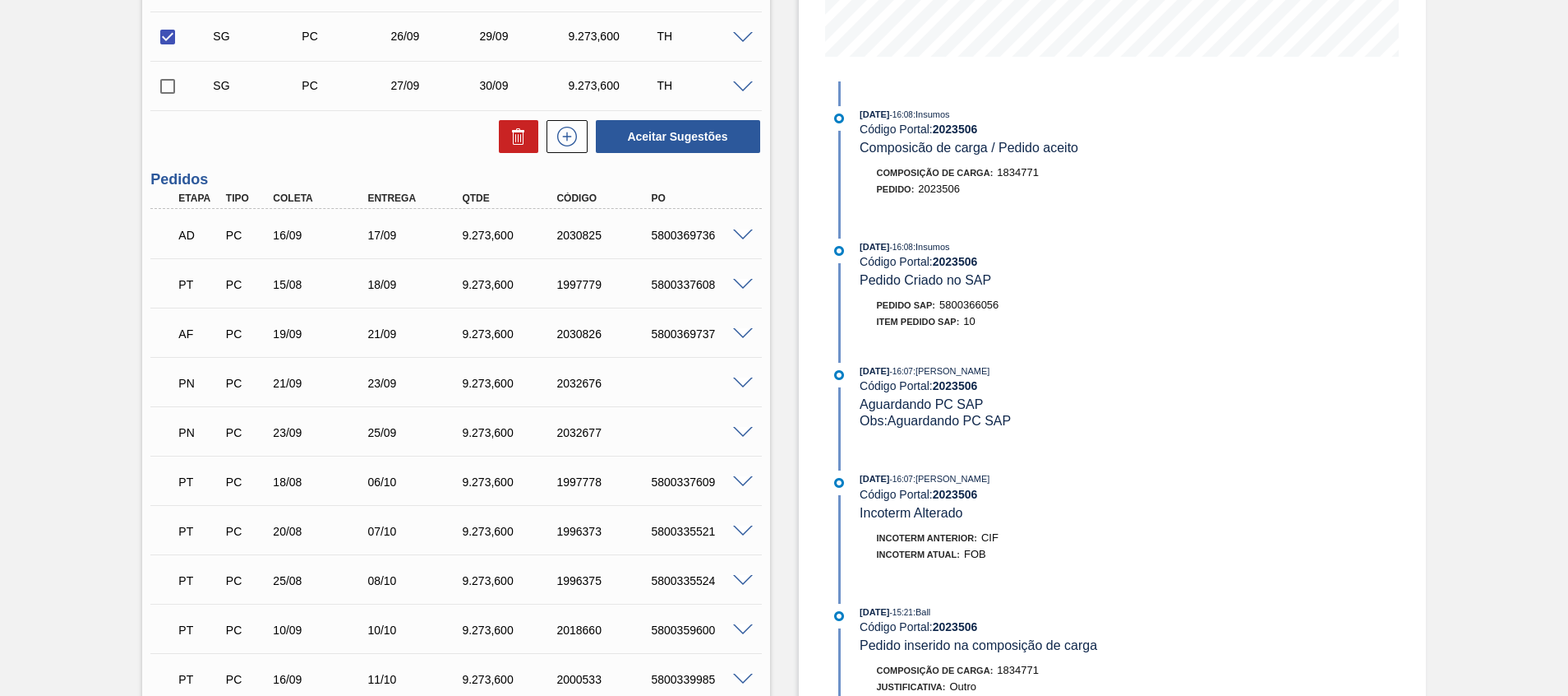
scroll to position [370, 0]
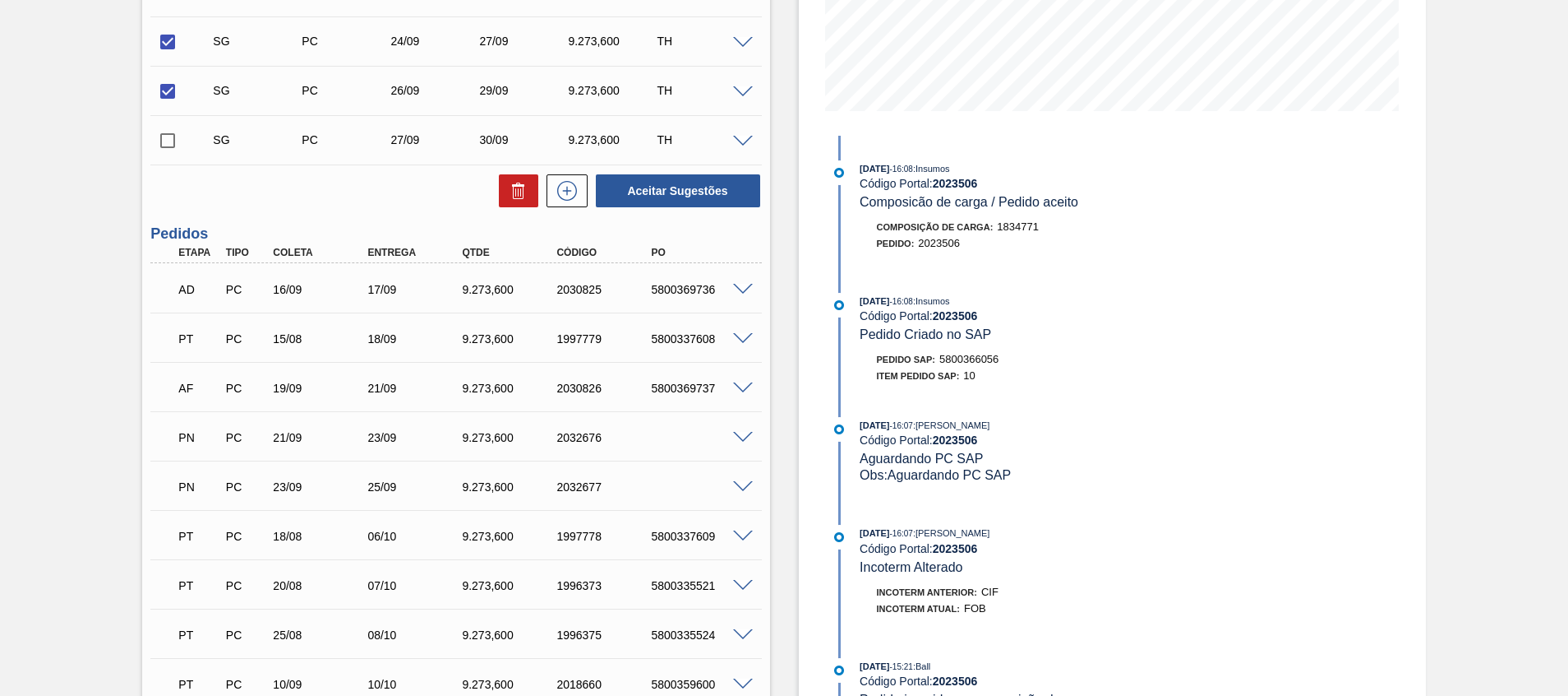
click at [174, 143] on input "checkbox" at bounding box center [167, 140] width 34 height 34
checkbox input "true"
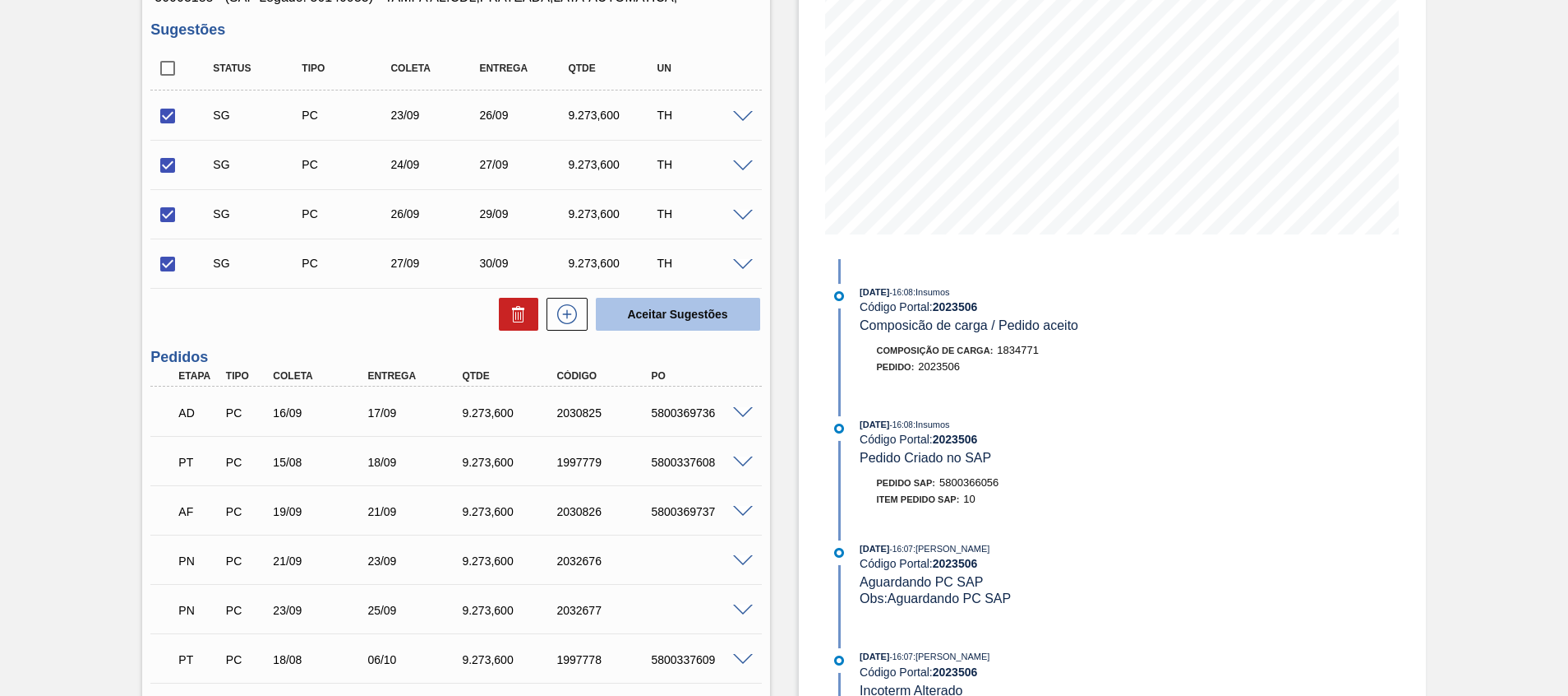
click at [716, 317] on button "Aceitar Sugestões" at bounding box center [678, 314] width 164 height 33
checkbox input "false"
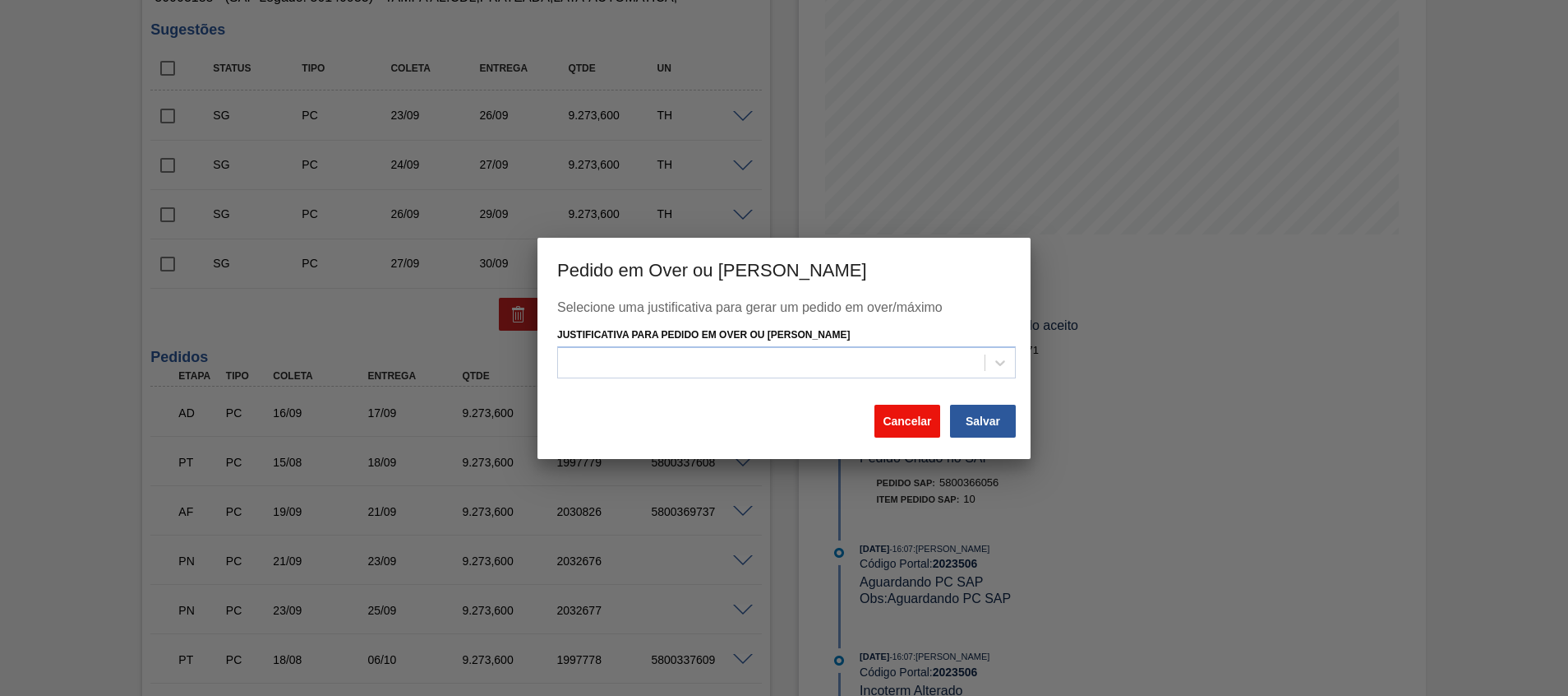
click at [886, 408] on button "Cancelar" at bounding box center [907, 421] width 66 height 33
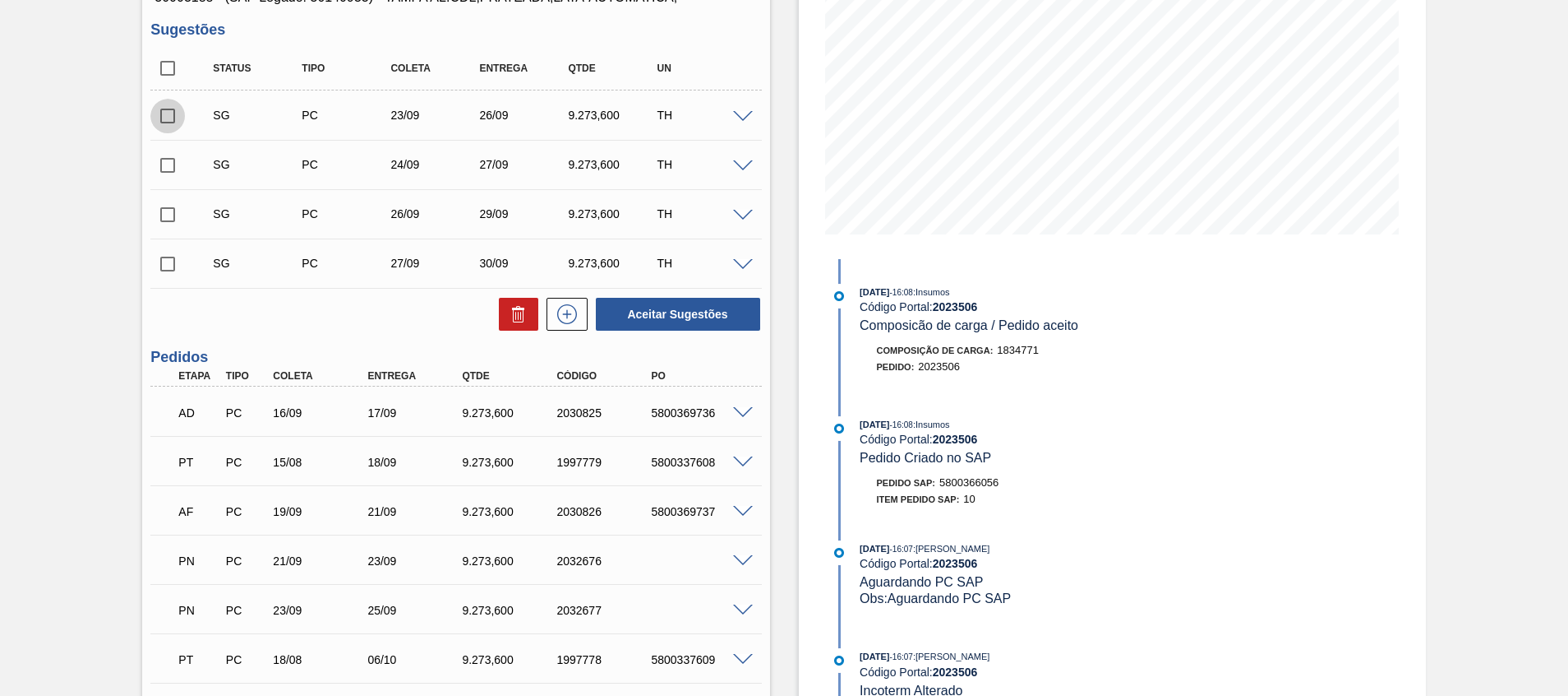
click at [174, 117] on input "checkbox" at bounding box center [167, 115] width 34 height 34
checkbox input "true"
click at [173, 160] on input "checkbox" at bounding box center [167, 164] width 34 height 34
checkbox input "true"
click at [181, 265] on input "checkbox" at bounding box center [167, 263] width 34 height 34
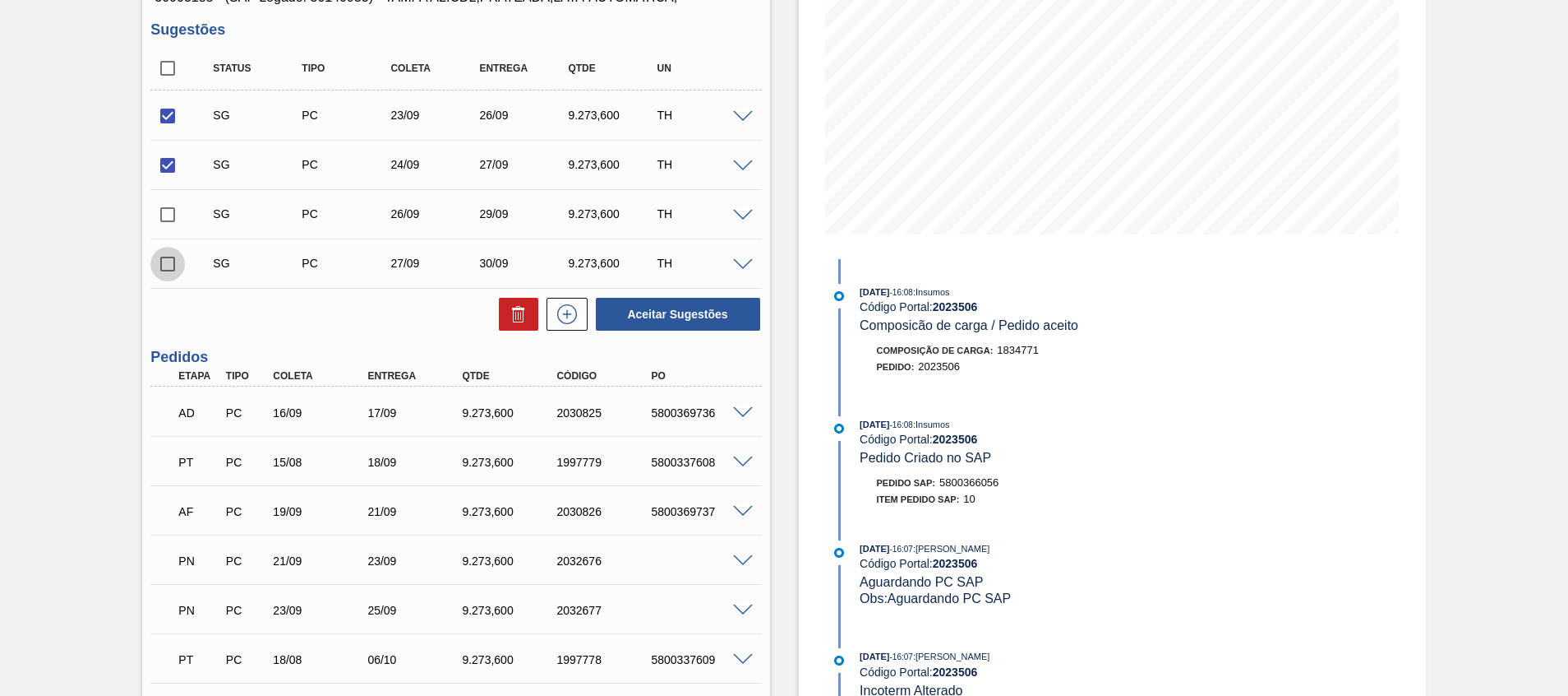
checkbox input "true"
click at [687, 324] on button "Aceitar Sugestões" at bounding box center [678, 314] width 164 height 33
checkbox input "false"
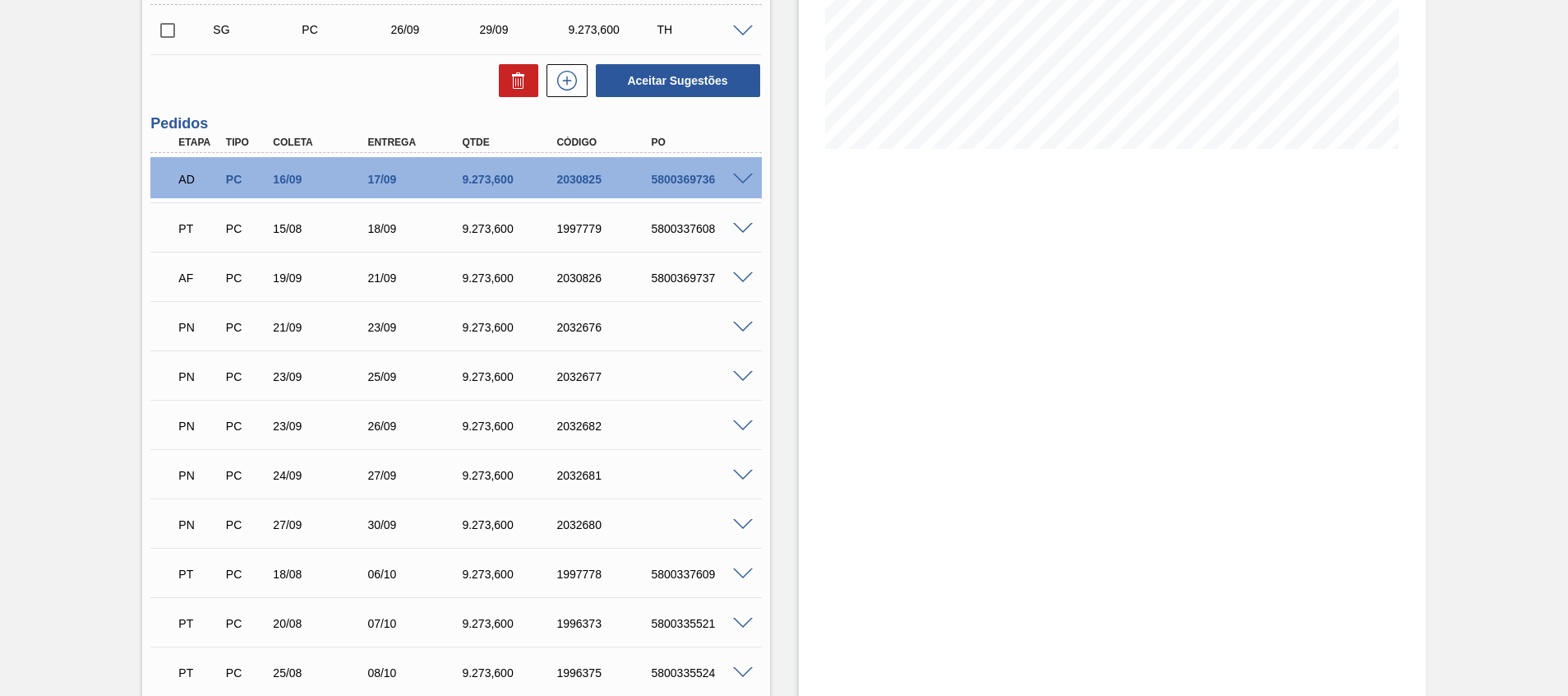
scroll to position [370, 0]
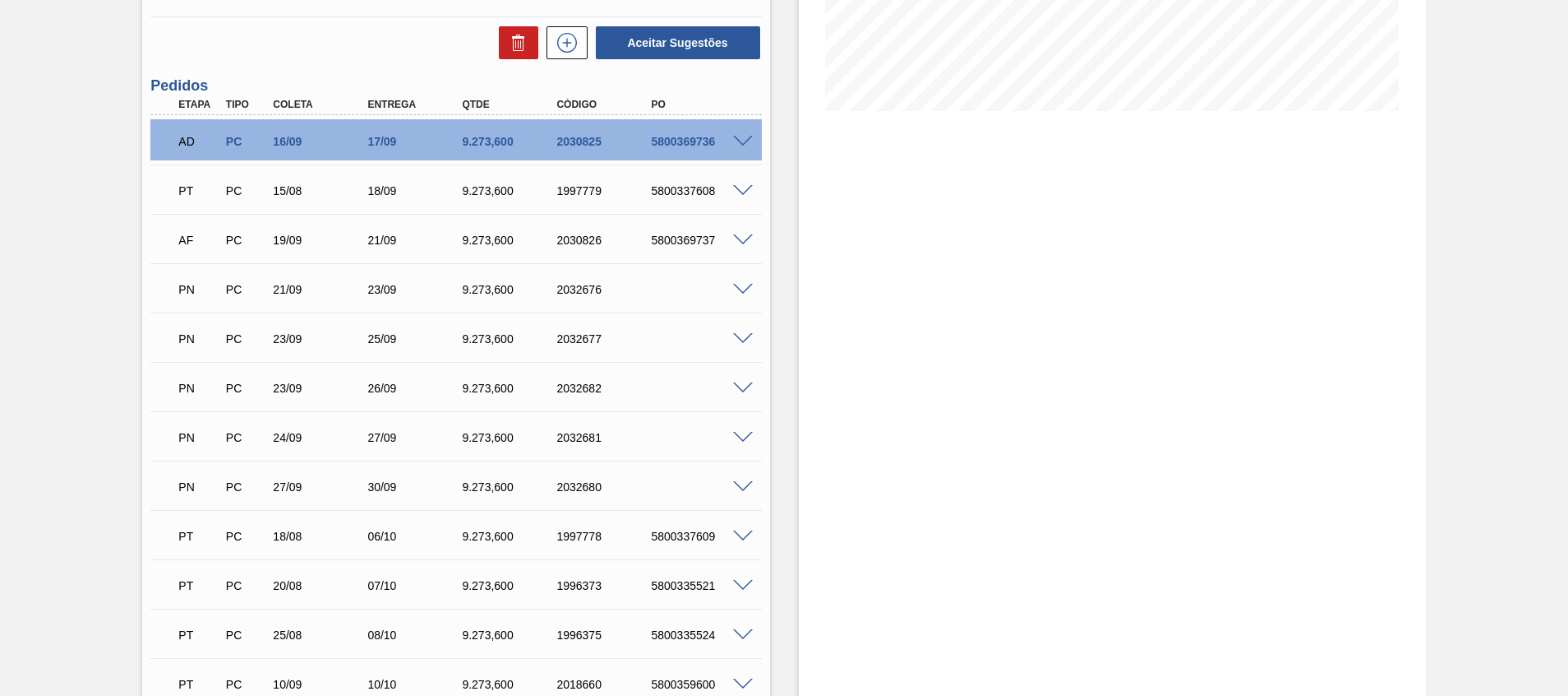
click at [748, 483] on span at bounding box center [743, 487] width 20 height 12
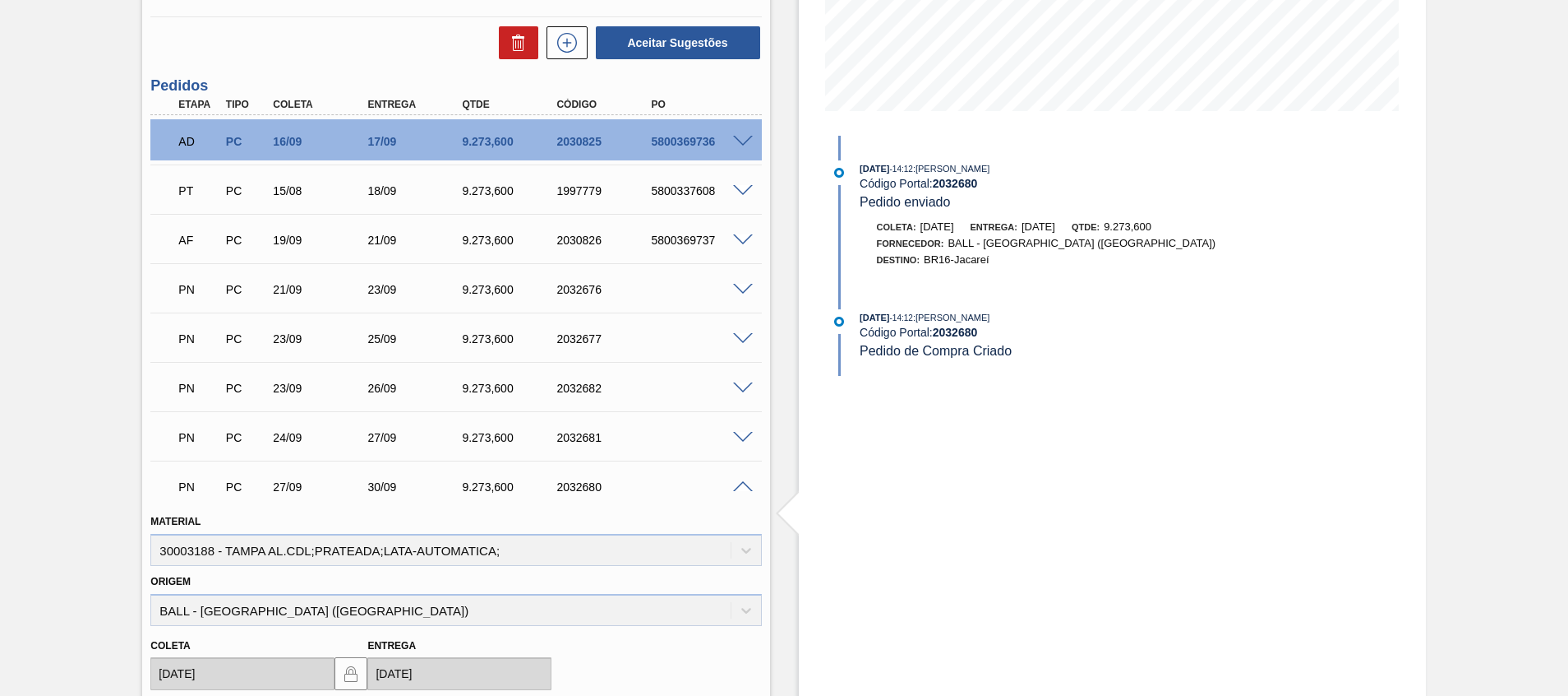
click at [748, 483] on span at bounding box center [743, 487] width 20 height 12
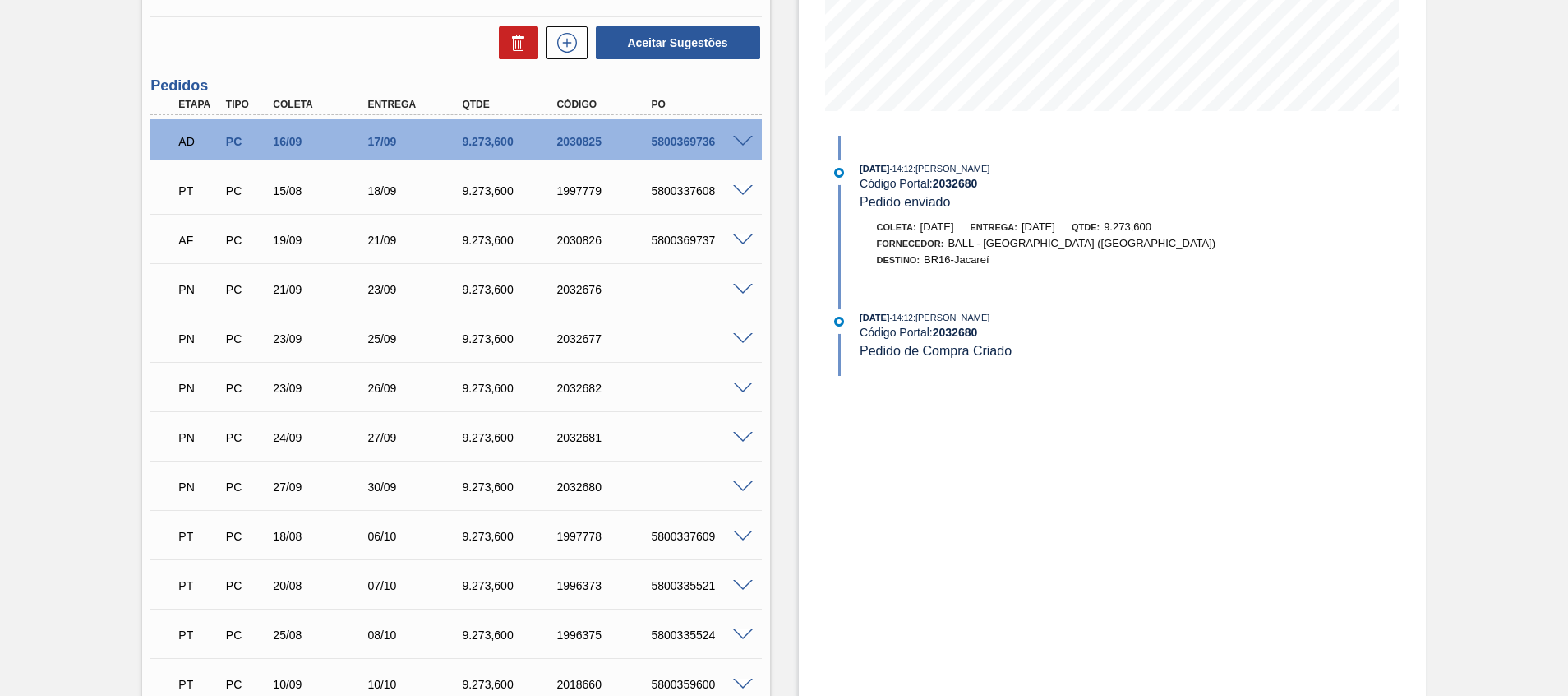
click at [745, 432] on span at bounding box center [743, 438] width 20 height 12
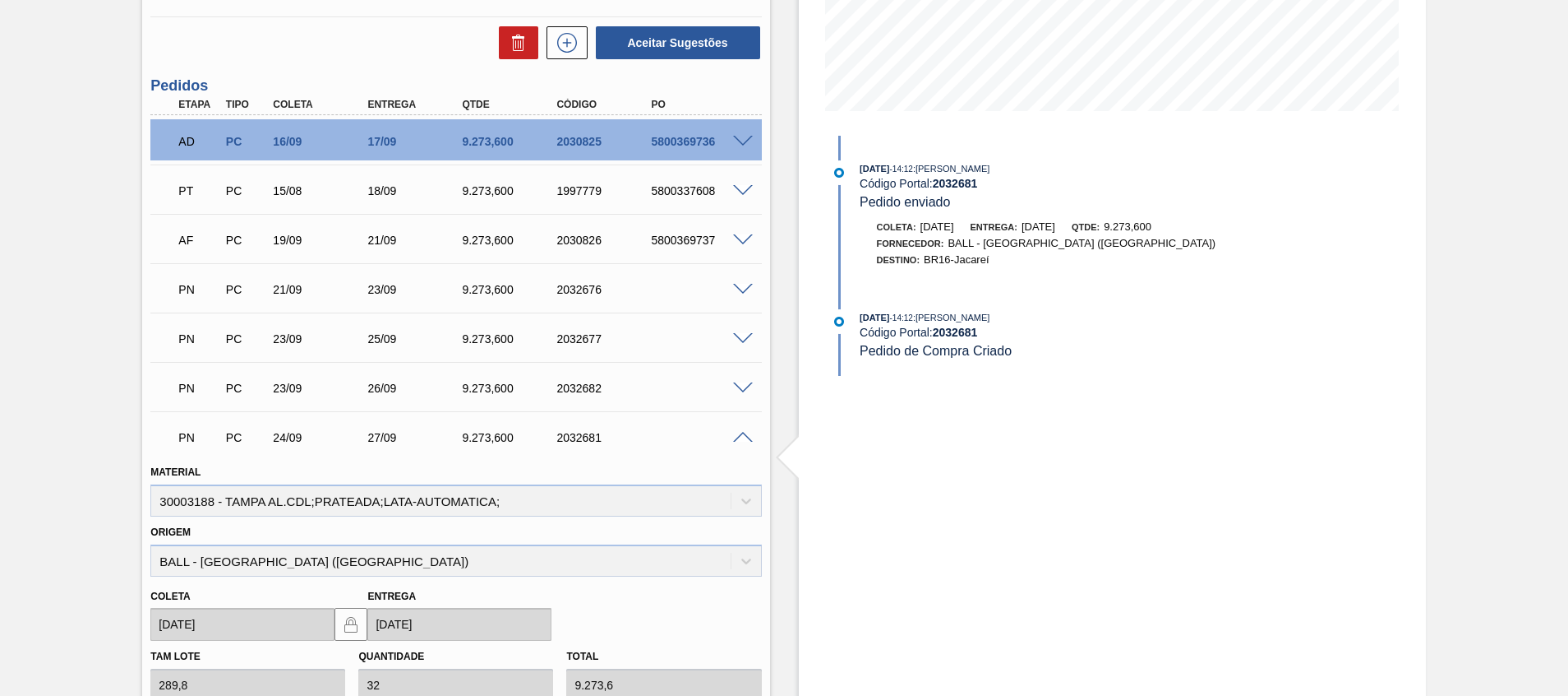
click at [744, 432] on span at bounding box center [743, 438] width 20 height 12
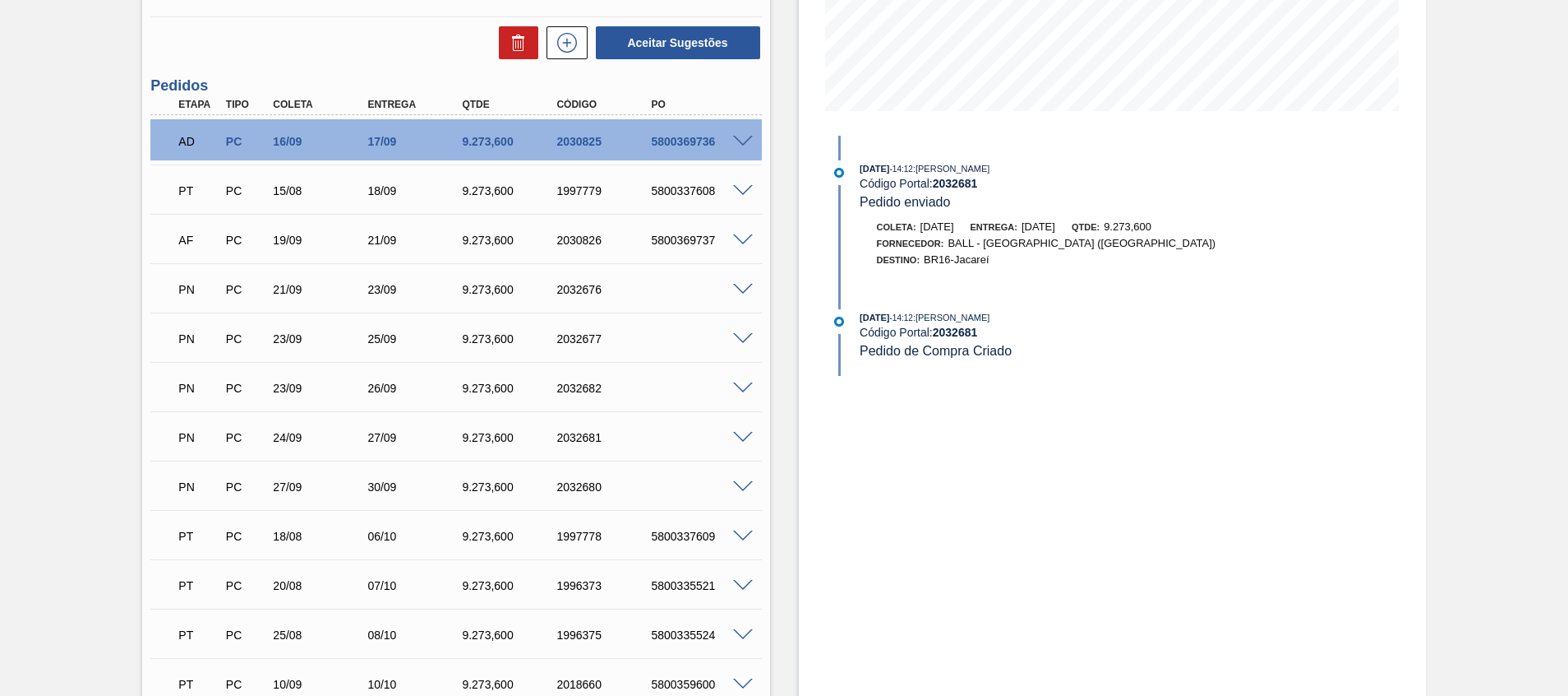
click at [741, 390] on span at bounding box center [743, 388] width 20 height 12
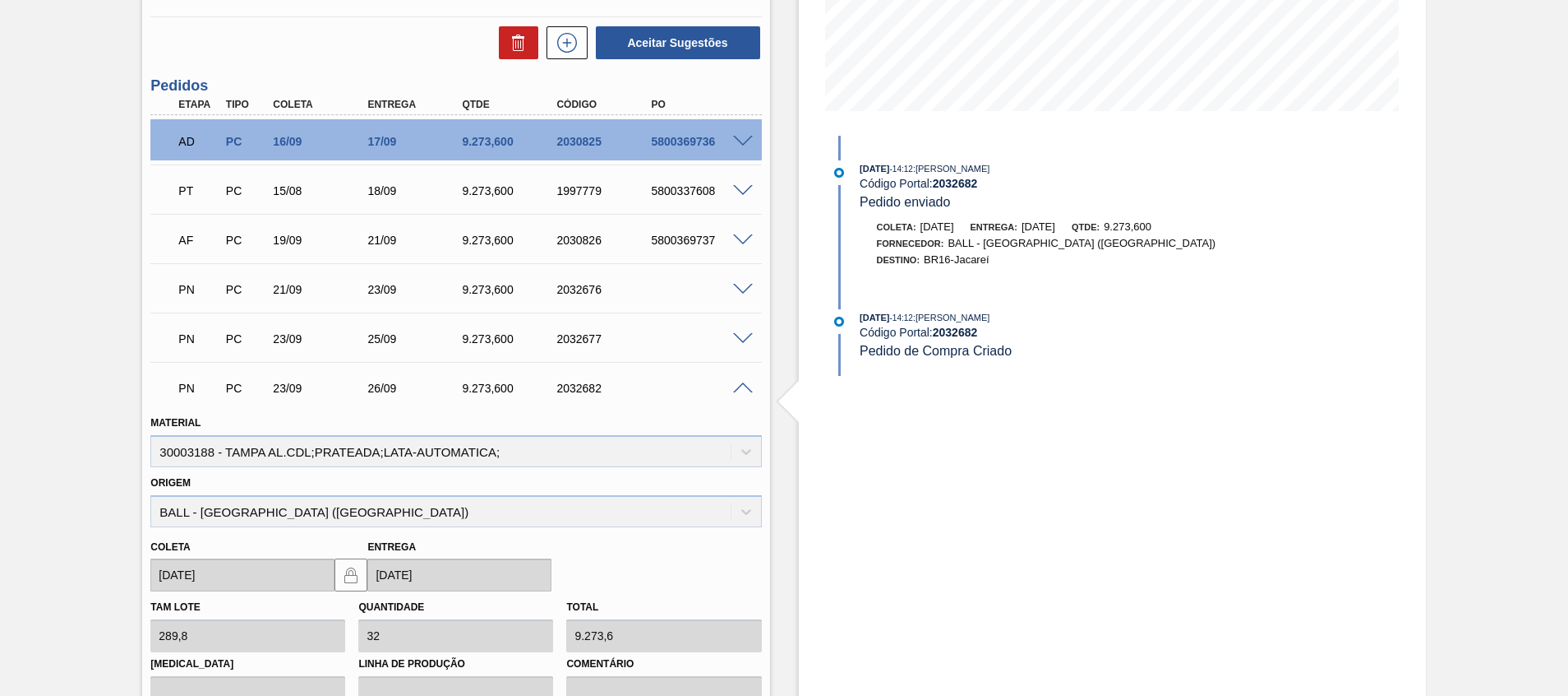
click at [741, 390] on span at bounding box center [743, 388] width 20 height 12
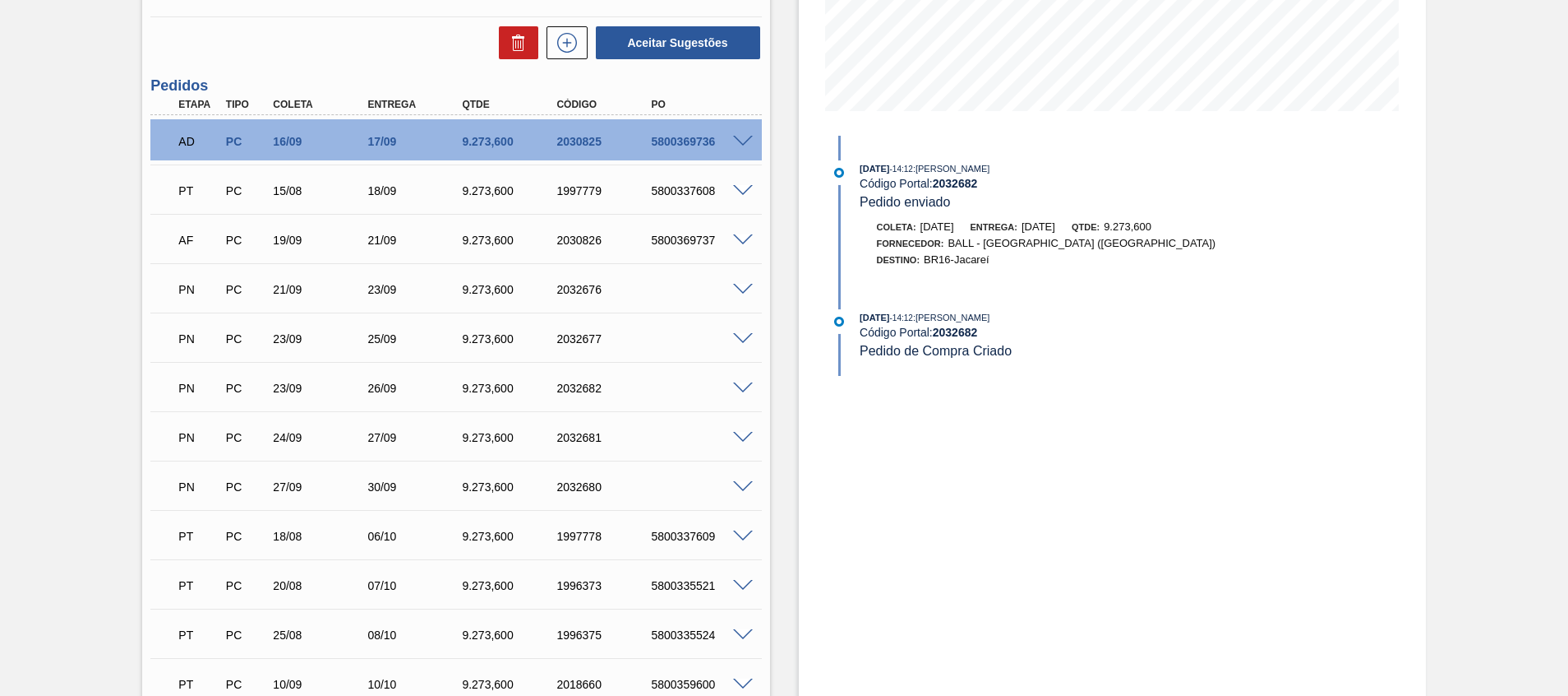
click at [742, 339] on span at bounding box center [743, 339] width 20 height 12
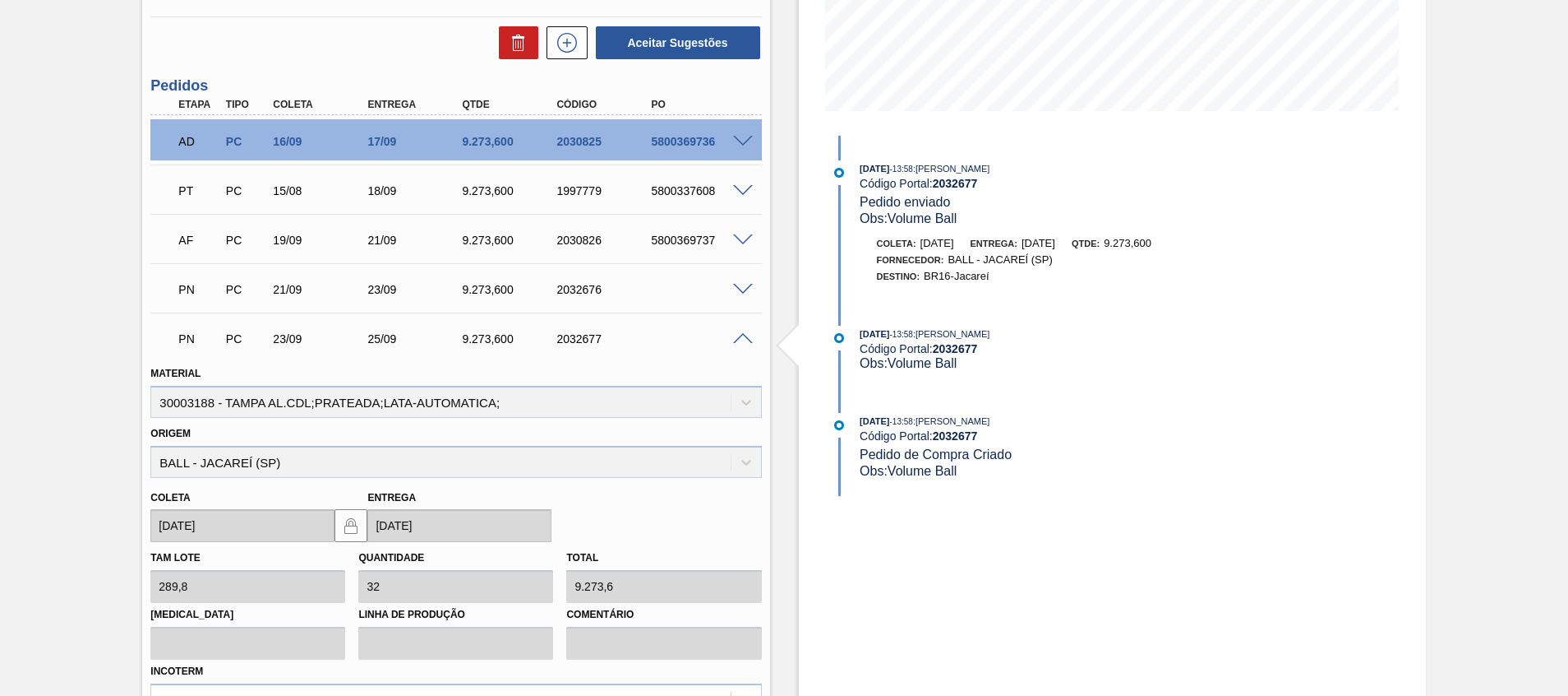
click at [742, 339] on span at bounding box center [743, 339] width 20 height 12
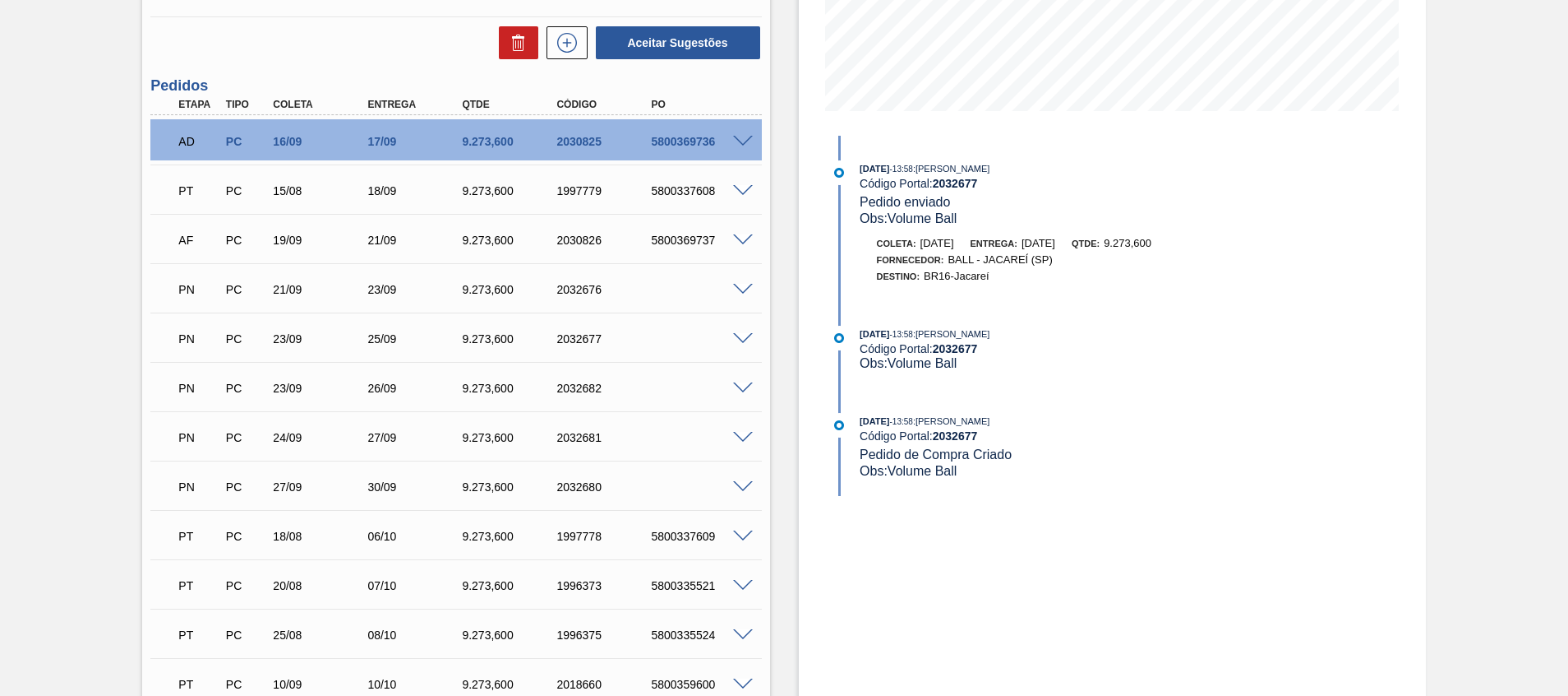
click at [740, 291] on span at bounding box center [743, 289] width 20 height 12
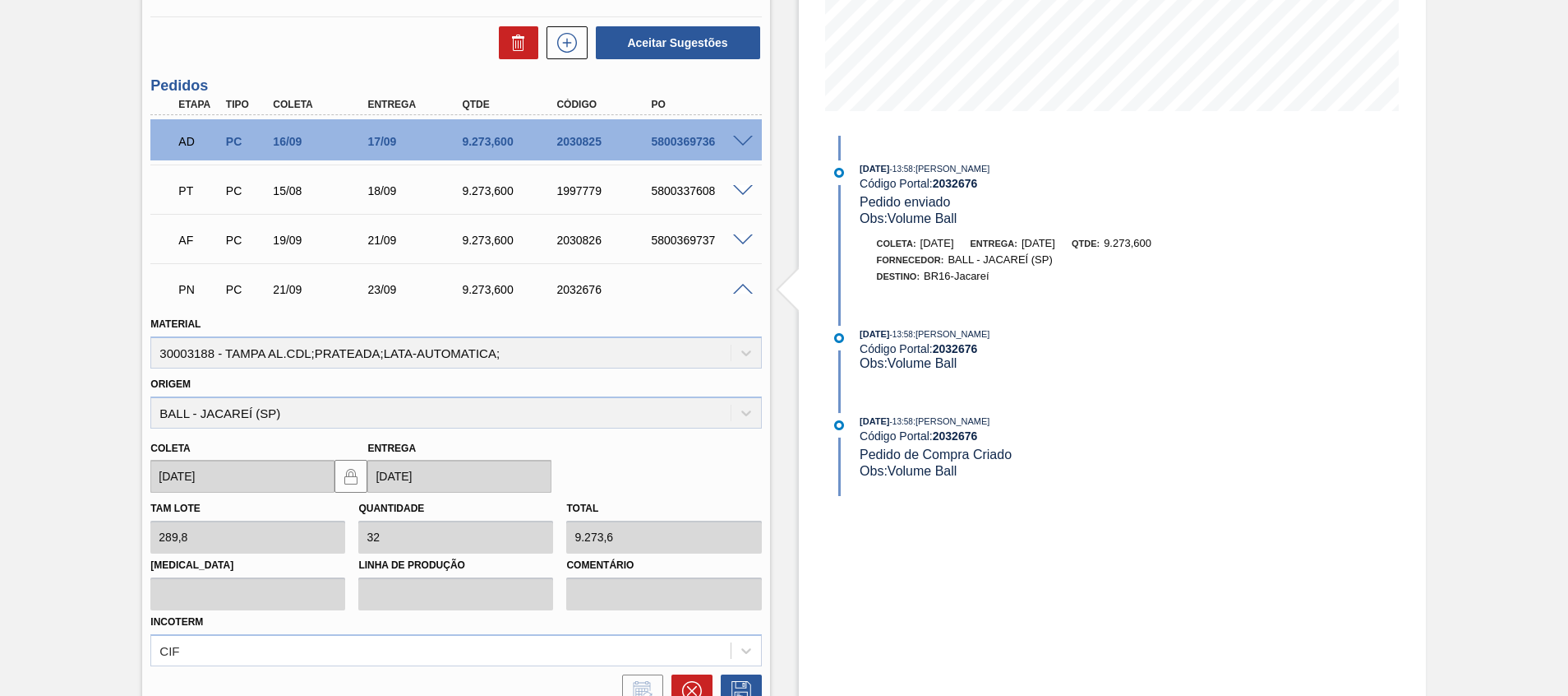
click at [740, 291] on span at bounding box center [743, 289] width 20 height 12
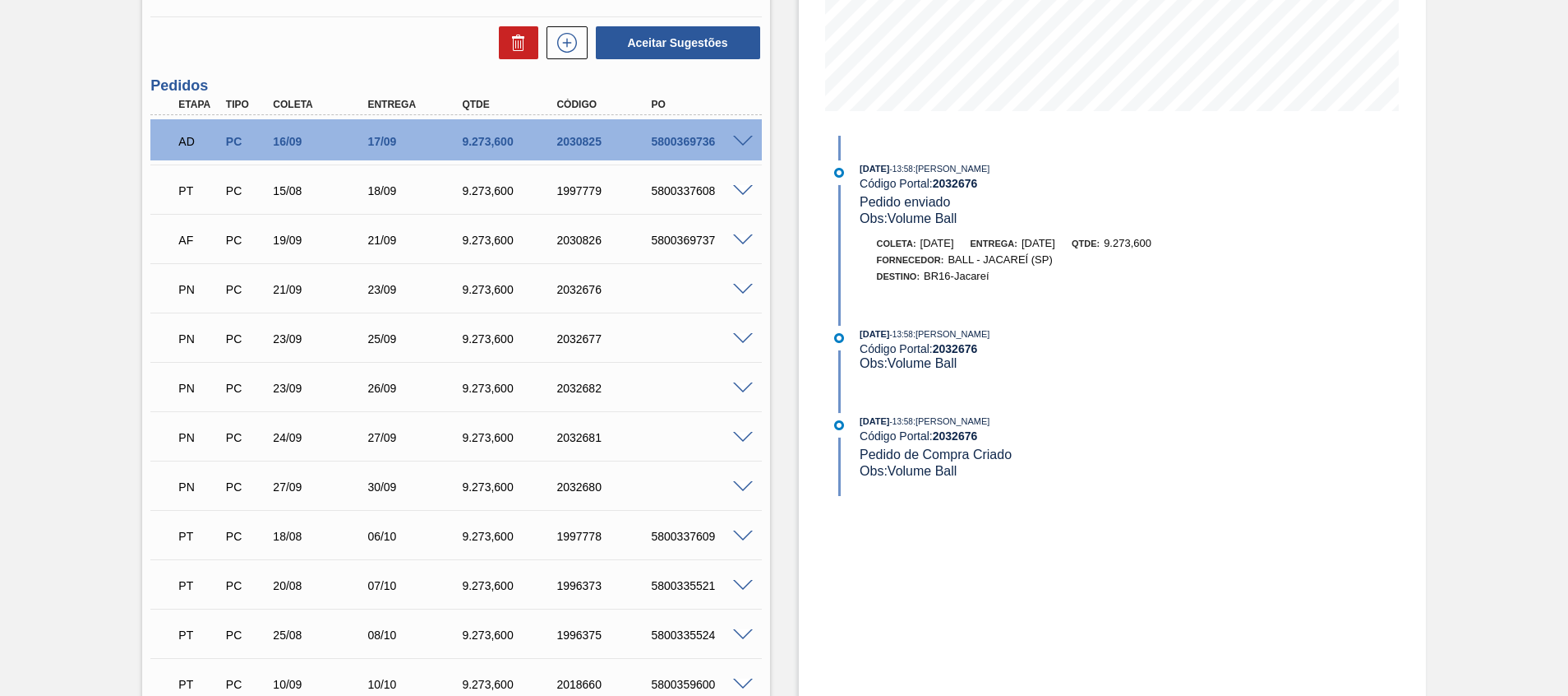
click at [746, 481] on span at bounding box center [743, 487] width 20 height 12
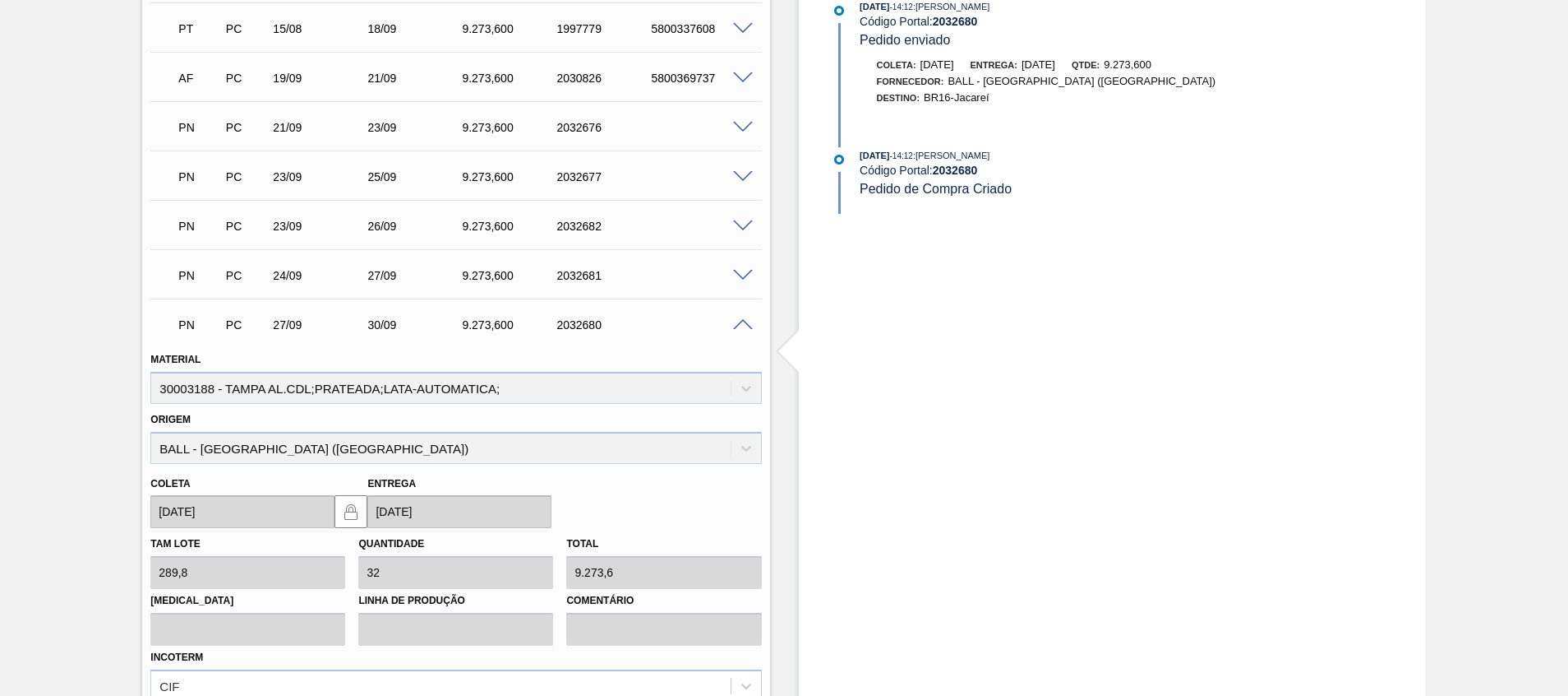
scroll to position [493, 0]
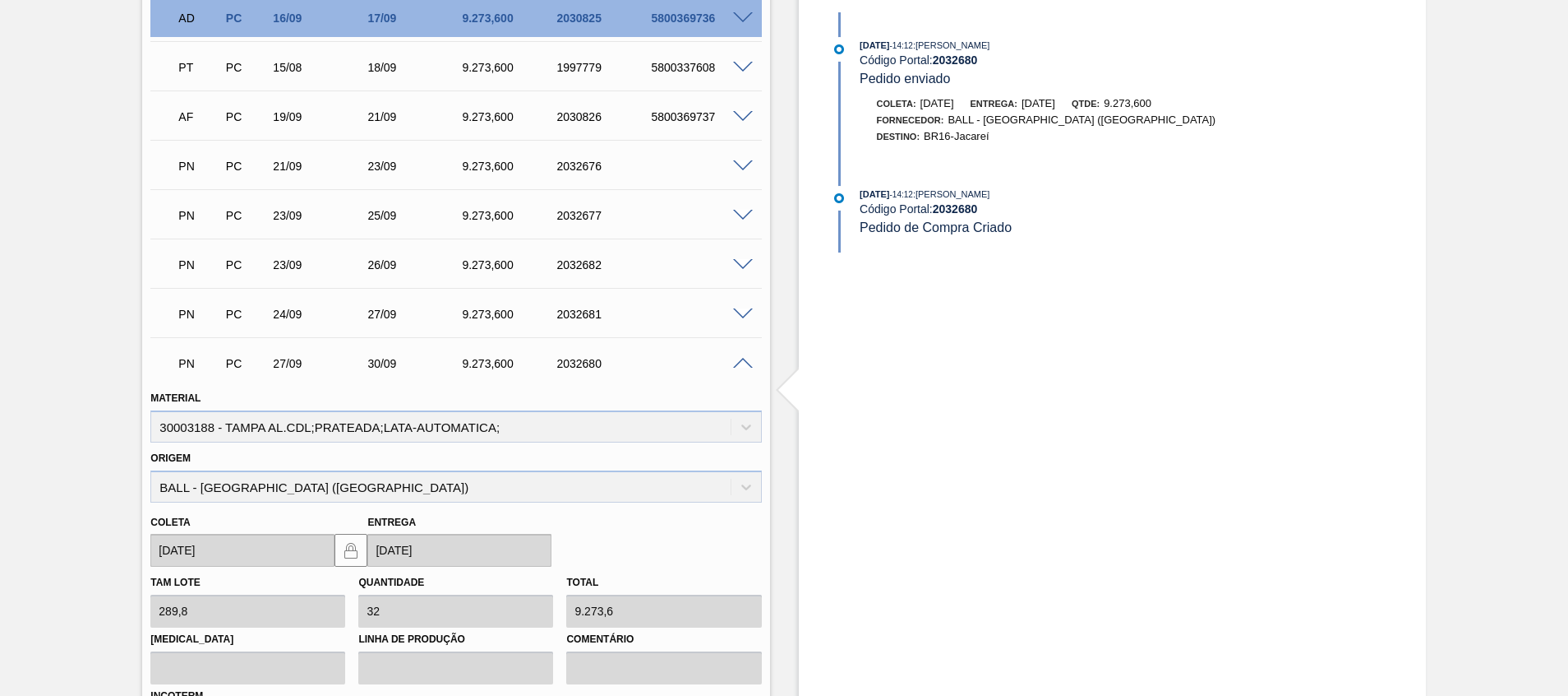
click at [739, 365] on span at bounding box center [743, 364] width 20 height 12
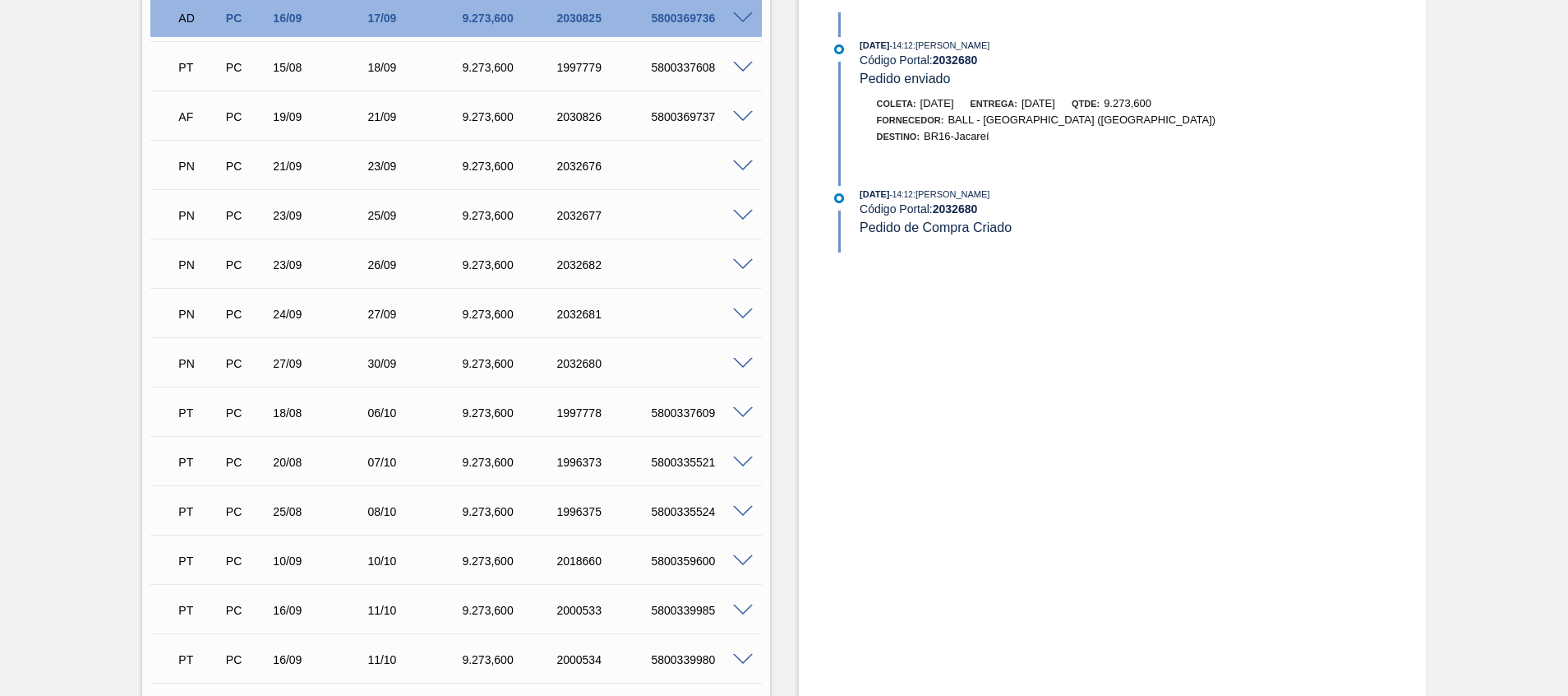
click at [747, 166] on span at bounding box center [743, 166] width 20 height 12
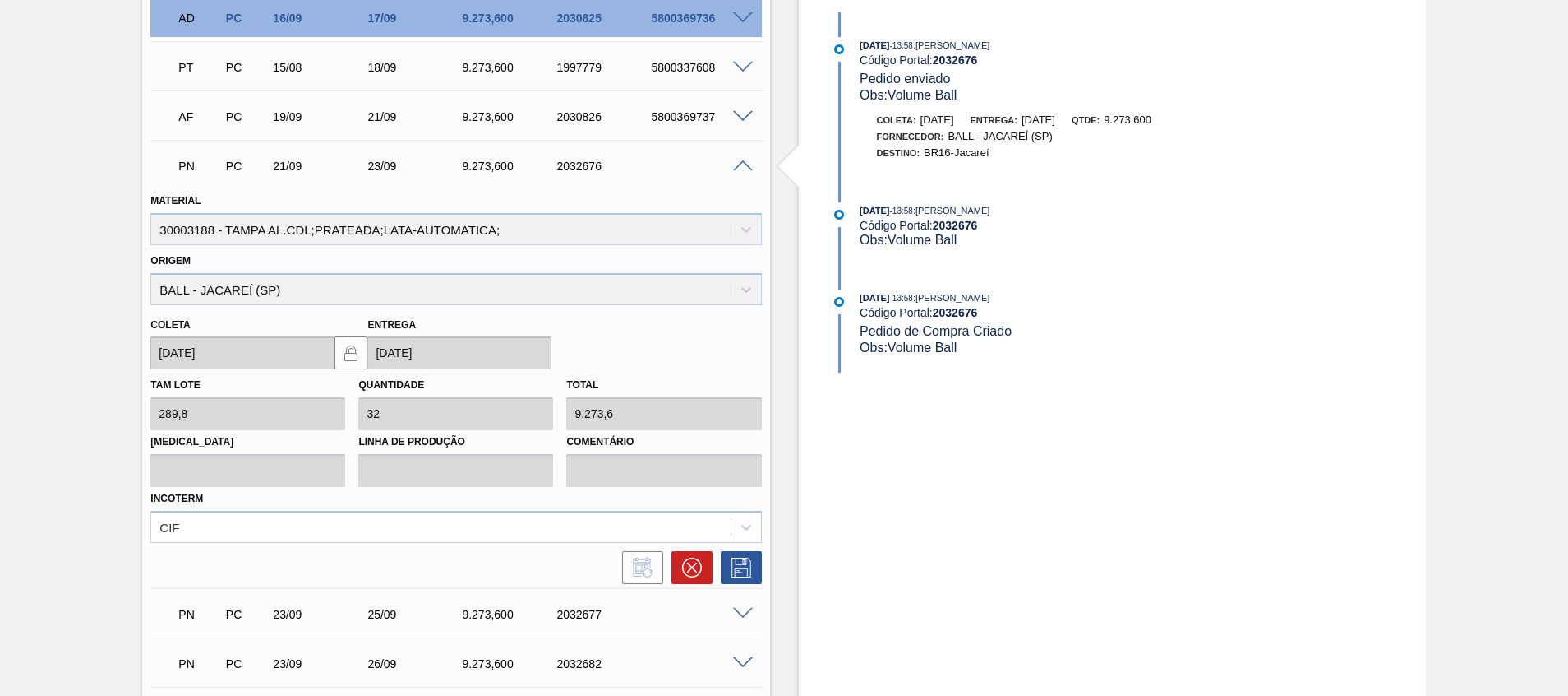
click at [747, 166] on span at bounding box center [743, 166] width 20 height 12
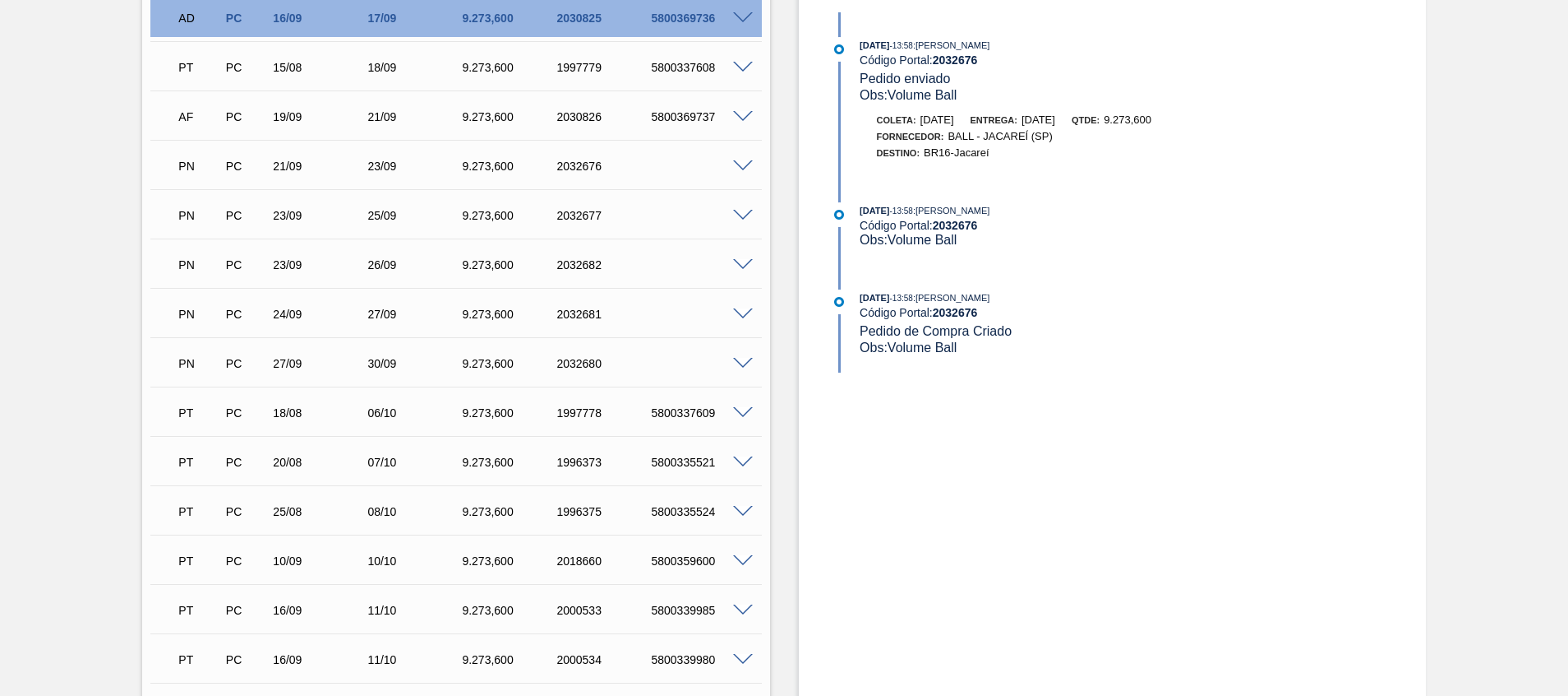
click at [745, 212] on span at bounding box center [743, 216] width 20 height 12
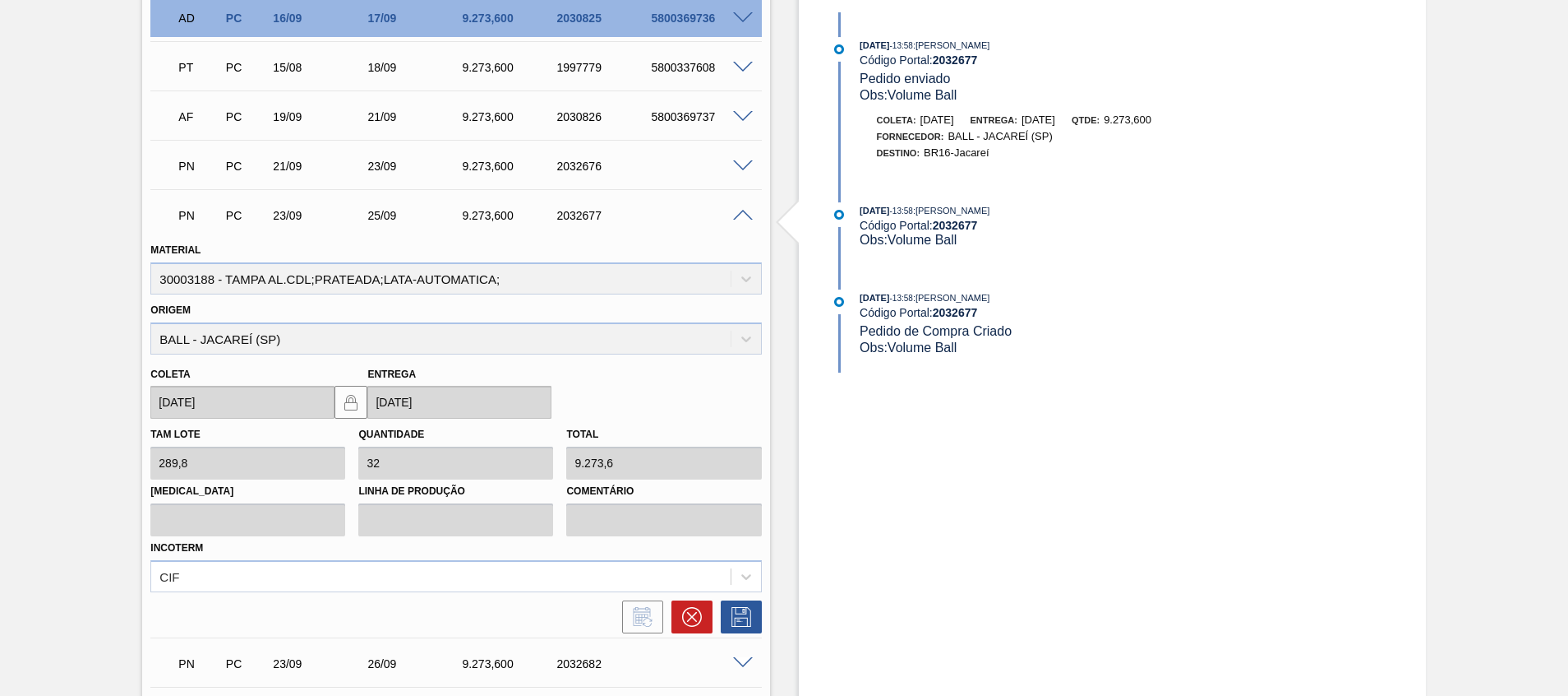
click at [745, 212] on span at bounding box center [743, 216] width 20 height 12
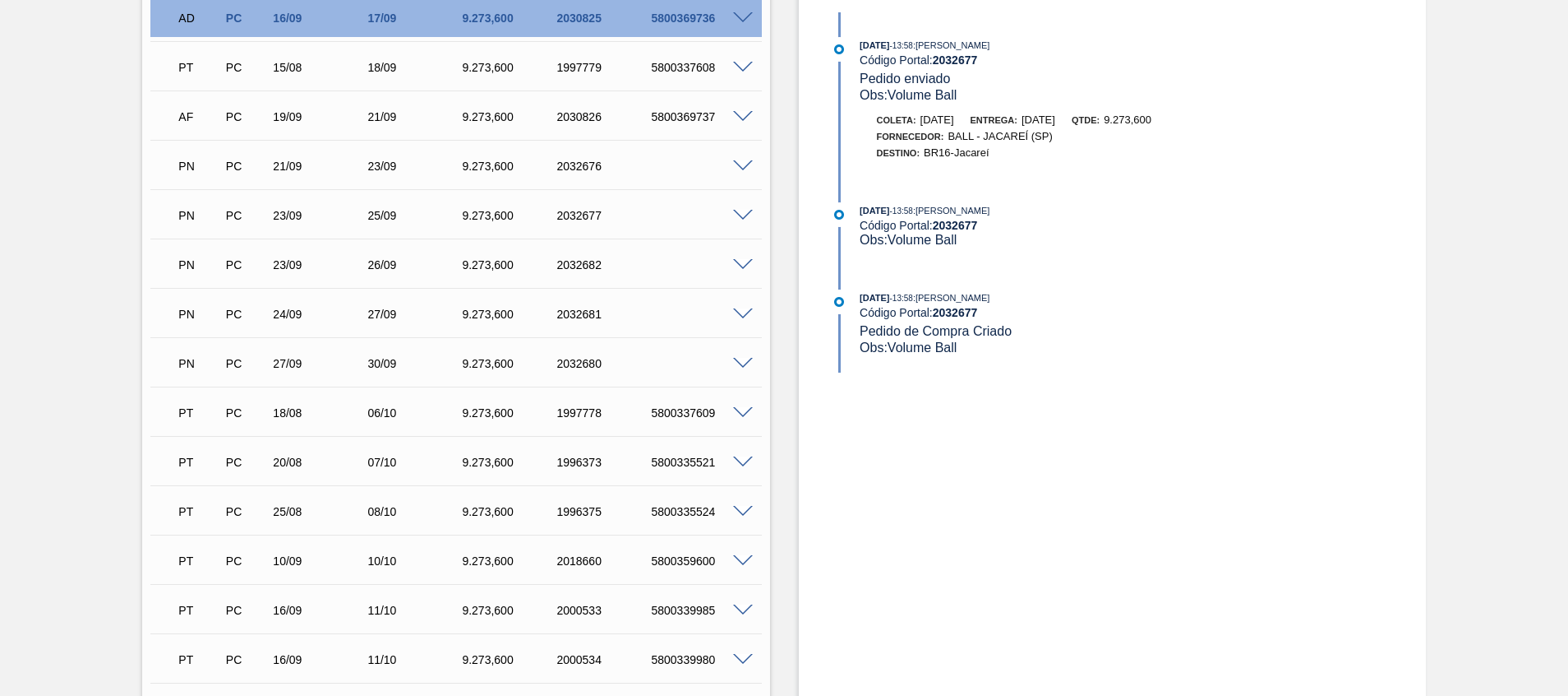
click at [741, 260] on span at bounding box center [743, 265] width 20 height 12
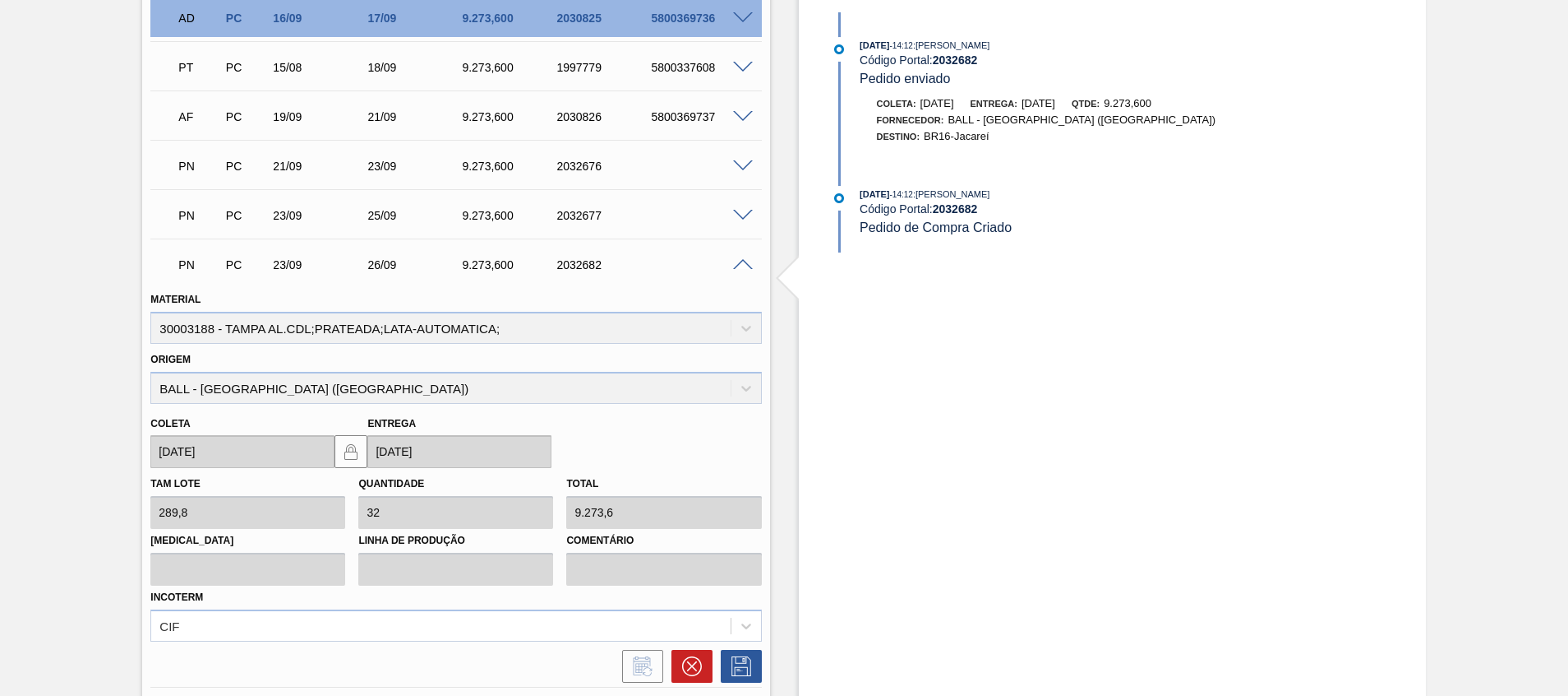
click at [741, 260] on span at bounding box center [743, 265] width 20 height 12
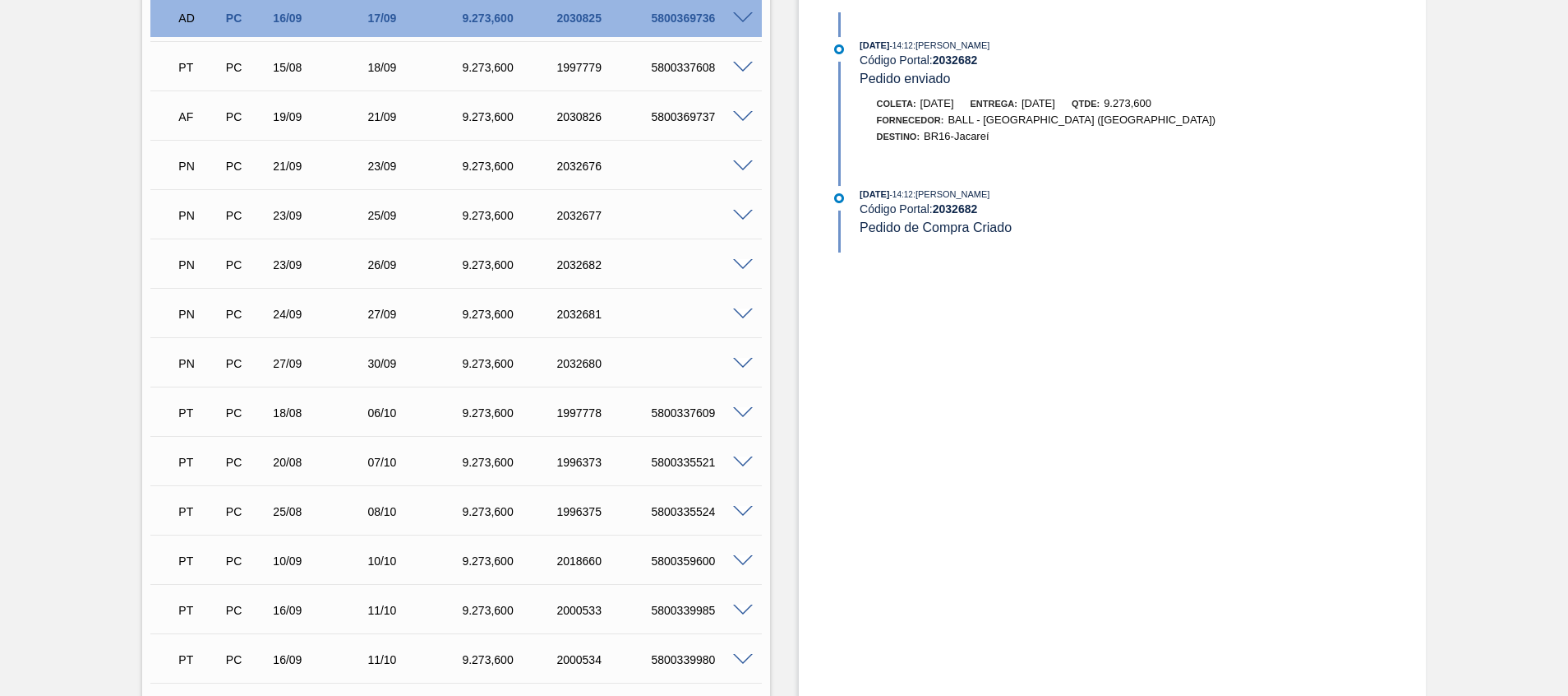
click at [741, 260] on span at bounding box center [743, 265] width 20 height 12
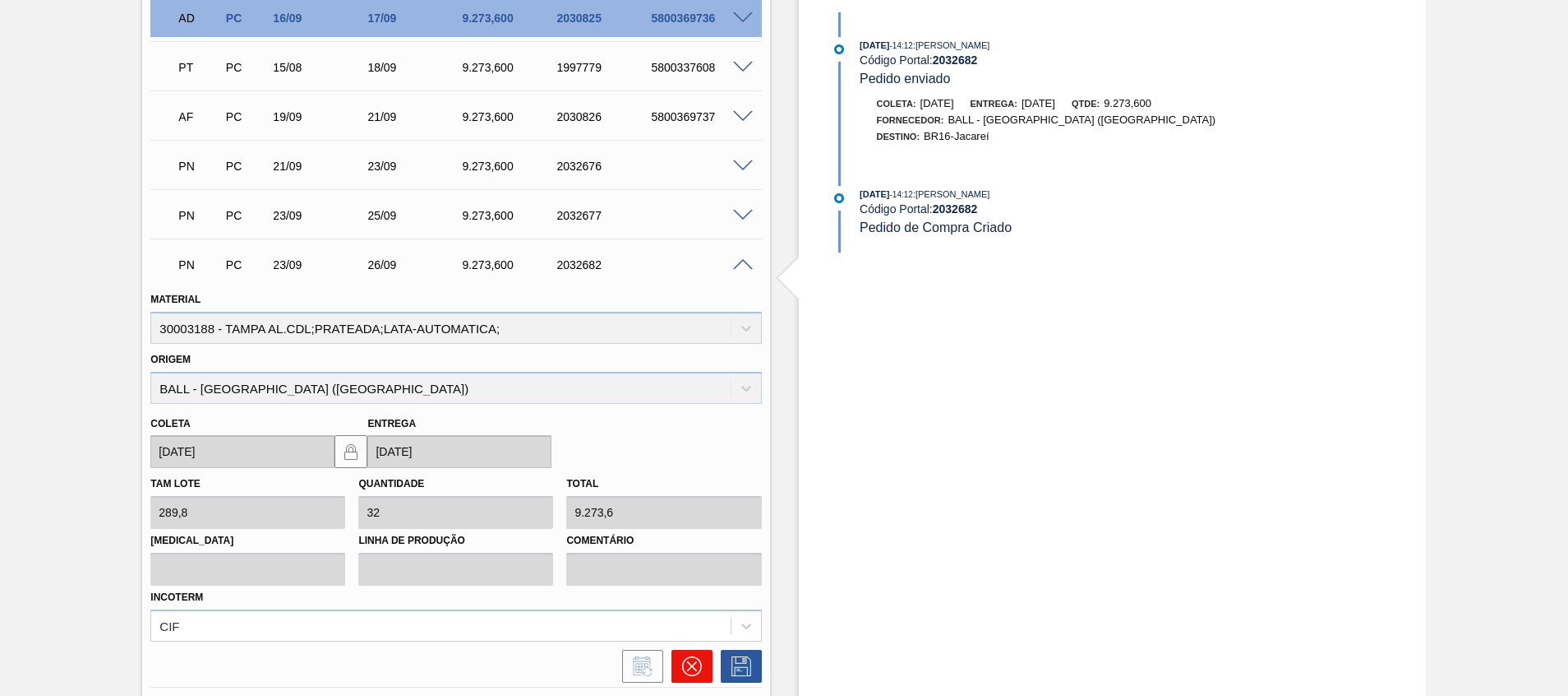
click at [692, 669] on icon at bounding box center [692, 665] width 20 height 20
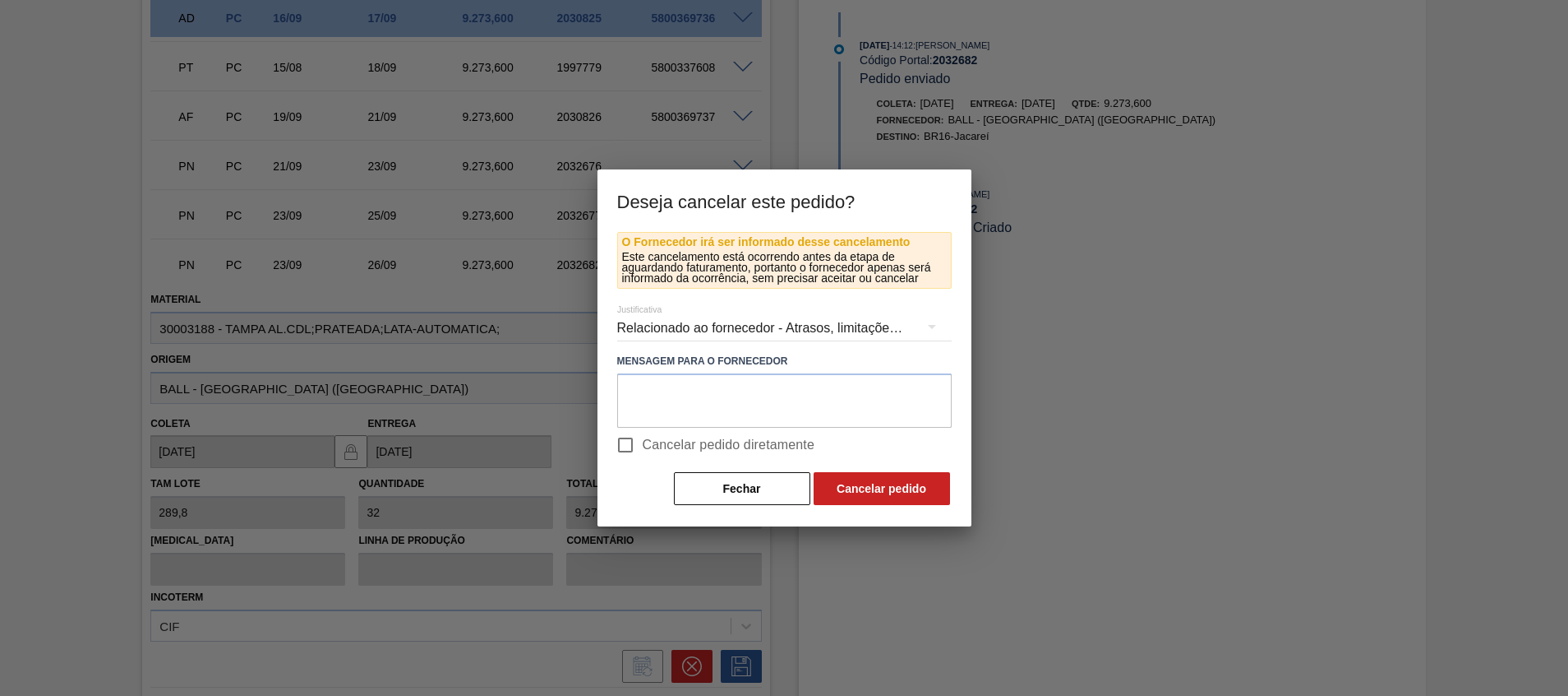
click at [739, 449] on span "Cancelar pedido diretamente" at bounding box center [728, 444] width 172 height 20
click at [642, 449] on input "Cancelar pedido diretamente" at bounding box center [625, 444] width 34 height 34
checkbox input "true"
click at [850, 497] on button "Cancelar pedido" at bounding box center [882, 489] width 136 height 33
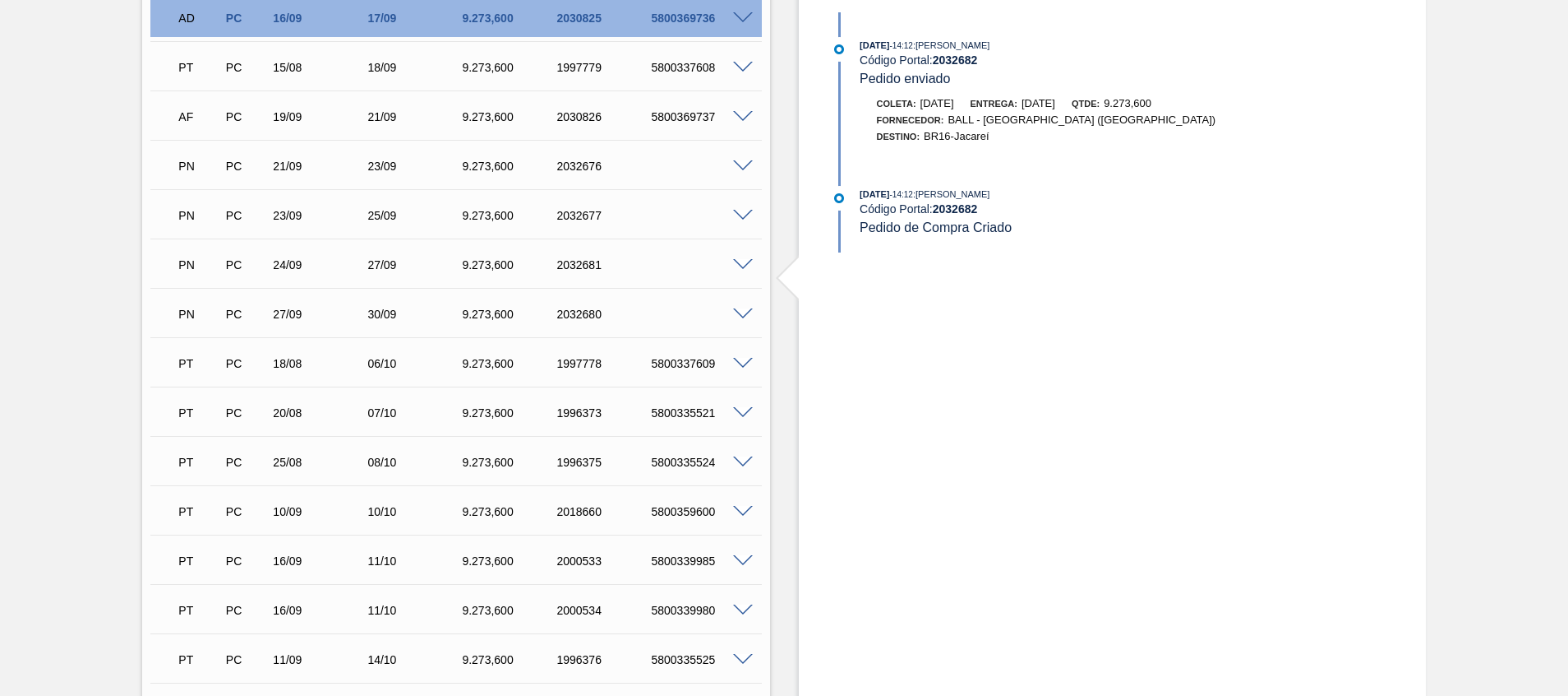
click at [743, 314] on span at bounding box center [743, 315] width 20 height 12
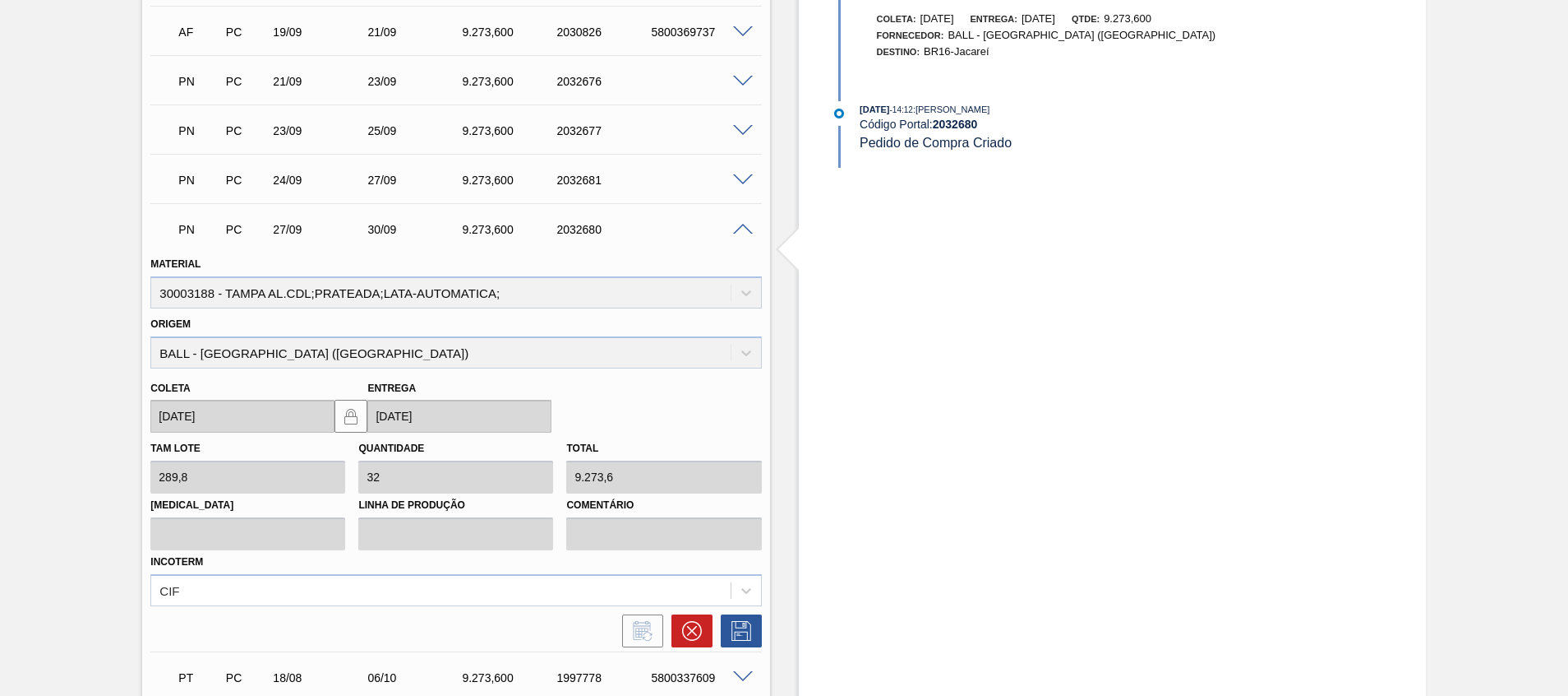
scroll to position [616, 0]
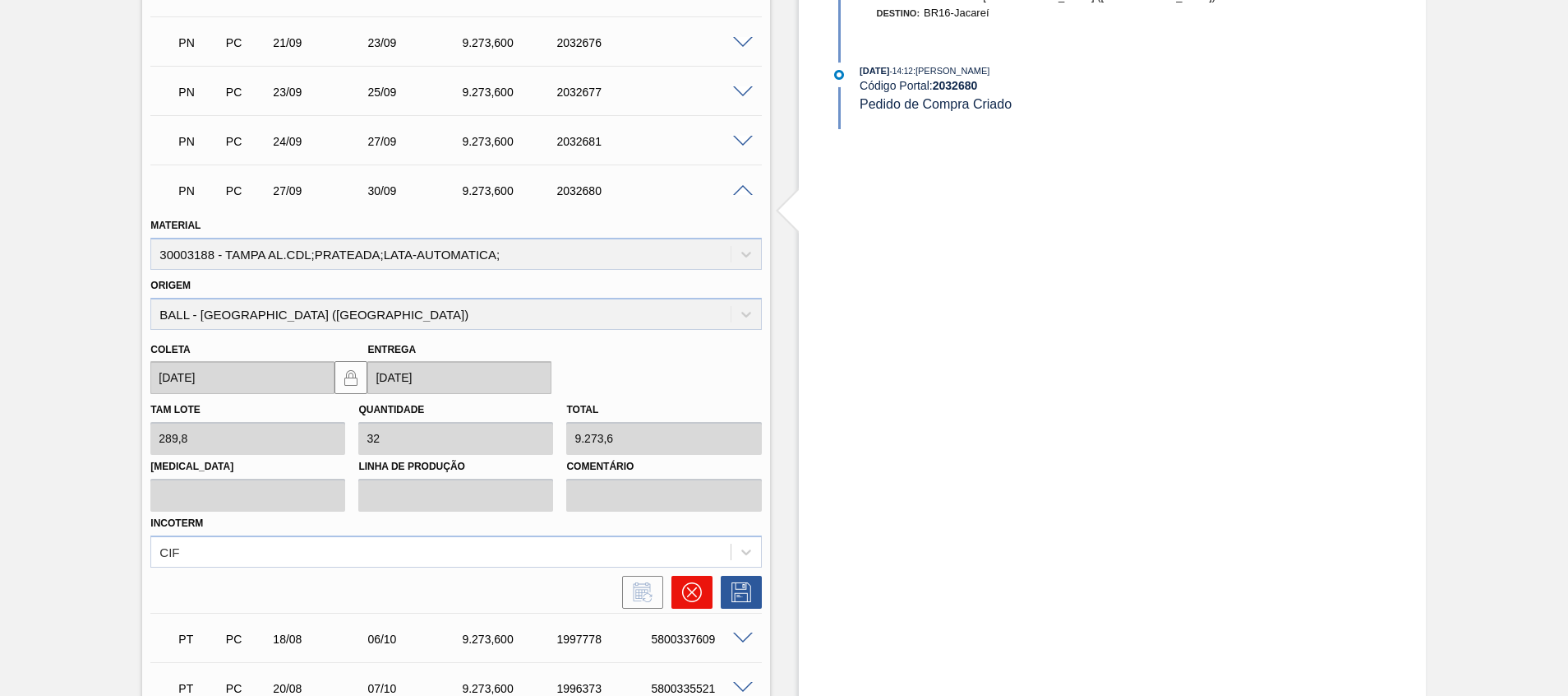
click at [691, 586] on icon at bounding box center [692, 592] width 20 height 20
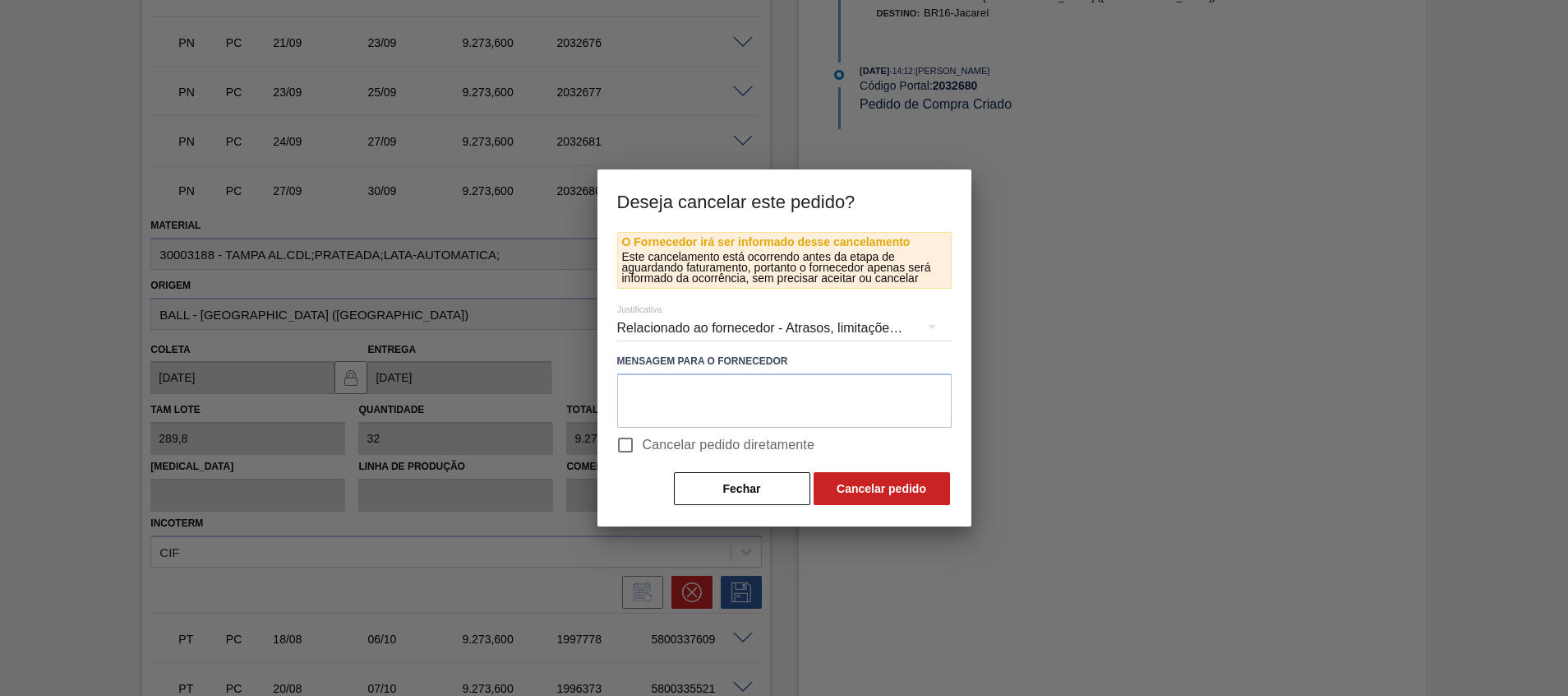
click at [723, 444] on span "Cancelar pedido diretamente" at bounding box center [728, 444] width 172 height 20
click at [642, 444] on input "Cancelar pedido diretamente" at bounding box center [625, 444] width 34 height 34
checkbox input "true"
click at [832, 492] on button "Cancelar pedido" at bounding box center [882, 489] width 136 height 33
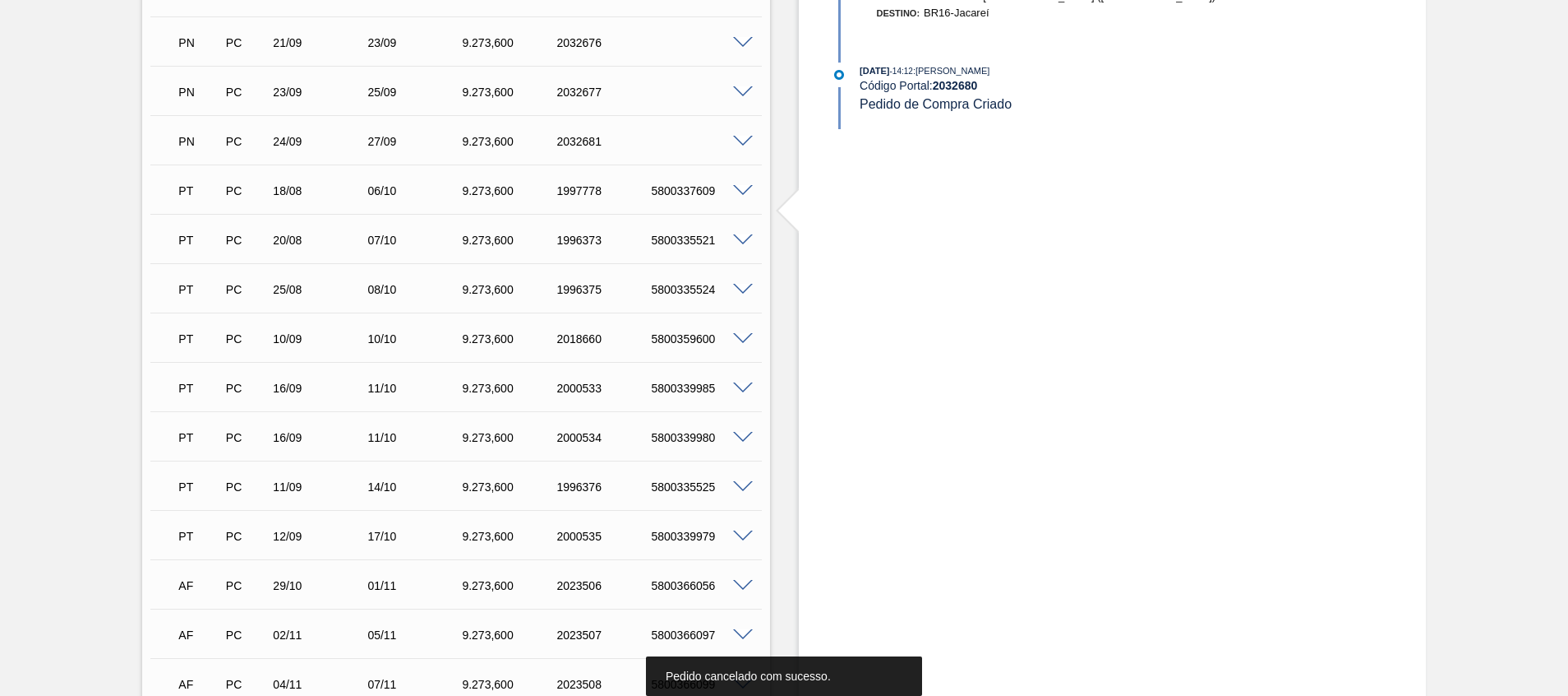
scroll to position [493, 0]
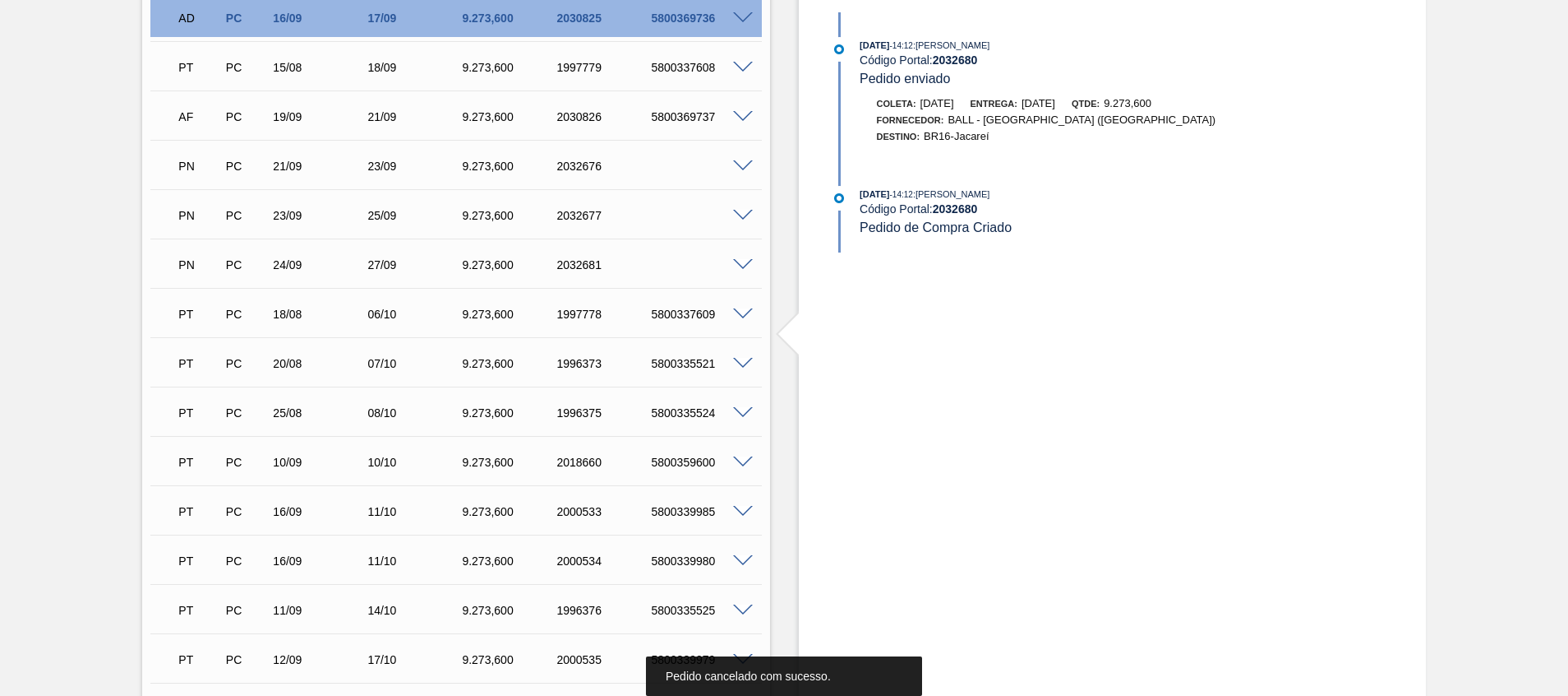
click at [747, 260] on span at bounding box center [743, 265] width 20 height 12
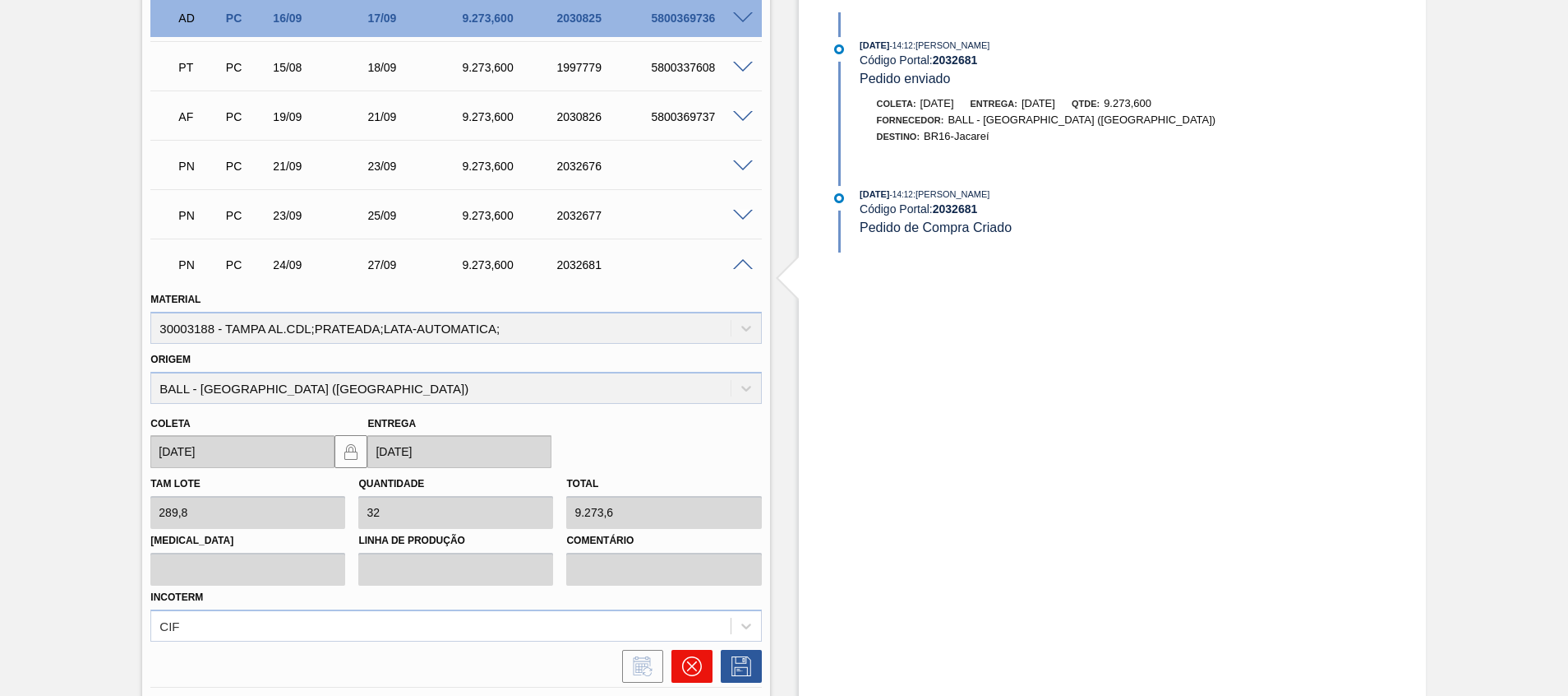
click at [699, 673] on icon at bounding box center [692, 665] width 20 height 20
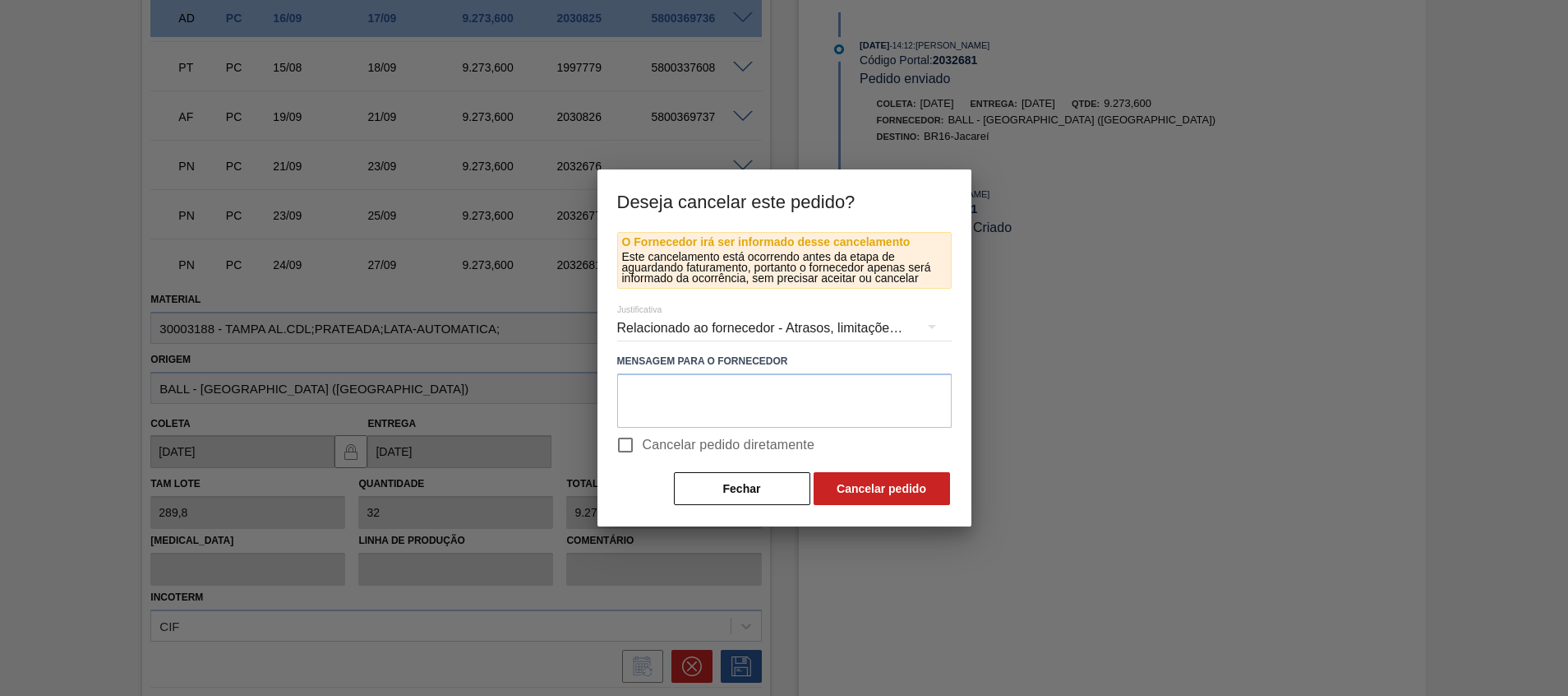
click at [745, 441] on span "Cancelar pedido diretamente" at bounding box center [728, 444] width 172 height 20
click at [642, 441] on input "Cancelar pedido diretamente" at bounding box center [625, 444] width 34 height 34
checkbox input "true"
click at [866, 491] on button "Cancelar pedido" at bounding box center [882, 489] width 136 height 33
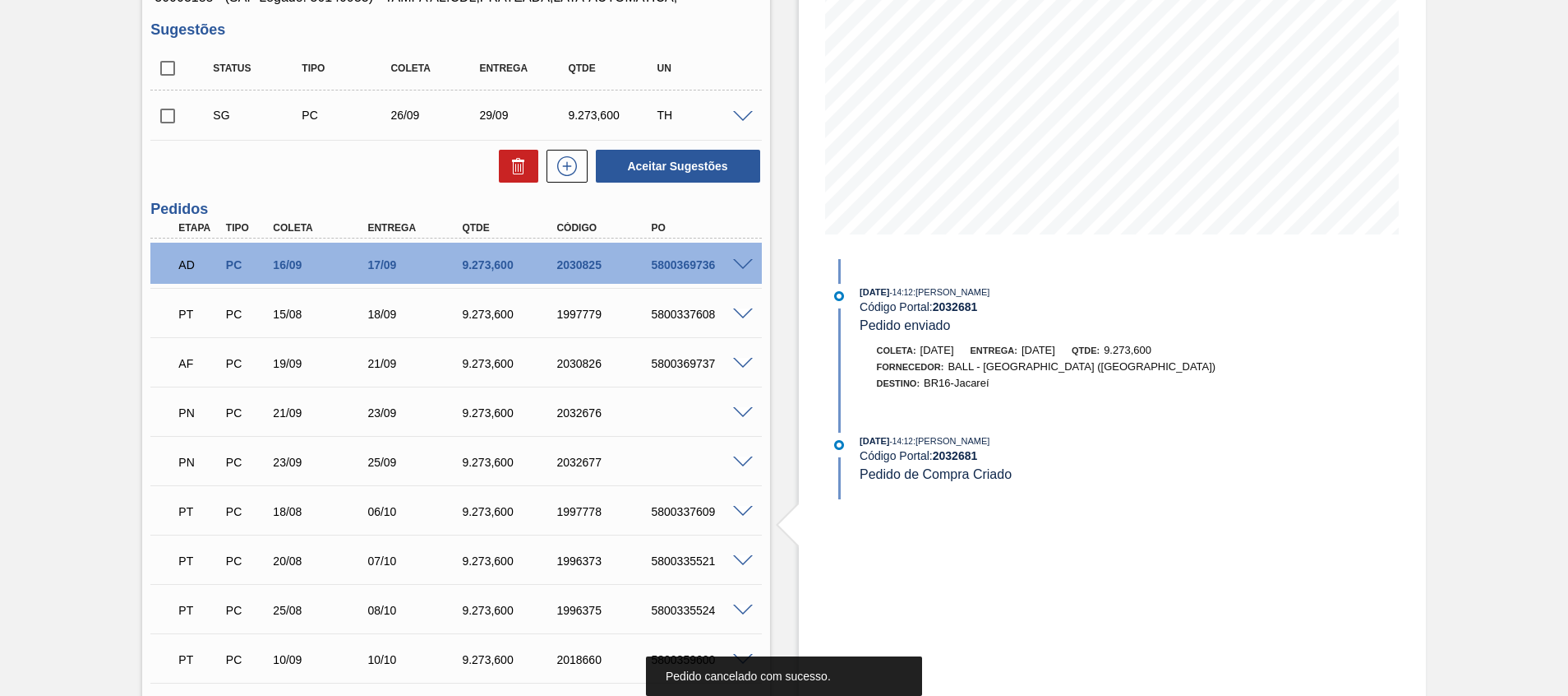
scroll to position [0, 0]
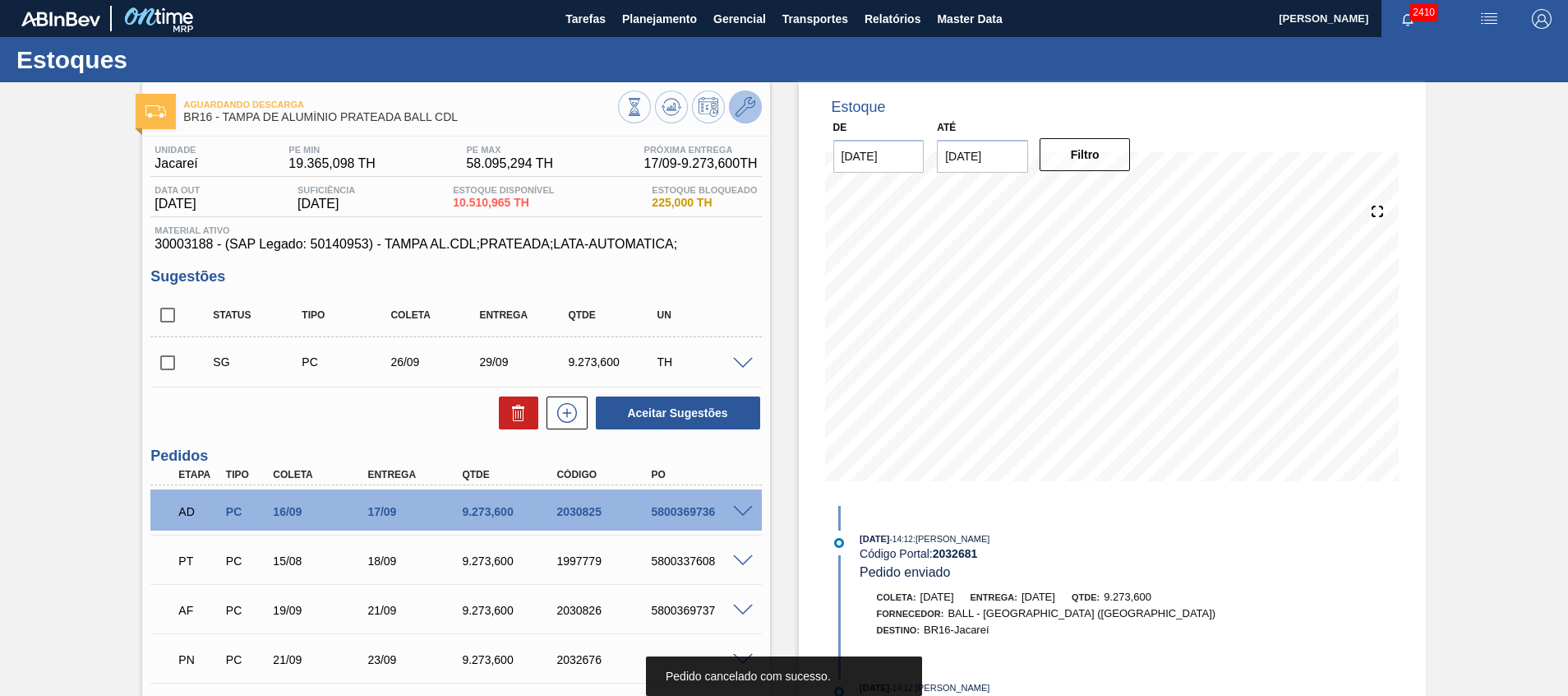
click at [739, 104] on icon at bounding box center [746, 107] width 20 height 20
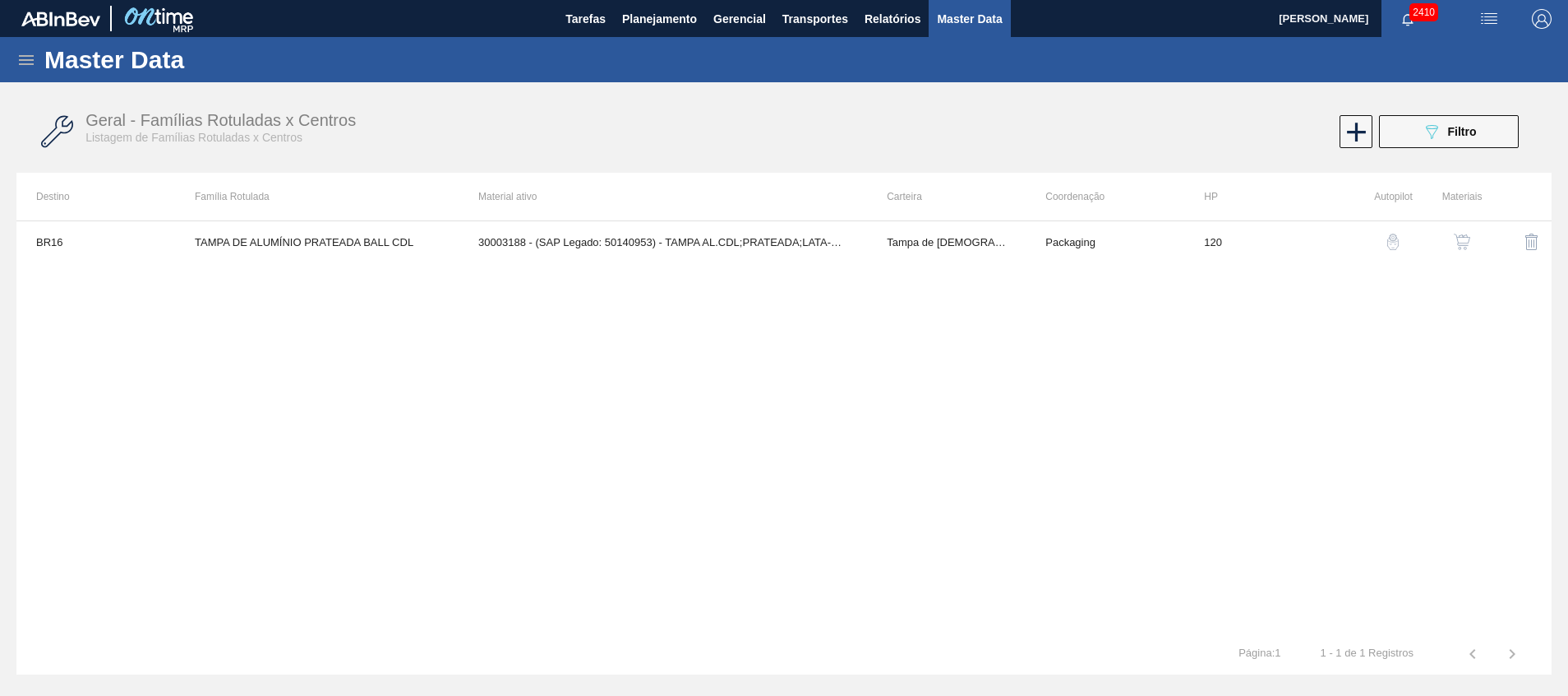
click at [1468, 233] on button "button" at bounding box center [1461, 241] width 39 height 39
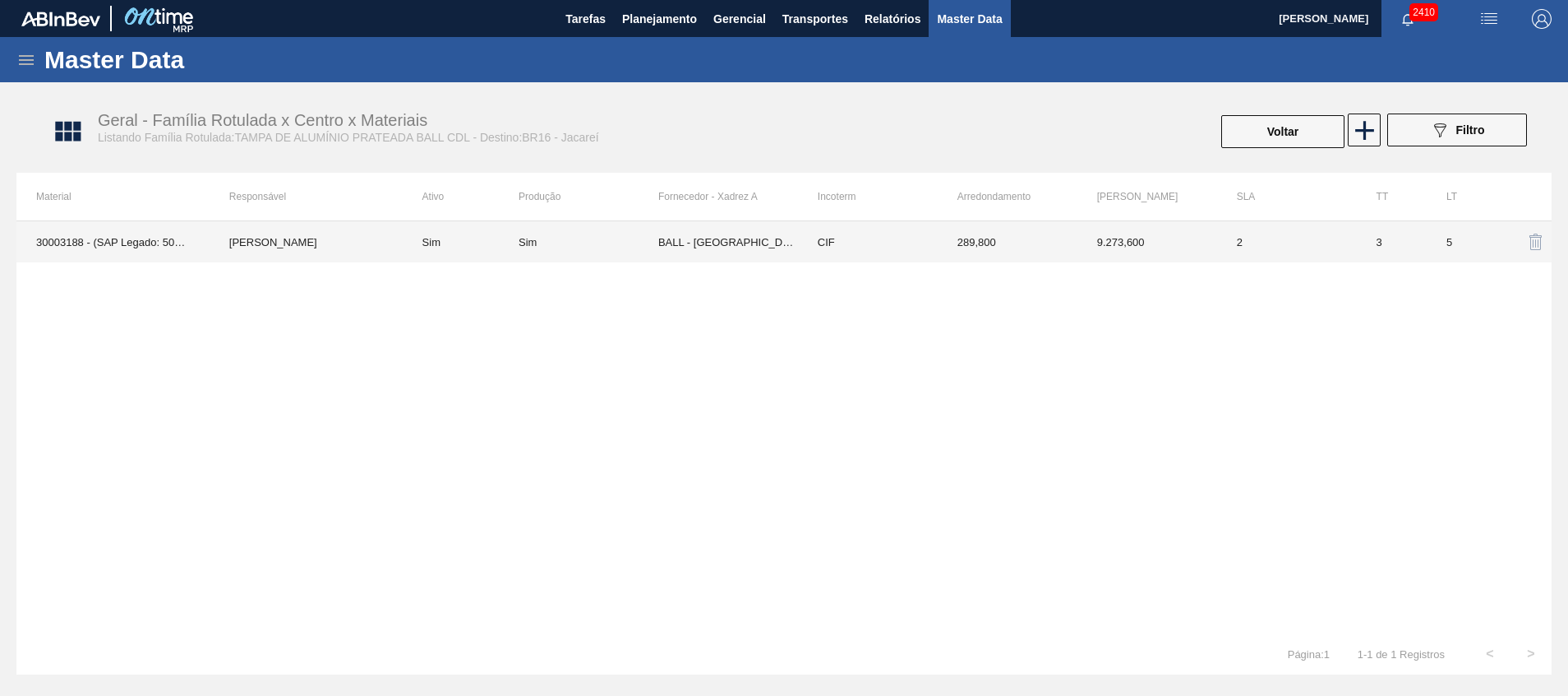
click at [727, 233] on td "BALL - [GEOGRAPHIC_DATA] ([GEOGRAPHIC_DATA])" at bounding box center [728, 241] width 140 height 41
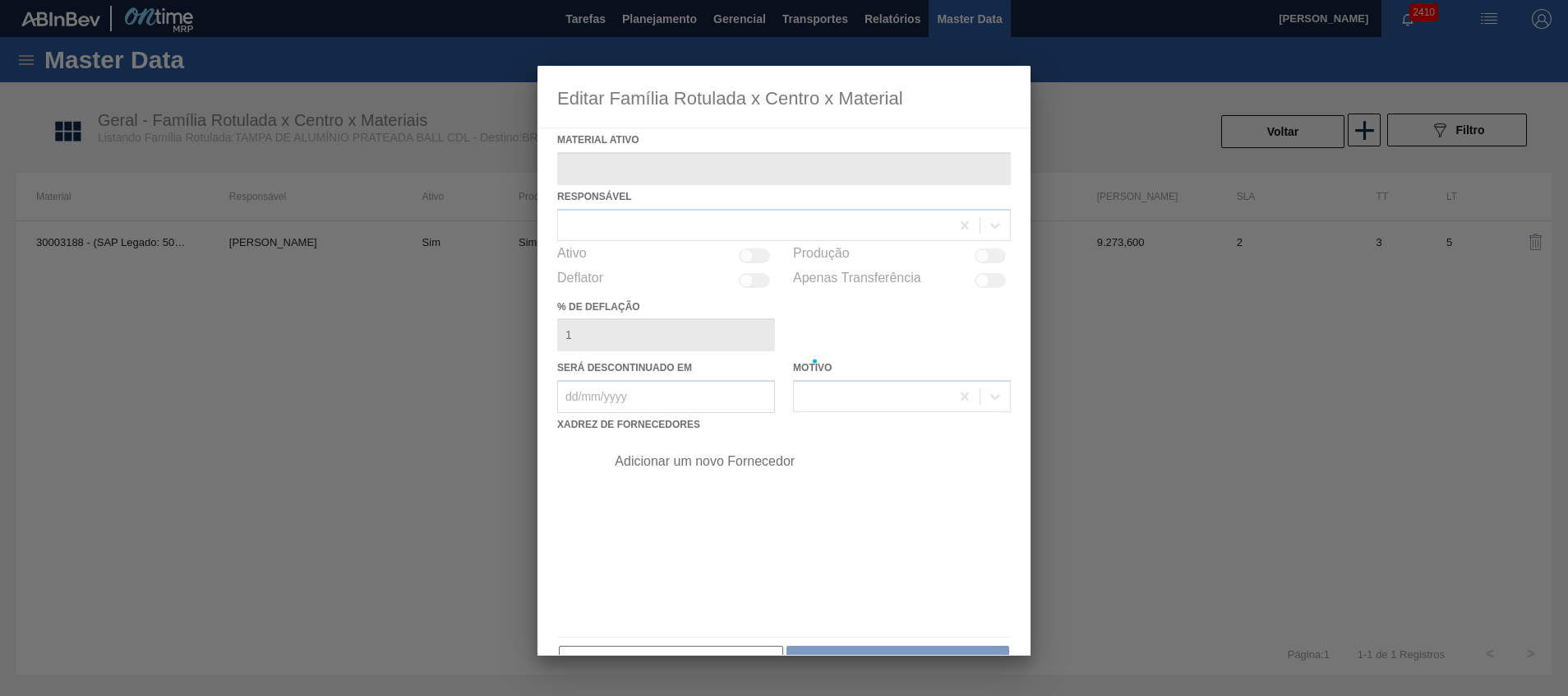
type ativo "30003188 - (SAP Legado: 50140953) - TAMPA AL.CDL;PRATEADA;LATA-AUTOMATICA;"
checkbox input "true"
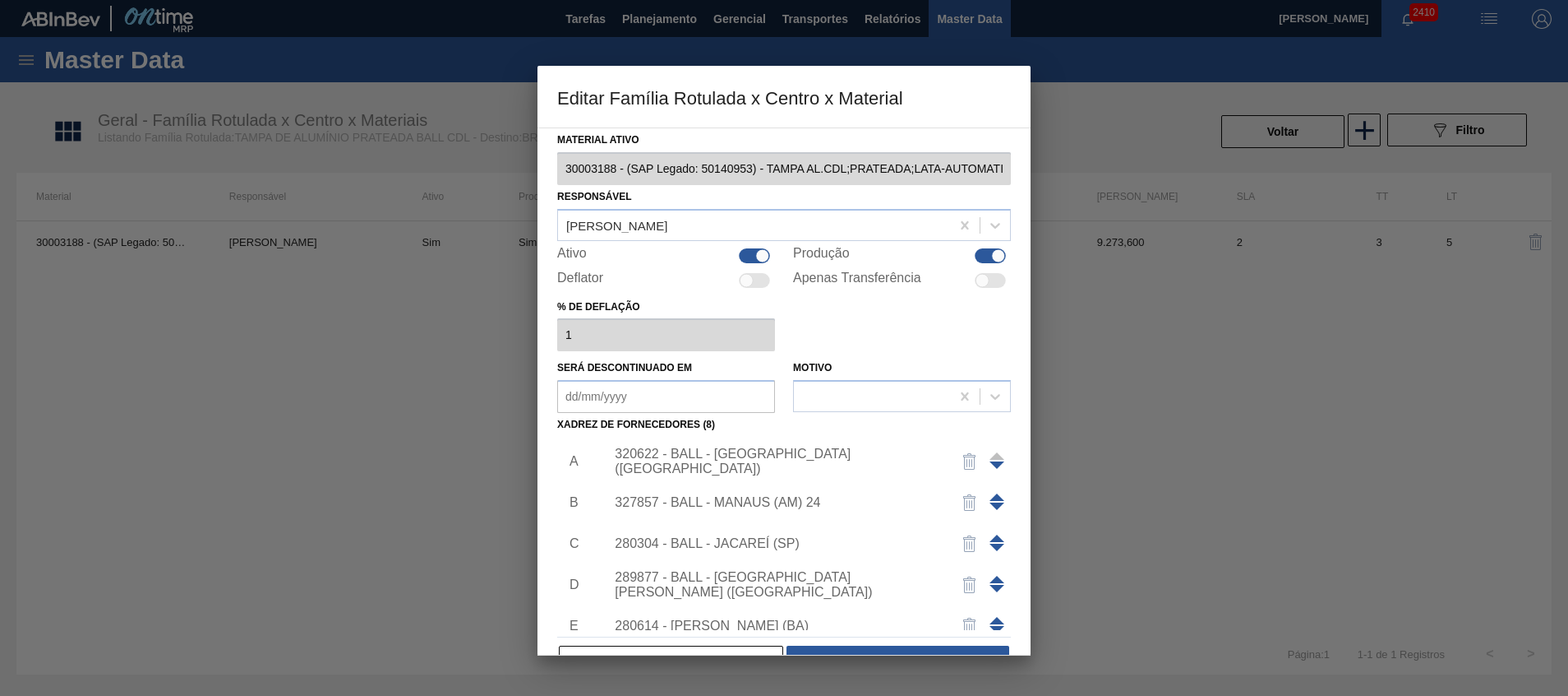
click at [996, 537] on span at bounding box center [996, 538] width 15 height 7
click at [989, 493] on span at bounding box center [996, 497] width 15 height 7
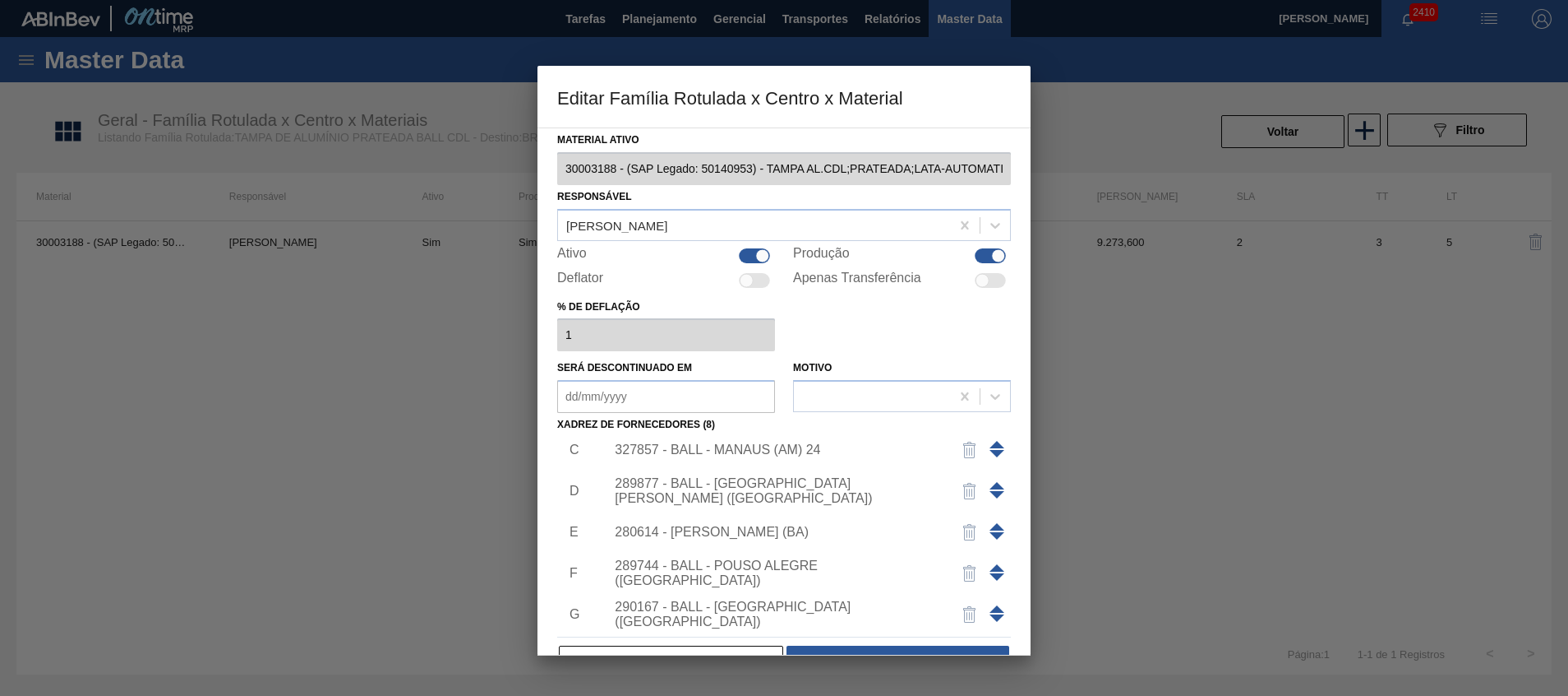
scroll to position [181, 0]
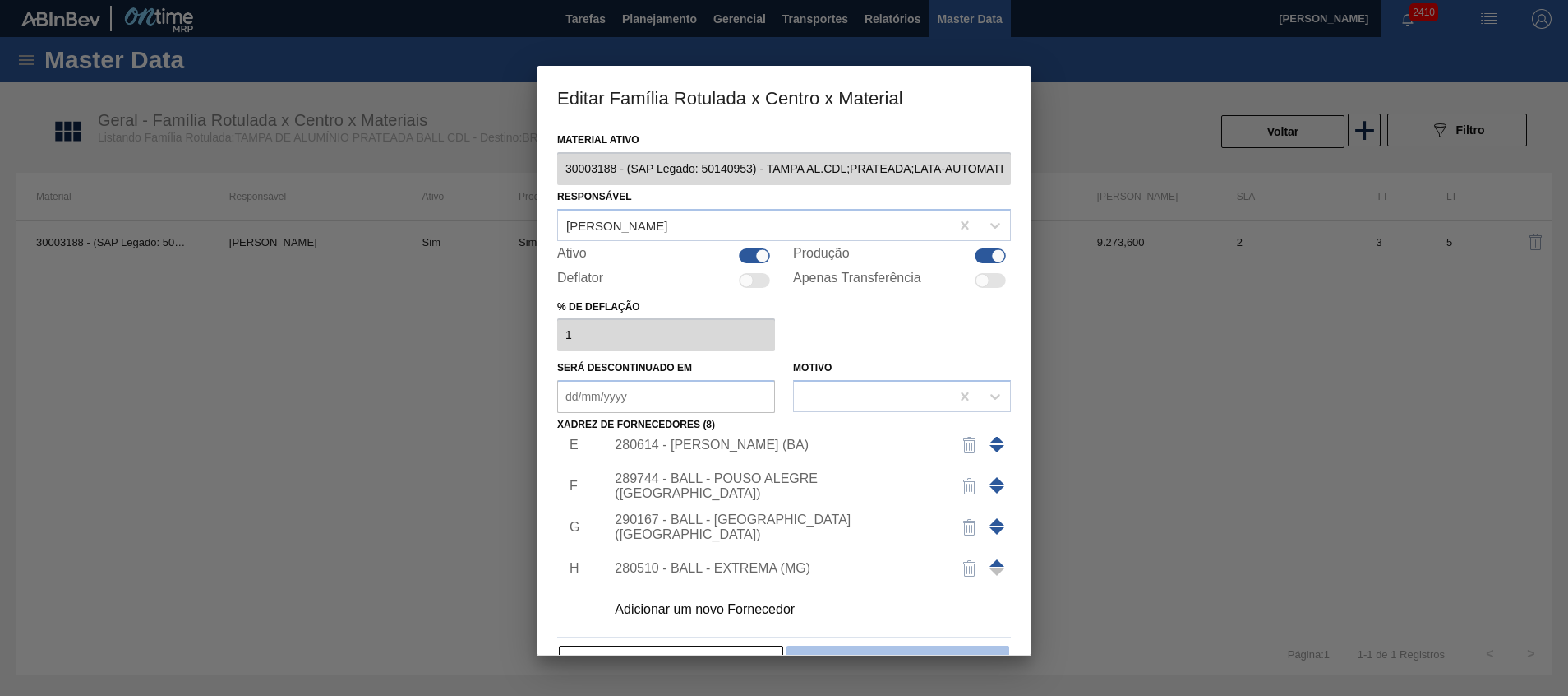
click at [871, 651] on button "Salvar" at bounding box center [898, 662] width 223 height 33
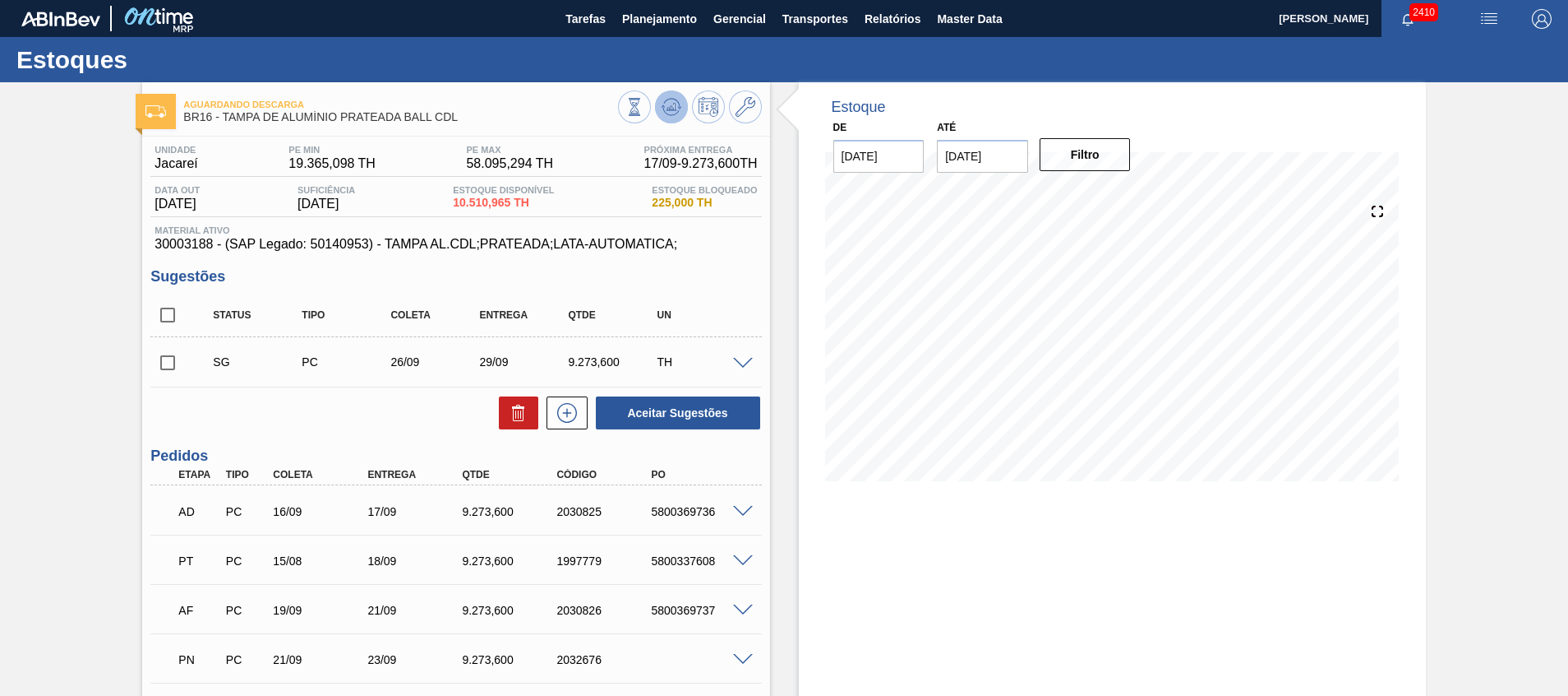
click at [675, 103] on icon at bounding box center [671, 107] width 20 height 20
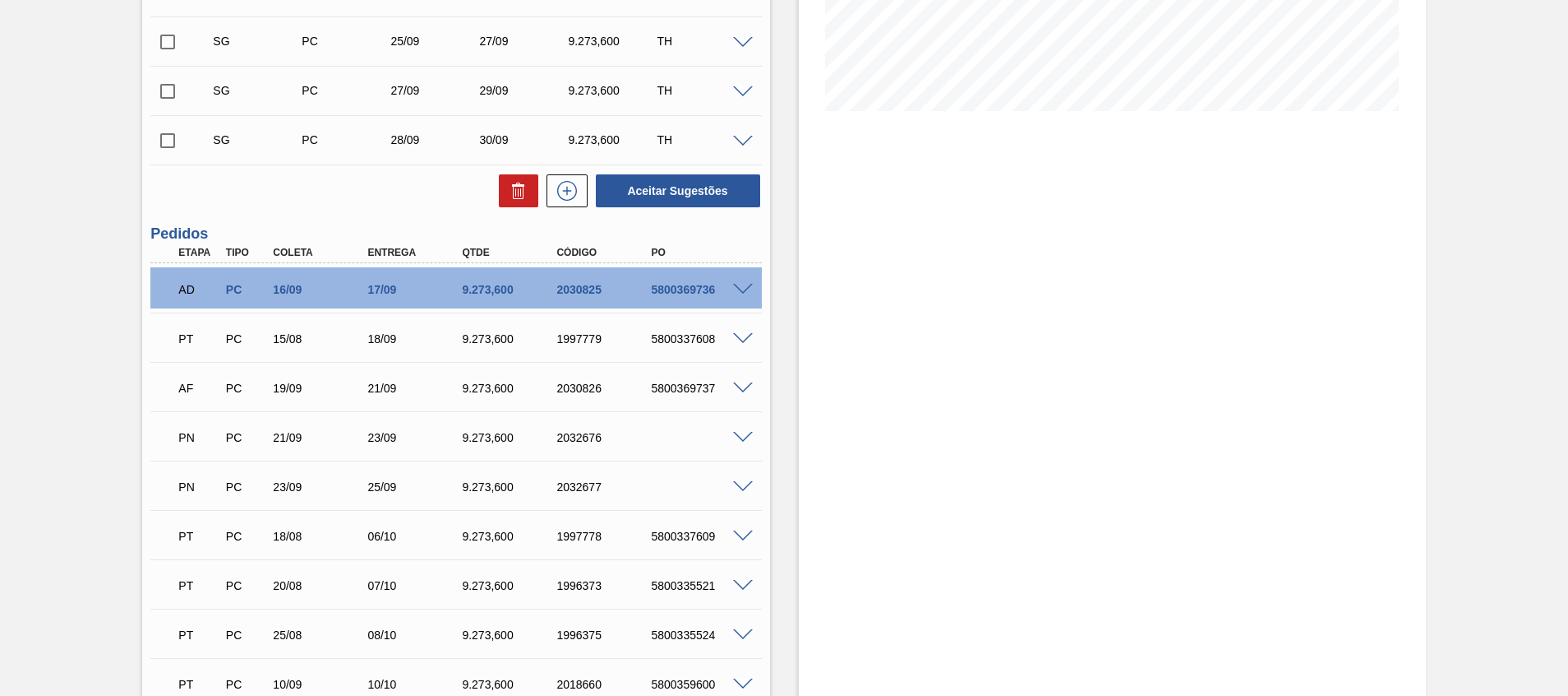
scroll to position [424, 0]
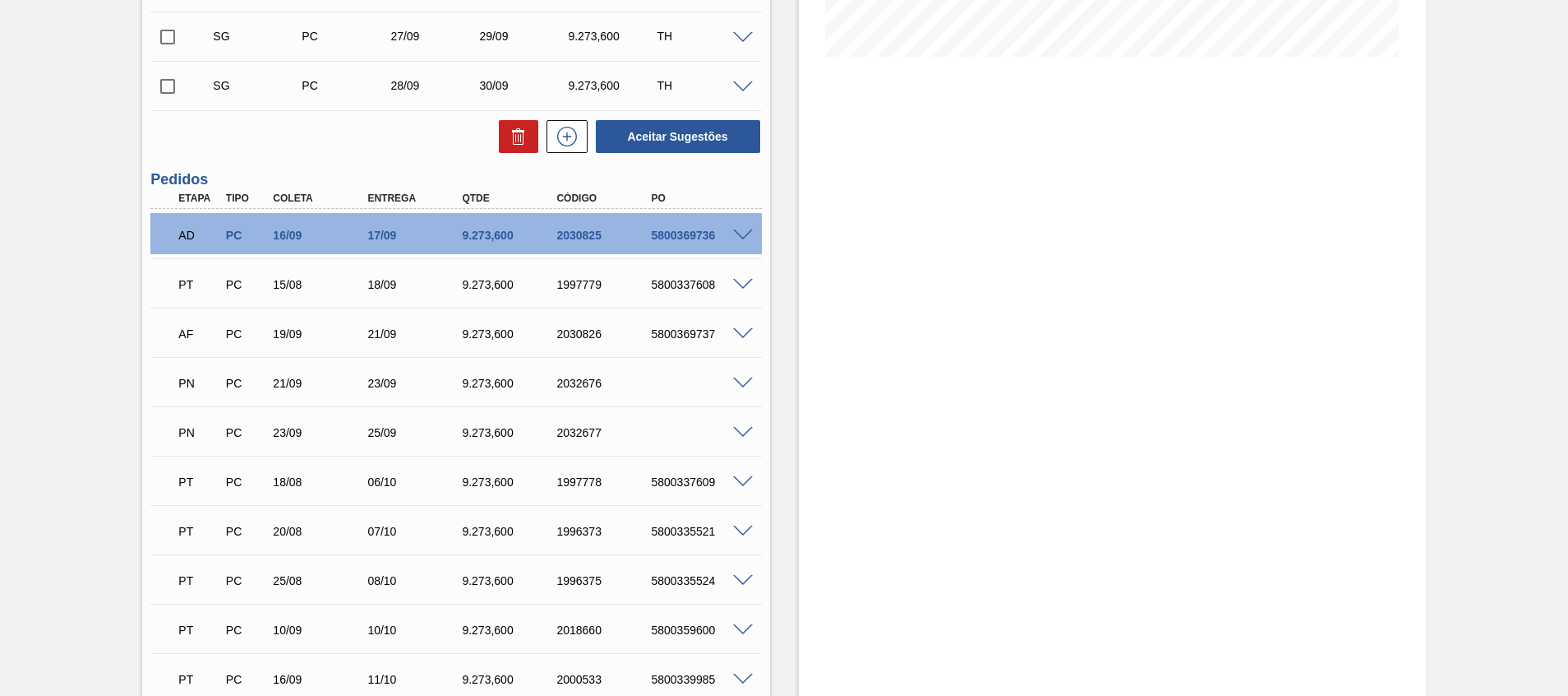
click at [241, 551] on div "PT PC 20/08 07/10 9.273,600 1996373 5800335521 Material 30003188 - TAMPA AL.CDL…" at bounding box center [455, 529] width 611 height 49
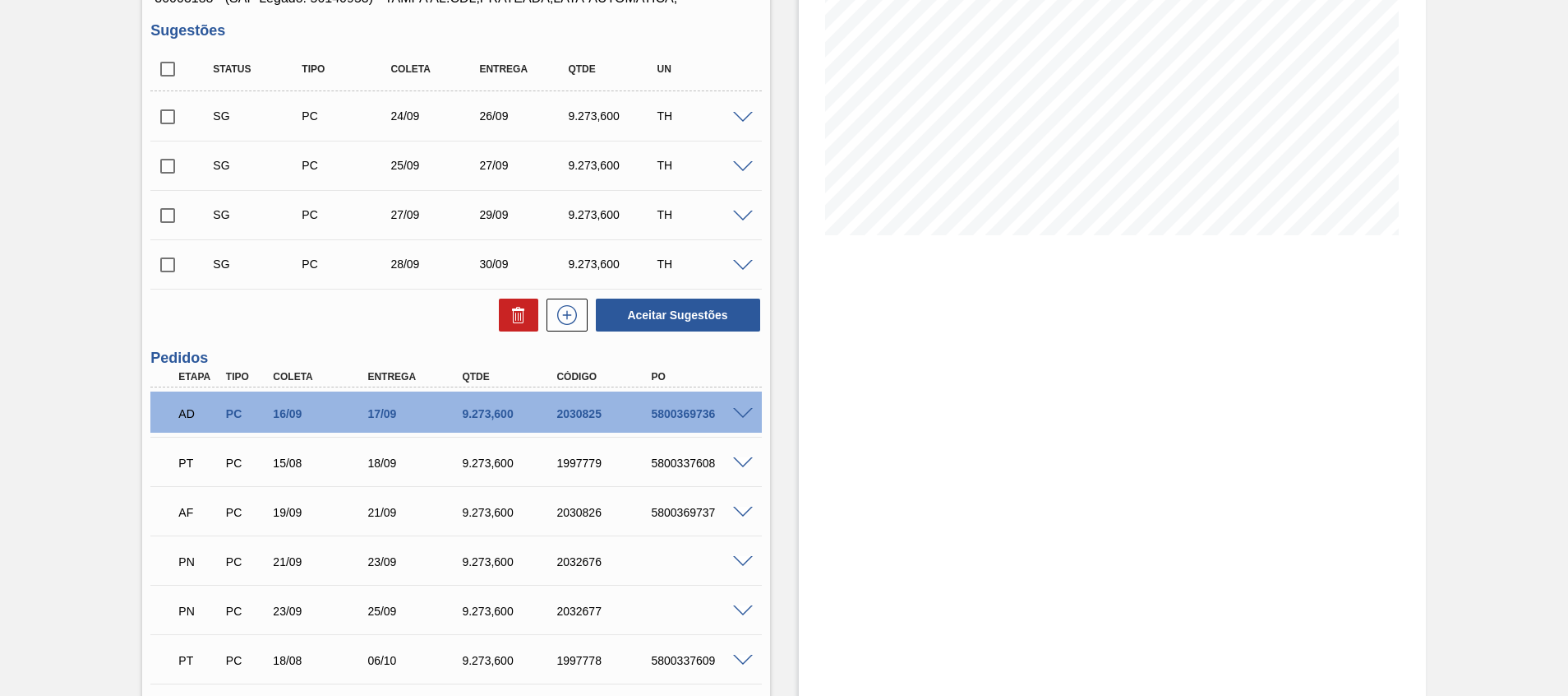
scroll to position [244, 0]
click at [175, 119] on input "checkbox" at bounding box center [167, 118] width 34 height 34
checkbox input "true"
click at [171, 164] on input "checkbox" at bounding box center [167, 167] width 34 height 34
checkbox input "true"
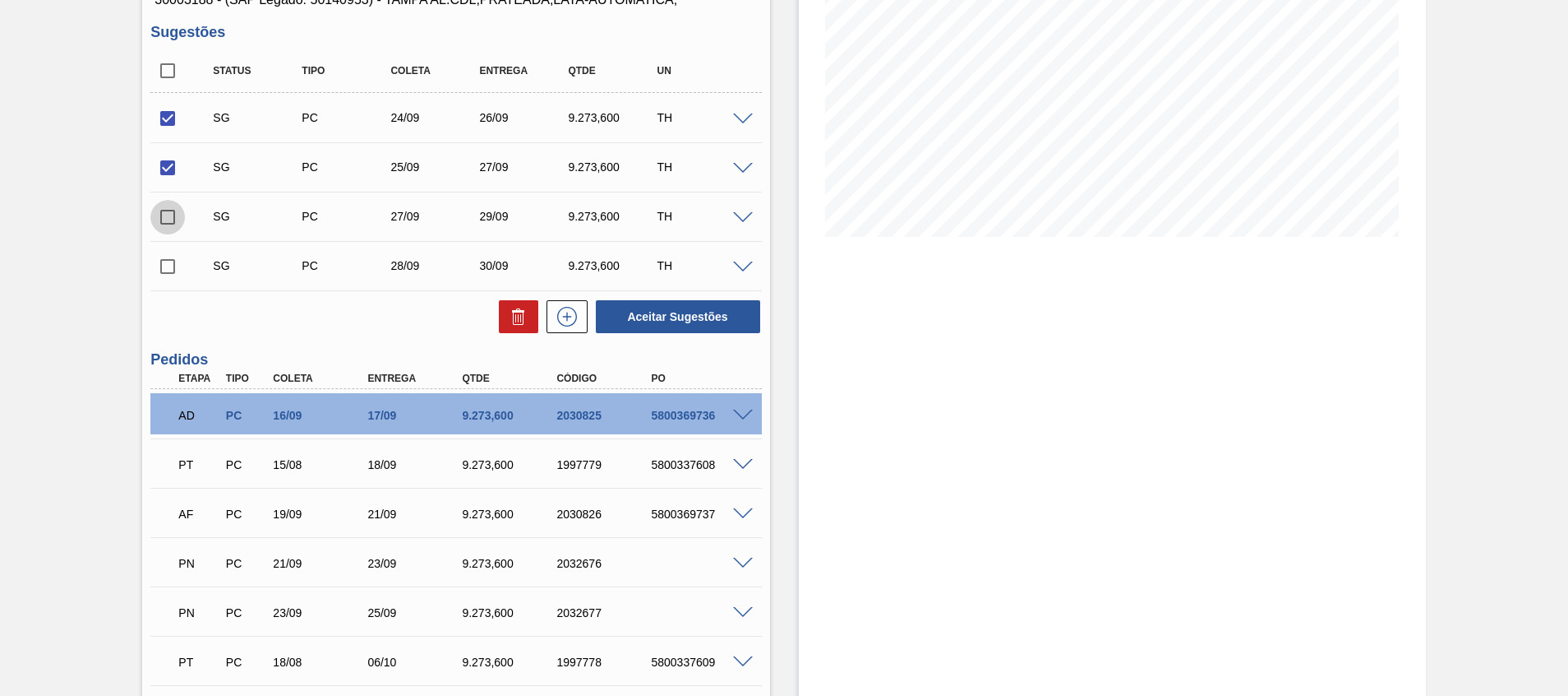
click at [170, 219] on input "checkbox" at bounding box center [167, 217] width 34 height 34
checkbox input "true"
click at [621, 315] on button "Aceitar Sugestões" at bounding box center [678, 317] width 164 height 33
checkbox input "false"
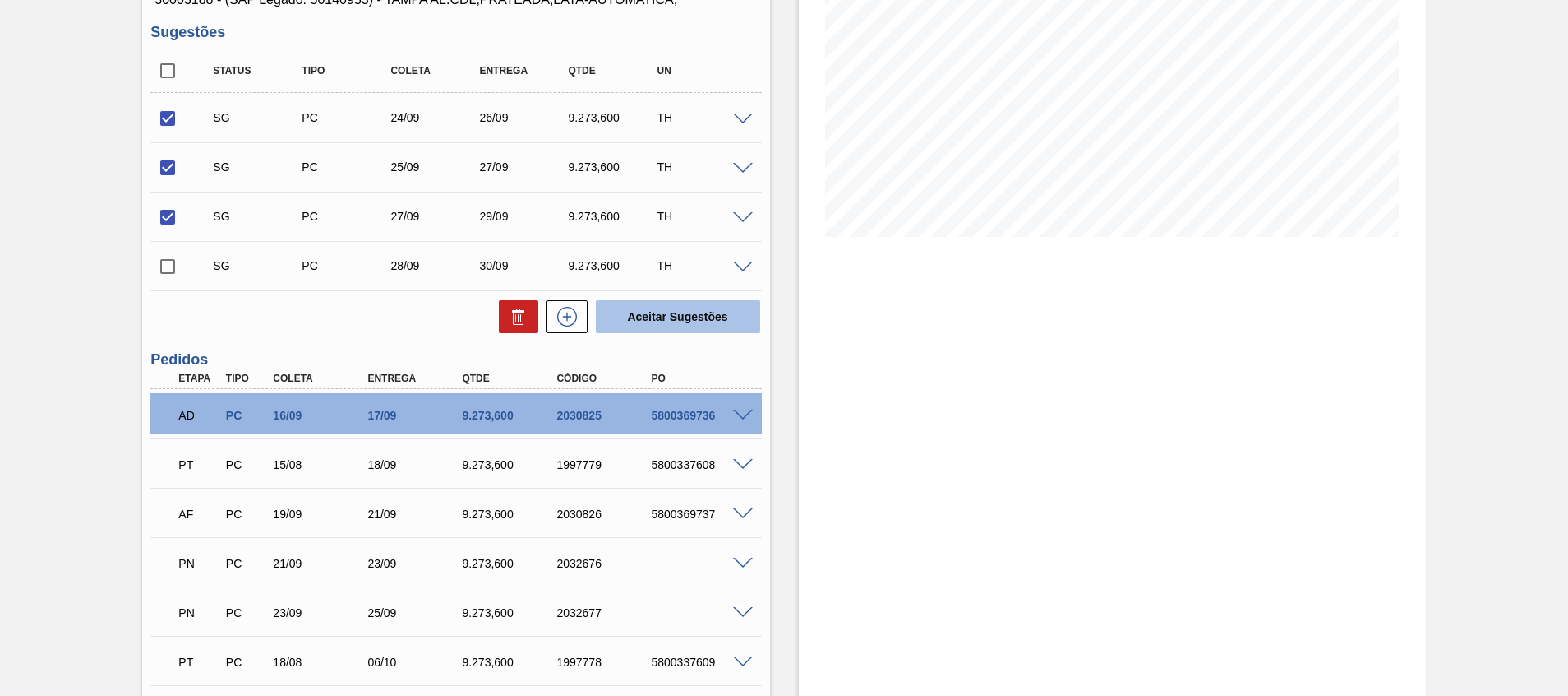
checkbox input "false"
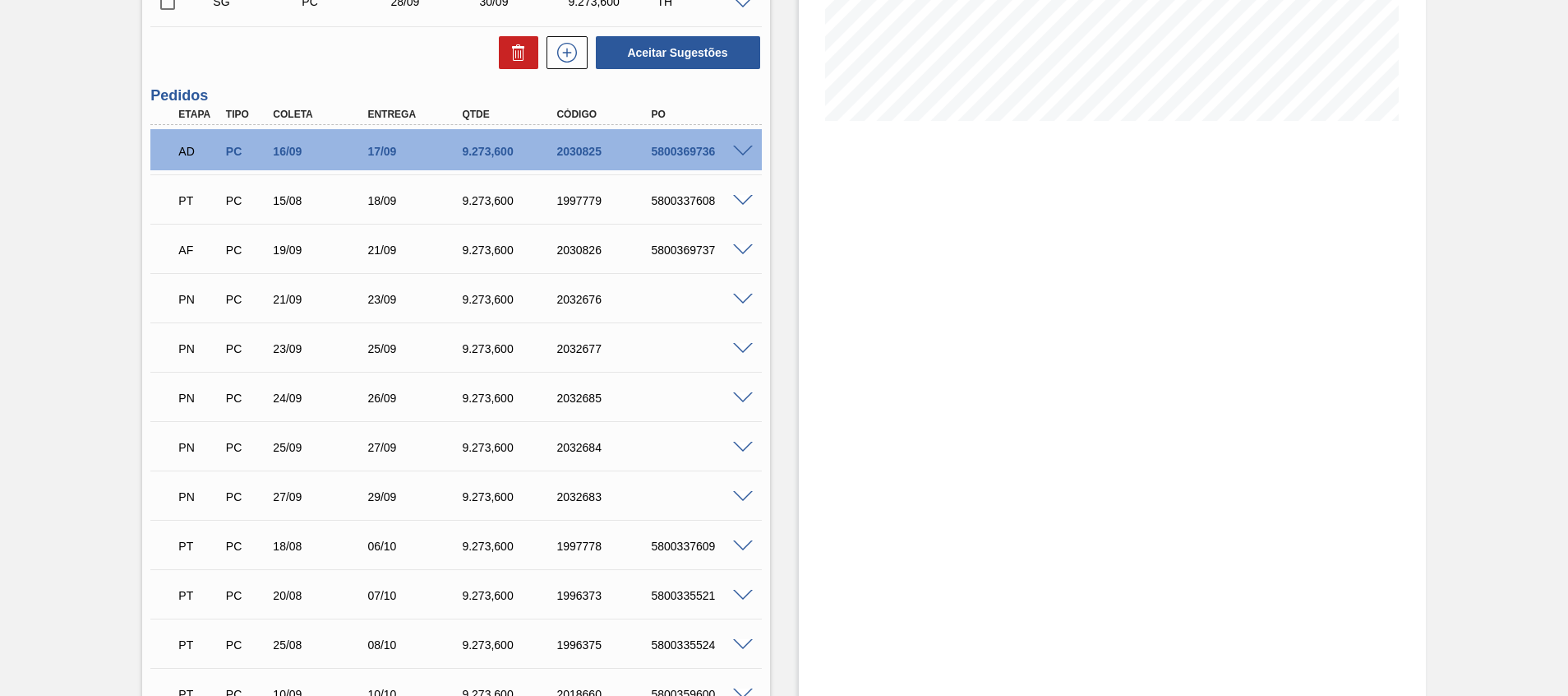
scroll to position [321, 0]
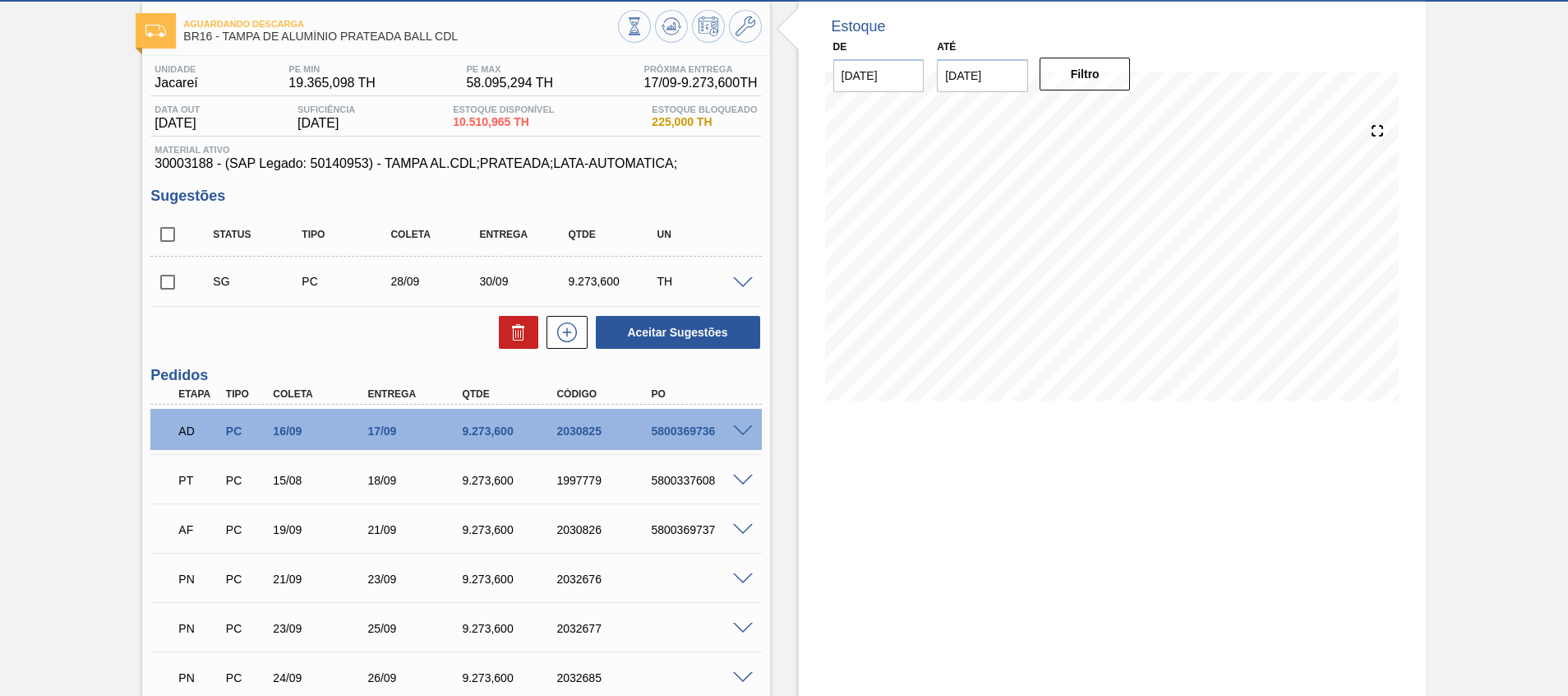
scroll to position [0, 0]
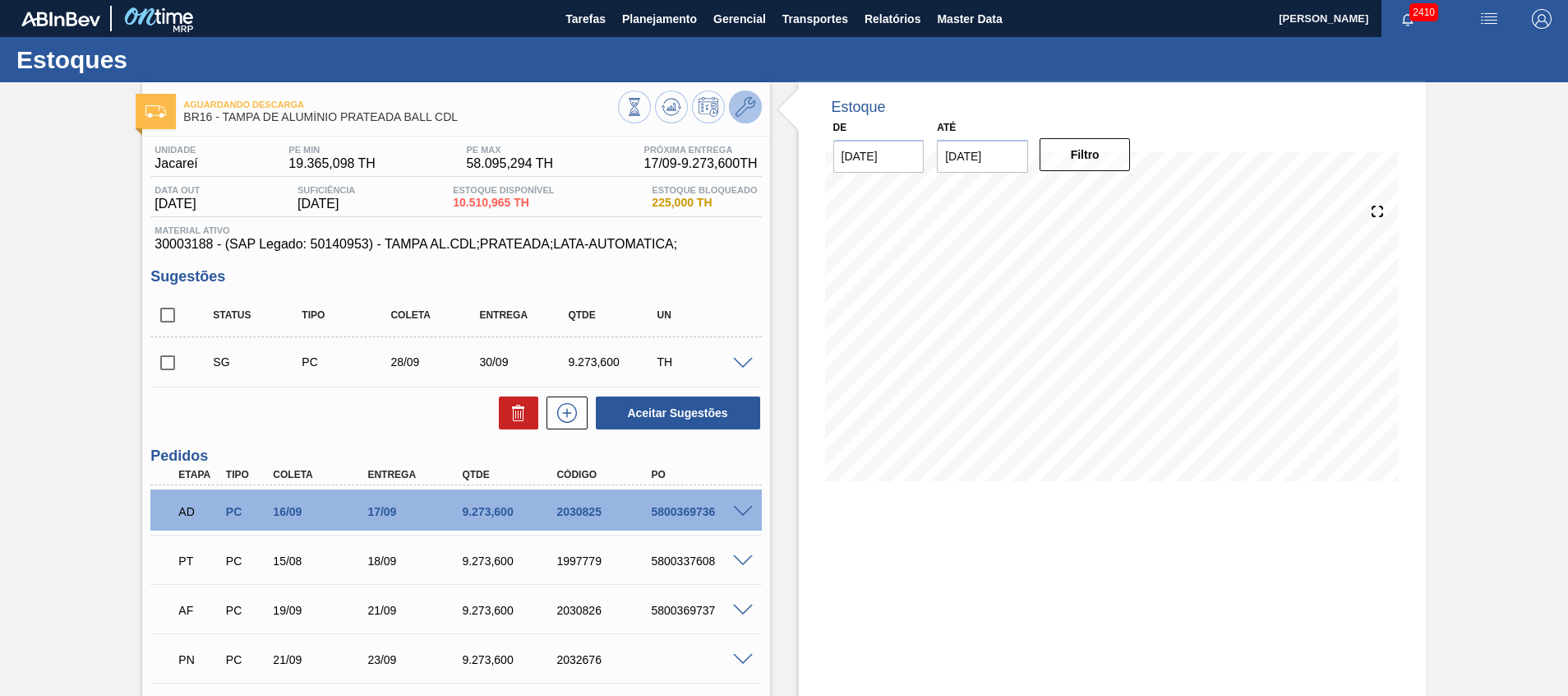
click at [733, 93] on button at bounding box center [746, 107] width 33 height 33
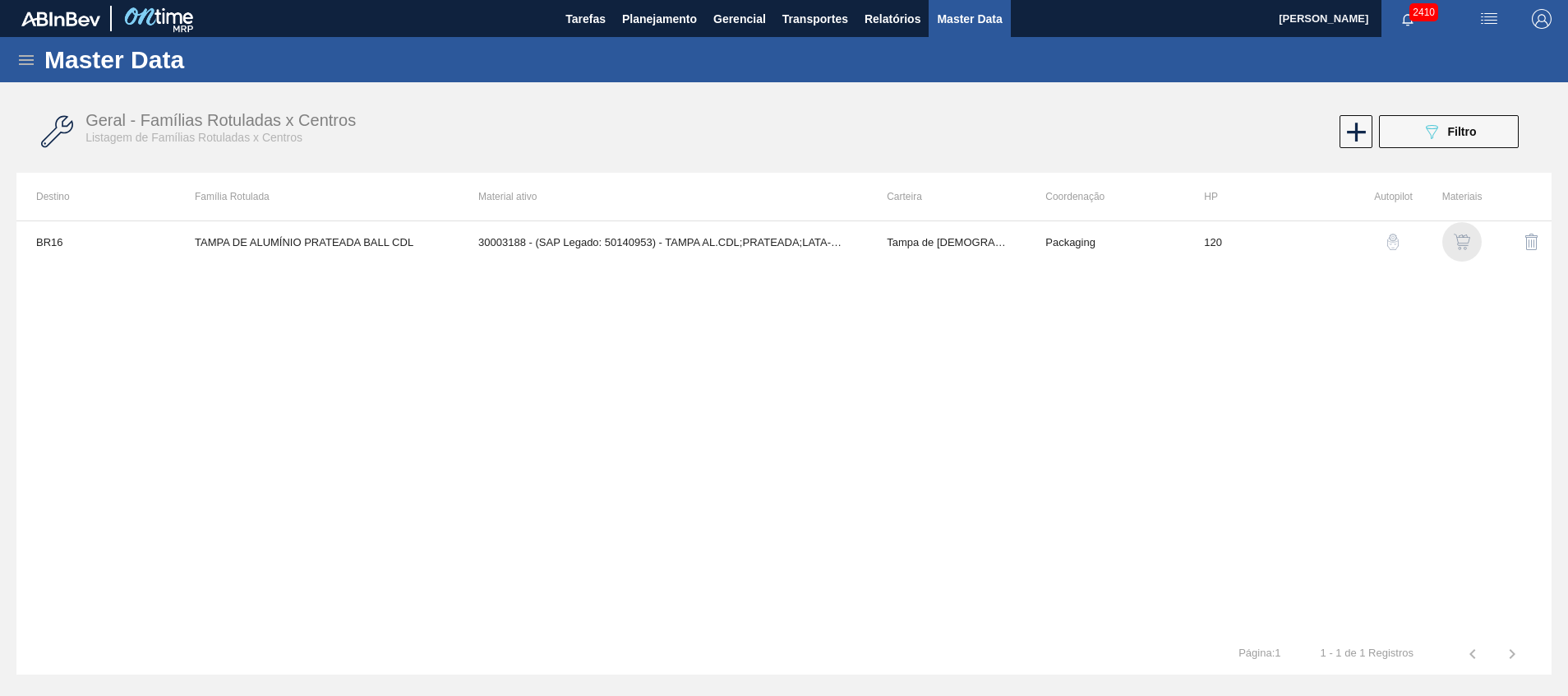
click at [1465, 240] on img "button" at bounding box center [1462, 241] width 17 height 17
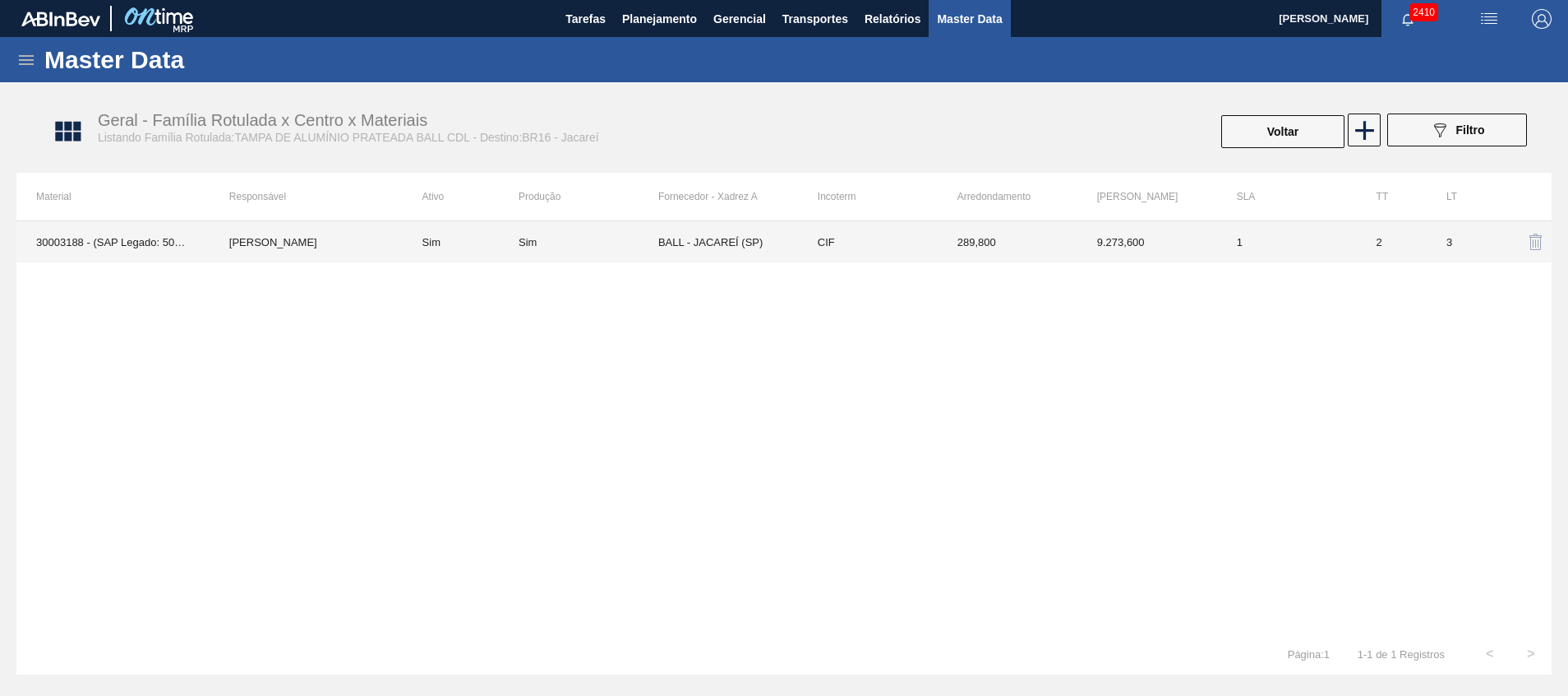
click at [851, 236] on td "CIF" at bounding box center [868, 241] width 140 height 41
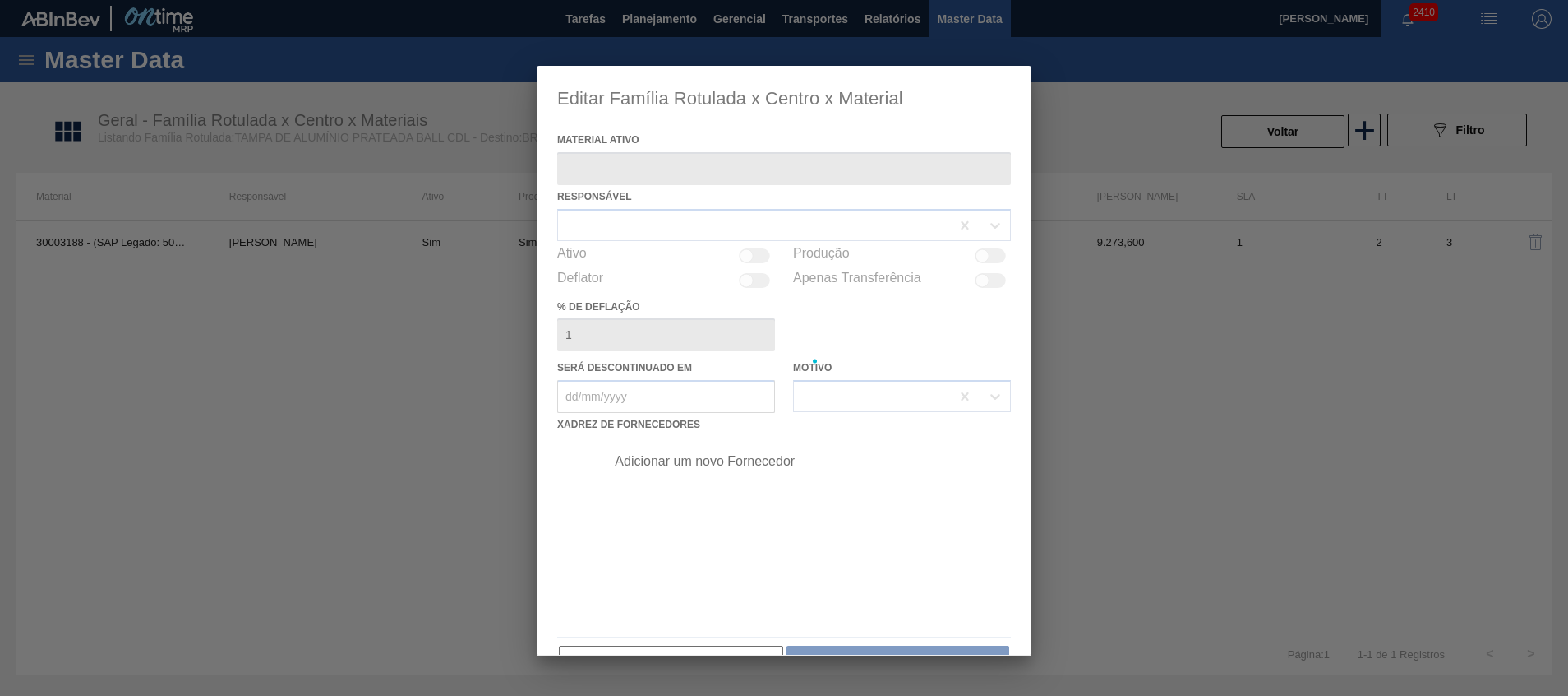
type ativo "30003188 - (SAP Legado: 50140953) - TAMPA AL.CDL;PRATEADA;LATA-AUTOMATICA;"
checkbox input "true"
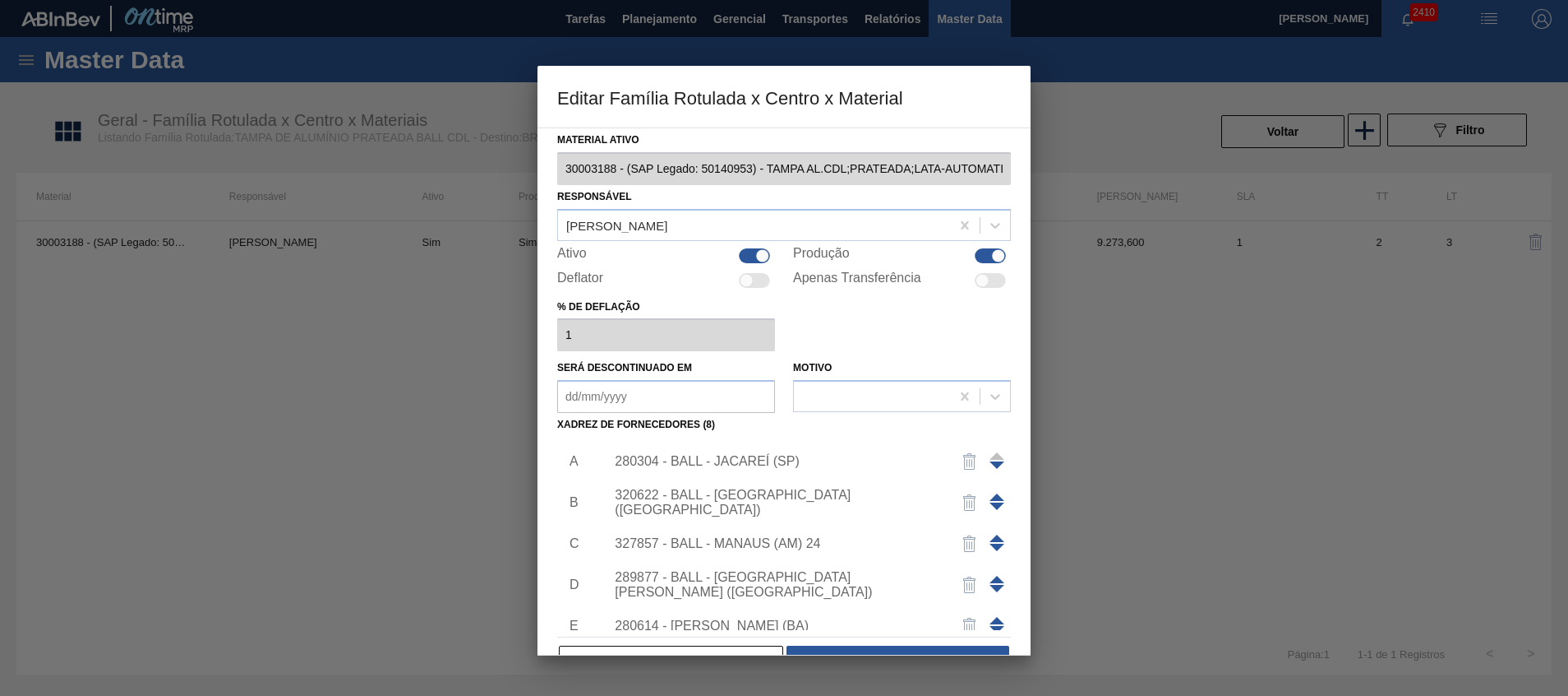
click at [807, 456] on div "280304 - BALL - JACAREÍ (SP)" at bounding box center [775, 461] width 323 height 15
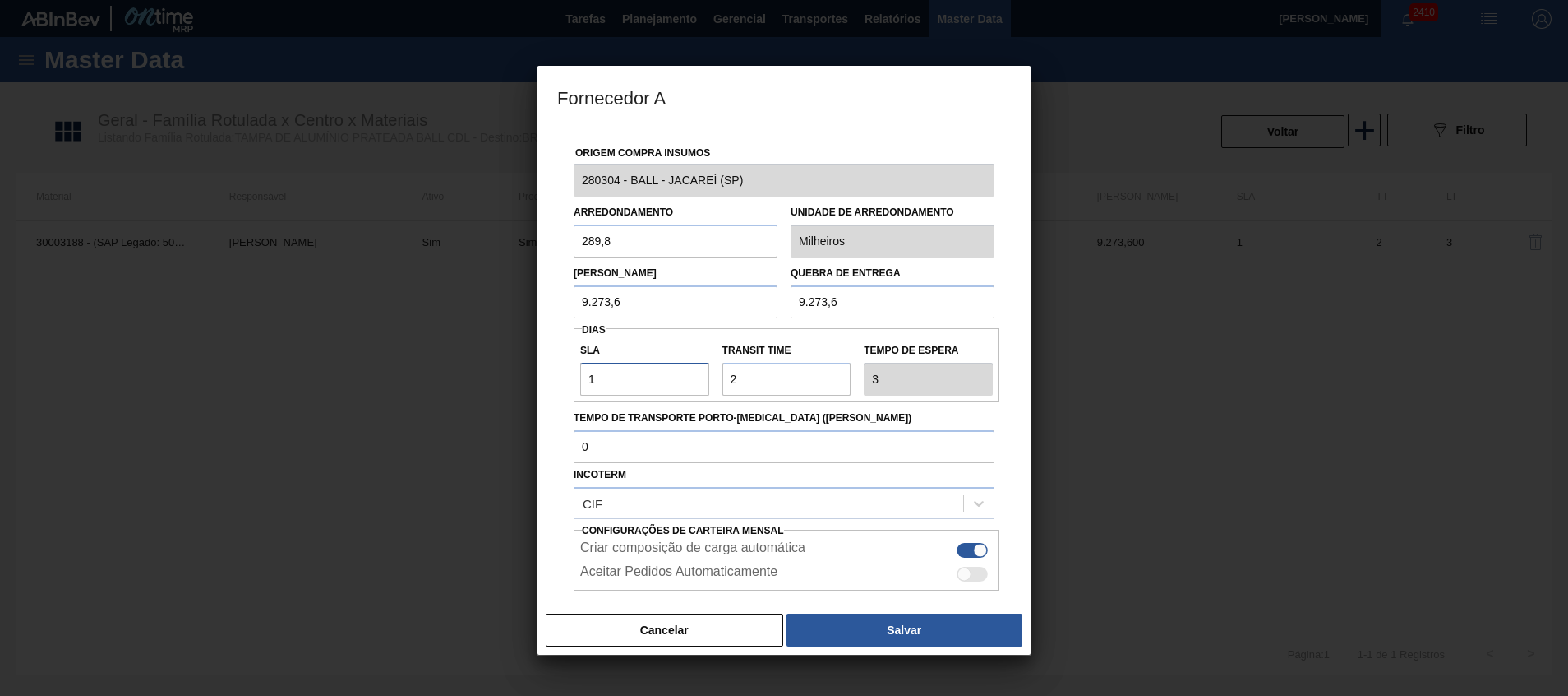
click at [624, 379] on input "1" at bounding box center [645, 379] width 129 height 33
type input "NaN"
type input "0"
type input "2"
type input "0"
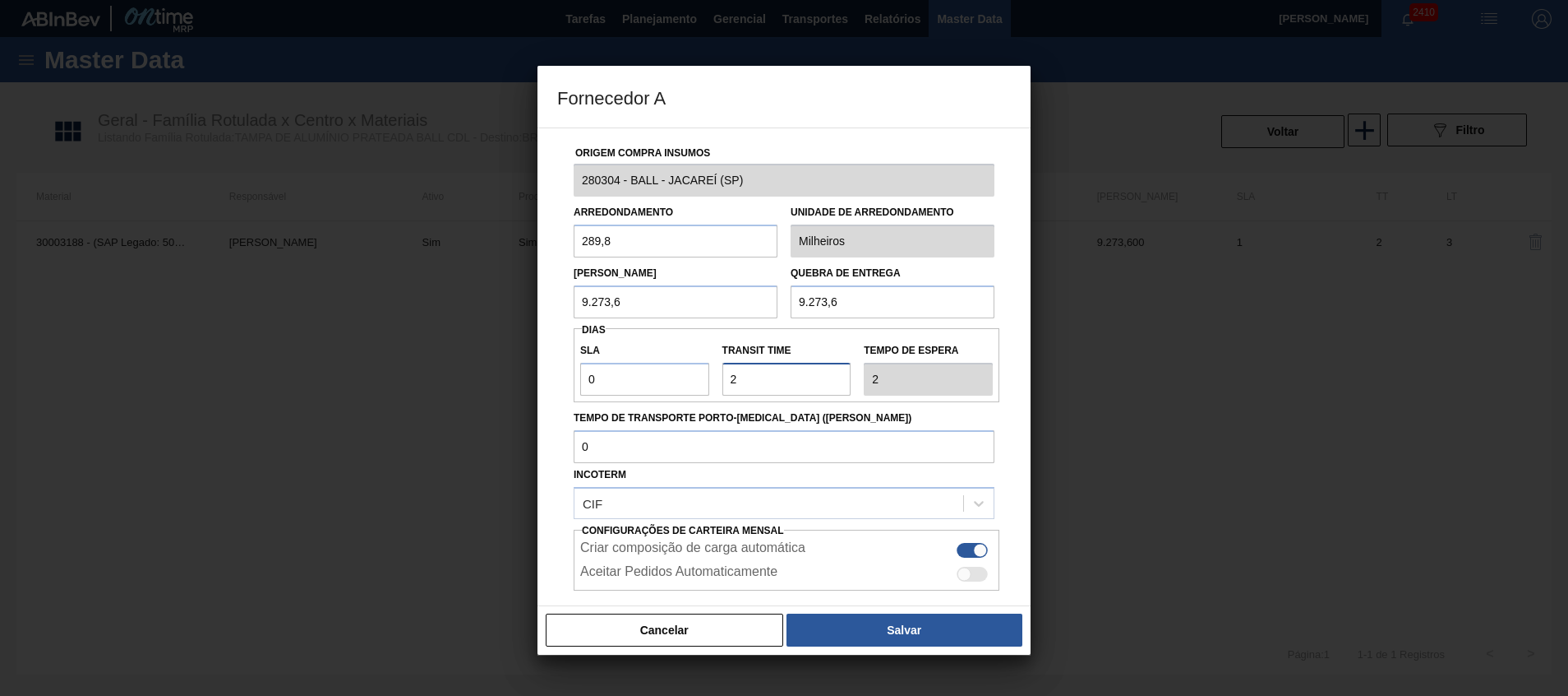
click at [739, 381] on input "Transit Time" at bounding box center [787, 379] width 129 height 33
type input "NaN"
type input "1"
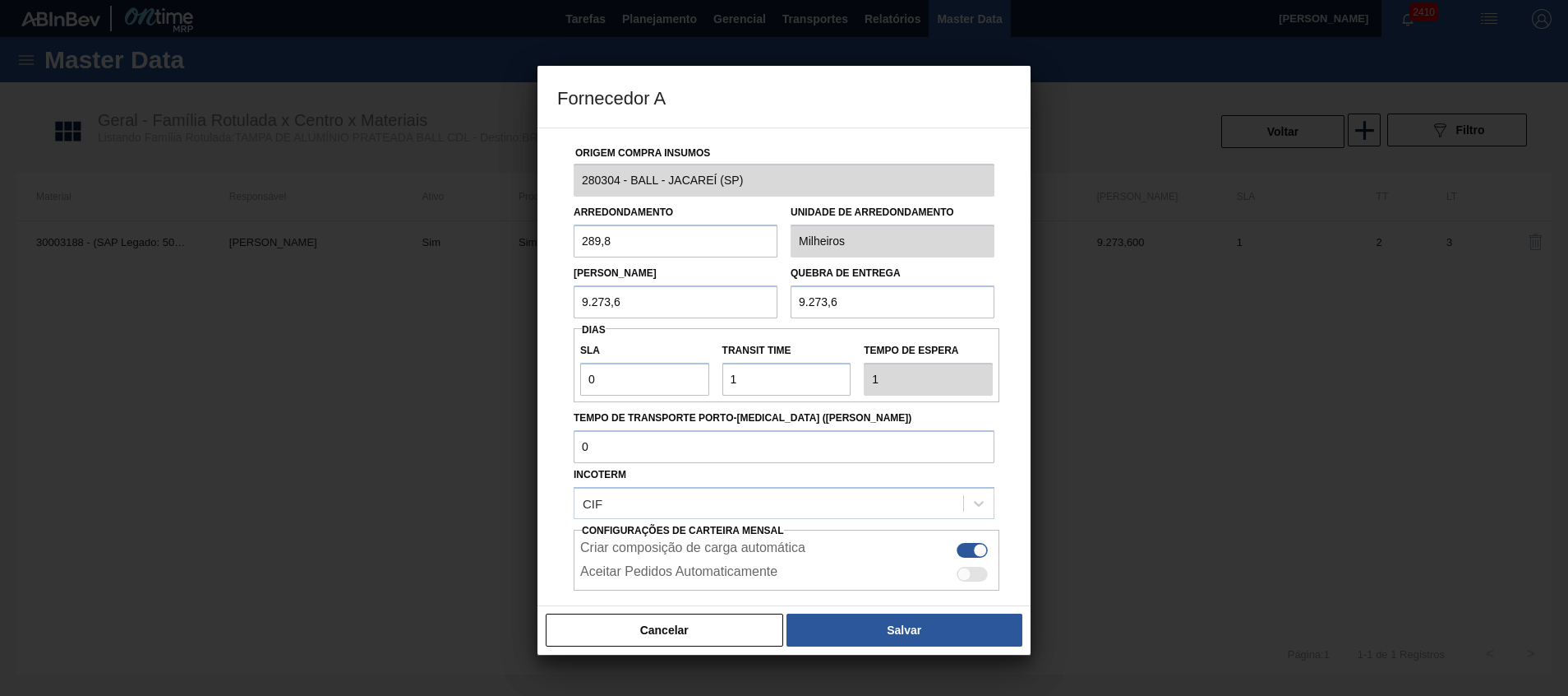
click at [1009, 331] on div "Origem Compra Insumos 280304 - BALL - JACAREÍ (SP) Arredondamento 289,8 Unidade…" at bounding box center [784, 366] width 493 height 478
click at [823, 644] on button "Salvar" at bounding box center [905, 630] width 236 height 33
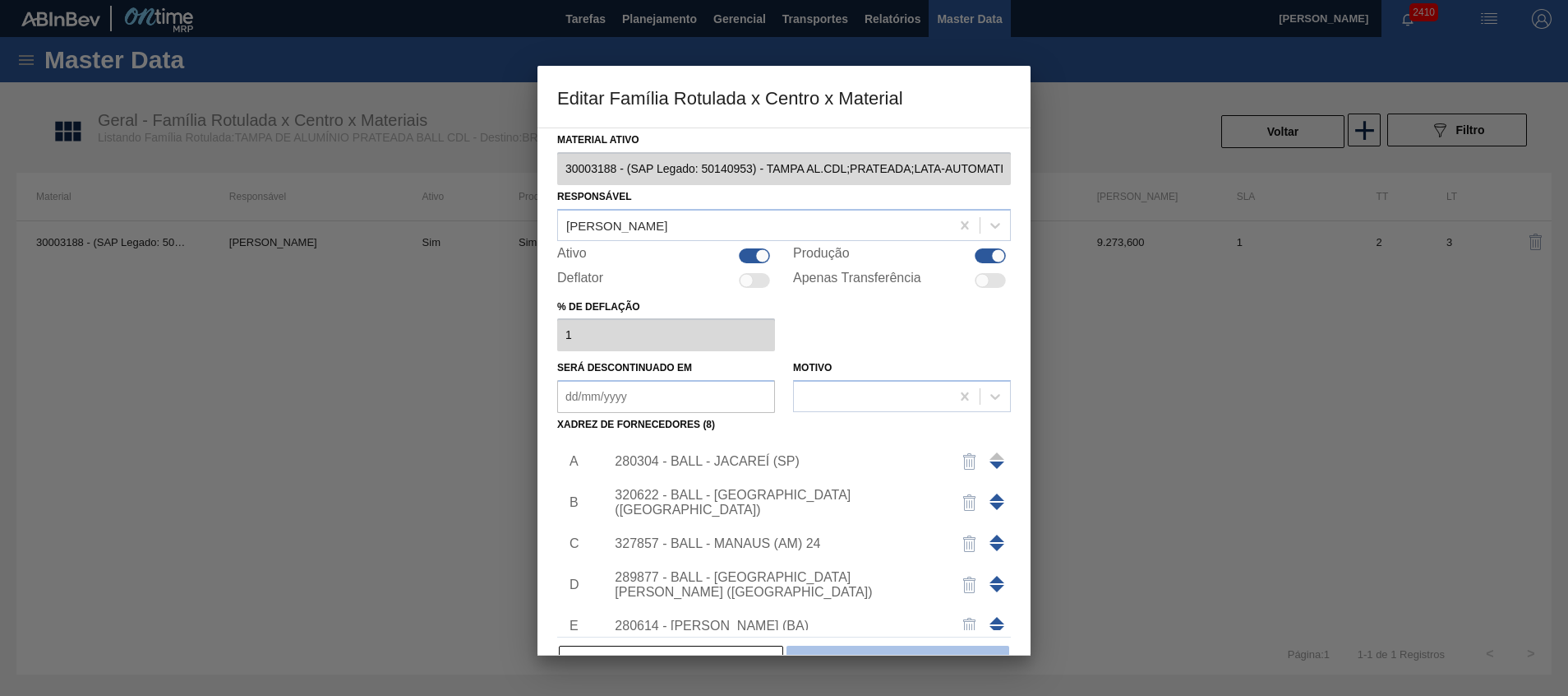
click at [828, 649] on button "Salvar" at bounding box center [898, 662] width 223 height 33
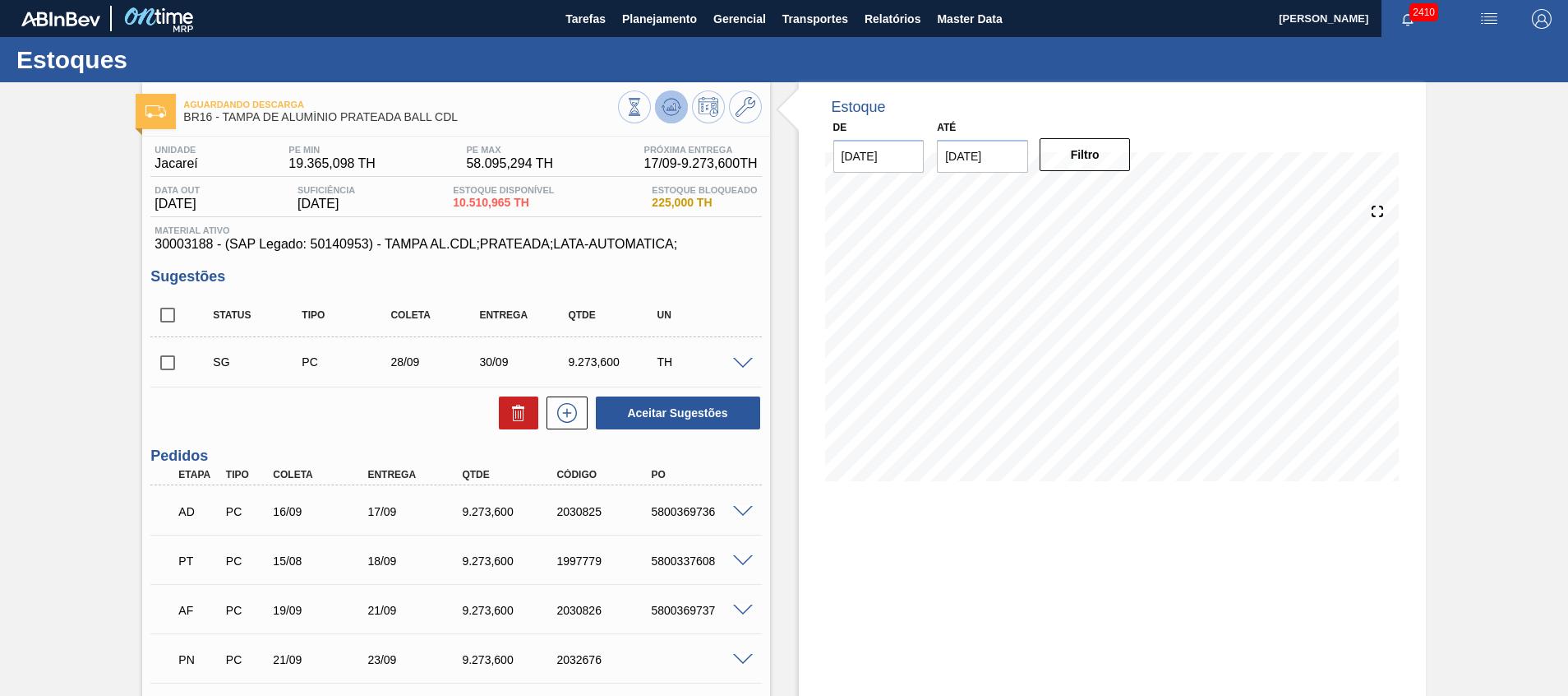
click at [659, 116] on button at bounding box center [672, 107] width 33 height 33
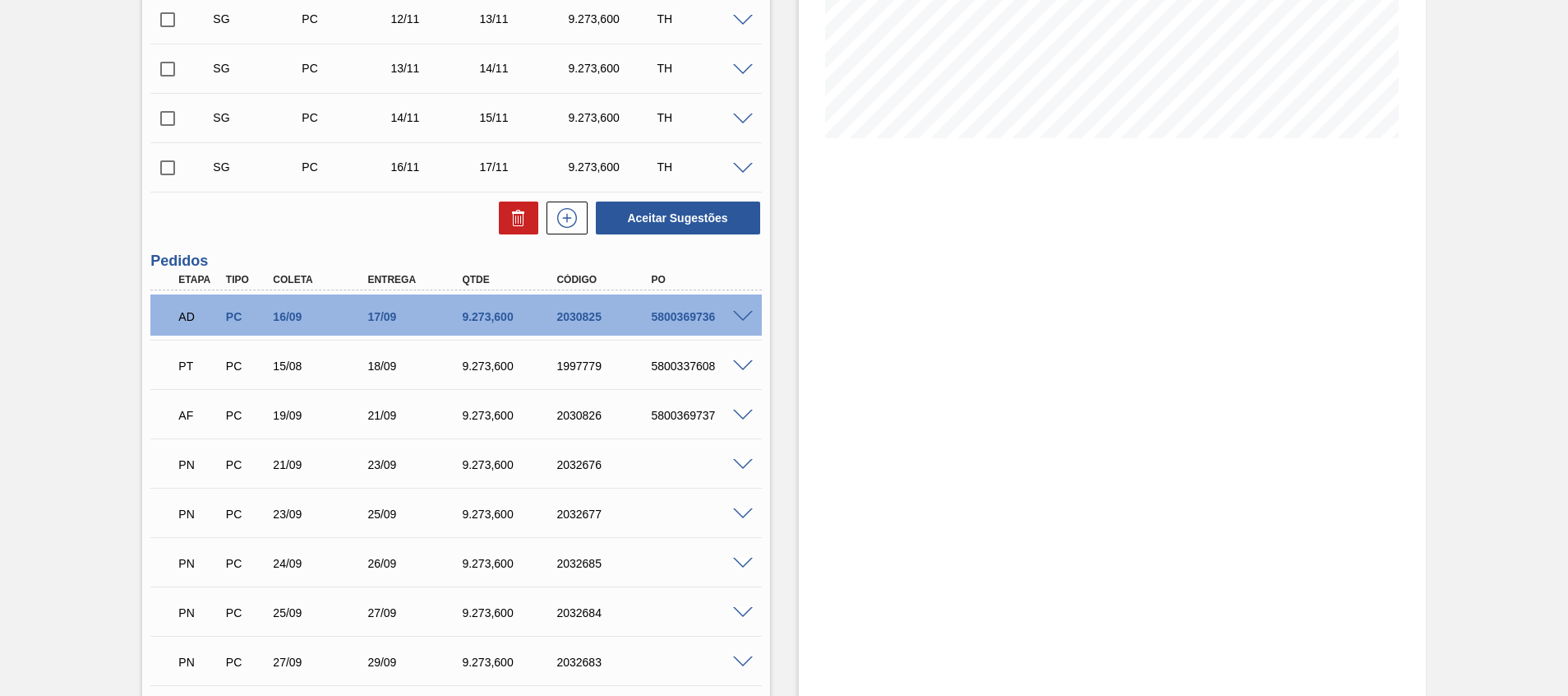
scroll to position [345, 0]
click at [678, 414] on div "5800369737" at bounding box center [699, 414] width 106 height 13
copy div "5800369737"
click at [734, 410] on span at bounding box center [743, 414] width 20 height 12
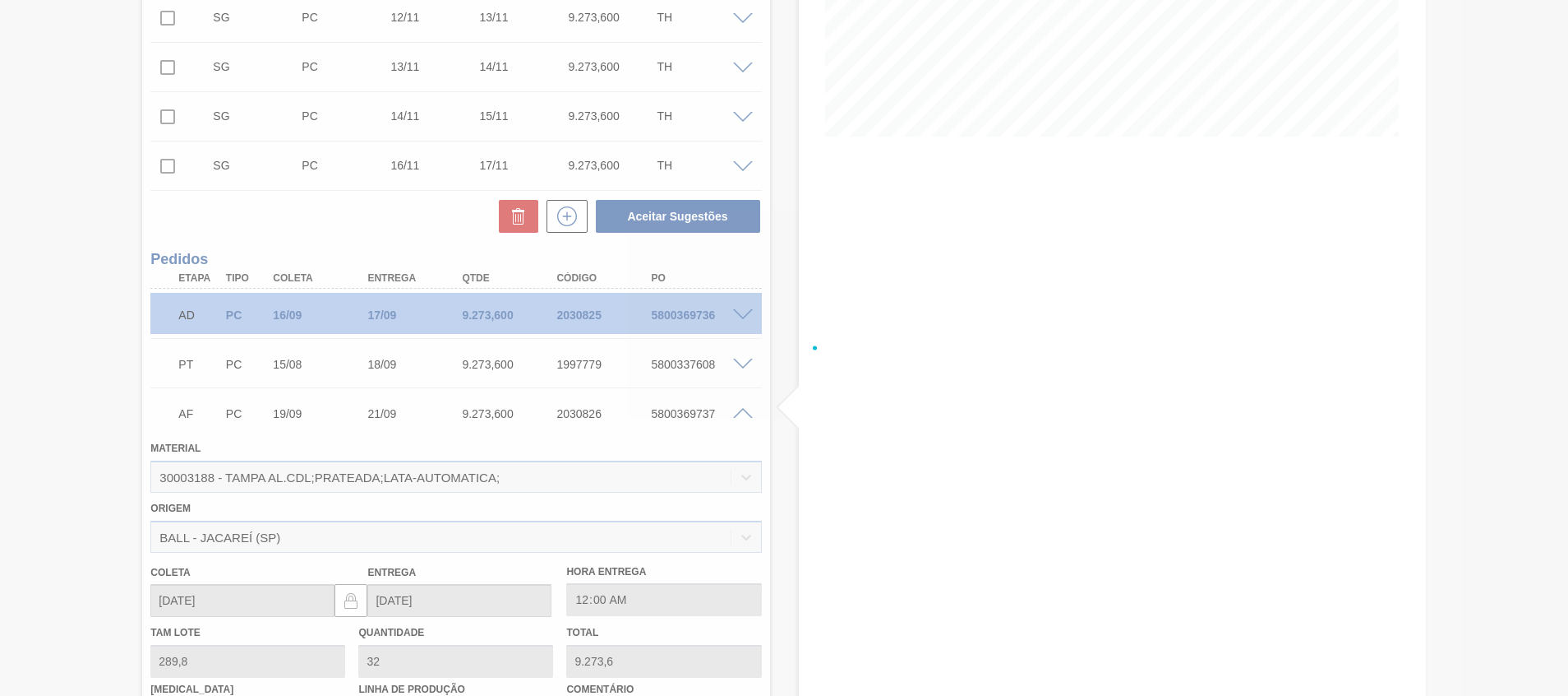
click at [734, 410] on div at bounding box center [784, 348] width 1568 height 696
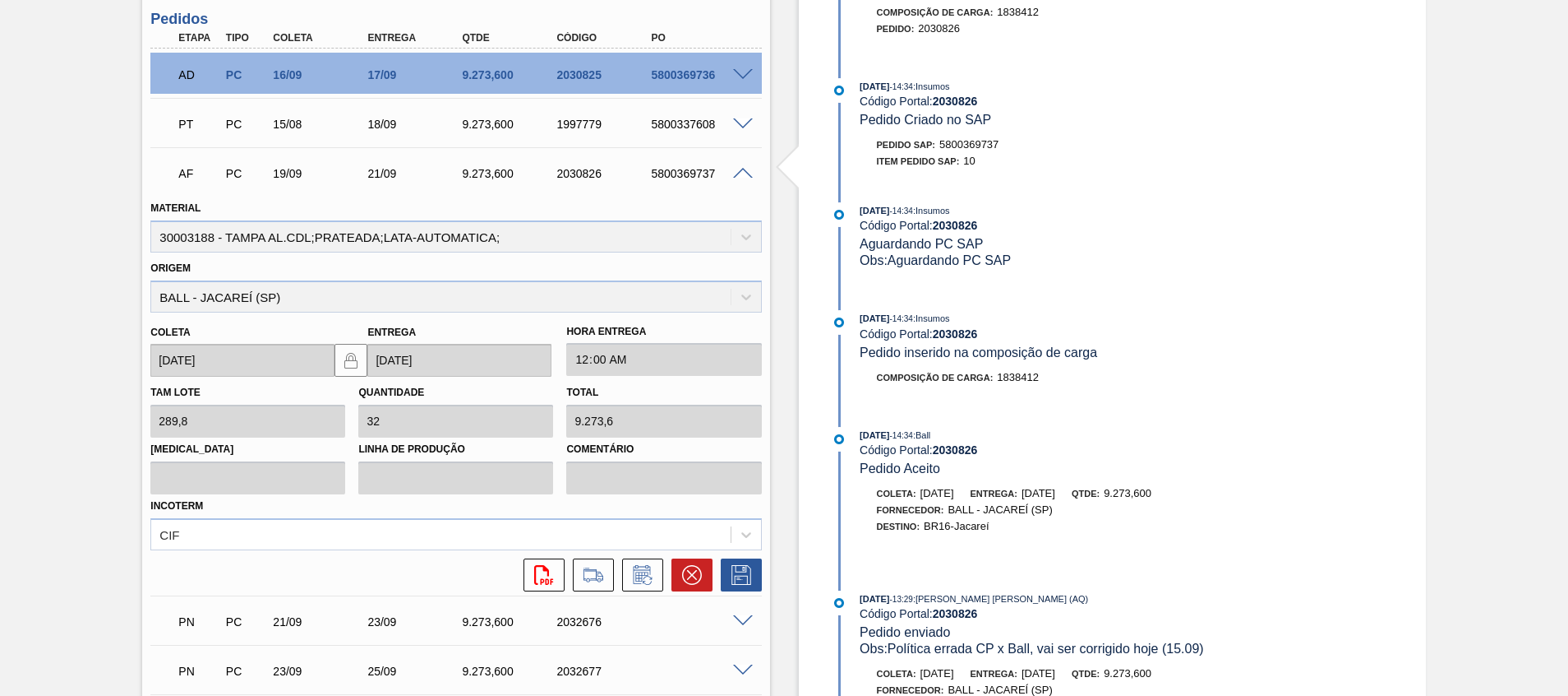
scroll to position [587, 0]
click at [739, 176] on div "AF PC 19/09 21/09 9.273,600 2030826 5800369737" at bounding box center [455, 170] width 611 height 41
click at [739, 176] on span at bounding box center [743, 172] width 20 height 12
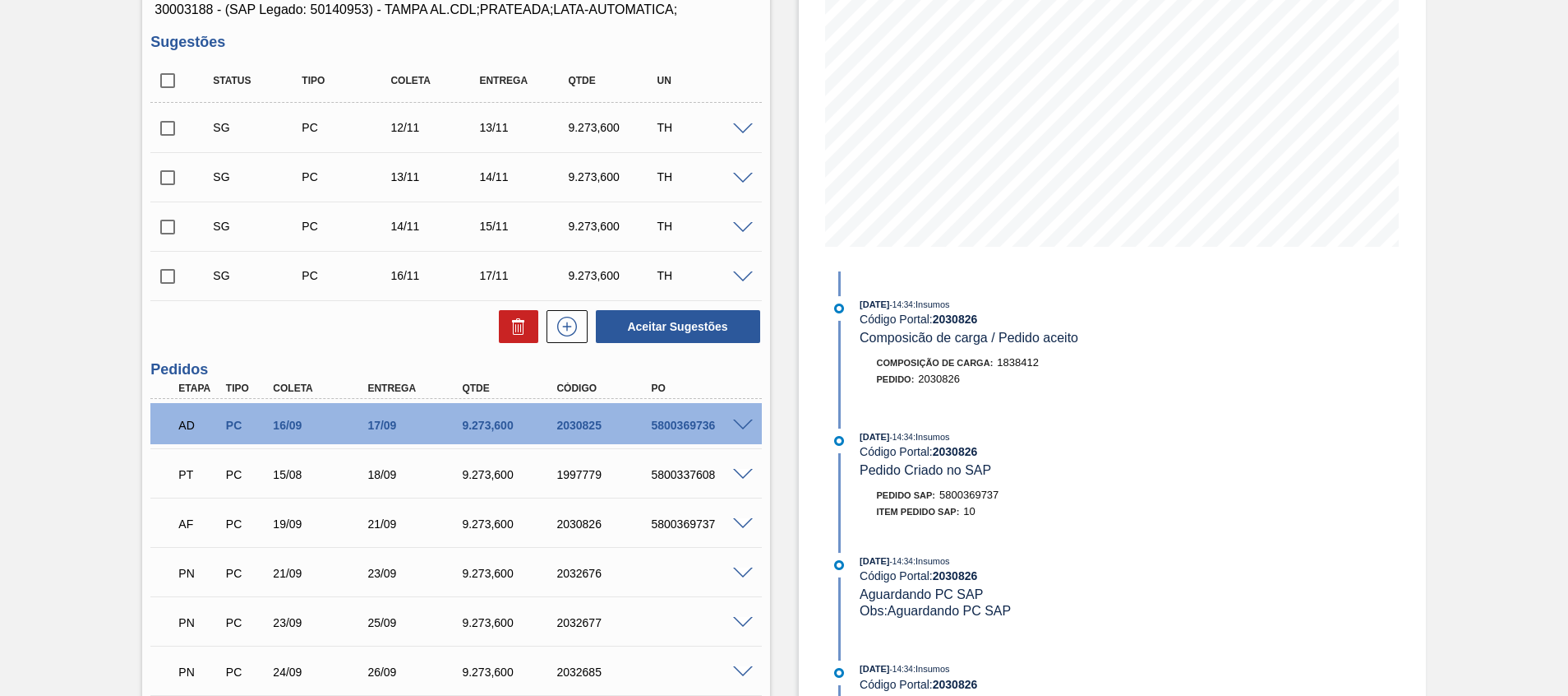
scroll to position [239, 0]
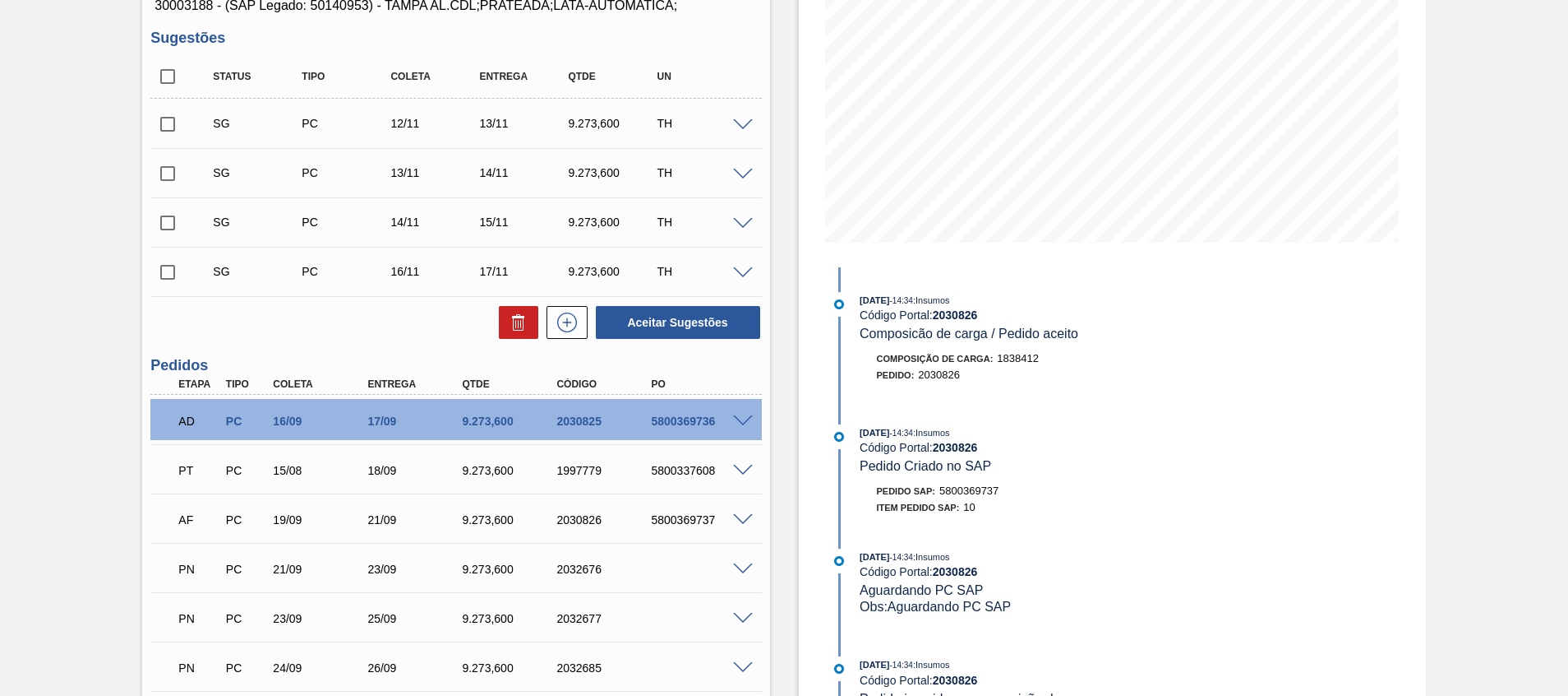
click at [750, 126] on span at bounding box center [743, 125] width 20 height 12
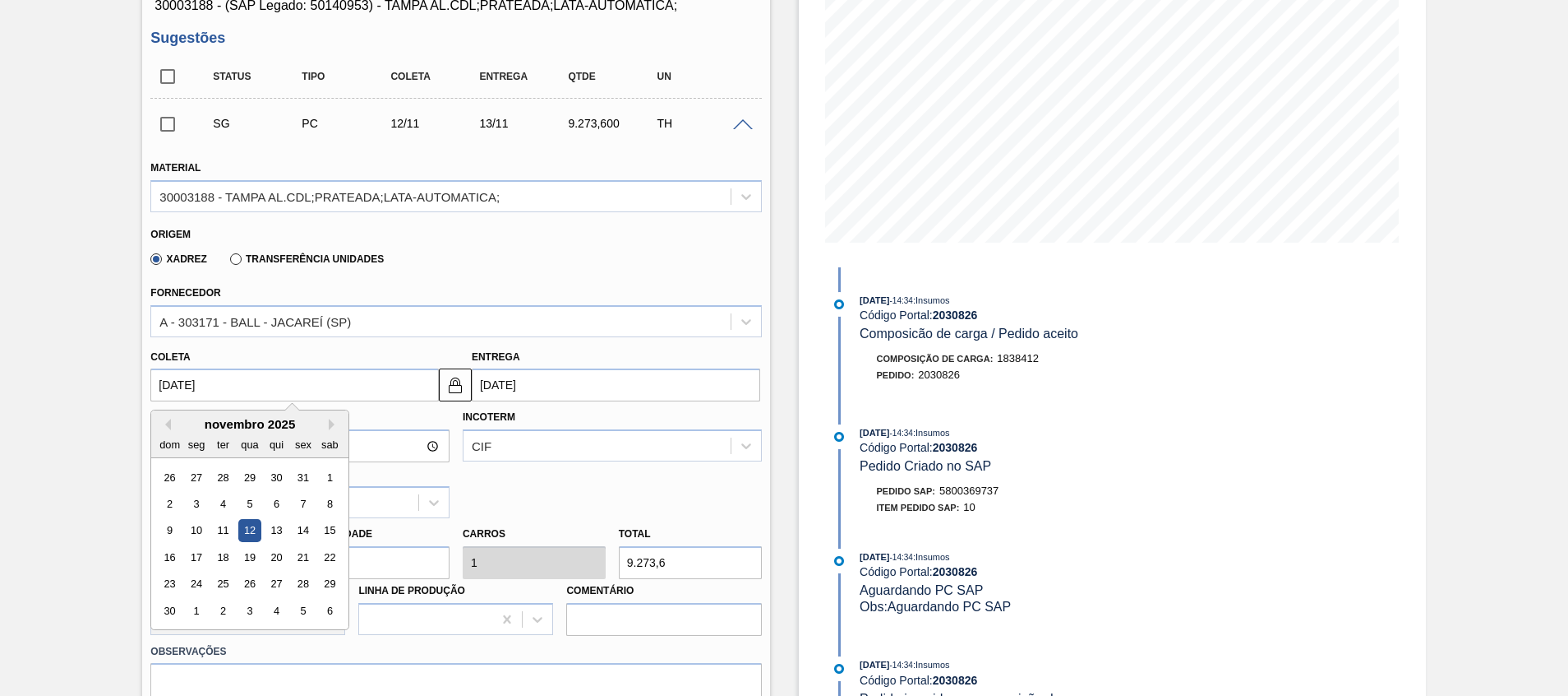
click at [359, 388] on input "[DATE]" at bounding box center [295, 385] width 288 height 33
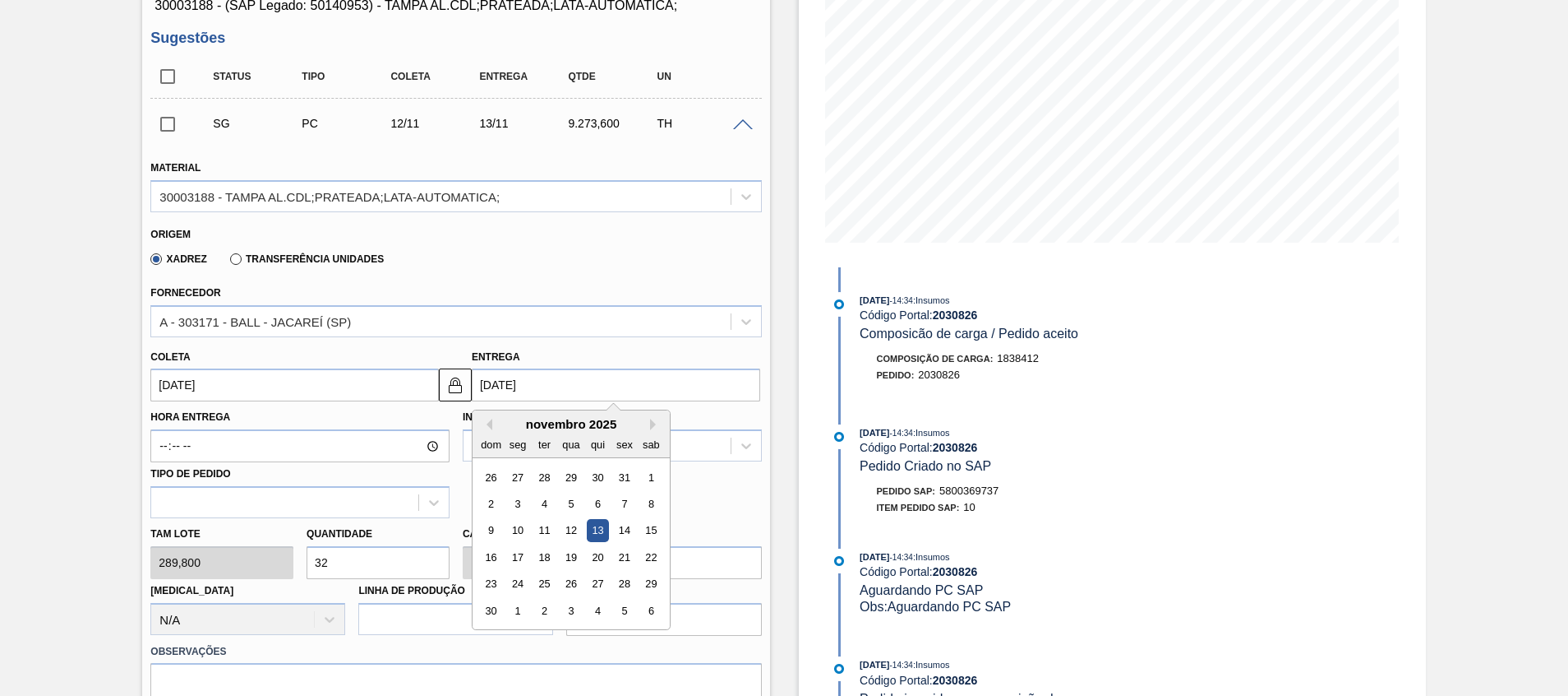
click at [553, 379] on input "13/11/2025" at bounding box center [616, 385] width 288 height 33
type input "2"
type input "01/09/2025"
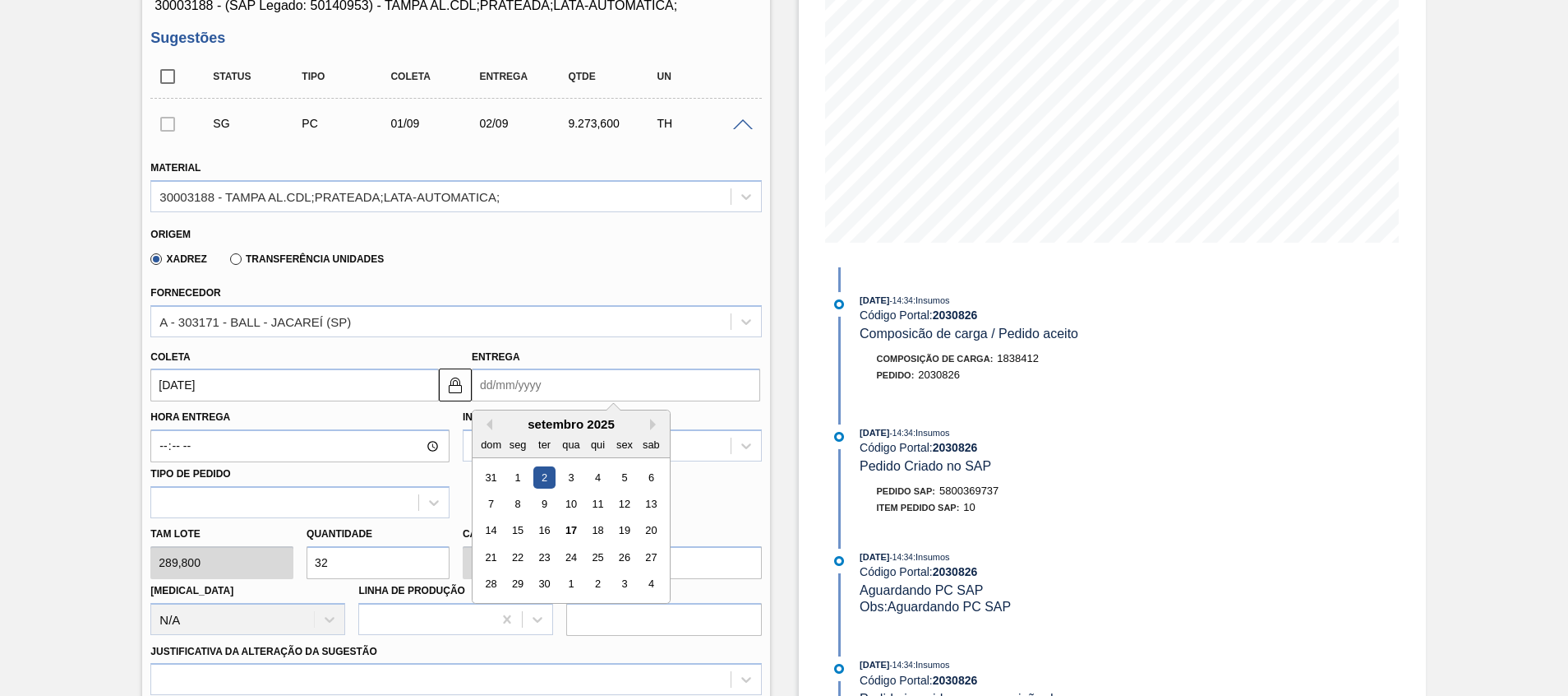
type input "3"
type input "02/09/2025"
type input "30"
type input "29/09/2025"
type input "30/1"
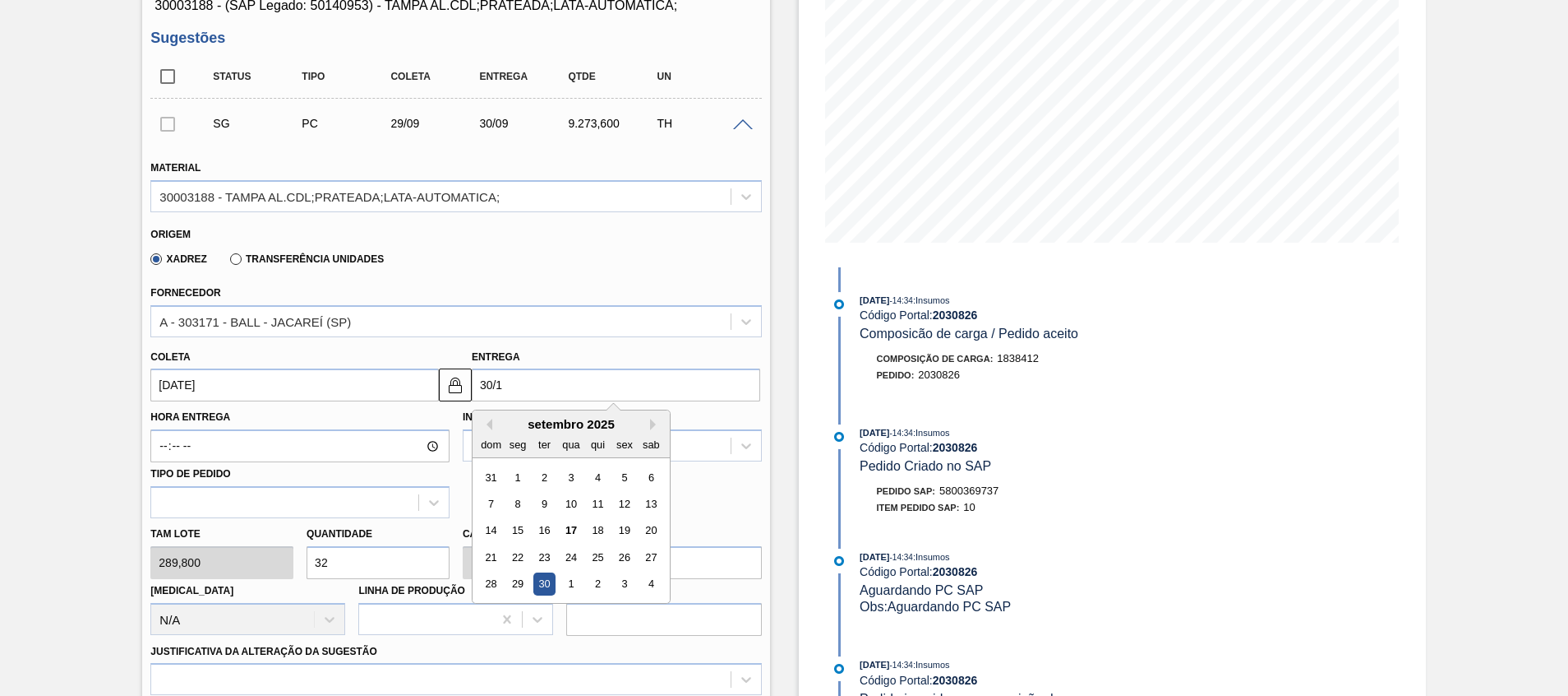
type input "29/01/2025"
type input "30/10"
type input "[DATE]"
click at [584, 582] on div "26 27 28 29 30 31 1" at bounding box center [570, 584] width 186 height 26
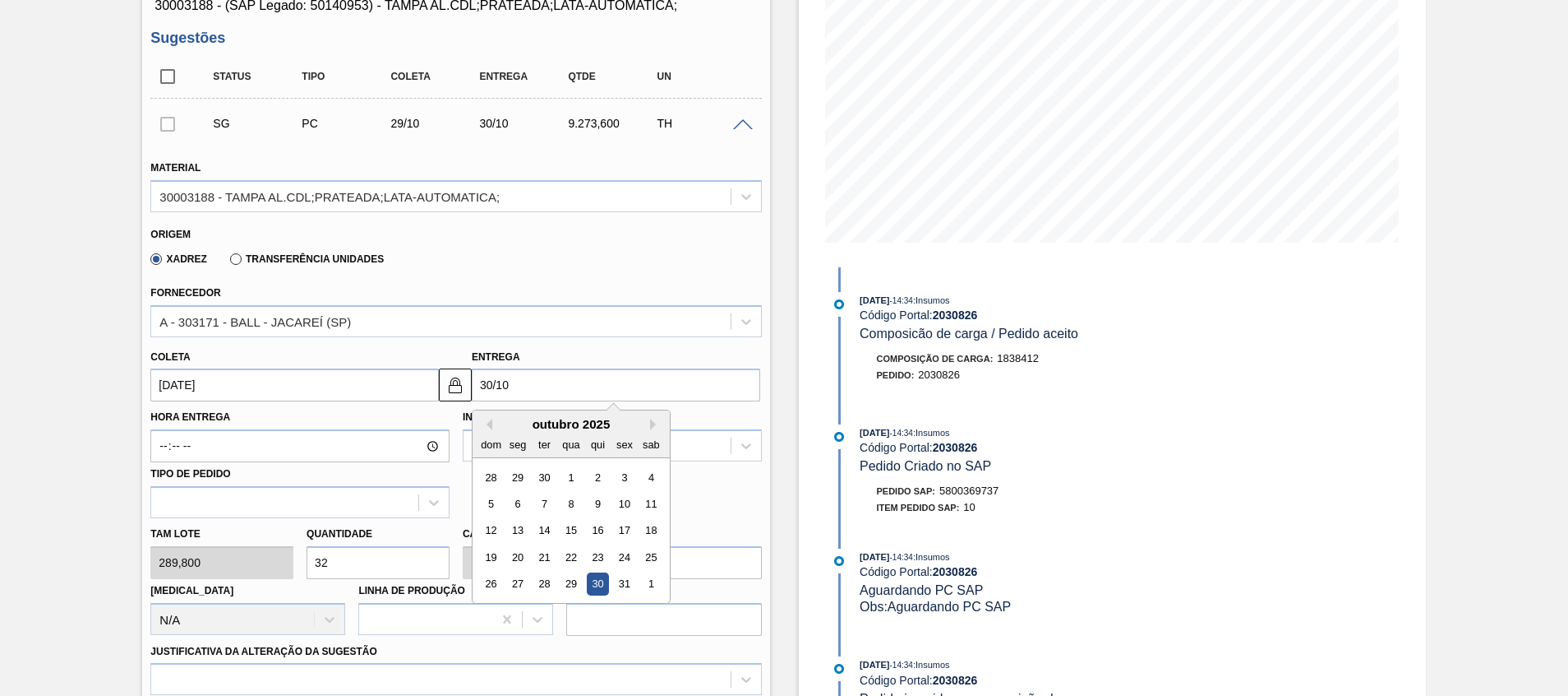
click at [588, 587] on div "30" at bounding box center [597, 583] width 22 height 22
type input "[DATE]"
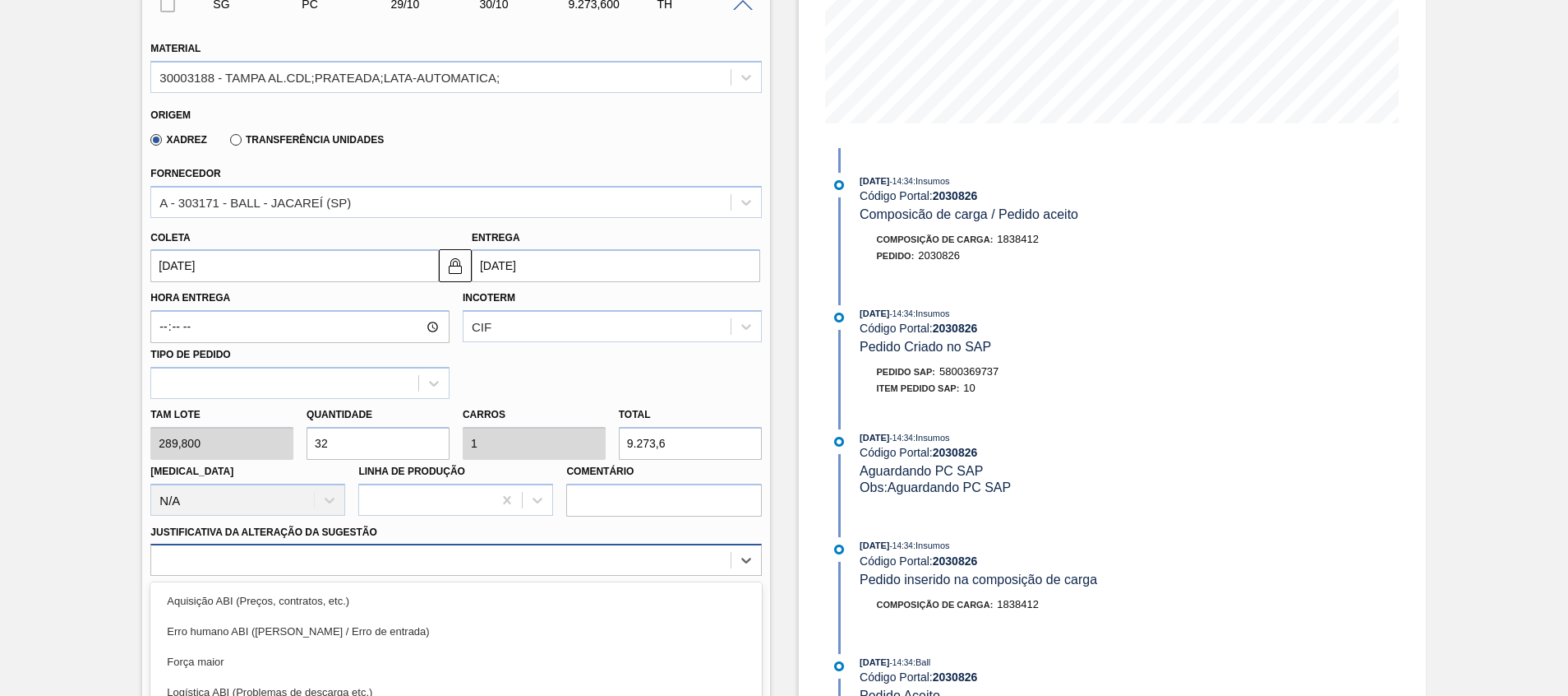
scroll to position [498, 0]
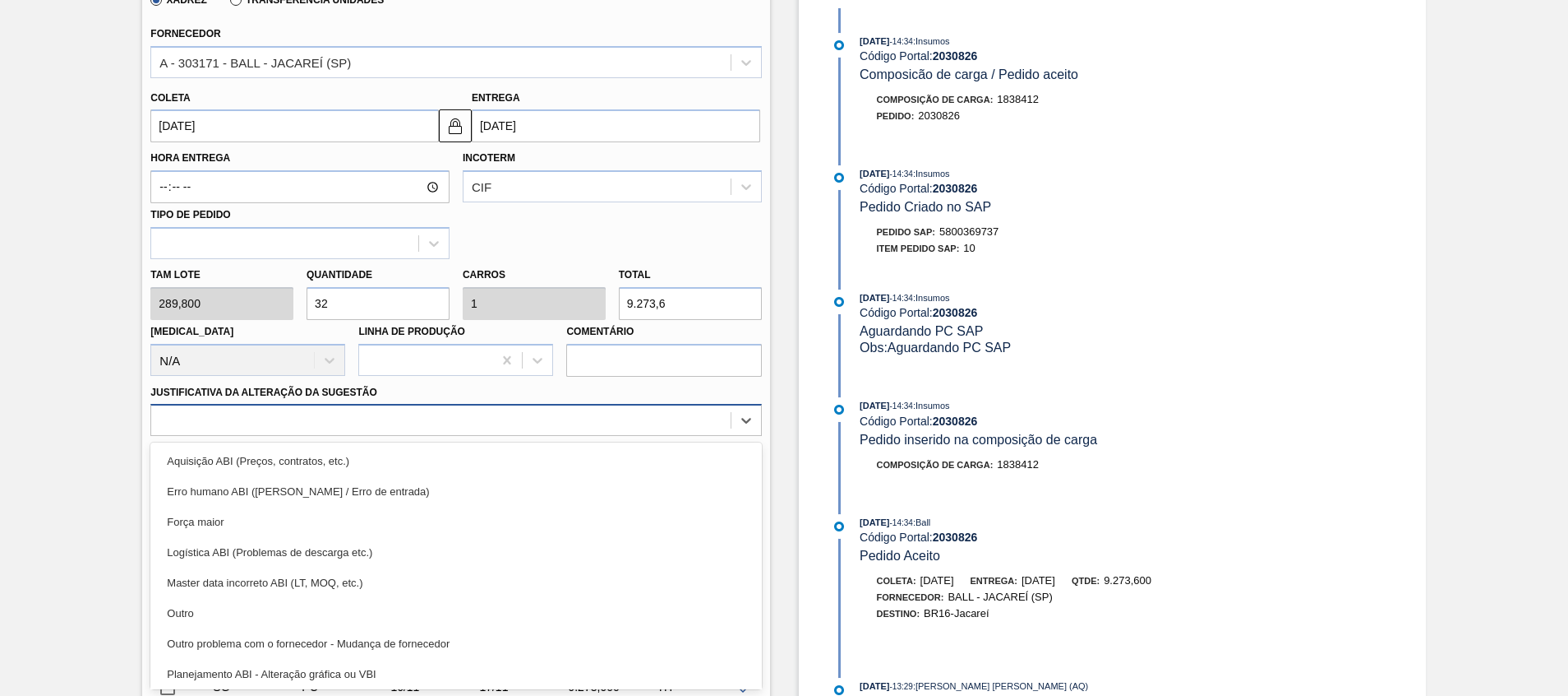
click at [396, 435] on div "option Logística ABI (Problemas de descarga etc.) focused, 4 of 18. 18 results …" at bounding box center [455, 420] width 611 height 32
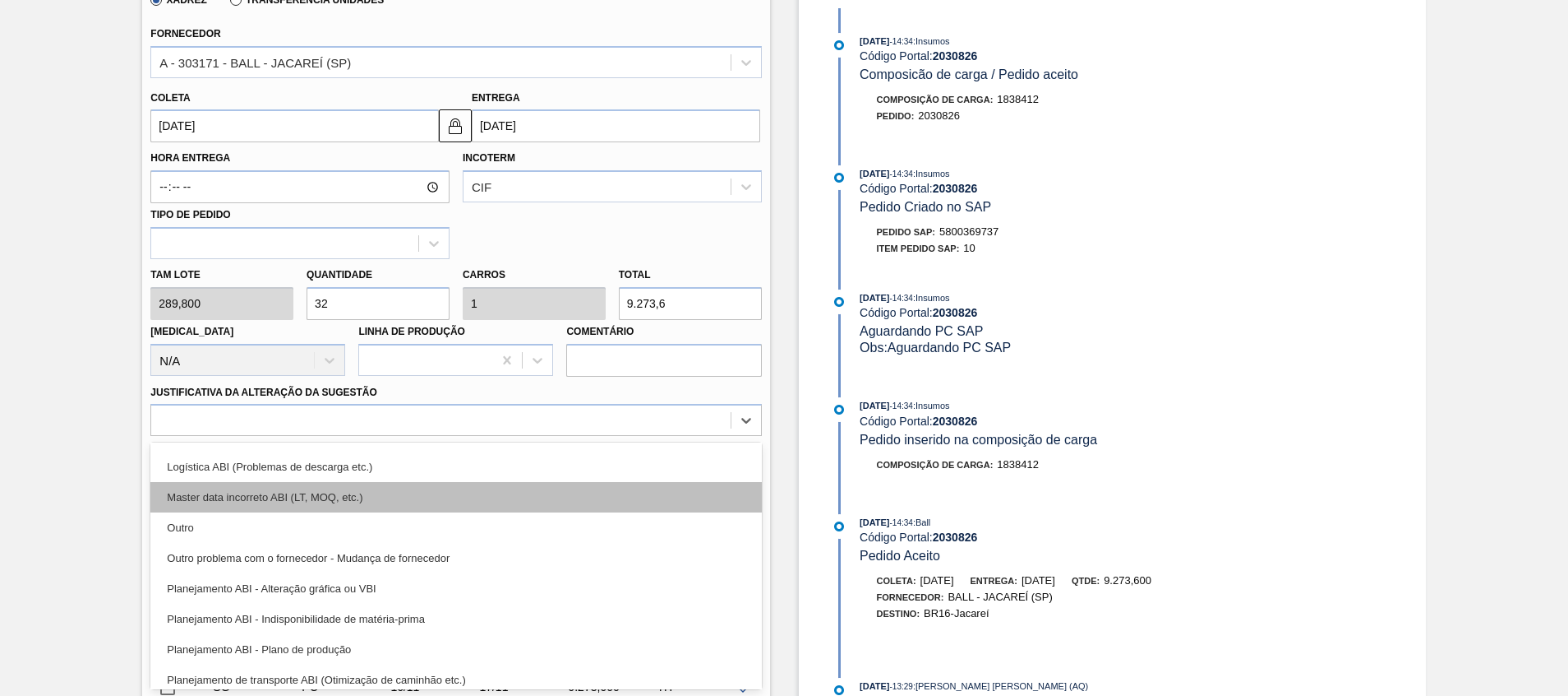
scroll to position [0, 0]
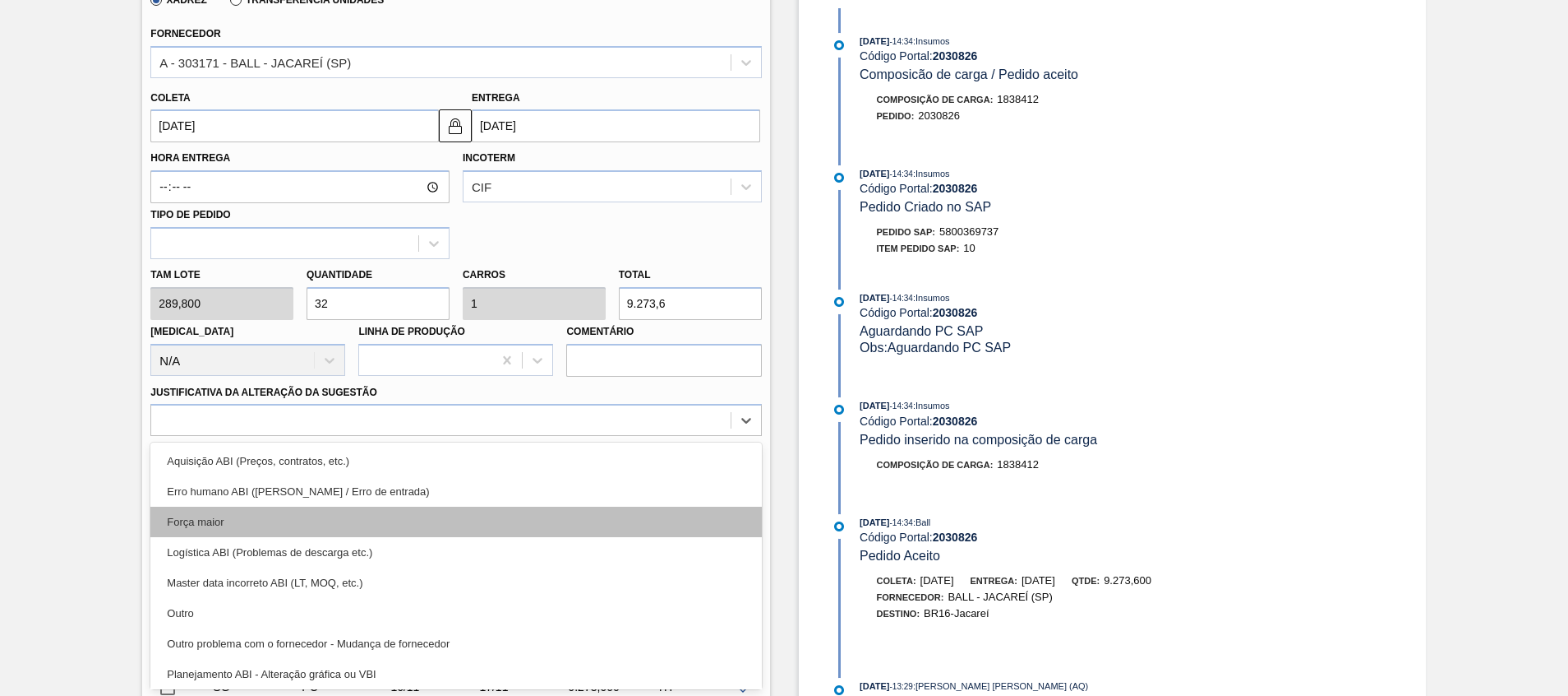
click at [376, 518] on div "Força maior" at bounding box center [455, 521] width 611 height 31
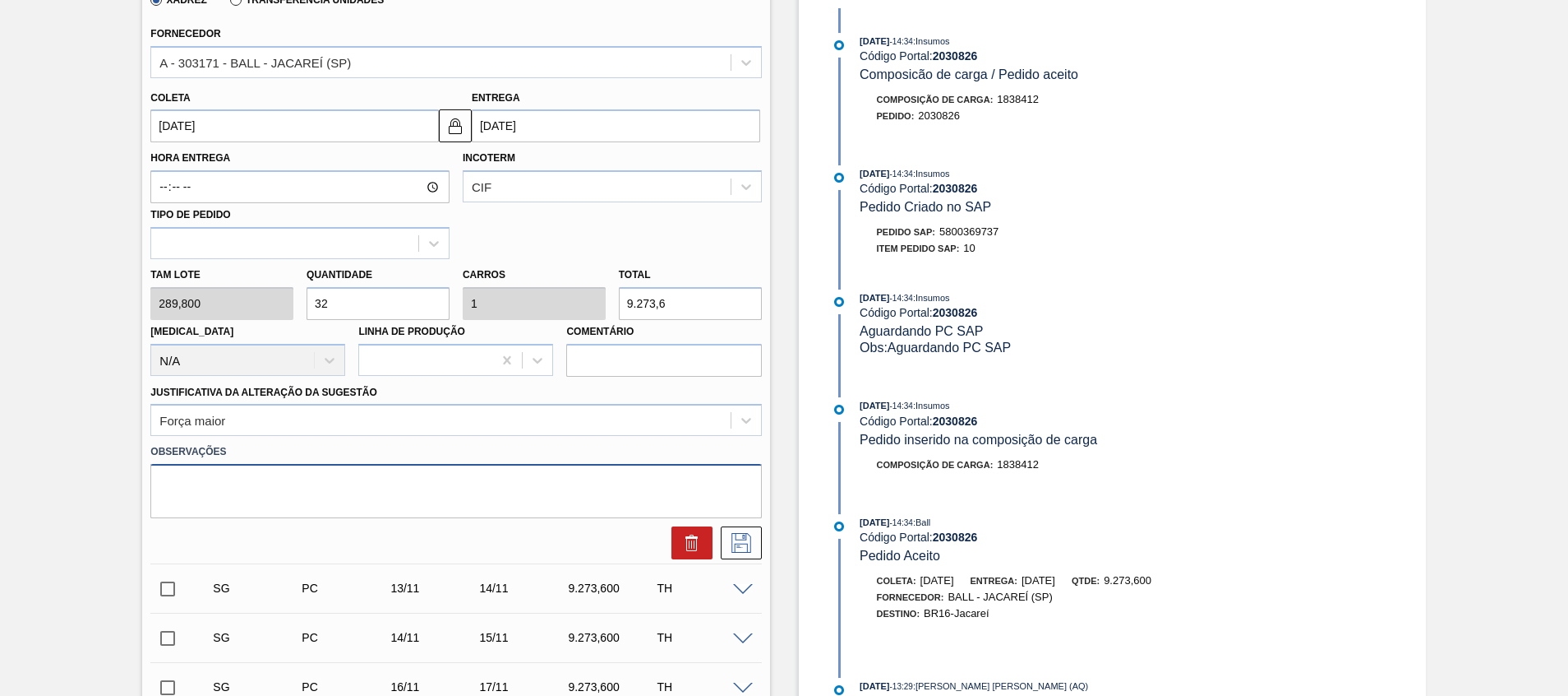
click at [368, 489] on textarea at bounding box center [455, 491] width 611 height 54
type textarea "Volume Ball"
click at [739, 539] on icon at bounding box center [741, 542] width 26 height 20
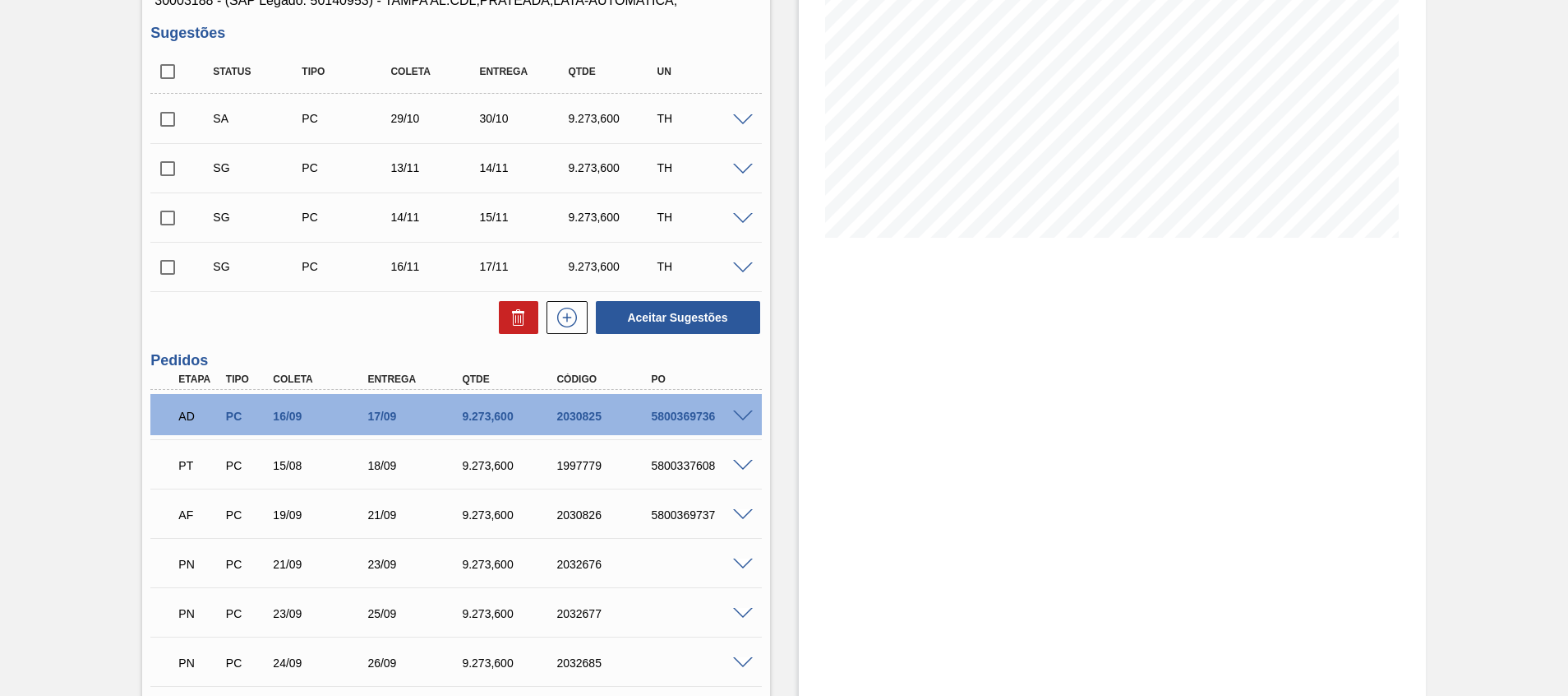
scroll to position [233, 0]
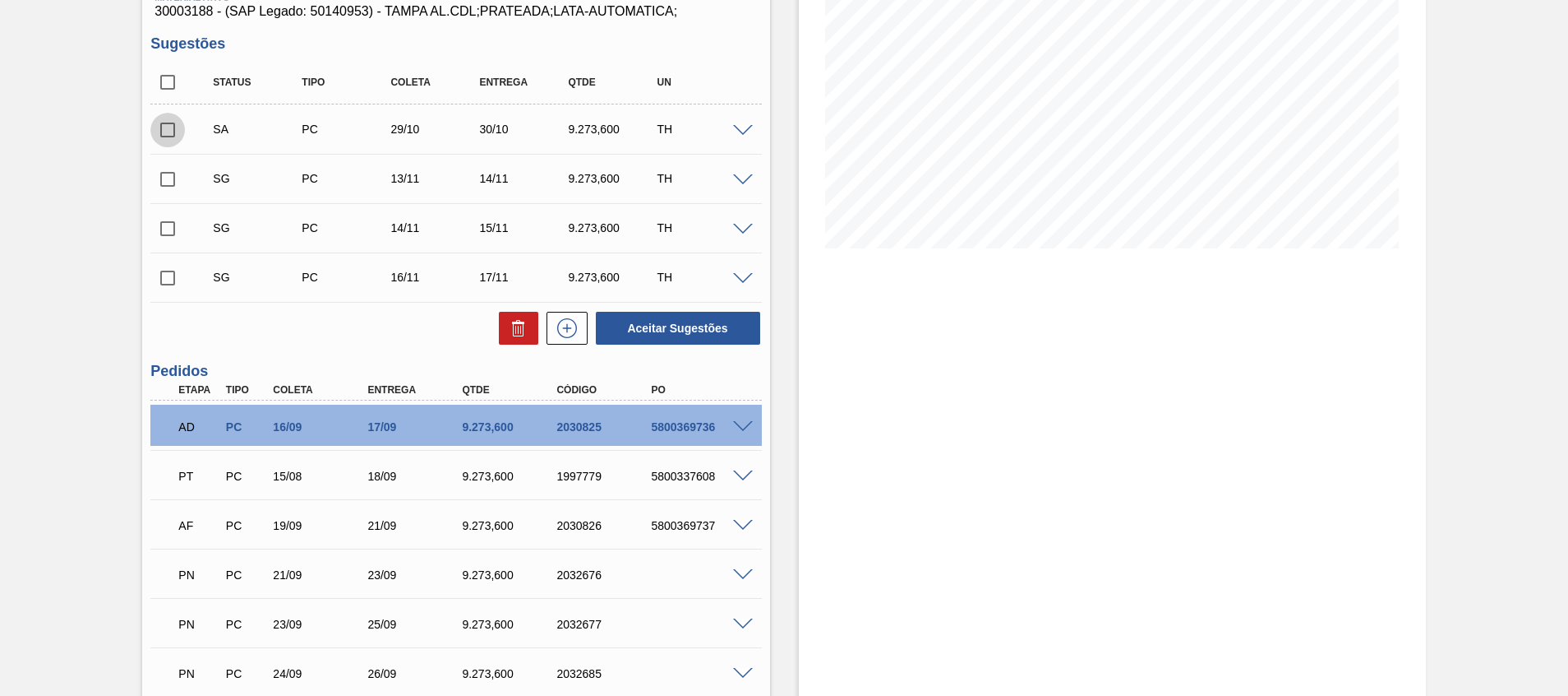
click at [175, 126] on input "checkbox" at bounding box center [167, 129] width 34 height 34
click at [696, 324] on button "Aceitar Sugestões" at bounding box center [678, 328] width 164 height 33
checkbox input "false"
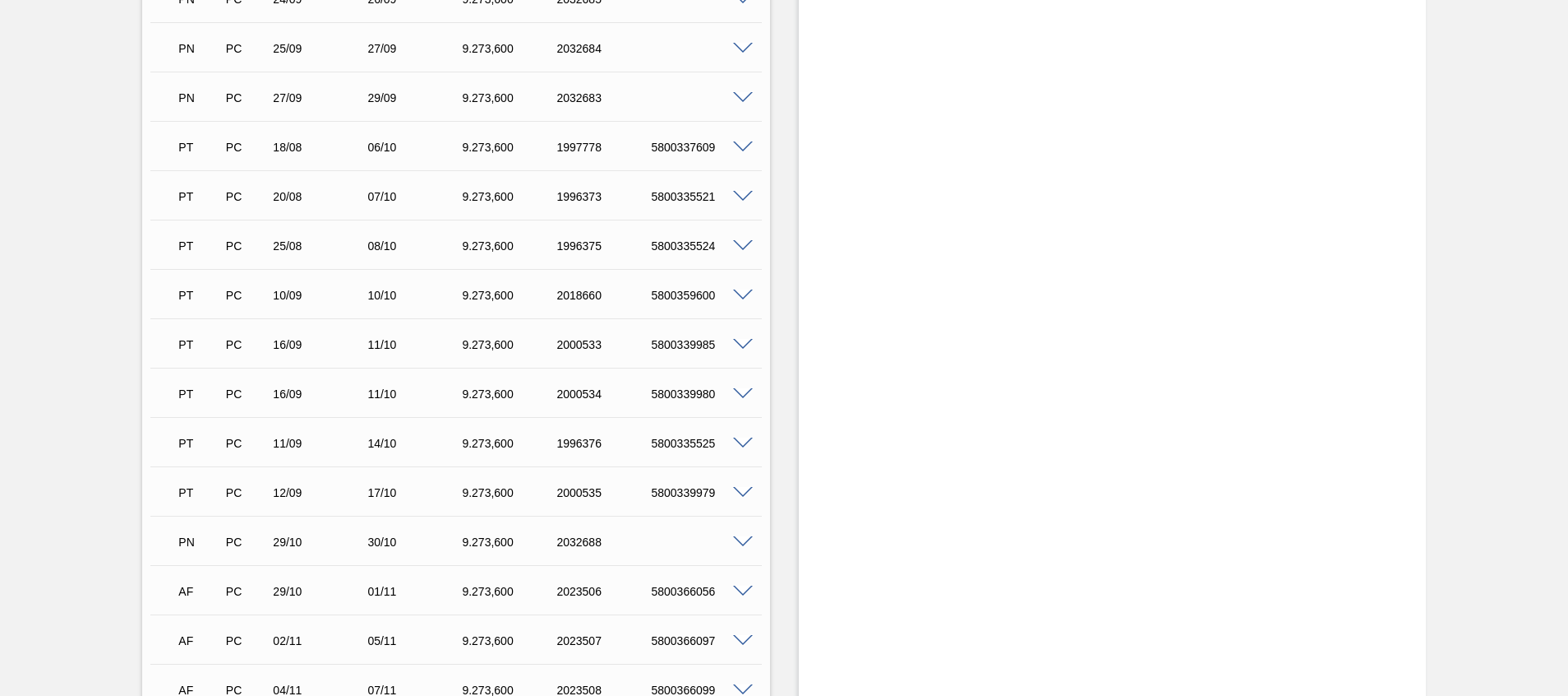
scroll to position [857, 0]
click at [738, 544] on span at bounding box center [743, 543] width 20 height 12
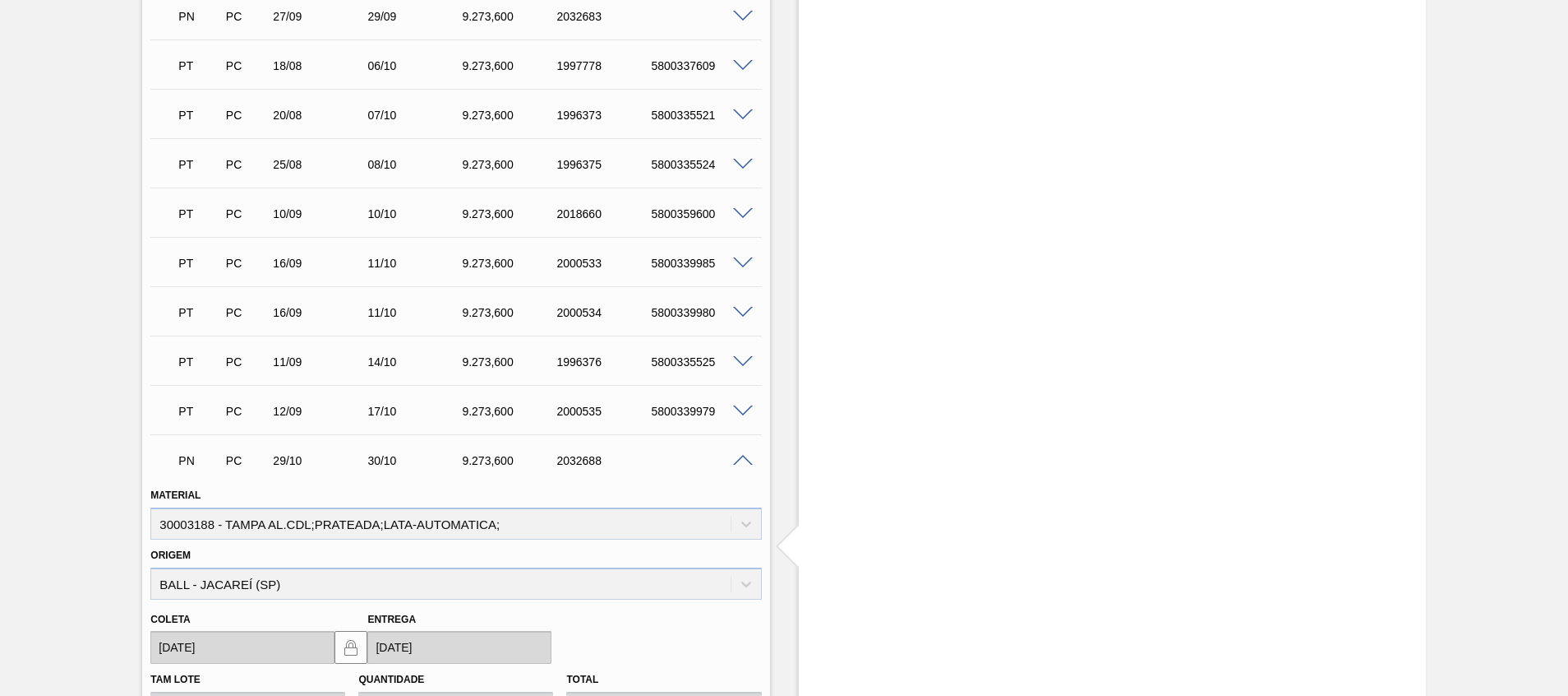
scroll to position [1178, 0]
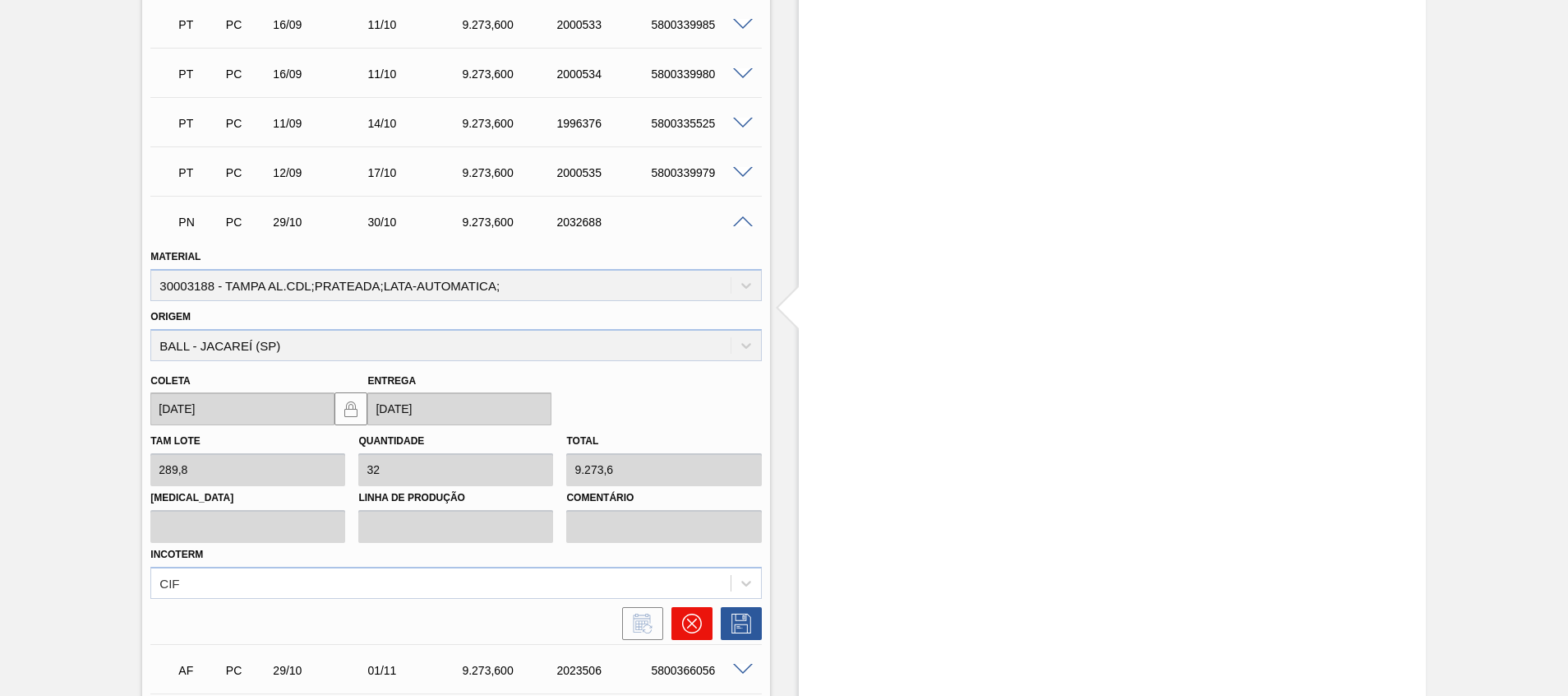
click at [678, 617] on button at bounding box center [691, 623] width 41 height 33
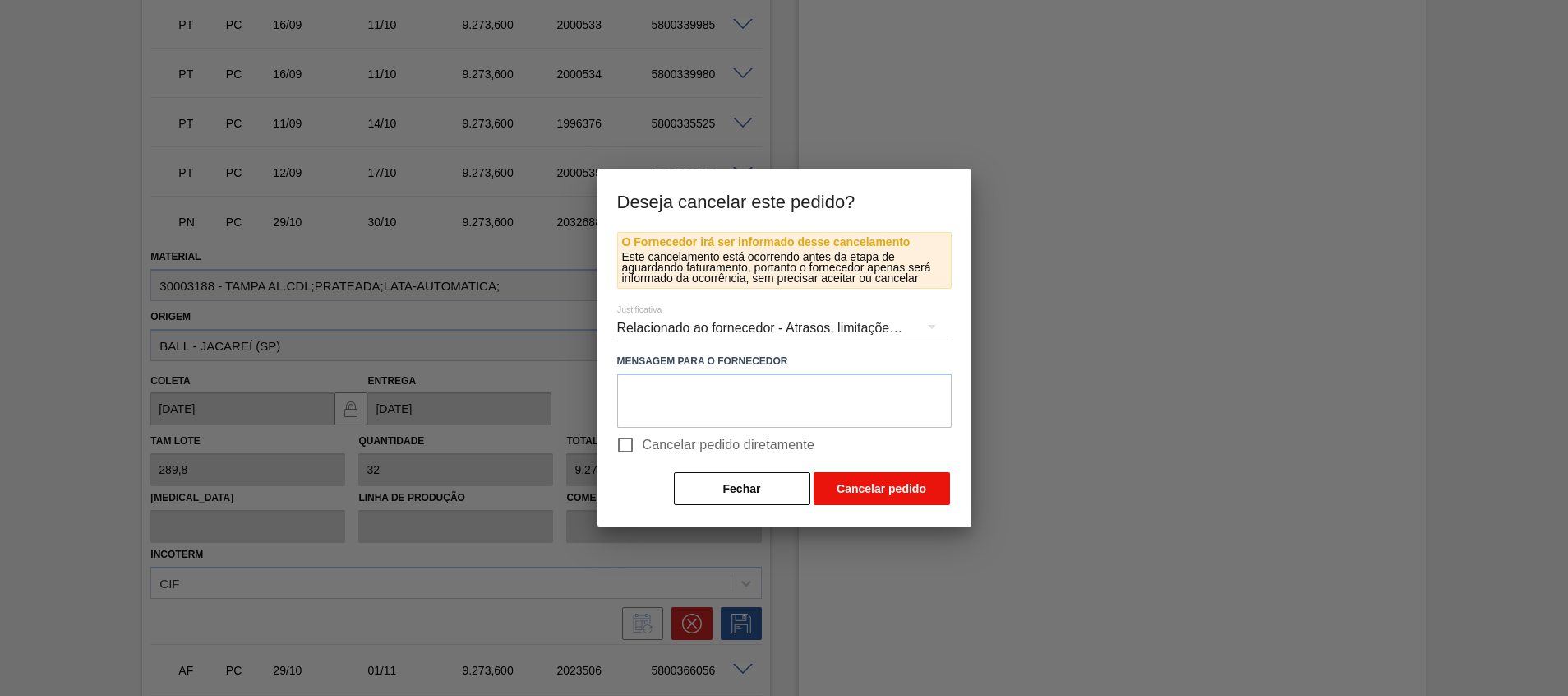
drag, startPoint x: 625, startPoint y: 450, endPoint x: 855, endPoint y: 477, distance: 231.6
click at [855, 477] on div "O Fornecedor irá ser informado desse cancelamento Este cancelamento está ocorre…" at bounding box center [784, 369] width 335 height 275
drag, startPoint x: 747, startPoint y: 435, endPoint x: 779, endPoint y: 456, distance: 38.3
click at [779, 456] on label "Cancelar pedido diretamente" at bounding box center [711, 444] width 207 height 34
click at [773, 446] on span "Cancelar pedido diretamente" at bounding box center [728, 444] width 172 height 20
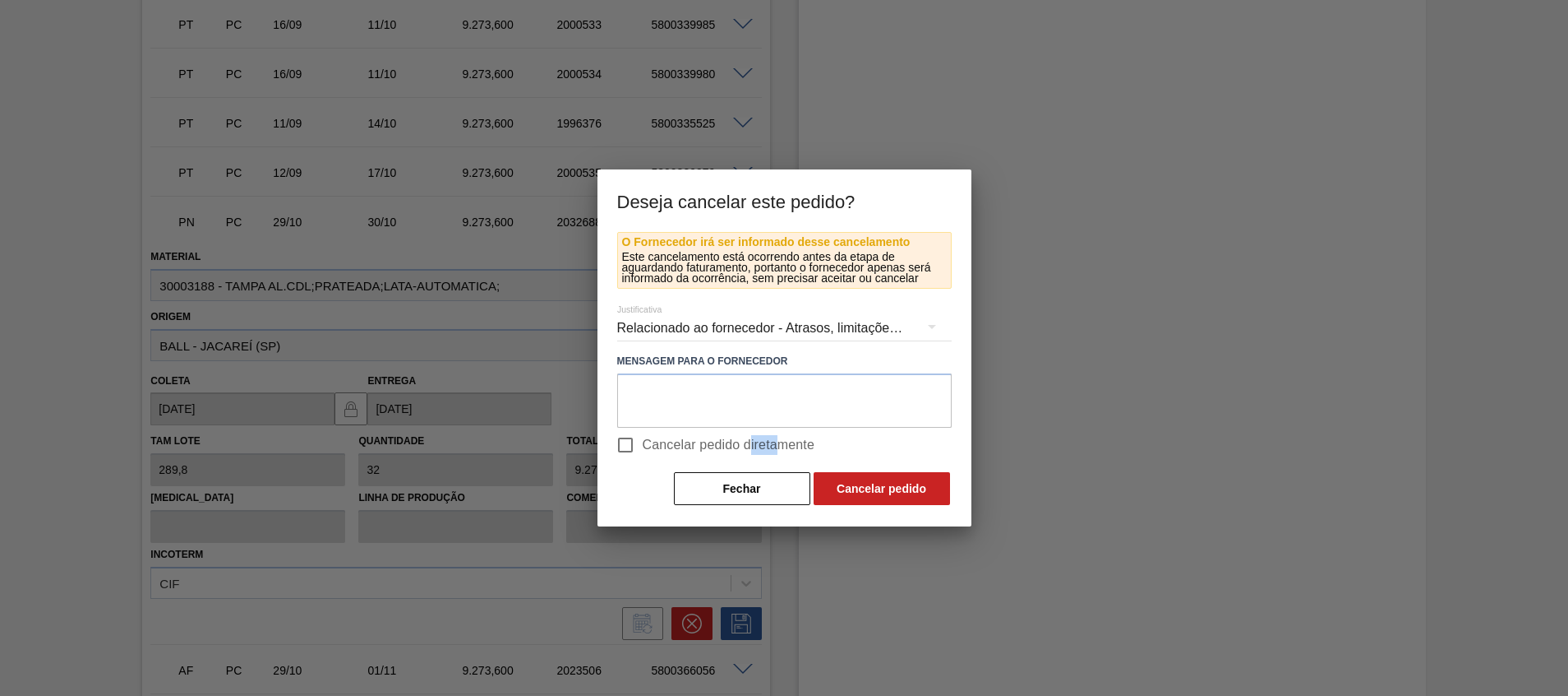
click at [642, 446] on input "Cancelar pedido diretamente" at bounding box center [625, 444] width 34 height 34
checkbox input "true"
click at [836, 494] on button "Cancelar pedido" at bounding box center [882, 489] width 136 height 33
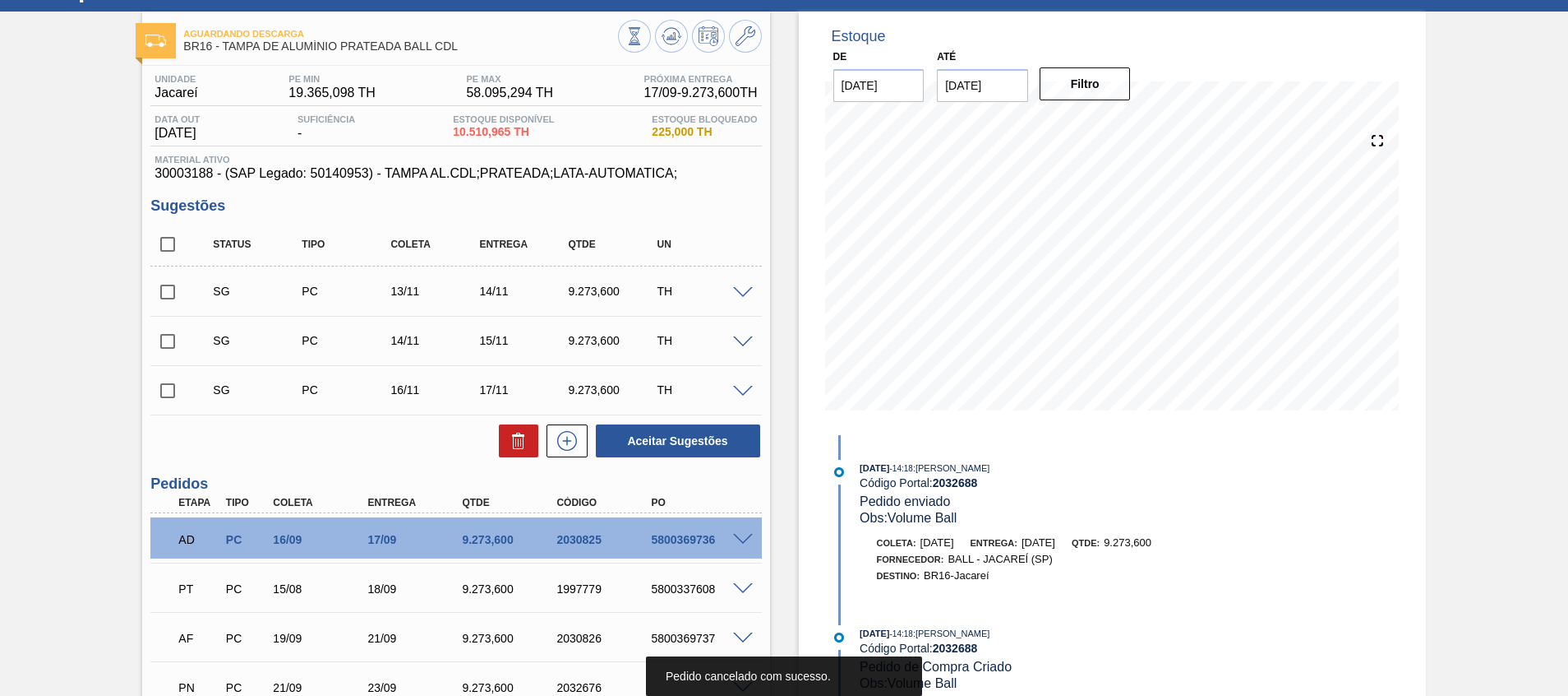
scroll to position [0, 0]
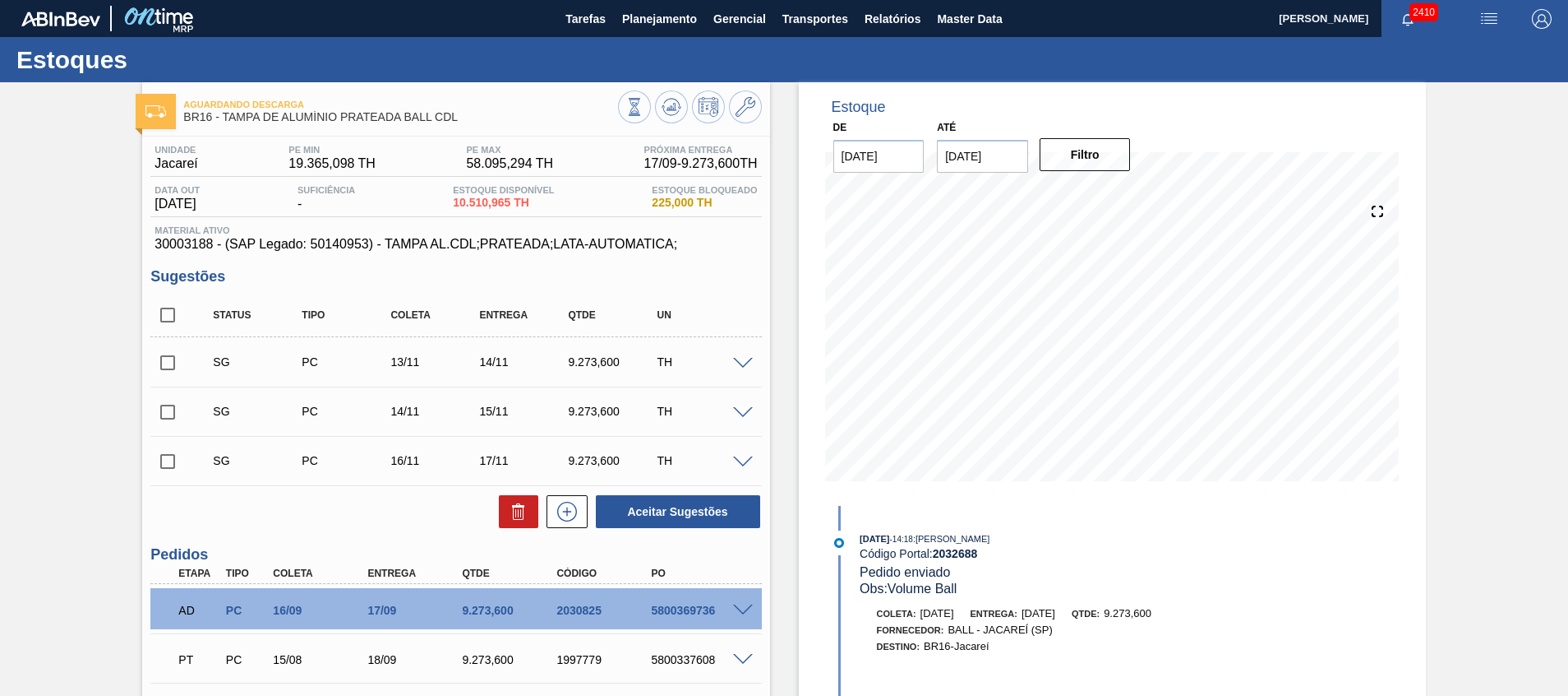
click at [748, 365] on span at bounding box center [743, 364] width 20 height 12
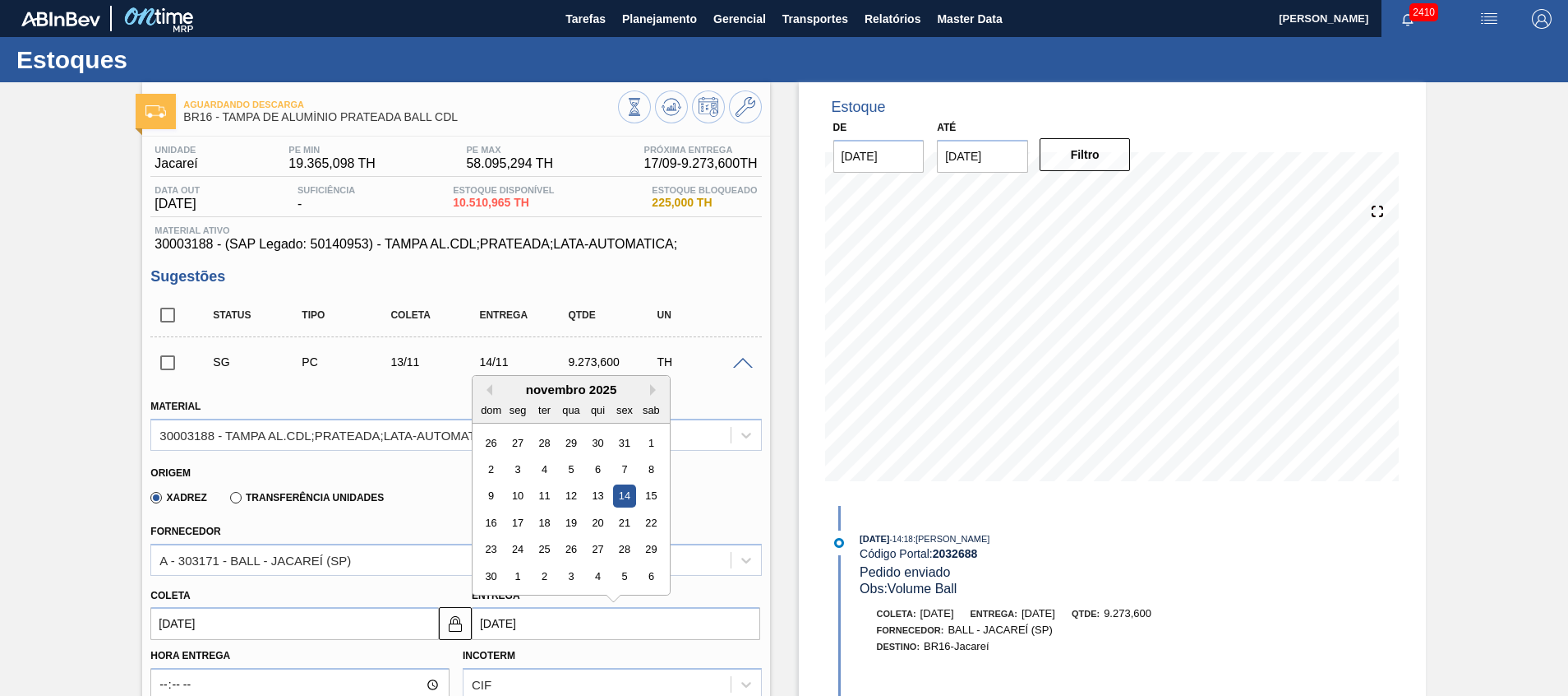
click at [566, 630] on input "[DATE]" at bounding box center [616, 623] width 288 height 33
click at [489, 391] on button "Previous Month" at bounding box center [486, 389] width 11 height 11
click at [488, 386] on button "Previous Month" at bounding box center [486, 389] width 11 height 11
click at [538, 546] on div "30" at bounding box center [544, 549] width 22 height 22
type input "29/09/2025"
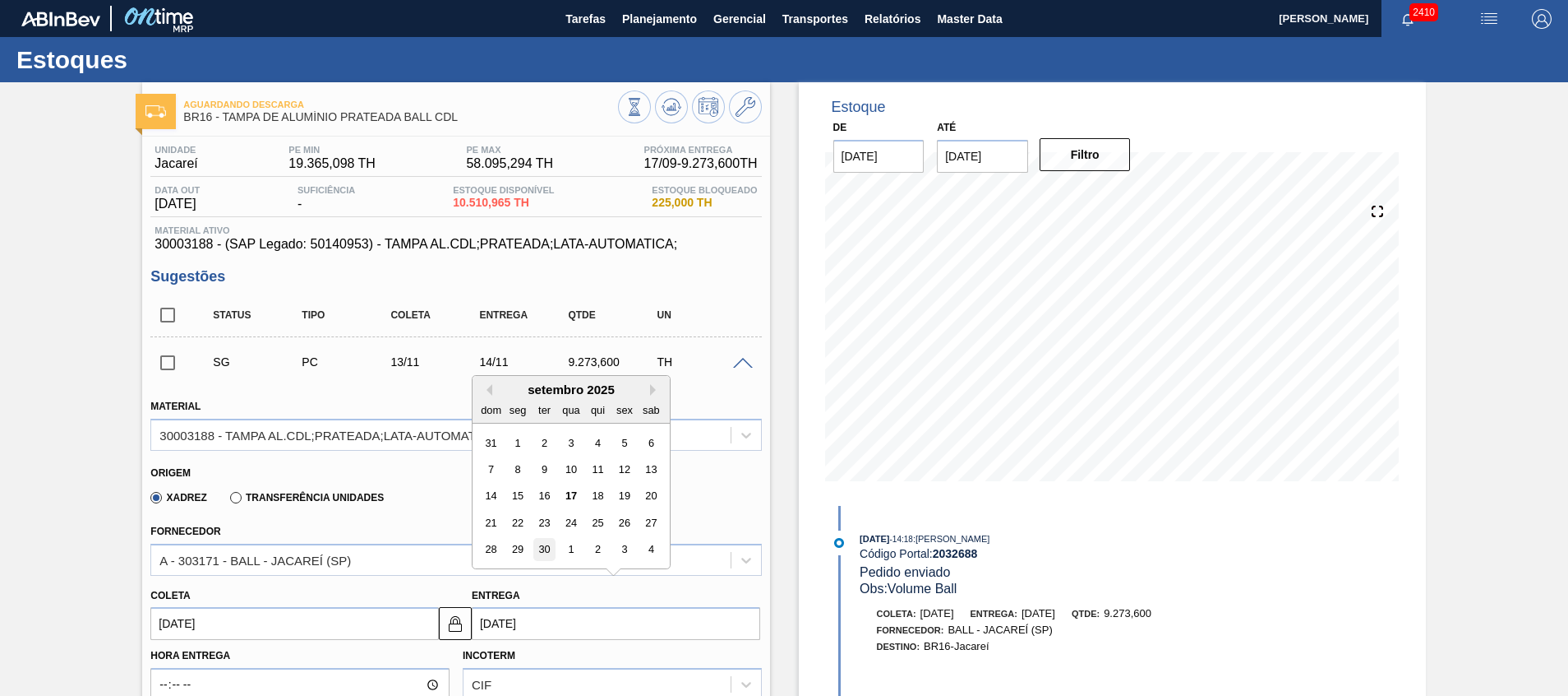
type input "30/09/2025"
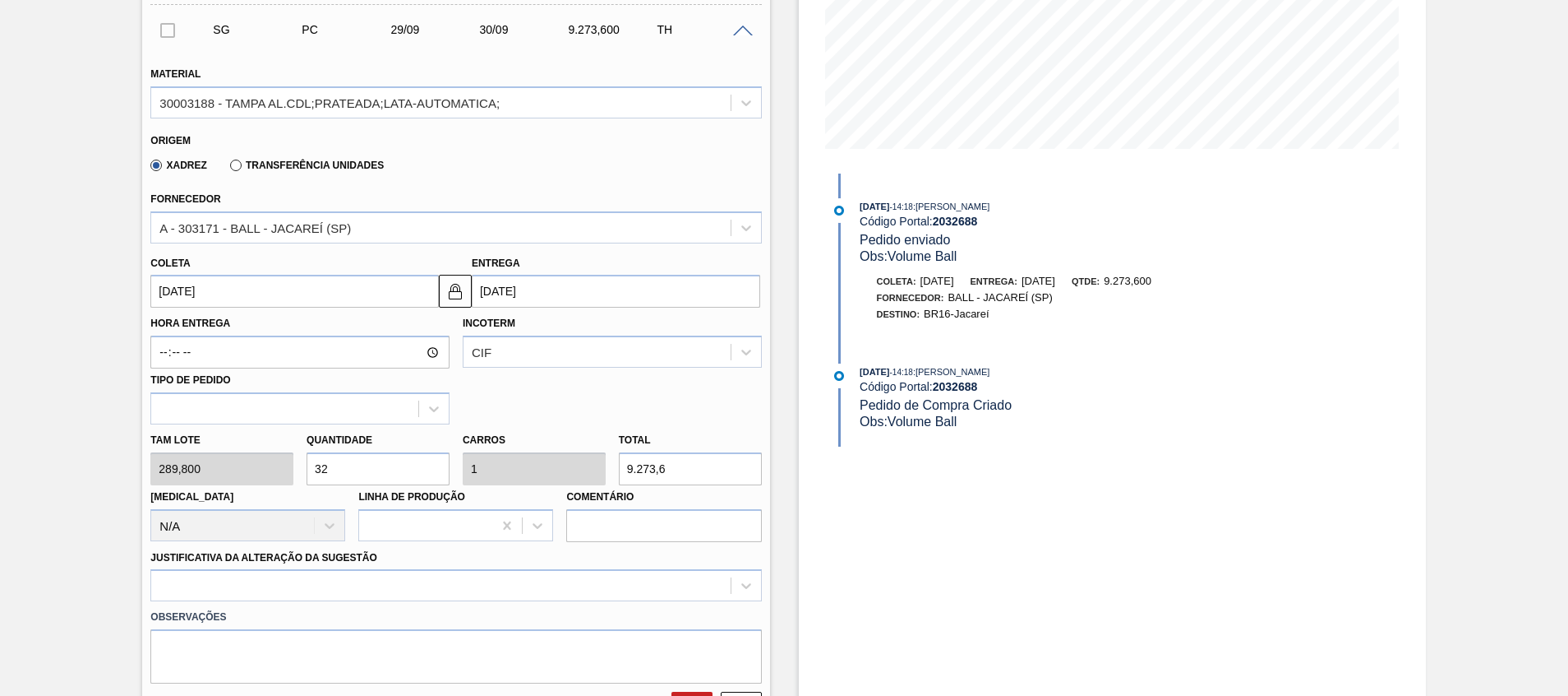
scroll to position [333, 0]
click at [441, 607] on label "Observações" at bounding box center [455, 616] width 611 height 24
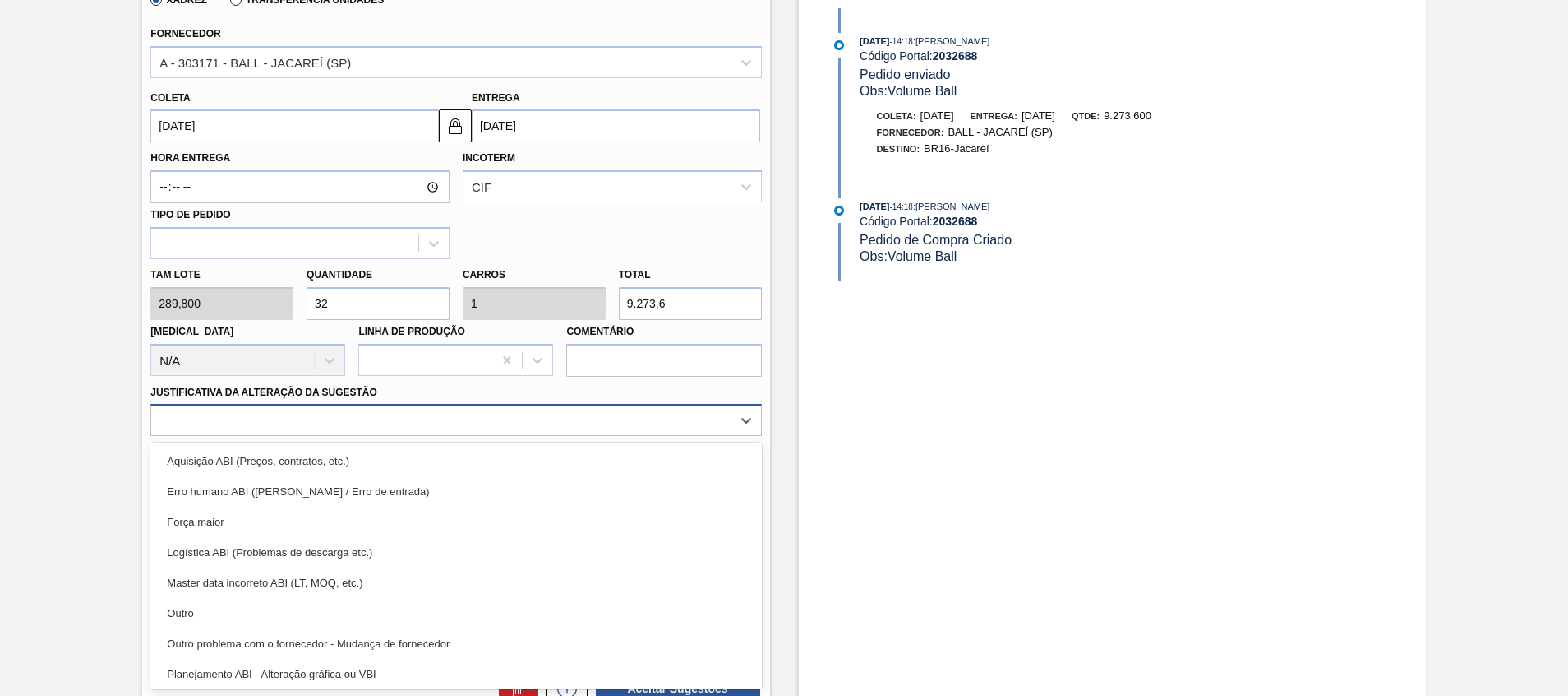
click at [430, 435] on div "option Master data incorreto ABI (LT, MOQ, etc.) focused, 5 of 18. 18 results a…" at bounding box center [455, 420] width 611 height 32
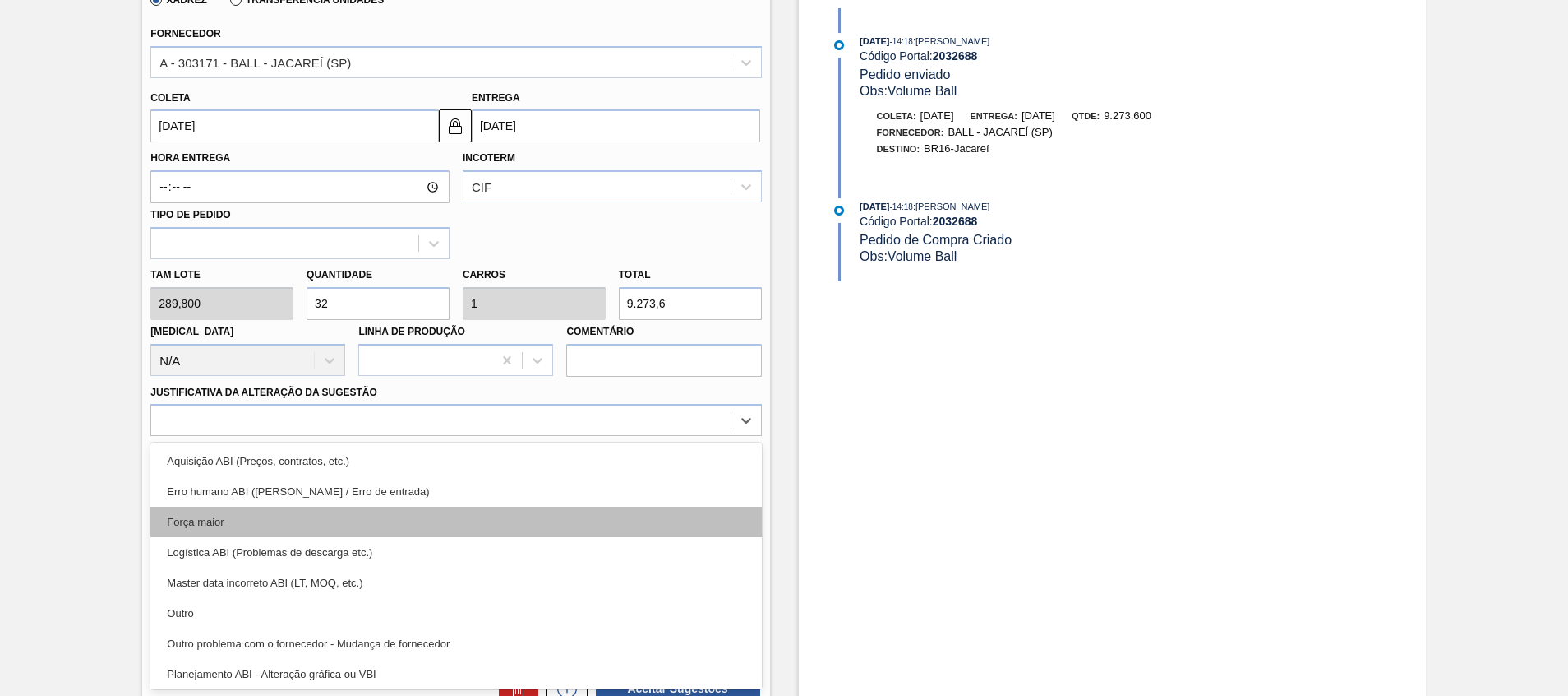
click at [401, 521] on div "Força maior" at bounding box center [455, 521] width 611 height 31
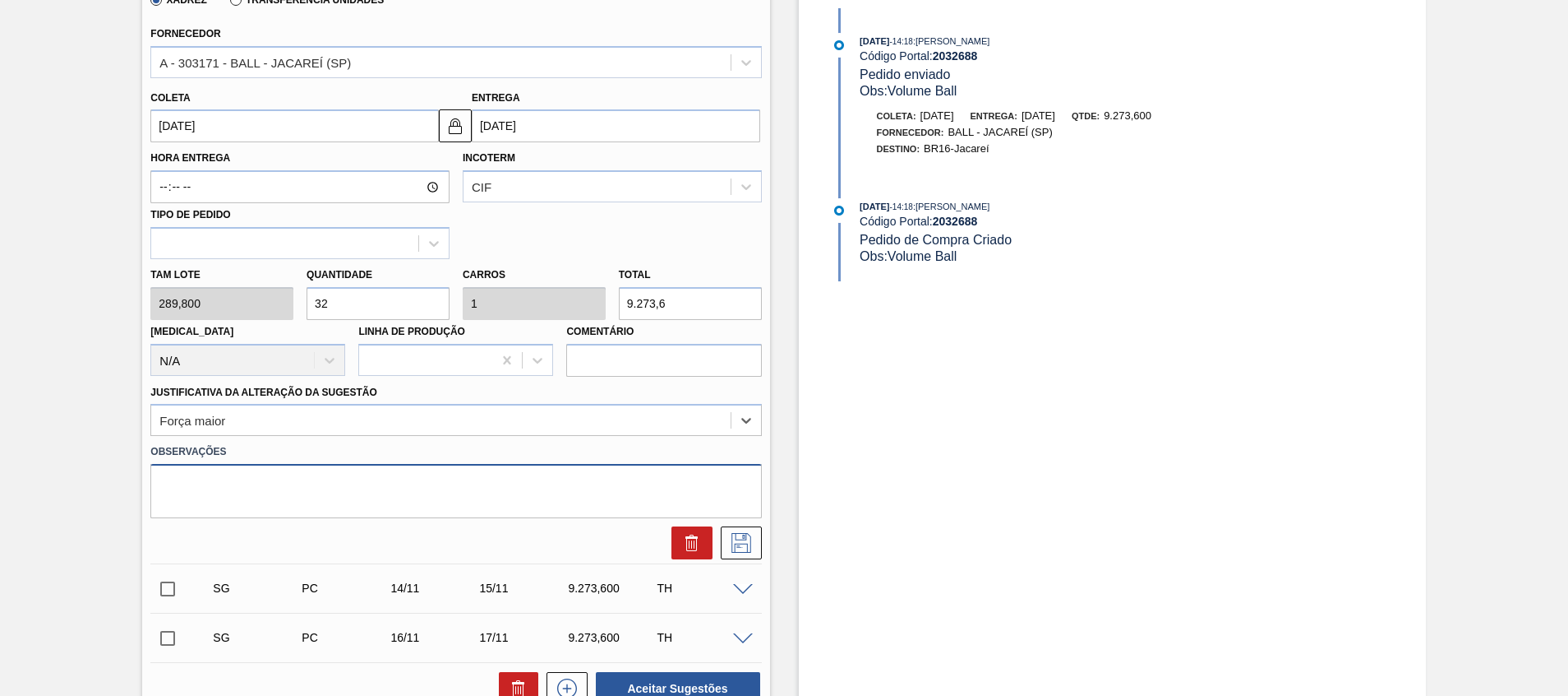
click at [393, 508] on textarea at bounding box center [455, 491] width 611 height 54
type textarea "Volume Ball"
click at [723, 532] on button at bounding box center [741, 543] width 41 height 33
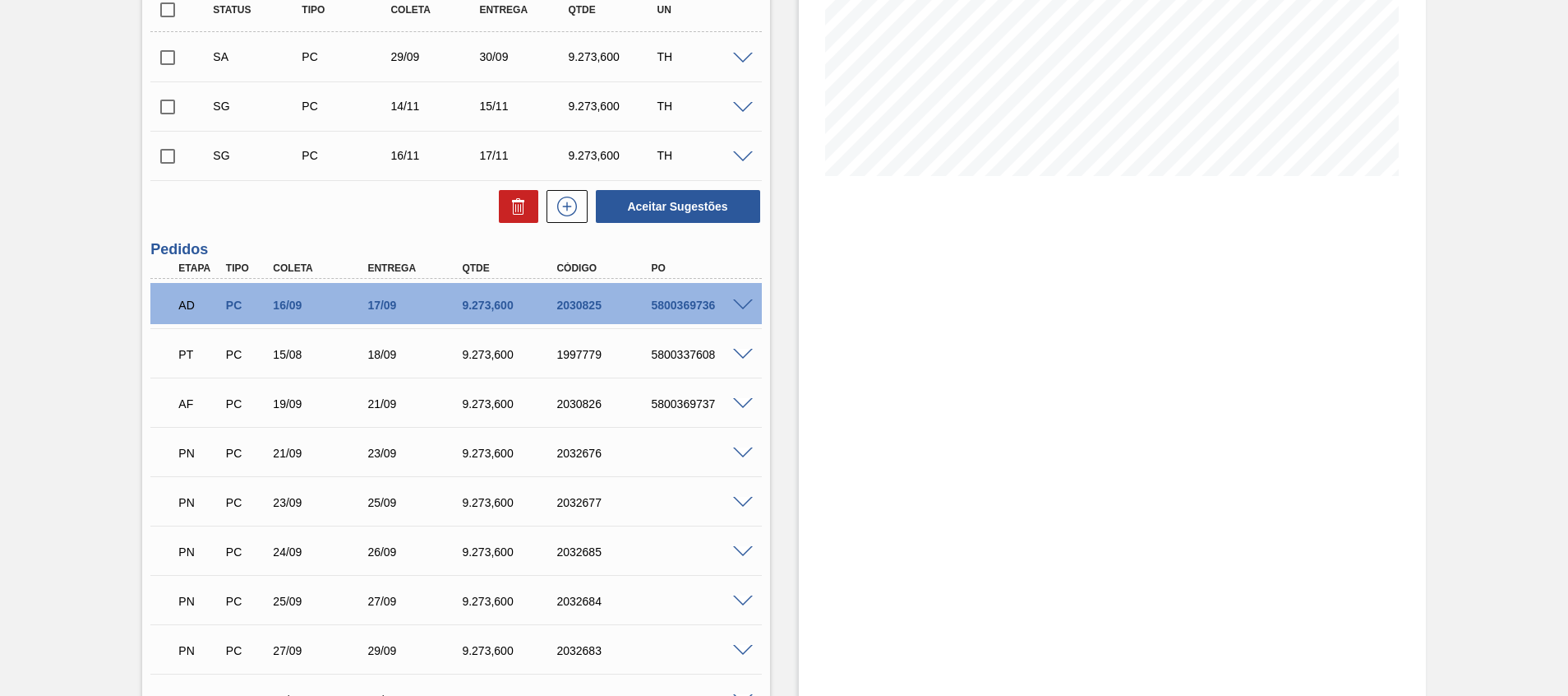
scroll to position [278, 0]
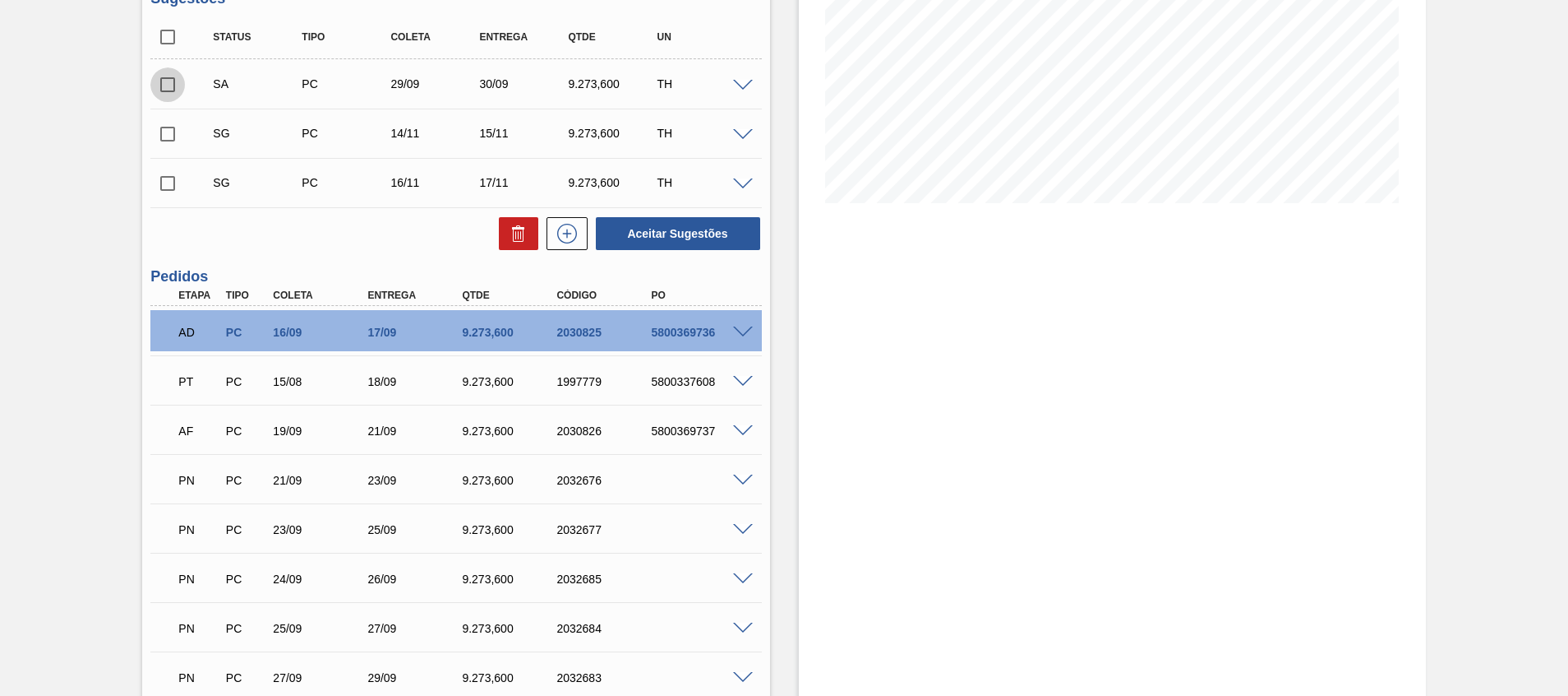
click at [180, 84] on input "checkbox" at bounding box center [167, 84] width 34 height 34
click at [719, 242] on button "Aceitar Sugestões" at bounding box center [678, 233] width 164 height 33
checkbox input "false"
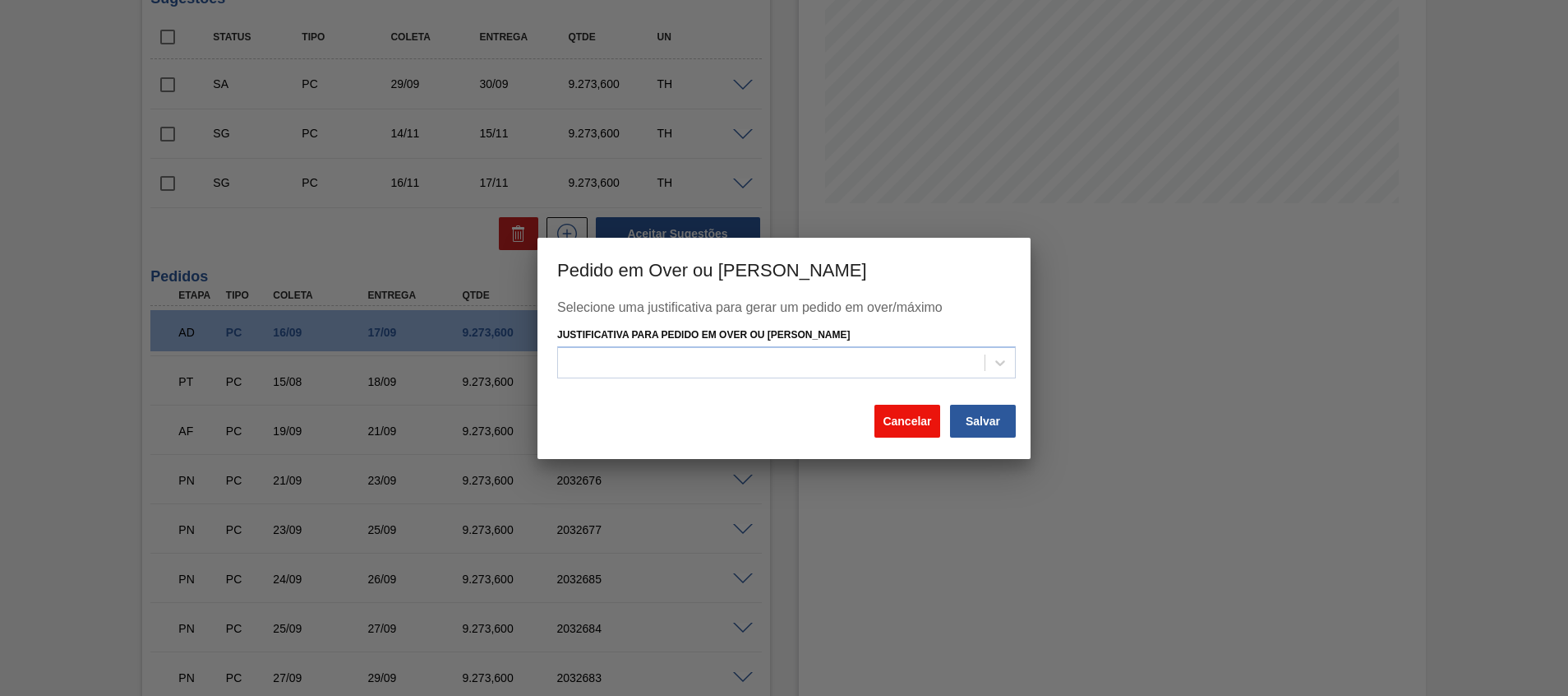
click at [885, 425] on button "Cancelar" at bounding box center [907, 421] width 66 height 33
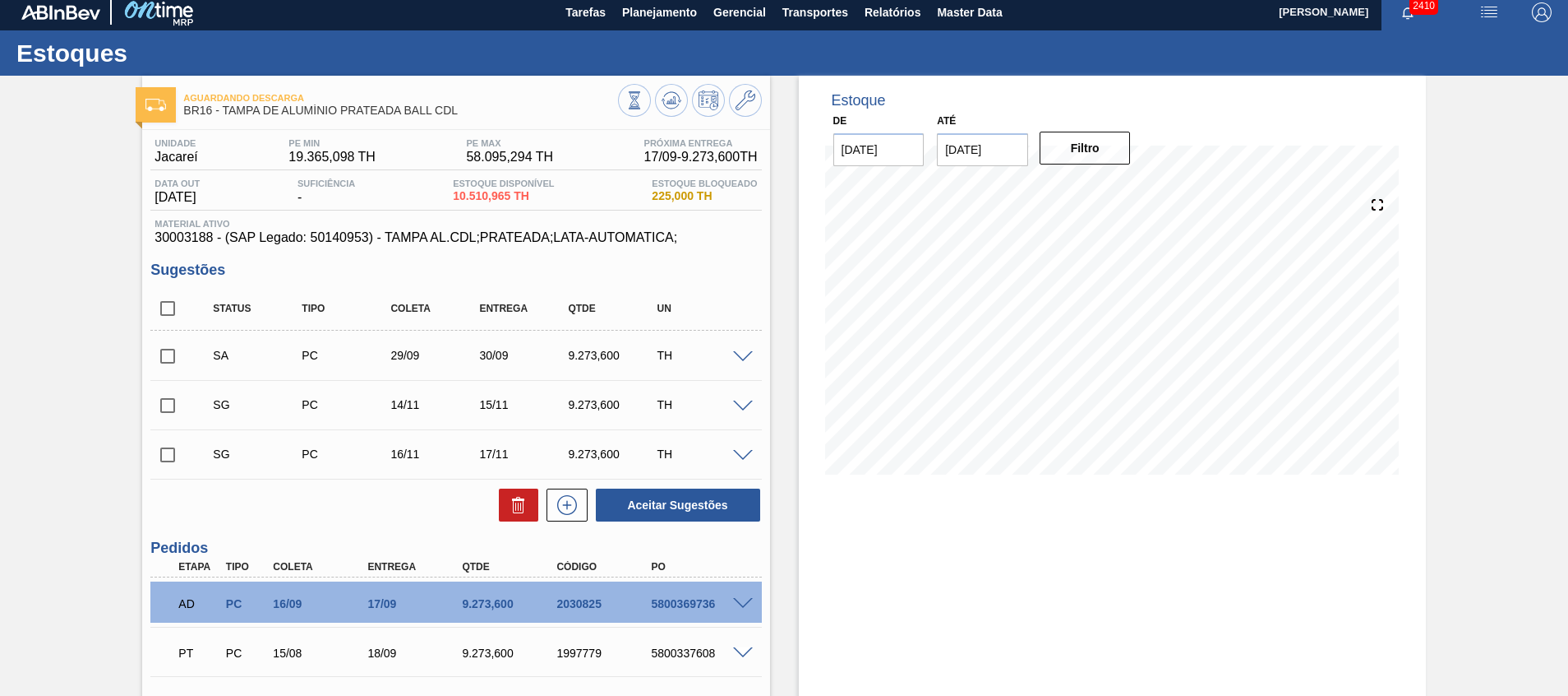
scroll to position [6, 0]
click at [163, 415] on input "checkbox" at bounding box center [167, 406] width 34 height 34
checkbox input "true"
click at [677, 94] on icon at bounding box center [671, 101] width 20 height 20
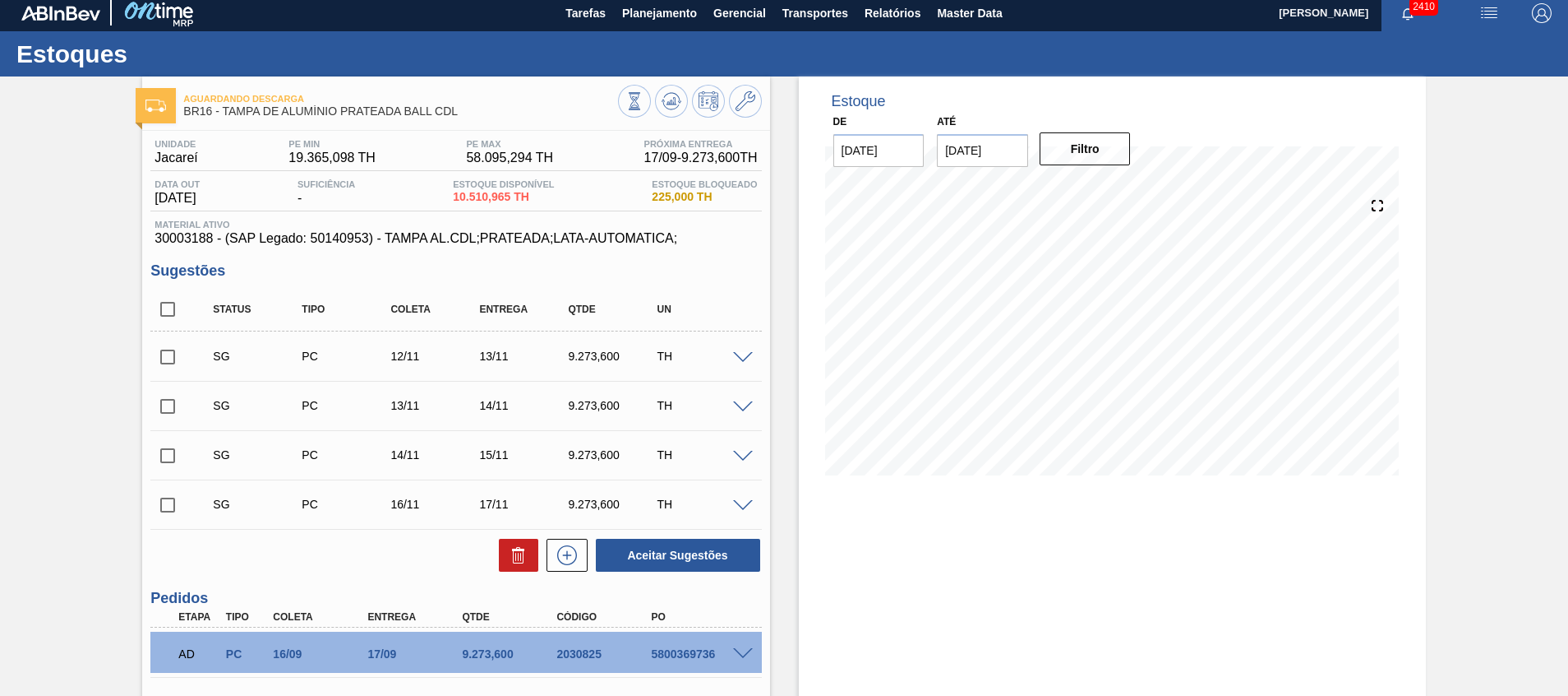
click at [742, 353] on span at bounding box center [743, 358] width 20 height 12
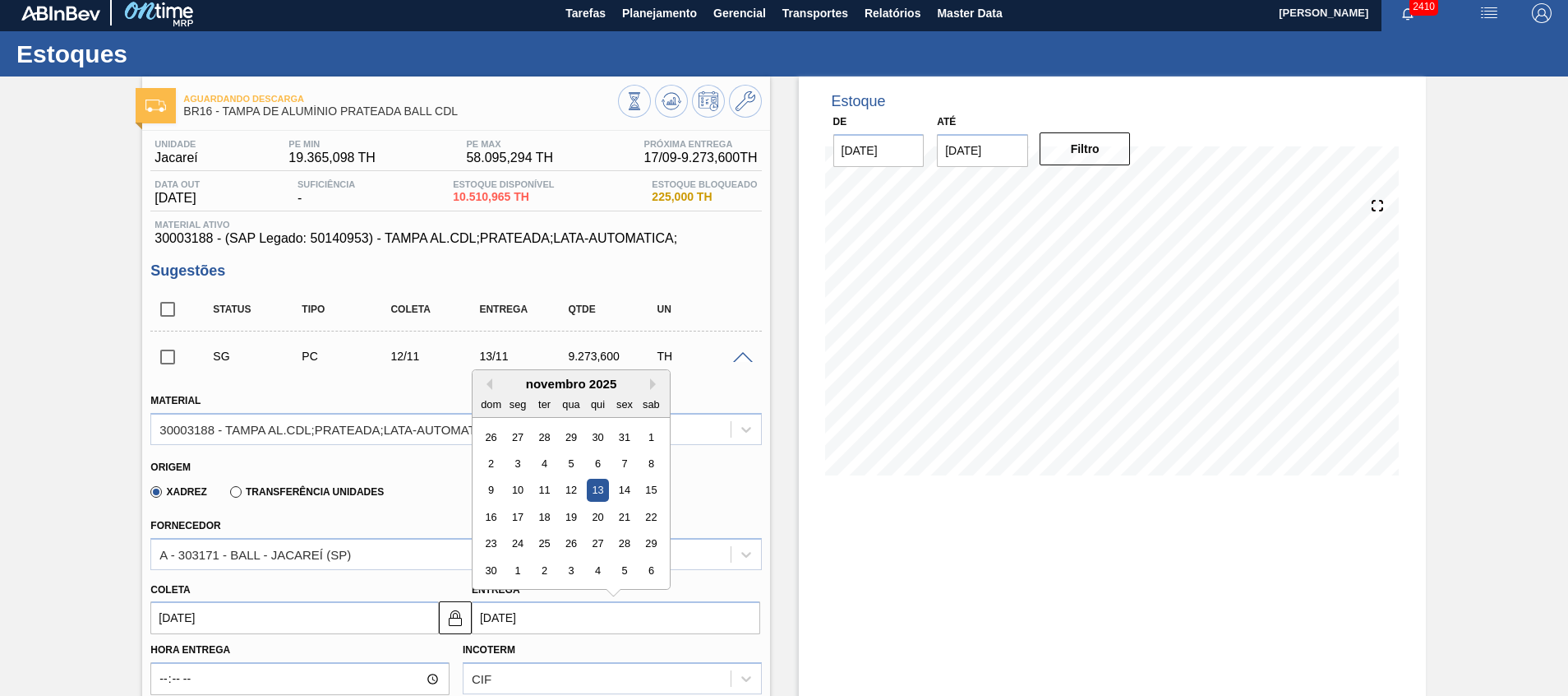
click at [552, 607] on input "13/11/2025" at bounding box center [616, 617] width 288 height 33
click at [489, 380] on button "Previous Month" at bounding box center [486, 384] width 11 height 11
click at [539, 436] on div "30" at bounding box center [544, 436] width 22 height 22
type input "29/09/2025"
type input "30/09/2025"
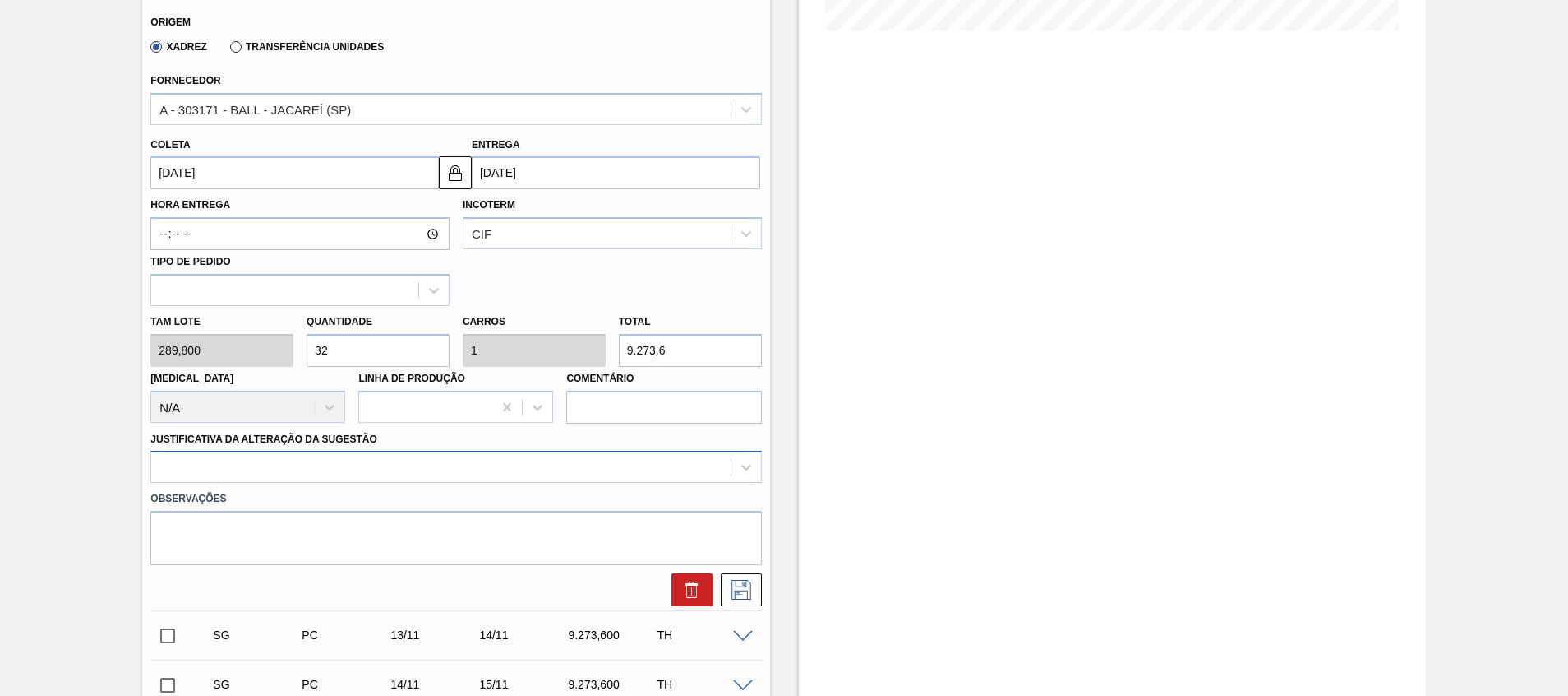
scroll to position [498, 0]
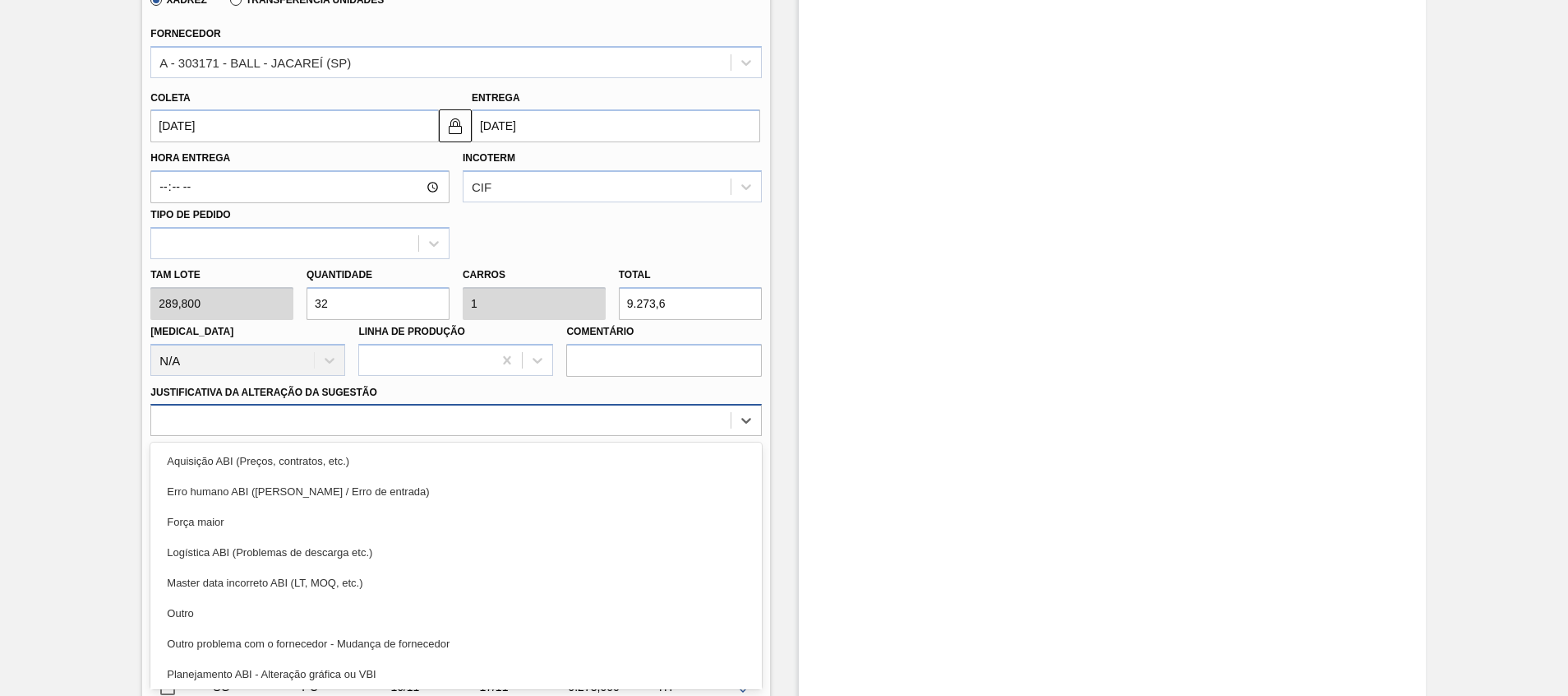
click at [346, 435] on div "option Aquisição ABI (Preços, contratos, etc.) focused, 1 of 18. 18 results ava…" at bounding box center [455, 420] width 611 height 32
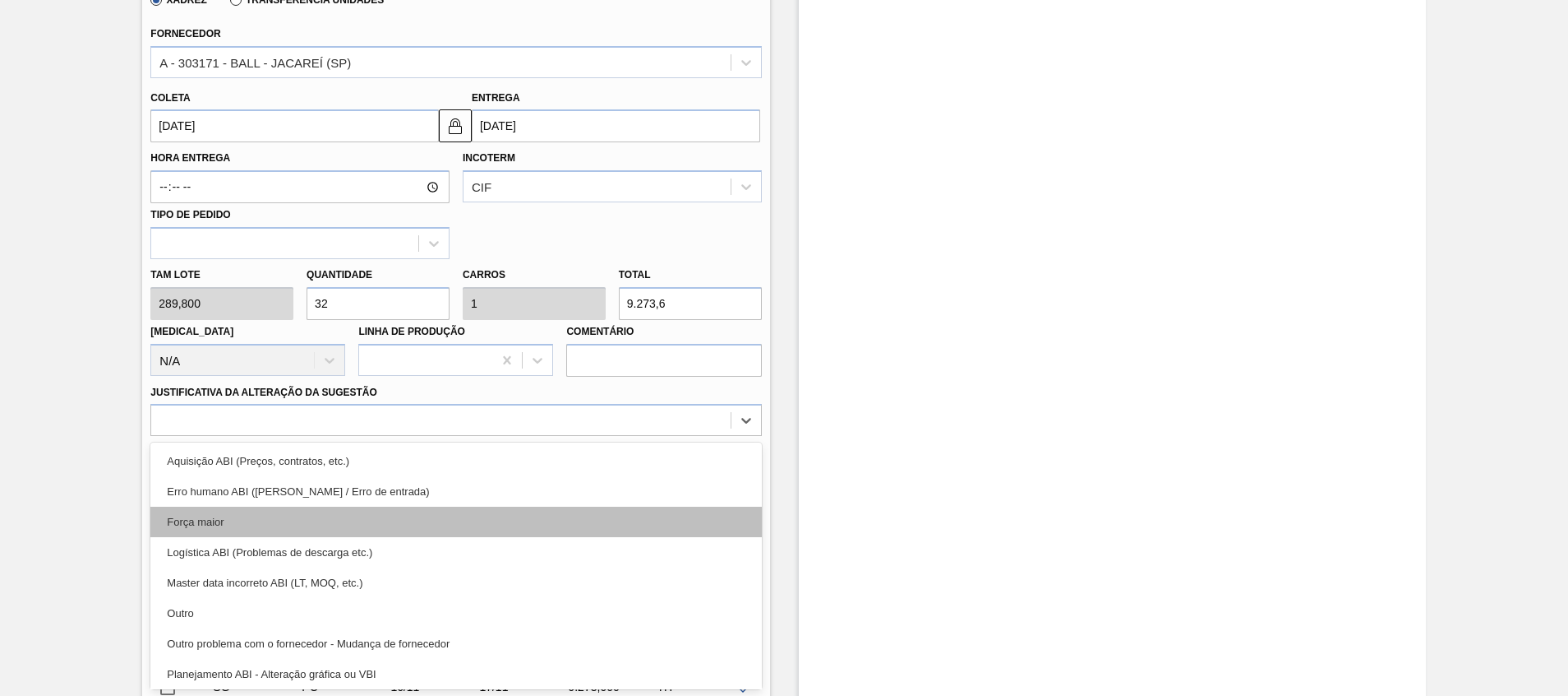
click at [305, 527] on div "Força maior" at bounding box center [455, 521] width 611 height 31
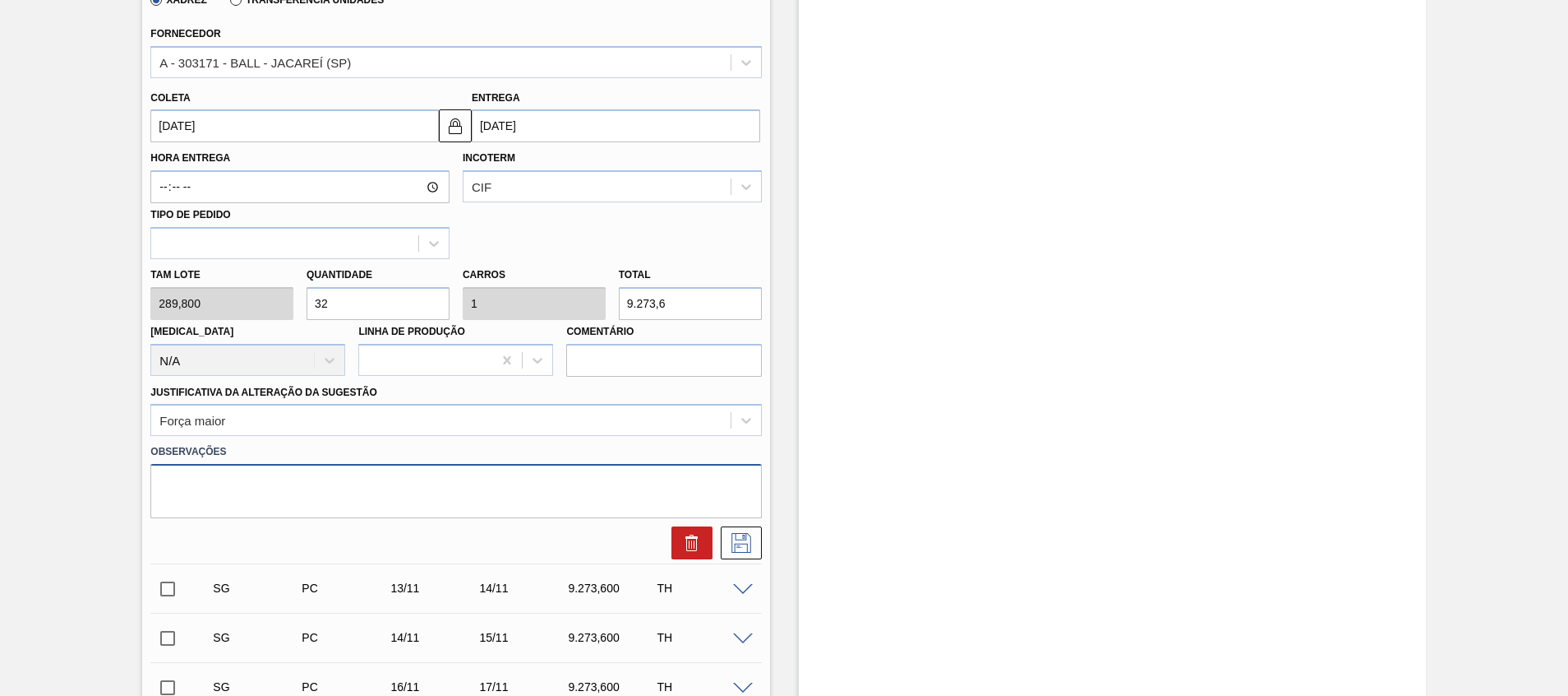
click at [290, 497] on textarea at bounding box center [455, 491] width 611 height 54
type textarea "Volume Ball"
click at [751, 549] on icon at bounding box center [741, 542] width 26 height 20
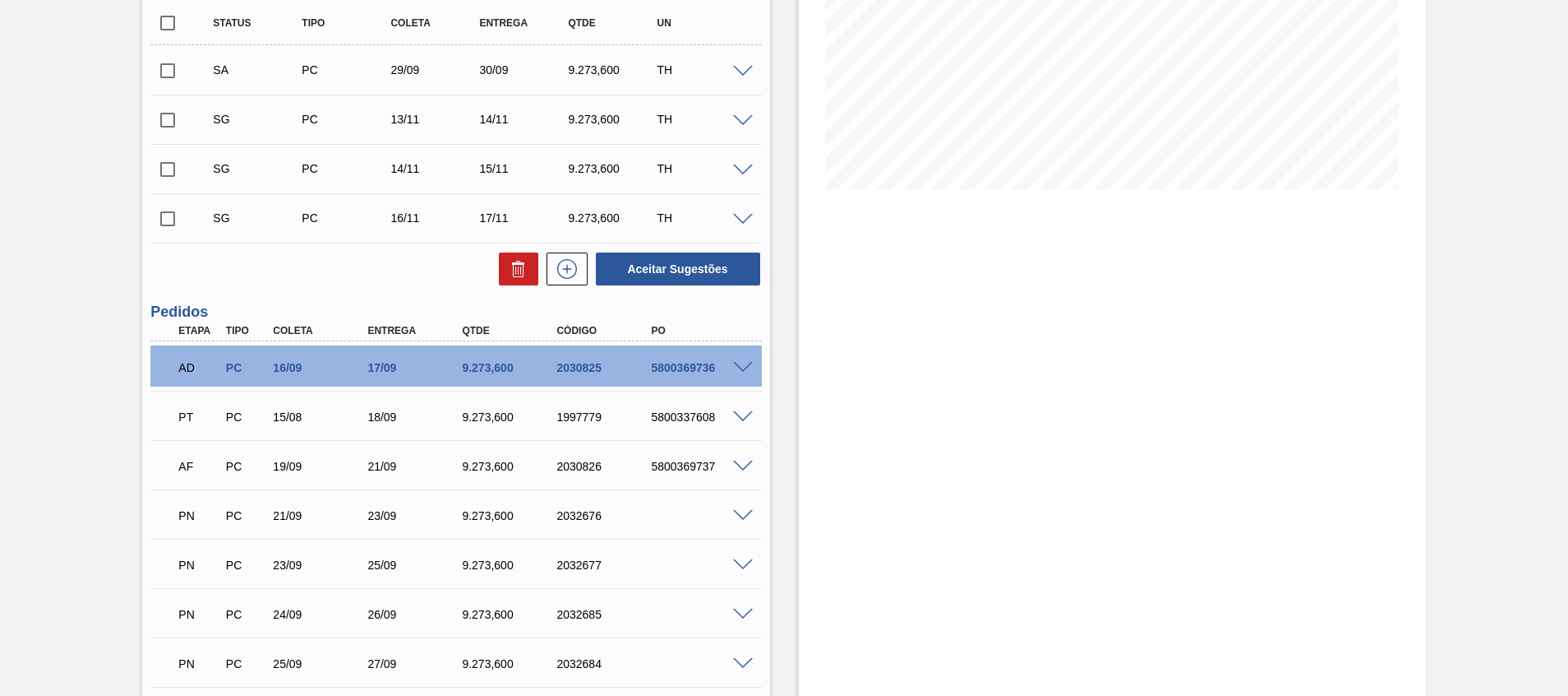
scroll to position [262, 0]
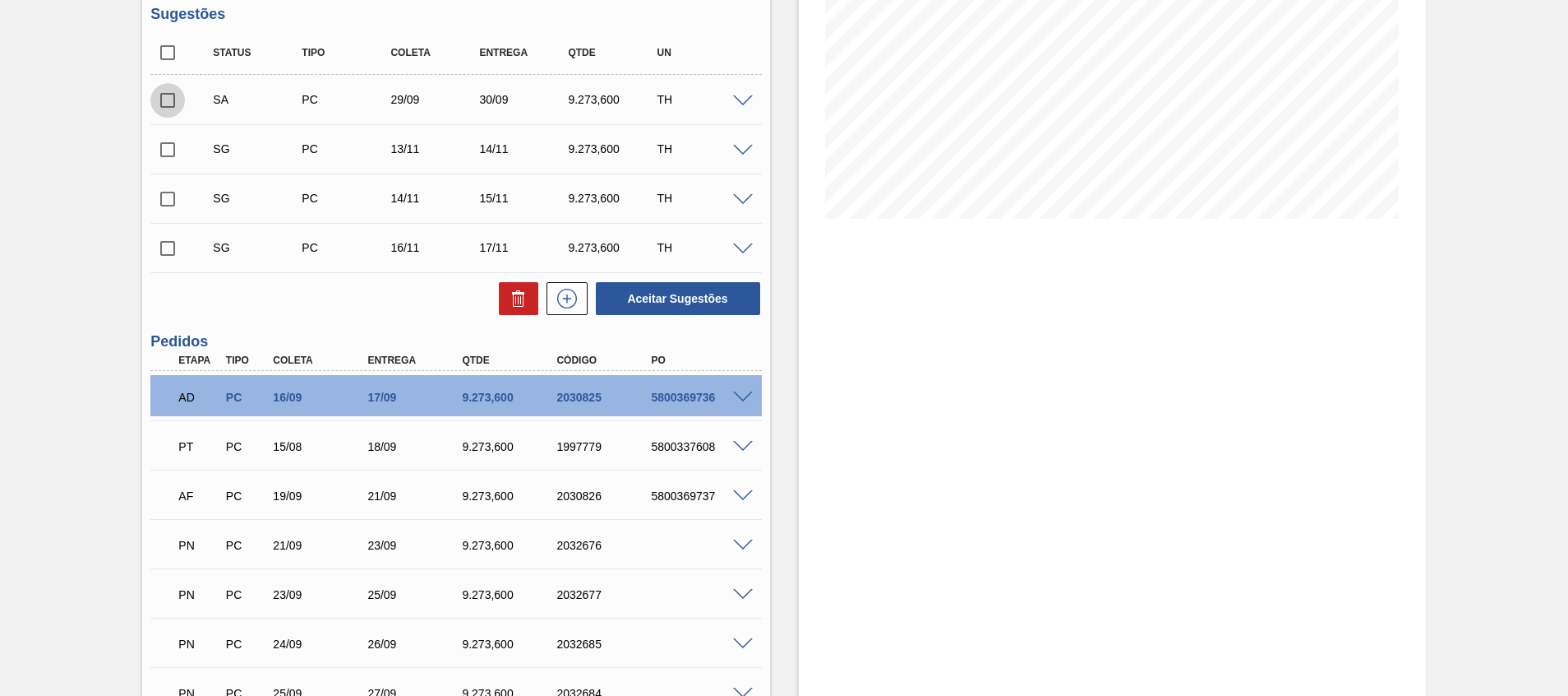
click at [170, 108] on input "checkbox" at bounding box center [167, 100] width 34 height 34
click at [642, 292] on button "Aceitar Sugestões" at bounding box center [678, 299] width 164 height 33
checkbox input "false"
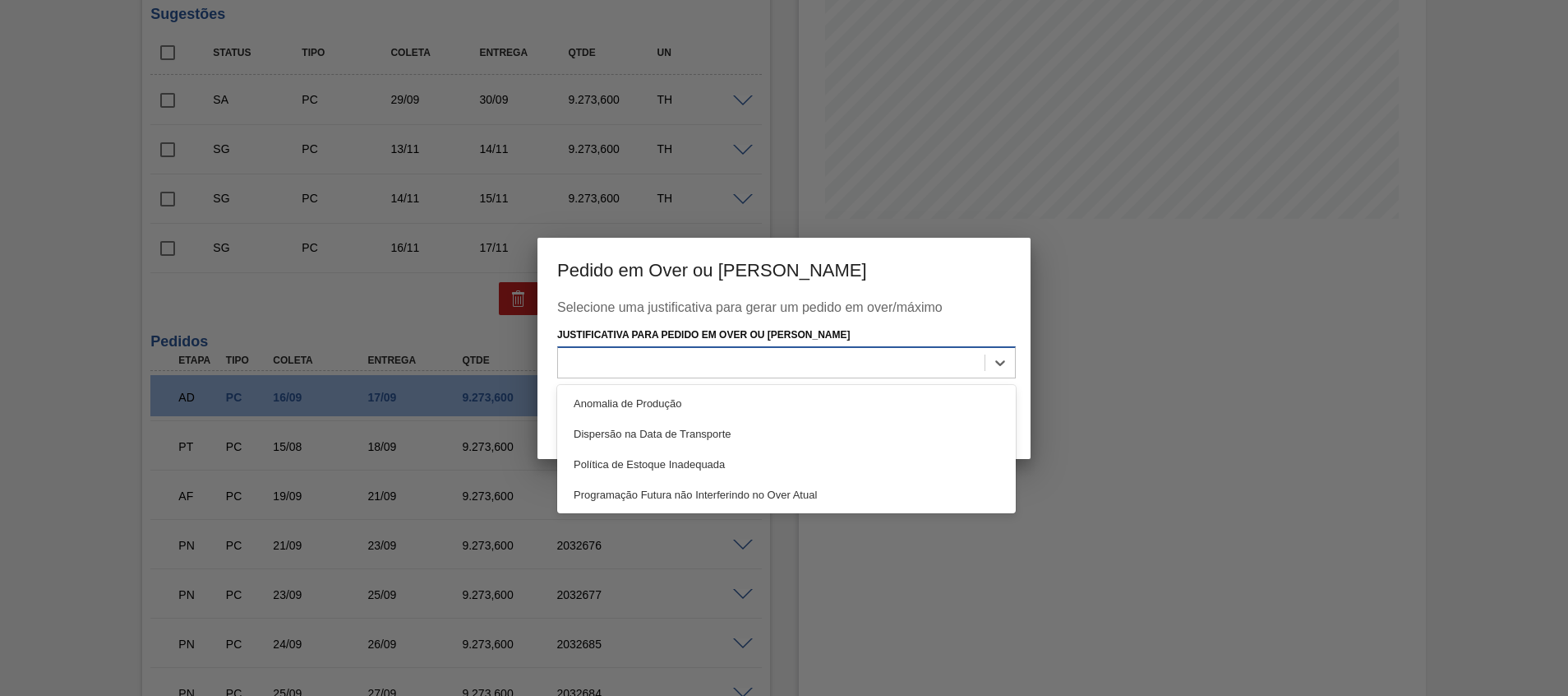
click at [724, 361] on div at bounding box center [772, 363] width 427 height 24
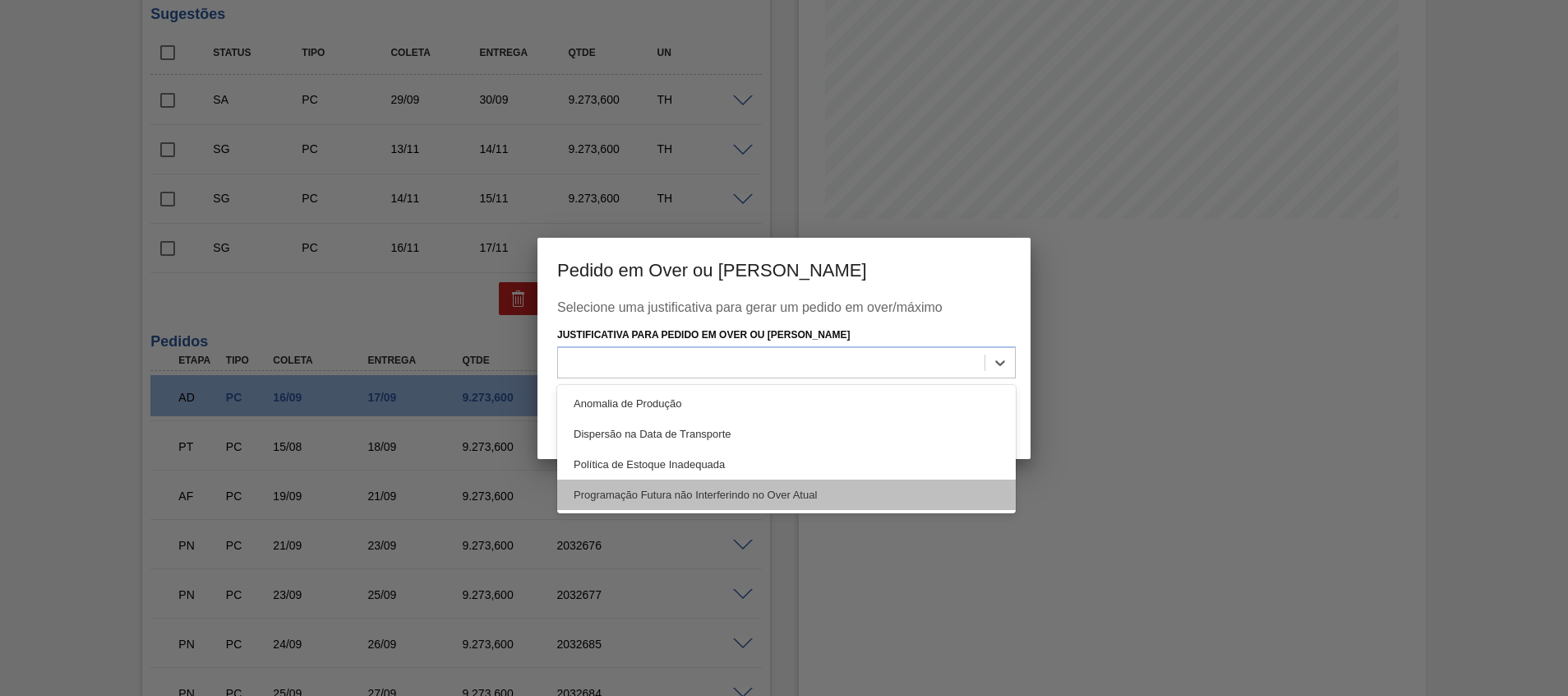
click at [769, 507] on div "Programação Futura não Interferindo no Over Atual" at bounding box center [787, 494] width 459 height 31
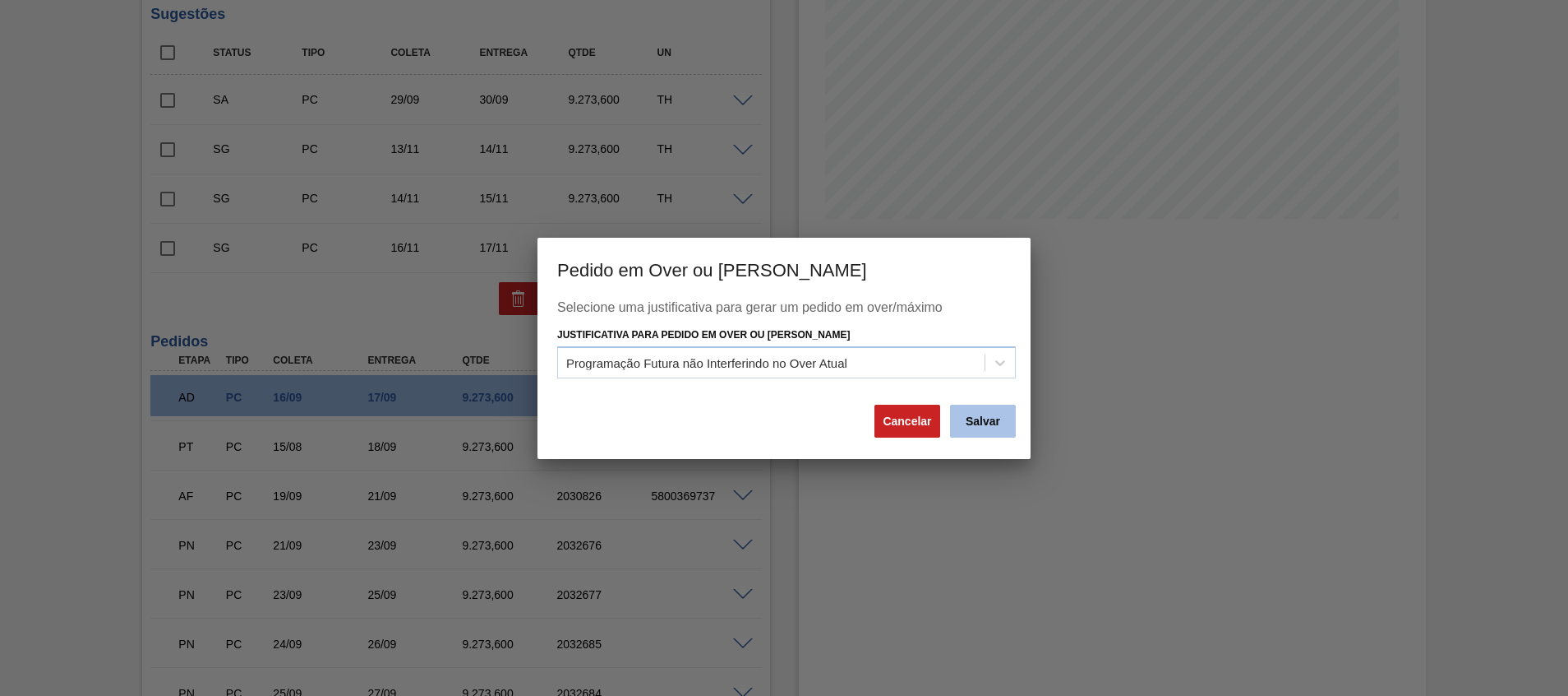
click at [989, 428] on button "Salvar" at bounding box center [982, 421] width 66 height 33
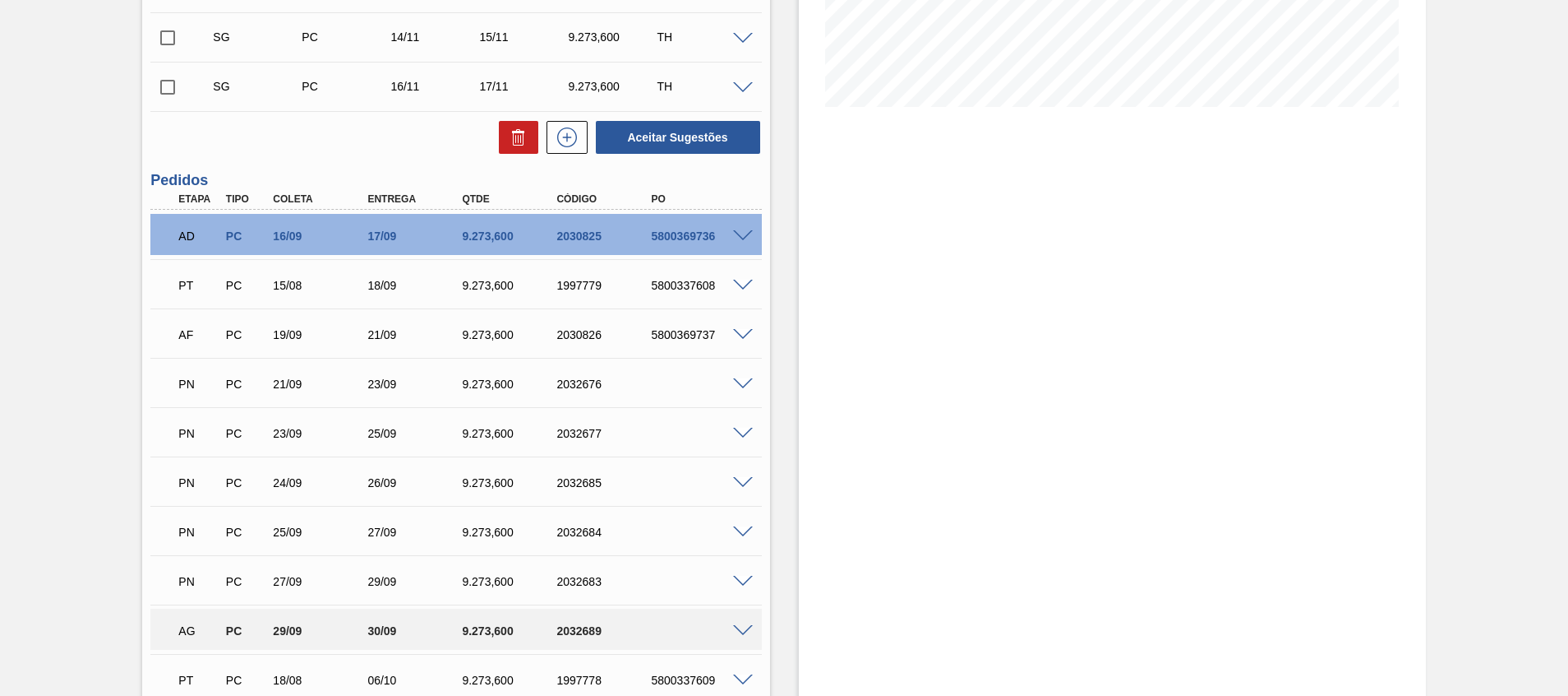
scroll to position [386, 0]
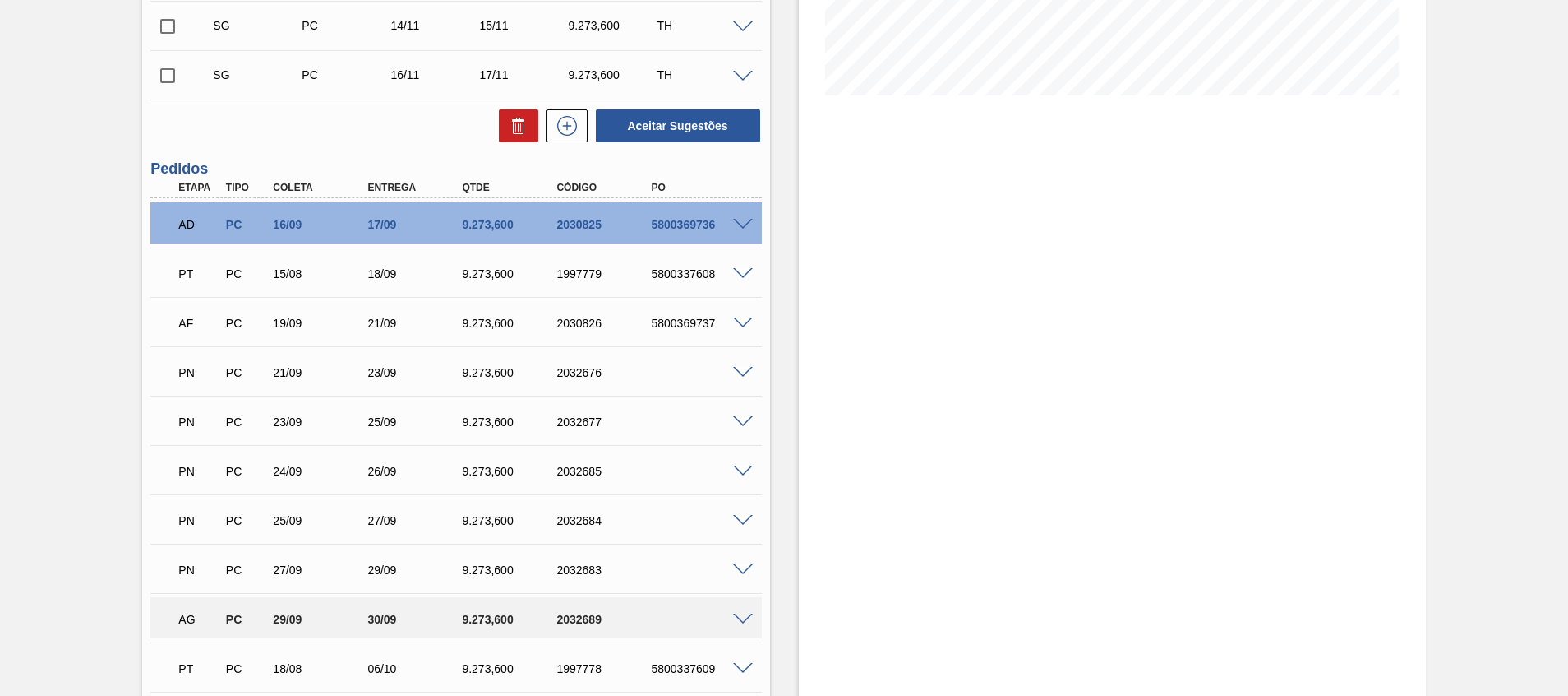
click at [620, 516] on div "2032684" at bounding box center [605, 520] width 106 height 13
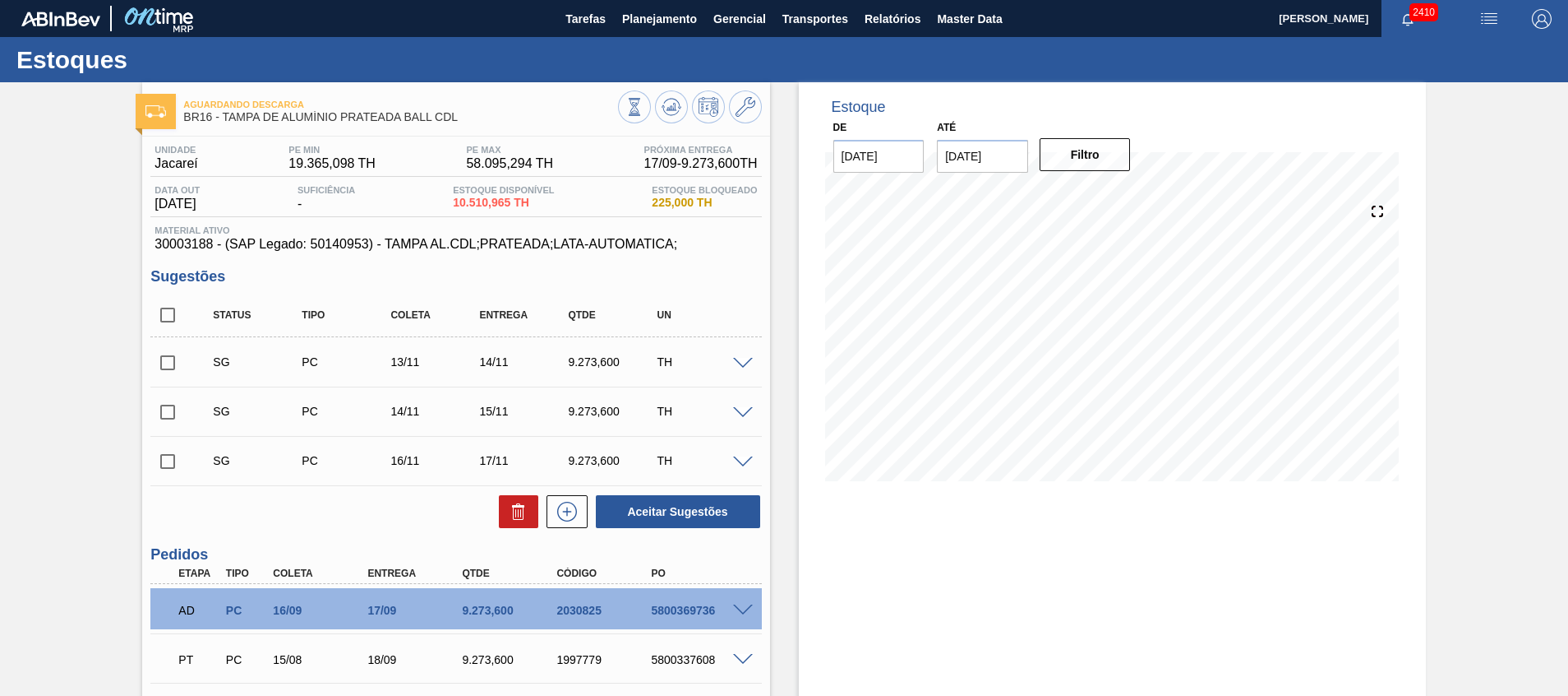
scroll to position [2, 0]
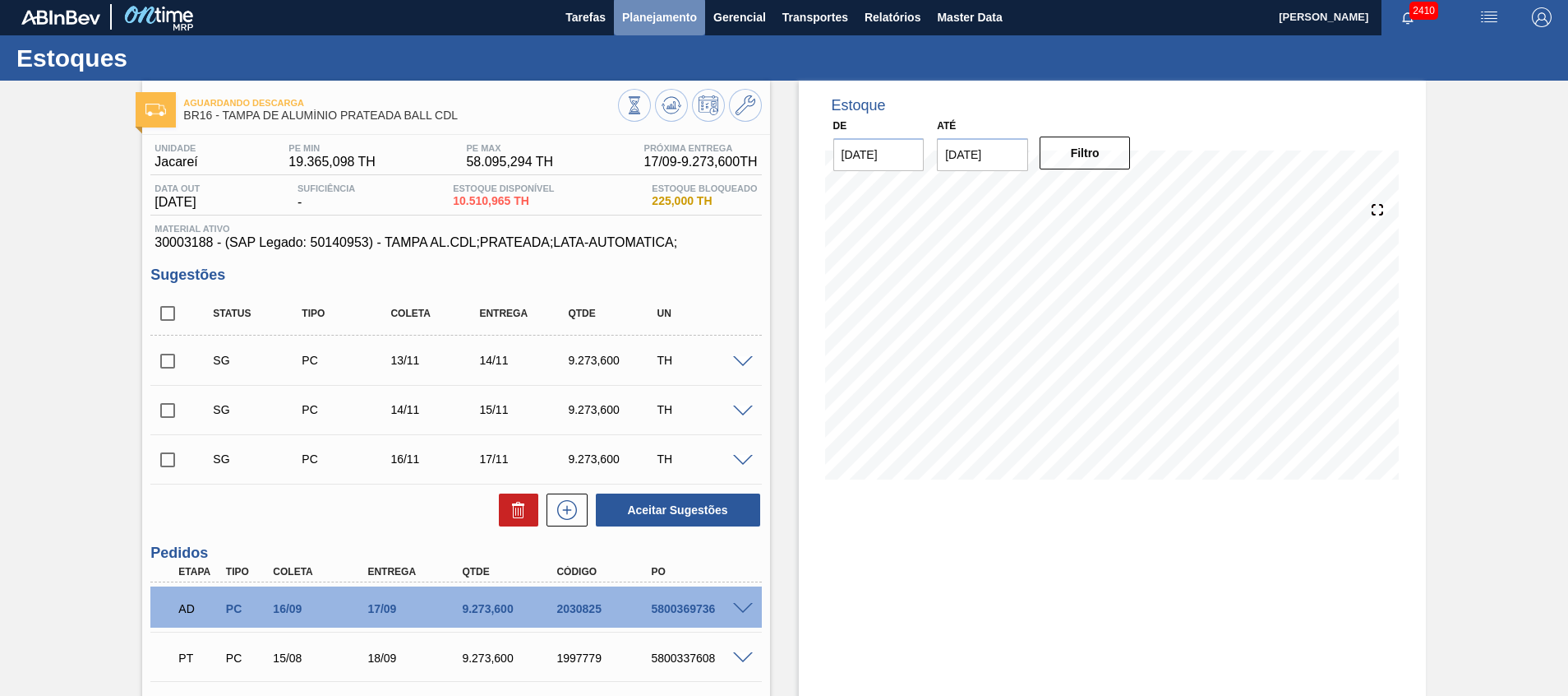
click at [676, 14] on span "Planejamento" at bounding box center [660, 17] width 75 height 20
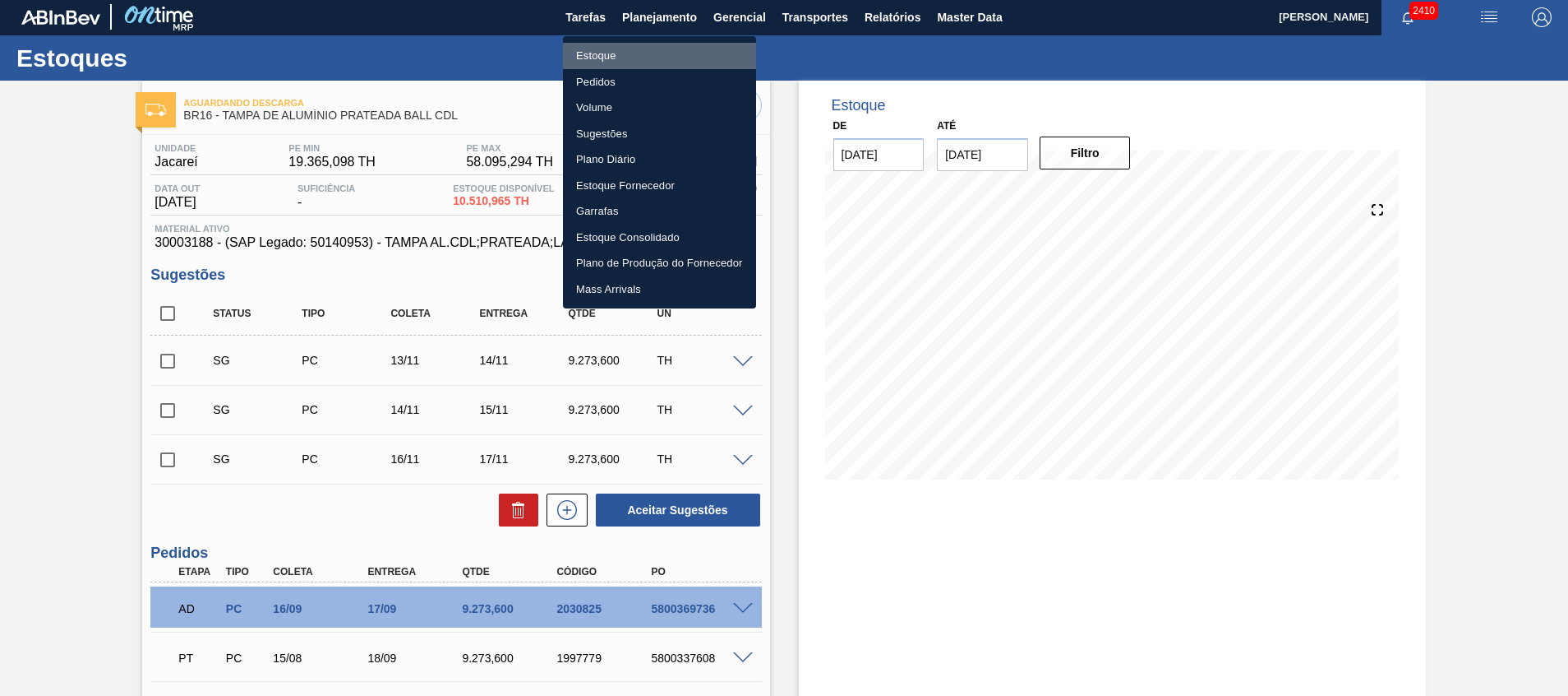
click at [682, 50] on li "Estoque" at bounding box center [659, 56] width 193 height 26
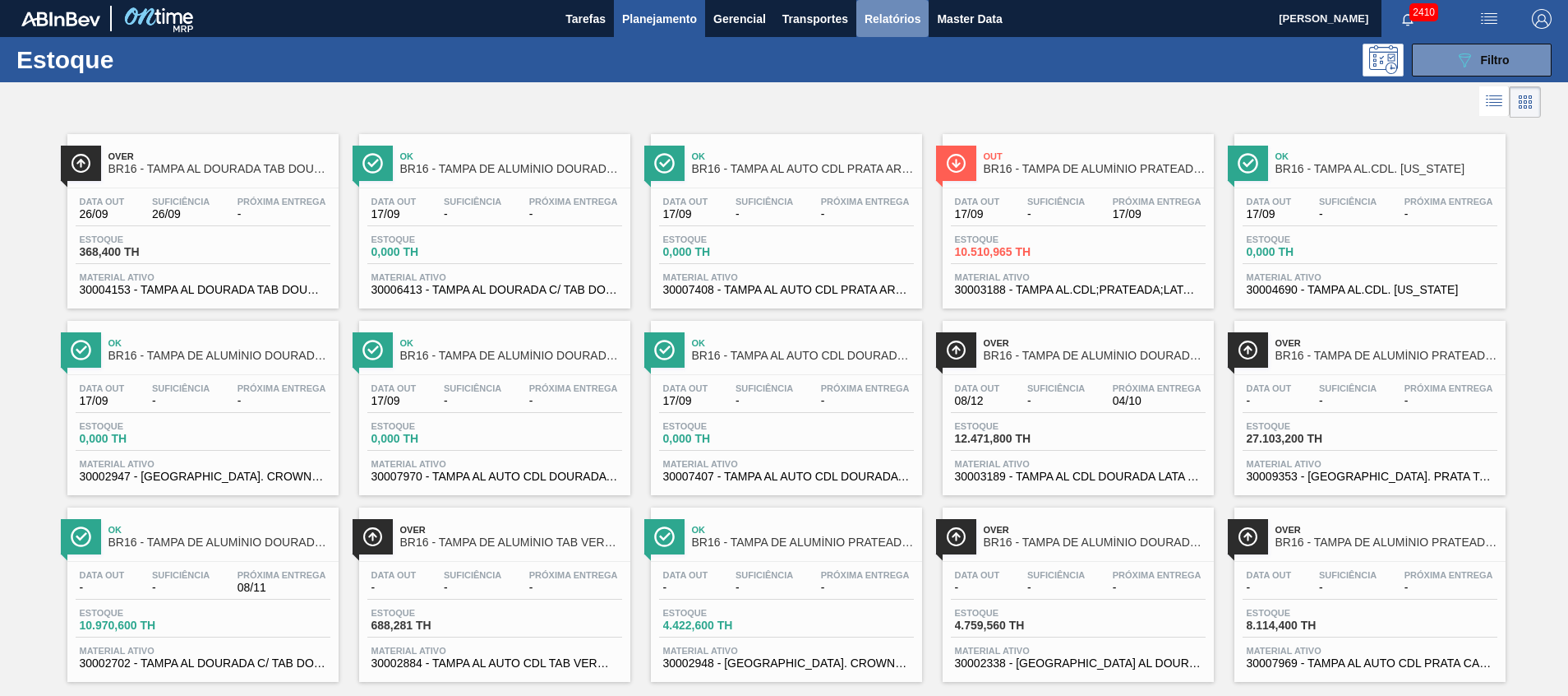
click at [910, 25] on span "Relatórios" at bounding box center [892, 18] width 56 height 20
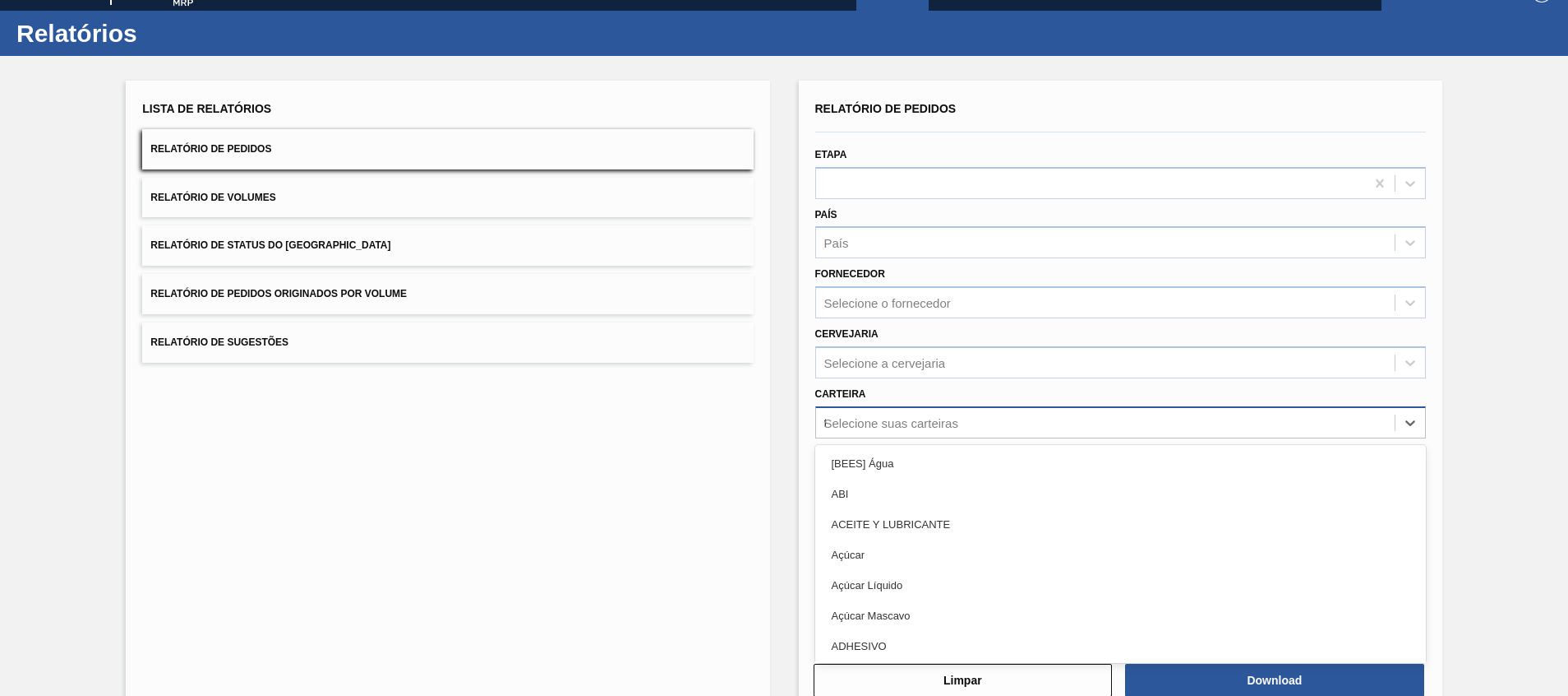
click at [1111, 438] on div "option [BEES] Água focused, 1 of 101. 101 results available. Use Up and Down to…" at bounding box center [1120, 422] width 611 height 32
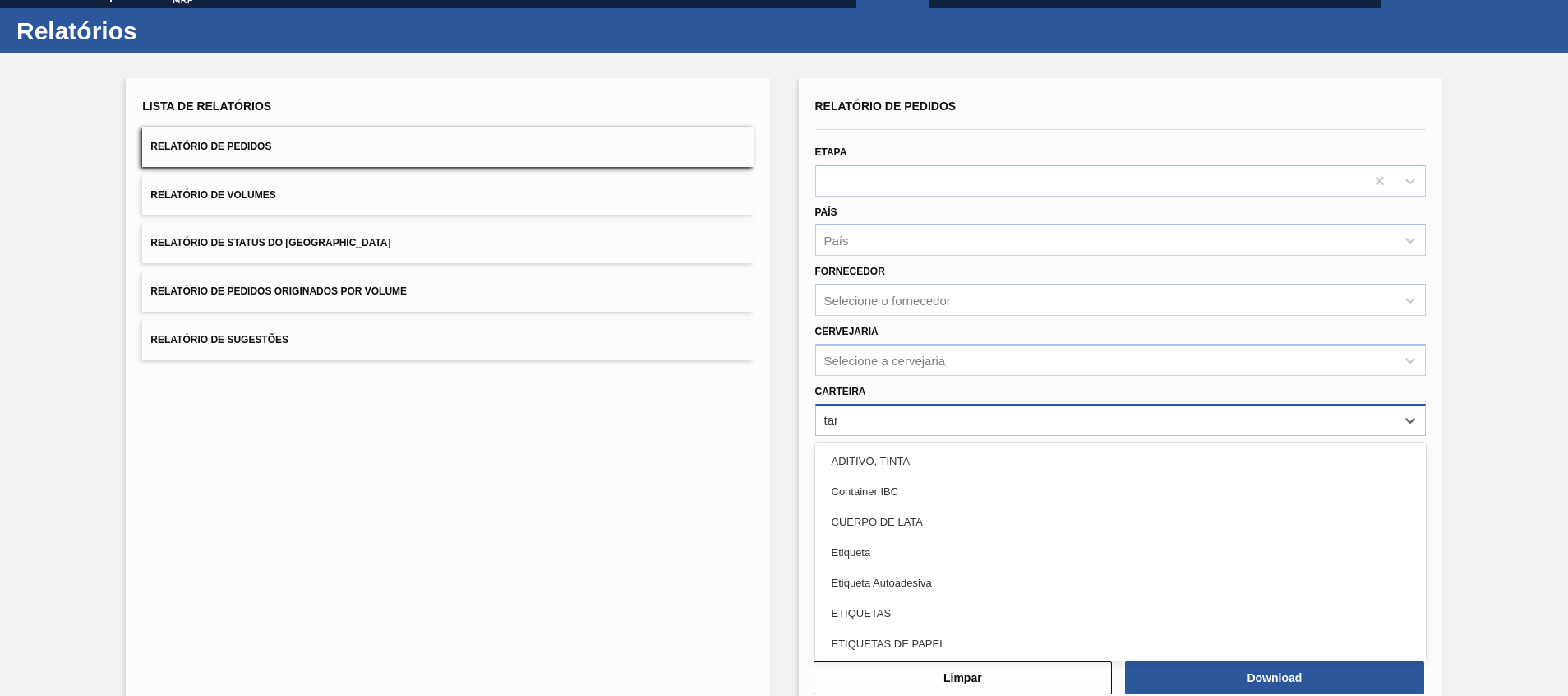
type input "tampa"
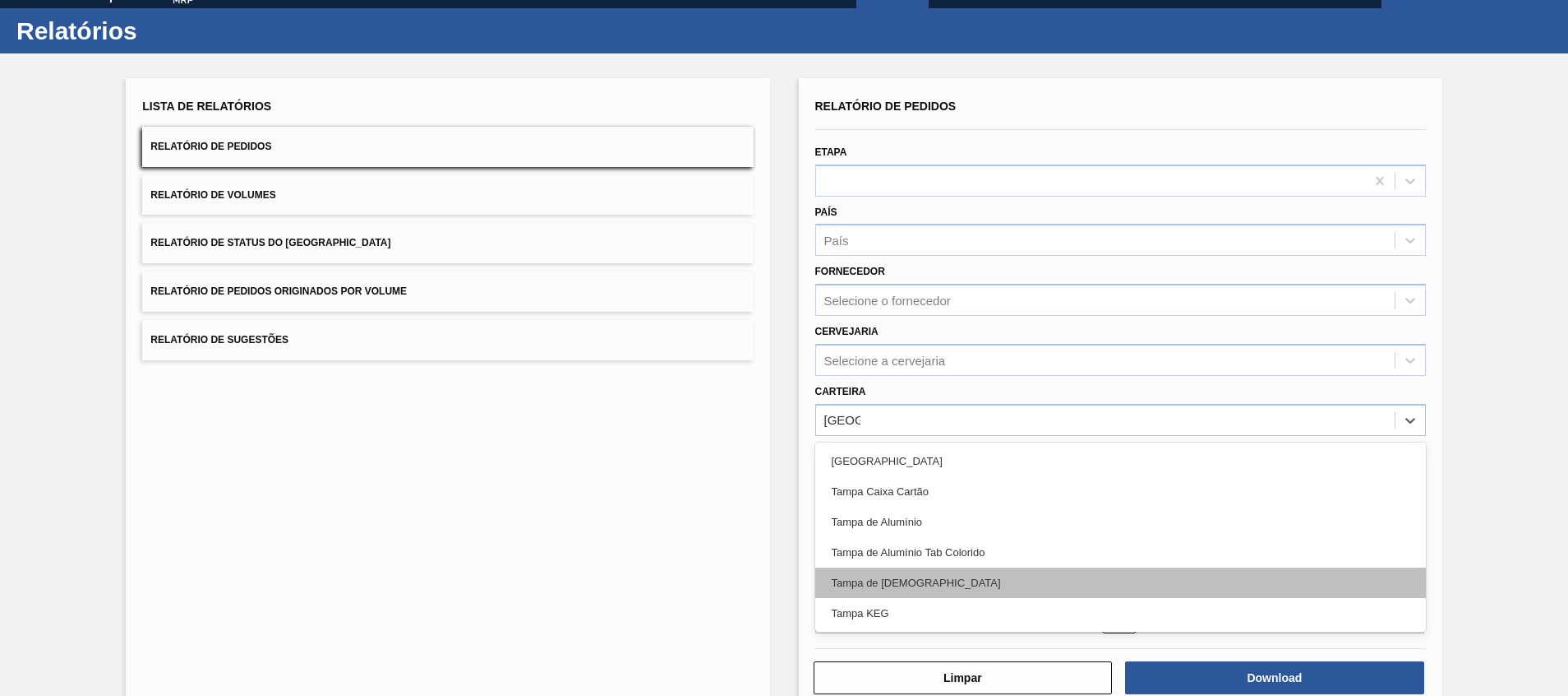
click at [1095, 591] on div "Tampa de Lata" at bounding box center [1120, 582] width 611 height 31
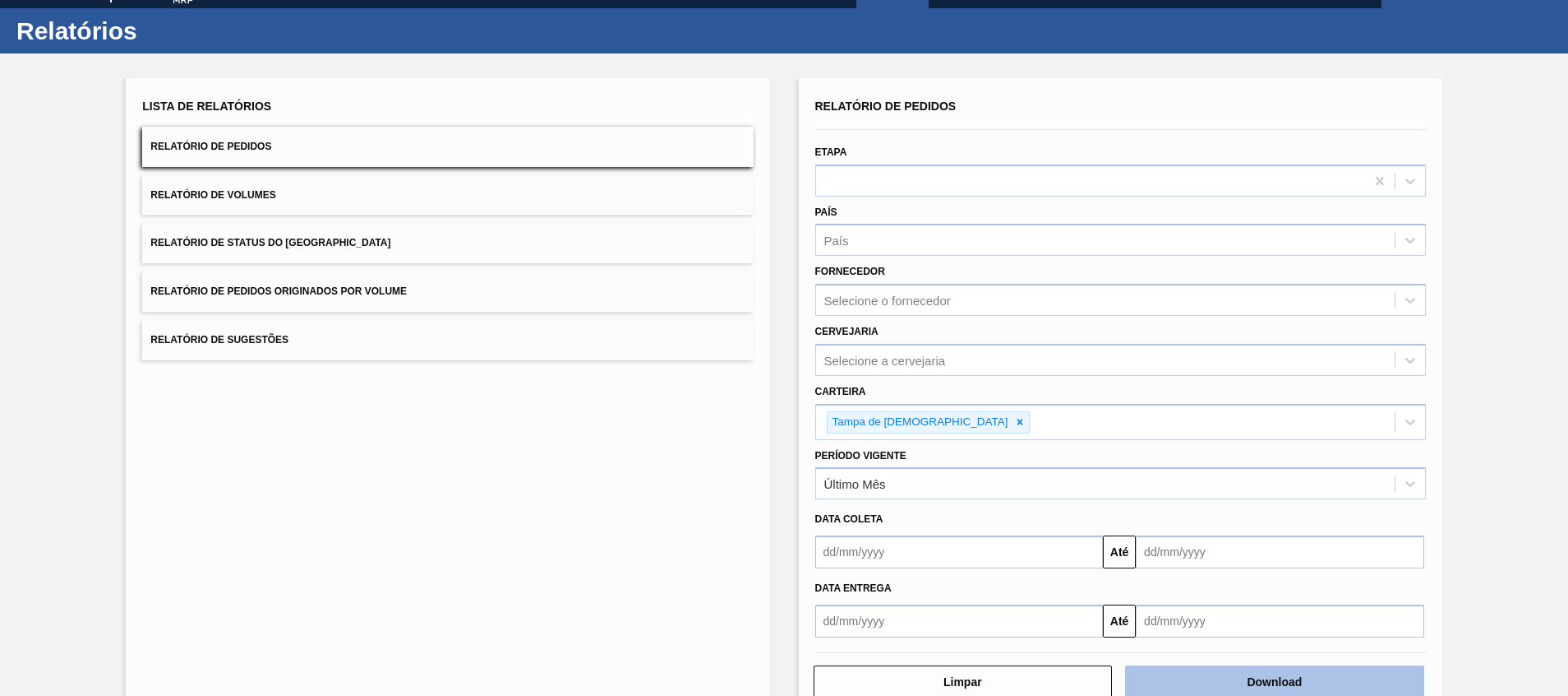
click at [1170, 670] on button "Download" at bounding box center [1274, 682] width 299 height 33
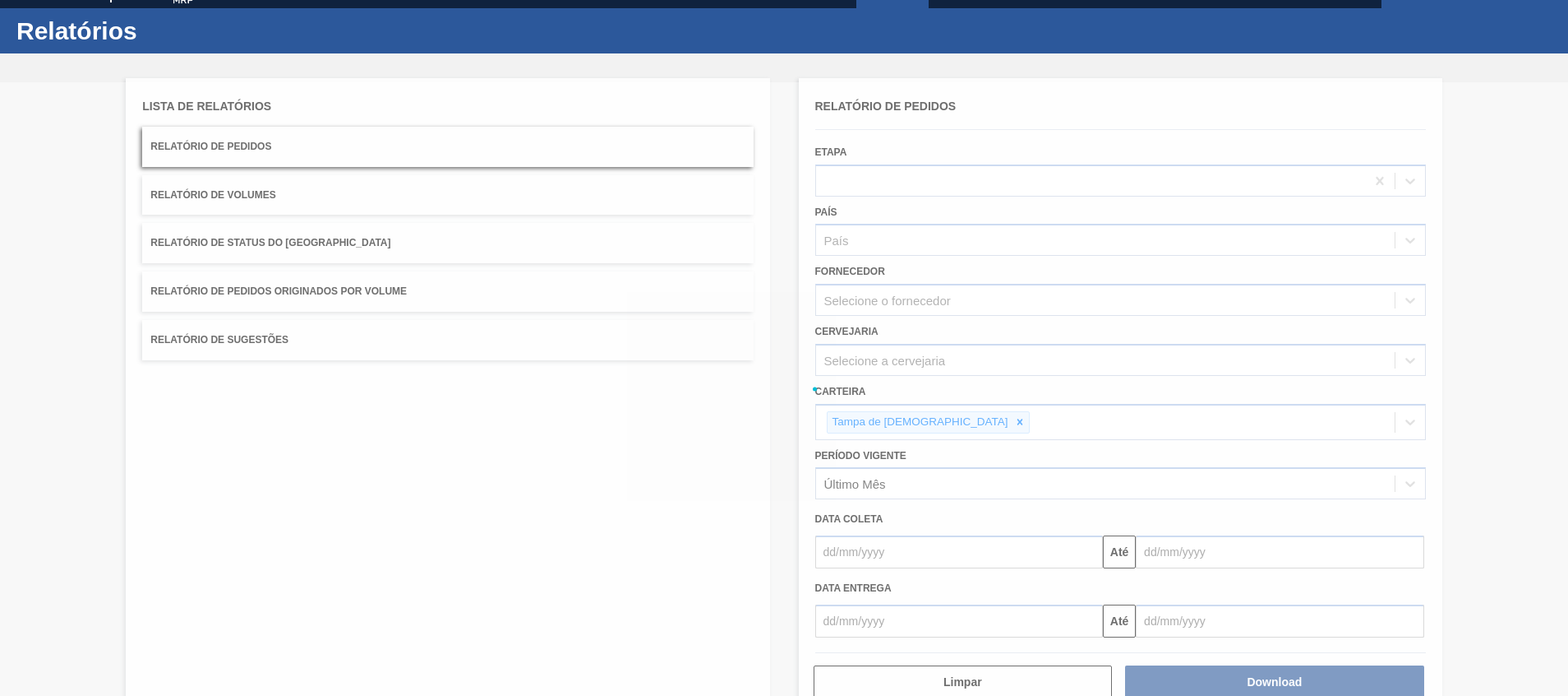
click at [844, 428] on div at bounding box center [784, 389] width 1568 height 614
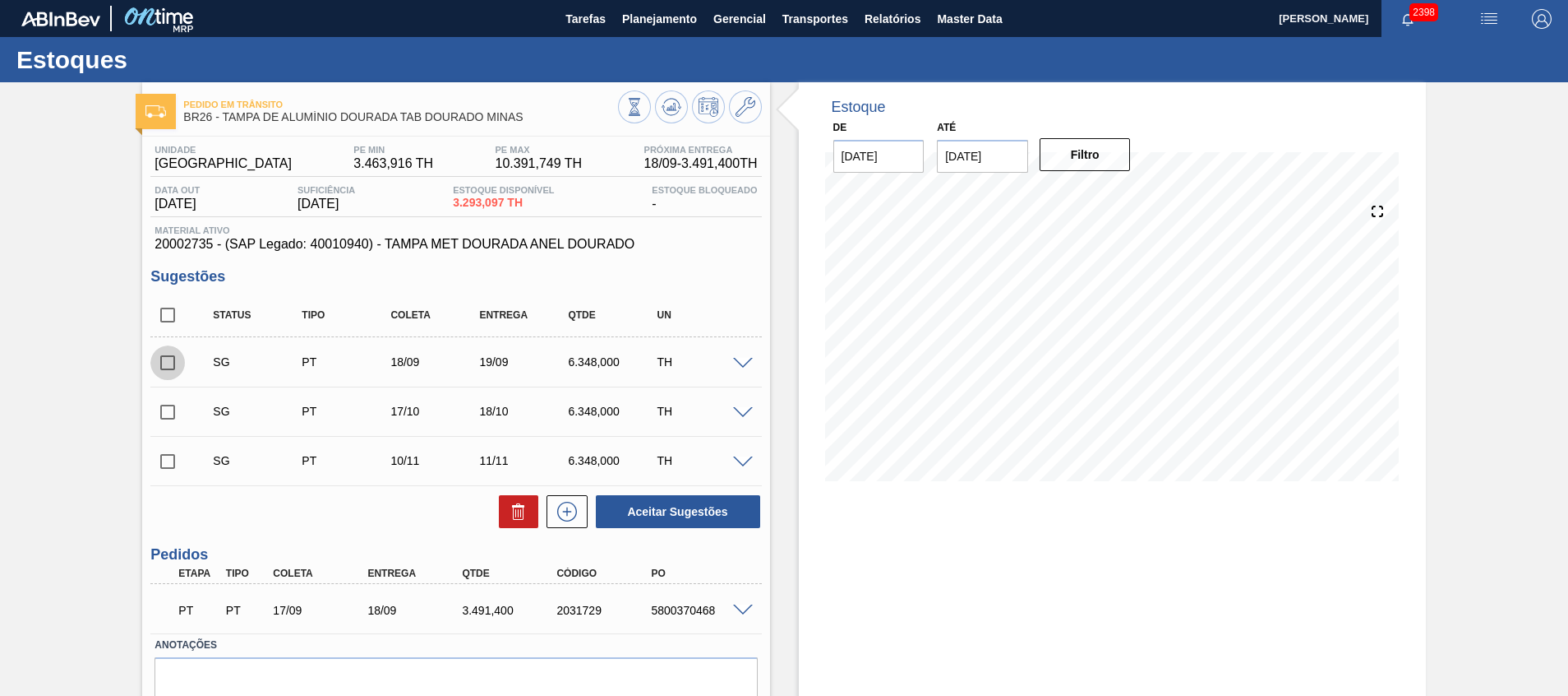
click at [172, 353] on input "checkbox" at bounding box center [167, 362] width 34 height 34
click at [510, 505] on icon at bounding box center [518, 512] width 20 height 20
checkbox input "false"
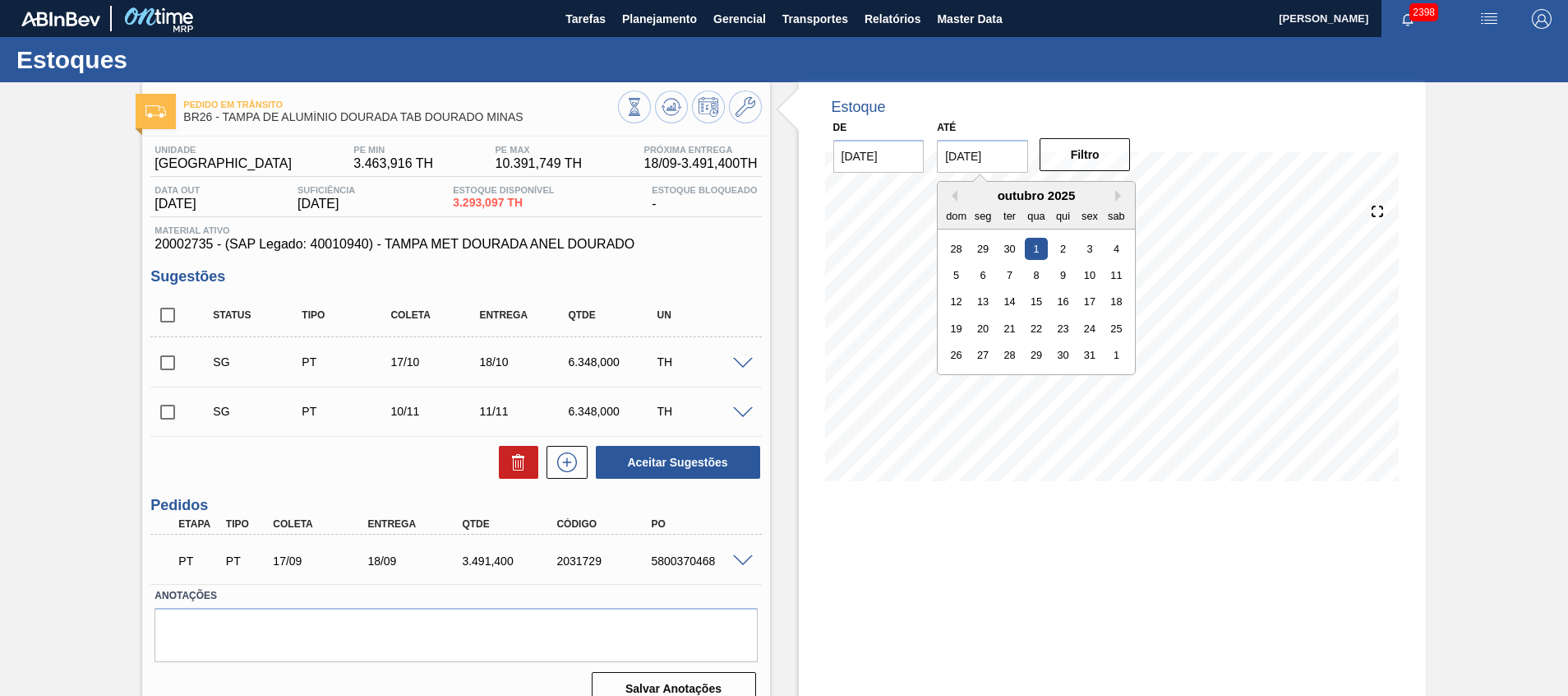
click at [985, 167] on input "[DATE]" at bounding box center [982, 157] width 91 height 33
click at [1042, 243] on div "1" at bounding box center [1037, 247] width 22 height 22
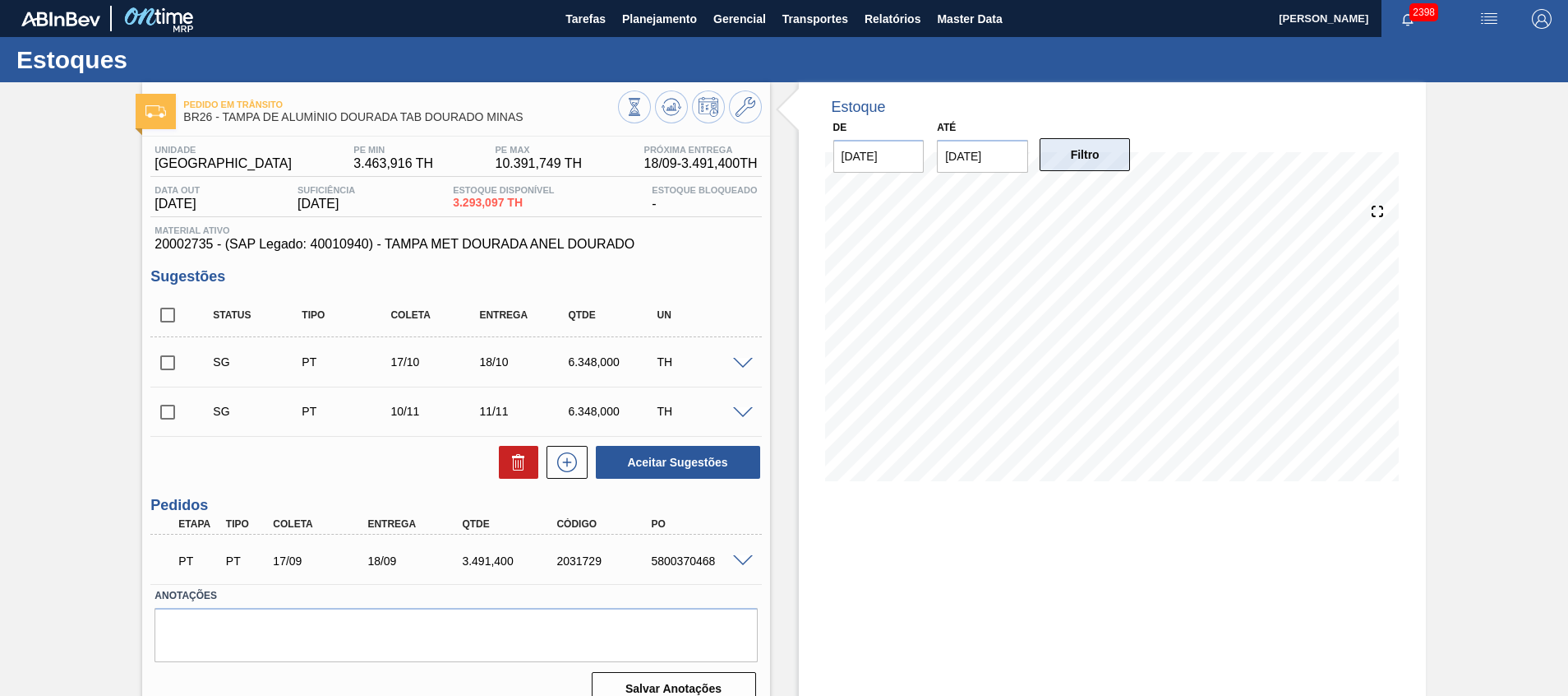
click at [1085, 147] on button "Filtro" at bounding box center [1086, 155] width 91 height 33
click at [170, 372] on input "checkbox" at bounding box center [167, 362] width 34 height 34
checkbox input "true"
click at [629, 465] on button "Aceitar Sugestões" at bounding box center [678, 463] width 164 height 33
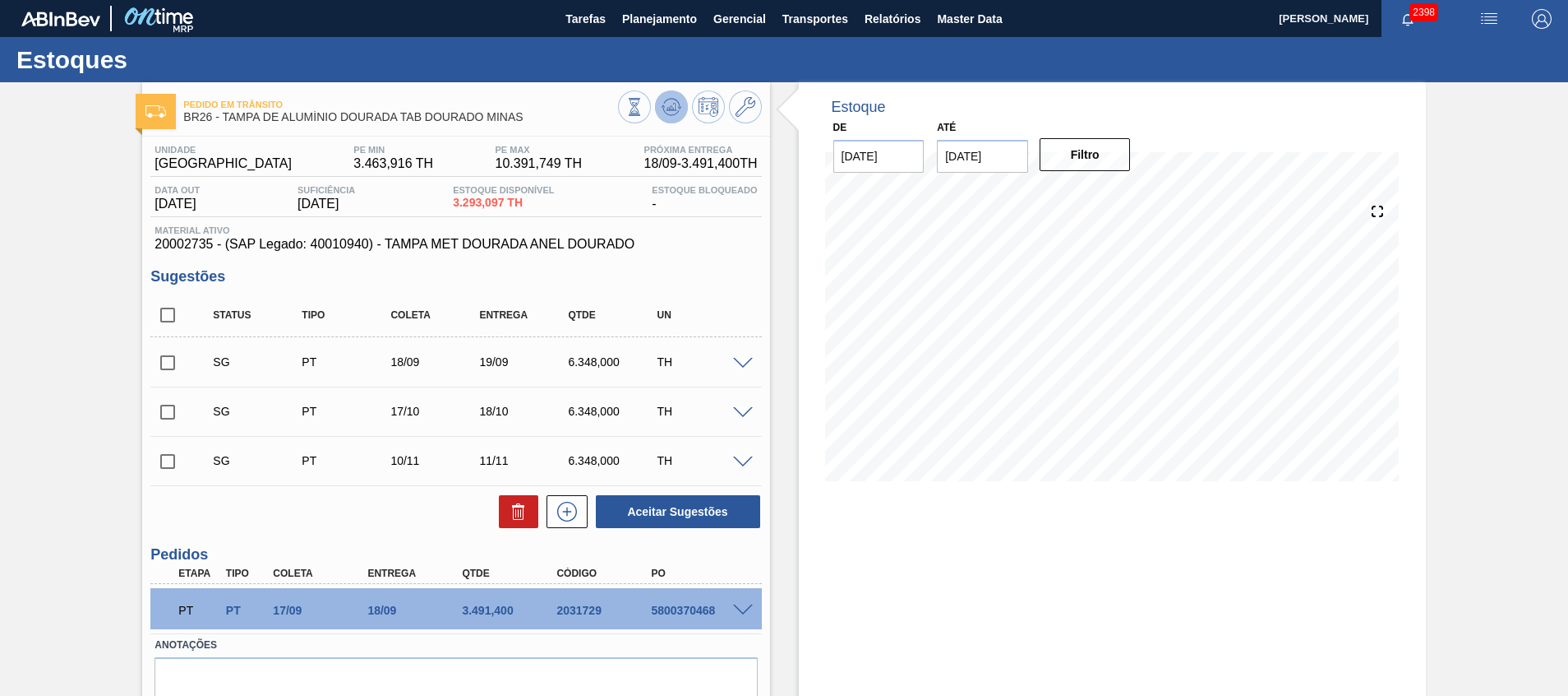
click at [673, 102] on icon at bounding box center [671, 107] width 20 height 20
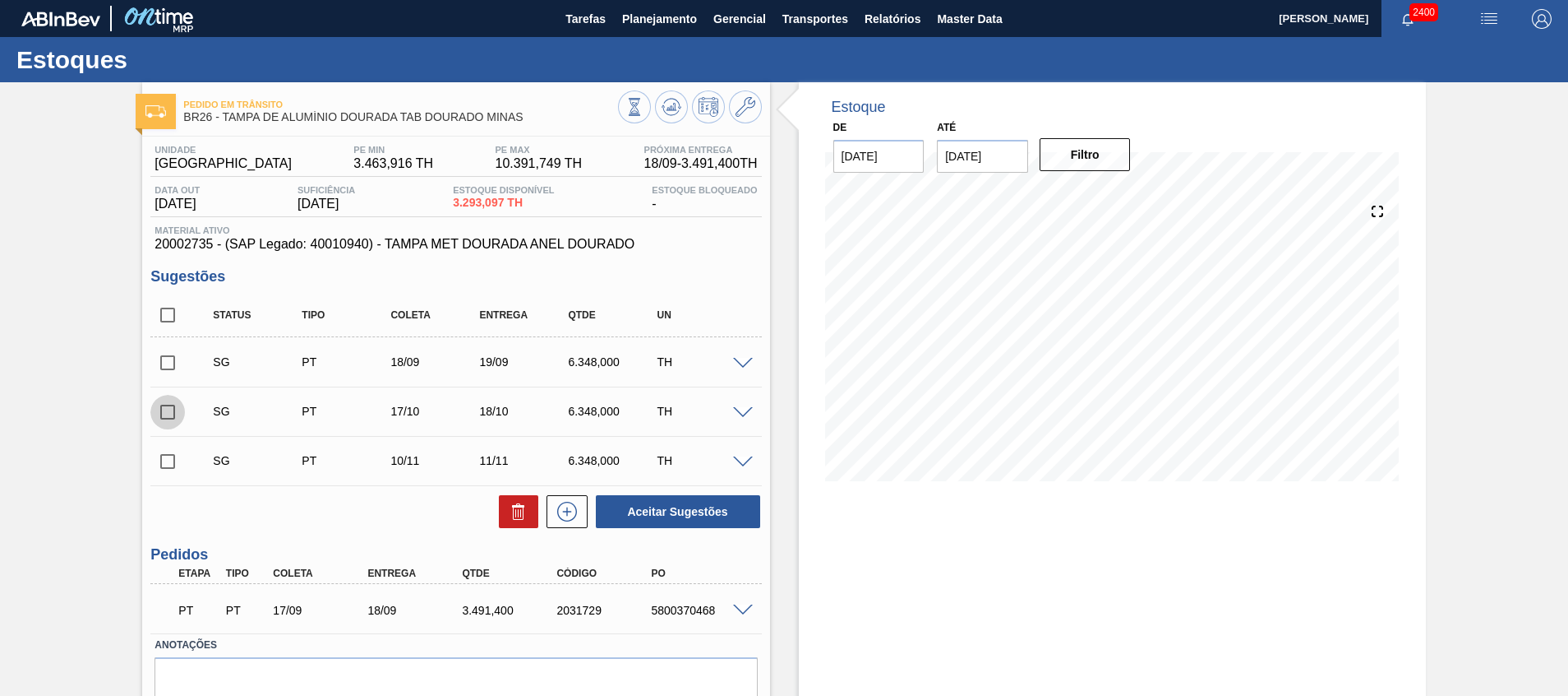
click at [159, 418] on input "checkbox" at bounding box center [167, 411] width 34 height 34
click at [673, 506] on button "Aceitar Sugestões" at bounding box center [678, 512] width 164 height 33
checkbox input "false"
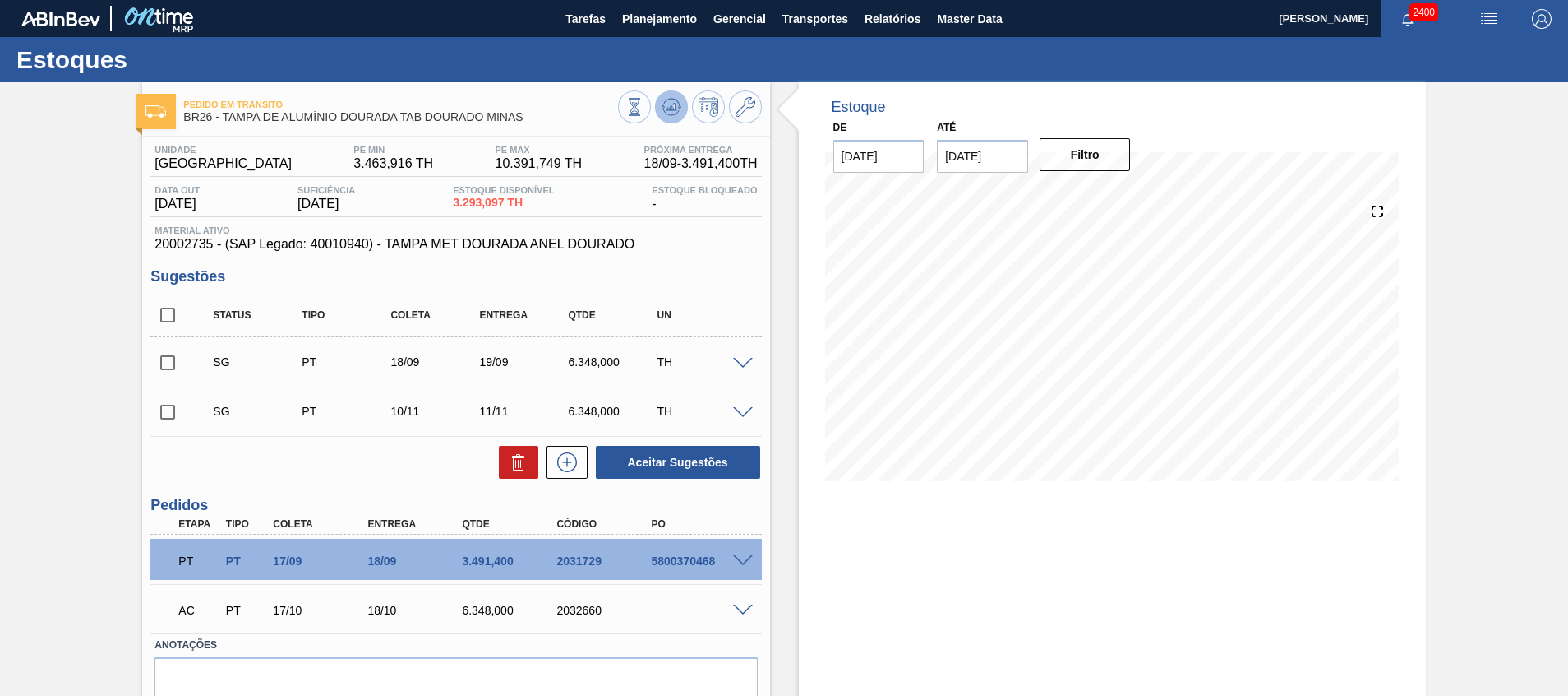
click at [674, 100] on icon at bounding box center [671, 103] width 17 height 9
click at [988, 155] on input "01/10/2025" at bounding box center [982, 157] width 91 height 33
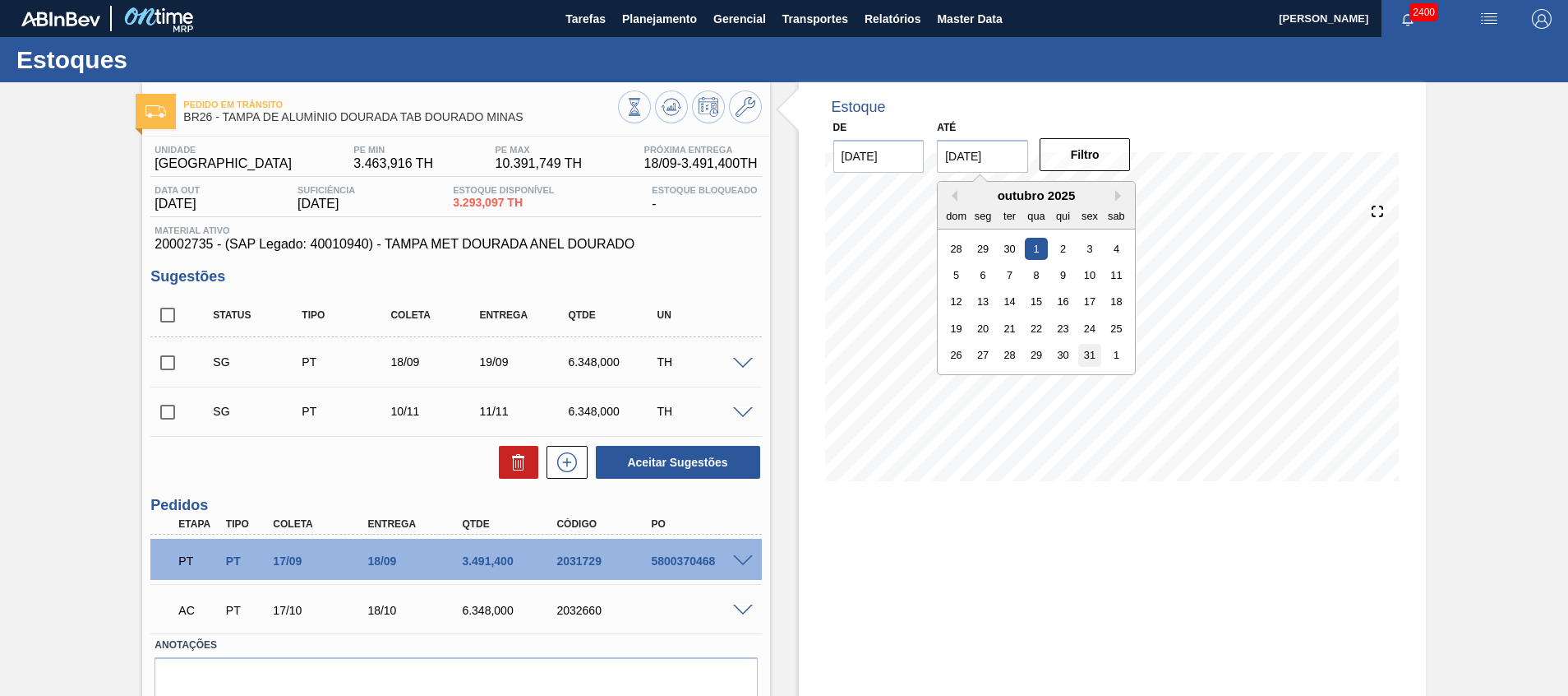
click at [1086, 352] on div "31" at bounding box center [1090, 354] width 22 height 22
type input "[DATE]"
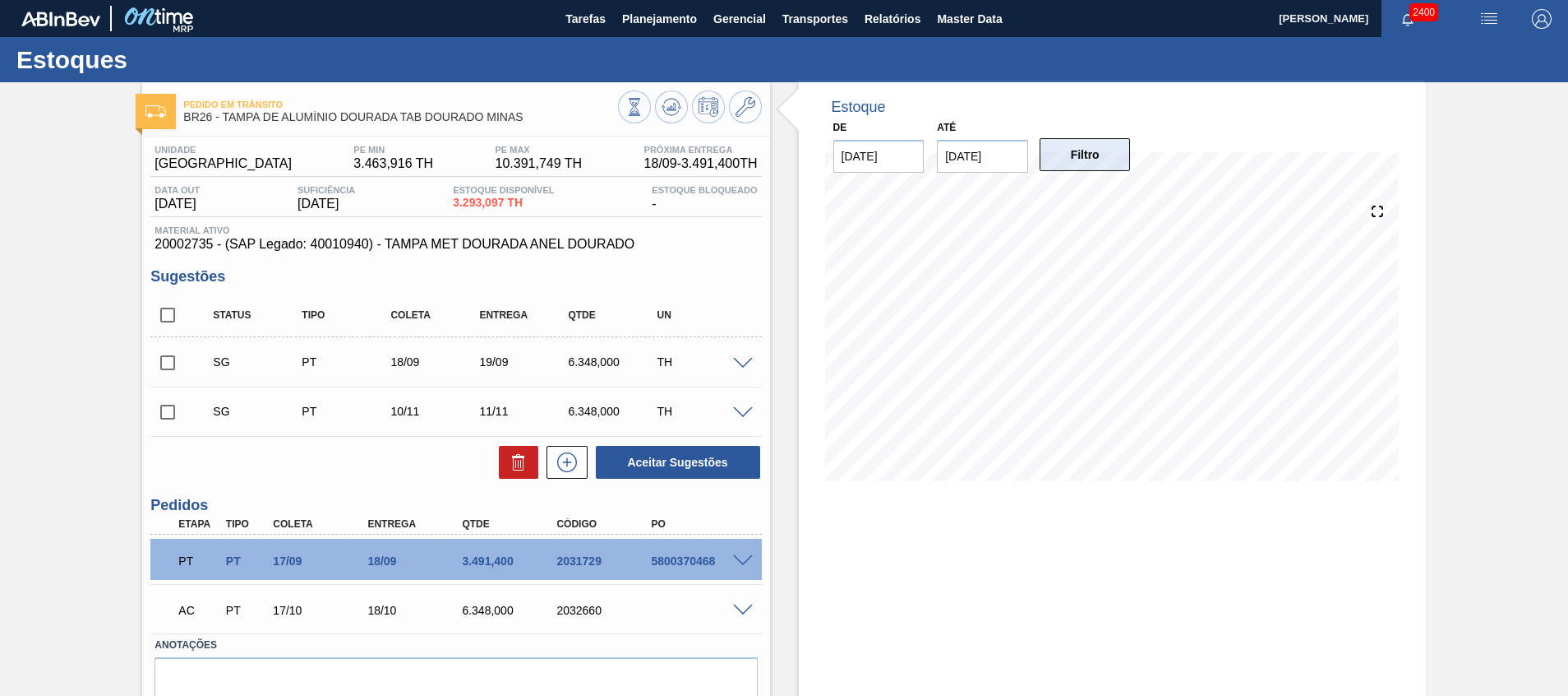
click at [1044, 152] on button "Filtro" at bounding box center [1086, 155] width 91 height 33
click at [160, 364] on input "checkbox" at bounding box center [167, 362] width 34 height 34
click at [512, 450] on button at bounding box center [518, 463] width 39 height 33
checkbox input "false"
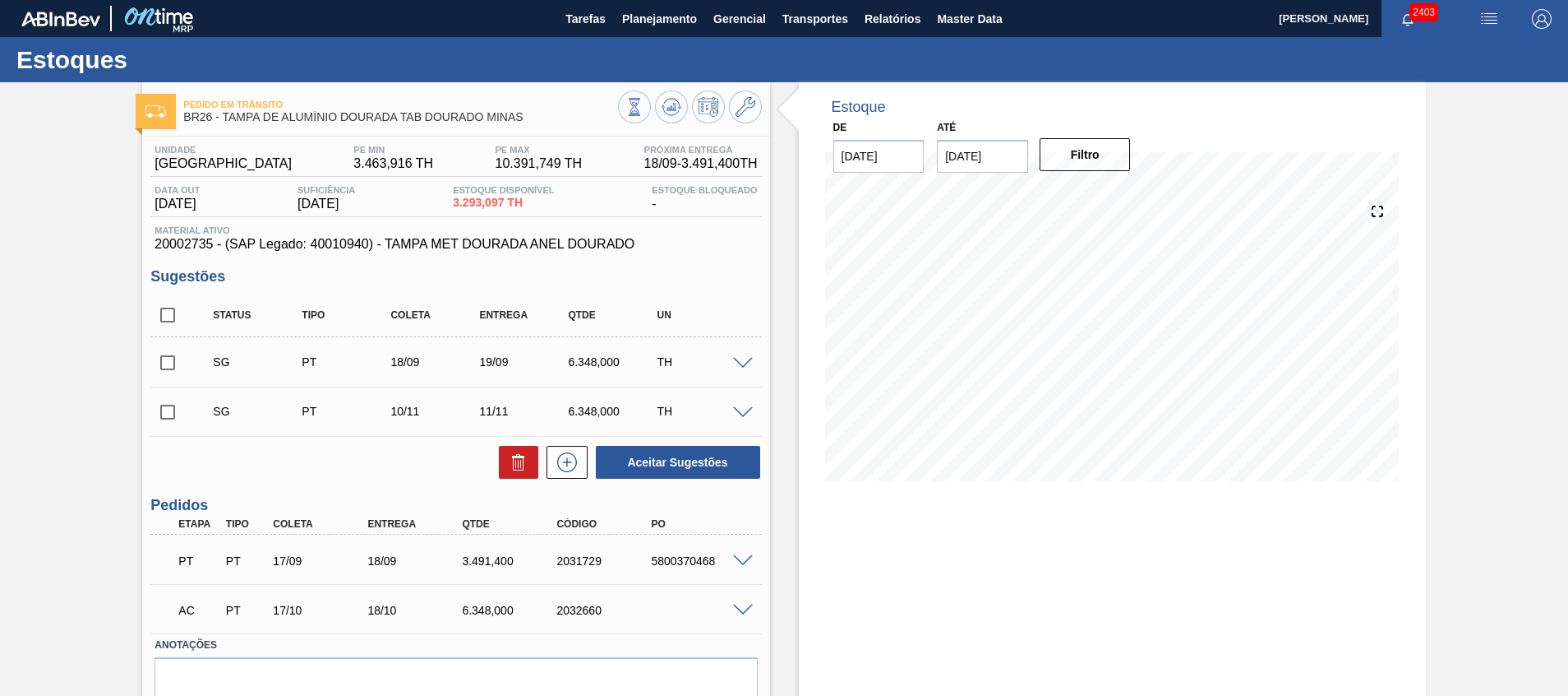
click at [173, 364] on input "checkbox" at bounding box center [167, 362] width 34 height 34
click at [513, 458] on icon at bounding box center [518, 456] width 12 height 3
checkbox input "false"
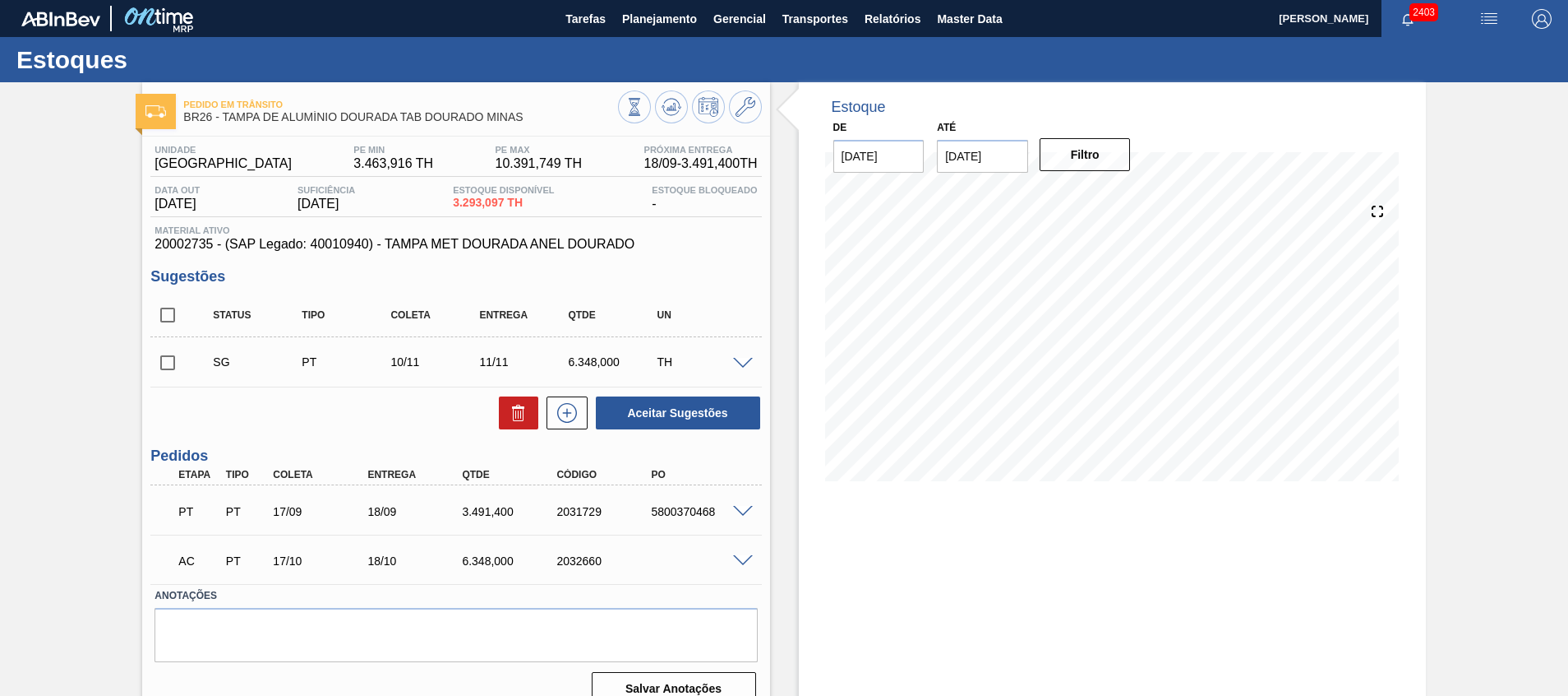
click at [742, 558] on span at bounding box center [743, 561] width 20 height 12
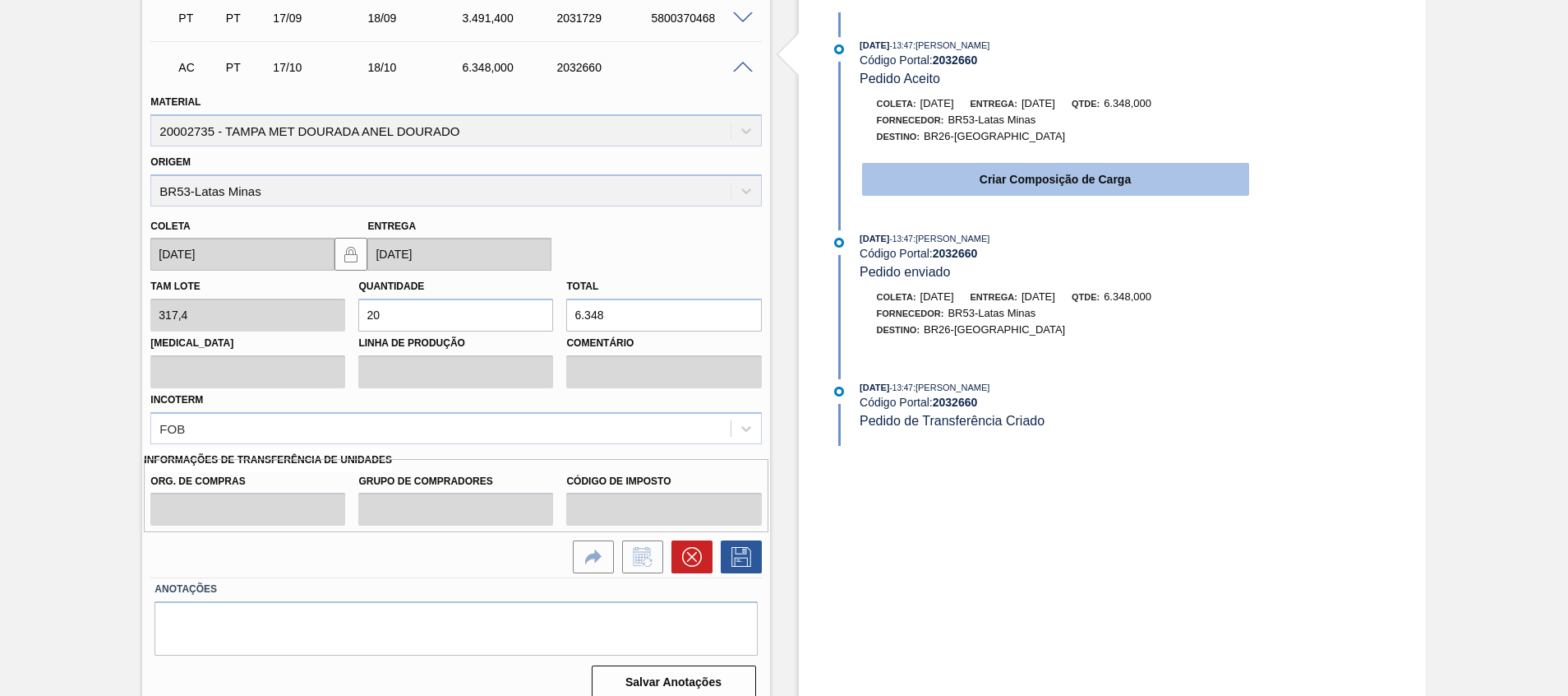
click at [1027, 182] on button "Criar Composição de Carga" at bounding box center [1056, 179] width 387 height 33
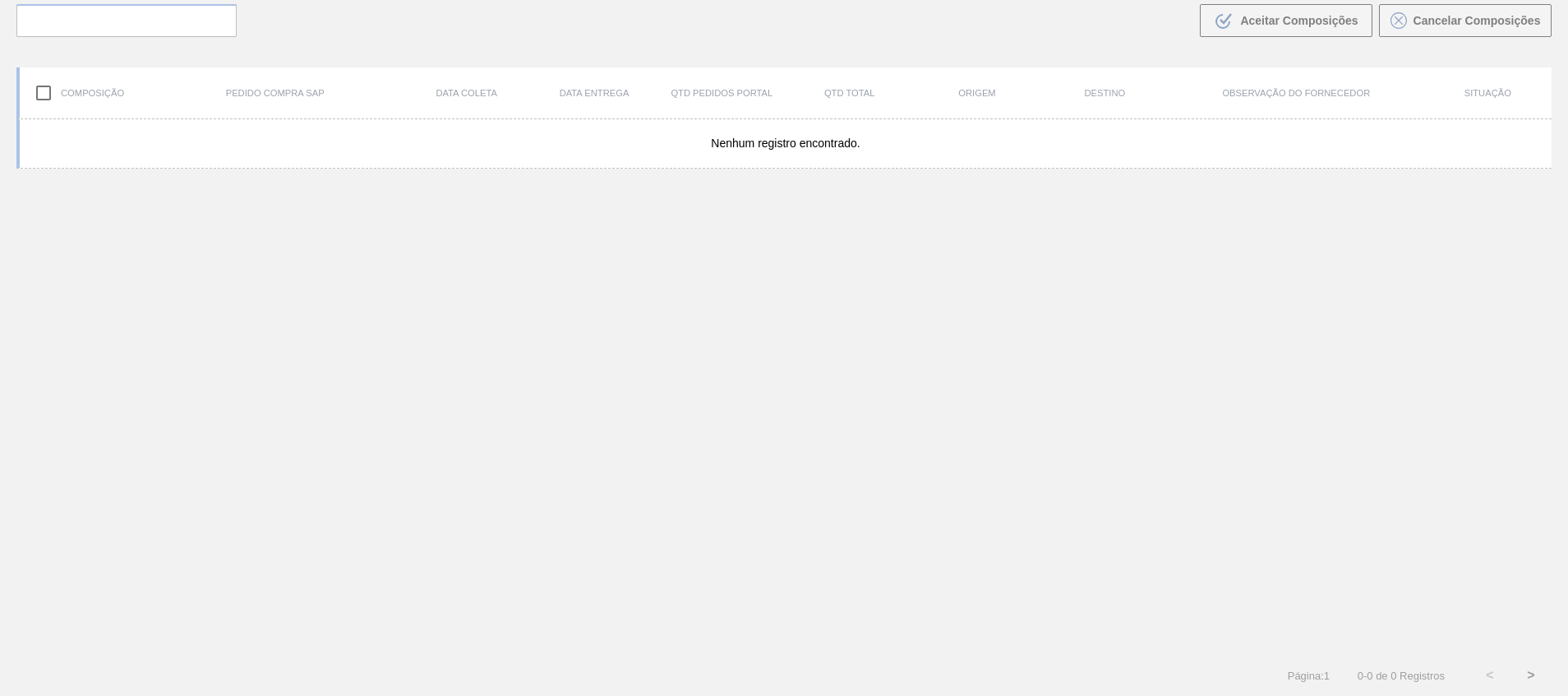
scroll to position [118, 0]
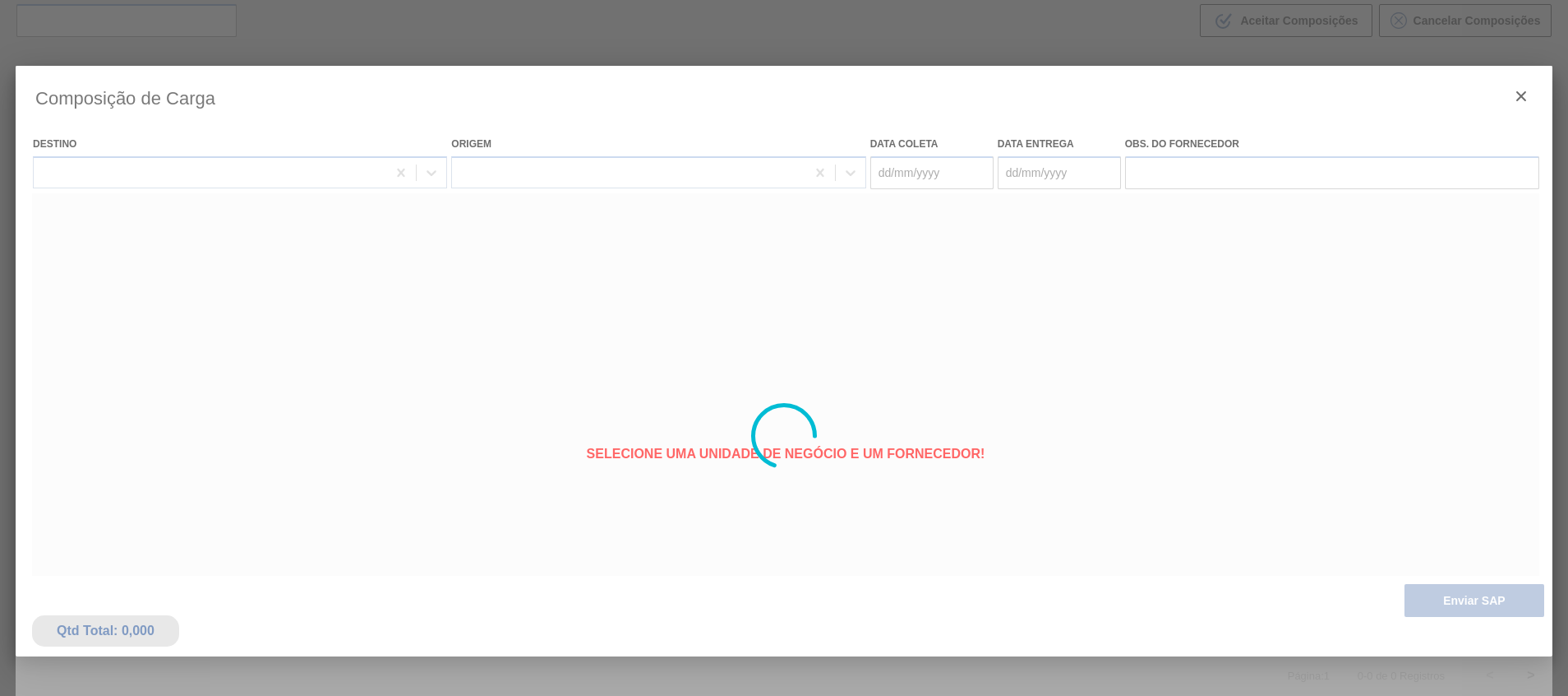
type coleta "[DATE]"
type entrega "[DATE]"
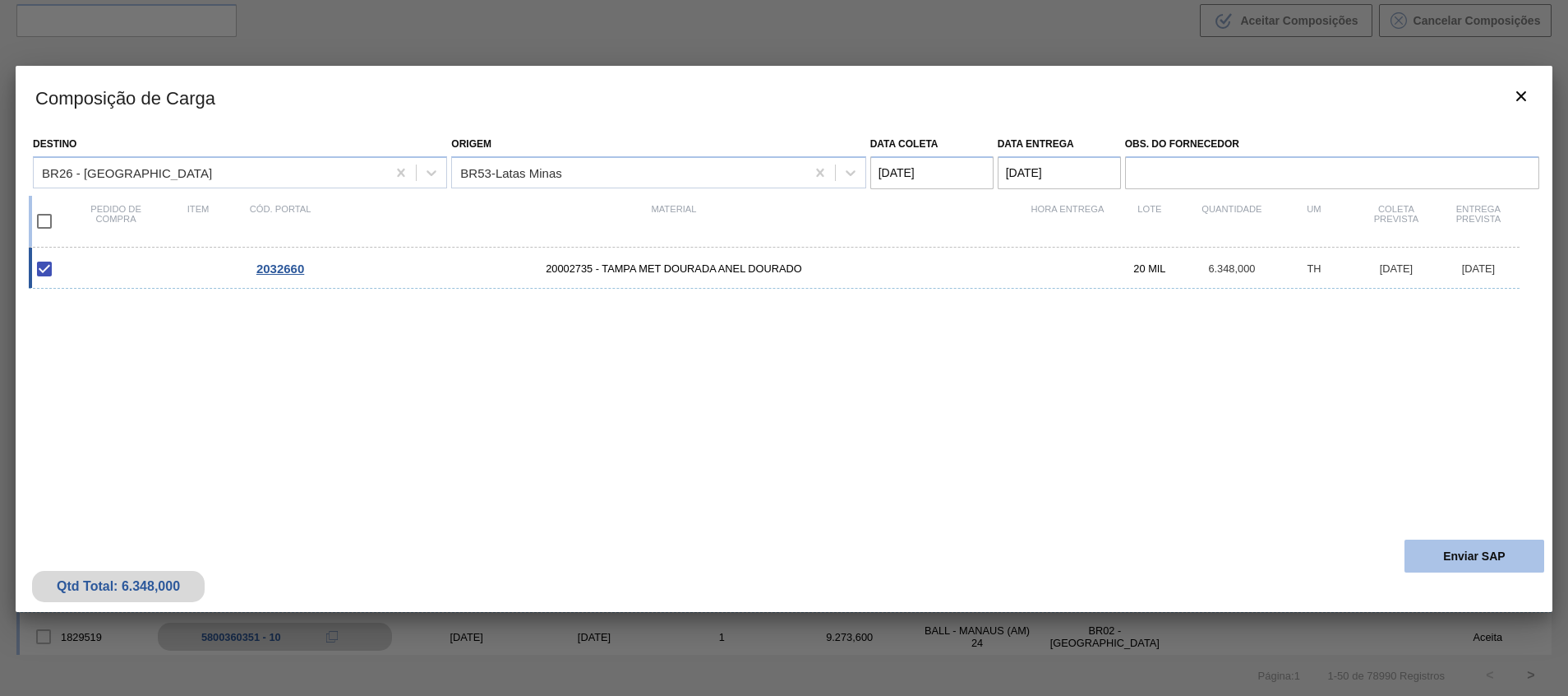
click at [1472, 560] on button "Enviar SAP" at bounding box center [1474, 556] width 140 height 33
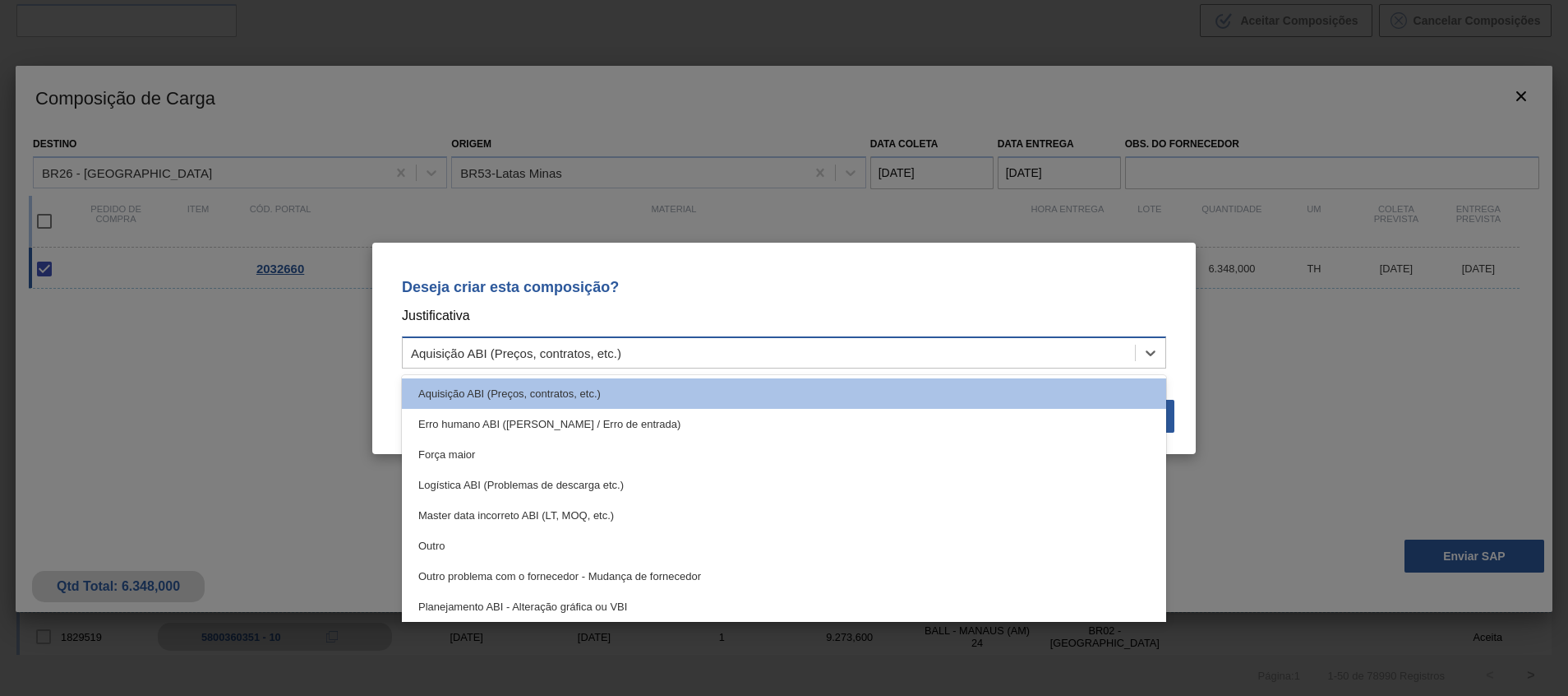
click at [945, 344] on div "Aquisição ABI (Preços, contratos, etc.)" at bounding box center [769, 351] width 732 height 24
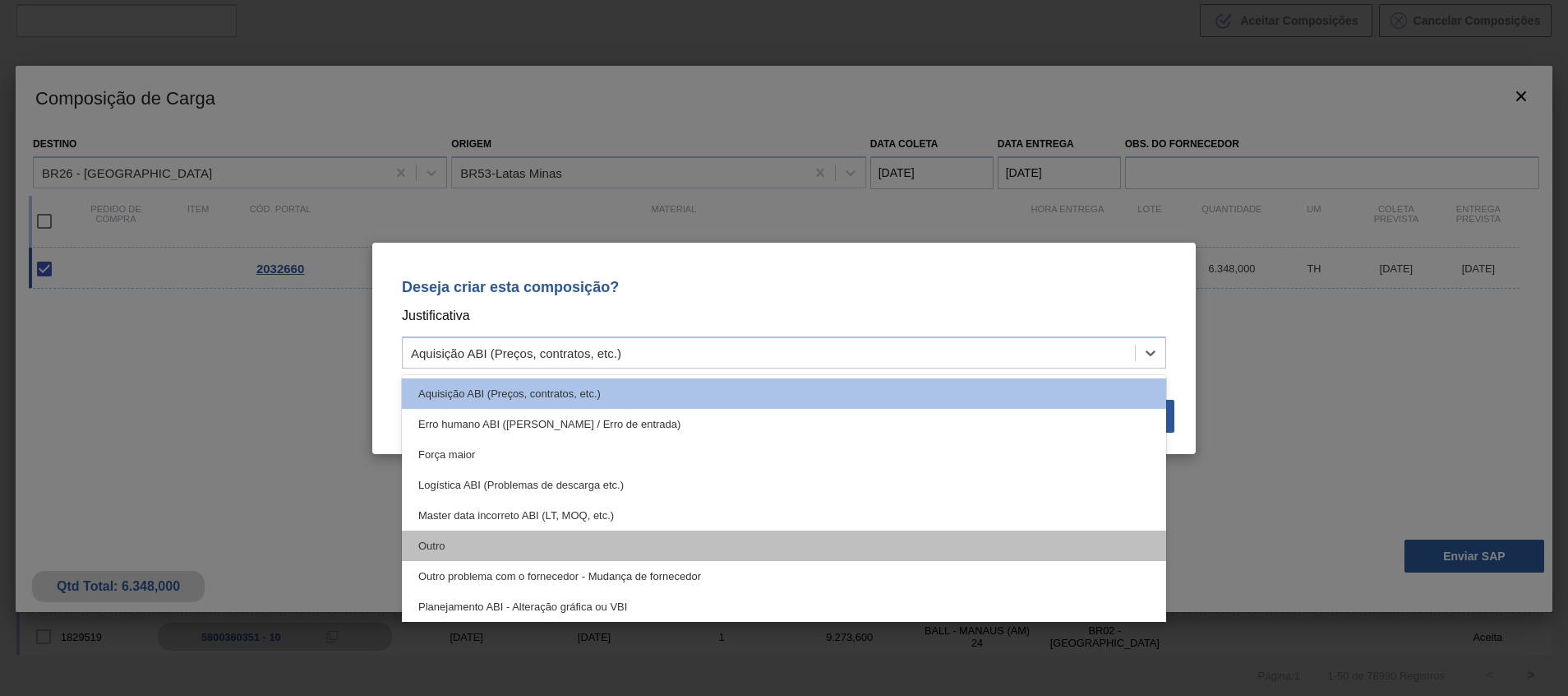
click at [826, 532] on div "Aquisição ABI (Preços, contratos, etc.) Erro humano ABI (Cálculo / Erro de entr…" at bounding box center [784, 498] width 765 height 247
click at [826, 532] on div "Outro" at bounding box center [784, 546] width 765 height 31
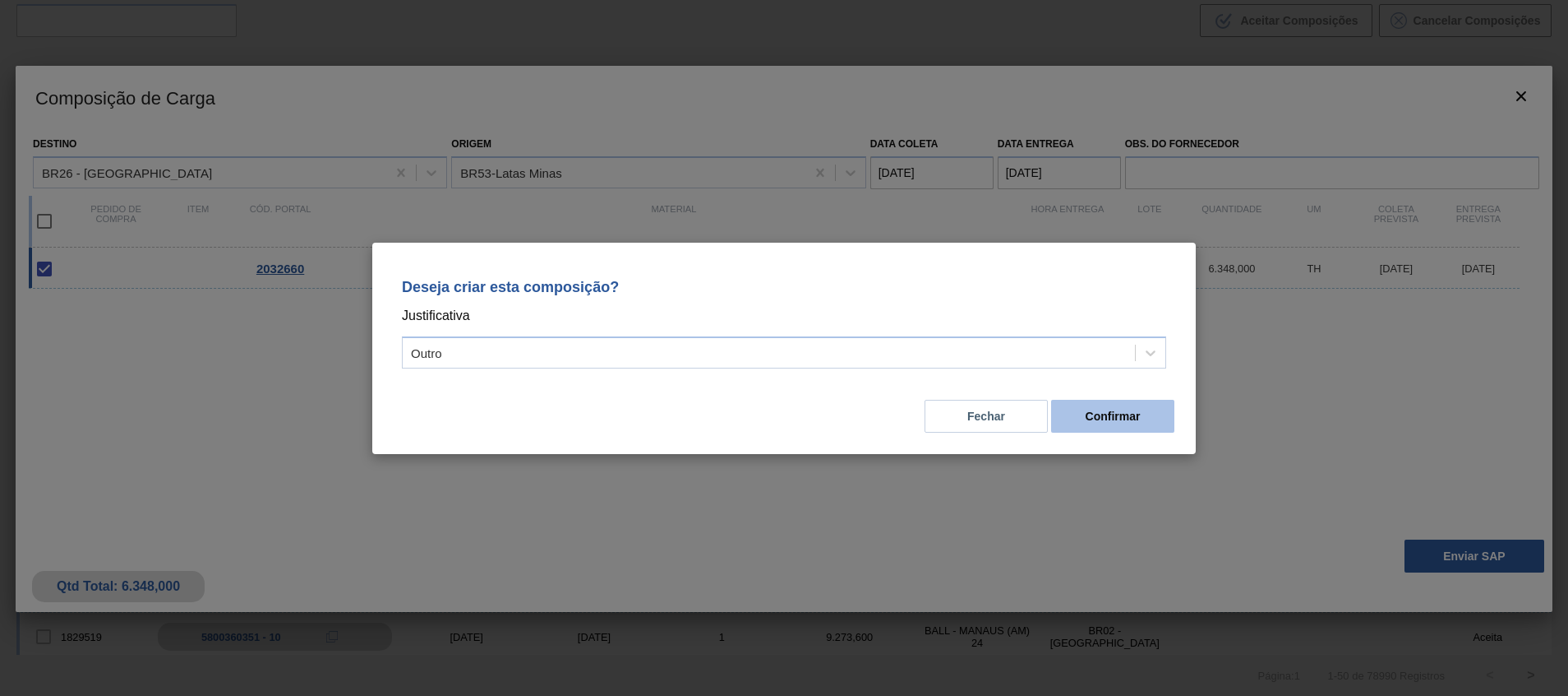
click at [1122, 429] on button "Confirmar" at bounding box center [1113, 416] width 123 height 33
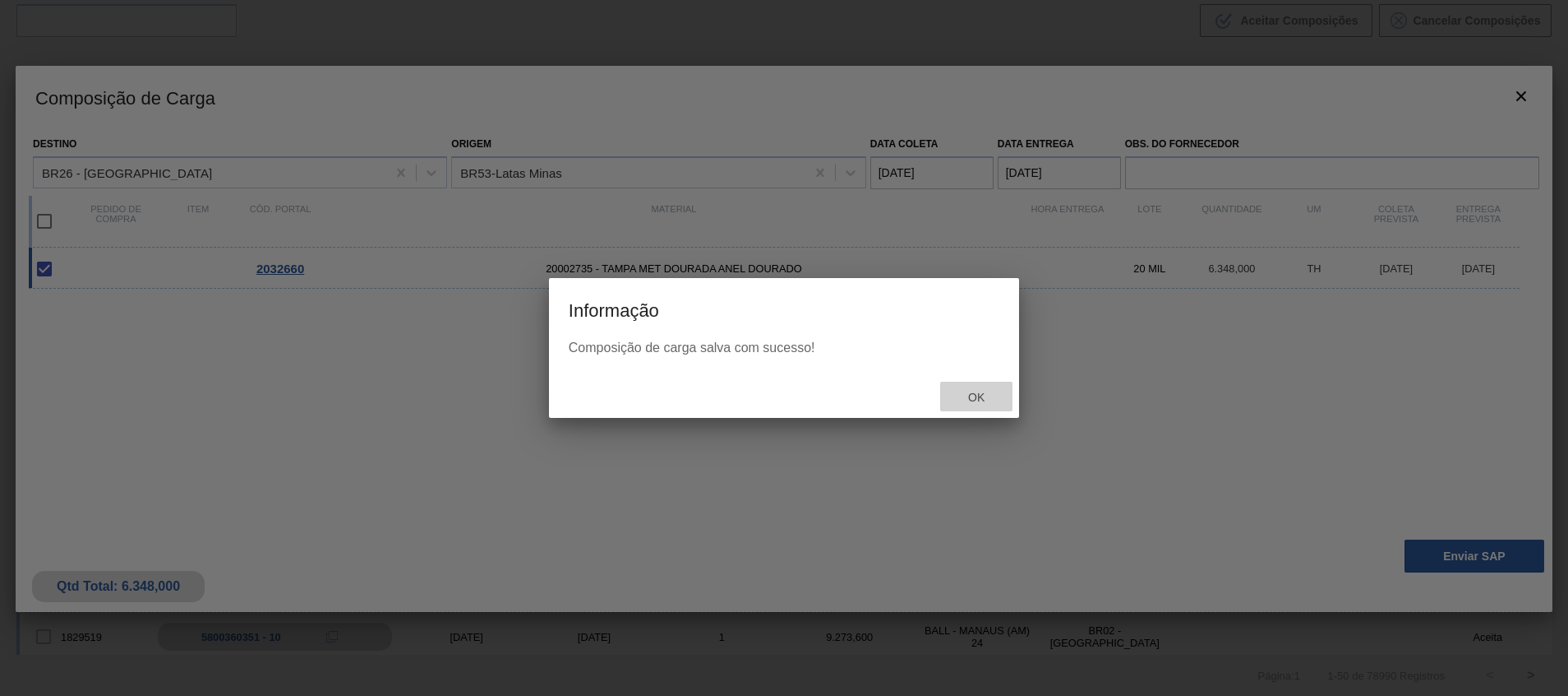
click at [964, 396] on span "Ok" at bounding box center [976, 397] width 43 height 13
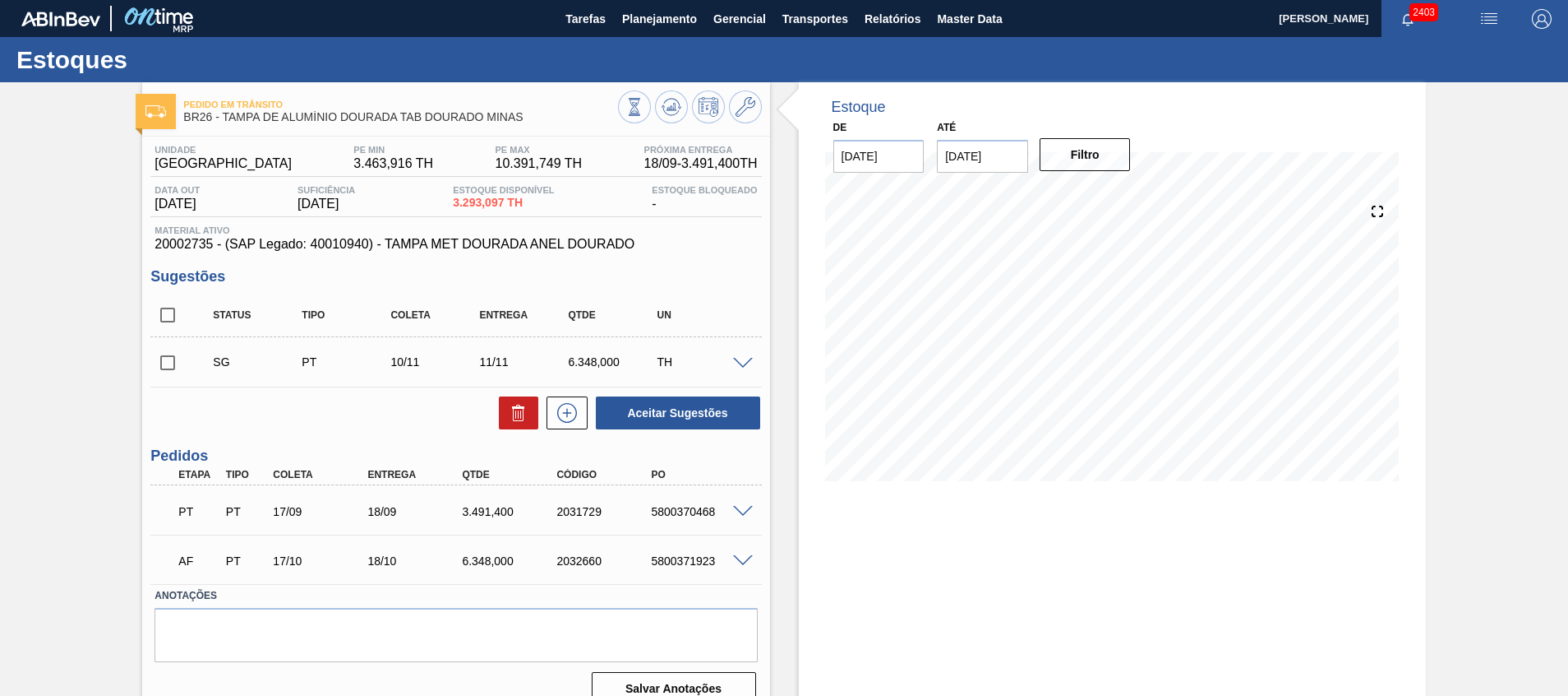
click at [732, 569] on div "AF PT 17/10 18/10 6.348,000 2032660 5800371923" at bounding box center [451, 560] width 567 height 33
click at [741, 560] on span at bounding box center [743, 561] width 20 height 12
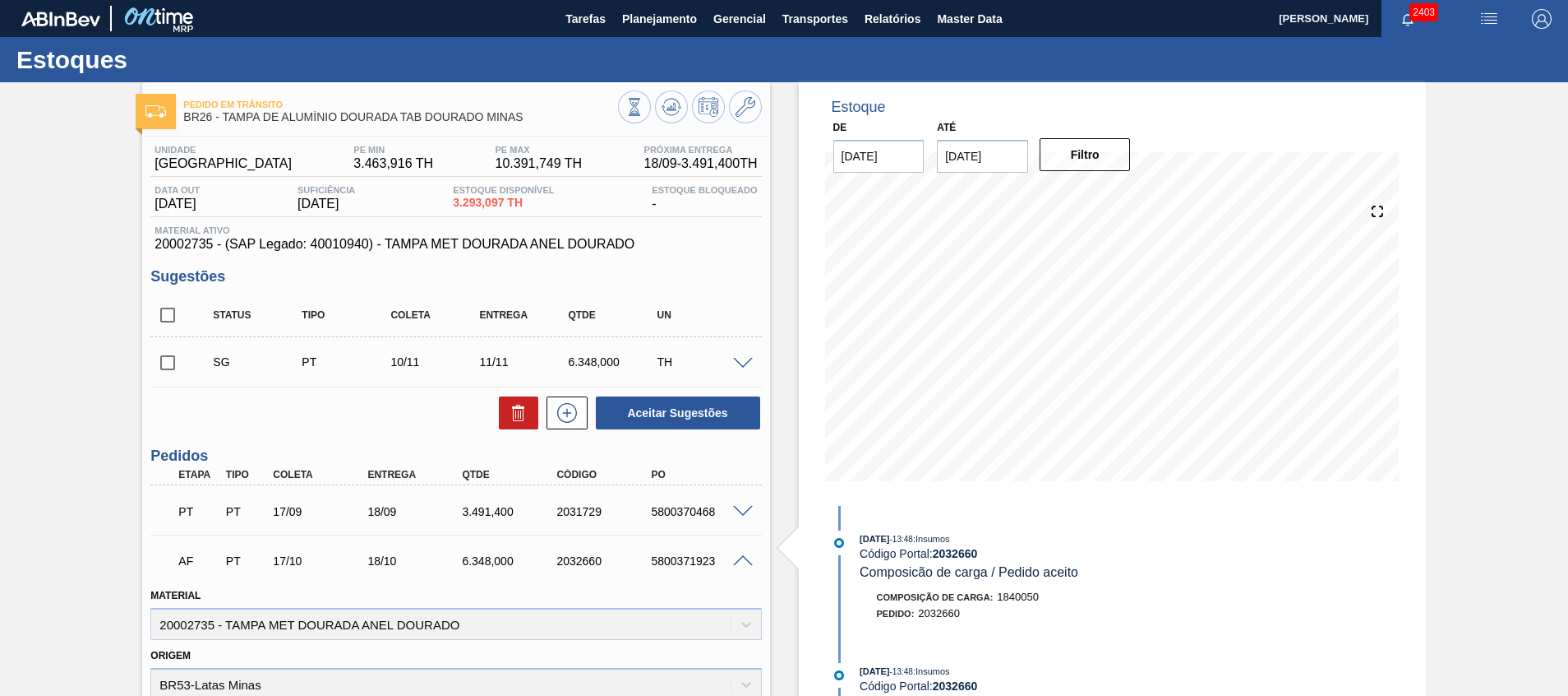
scroll to position [493, 0]
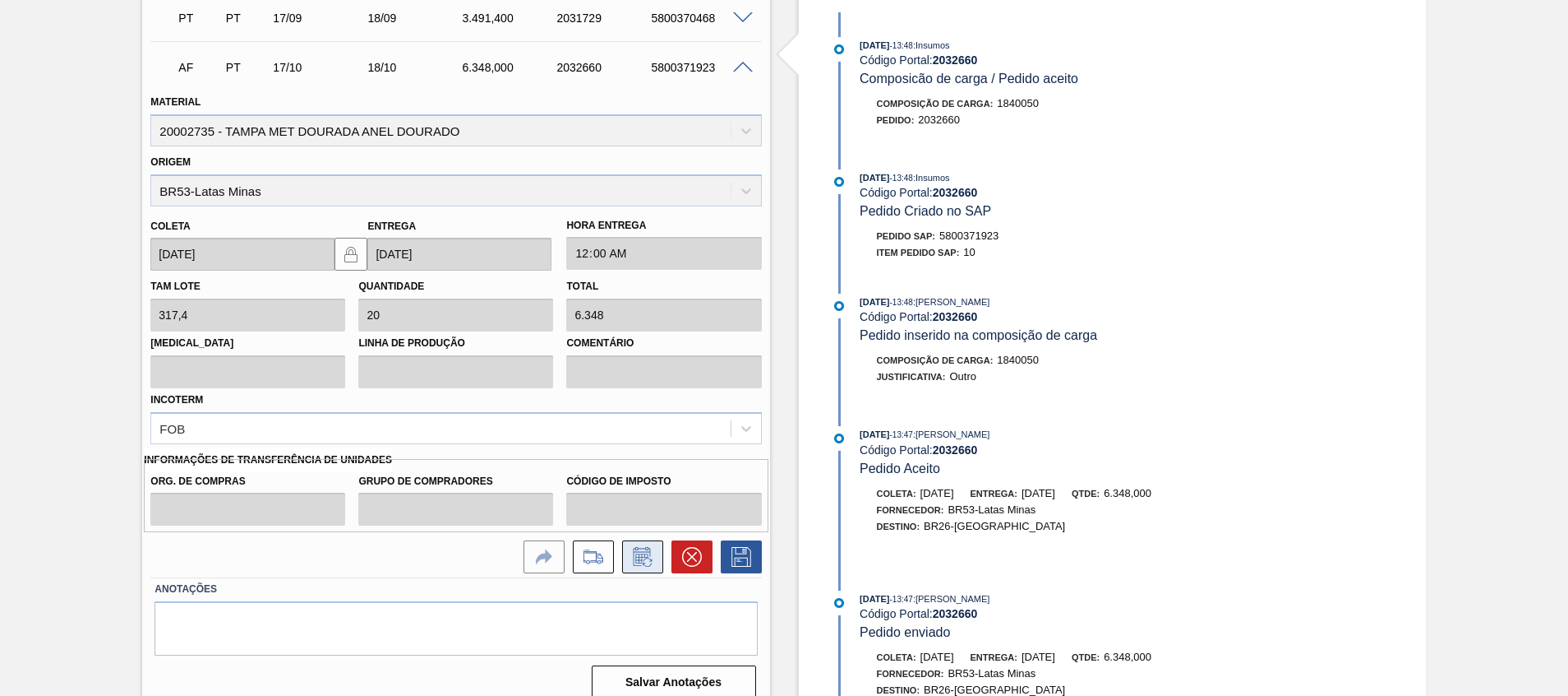
click at [634, 549] on icon at bounding box center [642, 556] width 17 height 19
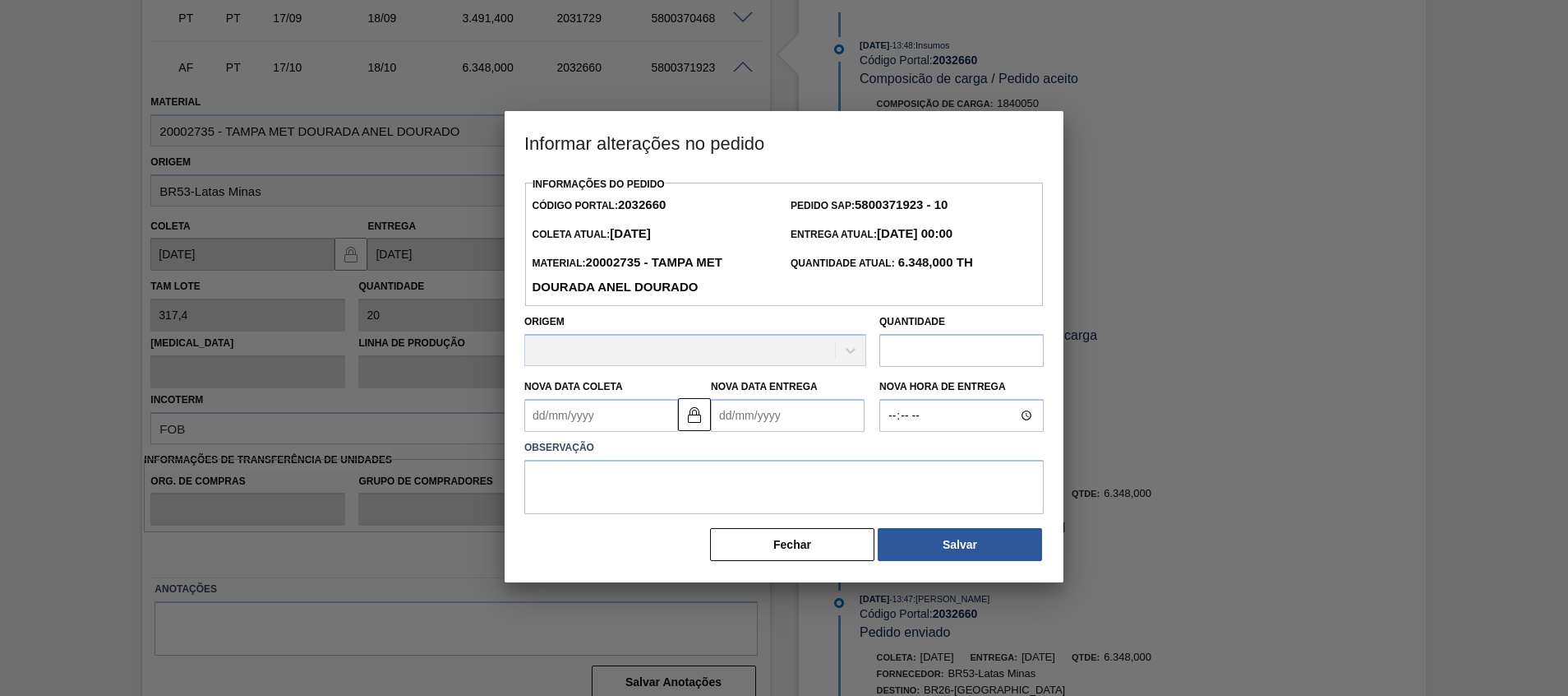
click at [753, 417] on Entrega2032660 "Nova Data Entrega" at bounding box center [787, 415] width 154 height 33
type Coleta2032660 "31/12/1999"
type Entrega2032660 "0"
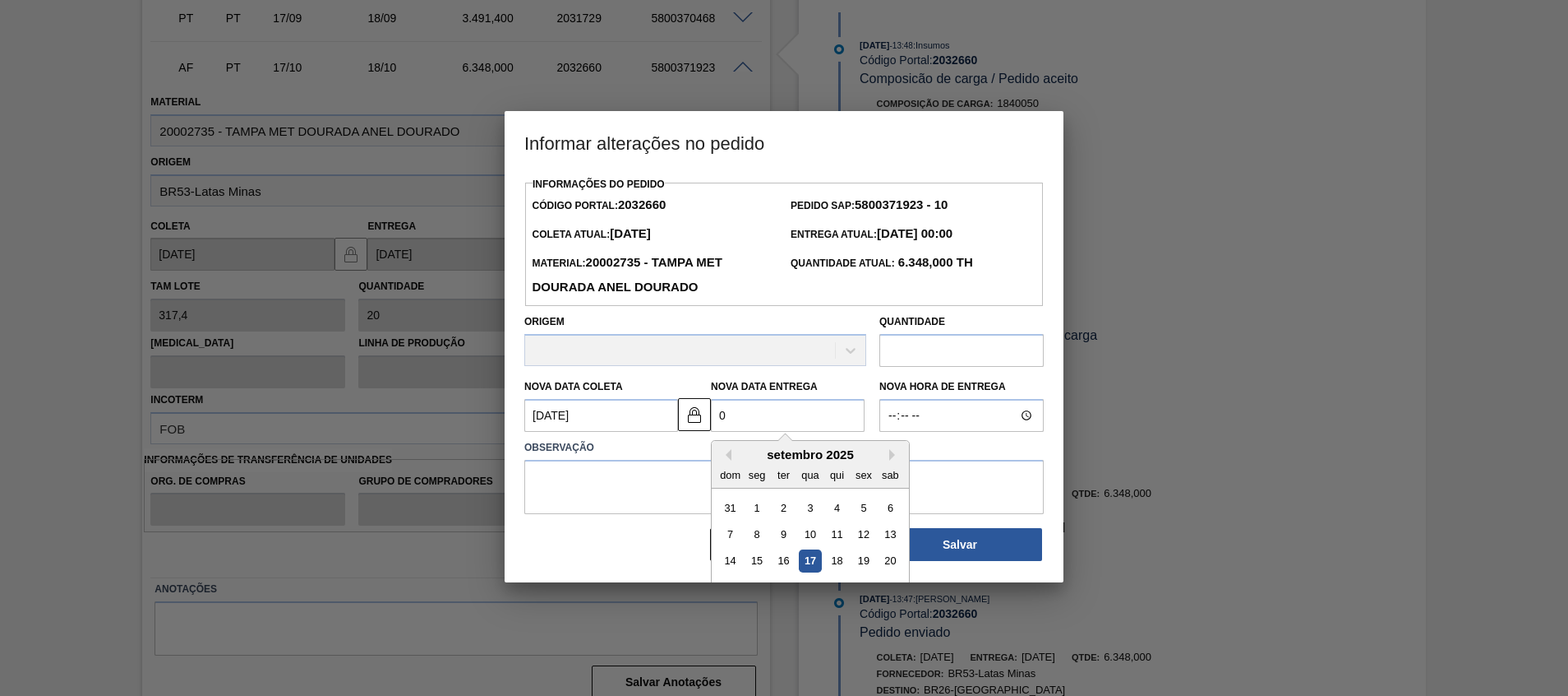
type Coleta2032660 "06/09/2025"
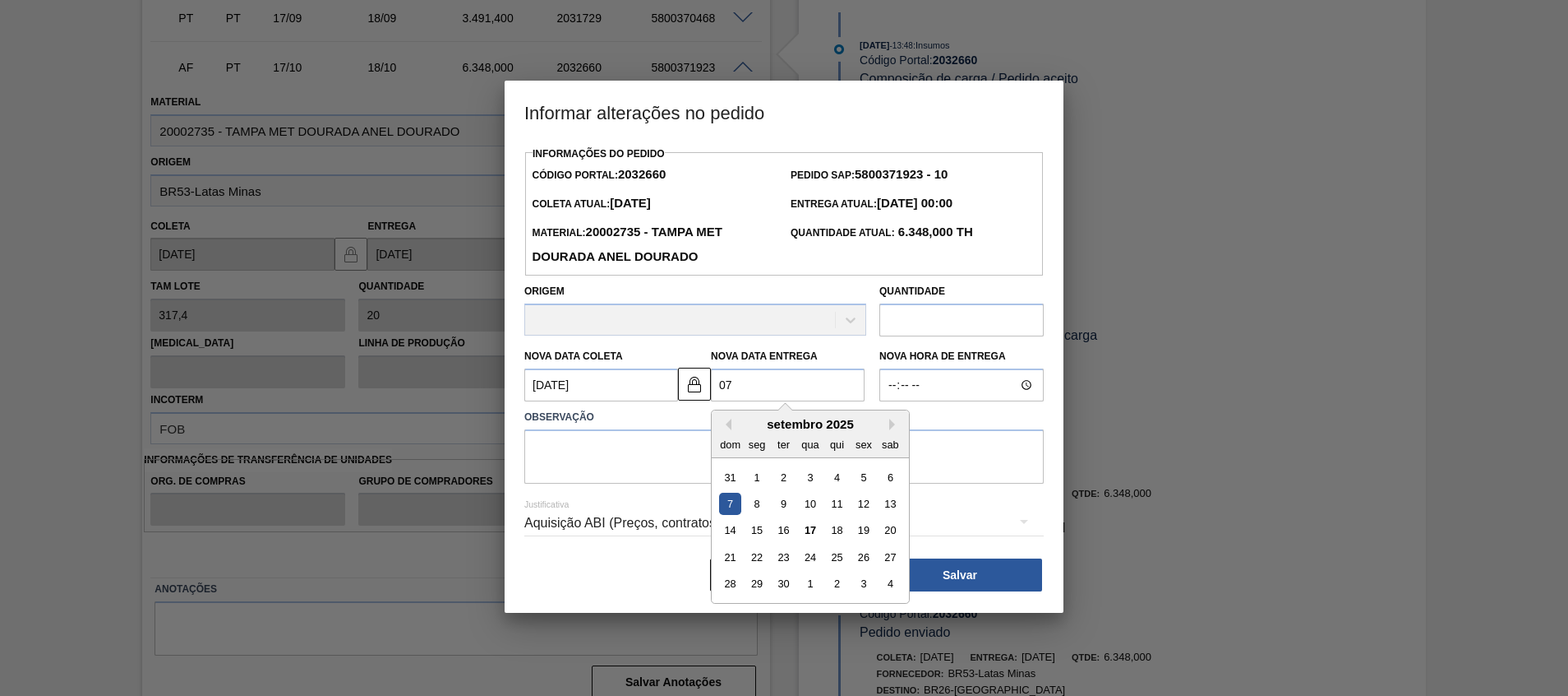
type Entrega2032660 "07/"
type Coleta2032660 "06/01/2025"
type Entrega2032660 "07/10"
type Coleta2032660 "[DATE]"
click at [791, 504] on div "7" at bounding box center [783, 503] width 22 height 22
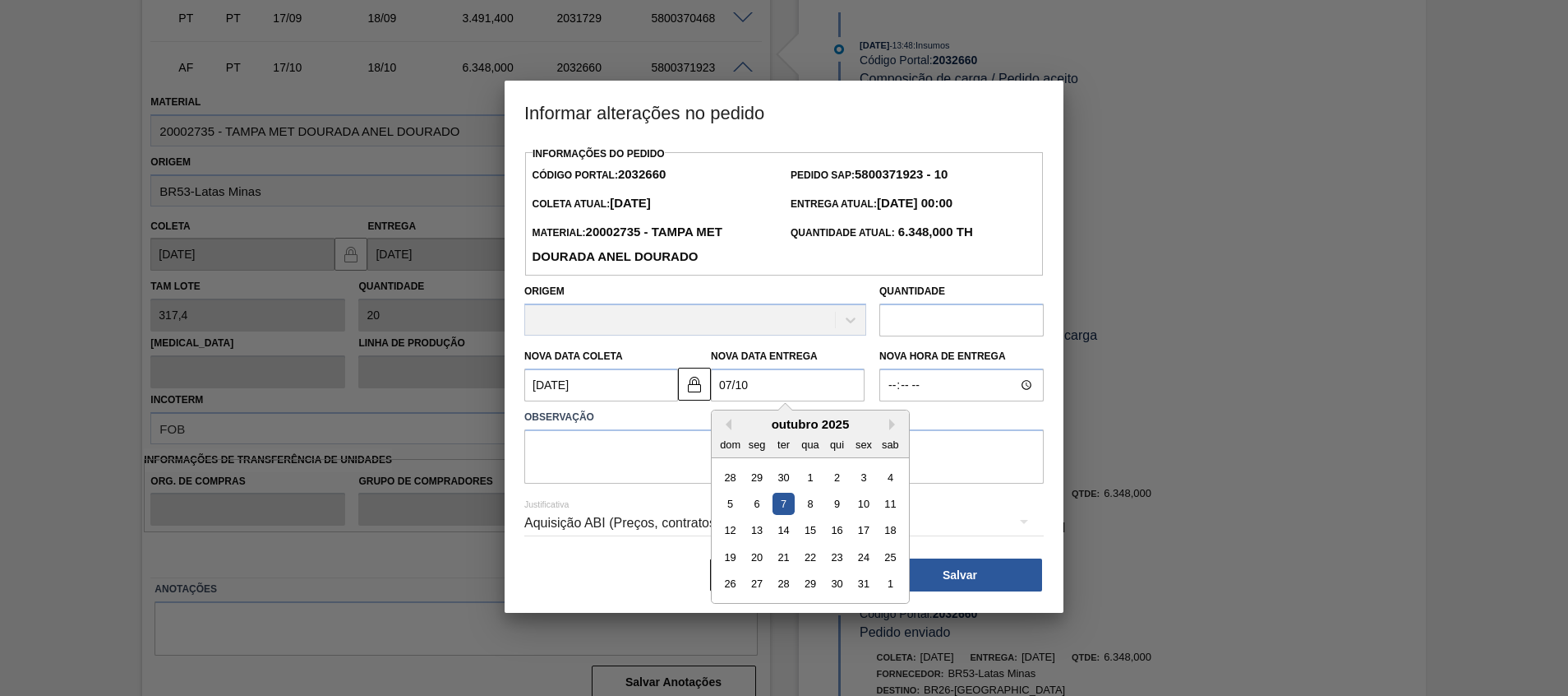
type Entrega2032660 "07/10/2025"
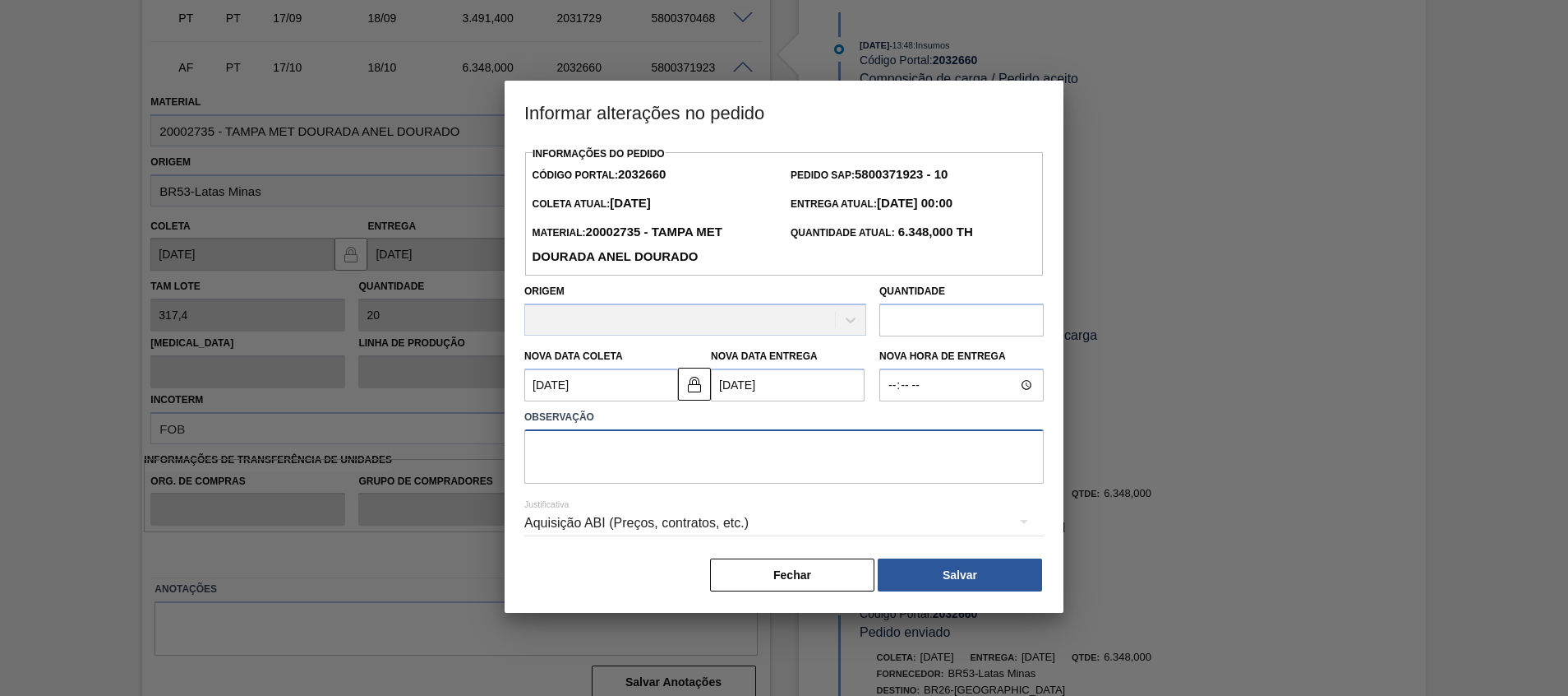
click at [777, 464] on textarea at bounding box center [784, 456] width 519 height 54
type textarea "."
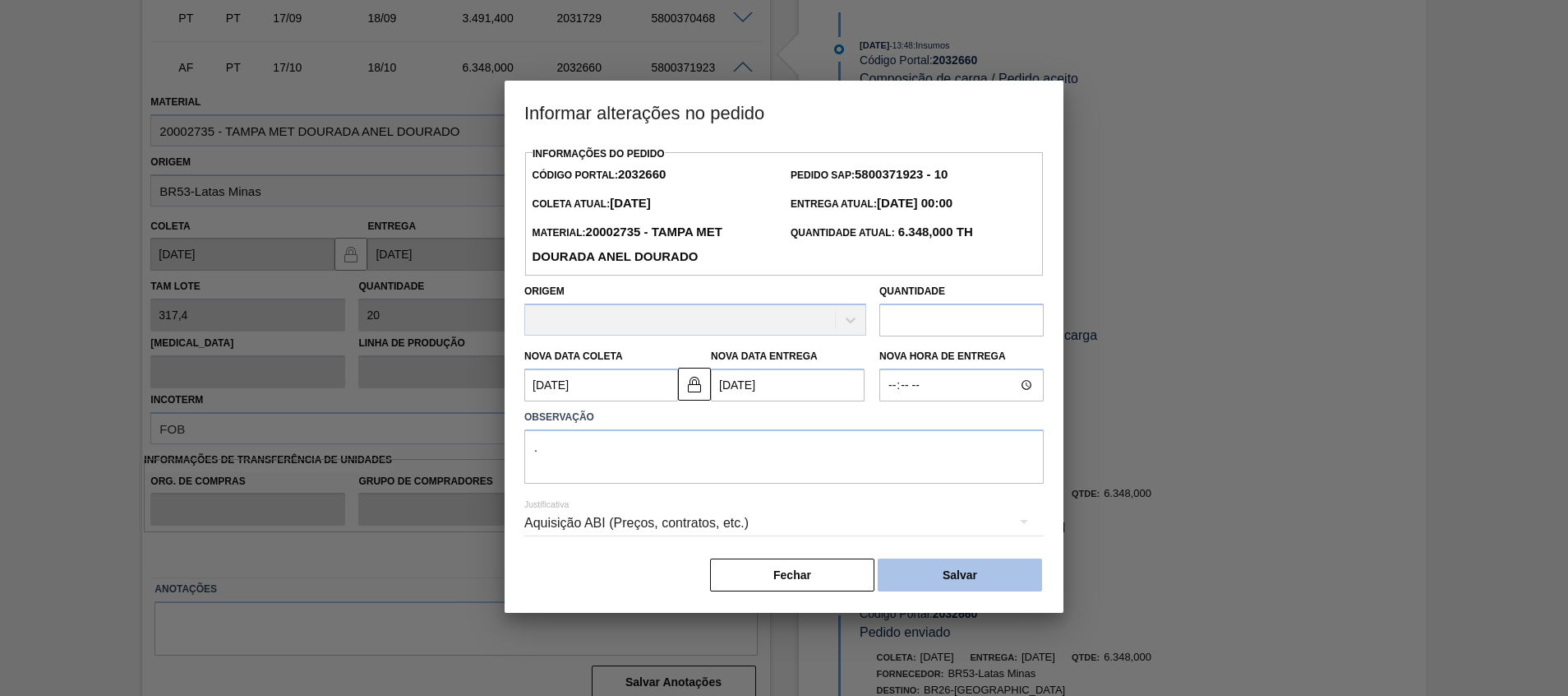
click at [918, 571] on button "Salvar" at bounding box center [960, 575] width 164 height 33
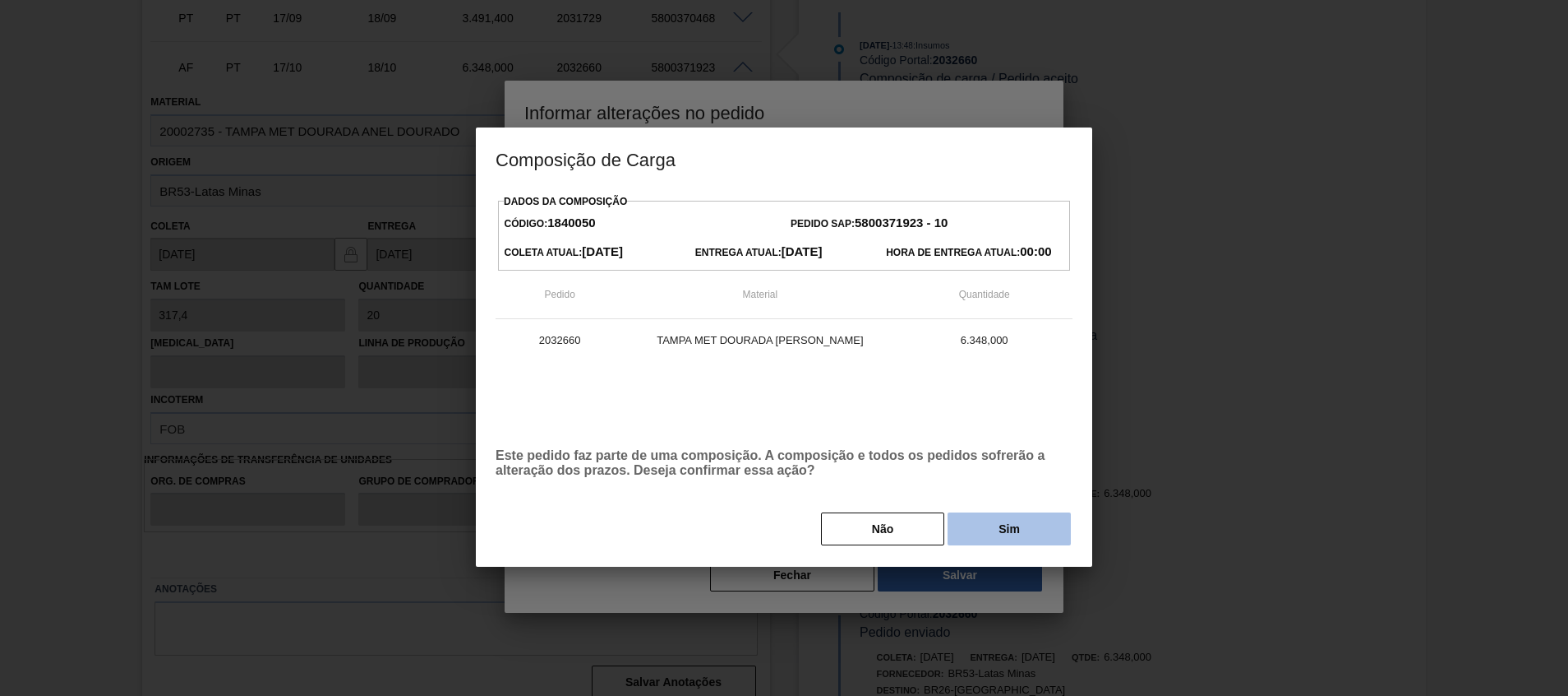
click at [1014, 528] on button "Sim" at bounding box center [1009, 529] width 123 height 33
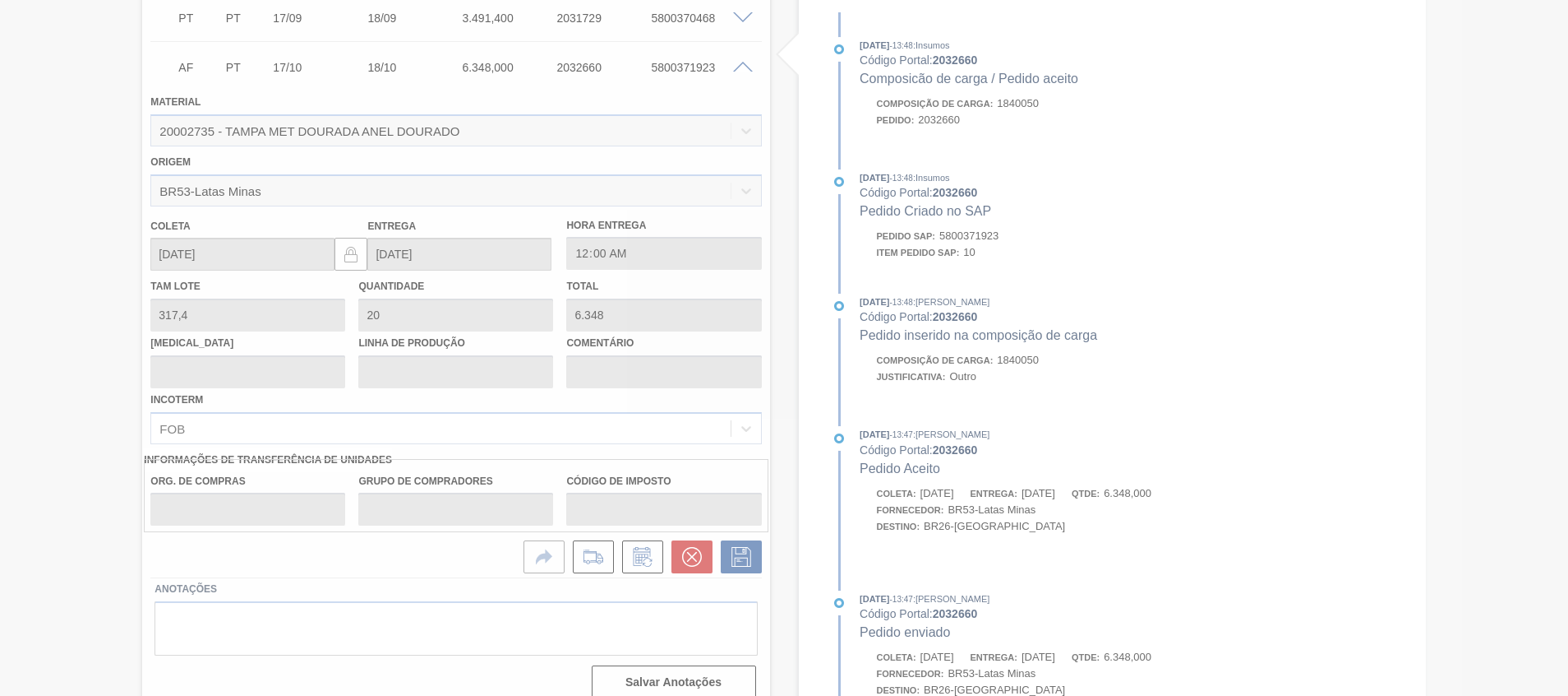
scroll to position [267, 0]
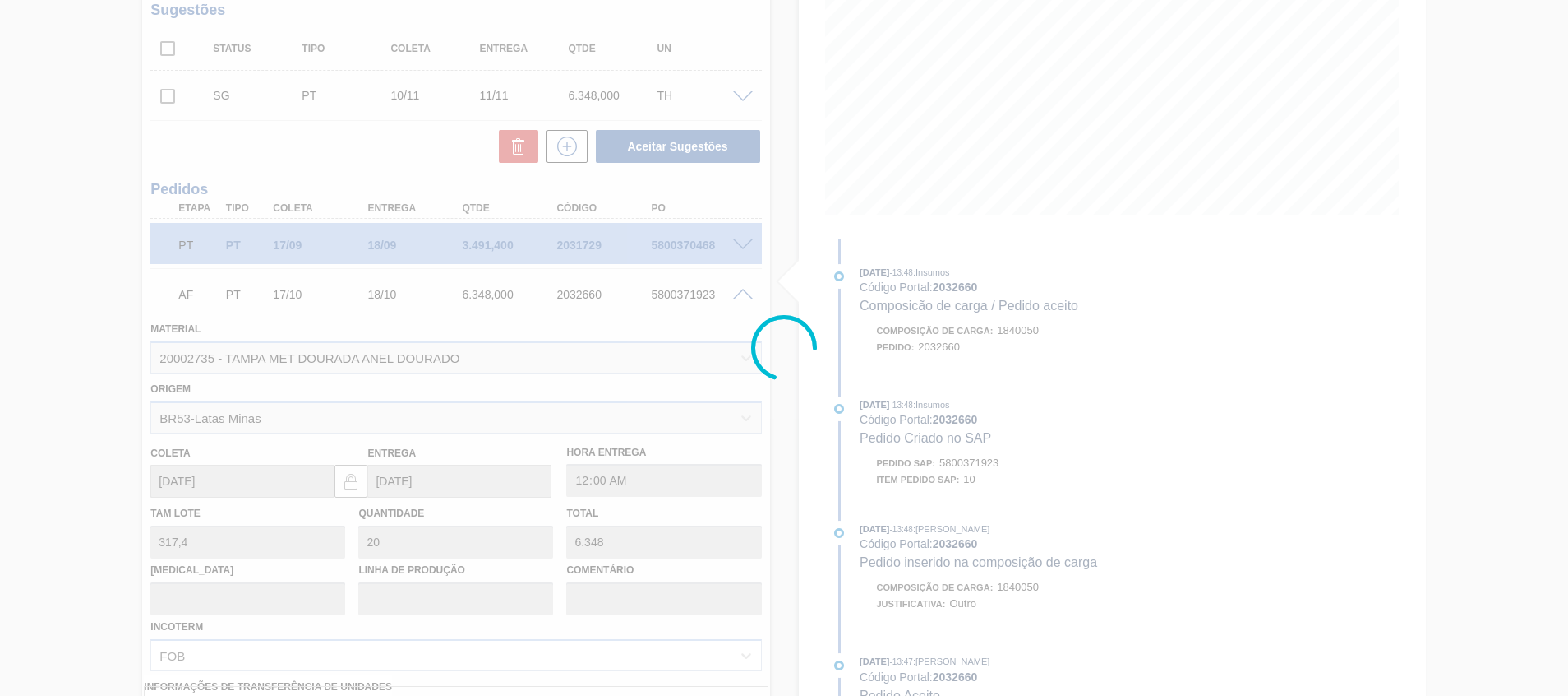
type input "."
type input "[DATE]"
type input "07/10/2025"
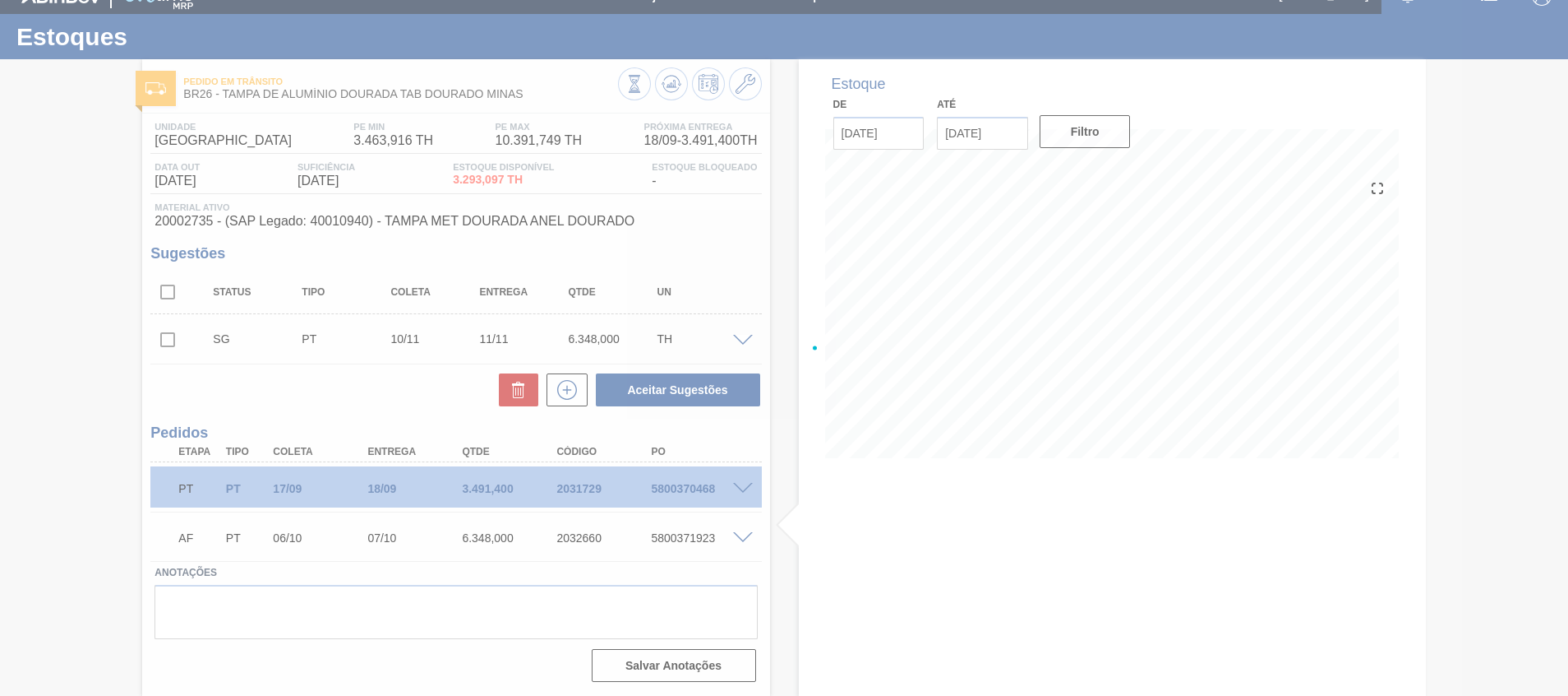
scroll to position [23, 0]
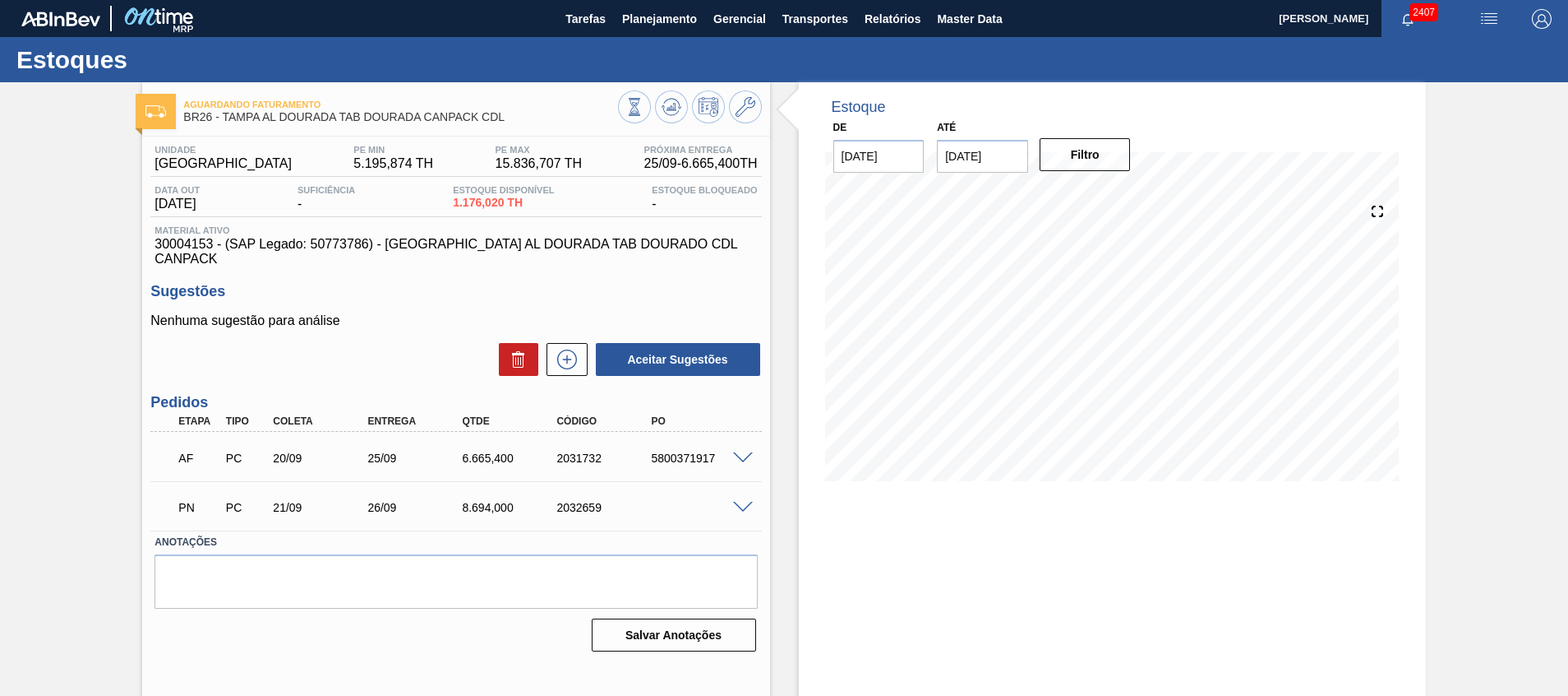
click at [734, 502] on span at bounding box center [743, 508] width 20 height 12
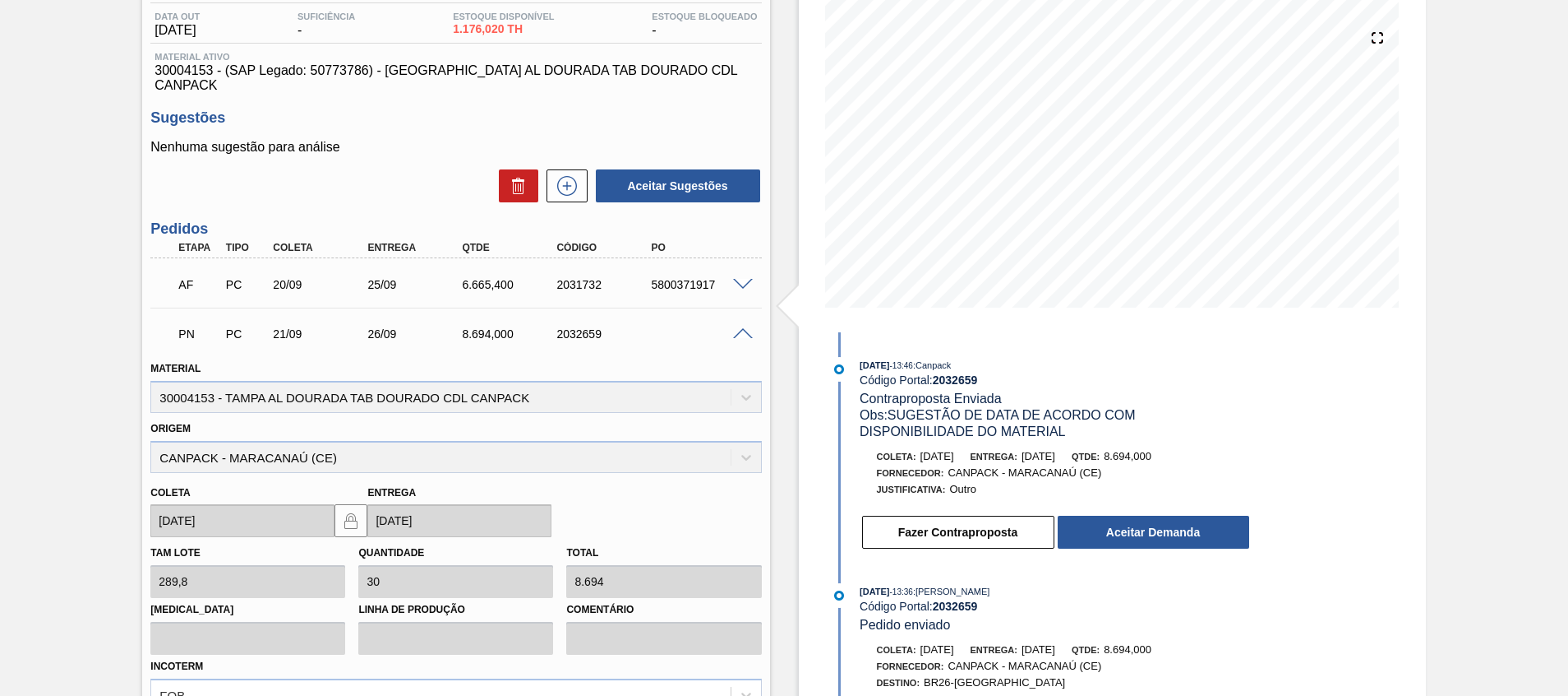
scroll to position [353, 0]
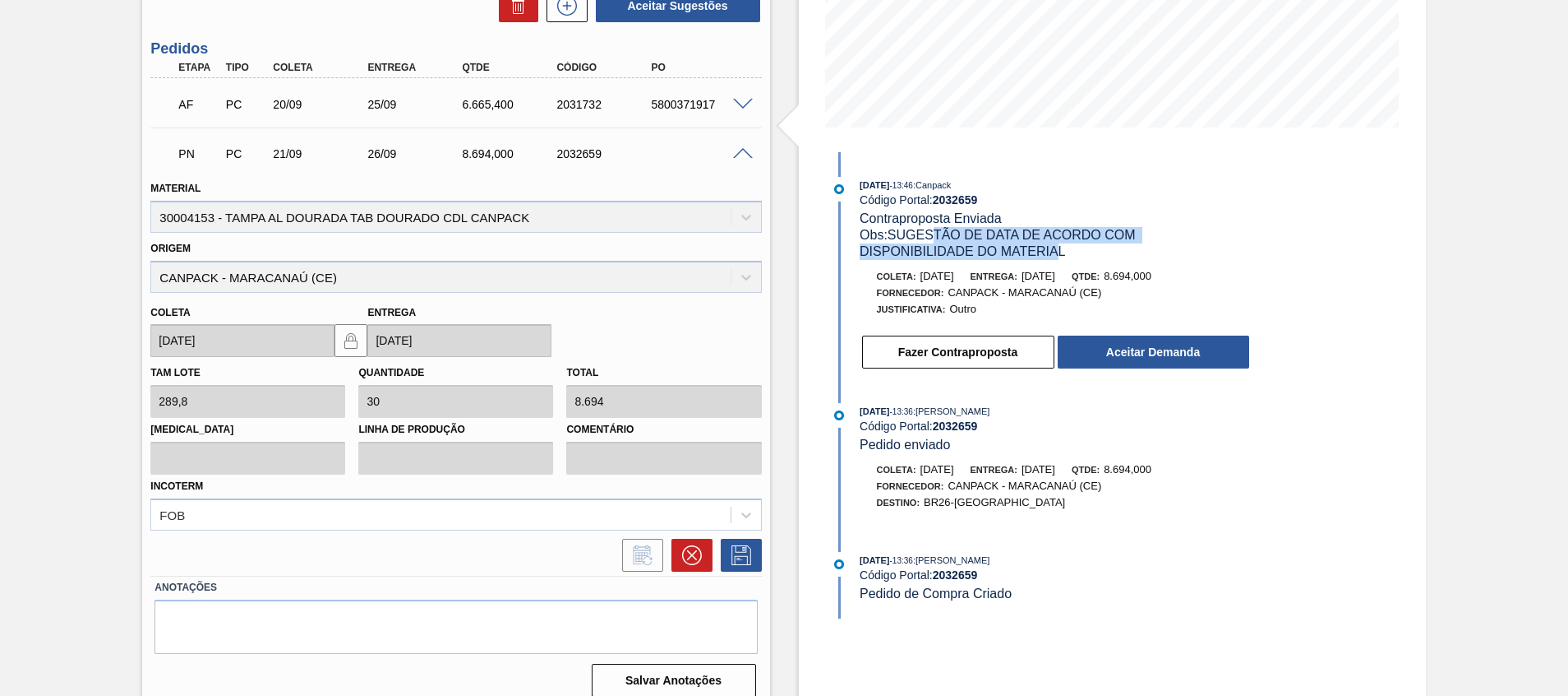
drag, startPoint x: 937, startPoint y: 226, endPoint x: 1059, endPoint y: 247, distance: 123.8
click at [1058, 246] on div "Obs: SUGESTÃO DE DATA DE ACORDO COM DISPONIBILIDADE DO MATERIAL" at bounding box center [1055, 244] width 391 height 33
click at [1158, 343] on button "Aceitar Demanda" at bounding box center [1153, 352] width 191 height 33
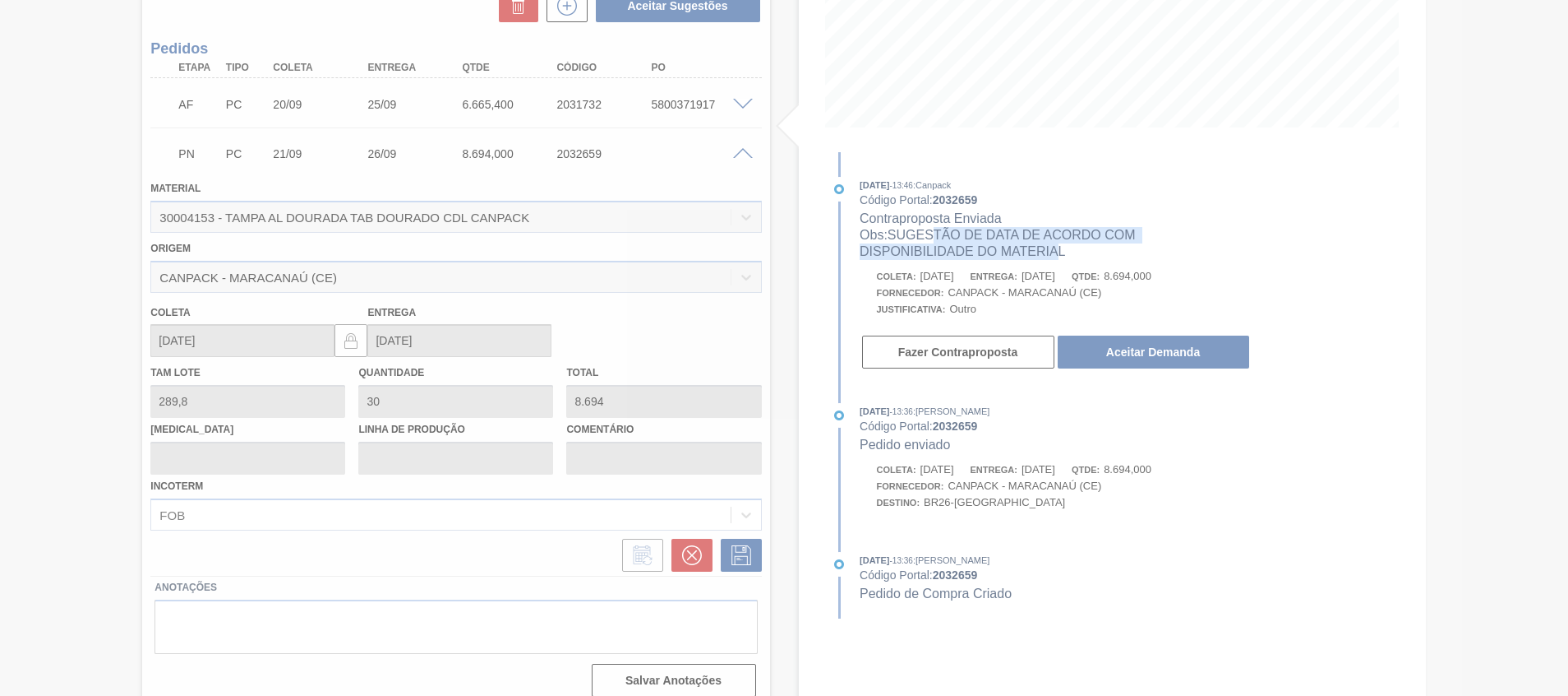
scroll to position [101, 0]
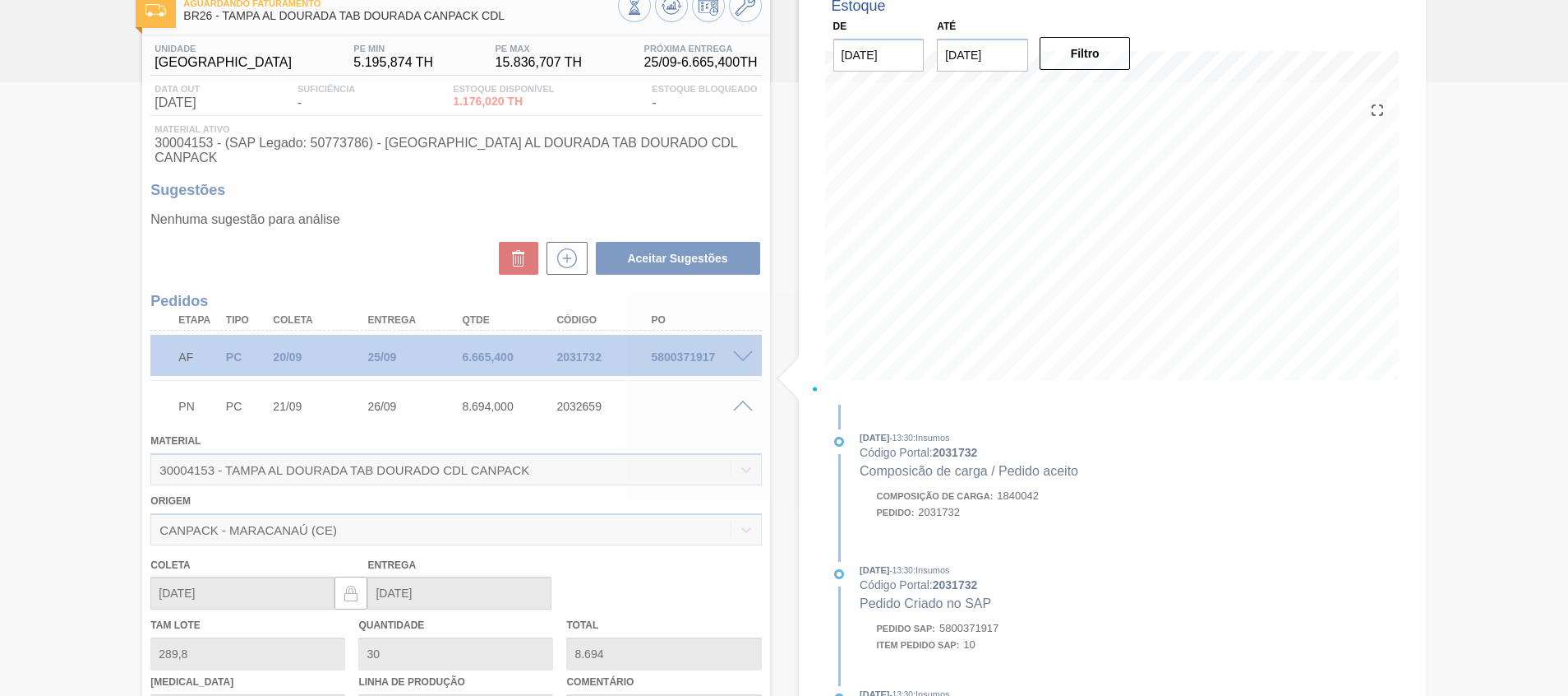
type input "[DATE]"
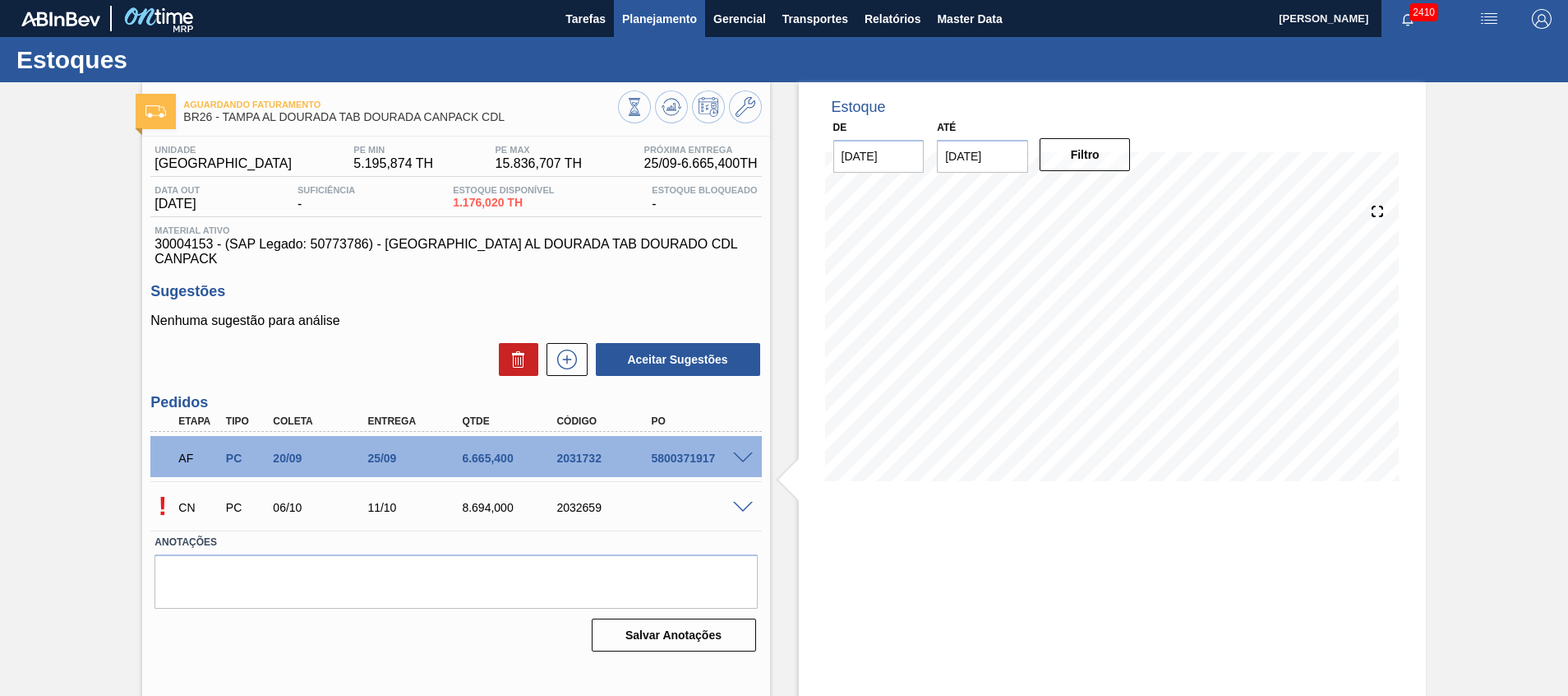
scroll to position [11, 0]
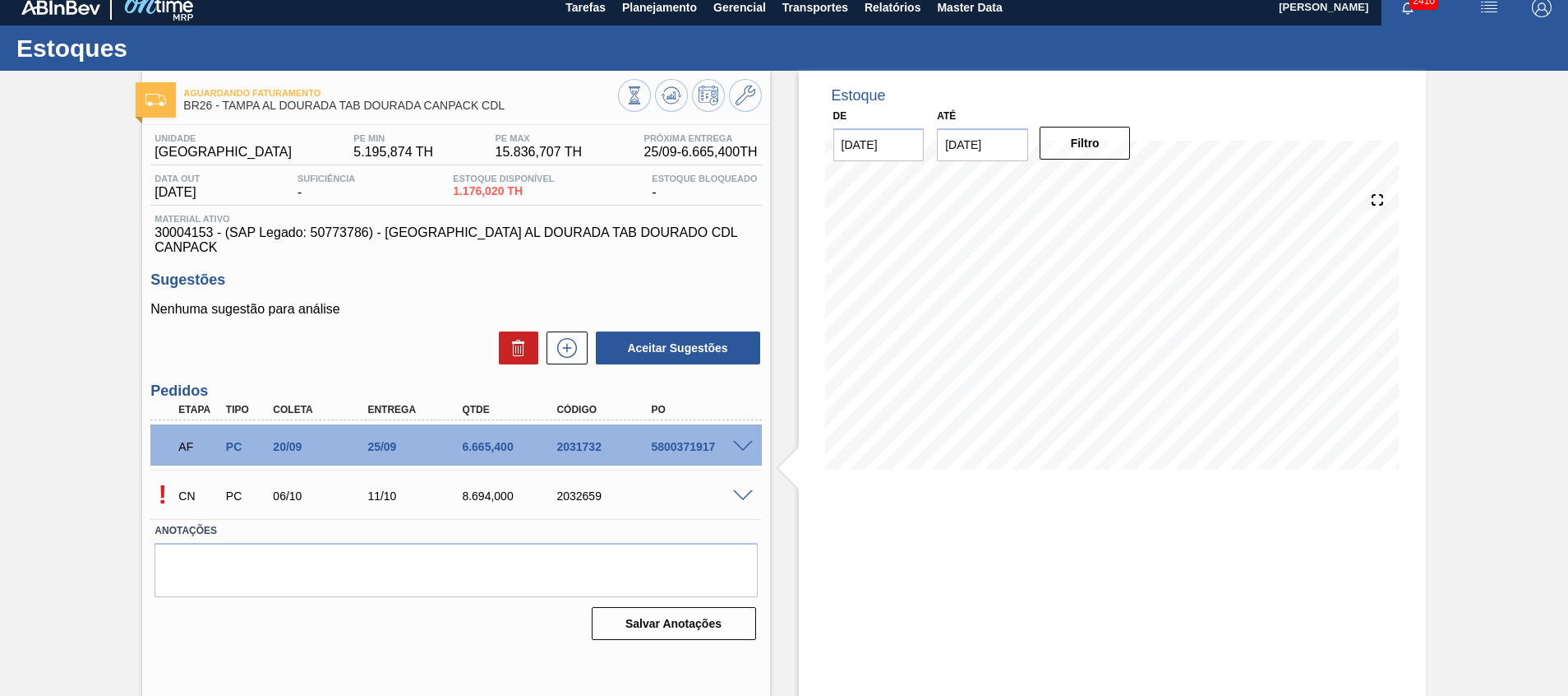
click at [737, 491] on span at bounding box center [743, 497] width 20 height 12
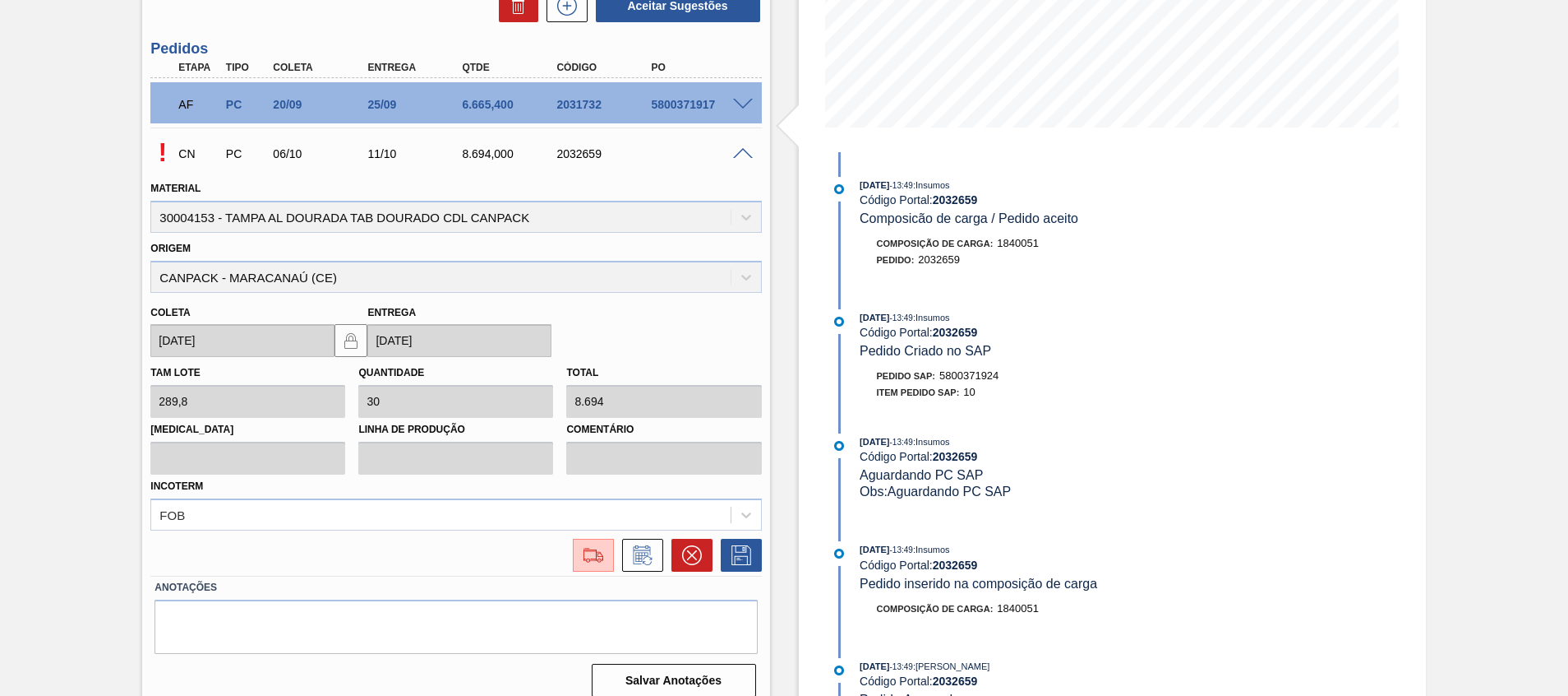
scroll to position [507, 0]
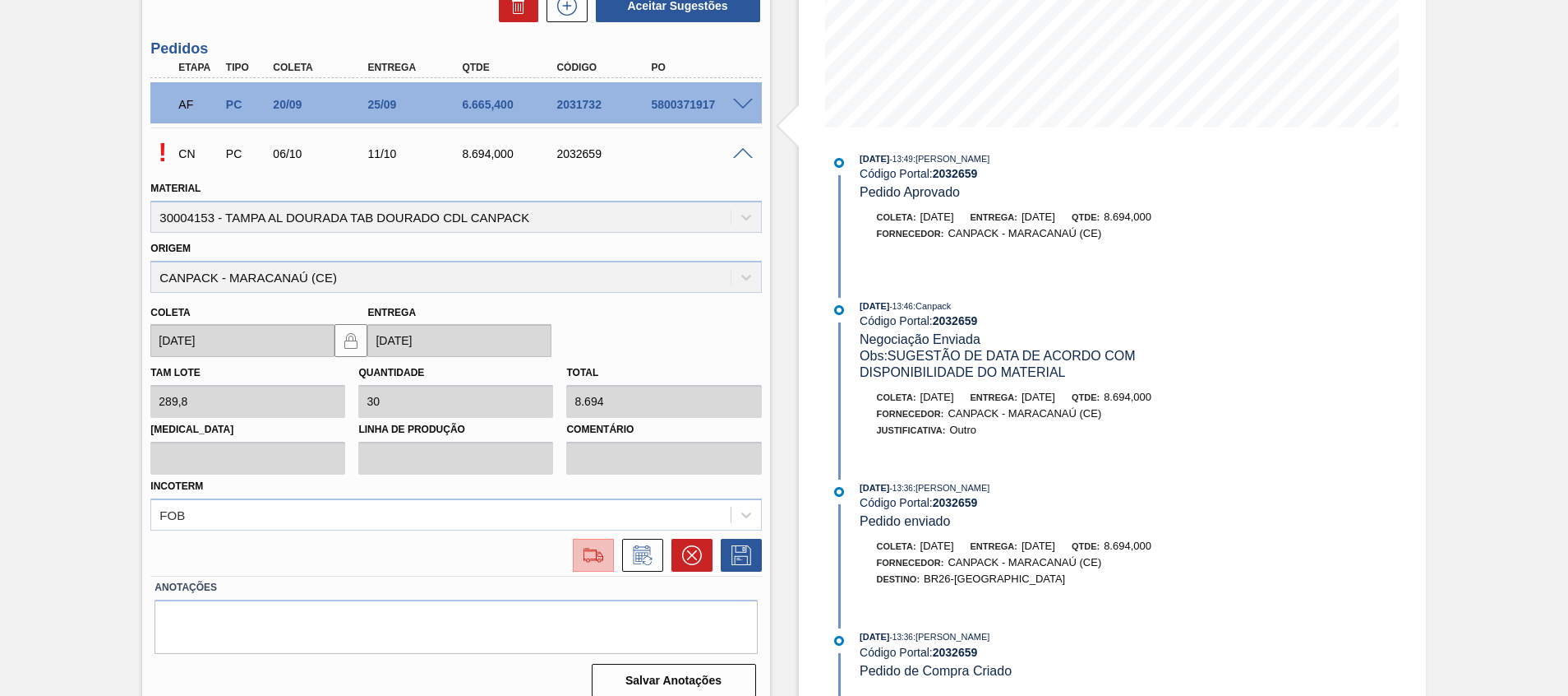
click at [590, 553] on button at bounding box center [593, 555] width 41 height 33
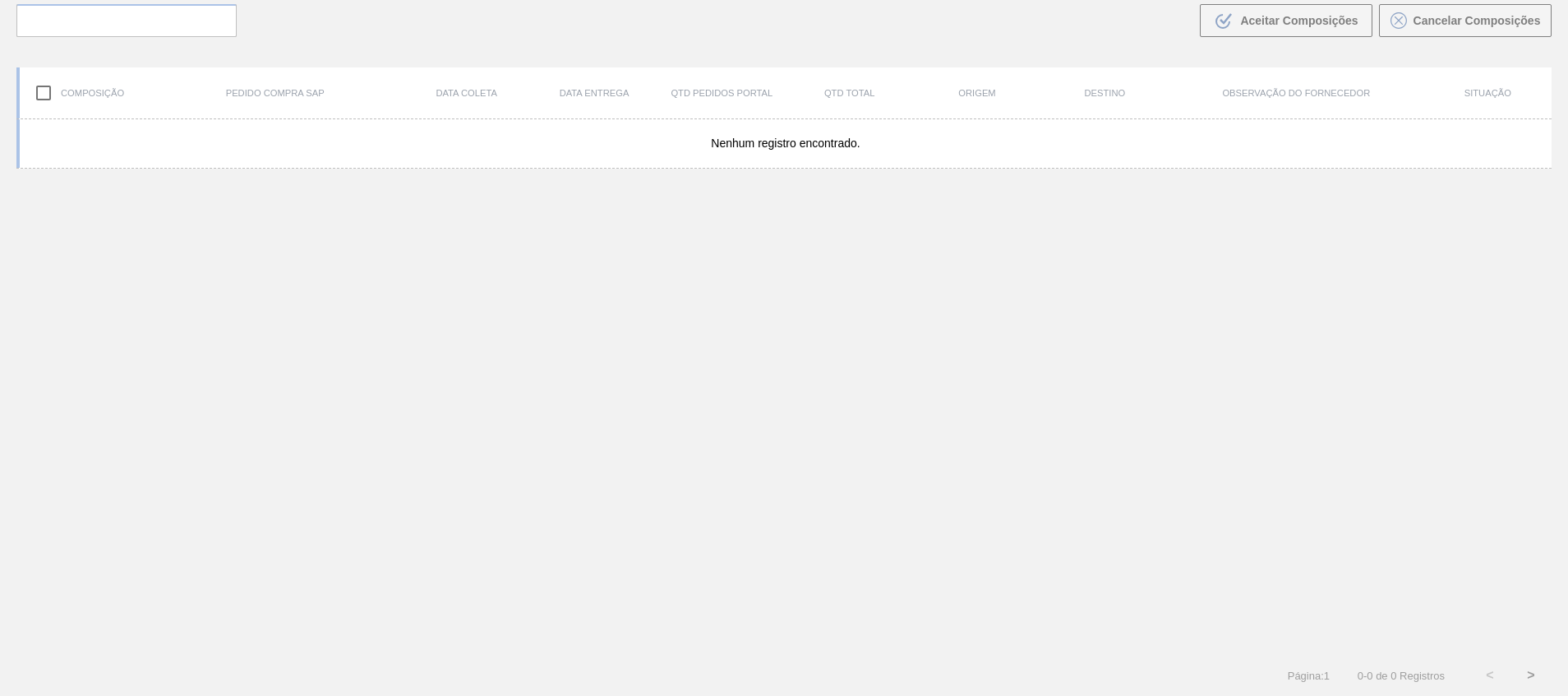
scroll to position [118, 0]
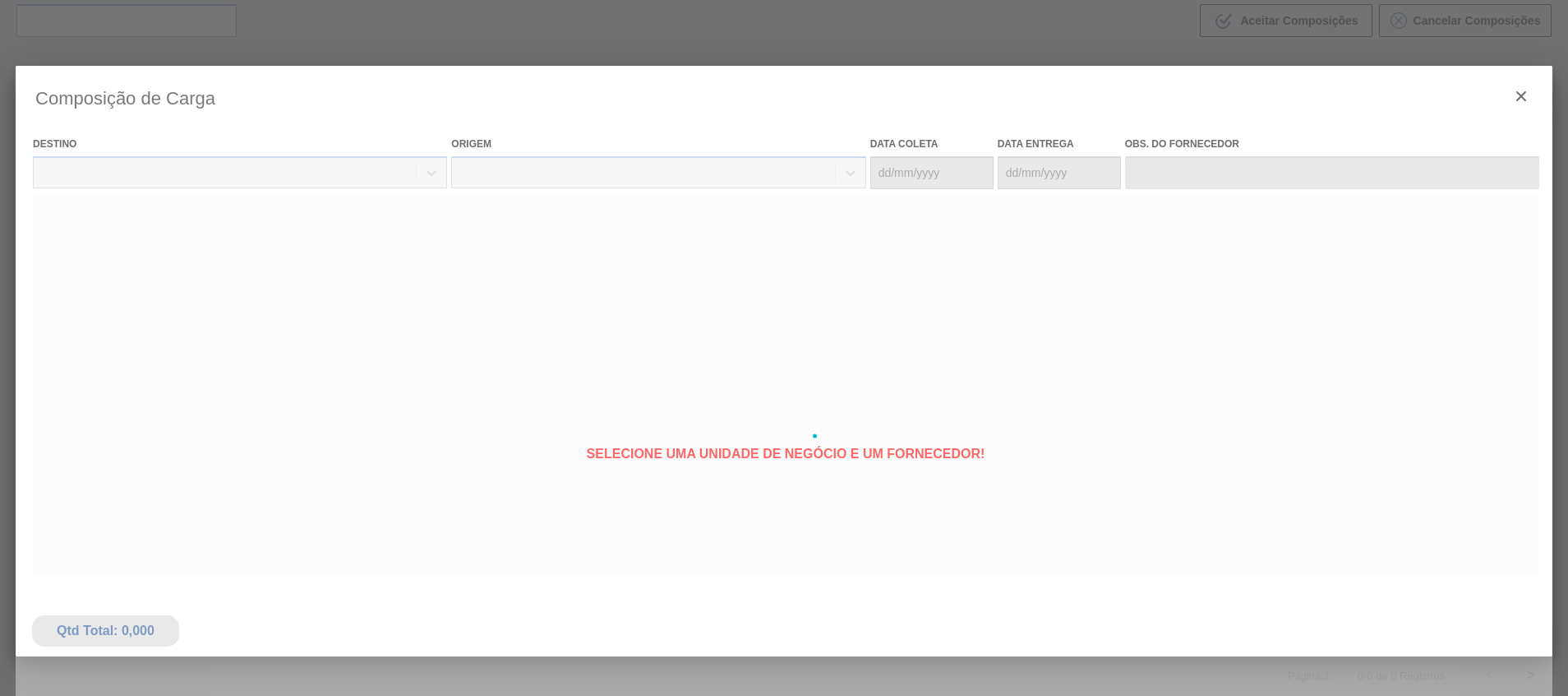
type coleta "[DATE]"
type entrega "[DATE]"
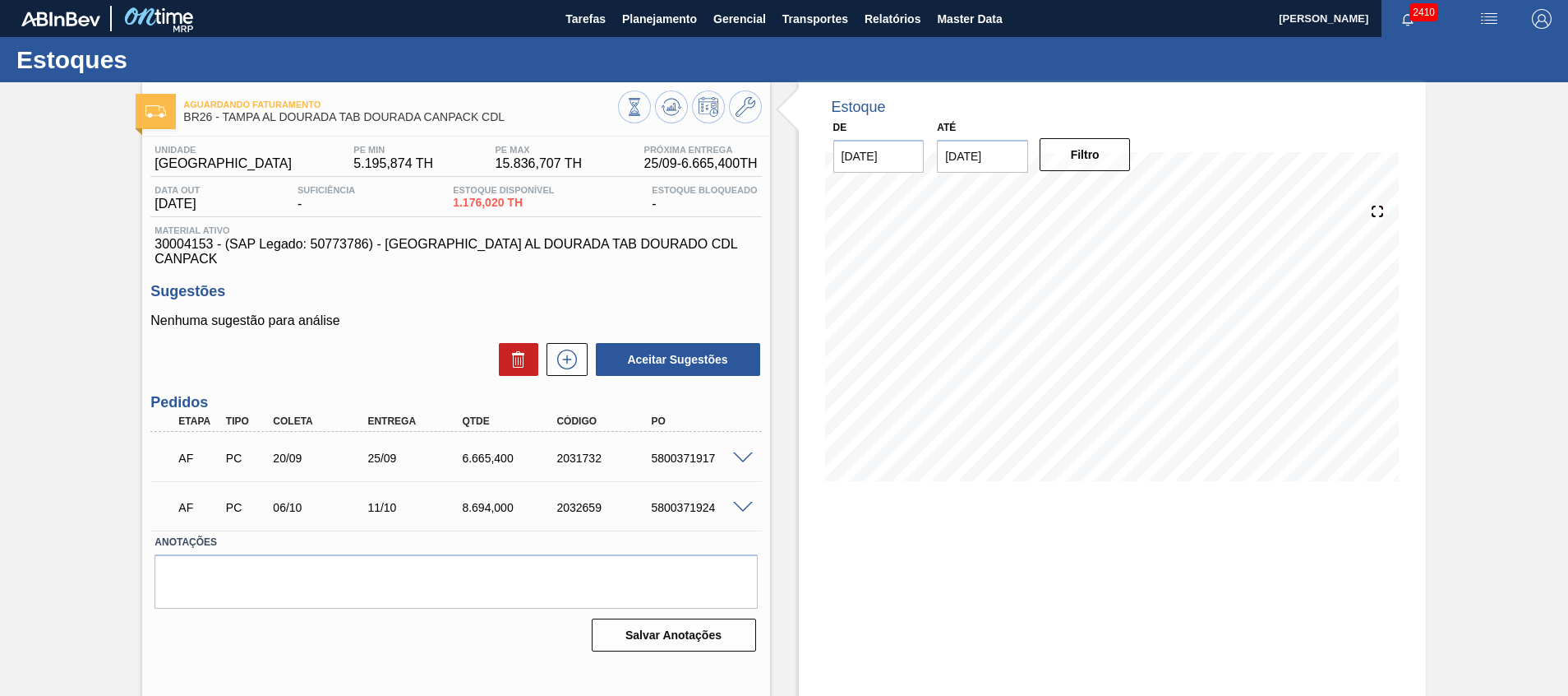
click at [729, 451] on div "5800371917" at bounding box center [699, 457] width 106 height 13
click at [736, 452] on span at bounding box center [743, 458] width 20 height 12
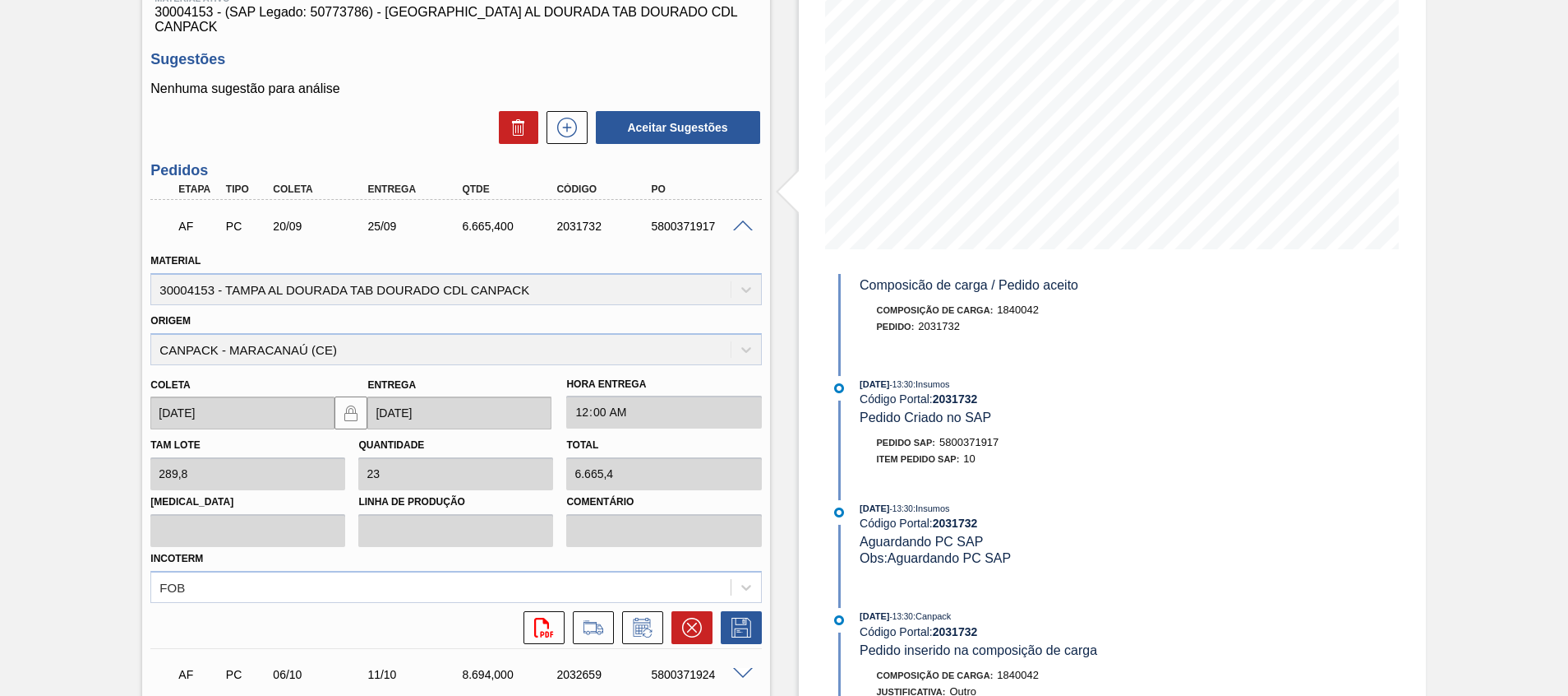
scroll to position [230, 0]
click at [748, 670] on span at bounding box center [743, 676] width 20 height 12
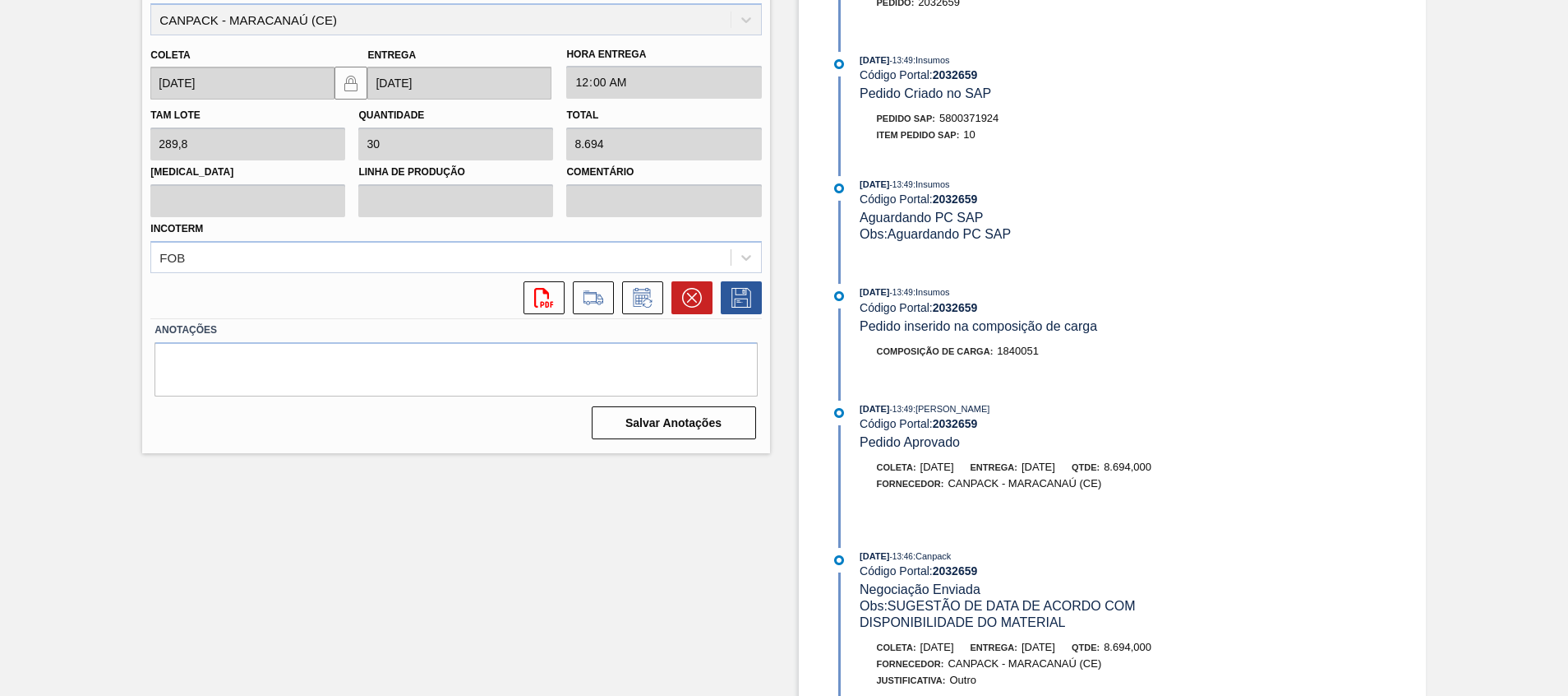
scroll to position [0, 0]
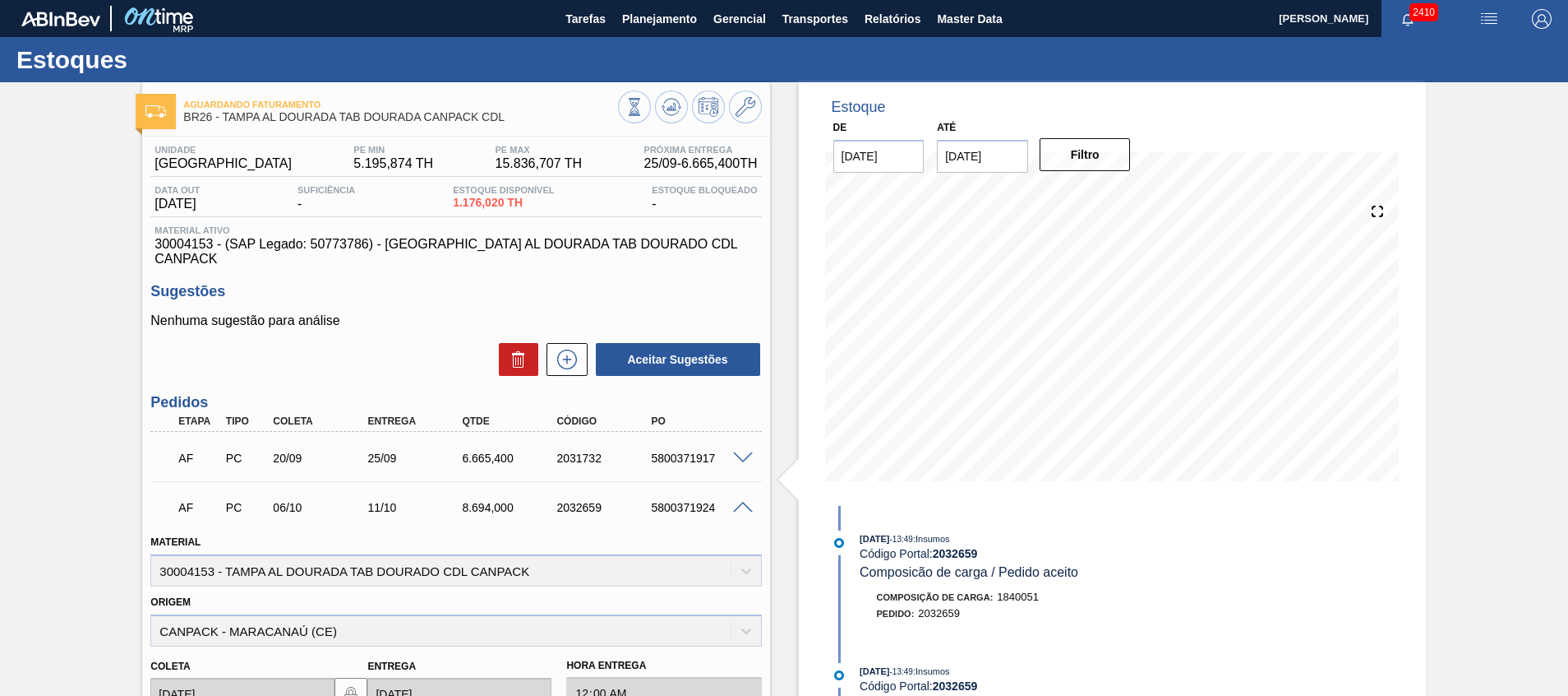
click at [743, 502] on span at bounding box center [743, 508] width 20 height 12
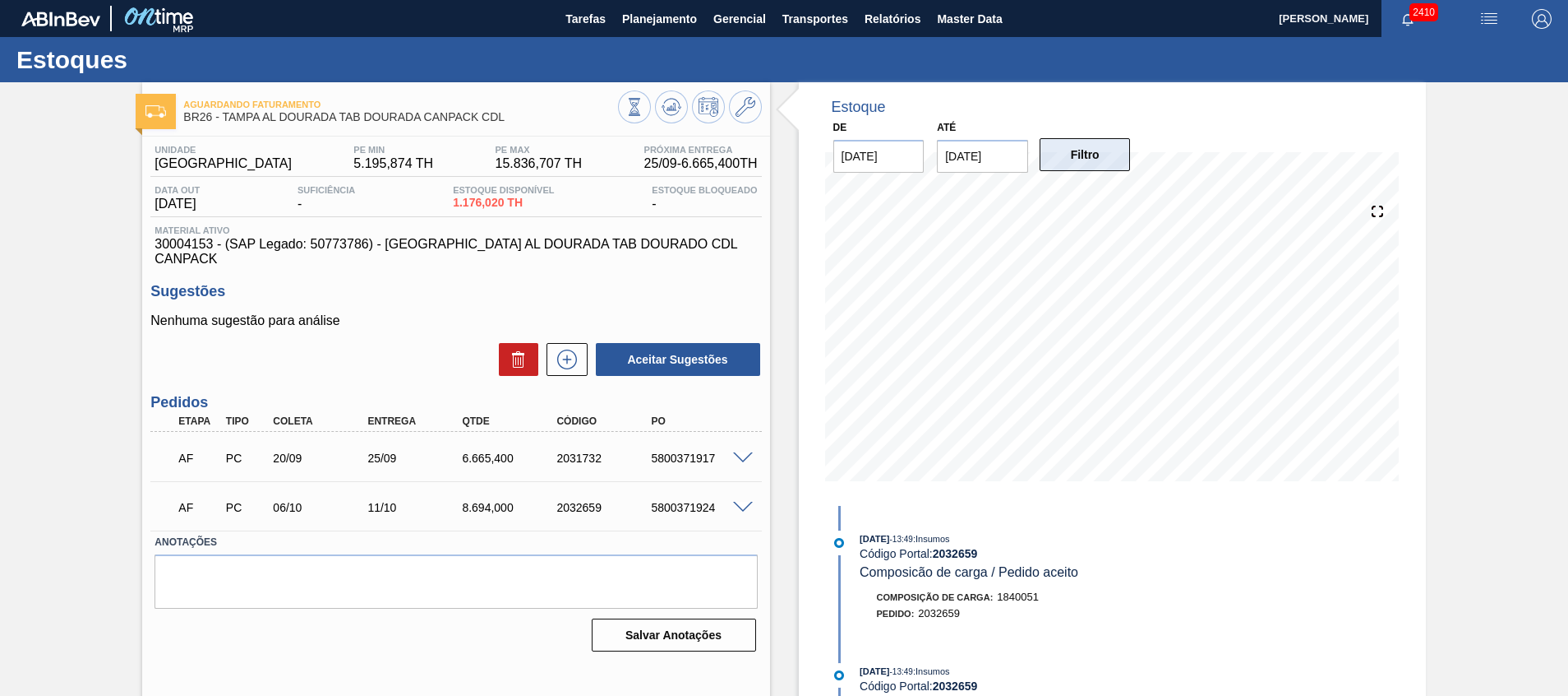
click at [1065, 150] on button "Filtro" at bounding box center [1086, 155] width 91 height 33
click at [1477, 228] on div "Aguardando Faturamento BR26 - [GEOGRAPHIC_DATA] AL DOURADA TAB DOURADA CANPACK …" at bounding box center [784, 394] width 1568 height 625
